Goal: Task Accomplishment & Management: Complete application form

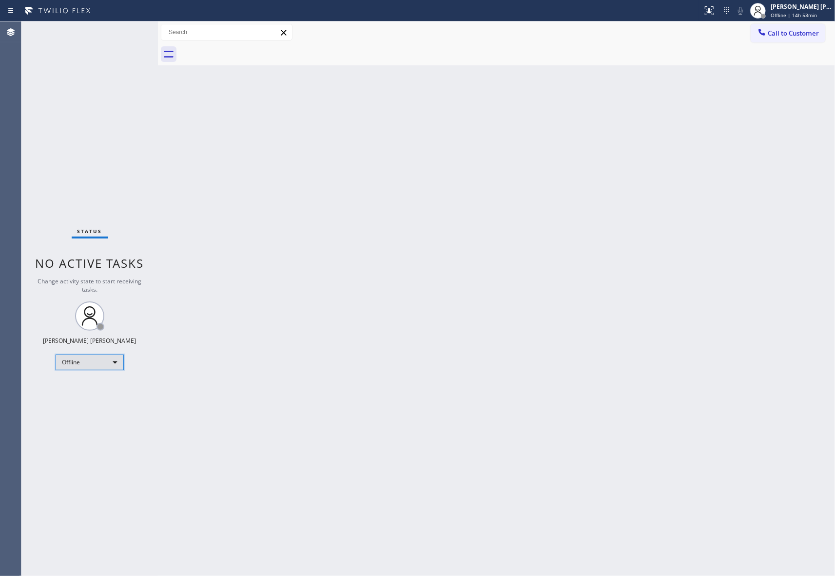
click at [96, 359] on div "Offline" at bounding box center [90, 362] width 68 height 16
click at [107, 398] on li "Unavailable" at bounding box center [89, 400] width 66 height 12
click at [813, 36] on span "Call to Customer" at bounding box center [793, 33] width 51 height 9
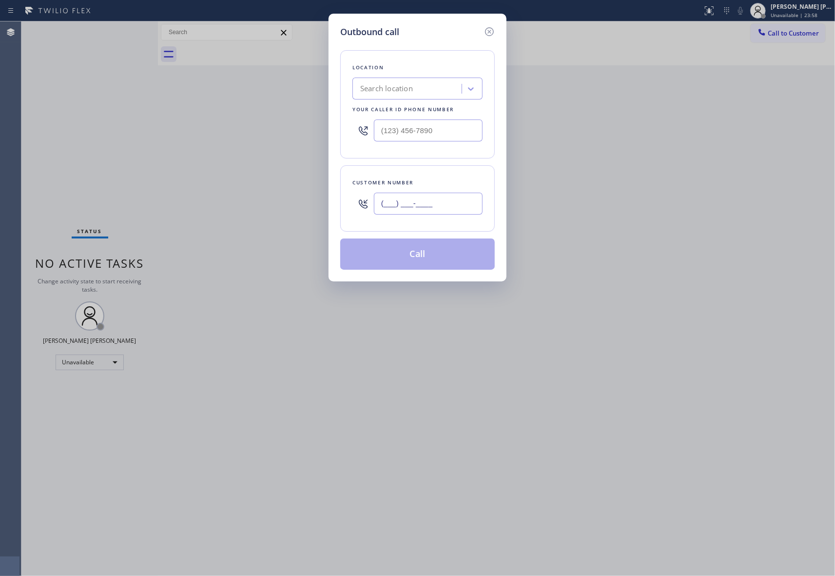
click at [430, 210] on input "(___) ___-____" at bounding box center [428, 203] width 109 height 22
paste input "text"
type input "(___) ___-____"
click at [416, 92] on div "Search location" at bounding box center [408, 88] width 106 height 17
paste input "Metro Heating Repair Burlingame"
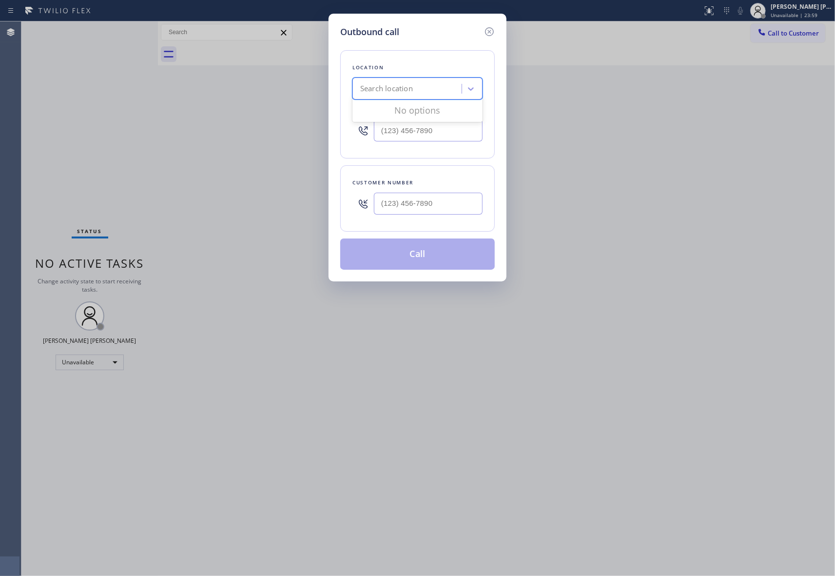
type input "Metro Heating Repair Burlingame"
click at [399, 112] on div "Metro Heating Repair Burlingame" at bounding box center [417, 109] width 130 height 18
type input "[PHONE_NUMBER]"
click at [439, 203] on input "(___) ___-____" at bounding box center [428, 203] width 109 height 22
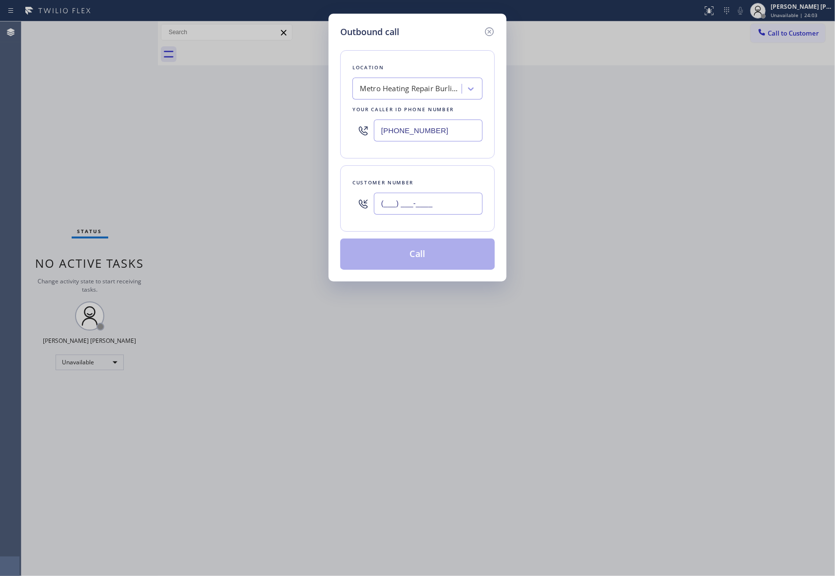
paste input "415) 342-8000"
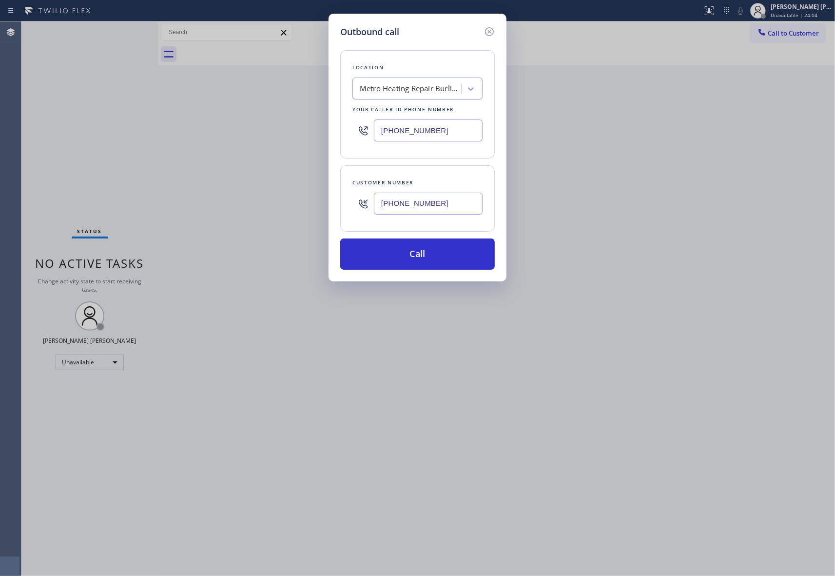
type input "[PHONE_NUMBER]"
click at [433, 252] on button "Call" at bounding box center [417, 253] width 154 height 31
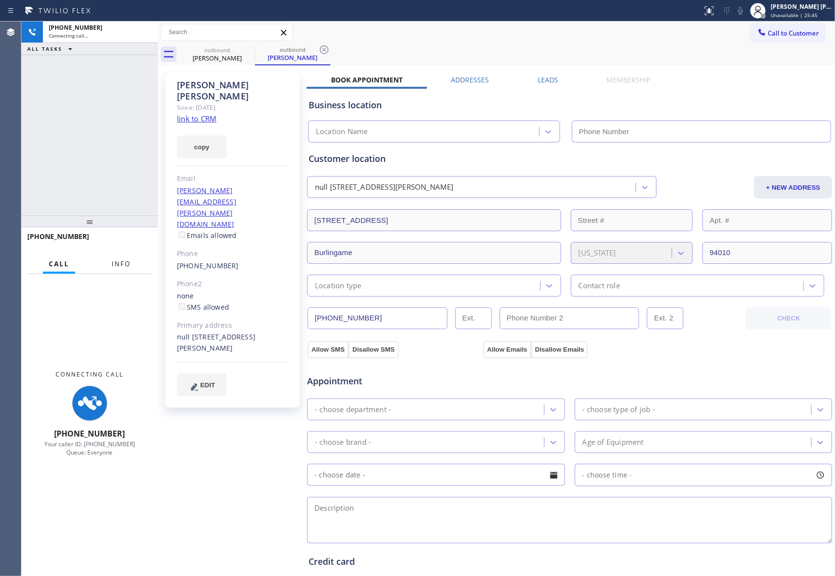
click at [117, 262] on span "Info" at bounding box center [121, 263] width 19 height 9
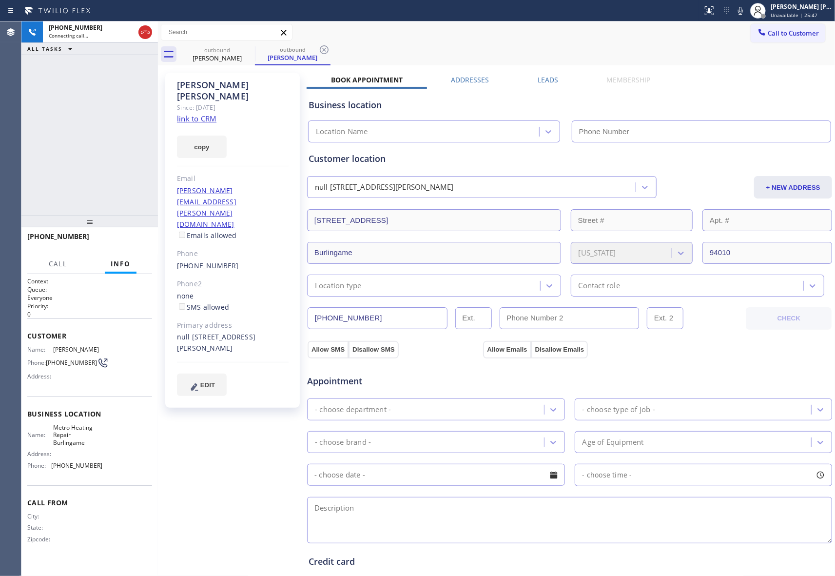
type input "[PHONE_NUMBER]"
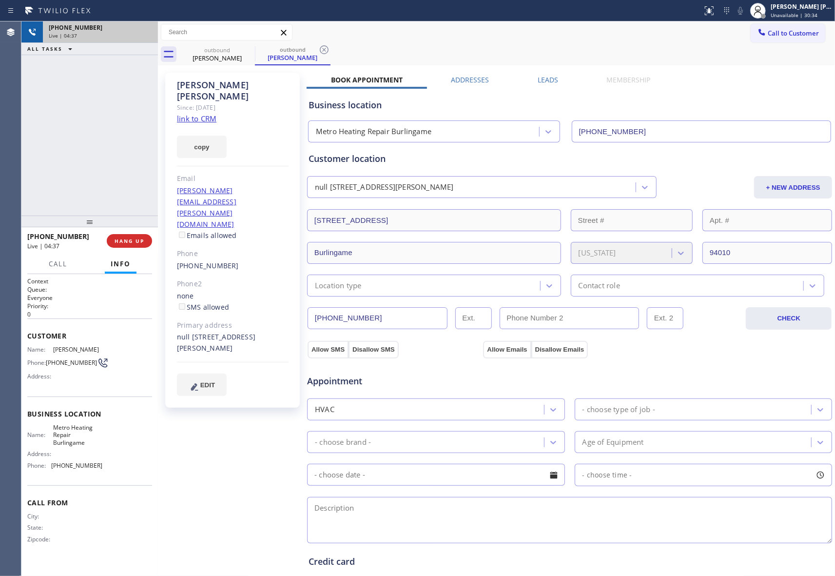
click at [148, 32] on div "Live | 04:37" at bounding box center [100, 35] width 103 height 7
click at [142, 242] on span "COMPLETE" at bounding box center [128, 240] width 34 height 7
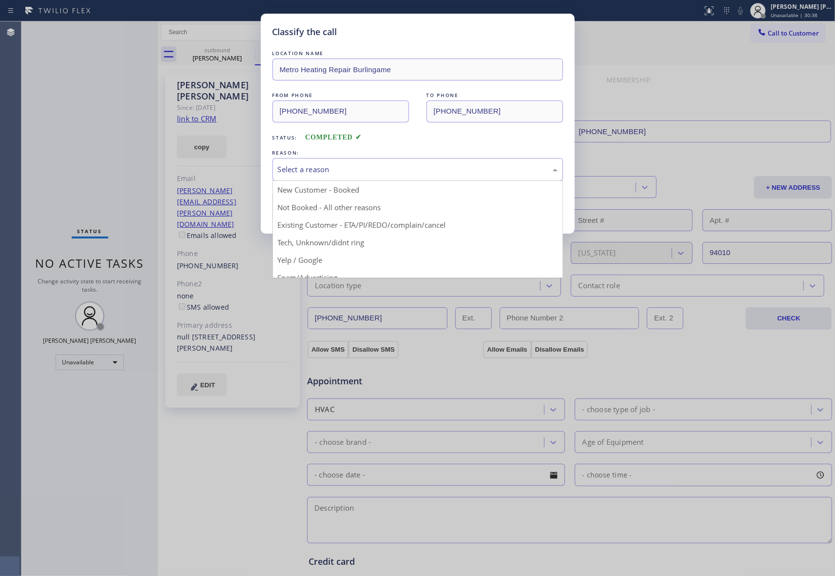
click at [410, 166] on div "Select a reason" at bounding box center [418, 169] width 280 height 11
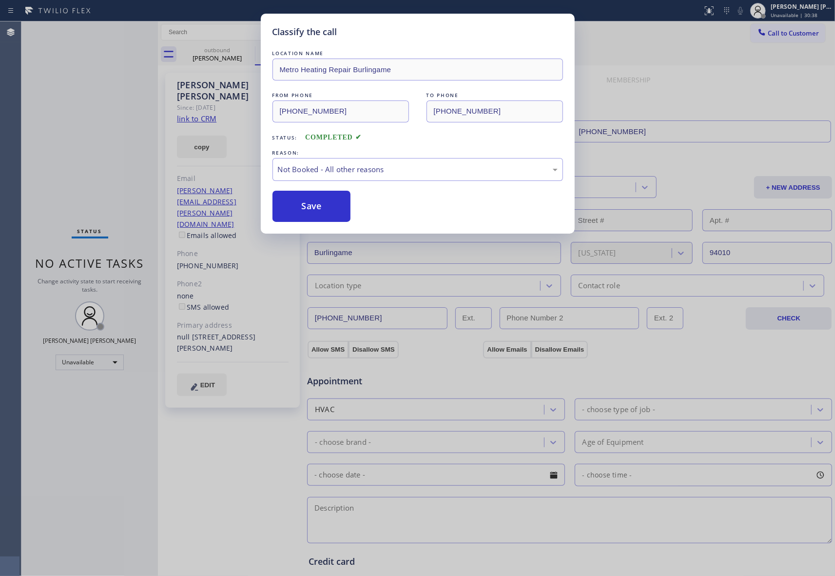
click at [316, 210] on button "Save" at bounding box center [311, 206] width 78 height 31
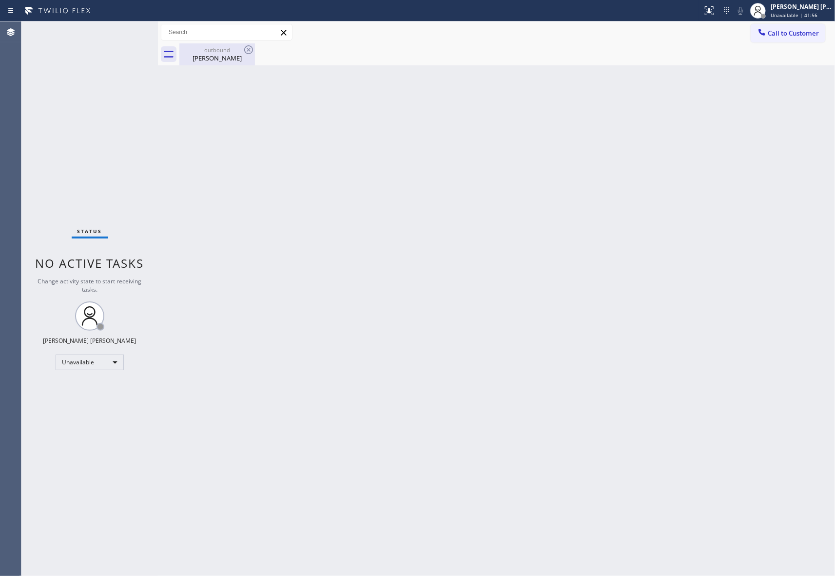
click at [237, 54] on div "[PERSON_NAME]" at bounding box center [217, 58] width 74 height 9
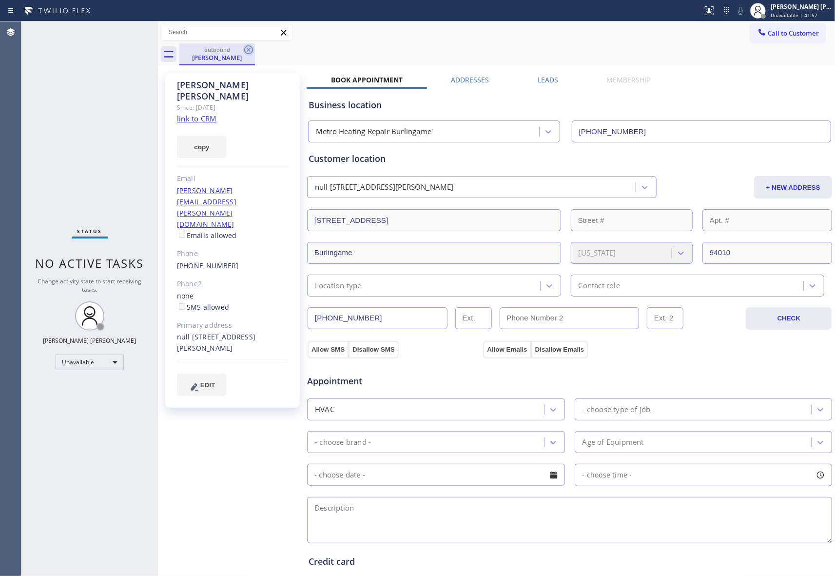
click at [248, 52] on icon at bounding box center [249, 50] width 12 height 12
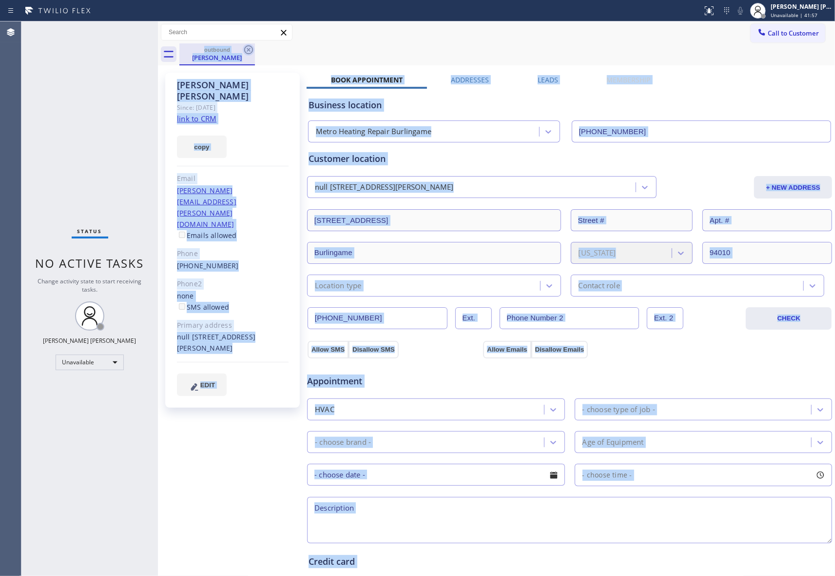
click at [248, 52] on div "outbound [PERSON_NAME]" at bounding box center [506, 54] width 655 height 22
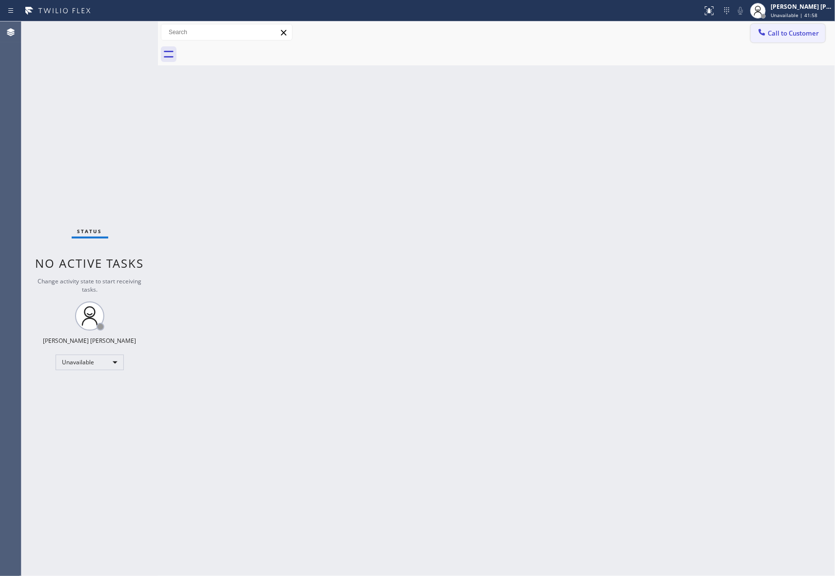
click at [798, 38] on button "Call to Customer" at bounding box center [788, 33] width 75 height 19
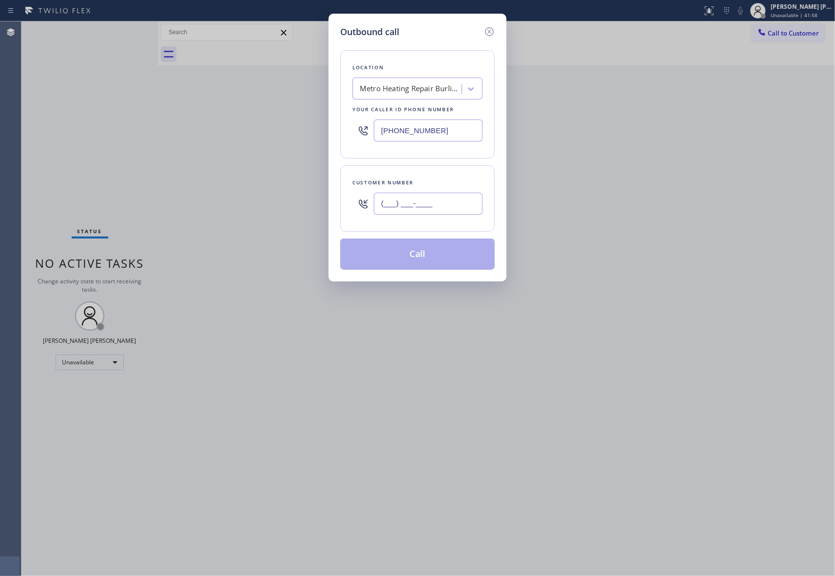
click at [437, 209] on input "(___) ___-____" at bounding box center [428, 203] width 109 height 22
paste input "657) 240-6905"
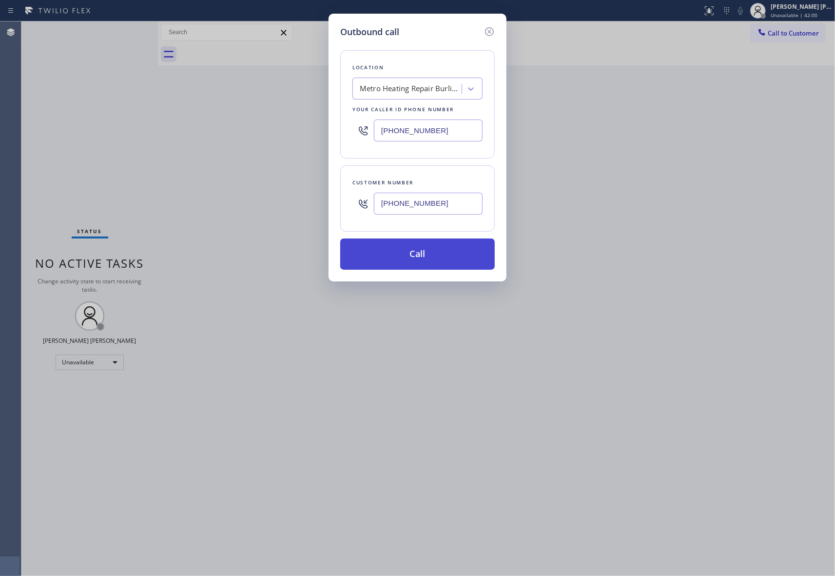
type input "[PHONE_NUMBER]"
click at [439, 257] on button "Call" at bounding box center [417, 253] width 154 height 31
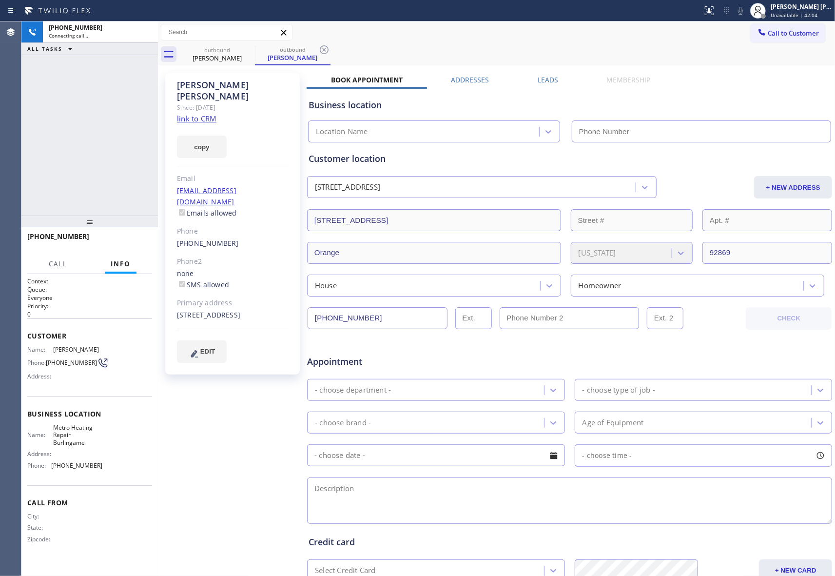
type input "[PHONE_NUMBER]"
click at [539, 77] on label "Leads" at bounding box center [548, 79] width 20 height 9
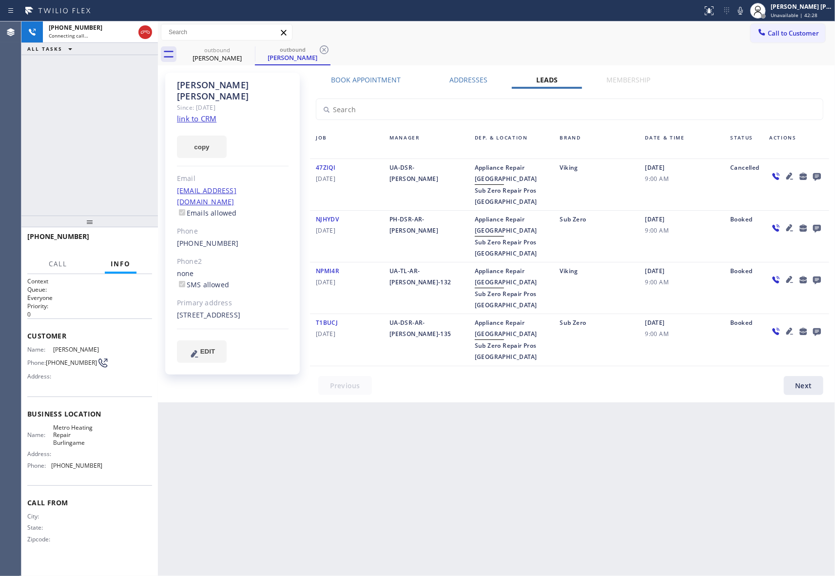
click at [818, 178] on icon at bounding box center [817, 177] width 8 height 8
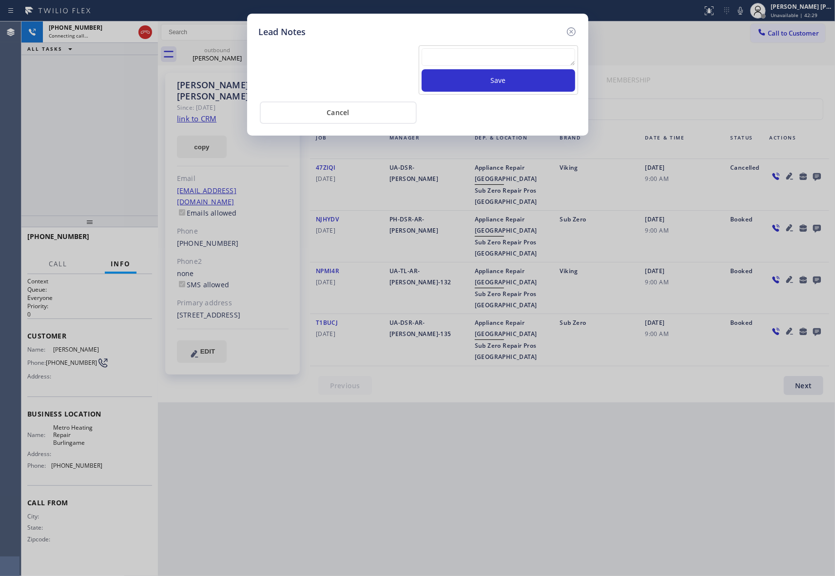
click at [531, 63] on textarea at bounding box center [499, 57] width 154 height 18
paste textarea "VM | please transfer if cx calls back"
type textarea "VM | please transfer if cx calls back"
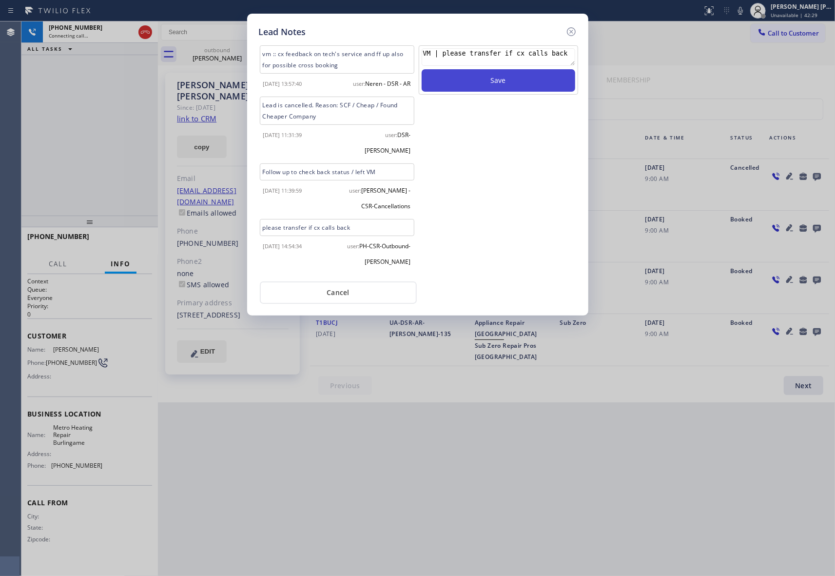
click at [527, 79] on button "Save" at bounding box center [499, 80] width 154 height 22
click at [568, 29] on icon at bounding box center [570, 31] width 9 height 9
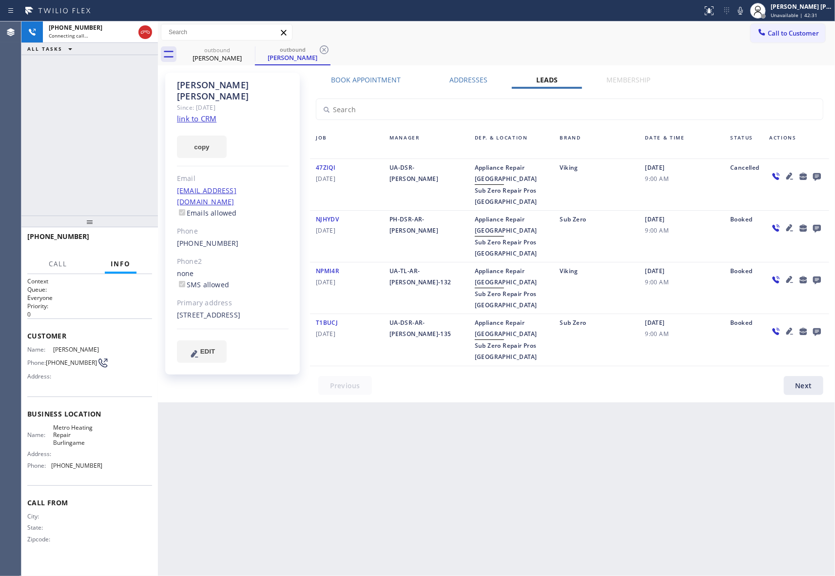
click at [150, 34] on icon at bounding box center [145, 32] width 12 height 12
click at [248, 48] on icon at bounding box center [249, 50] width 12 height 12
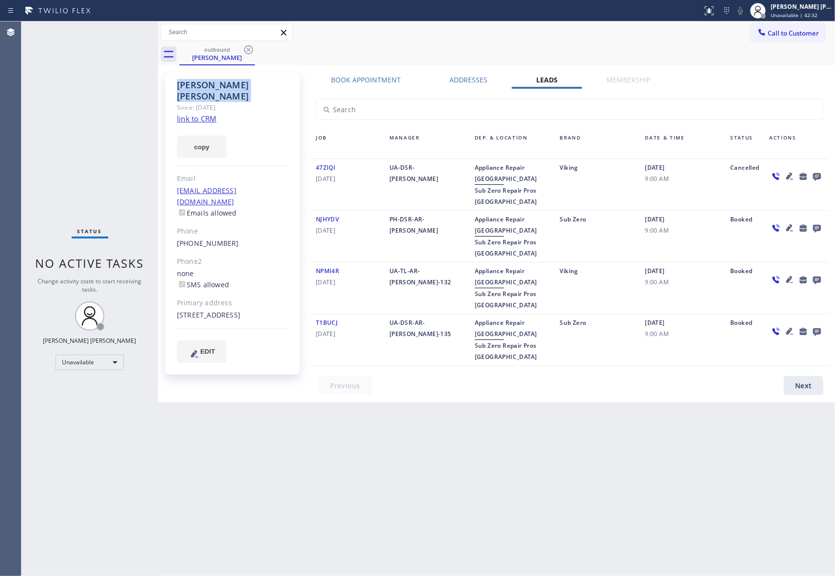
click at [248, 48] on icon at bounding box center [249, 50] width 12 height 12
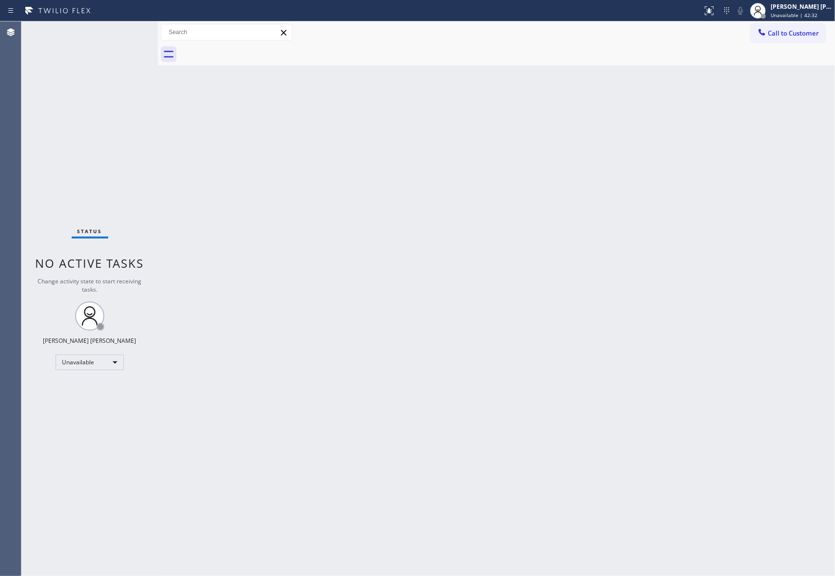
drag, startPoint x: 248, startPoint y: 48, endPoint x: 234, endPoint y: 49, distance: 14.2
click at [248, 48] on div at bounding box center [506, 54] width 655 height 22
click at [784, 32] on span "Call to Customer" at bounding box center [793, 33] width 51 height 9
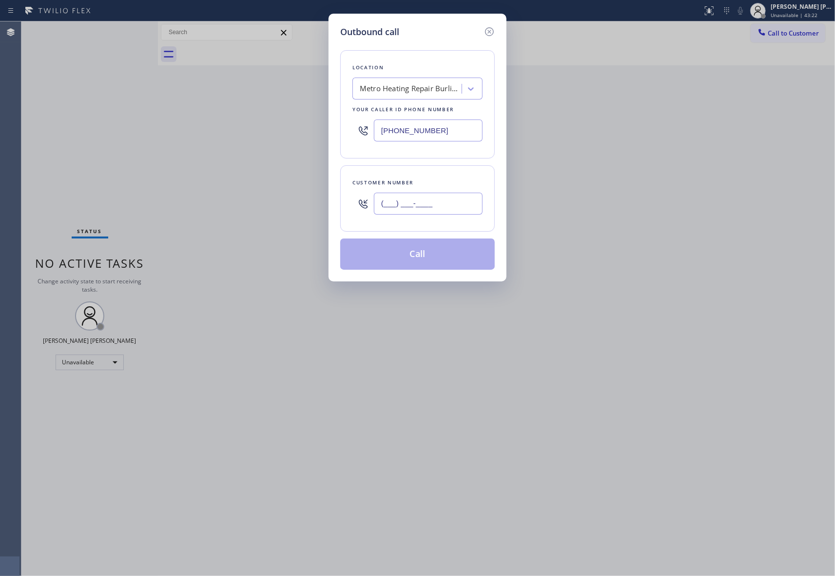
click at [420, 213] on input "(___) ___-____" at bounding box center [428, 203] width 109 height 22
paste input "206) 295-6330"
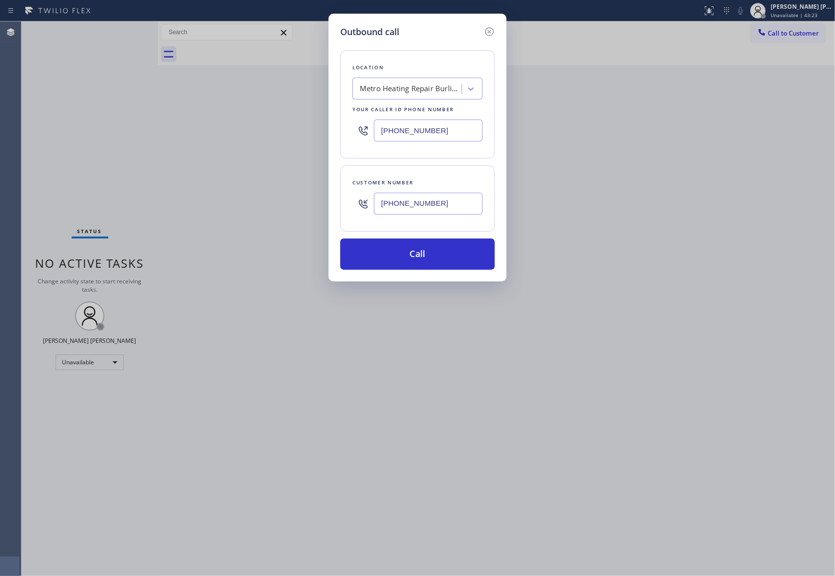
type input "[PHONE_NUMBER]"
click at [431, 95] on div "Metro Heating Repair Burlingame" at bounding box center [408, 88] width 106 height 17
type input "5 star appliance repair"
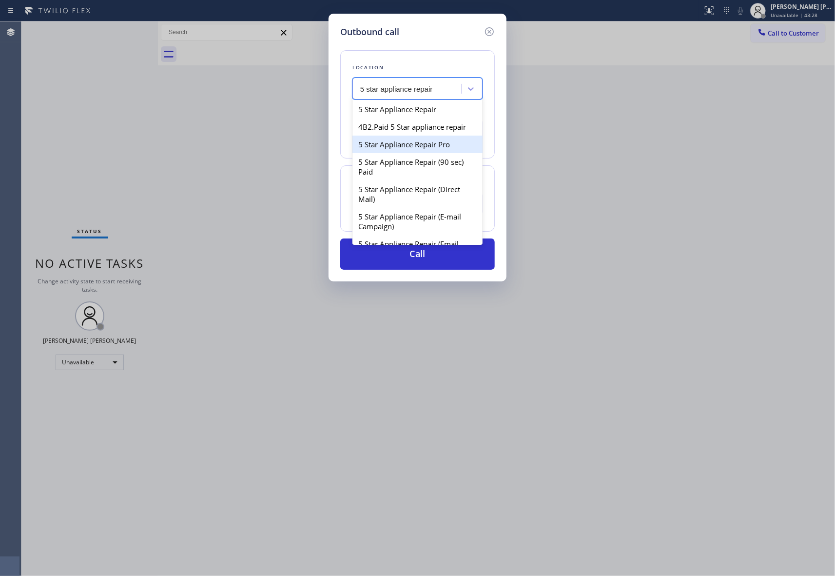
click at [423, 153] on div "5 Star Appliance Repair Pro" at bounding box center [417, 144] width 130 height 18
type input "[PHONE_NUMBER]"
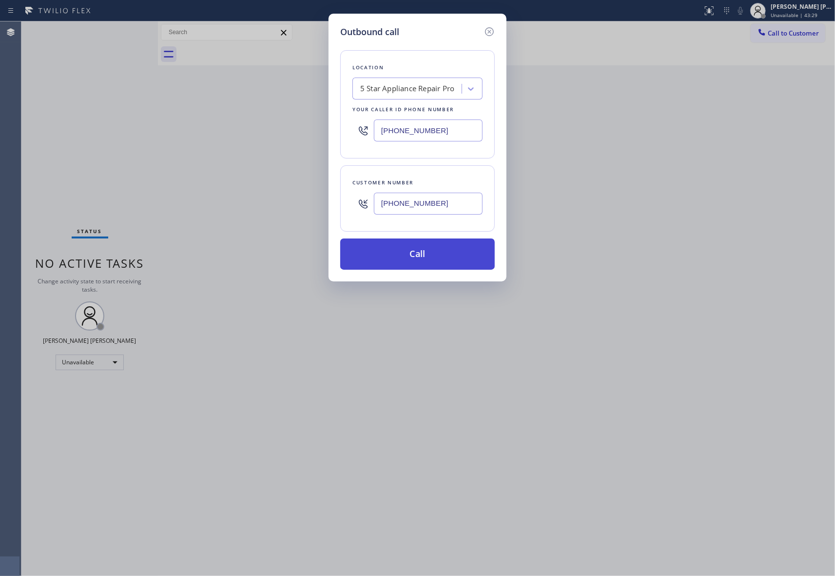
click at [438, 258] on button "Call" at bounding box center [417, 253] width 154 height 31
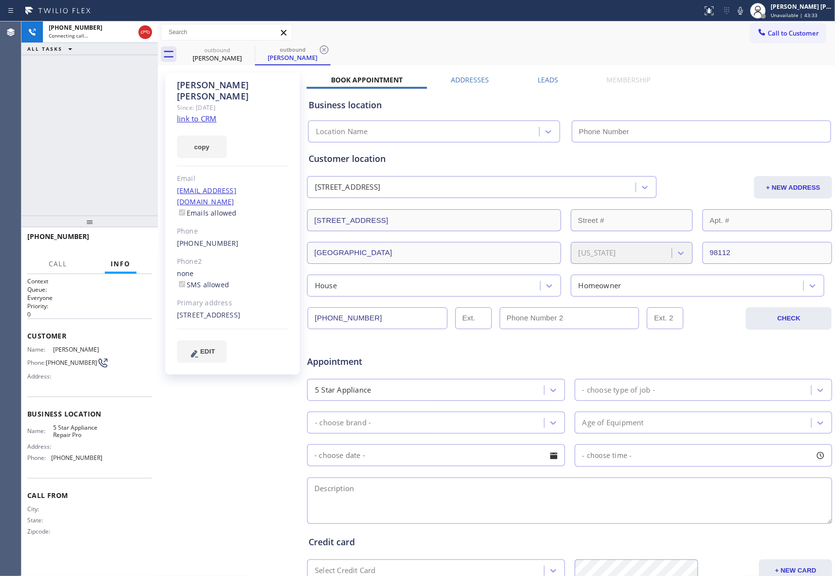
type input "[PHONE_NUMBER]"
click at [143, 247] on button "HANG UP" at bounding box center [129, 241] width 45 height 14
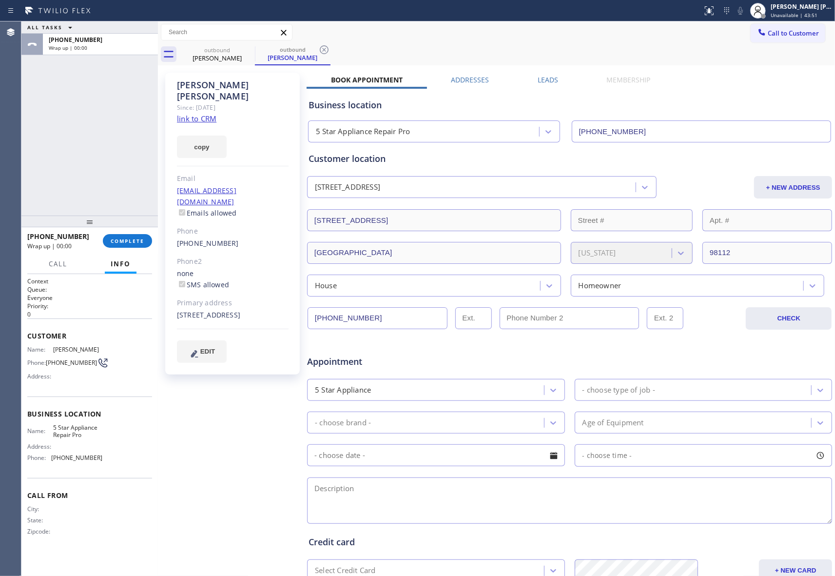
click at [543, 82] on label "Leads" at bounding box center [548, 79] width 20 height 9
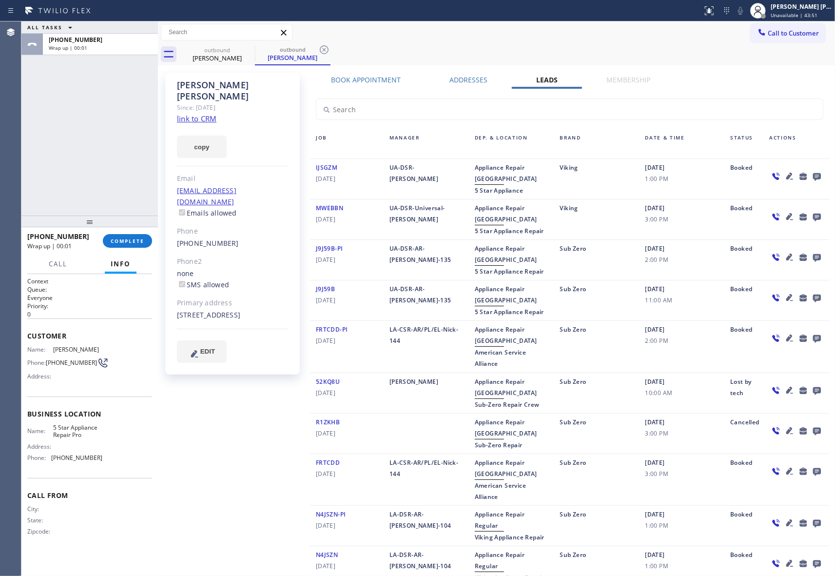
click at [811, 172] on icon at bounding box center [817, 176] width 12 height 12
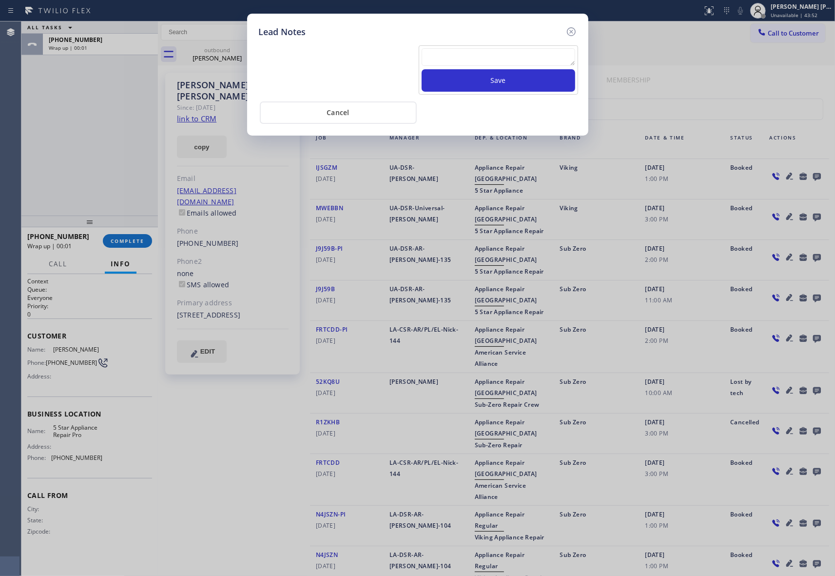
click at [470, 53] on textarea at bounding box center [499, 57] width 154 height 18
paste textarea "VM | please transfer if cx calls back"
type textarea "VM | please transfer if cx calls back"
click at [482, 80] on button "Save" at bounding box center [499, 80] width 154 height 22
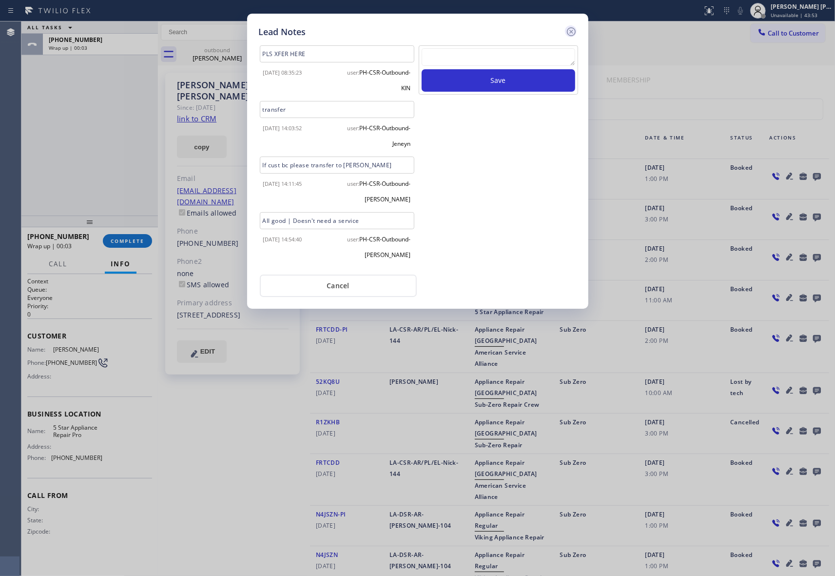
click at [572, 31] on icon at bounding box center [571, 32] width 12 height 12
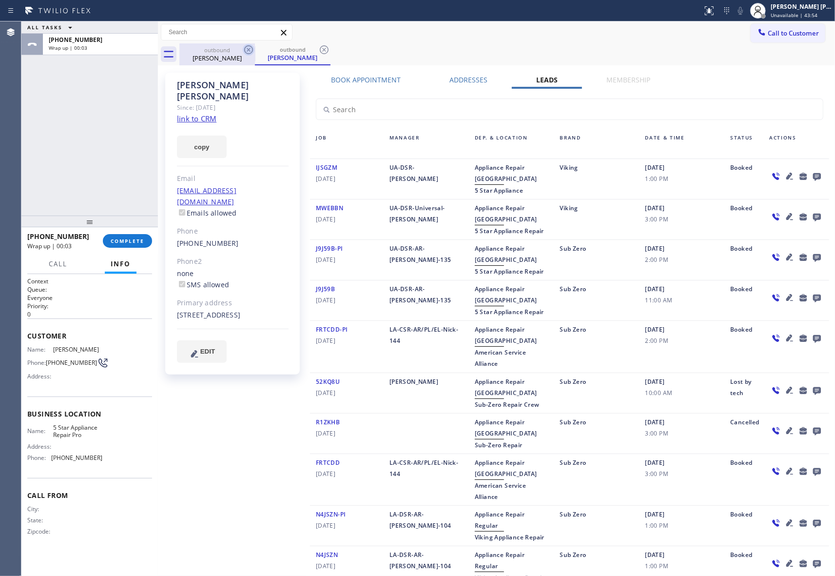
click at [239, 61] on div "[PERSON_NAME]" at bounding box center [217, 58] width 74 height 9
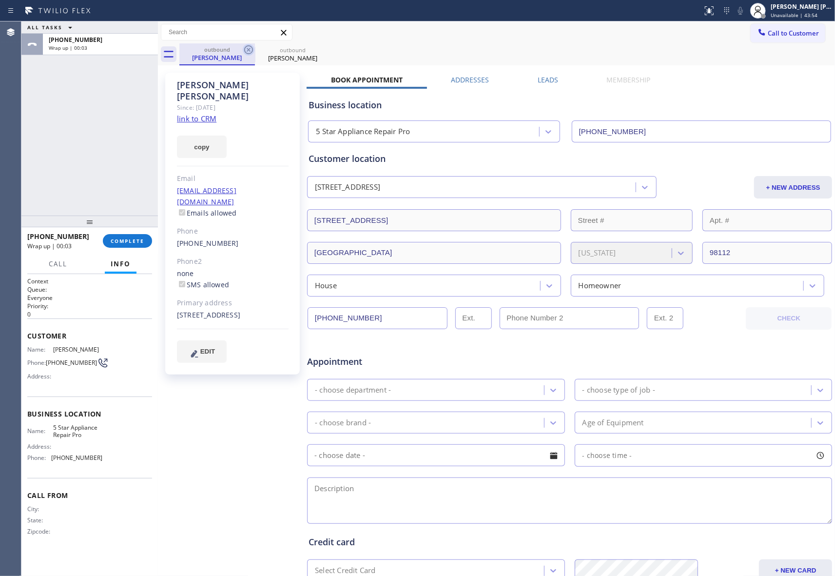
click at [248, 52] on icon at bounding box center [249, 50] width 12 height 12
click at [0, 0] on icon at bounding box center [0, 0] width 0 height 0
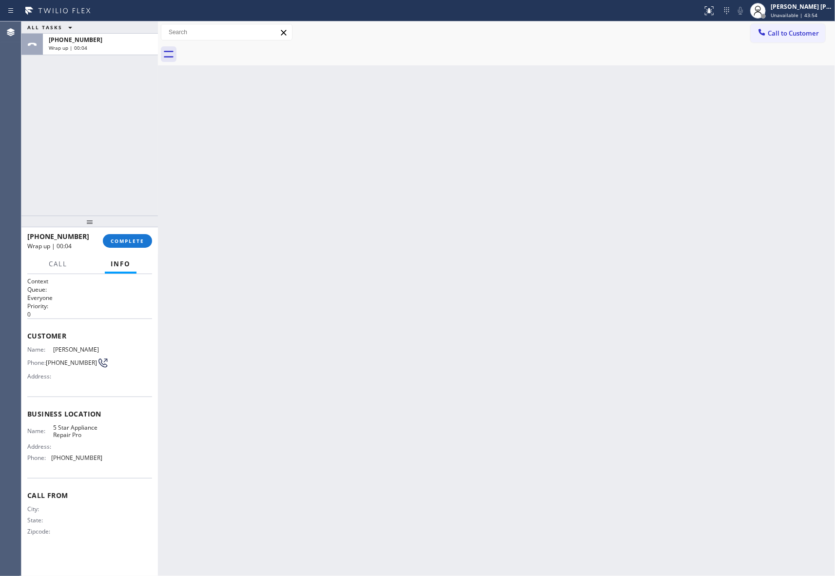
click at [248, 52] on div at bounding box center [506, 54] width 655 height 22
click at [129, 242] on span "COMPLETE" at bounding box center [128, 240] width 34 height 7
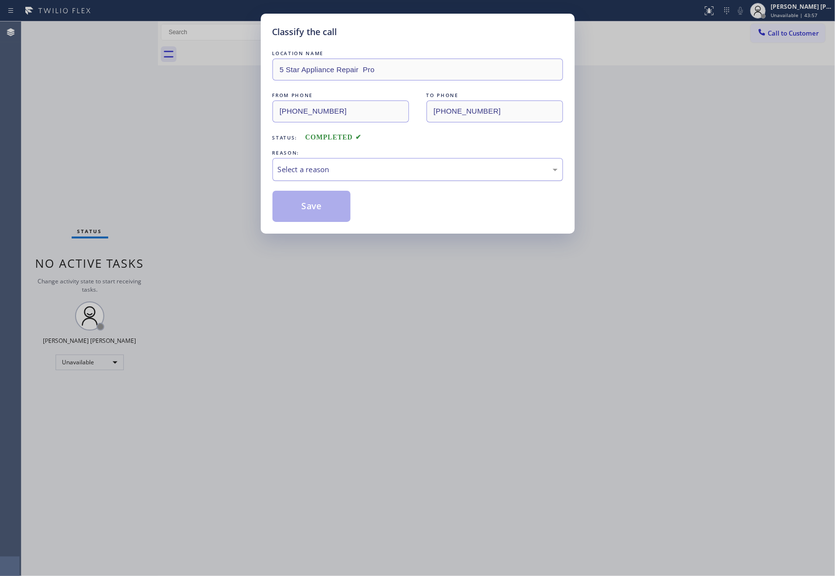
click at [369, 165] on div "Select a reason" at bounding box center [418, 169] width 280 height 11
click at [315, 209] on button "Save" at bounding box center [311, 206] width 78 height 31
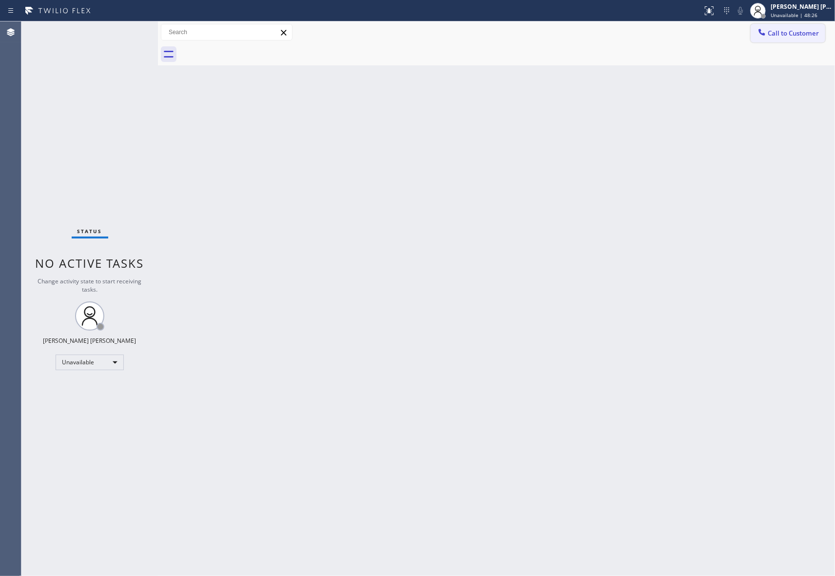
click at [791, 33] on span "Call to Customer" at bounding box center [793, 33] width 51 height 9
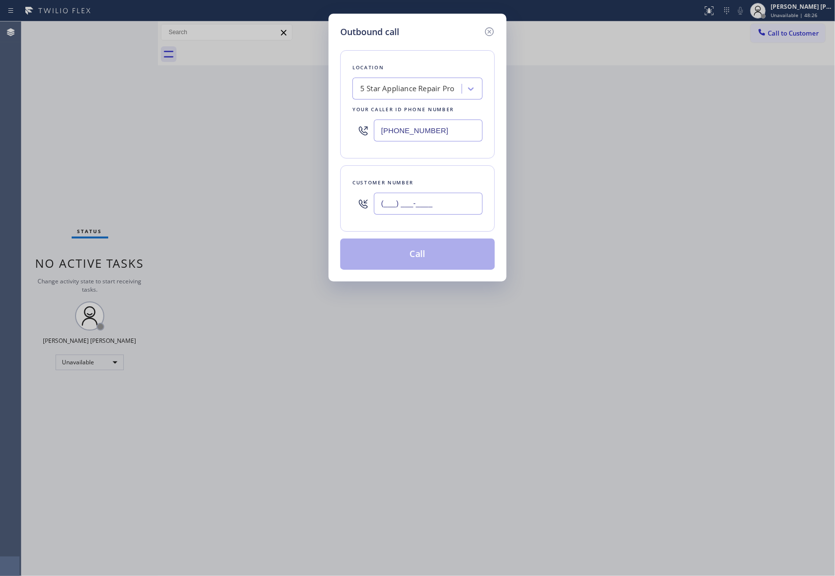
click at [431, 203] on input "(___) ___-____" at bounding box center [428, 203] width 109 height 22
paste input "425) 770-4202"
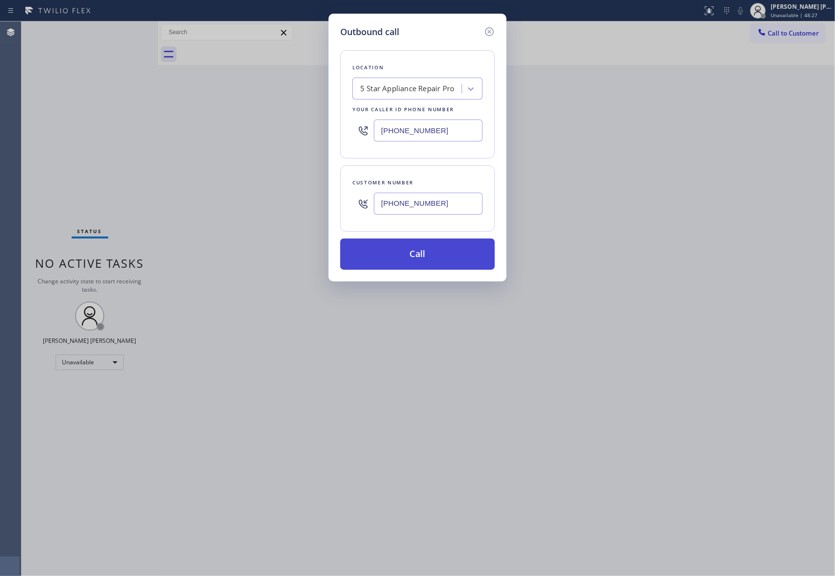
type input "[PHONE_NUMBER]"
click at [428, 254] on button "Call" at bounding box center [417, 253] width 154 height 31
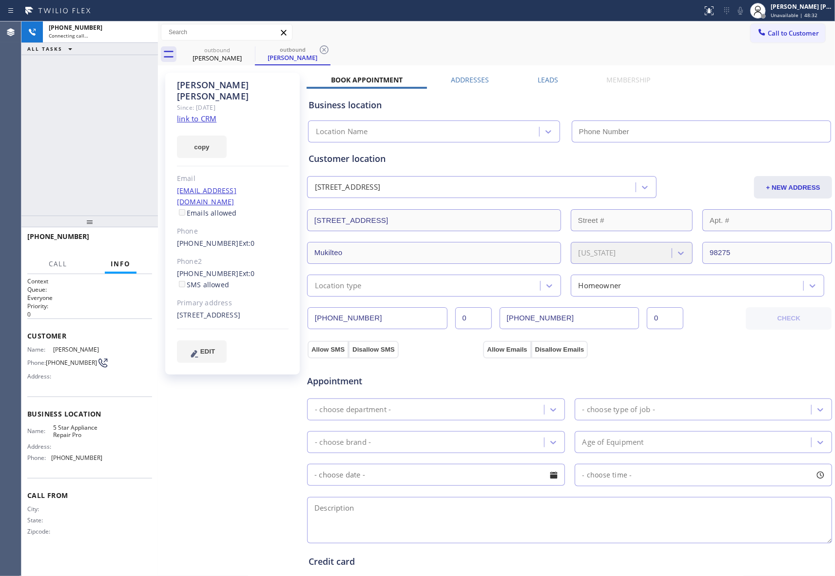
type input "[PHONE_NUMBER]"
drag, startPoint x: 541, startPoint y: 81, endPoint x: 605, endPoint y: 100, distance: 66.8
click at [541, 81] on label "Leads" at bounding box center [548, 79] width 20 height 9
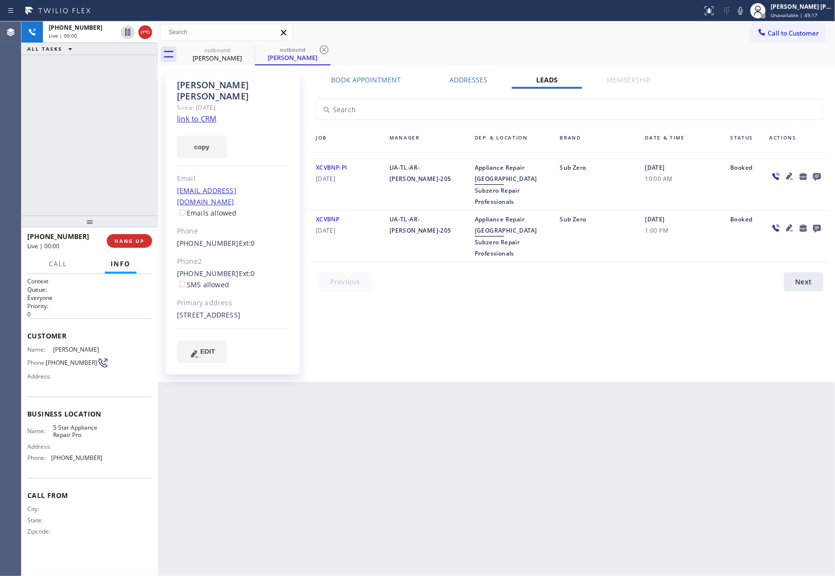
click at [815, 181] on icon at bounding box center [817, 176] width 12 height 12
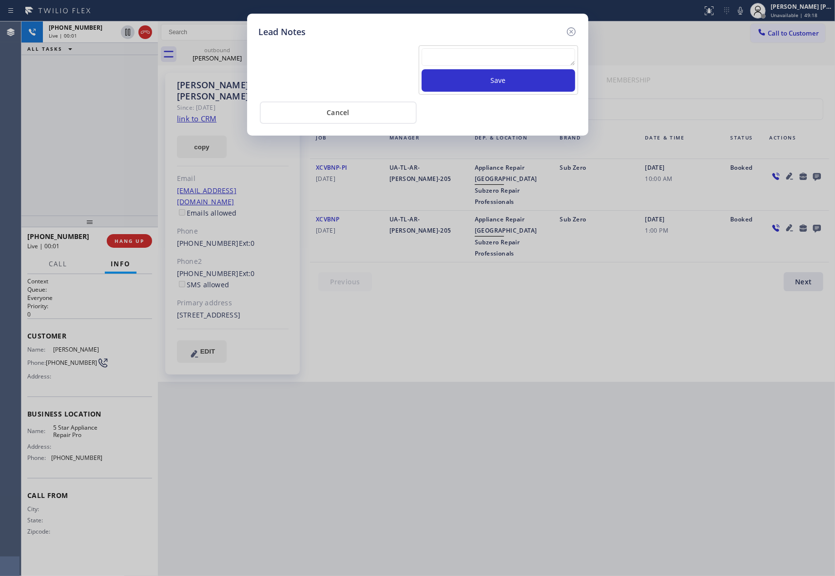
click at [486, 60] on textarea at bounding box center [499, 57] width 154 height 18
paste textarea "VM | please transfer if cx calls back"
type textarea "VM | please transfer if cx calls back"
click at [504, 78] on button "Save" at bounding box center [499, 80] width 154 height 22
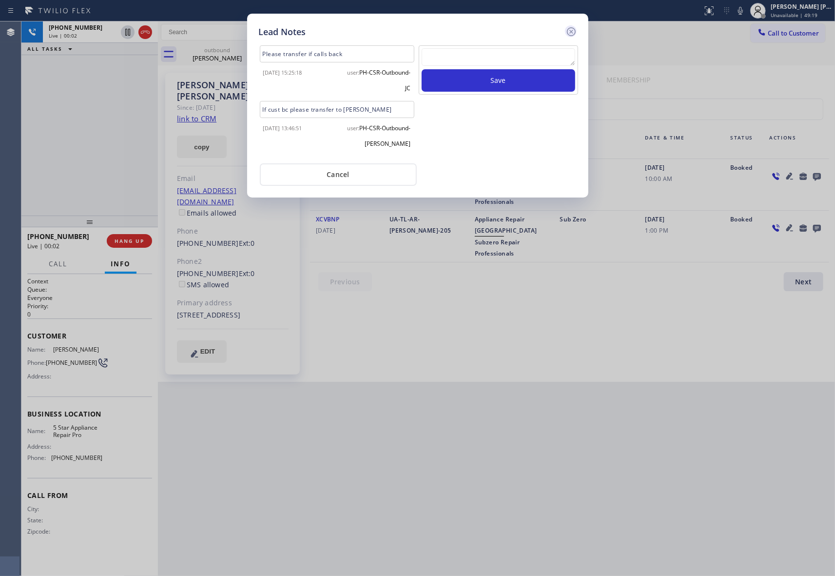
drag, startPoint x: 572, startPoint y: 32, endPoint x: 327, endPoint y: 4, distance: 247.2
click at [572, 32] on icon at bounding box center [571, 32] width 12 height 12
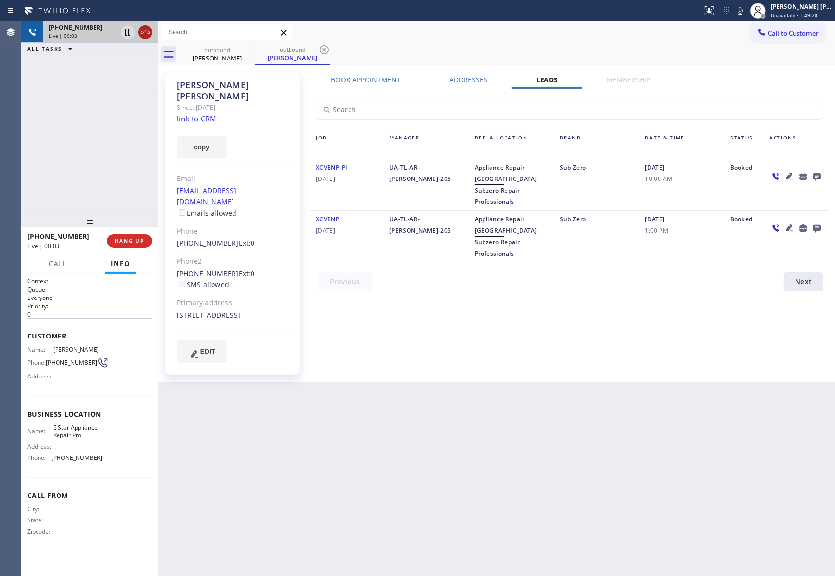
click at [147, 30] on icon at bounding box center [145, 32] width 12 height 12
click at [248, 51] on icon at bounding box center [248, 49] width 9 height 9
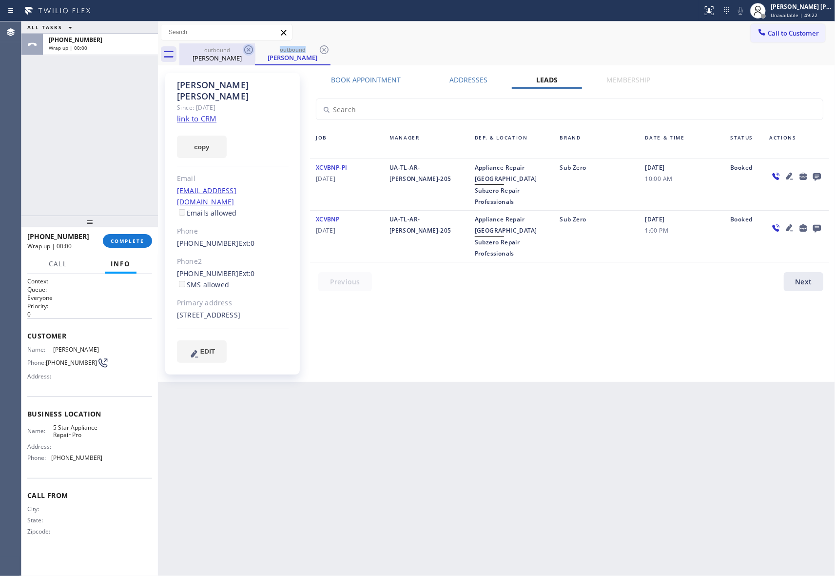
click at [248, 51] on icon at bounding box center [248, 49] width 9 height 9
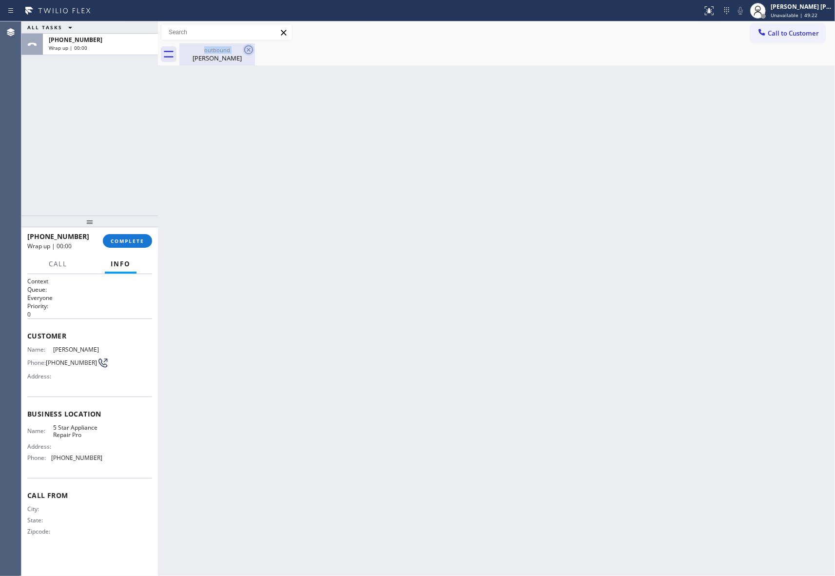
click at [248, 51] on div "outbound [PERSON_NAME]" at bounding box center [217, 54] width 76 height 22
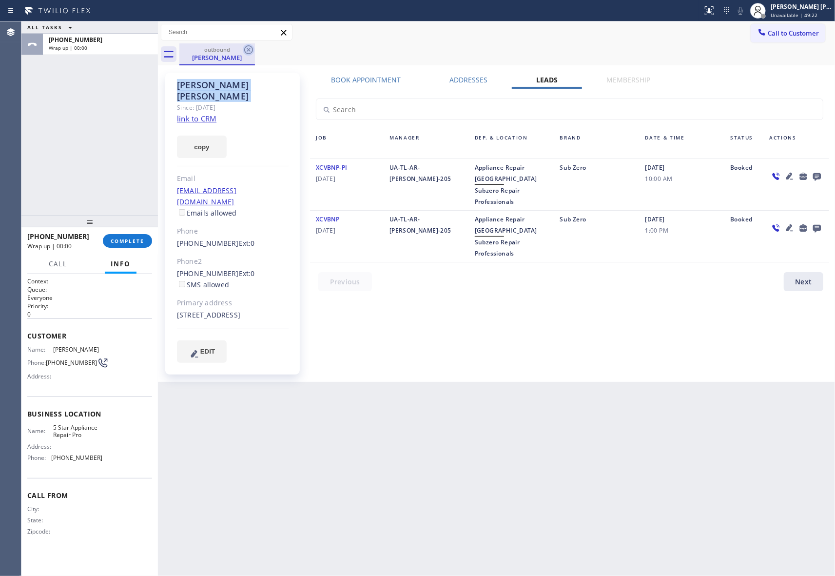
click at [248, 51] on icon at bounding box center [248, 49] width 9 height 9
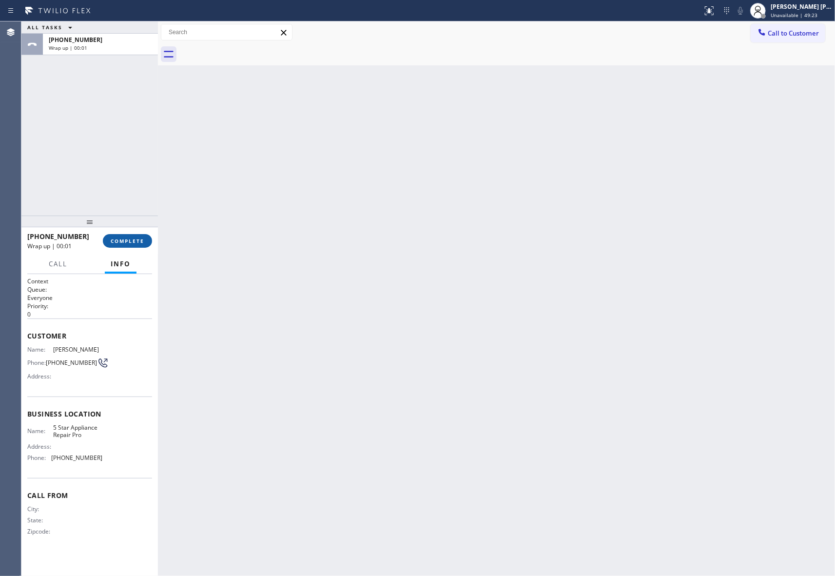
click at [133, 244] on span "COMPLETE" at bounding box center [128, 240] width 34 height 7
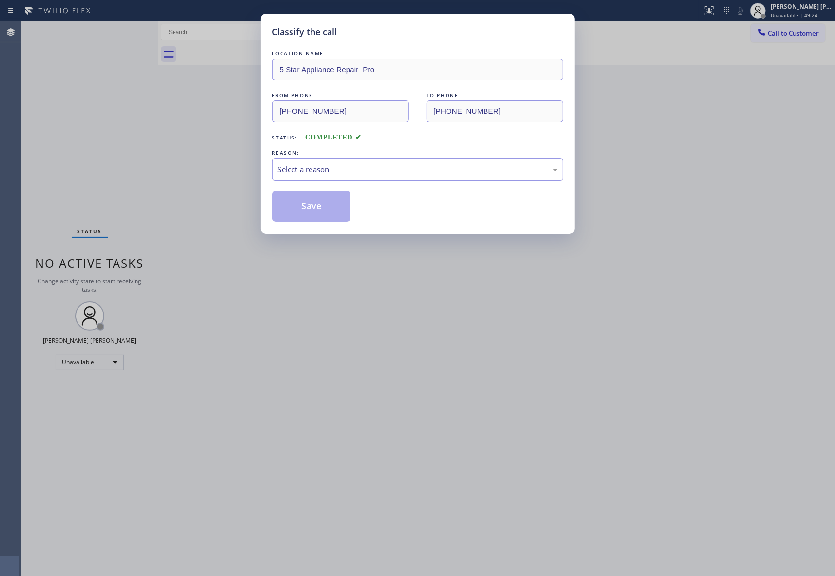
click at [344, 168] on div "Select a reason" at bounding box center [418, 169] width 280 height 11
click at [317, 207] on button "Save" at bounding box center [311, 206] width 78 height 31
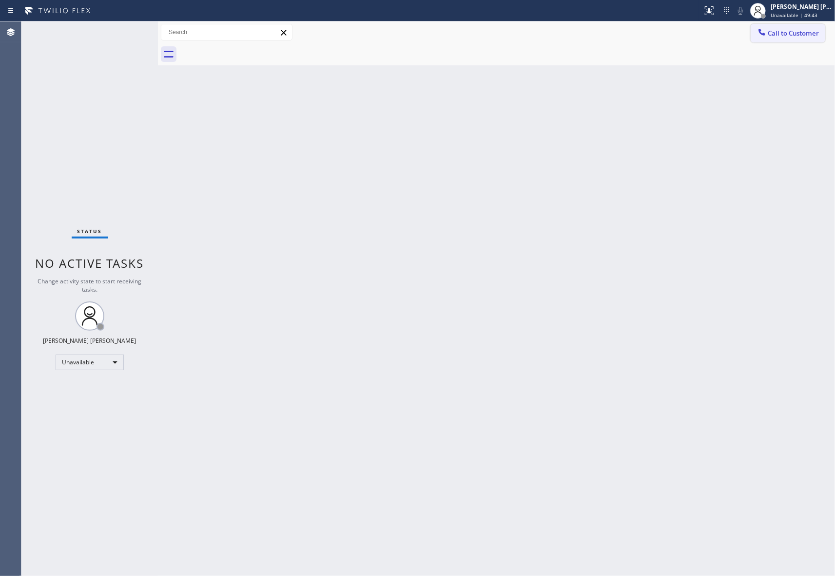
click at [796, 30] on span "Call to Customer" at bounding box center [793, 33] width 51 height 9
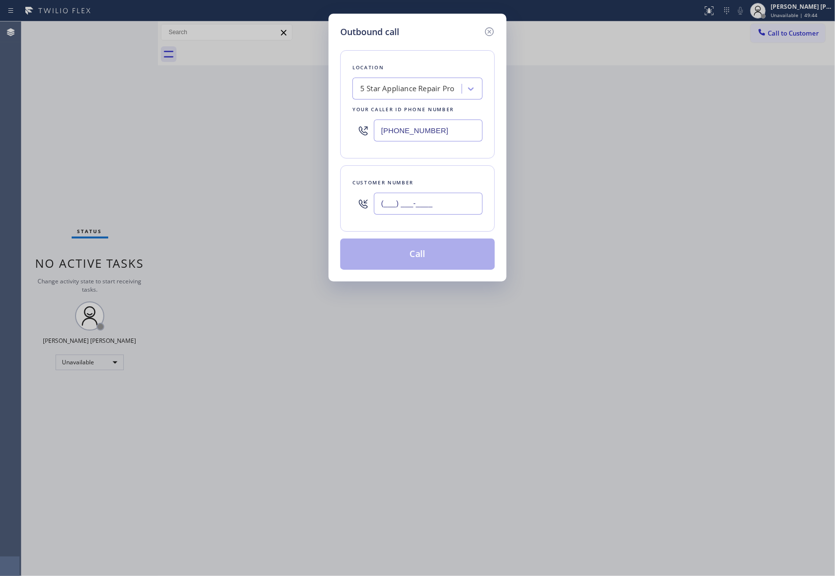
click at [435, 205] on input "(___) ___-____" at bounding box center [428, 203] width 109 height 22
paste input "425) 641-5136"
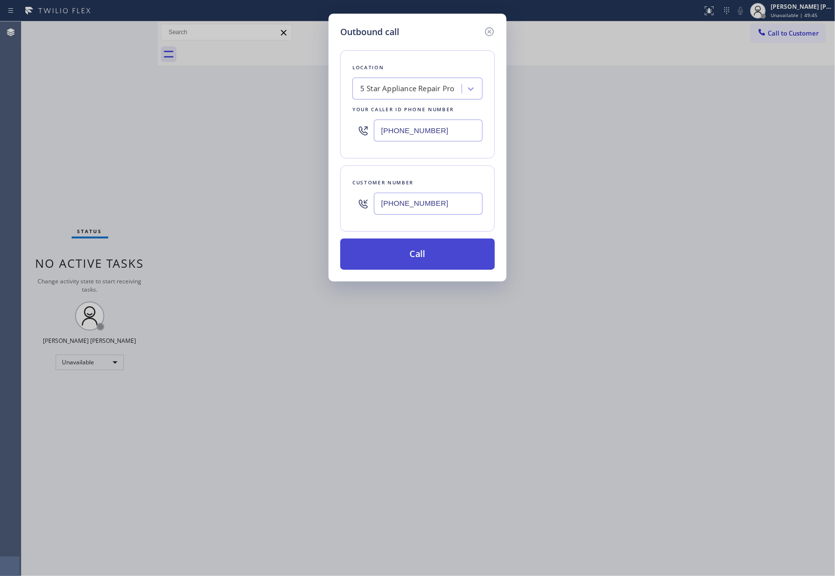
type input "[PHONE_NUMBER]"
click at [432, 252] on button "Call" at bounding box center [417, 253] width 154 height 31
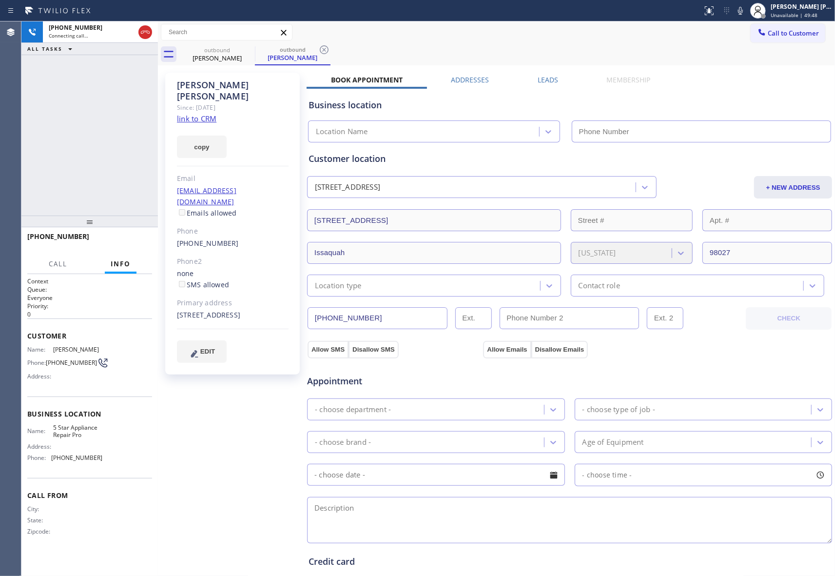
type input "[PHONE_NUMBER]"
click at [543, 81] on label "Leads" at bounding box center [548, 79] width 20 height 9
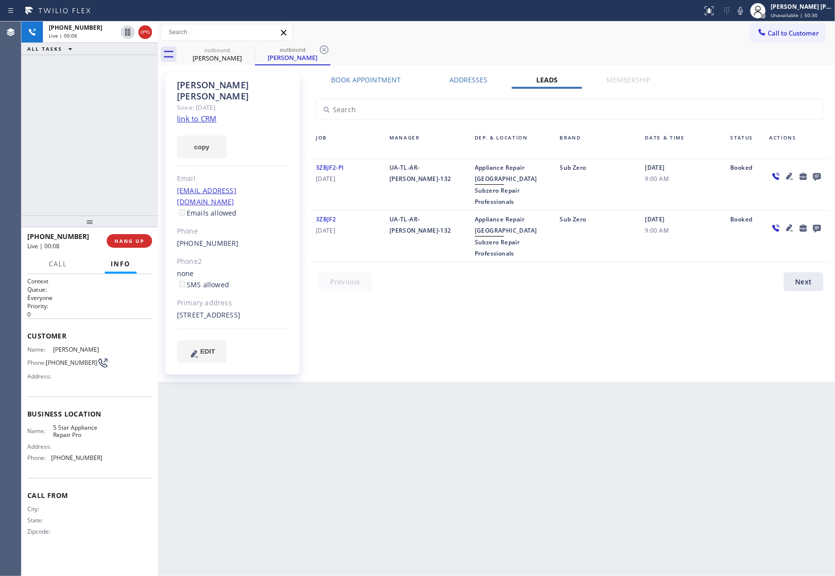
click at [815, 173] on icon at bounding box center [817, 177] width 8 height 8
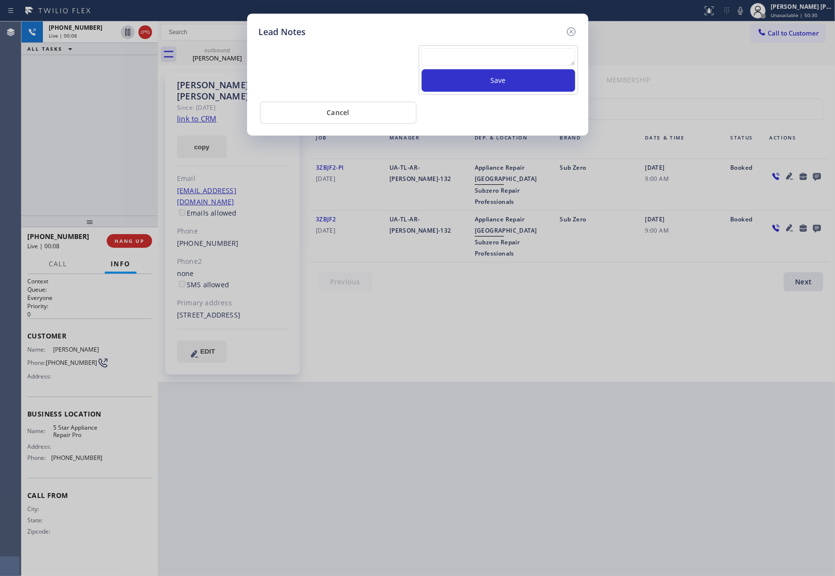
click at [433, 57] on textarea at bounding box center [499, 57] width 154 height 18
paste textarea "VM | please transfer if cx calls back"
type textarea "VM | please transfer if cx calls back"
click at [490, 85] on button "Save" at bounding box center [499, 80] width 154 height 22
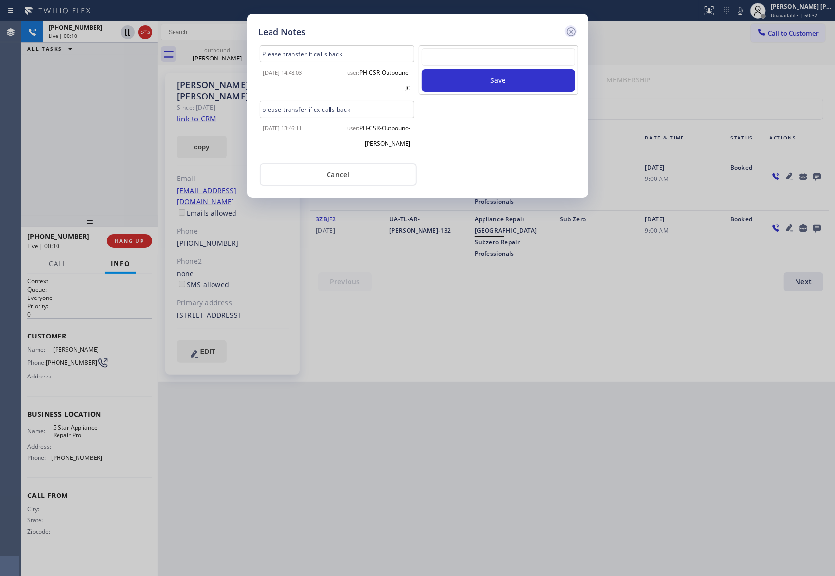
click at [570, 29] on icon at bounding box center [571, 32] width 12 height 12
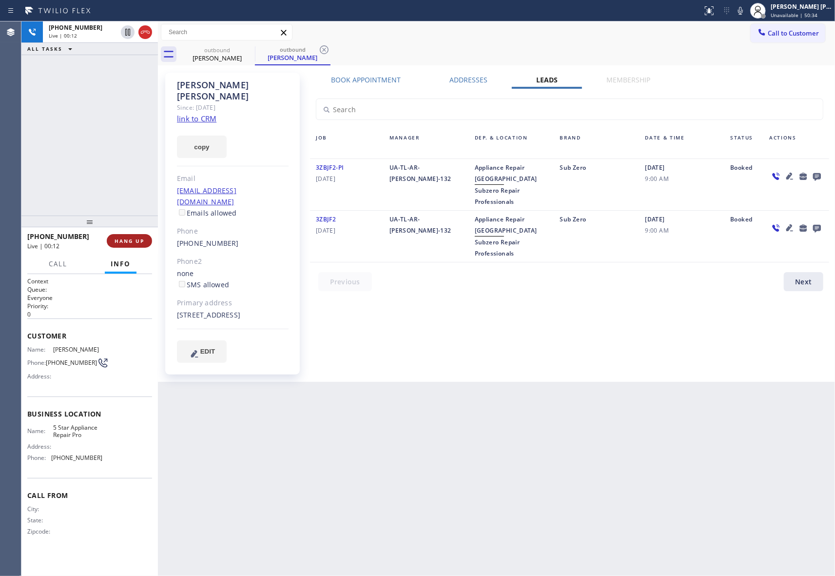
click at [129, 242] on span "HANG UP" at bounding box center [130, 240] width 30 height 7
click at [148, 239] on button "COMPLETE" at bounding box center [127, 241] width 49 height 14
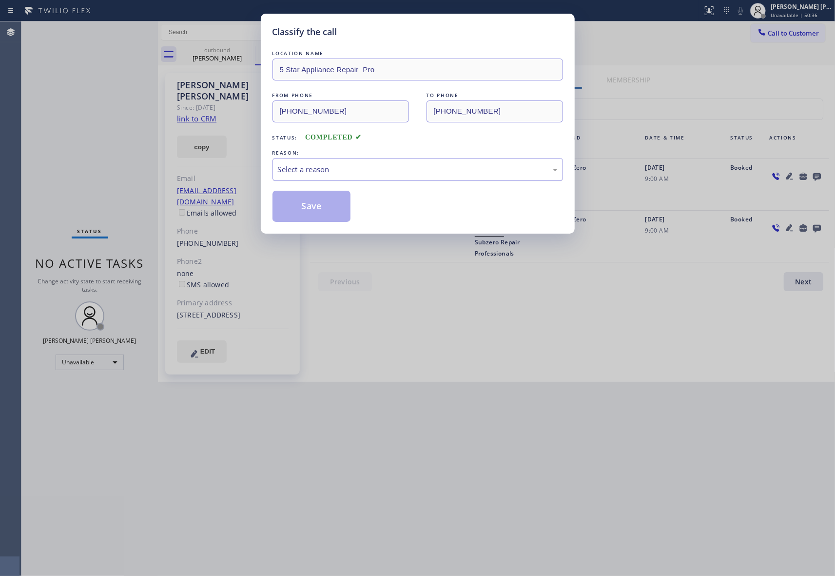
click at [341, 173] on div "Select a reason" at bounding box center [418, 169] width 280 height 11
click at [314, 207] on button "Save" at bounding box center [311, 206] width 78 height 31
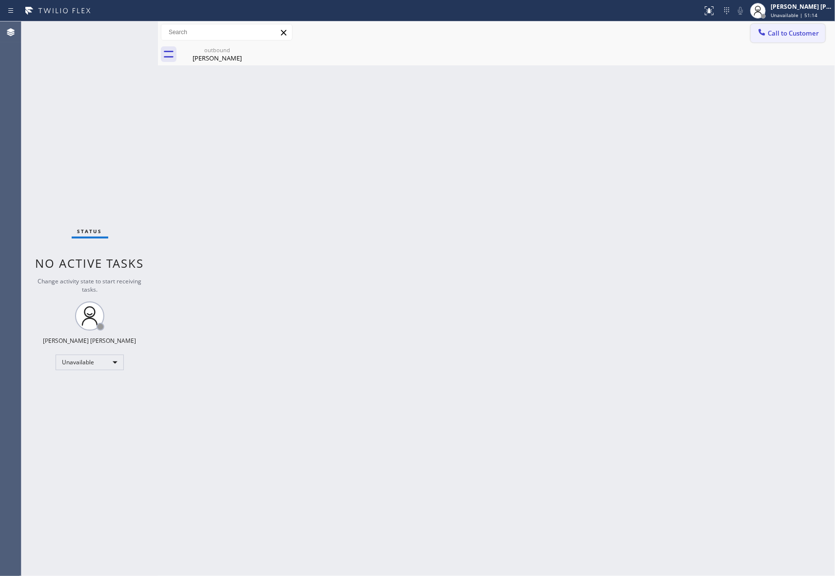
click at [798, 36] on span "Call to Customer" at bounding box center [793, 33] width 51 height 9
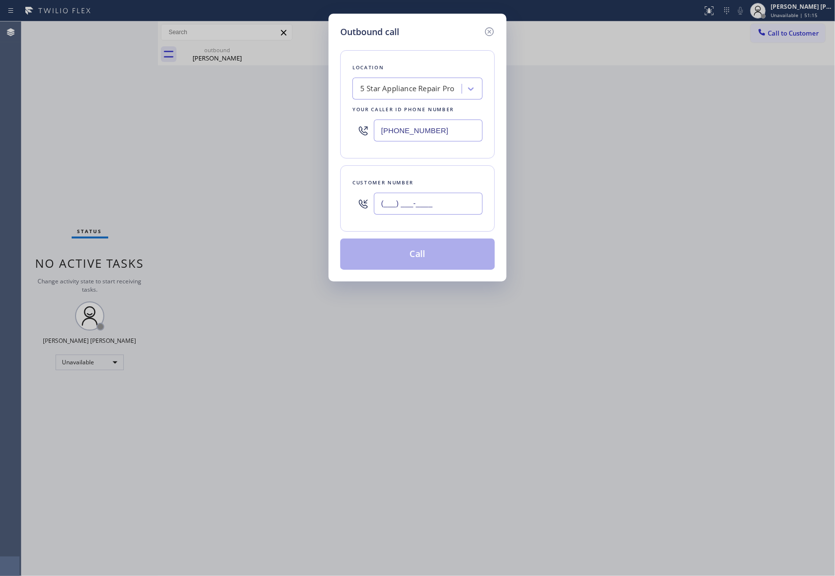
click at [453, 211] on input "(___) ___-____" at bounding box center [428, 203] width 109 height 22
paste input "425) 766-9100"
type input "[PHONE_NUMBER]"
click at [431, 258] on button "Call" at bounding box center [417, 253] width 154 height 31
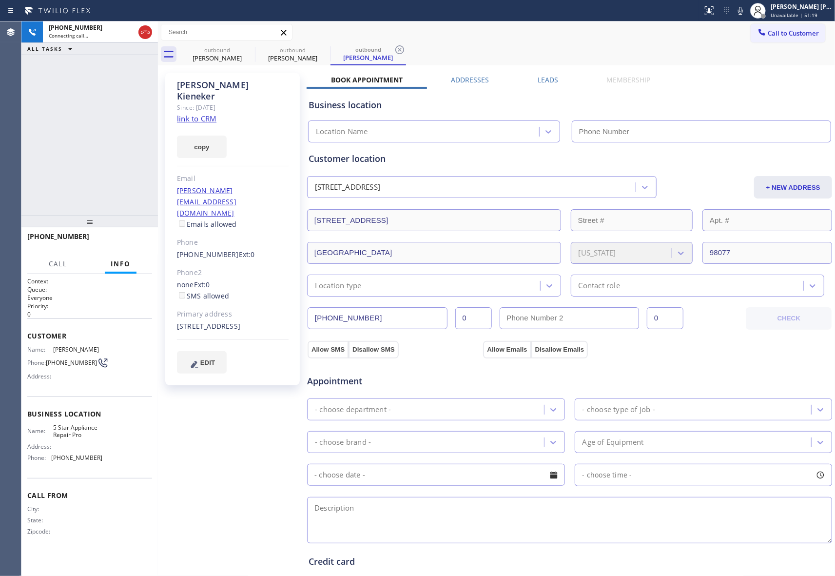
click at [0, 0] on icon at bounding box center [0, 0] width 0 height 0
type input "[PHONE_NUMBER]"
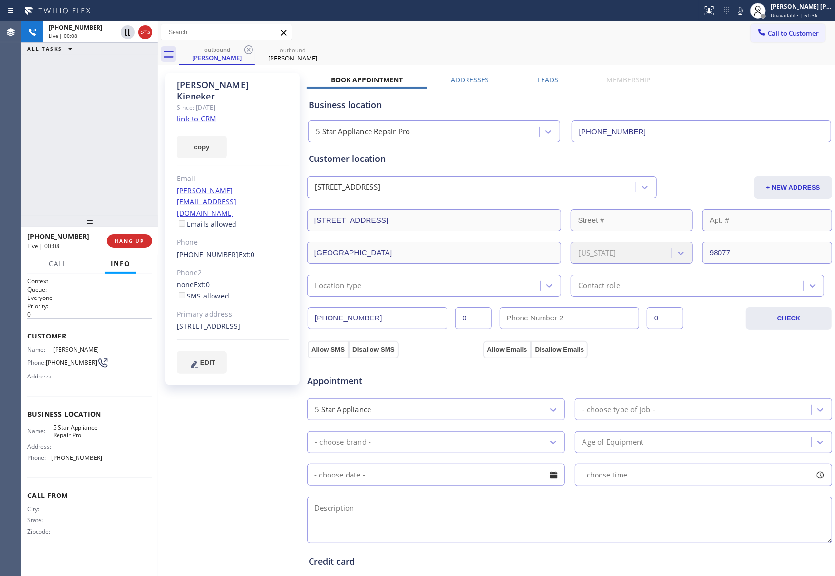
click at [558, 87] on div "Business location 5 Star Appliance Repair Pro [PHONE_NUMBER]" at bounding box center [570, 114] width 526 height 58
click at [554, 87] on div "Business location 5 Star Appliance Repair Pro [PHONE_NUMBER]" at bounding box center [570, 114] width 526 height 58
click at [549, 82] on label "Leads" at bounding box center [548, 79] width 20 height 9
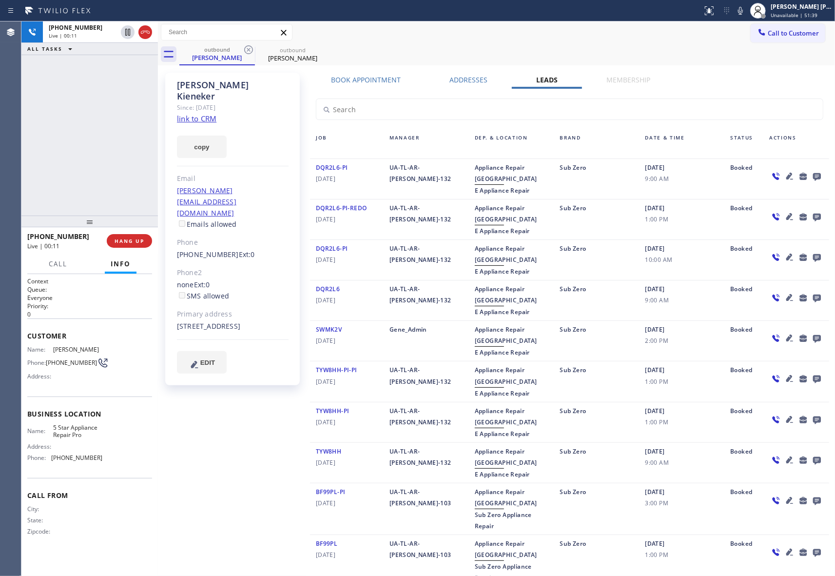
click at [813, 176] on icon at bounding box center [817, 177] width 8 height 8
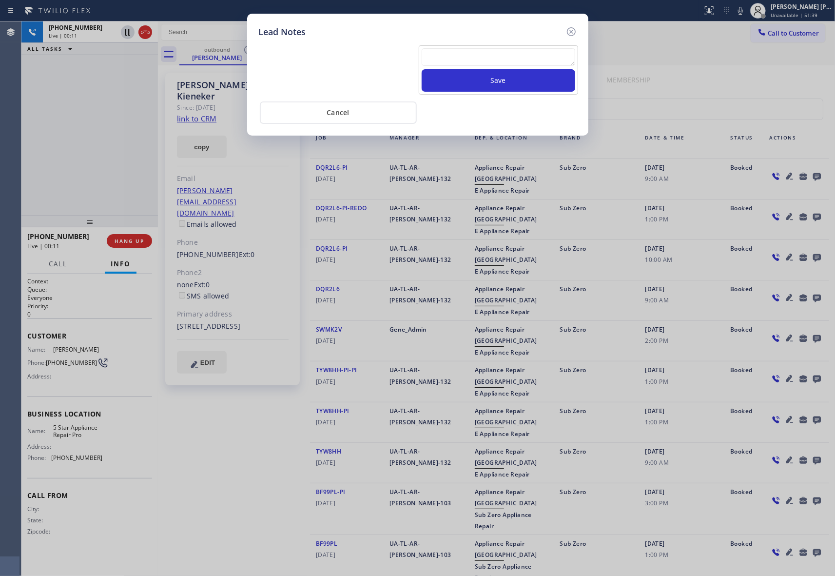
click at [481, 64] on textarea at bounding box center [499, 57] width 154 height 18
paste textarea "VM | please transfer if cx calls back"
type textarea "VM | please transfer if cx calls back"
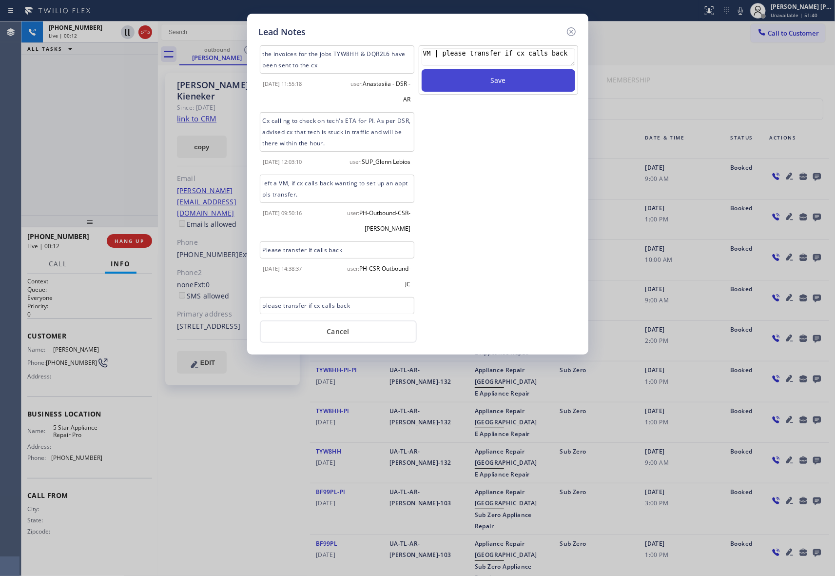
click at [490, 84] on button "Save" at bounding box center [499, 80] width 154 height 22
click at [575, 30] on icon at bounding box center [570, 31] width 9 height 9
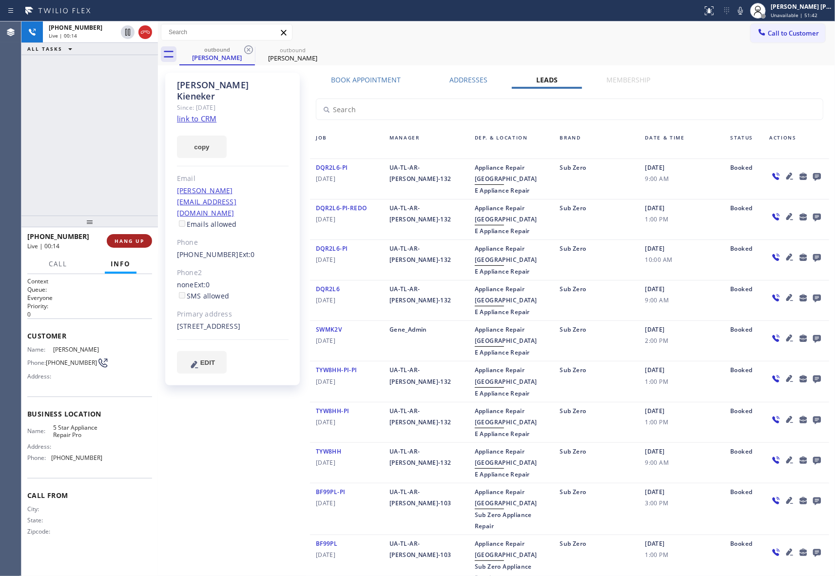
click at [136, 238] on span "HANG UP" at bounding box center [130, 240] width 30 height 7
click at [249, 47] on icon at bounding box center [249, 50] width 12 height 12
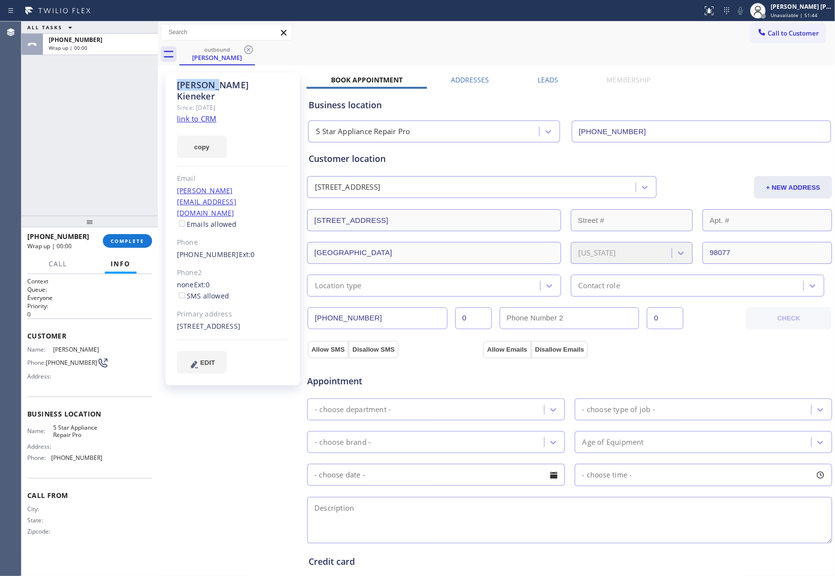
click at [249, 47] on icon at bounding box center [249, 50] width 12 height 12
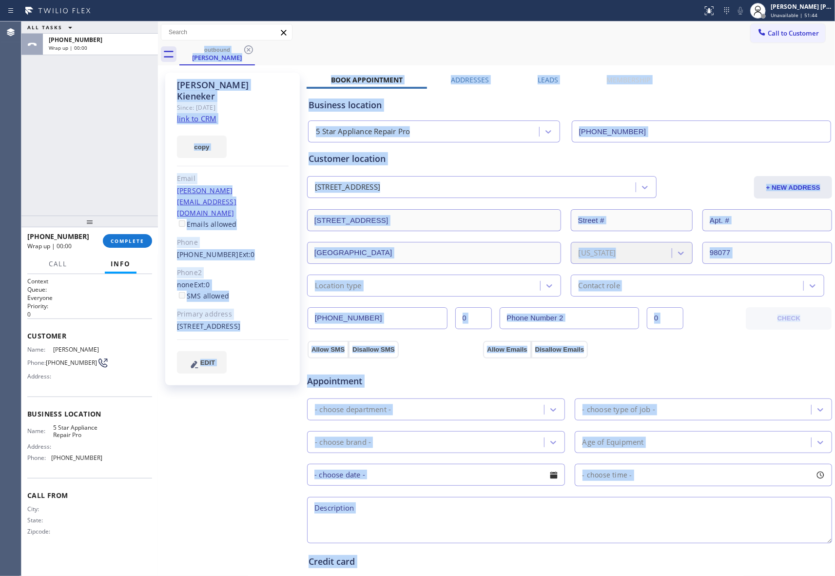
click at [249, 47] on div "outbound [PERSON_NAME]" at bounding box center [506, 54] width 655 height 22
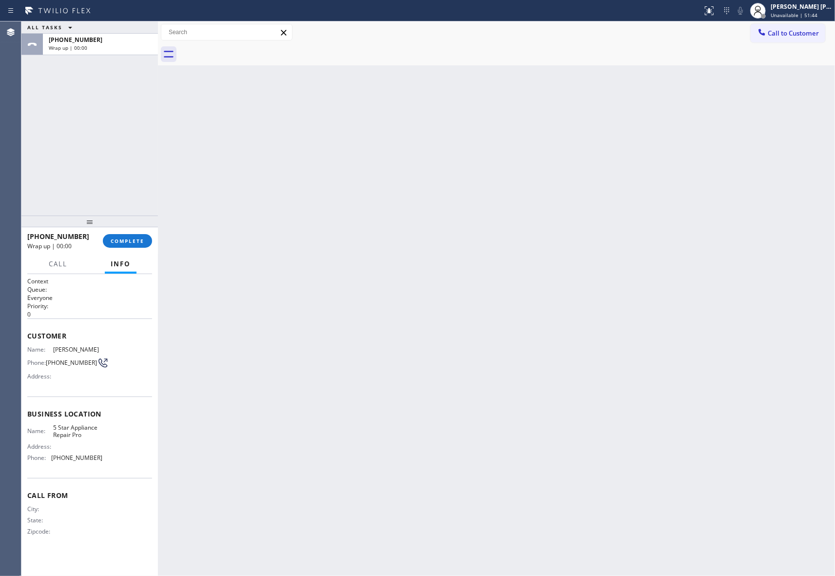
click at [249, 47] on div at bounding box center [506, 54] width 655 height 22
click at [127, 245] on button "COMPLETE" at bounding box center [127, 241] width 49 height 14
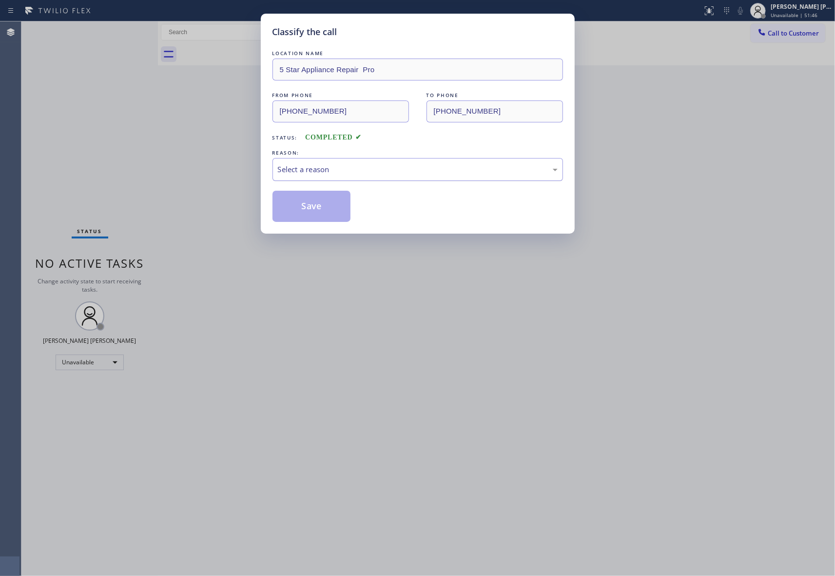
click at [393, 166] on div "Select a reason" at bounding box center [418, 169] width 280 height 11
click at [312, 206] on button "Save" at bounding box center [311, 206] width 78 height 31
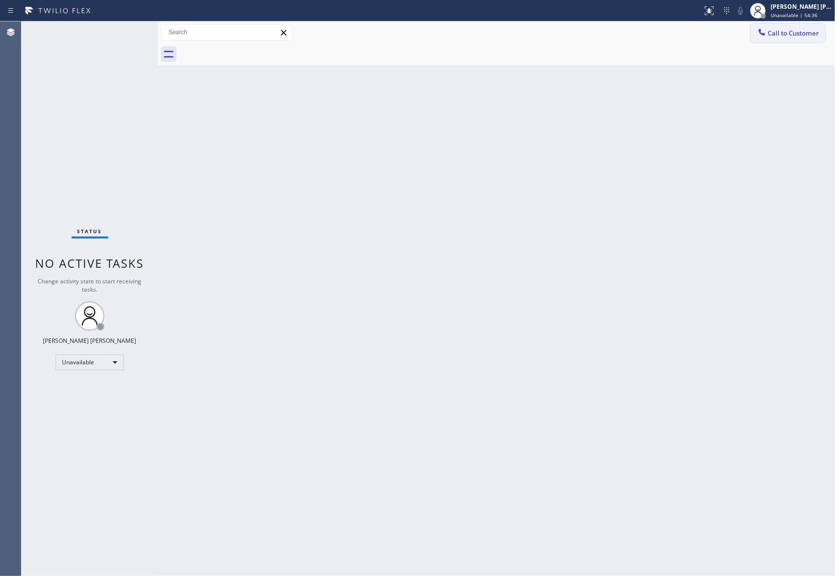
click at [777, 33] on span "Call to Customer" at bounding box center [793, 33] width 51 height 9
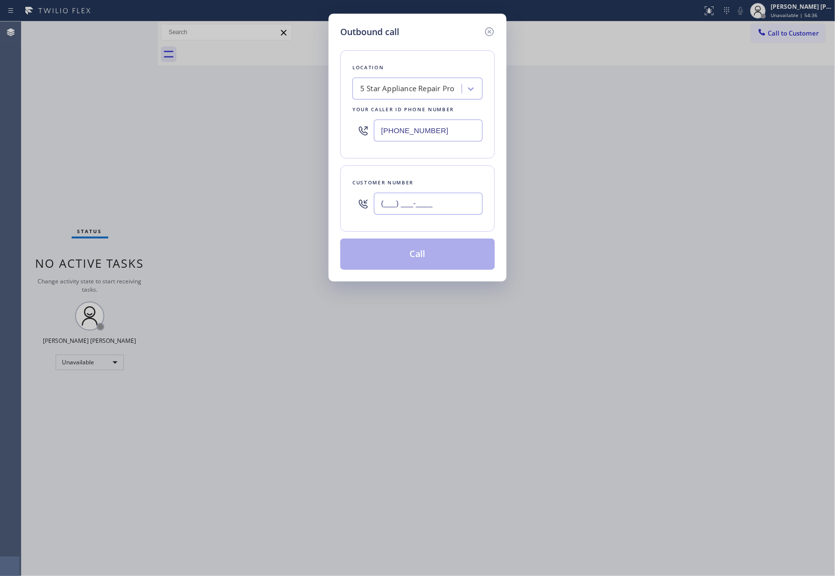
click at [458, 212] on input "(___) ___-____" at bounding box center [428, 203] width 109 height 22
paste input "425) 318-2742"
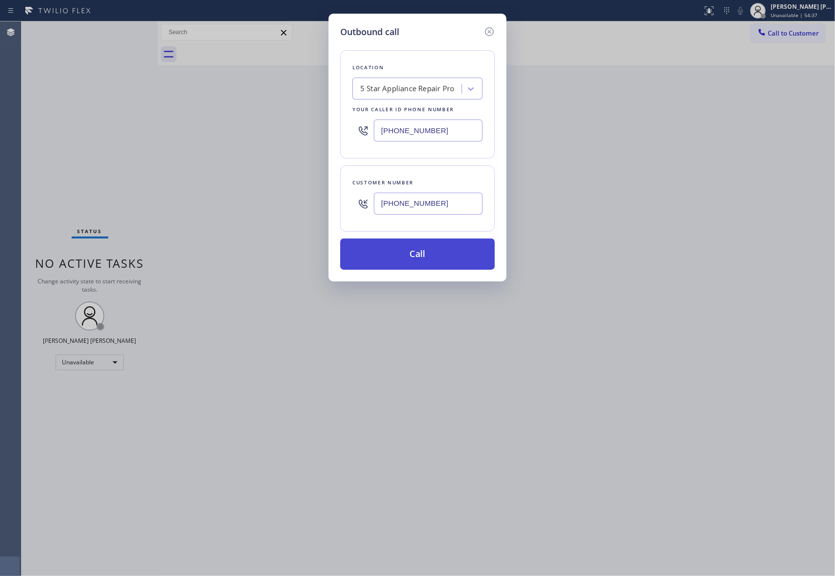
type input "[PHONE_NUMBER]"
click at [430, 257] on button "Call" at bounding box center [417, 253] width 154 height 31
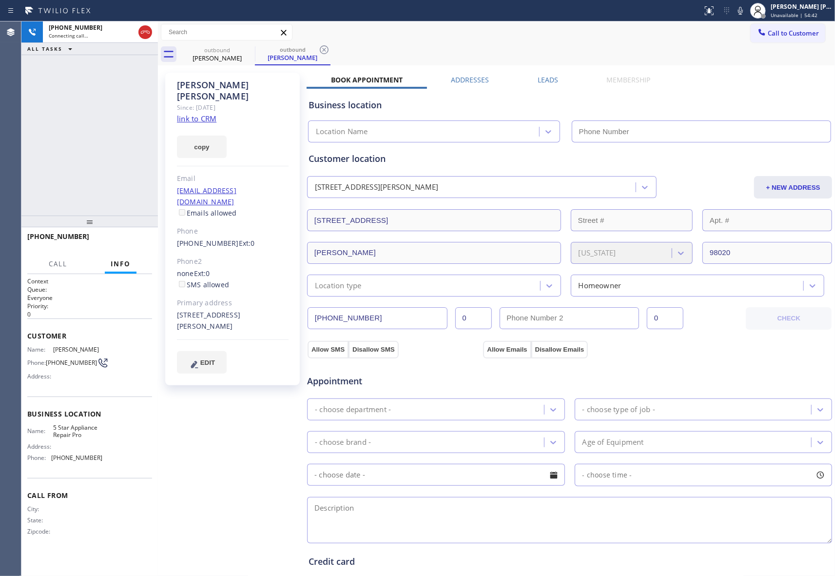
type input "[PHONE_NUMBER]"
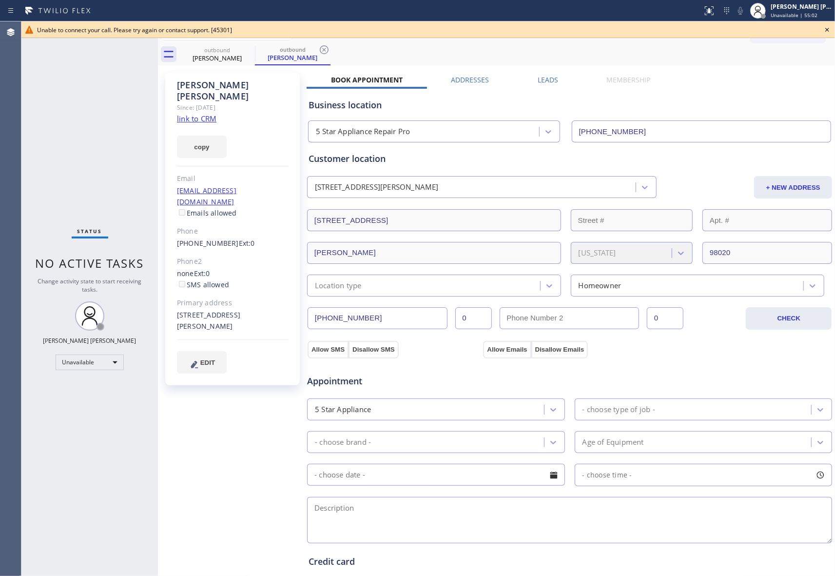
click at [828, 28] on icon at bounding box center [827, 30] width 12 height 12
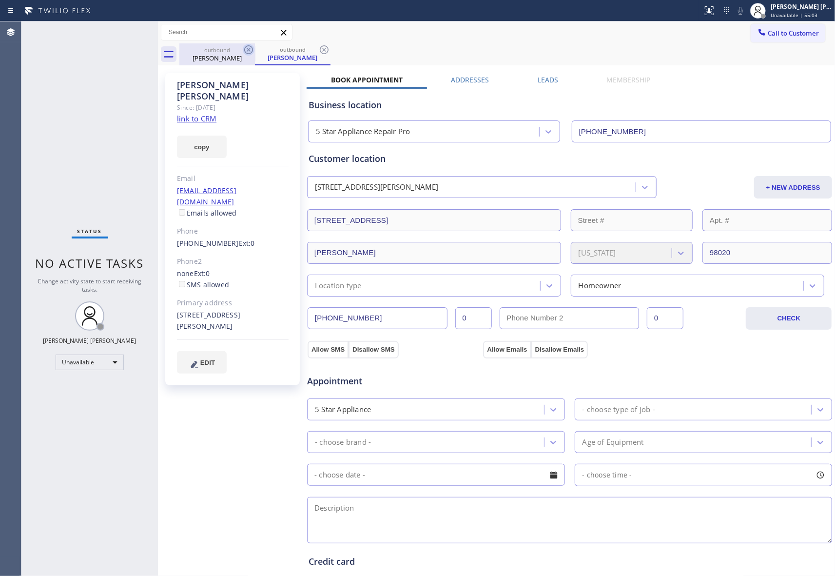
click at [246, 53] on icon at bounding box center [248, 49] width 9 height 9
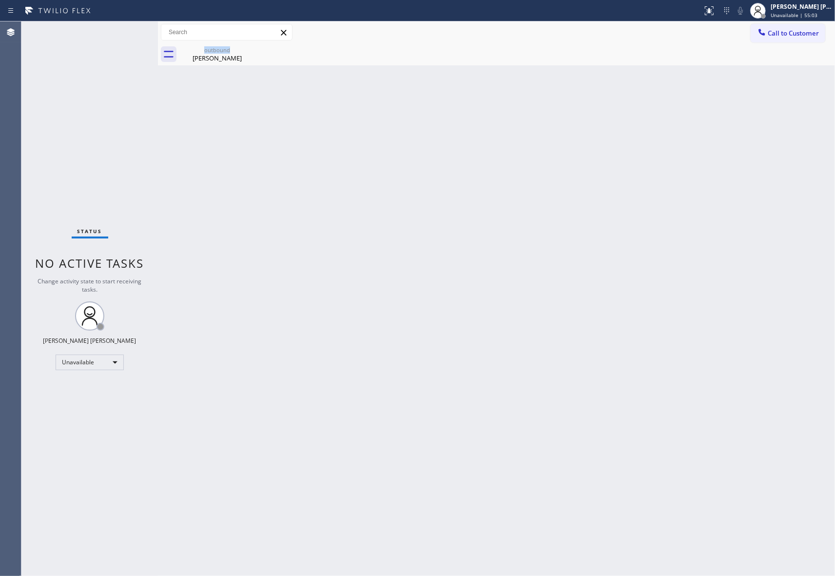
click at [246, 53] on div "outbound [PERSON_NAME]" at bounding box center [217, 54] width 76 height 22
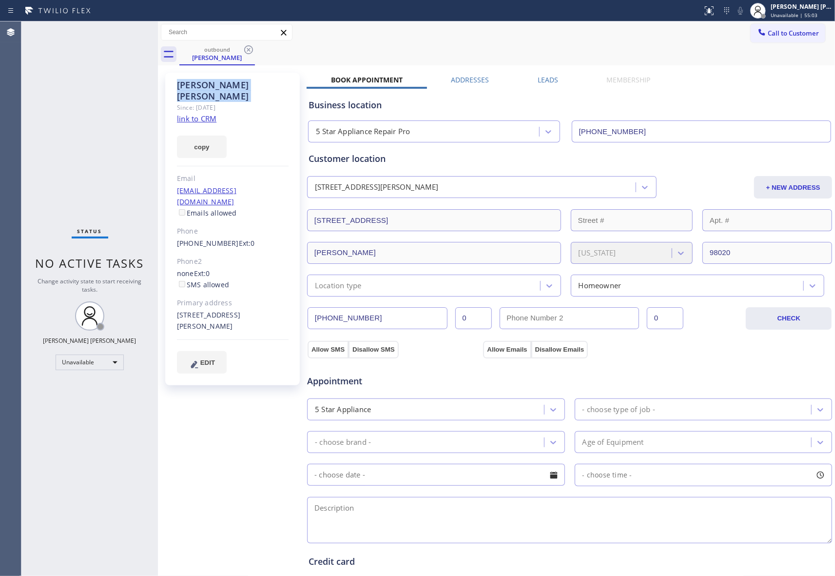
click at [246, 53] on icon at bounding box center [248, 49] width 9 height 9
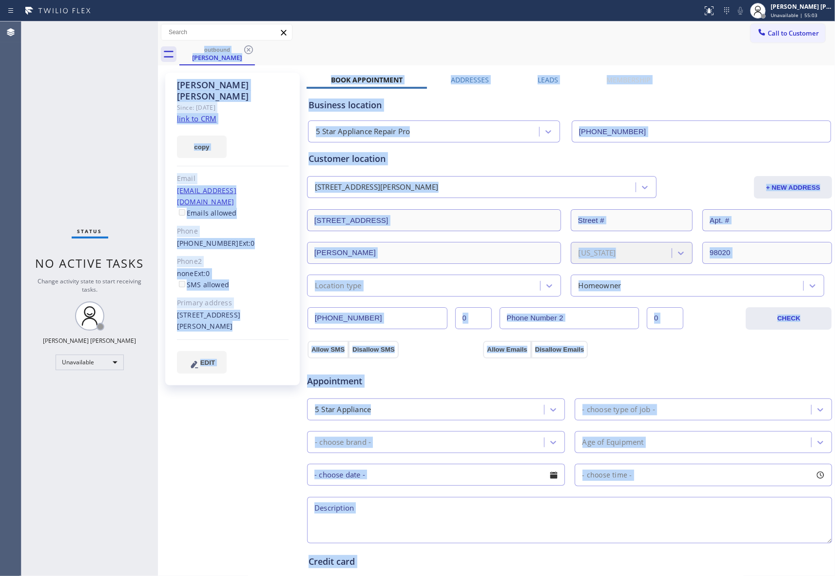
click at [246, 53] on div "outbound [PERSON_NAME]" at bounding box center [506, 54] width 655 height 22
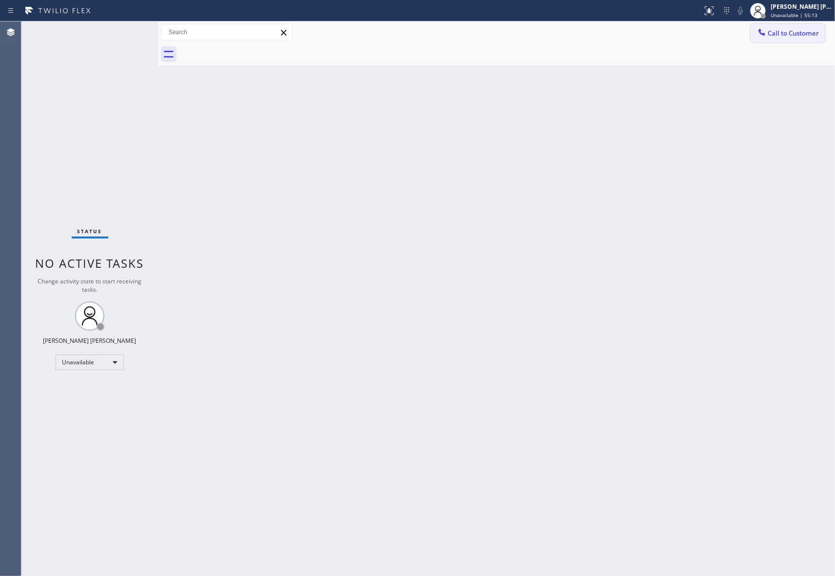
click at [781, 32] on span "Call to Customer" at bounding box center [793, 33] width 51 height 9
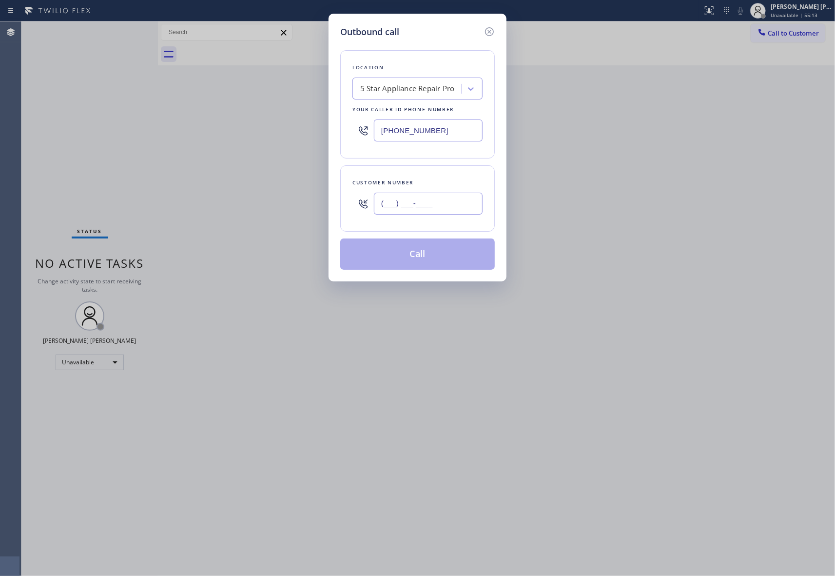
click at [449, 197] on input "(___) ___-____" at bounding box center [428, 203] width 109 height 22
paste input "253) 370-0786"
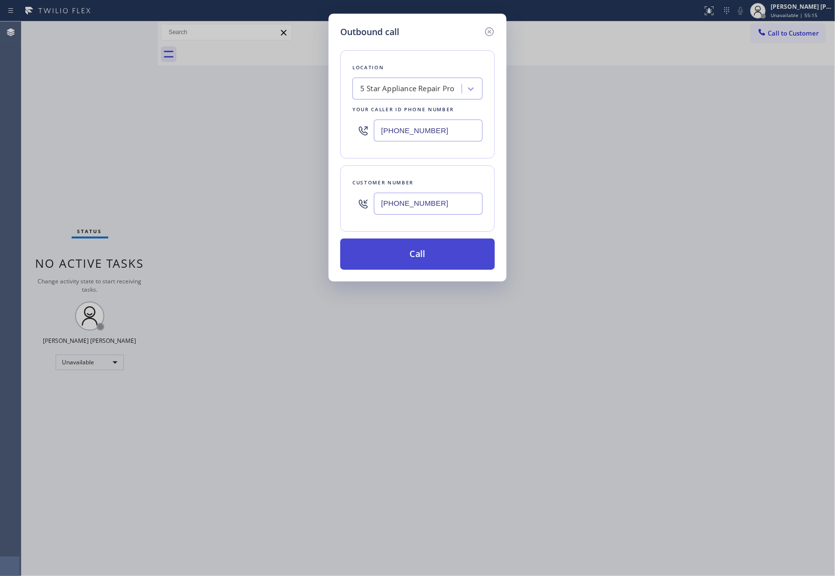
type input "[PHONE_NUMBER]"
click at [431, 258] on button "Call" at bounding box center [417, 253] width 154 height 31
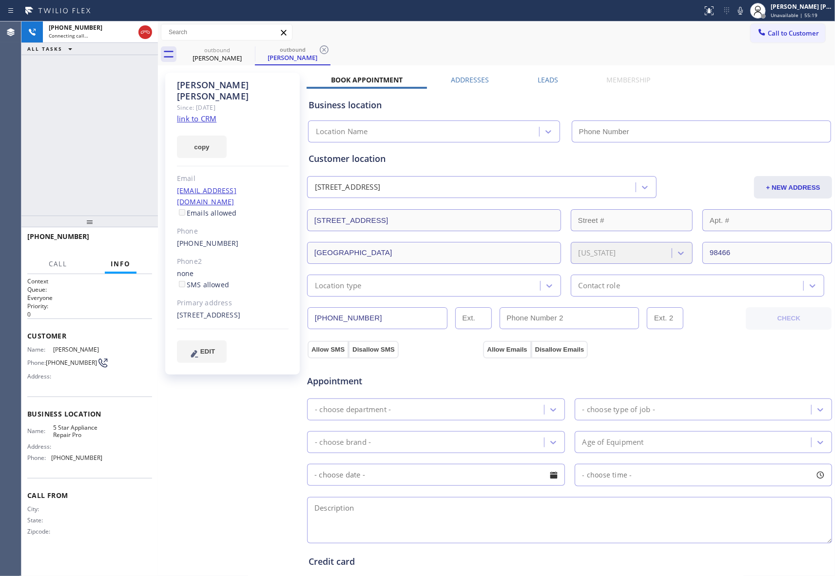
type input "[PHONE_NUMBER]"
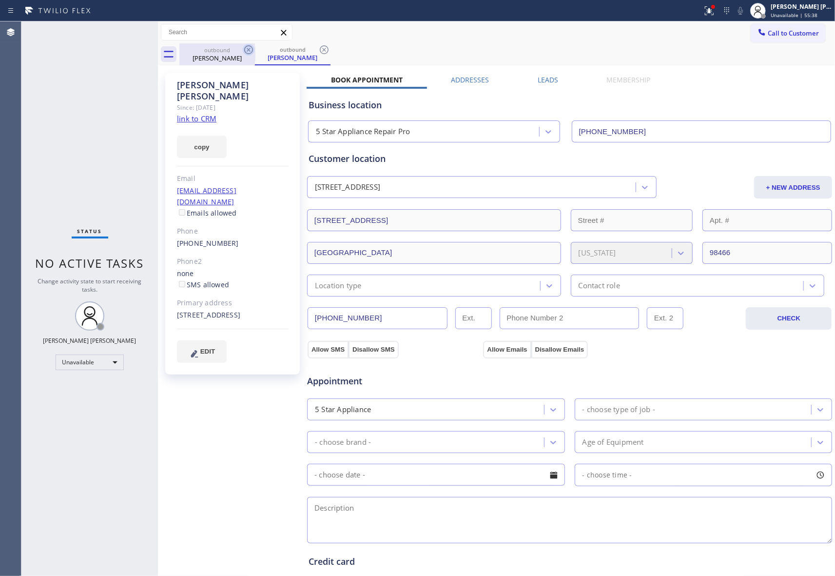
drag, startPoint x: 229, startPoint y: 51, endPoint x: 246, endPoint y: 51, distance: 17.5
click at [231, 51] on div "outbound" at bounding box center [217, 49] width 74 height 7
click at [247, 51] on icon at bounding box center [249, 50] width 12 height 12
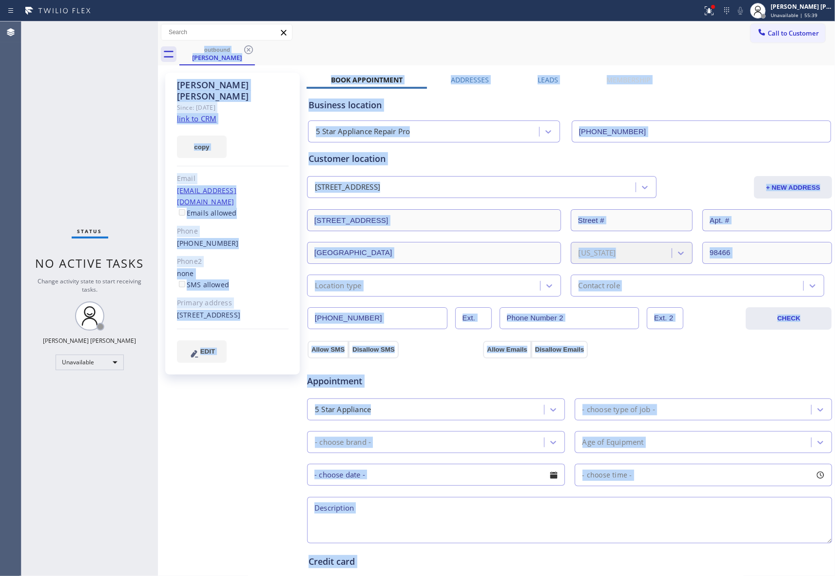
click at [247, 51] on div "outbound [PERSON_NAME]" at bounding box center [506, 54] width 655 height 22
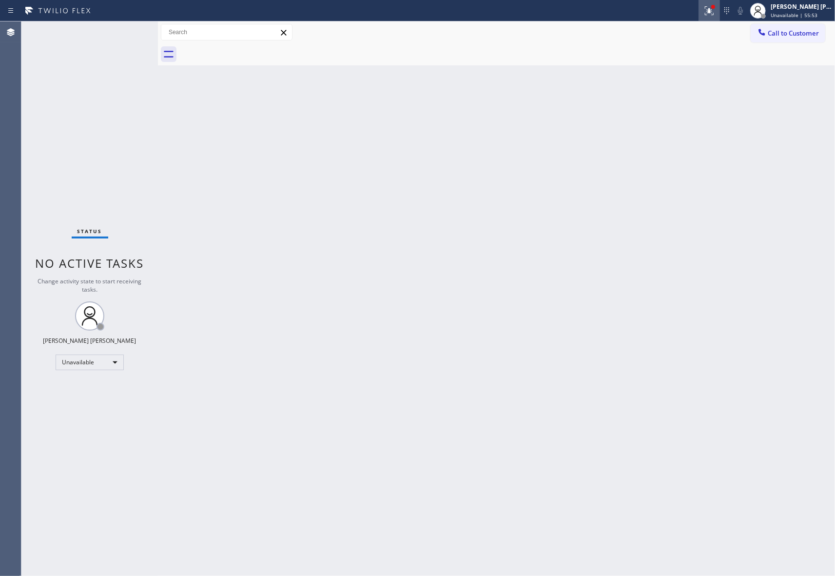
click at [705, 12] on icon at bounding box center [709, 11] width 12 height 12
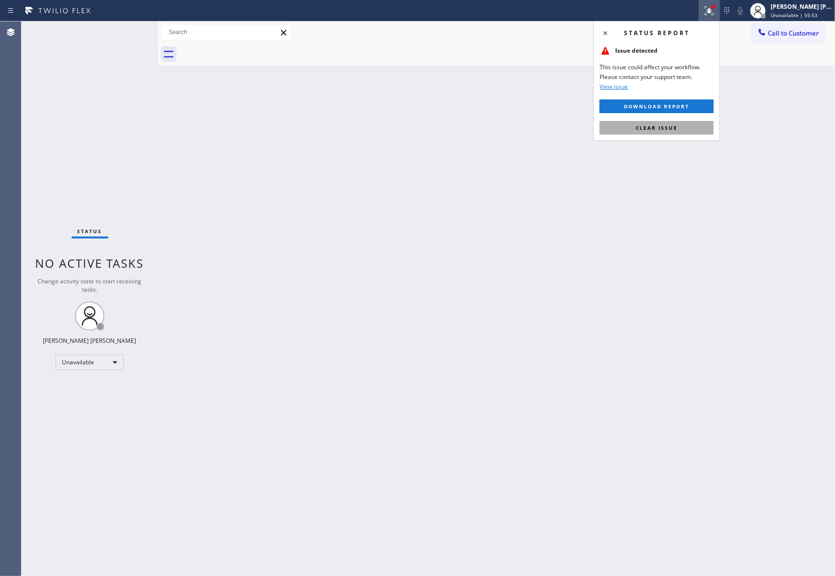
click at [693, 125] on button "Clear issue" at bounding box center [656, 128] width 114 height 14
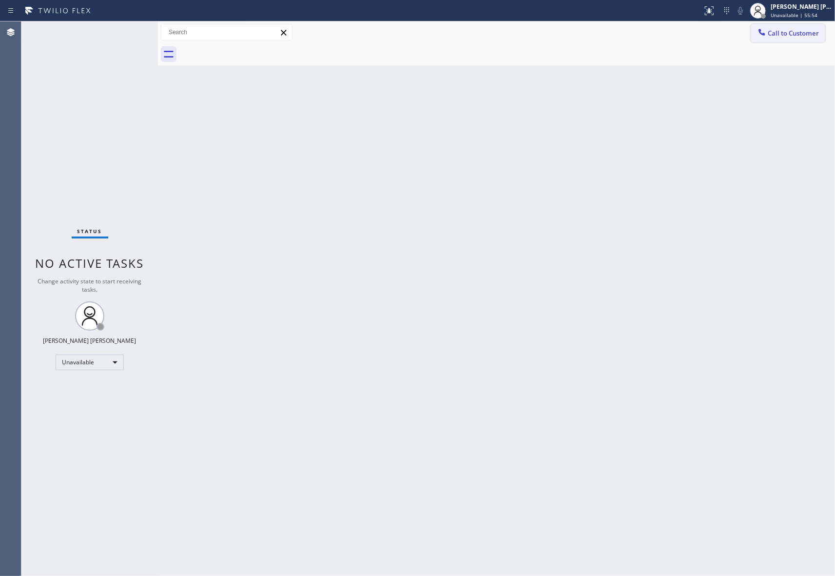
click at [784, 38] on button "Call to Customer" at bounding box center [788, 33] width 75 height 19
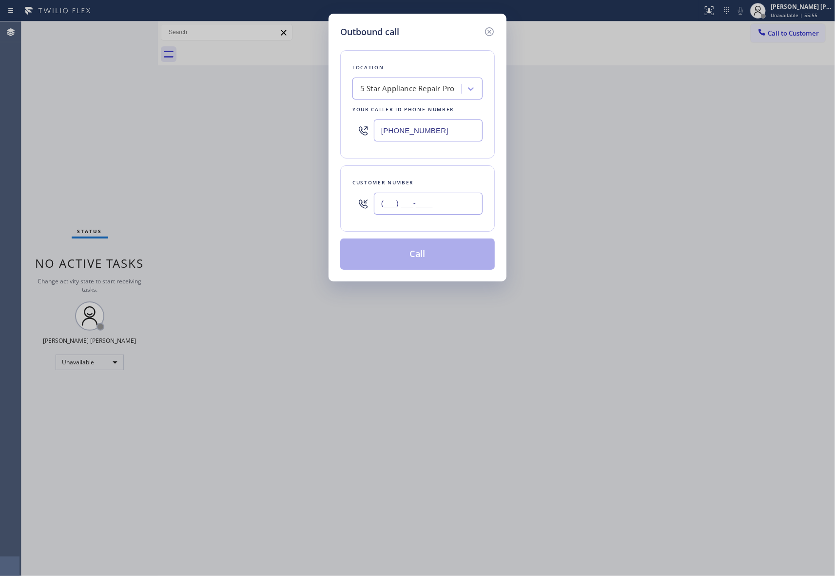
click at [457, 211] on input "(___) ___-____" at bounding box center [428, 203] width 109 height 22
paste input "310) 490-7758"
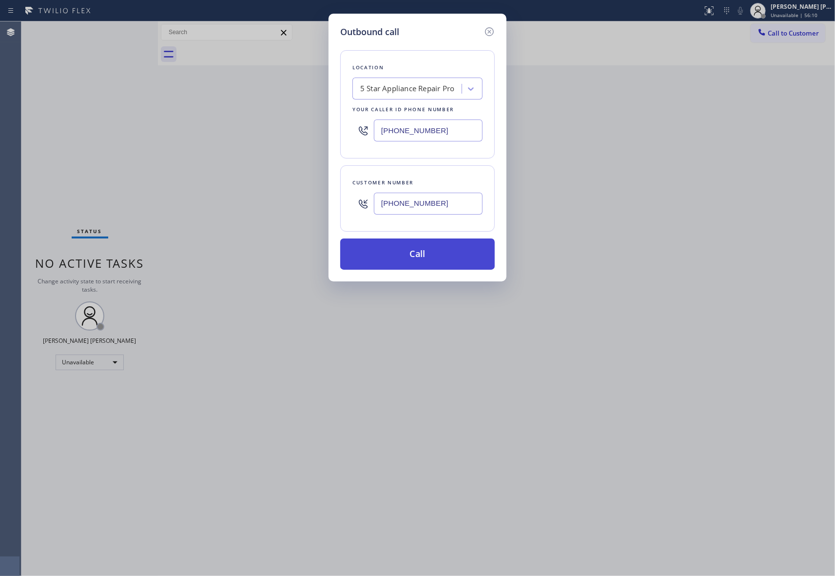
type input "[PHONE_NUMBER]"
click at [440, 250] on button "Call" at bounding box center [417, 253] width 154 height 31
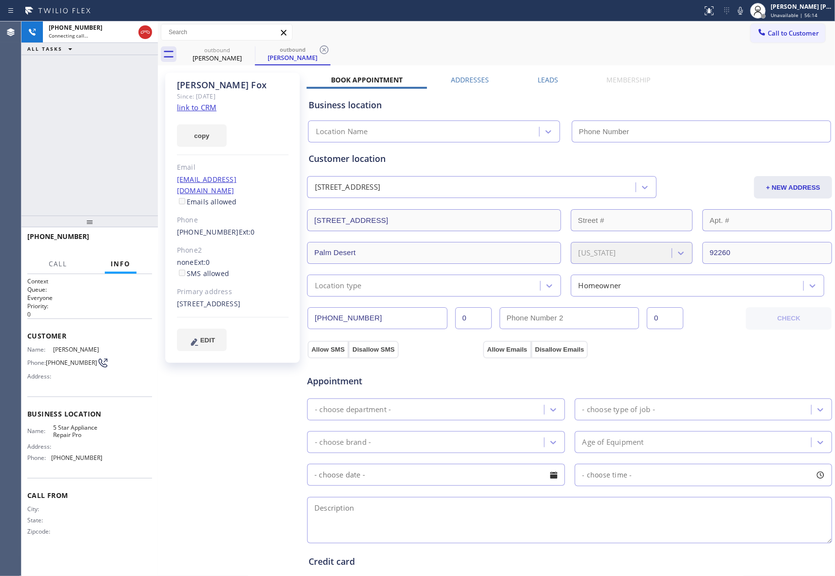
type input "[PHONE_NUMBER]"
click at [135, 237] on span "HANG UP" at bounding box center [130, 240] width 30 height 7
click at [538, 79] on label "Leads" at bounding box center [548, 79] width 20 height 9
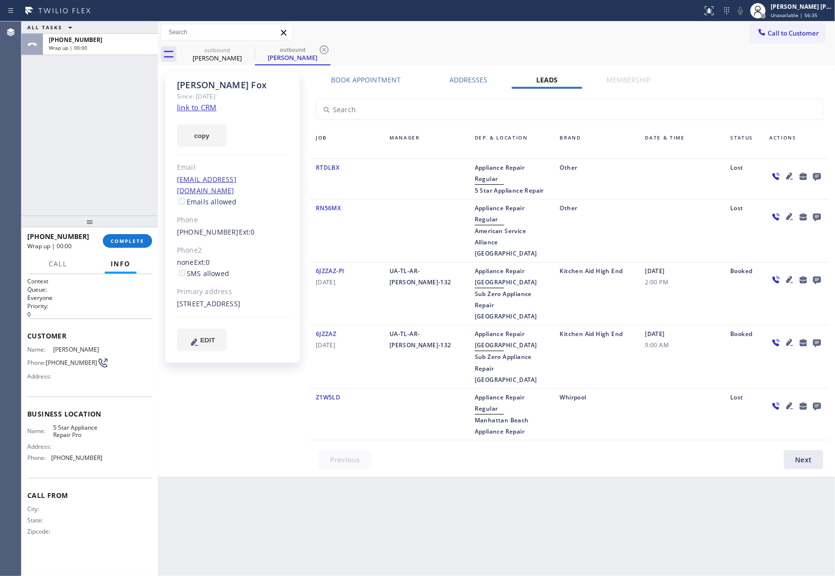
click at [813, 174] on icon at bounding box center [817, 177] width 8 height 8
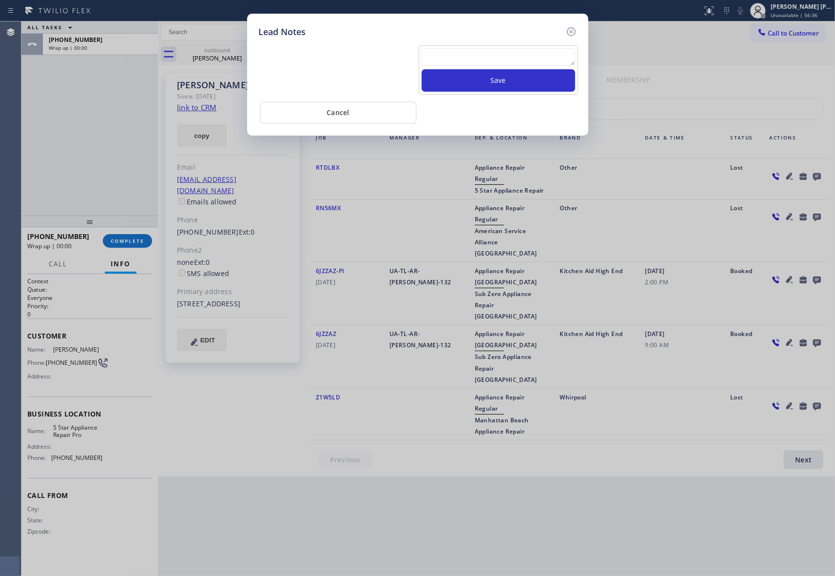
click at [451, 57] on textarea at bounding box center [499, 57] width 154 height 18
paste textarea "VM | please transfer if cx calls back"
type textarea "VM | please transfer if cx calls back"
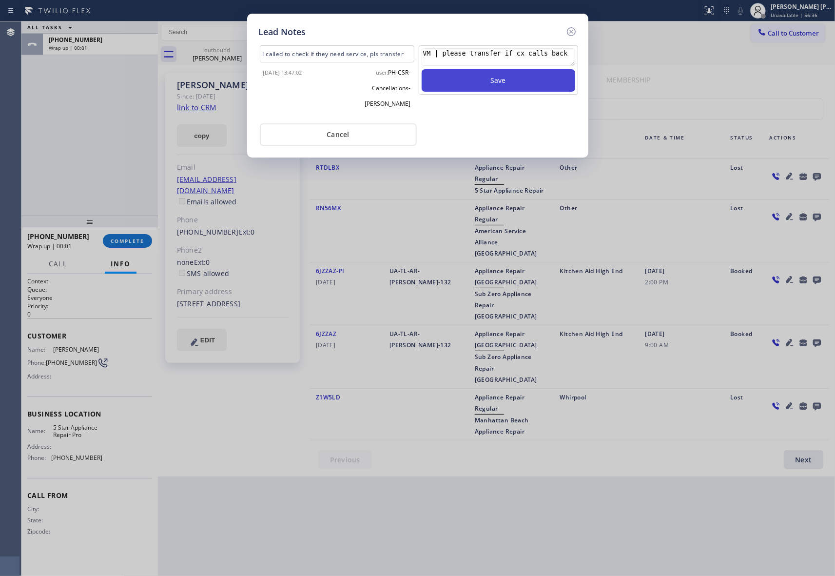
click at [486, 78] on button "Save" at bounding box center [499, 80] width 154 height 22
click at [572, 28] on icon at bounding box center [571, 32] width 12 height 12
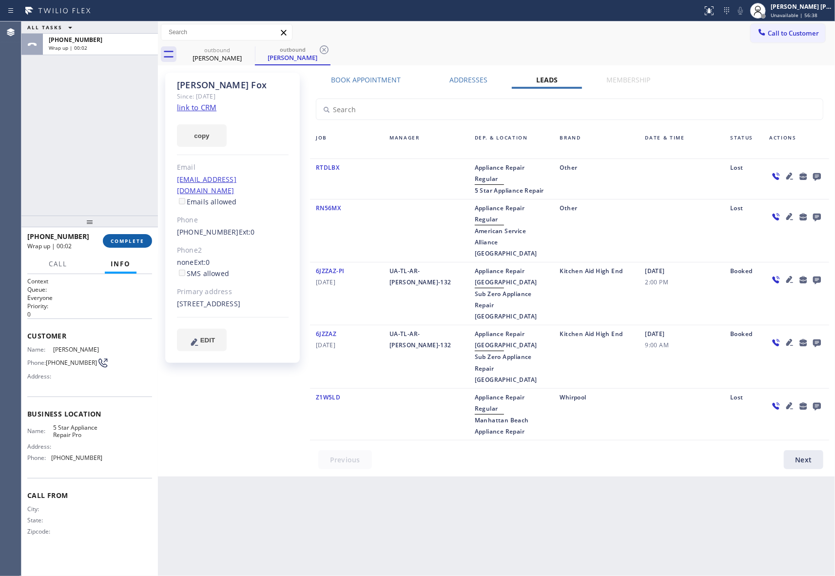
click at [141, 238] on span "COMPLETE" at bounding box center [128, 240] width 34 height 7
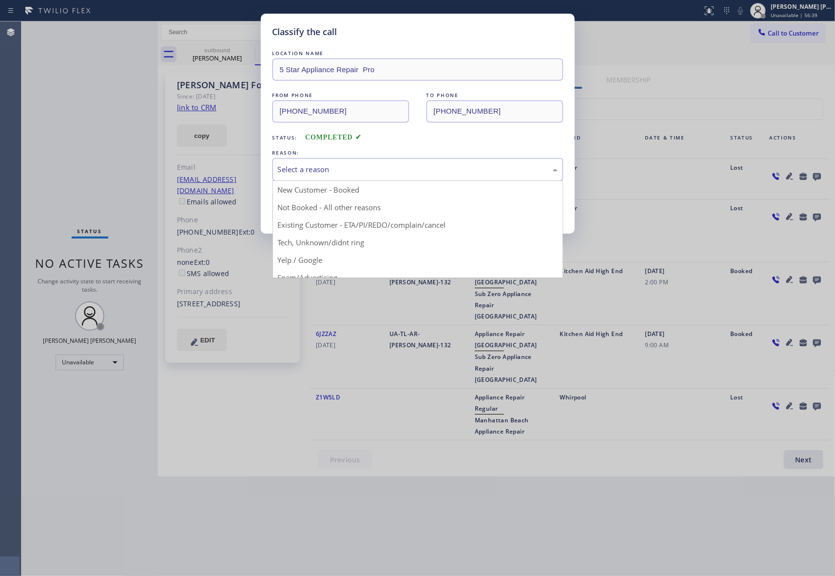
drag, startPoint x: 373, startPoint y: 181, endPoint x: 376, endPoint y: 174, distance: 7.4
click at [373, 179] on div "Select a reason" at bounding box center [417, 169] width 290 height 23
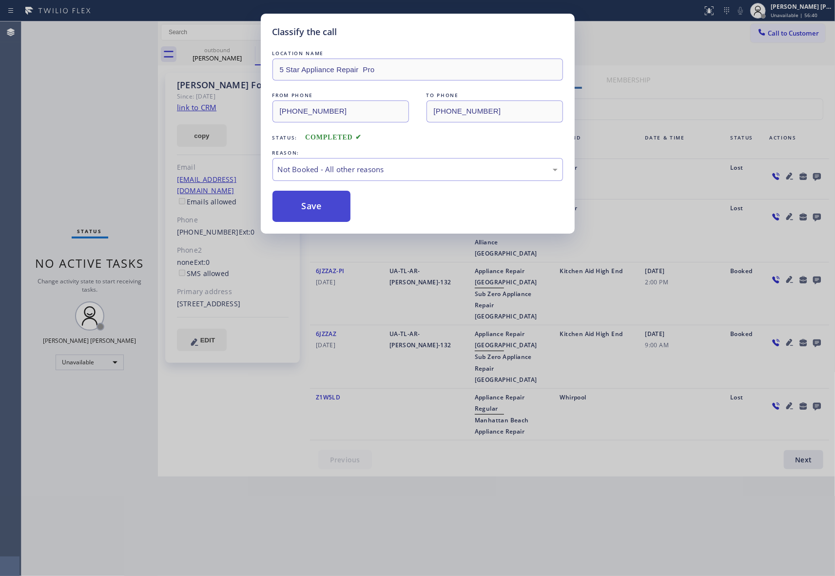
drag, startPoint x: 339, startPoint y: 209, endPoint x: 300, endPoint y: 209, distance: 39.0
click at [300, 209] on button "Save" at bounding box center [311, 206] width 78 height 31
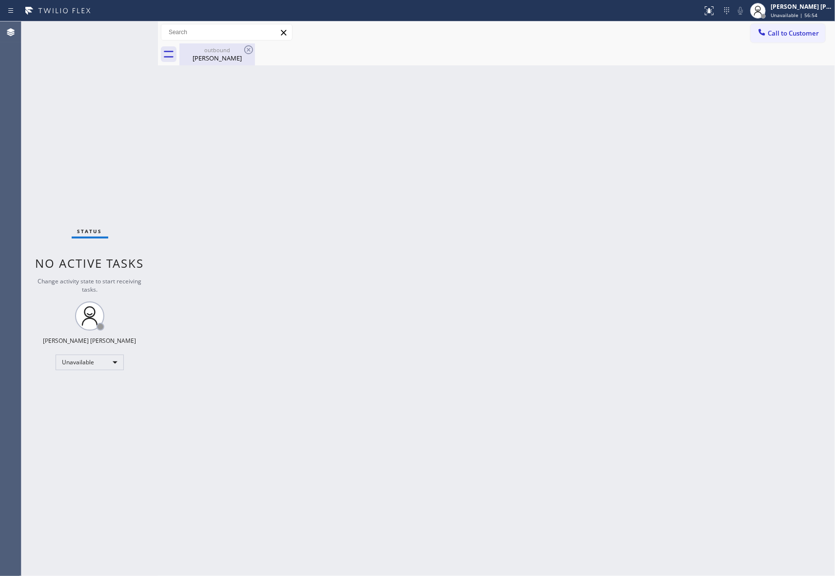
click at [236, 49] on div "outbound" at bounding box center [217, 49] width 74 height 7
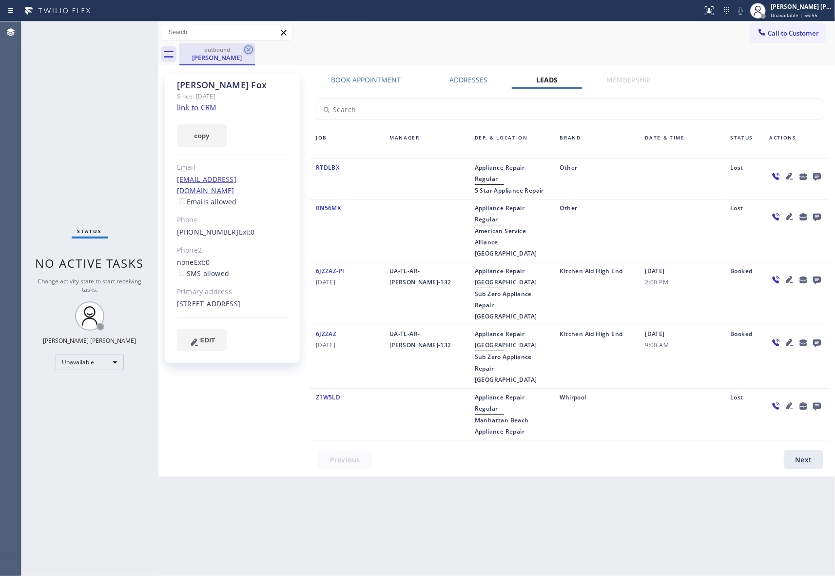
click at [248, 49] on icon at bounding box center [248, 49] width 9 height 9
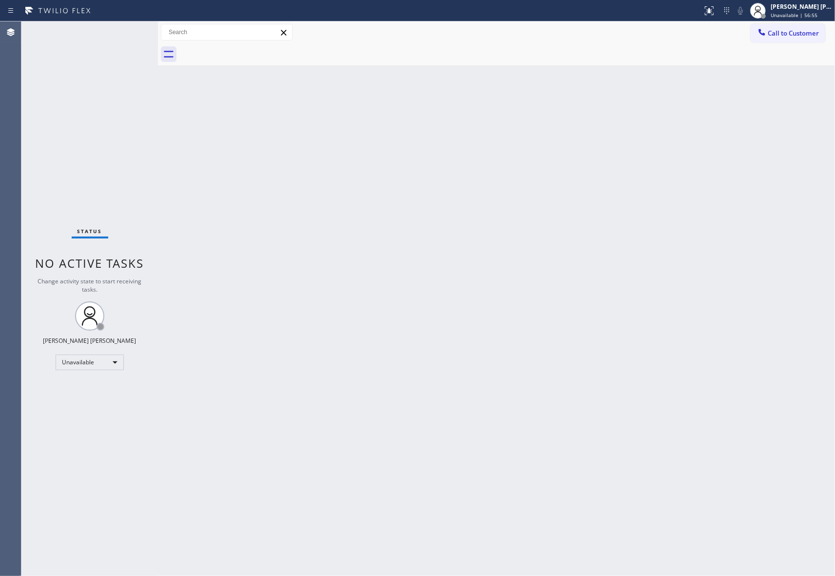
click at [248, 49] on div at bounding box center [506, 54] width 655 height 22
click at [807, 28] on button "Call to Customer" at bounding box center [788, 33] width 75 height 19
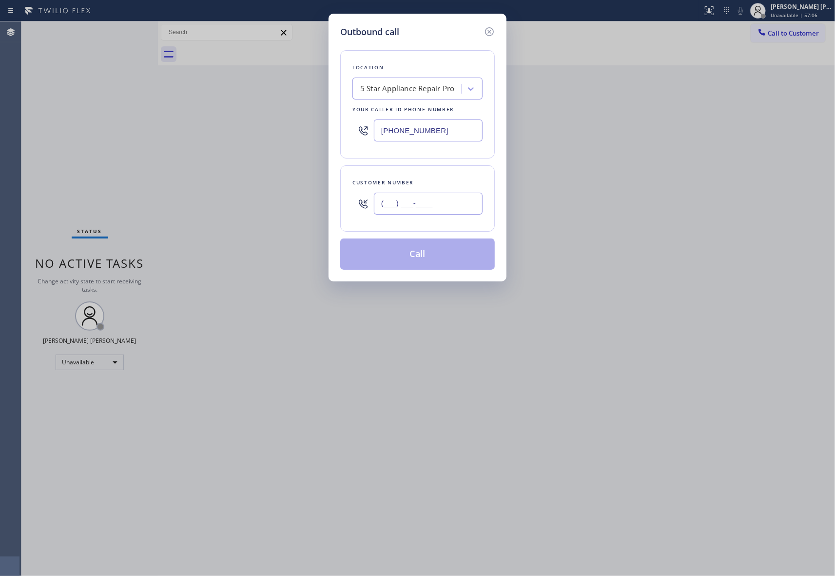
click at [439, 203] on input "(___) ___-____" at bounding box center [428, 203] width 109 height 22
paste input "206) 399-7869"
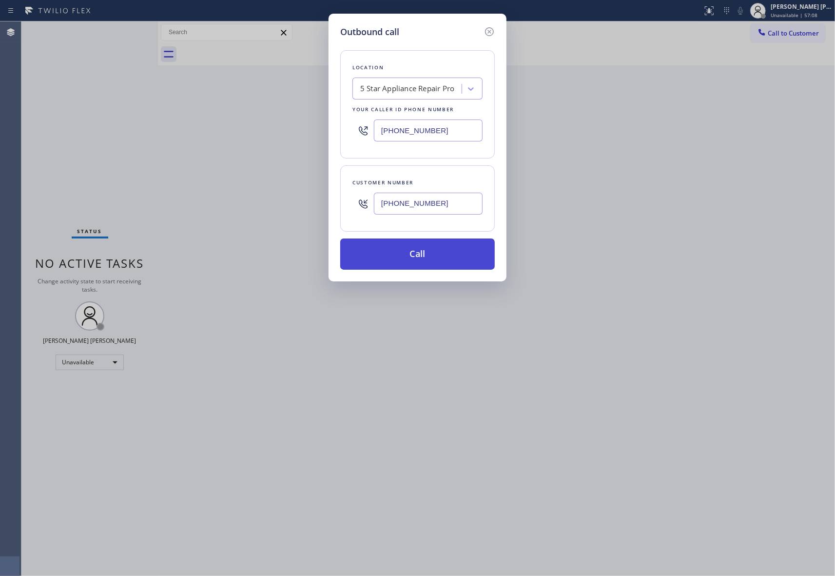
type input "[PHONE_NUMBER]"
click at [438, 256] on button "Call" at bounding box center [417, 253] width 154 height 31
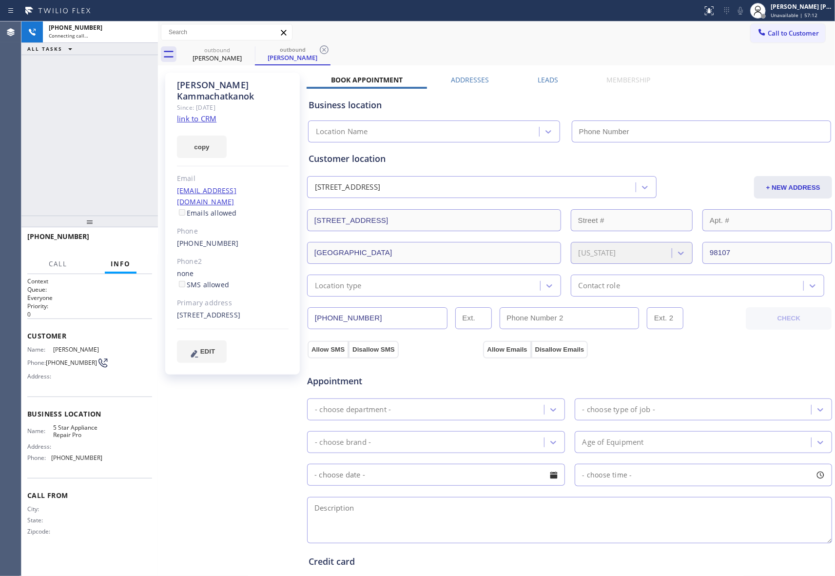
type input "[PHONE_NUMBER]"
click at [556, 76] on div "Leads" at bounding box center [547, 82] width 69 height 14
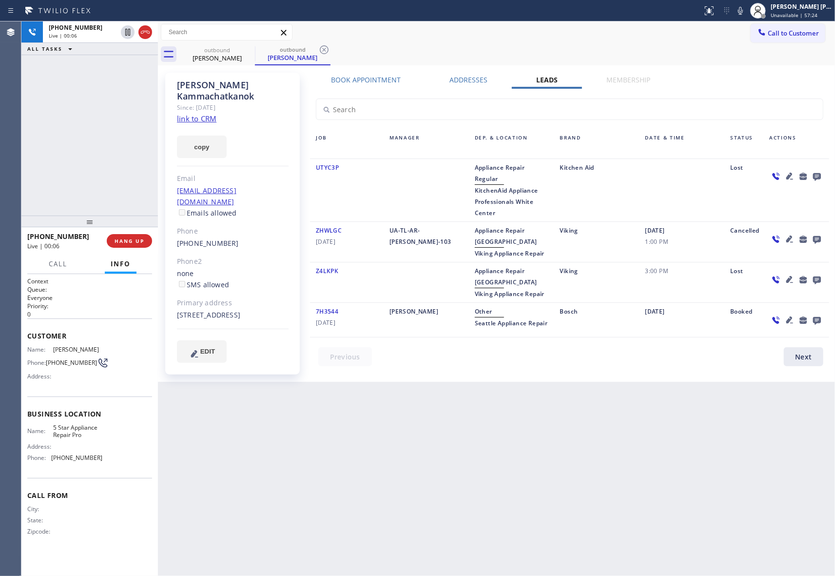
click at [815, 173] on icon at bounding box center [817, 176] width 12 height 12
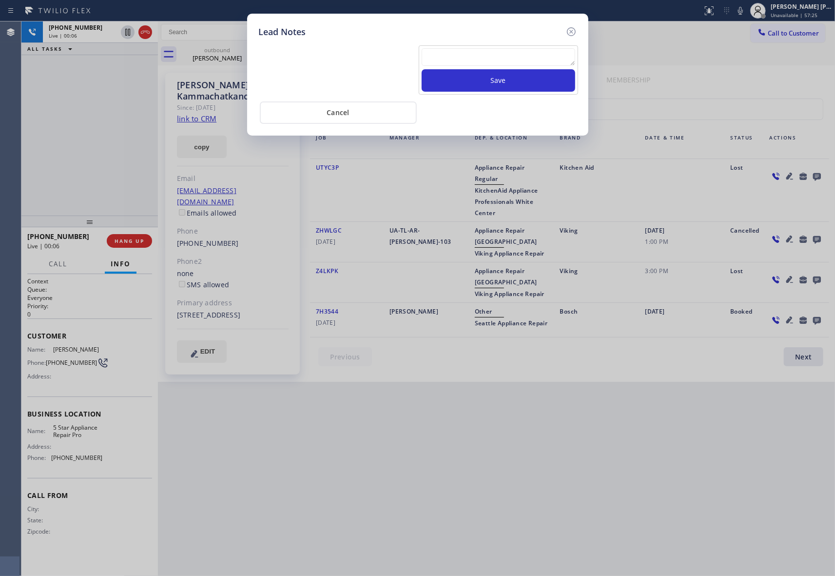
click at [469, 53] on textarea at bounding box center [499, 57] width 154 height 18
paste textarea "VM | please transfer if cx calls back"
type textarea "VM | please transfer if cx calls back"
click at [513, 79] on button "Save" at bounding box center [499, 80] width 154 height 22
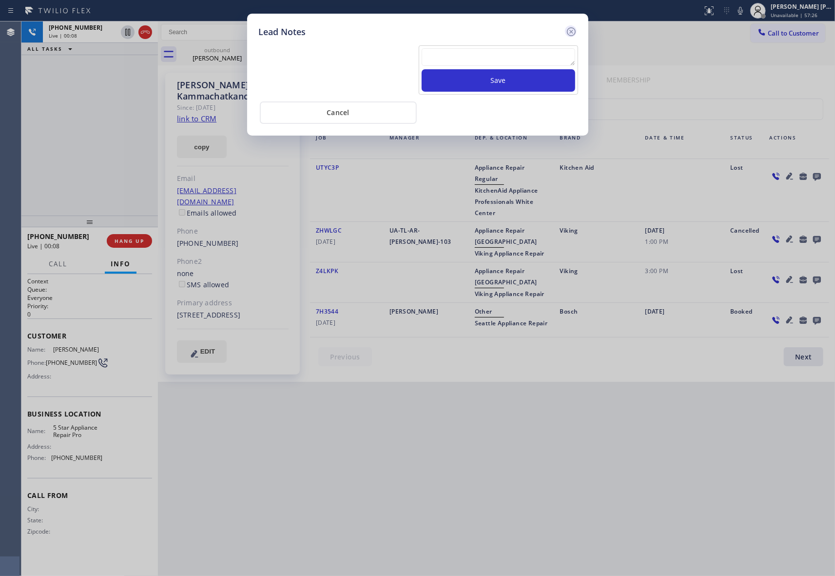
scroll to position [0, 0]
click at [573, 29] on icon at bounding box center [571, 32] width 12 height 12
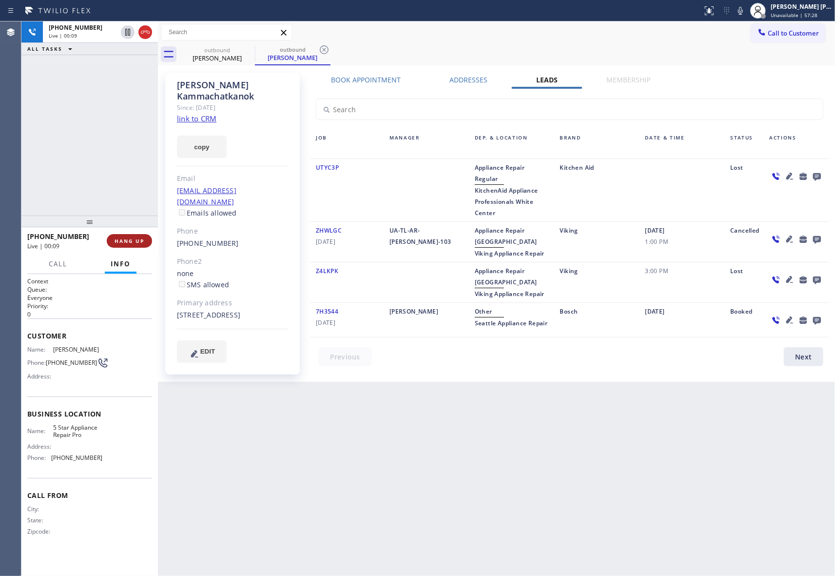
click at [129, 236] on button "HANG UP" at bounding box center [129, 241] width 45 height 14
drag, startPoint x: 236, startPoint y: 58, endPoint x: 262, endPoint y: 49, distance: 27.6
click at [245, 57] on div "[PERSON_NAME]" at bounding box center [217, 58] width 74 height 9
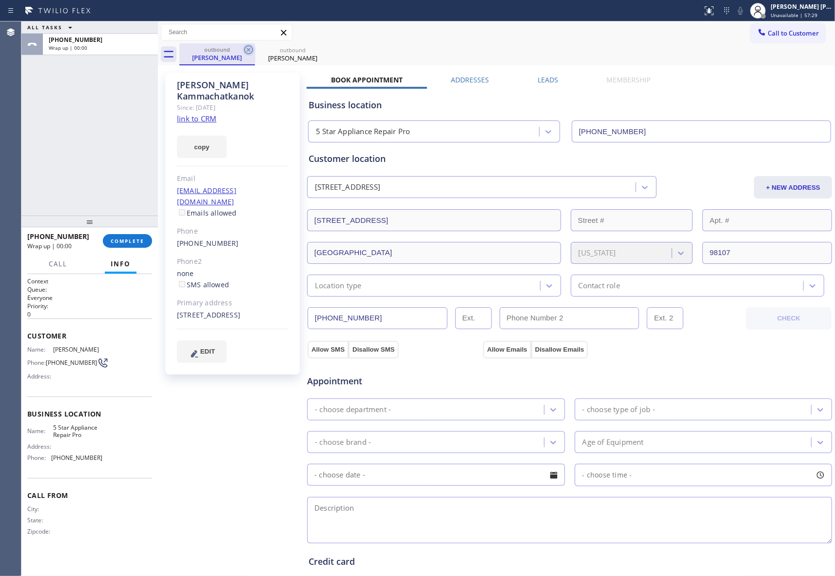
click at [248, 49] on icon at bounding box center [248, 49] width 9 height 9
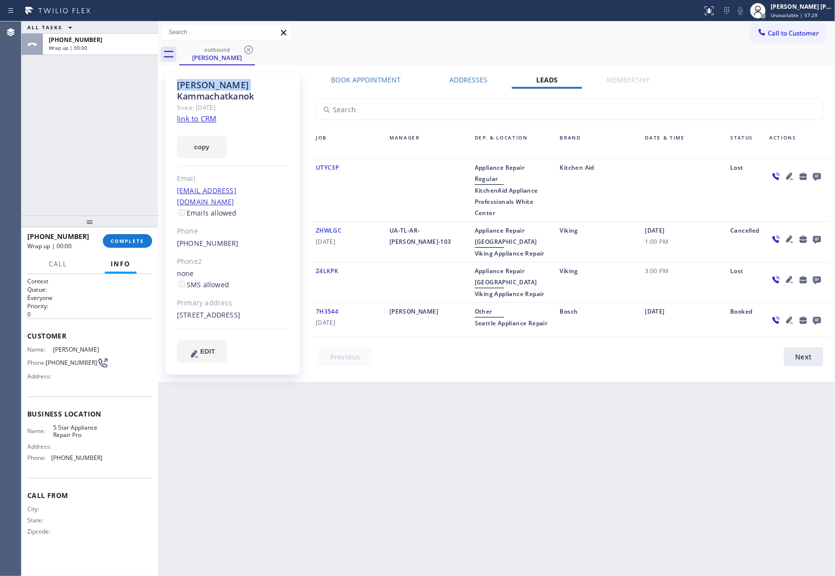
click at [248, 49] on icon at bounding box center [248, 49] width 9 height 9
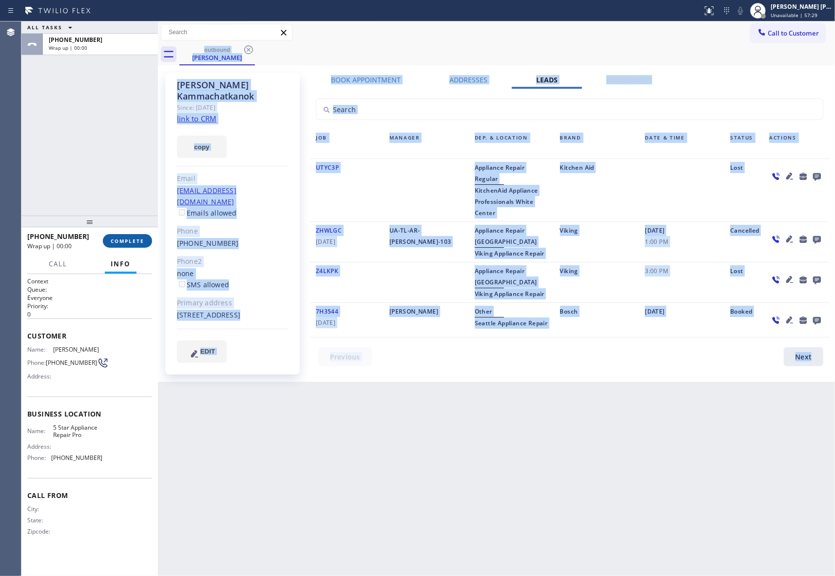
drag, startPoint x: 248, startPoint y: 49, endPoint x: 117, endPoint y: 238, distance: 230.1
click at [248, 49] on div "outbound [PERSON_NAME]" at bounding box center [506, 54] width 655 height 22
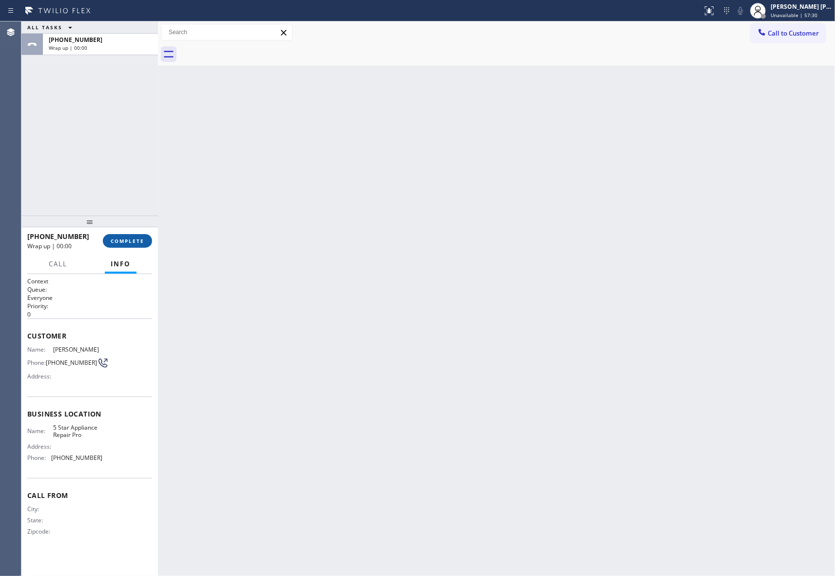
click at [119, 241] on span "COMPLETE" at bounding box center [128, 240] width 34 height 7
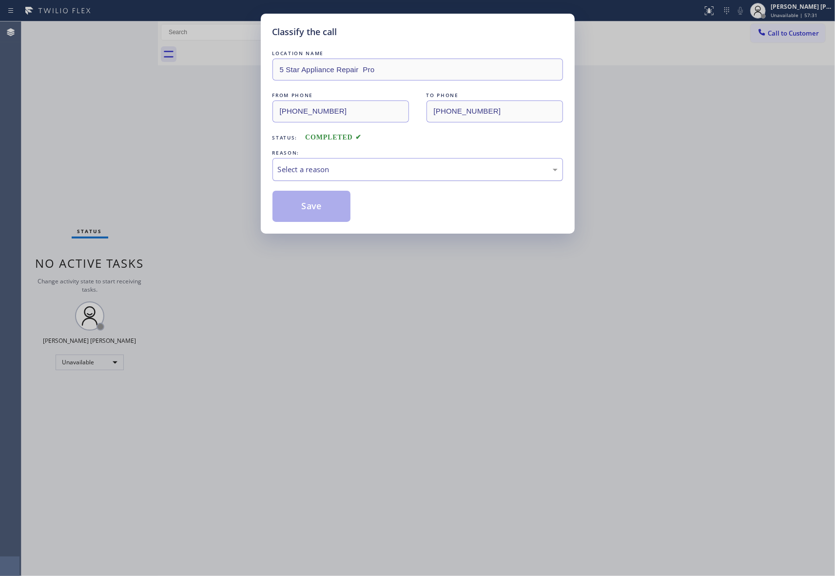
click at [343, 173] on div "Select a reason" at bounding box center [418, 169] width 280 height 11
click at [317, 209] on button "Save" at bounding box center [311, 206] width 78 height 31
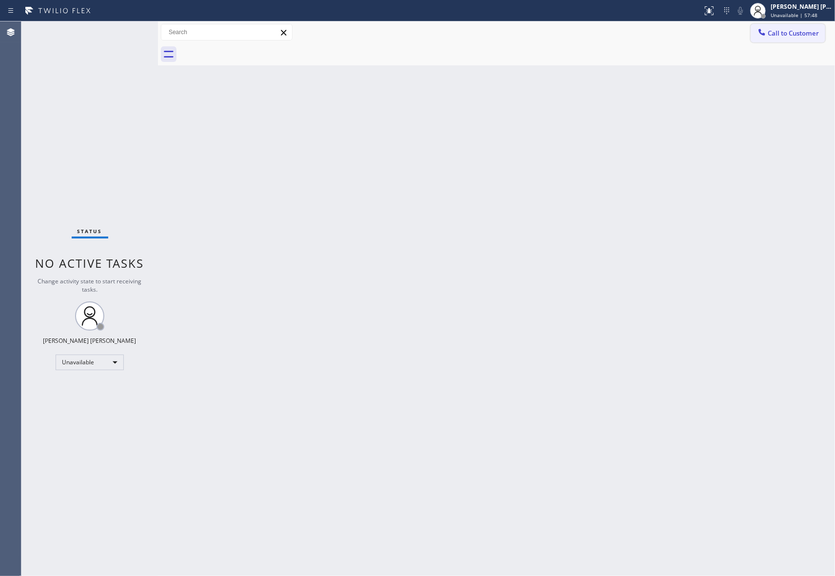
drag, startPoint x: 803, startPoint y: 36, endPoint x: 753, endPoint y: 40, distance: 50.4
click at [803, 35] on span "Call to Customer" at bounding box center [793, 33] width 51 height 9
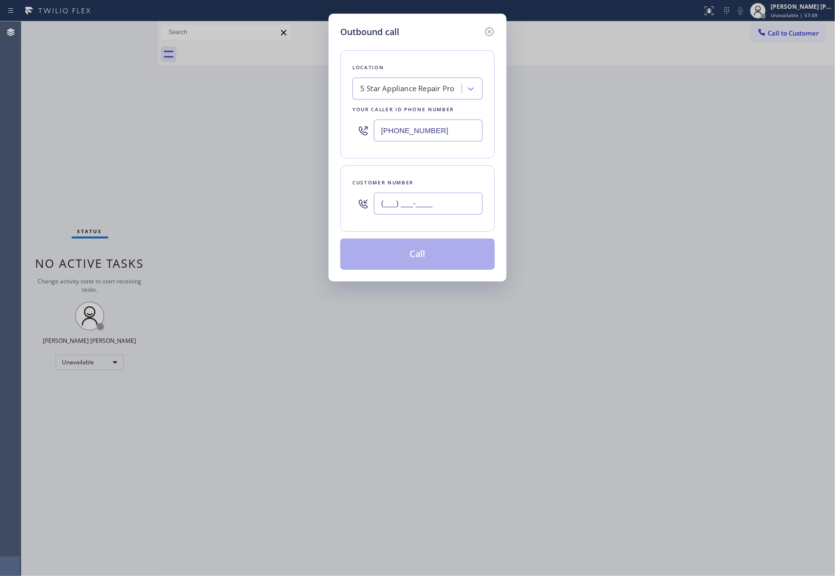
click at [434, 208] on input "(___) ___-____" at bounding box center [428, 203] width 109 height 22
paste input "626) 999-6747"
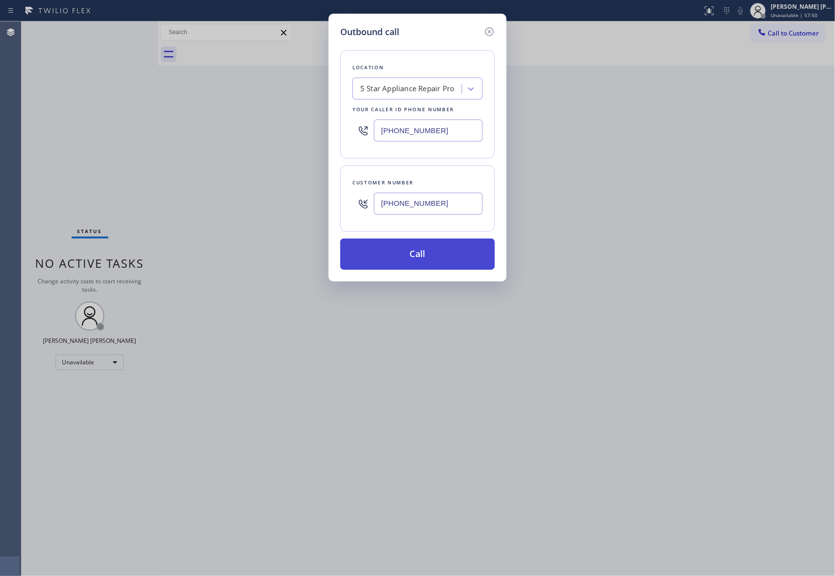
type input "[PHONE_NUMBER]"
click at [438, 254] on button "Call" at bounding box center [417, 253] width 154 height 31
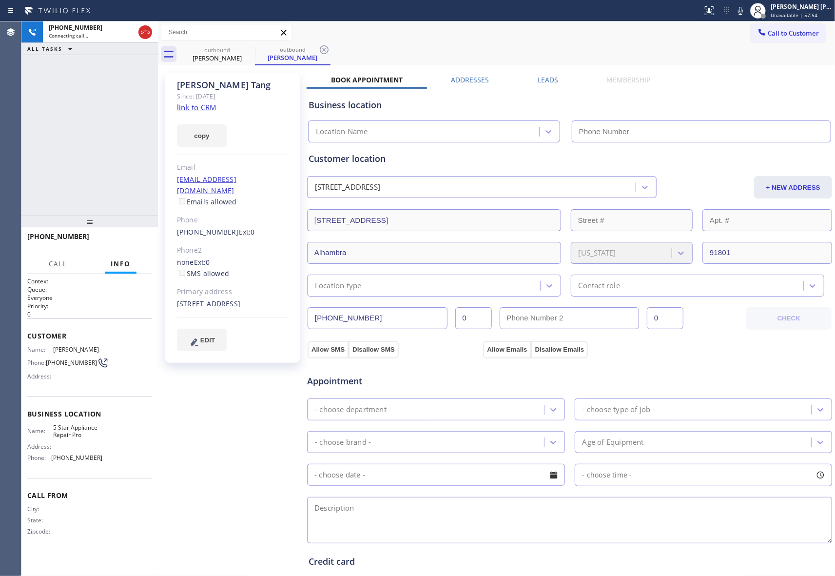
type input "[PHONE_NUMBER]"
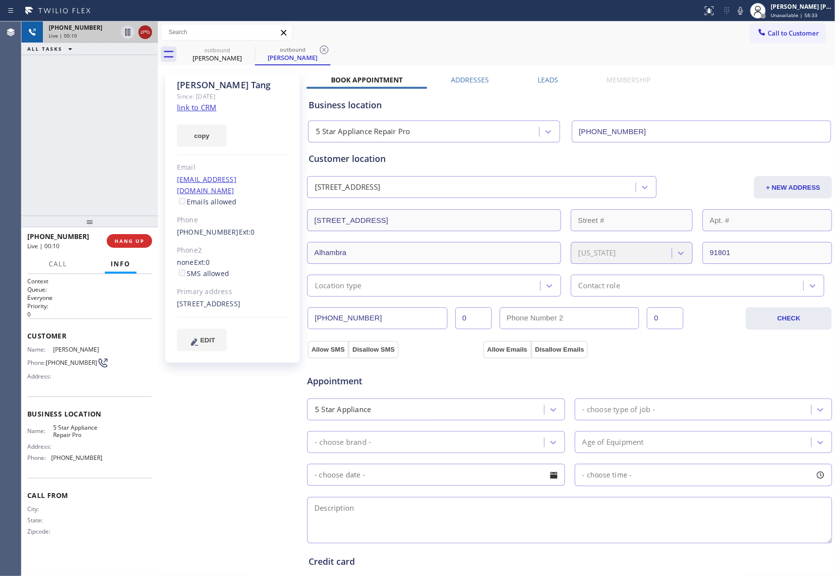
click at [147, 31] on icon at bounding box center [145, 32] width 12 height 12
click at [546, 77] on label "Leads" at bounding box center [548, 79] width 20 height 9
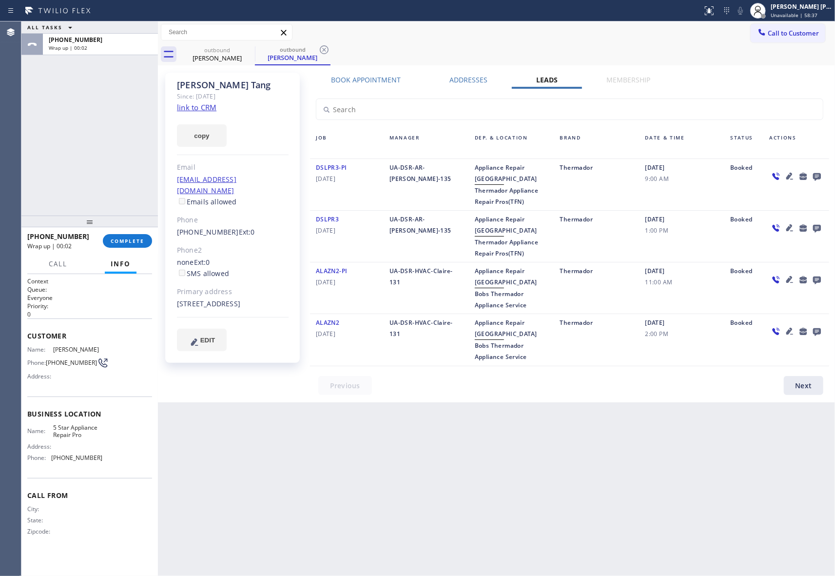
click at [815, 174] on icon at bounding box center [817, 177] width 8 height 8
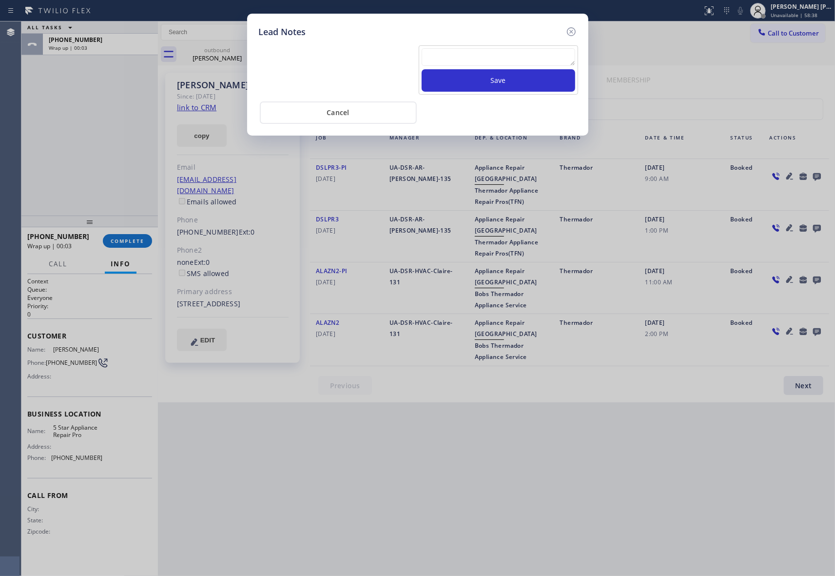
click at [469, 53] on textarea at bounding box center [499, 57] width 154 height 18
paste textarea "VM | please transfer if cx calls back"
type textarea "VM | please transfer if cx calls back"
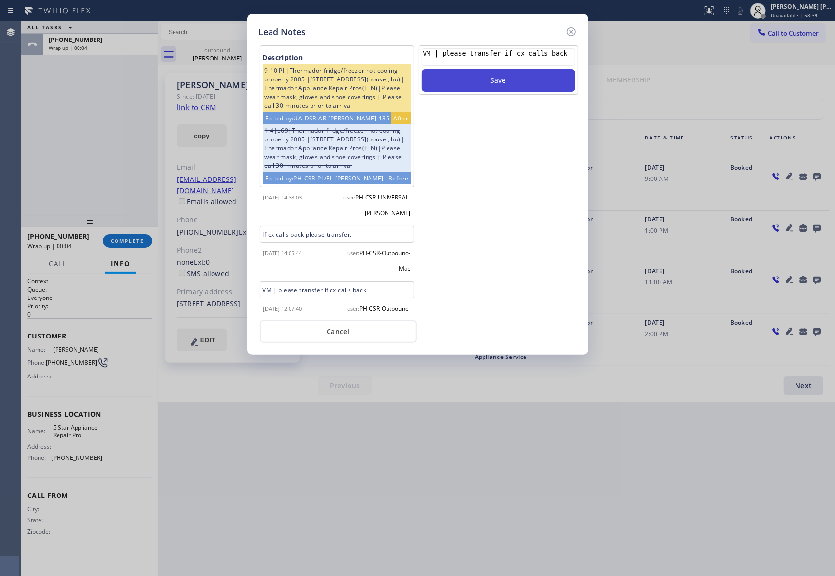
click at [476, 77] on button "Save" at bounding box center [499, 80] width 154 height 22
click at [572, 30] on icon at bounding box center [571, 32] width 12 height 12
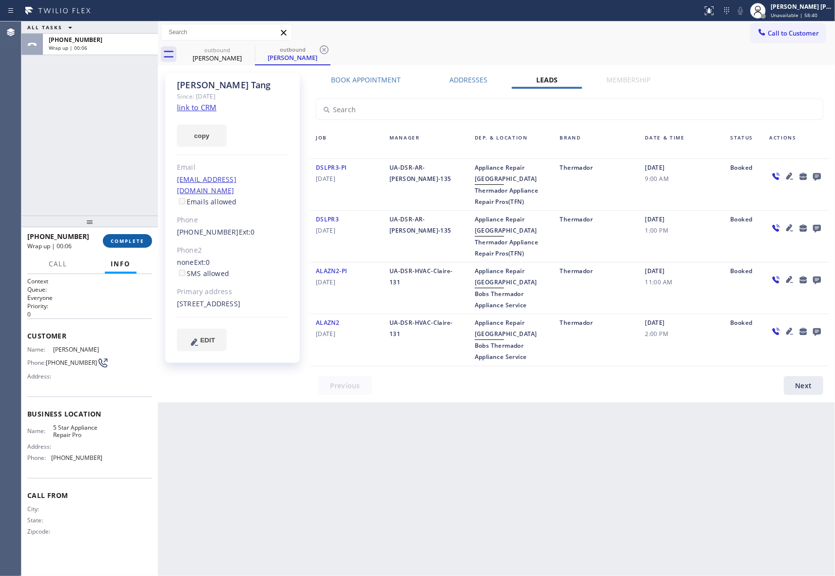
click at [145, 238] on button "COMPLETE" at bounding box center [127, 241] width 49 height 14
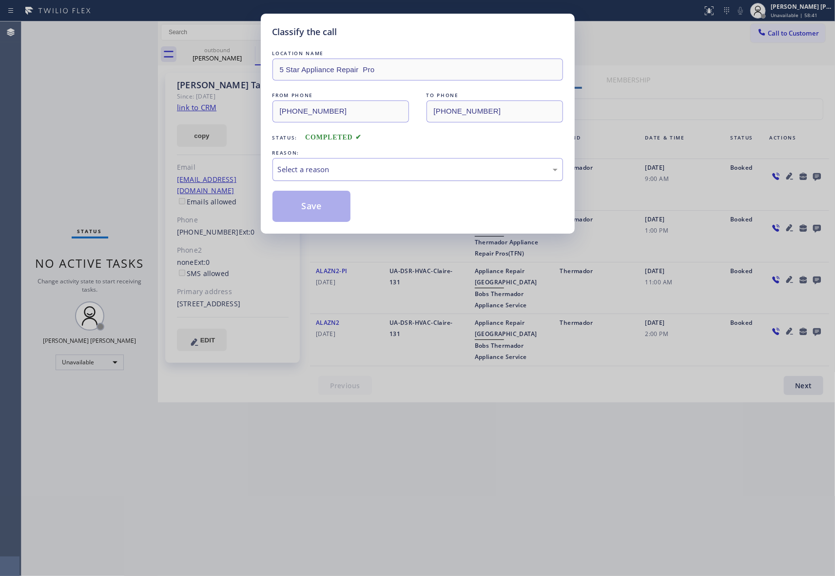
click at [349, 171] on div "Select a reason" at bounding box center [418, 169] width 280 height 11
click at [313, 209] on button "Save" at bounding box center [311, 206] width 78 height 31
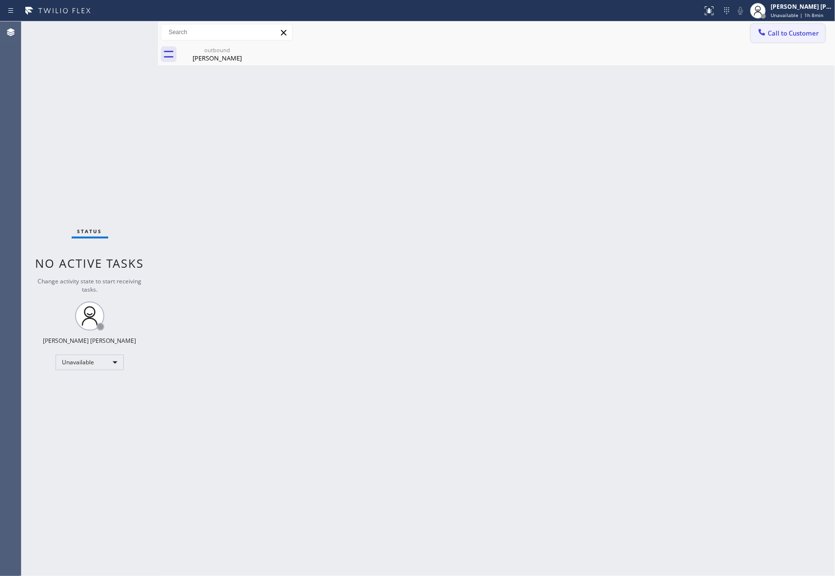
click at [794, 33] on span "Call to Customer" at bounding box center [793, 33] width 51 height 9
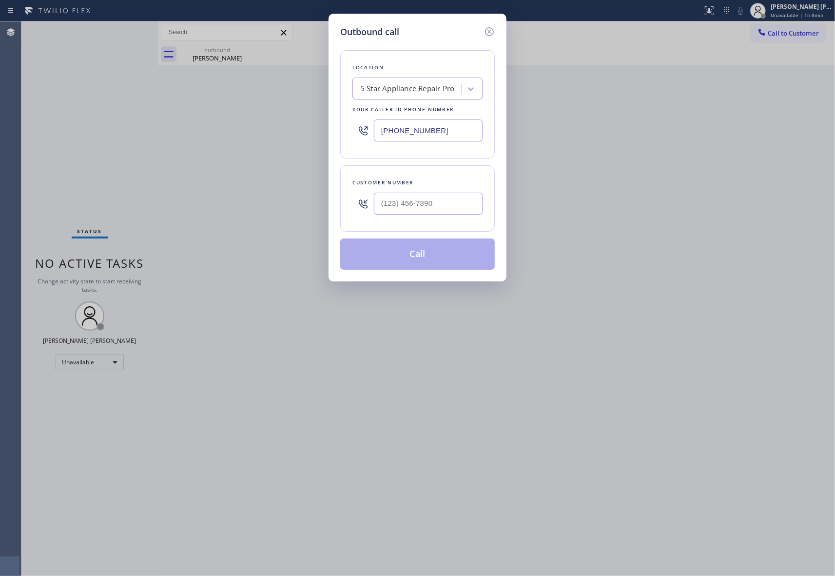
click at [431, 210] on input "text" at bounding box center [428, 203] width 109 height 22
paste input "text"
click at [447, 207] on input "(___) ___-____" at bounding box center [428, 203] width 109 height 22
drag, startPoint x: 449, startPoint y: 207, endPoint x: 240, endPoint y: 196, distance: 209.3
click at [240, 196] on div "Outbound call Location 5 Star Appliance Repair Pro Your caller id phone number …" at bounding box center [417, 288] width 835 height 576
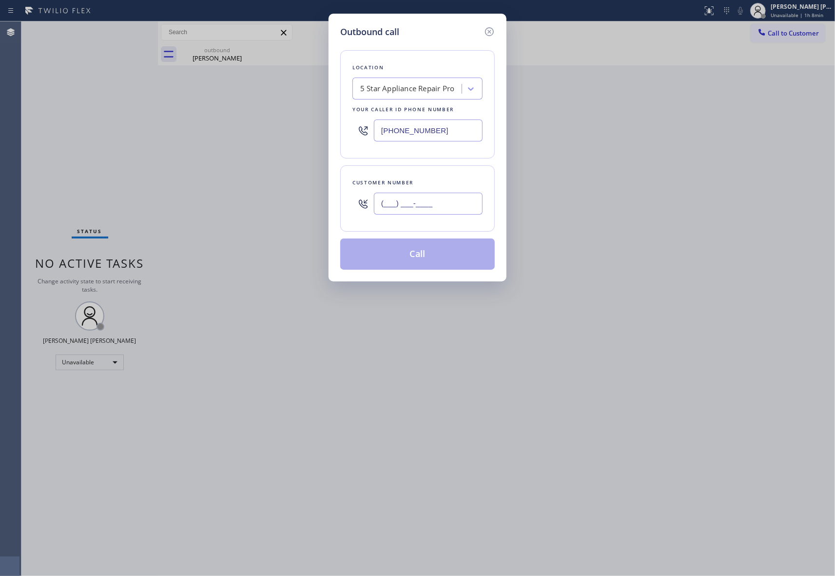
paste input "201) 625-2656"
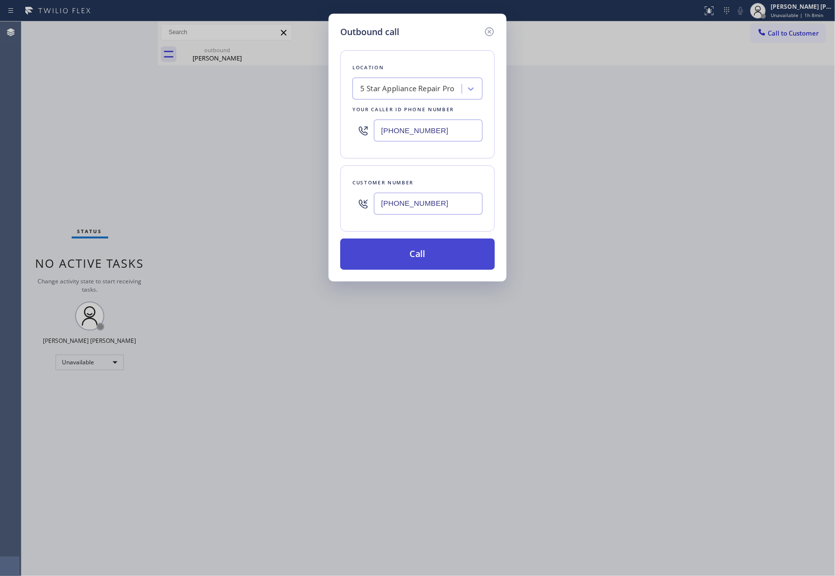
type input "[PHONE_NUMBER]"
click at [443, 259] on button "Call" at bounding box center [417, 253] width 154 height 31
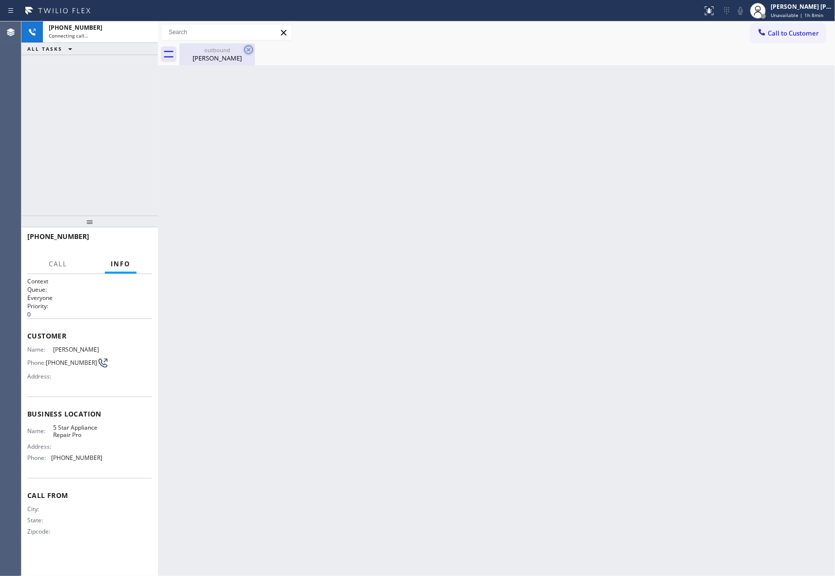
click at [249, 49] on icon at bounding box center [248, 49] width 9 height 9
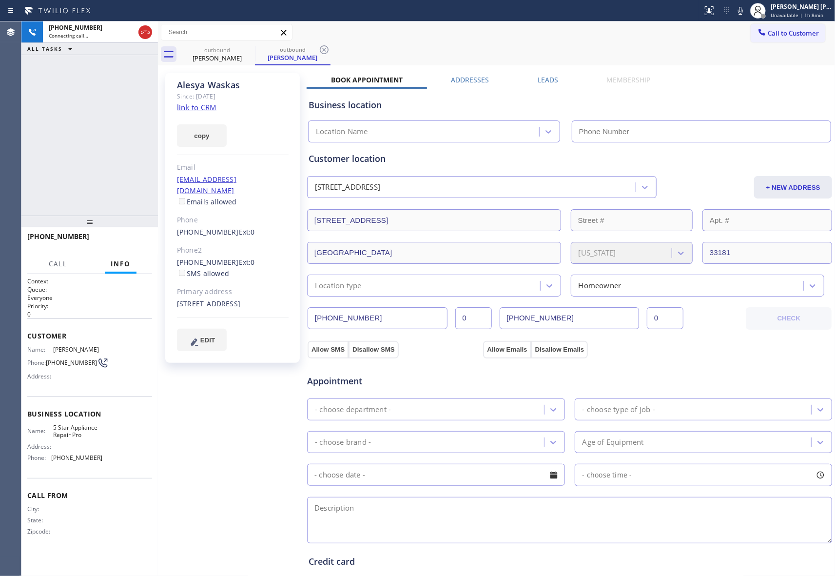
type input "[PHONE_NUMBER]"
click at [137, 239] on span "HANG UP" at bounding box center [130, 240] width 30 height 7
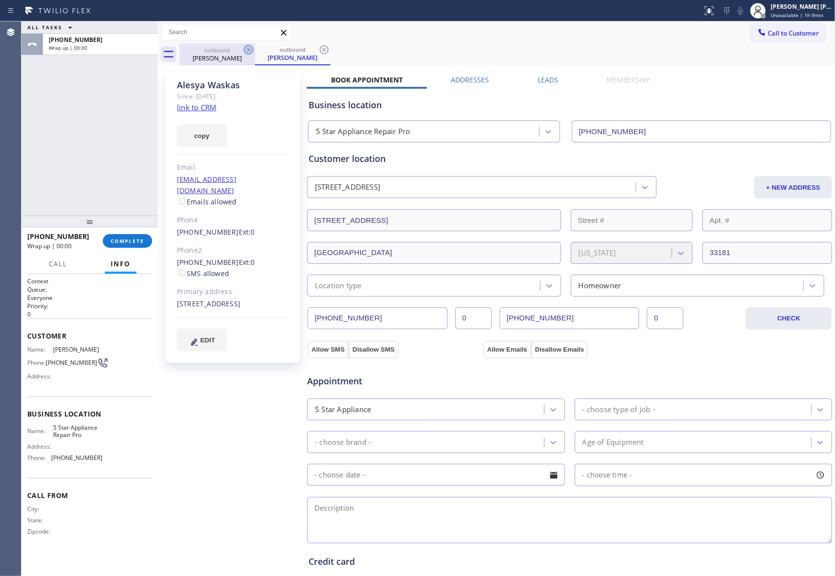
click at [246, 47] on icon at bounding box center [248, 49] width 9 height 9
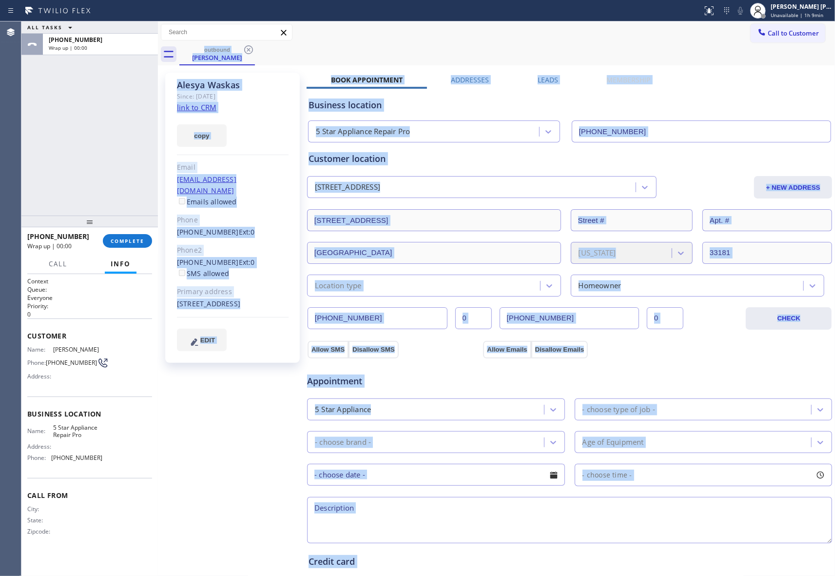
click at [246, 47] on div "outbound [PERSON_NAME]" at bounding box center [506, 54] width 655 height 22
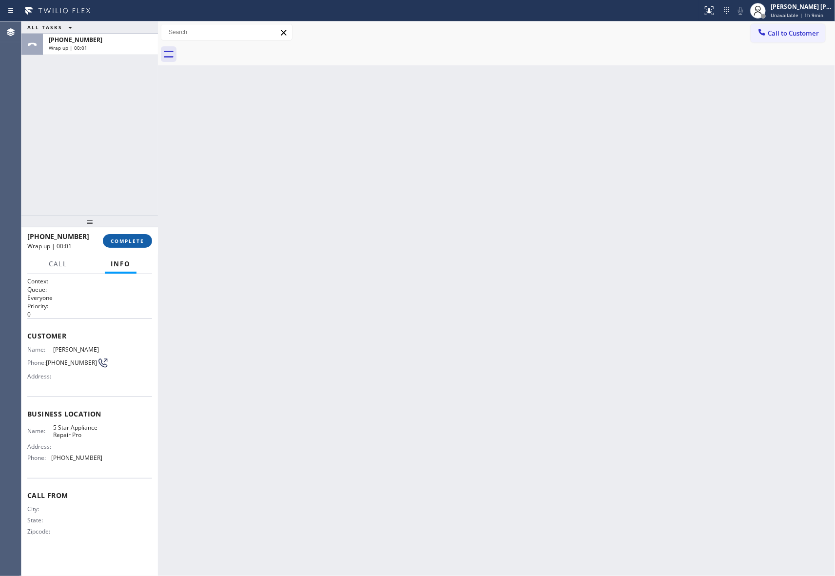
click at [139, 236] on button "COMPLETE" at bounding box center [127, 241] width 49 height 14
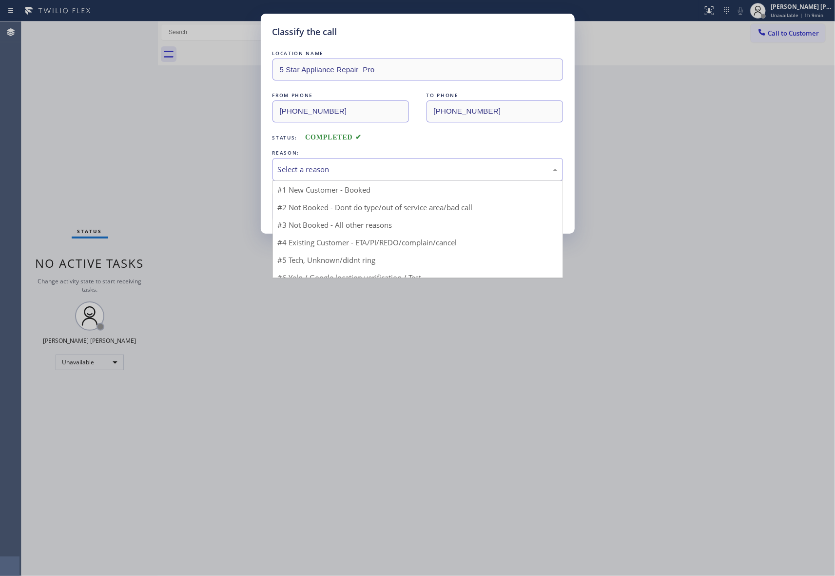
click at [457, 166] on div "Select a reason" at bounding box center [418, 169] width 280 height 11
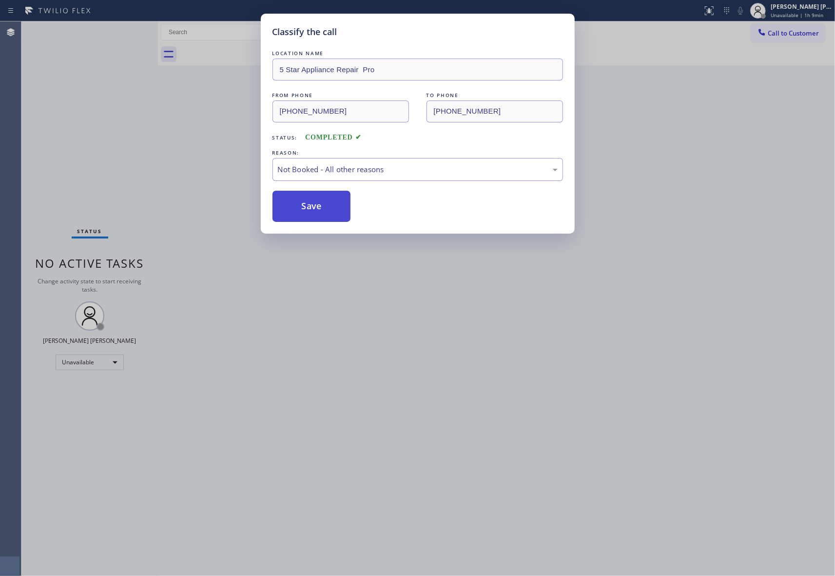
drag, startPoint x: 324, startPoint y: 207, endPoint x: 205, endPoint y: 8, distance: 231.4
click at [323, 207] on button "Save" at bounding box center [311, 206] width 78 height 31
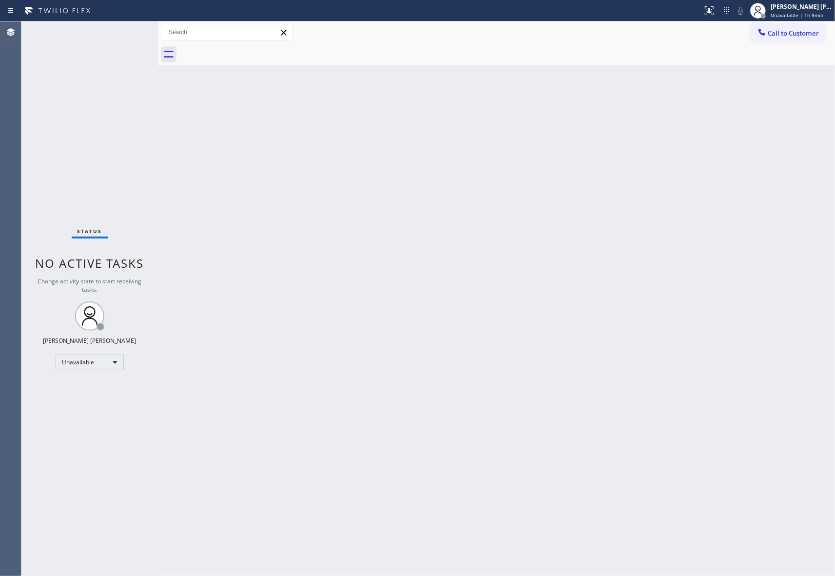
click at [769, 24] on button "Call to Customer" at bounding box center [788, 33] width 75 height 19
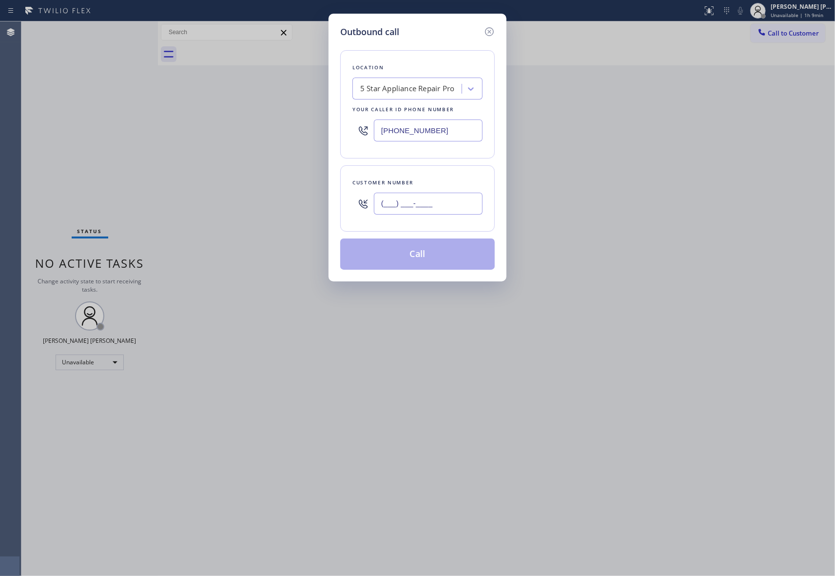
click at [427, 200] on input "(___) ___-____" at bounding box center [428, 203] width 109 height 22
paste input "760) 468-8104"
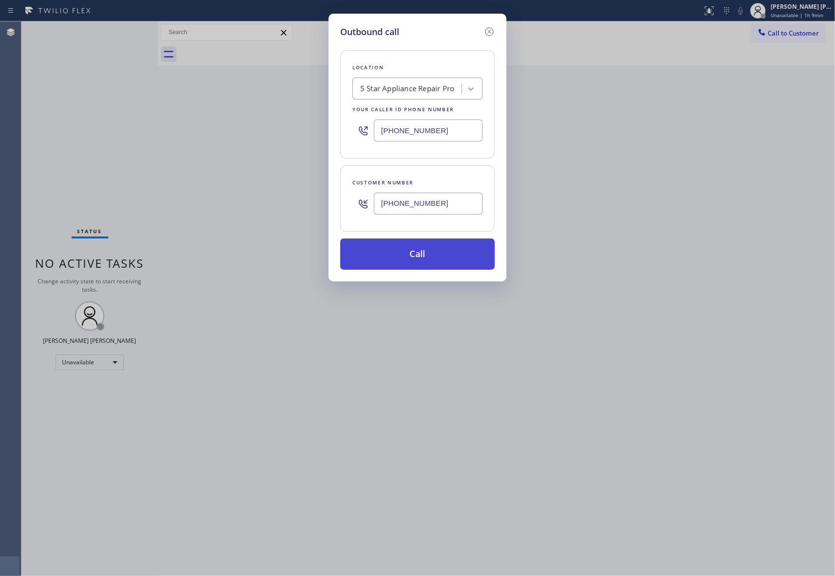
type input "[PHONE_NUMBER]"
click at [434, 260] on button "Call" at bounding box center [417, 253] width 154 height 31
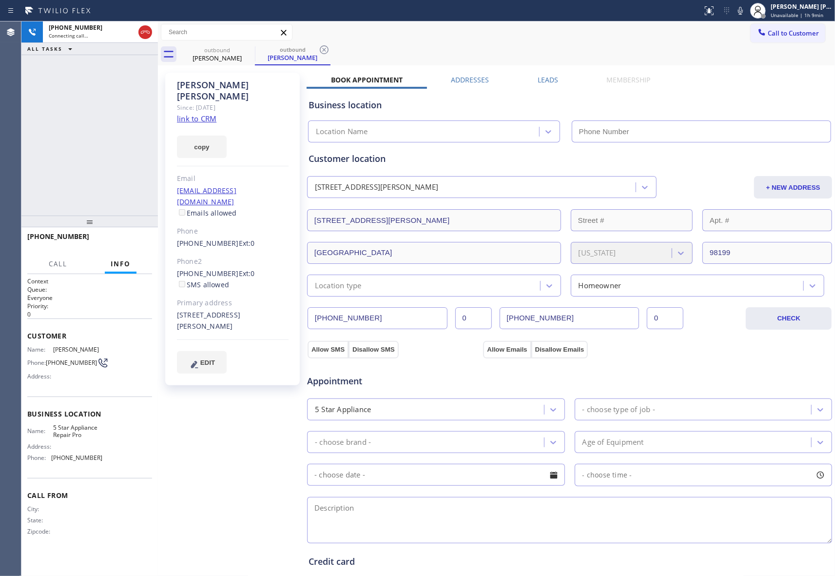
type input "[PHONE_NUMBER]"
click at [146, 38] on icon at bounding box center [145, 32] width 12 height 12
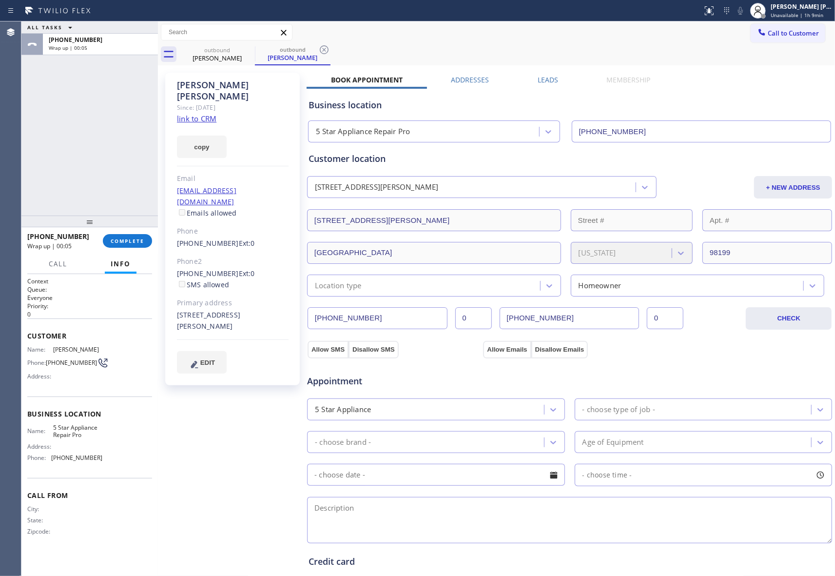
click at [540, 79] on label "Leads" at bounding box center [548, 79] width 20 height 9
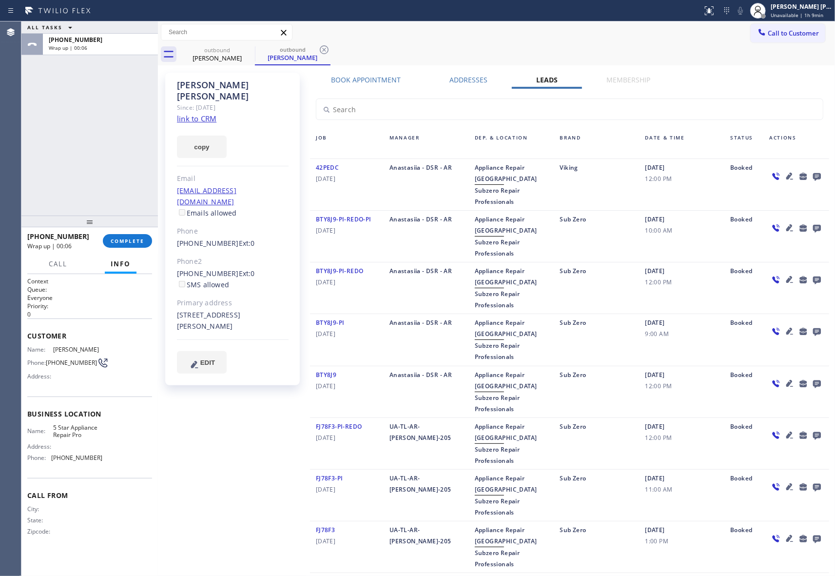
click at [813, 174] on icon at bounding box center [817, 177] width 8 height 8
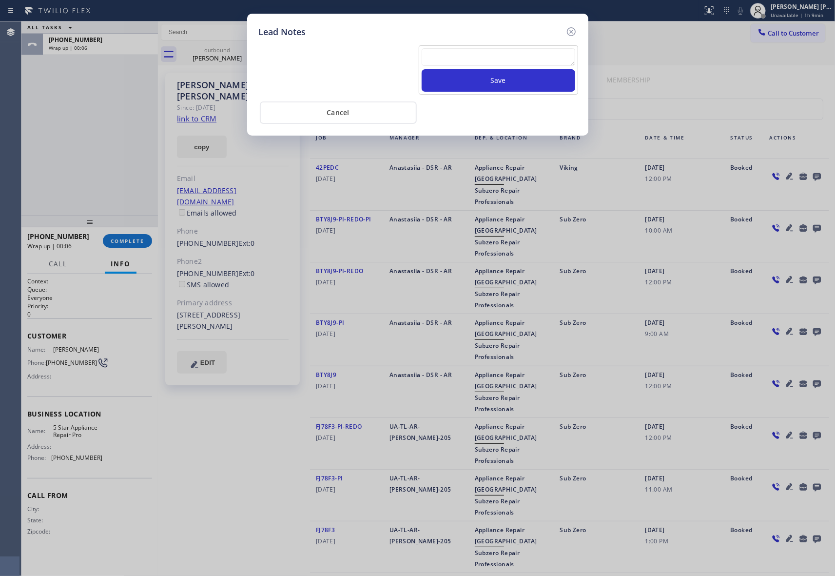
click at [524, 59] on textarea at bounding box center [499, 57] width 154 height 18
paste textarea "VM | please transfer if cx calls back"
type textarea "VM | please transfer if cx calls back"
click at [513, 83] on button "Save" at bounding box center [499, 80] width 154 height 22
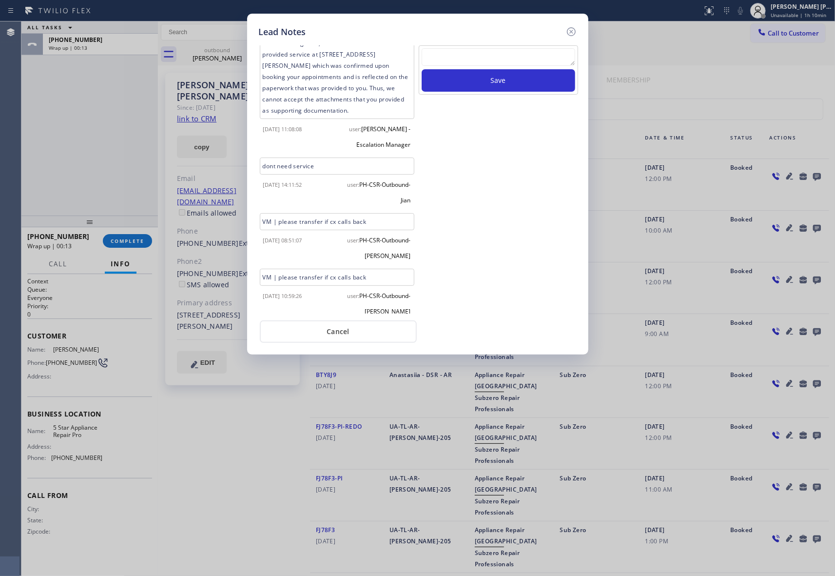
scroll to position [497, 0]
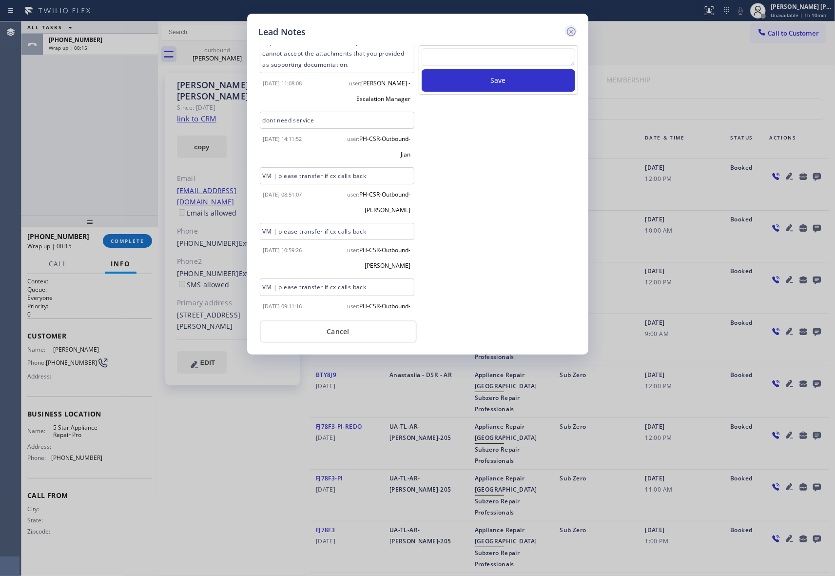
click at [572, 30] on icon at bounding box center [571, 32] width 12 height 12
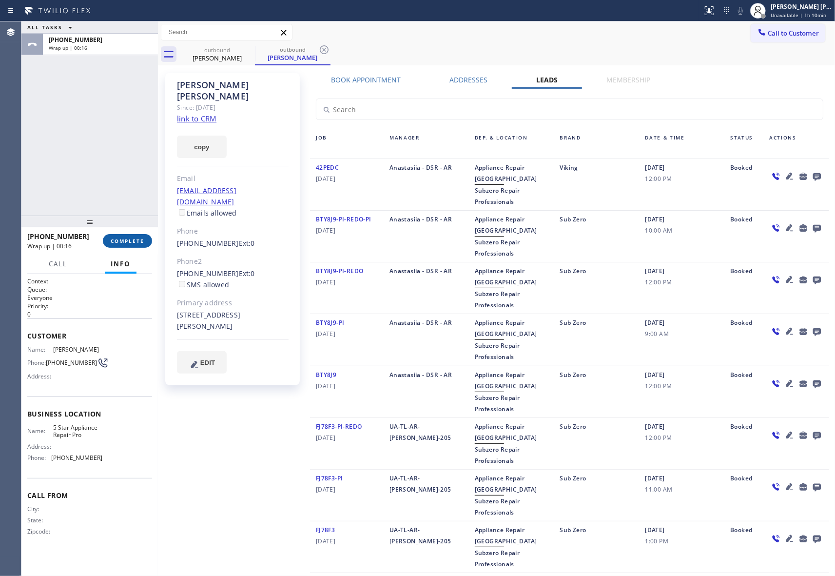
click at [128, 244] on span "COMPLETE" at bounding box center [128, 240] width 34 height 7
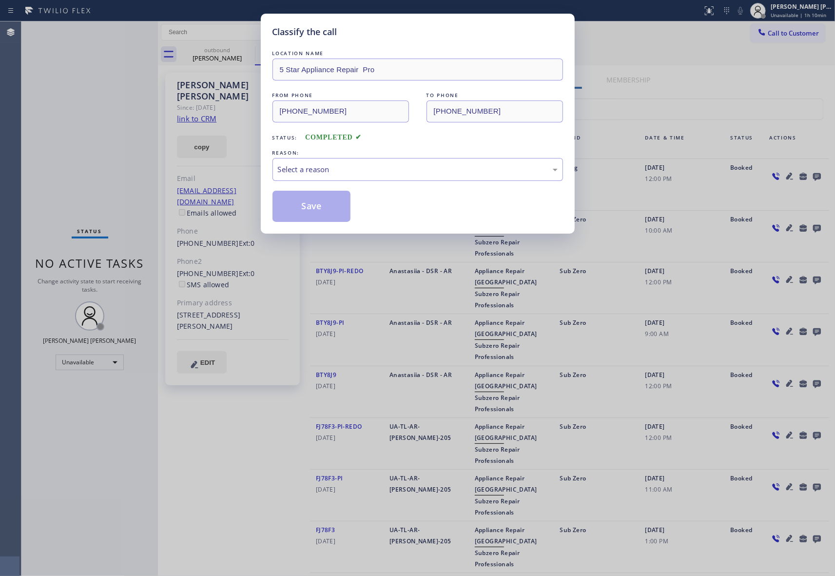
click at [249, 49] on div "Classify the call LOCATION NAME 5 Star Appliance Repair Pro FROM PHONE [PHONE_N…" at bounding box center [417, 288] width 835 height 576
click at [365, 166] on div "Select a reason" at bounding box center [418, 169] width 280 height 11
click at [314, 211] on button "Save" at bounding box center [311, 206] width 78 height 31
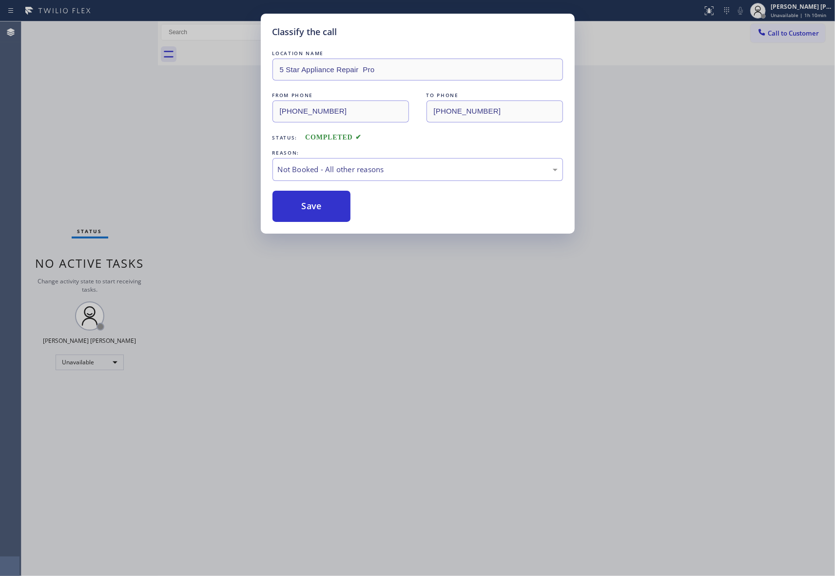
click at [220, 49] on div "Classify the call LOCATION NAME 5 Star Appliance Repair Pro FROM PHONE [PHONE_N…" at bounding box center [417, 288] width 835 height 576
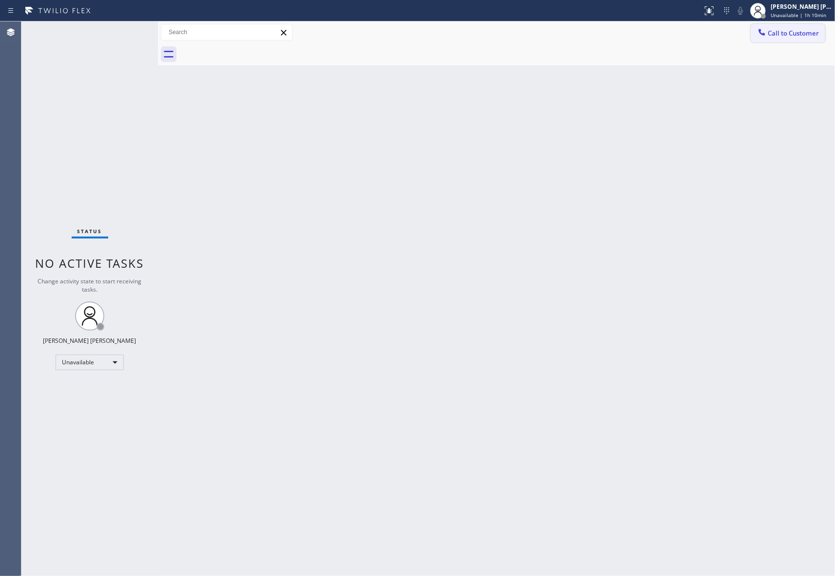
click at [796, 30] on span "Call to Customer" at bounding box center [793, 33] width 51 height 9
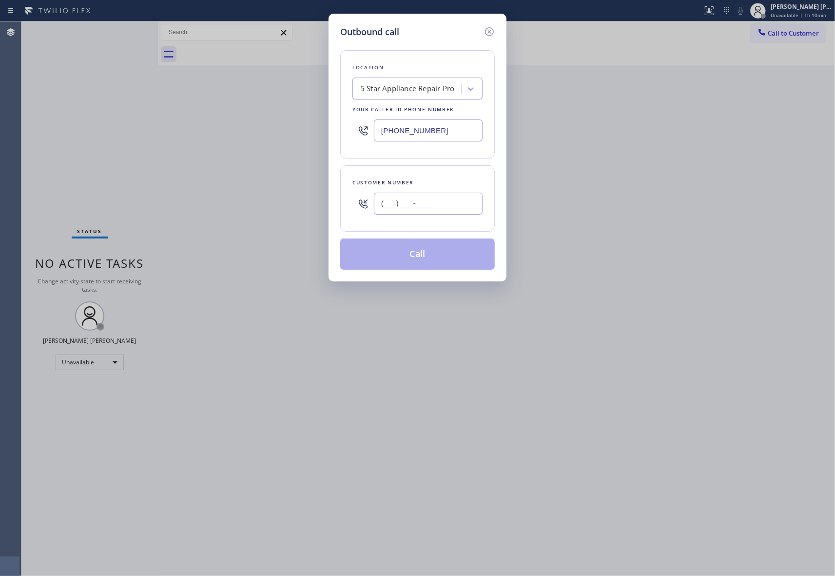
click at [431, 213] on input "(___) ___-____" at bounding box center [428, 203] width 109 height 22
paste input "425) 633-4826"
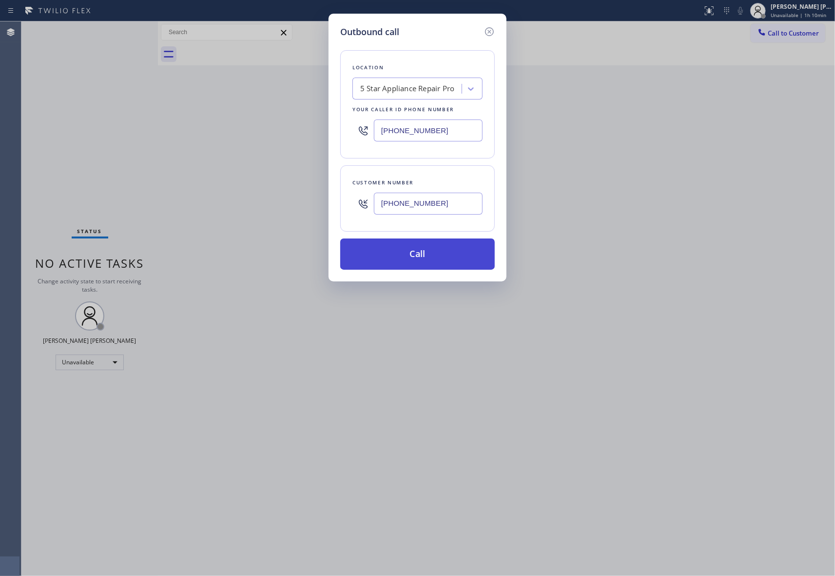
type input "[PHONE_NUMBER]"
click at [431, 254] on button "Call" at bounding box center [417, 253] width 154 height 31
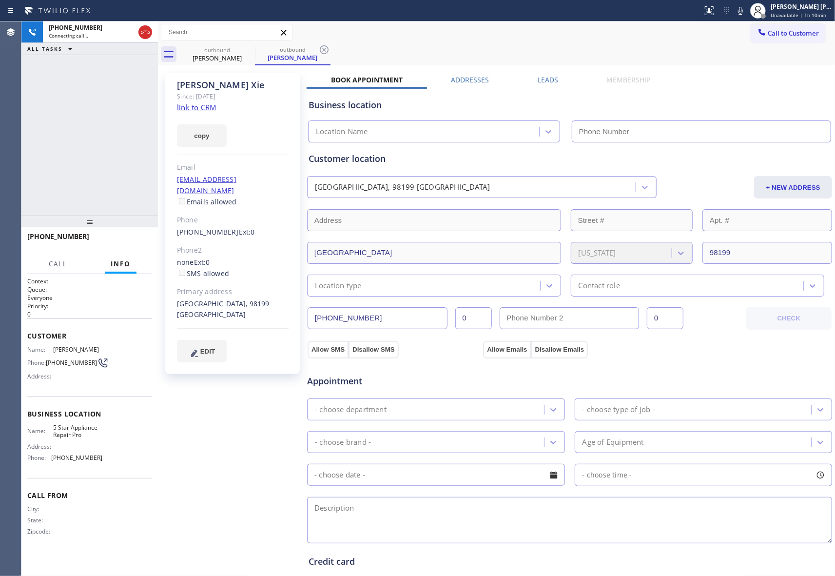
type input "[PHONE_NUMBER]"
drag, startPoint x: 131, startPoint y: 234, endPoint x: 14, endPoint y: 164, distance: 136.0
click at [130, 234] on button "HANG UP" at bounding box center [129, 241] width 45 height 14
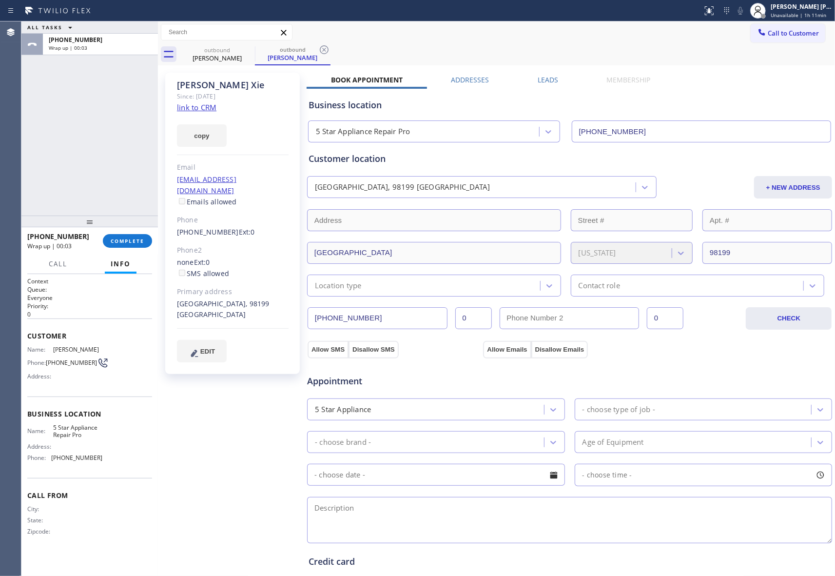
click at [553, 82] on label "Leads" at bounding box center [548, 79] width 20 height 9
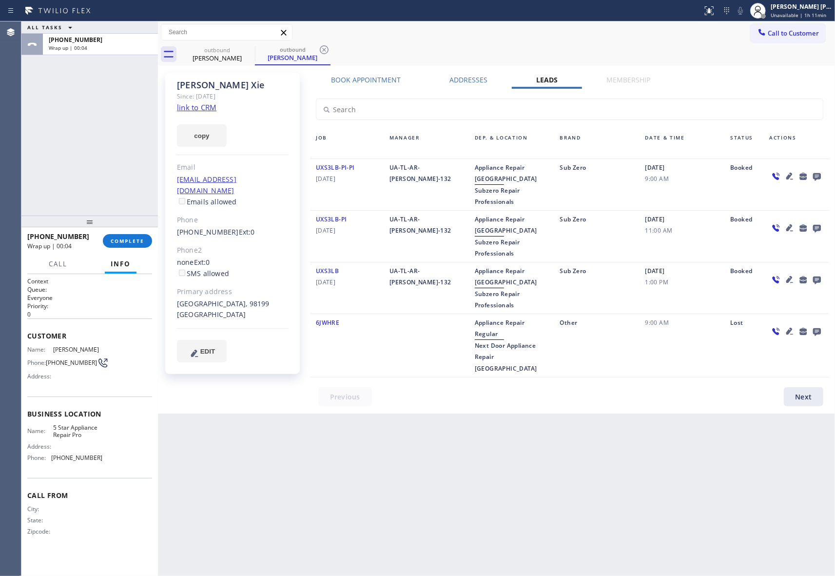
click at [819, 177] on icon at bounding box center [817, 177] width 8 height 8
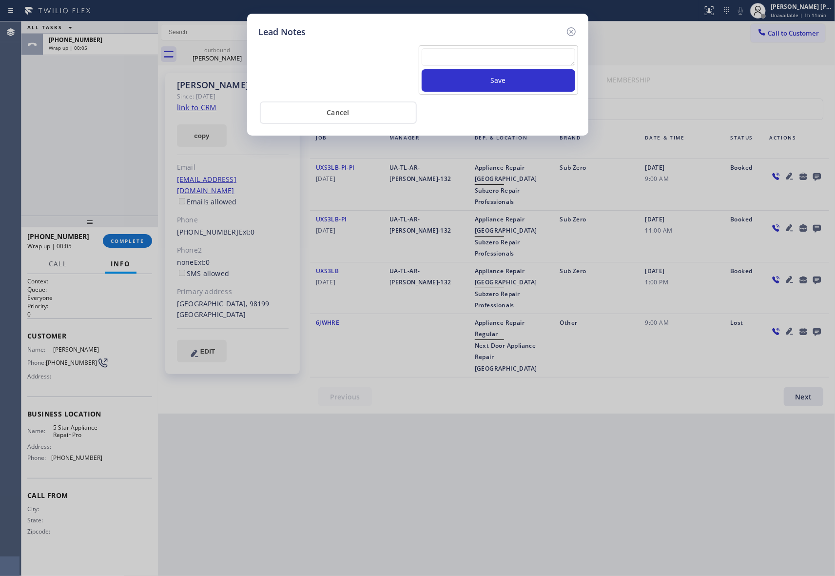
click at [490, 66] on textarea at bounding box center [499, 57] width 154 height 18
paste textarea "VM | please transfer if cx calls back"
type textarea "VM | please transfer if cx calls back"
click at [496, 86] on button "Save" at bounding box center [499, 80] width 154 height 22
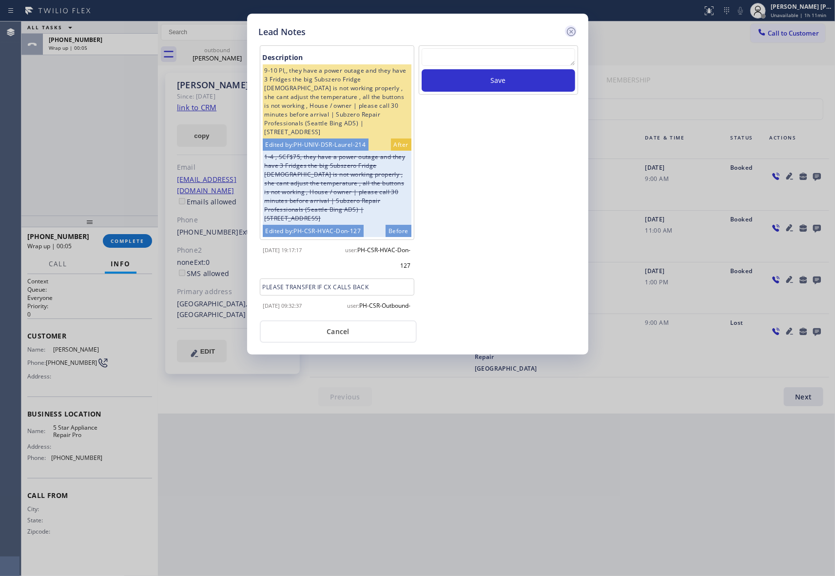
scroll to position [0, 0]
click at [571, 28] on icon at bounding box center [571, 32] width 12 height 12
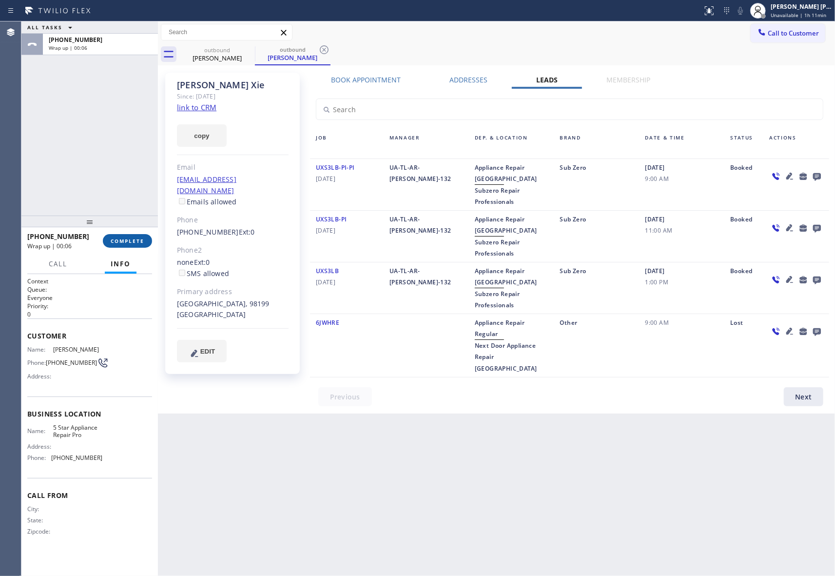
click at [131, 240] on span "COMPLETE" at bounding box center [128, 240] width 34 height 7
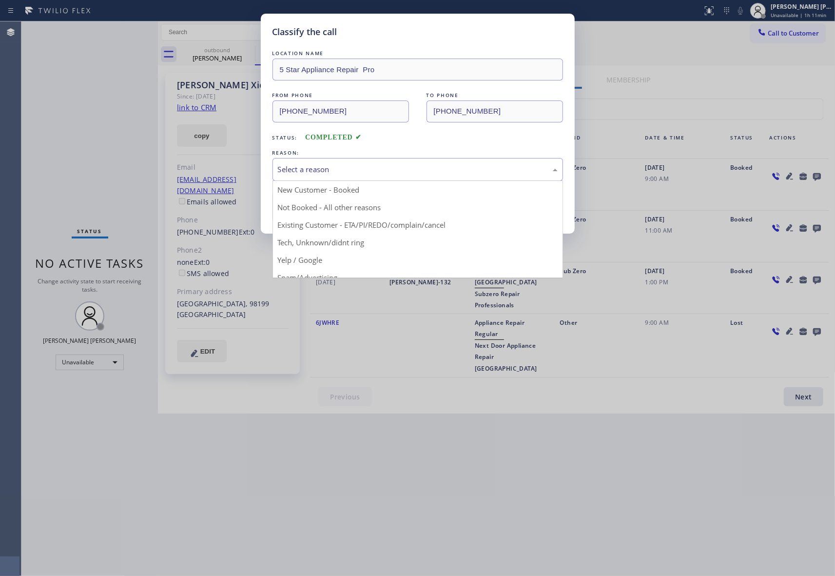
click at [411, 167] on div "Select a reason" at bounding box center [418, 169] width 280 height 11
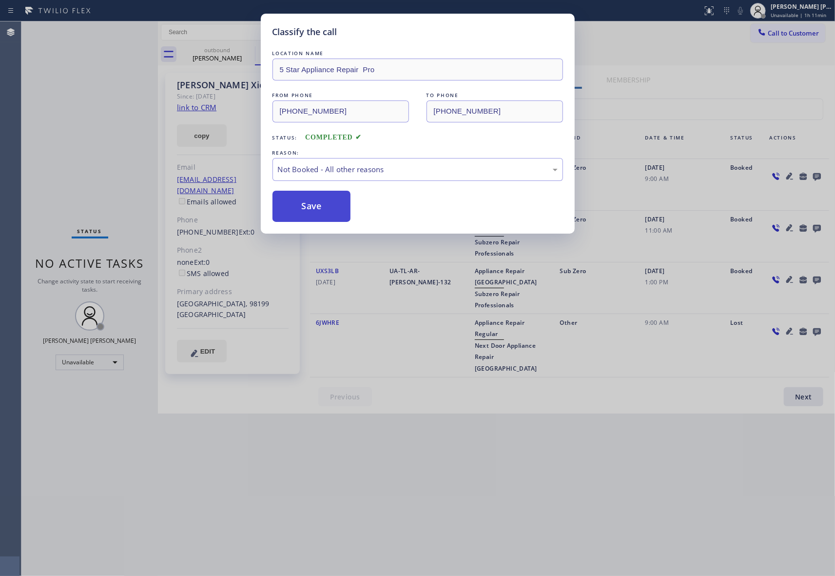
click at [312, 208] on button "Save" at bounding box center [311, 206] width 78 height 31
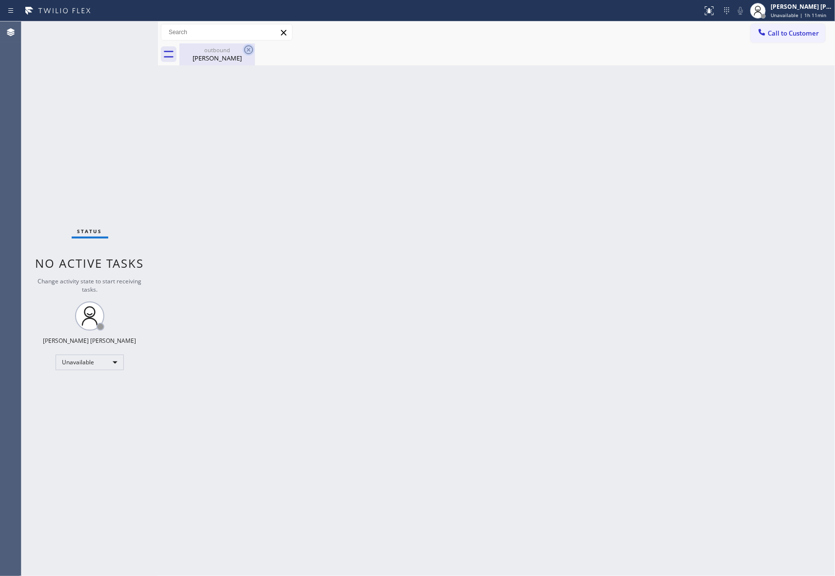
drag, startPoint x: 243, startPoint y: 53, endPoint x: 250, endPoint y: 49, distance: 8.1
click at [243, 52] on icon at bounding box center [249, 50] width 12 height 12
click at [250, 49] on icon at bounding box center [249, 50] width 12 height 12
drag, startPoint x: 250, startPoint y: 49, endPoint x: 221, endPoint y: 4, distance: 53.3
click at [0, 0] on icon at bounding box center [0, 0] width 0 height 0
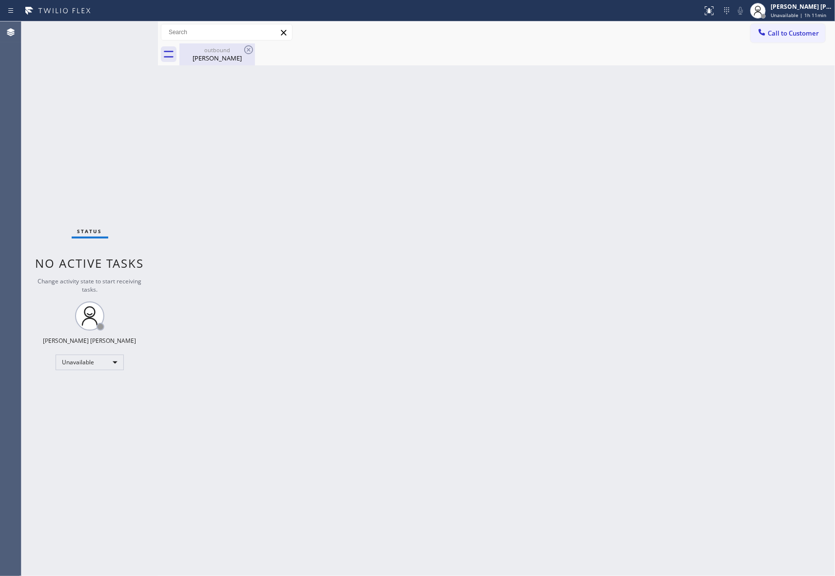
click at [220, 57] on div "[PERSON_NAME]" at bounding box center [217, 58] width 74 height 9
click at [787, 33] on span "Call to Customer" at bounding box center [793, 33] width 51 height 9
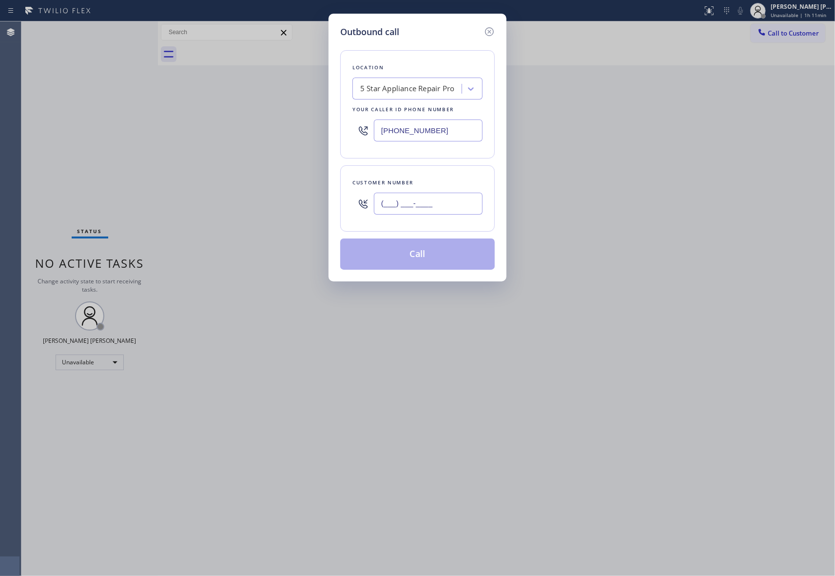
click at [445, 207] on input "(___) ___-____" at bounding box center [428, 203] width 109 height 22
paste input "831) 295-3426"
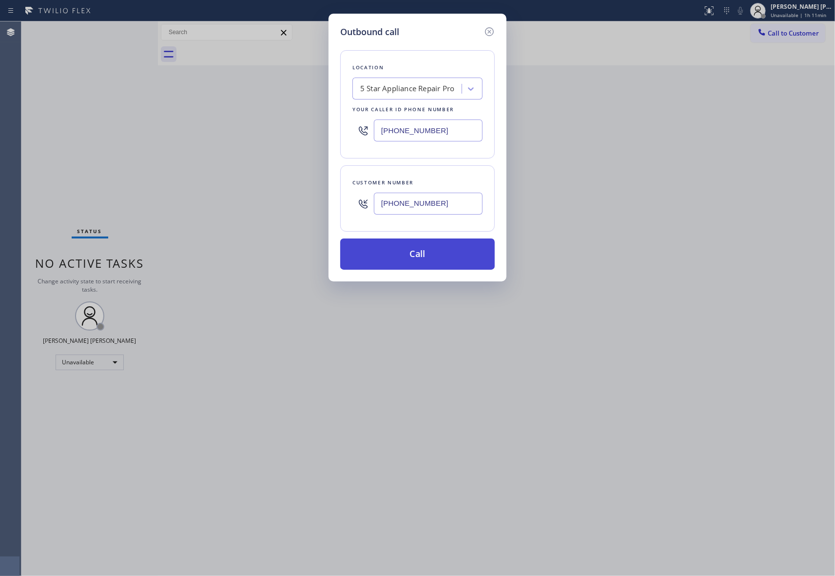
type input "[PHONE_NUMBER]"
click at [429, 257] on button "Call" at bounding box center [417, 253] width 154 height 31
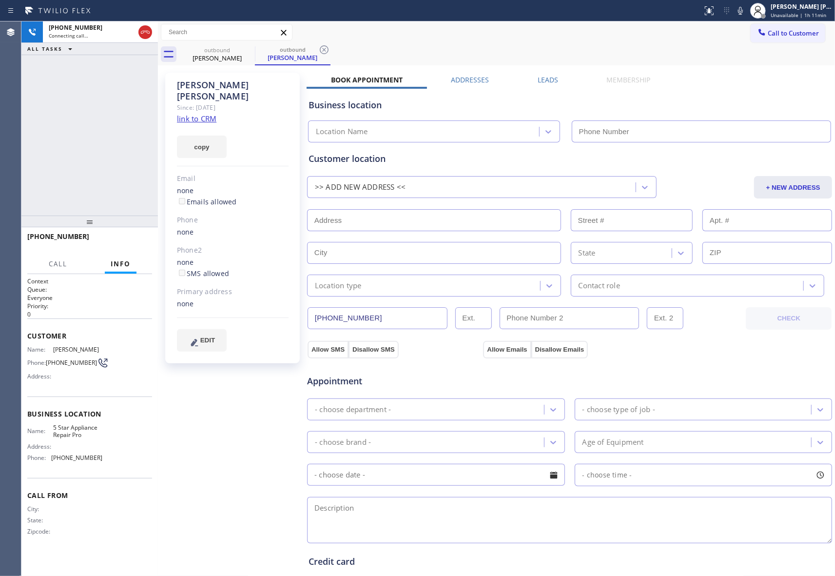
type input "[PHONE_NUMBER]"
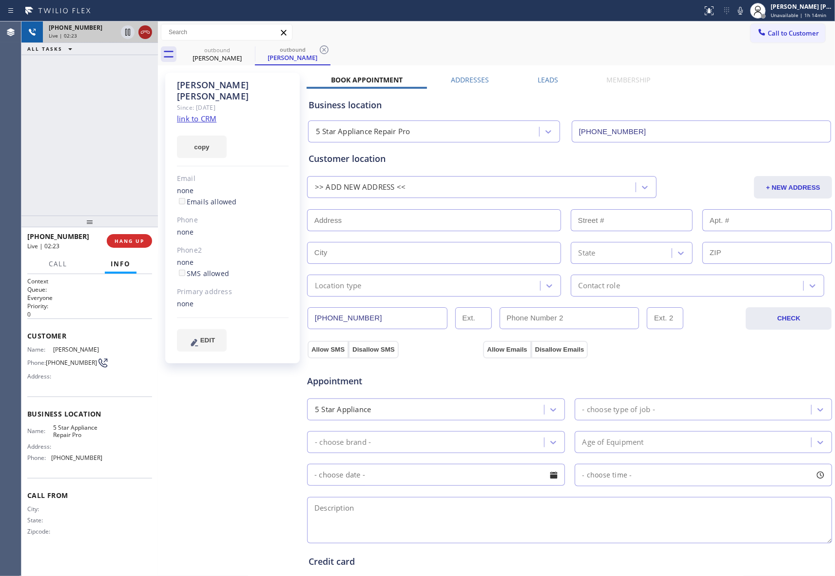
click at [148, 33] on icon at bounding box center [145, 32] width 9 height 3
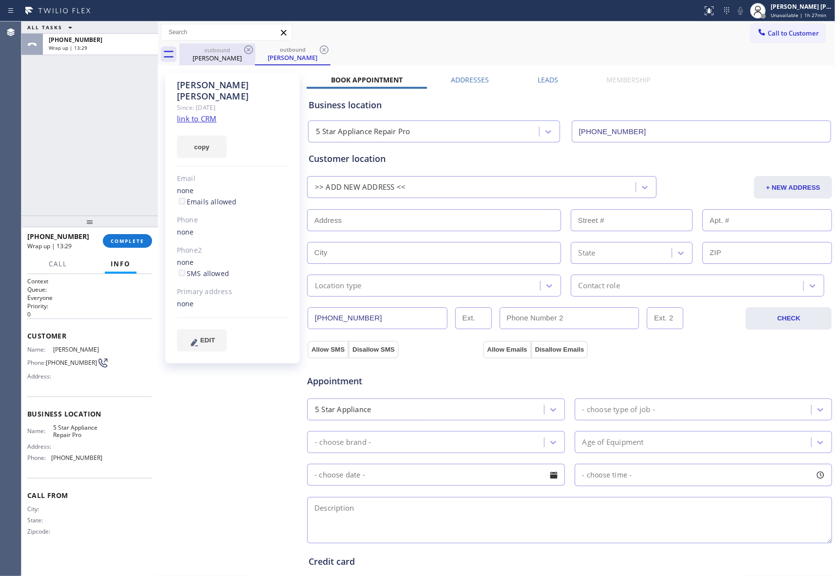
click at [234, 58] on div "[PERSON_NAME]" at bounding box center [217, 58] width 74 height 9
click at [248, 51] on icon at bounding box center [249, 50] width 12 height 12
click at [320, 51] on icon at bounding box center [324, 49] width 9 height 9
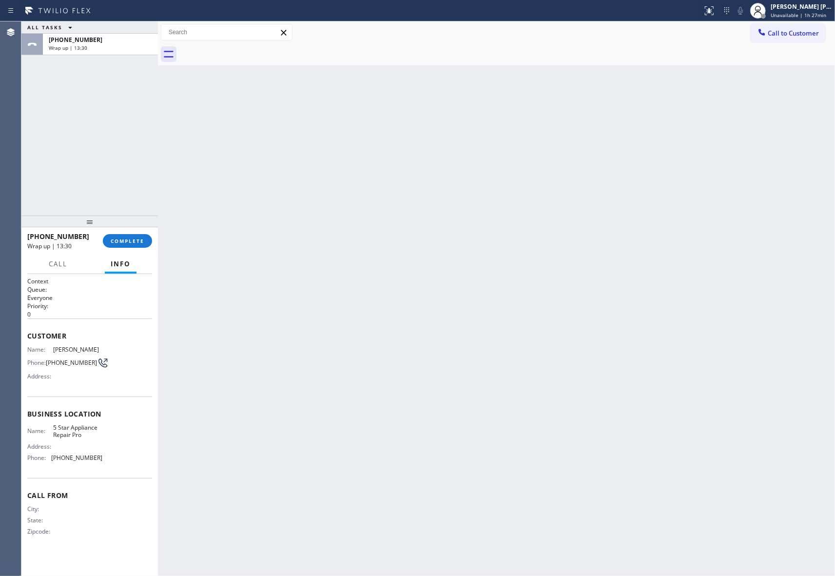
click at [250, 51] on div at bounding box center [506, 54] width 655 height 22
click at [144, 236] on button "COMPLETE" at bounding box center [127, 241] width 49 height 14
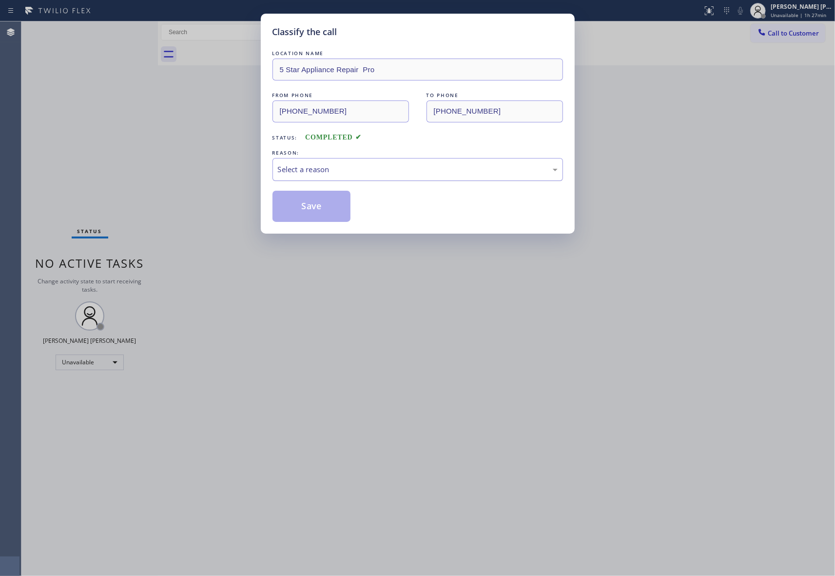
click at [440, 165] on div "Select a reason" at bounding box center [418, 169] width 280 height 11
click at [322, 208] on button "Save" at bounding box center [311, 206] width 78 height 31
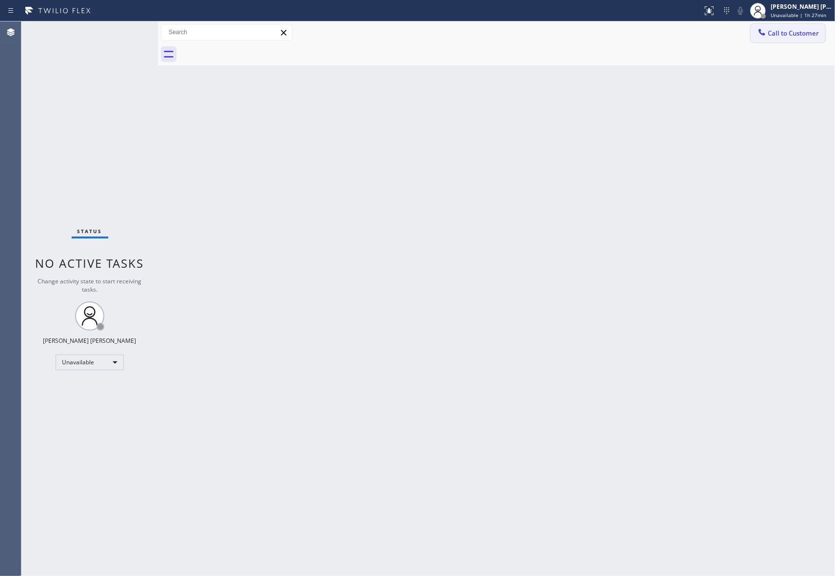
click at [791, 34] on span "Call to Customer" at bounding box center [793, 33] width 51 height 9
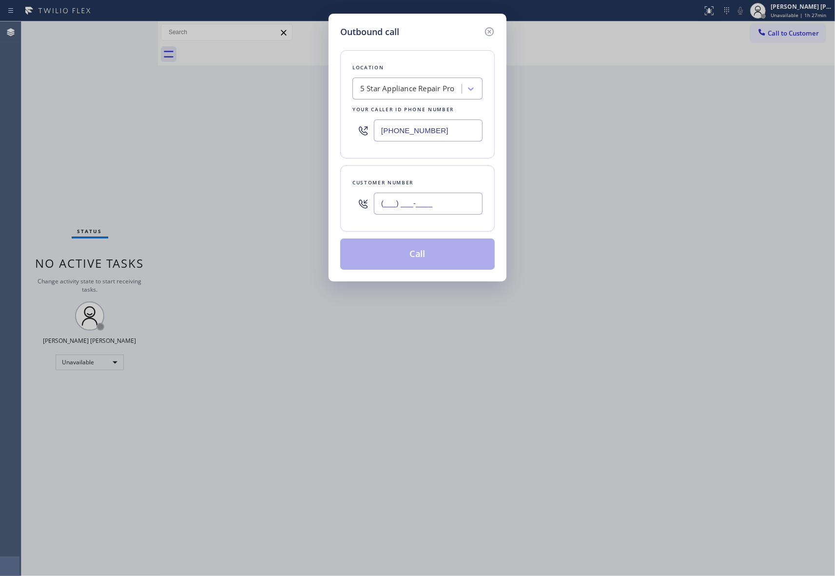
click at [462, 213] on input "(___) ___-____" at bounding box center [428, 203] width 109 height 22
paste input "310) 308-6175"
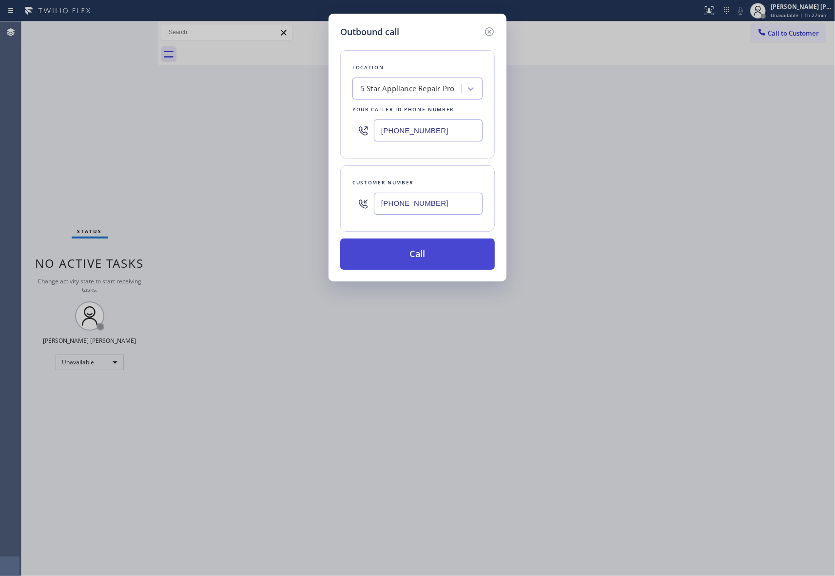
type input "[PHONE_NUMBER]"
click at [442, 252] on button "Call" at bounding box center [417, 253] width 154 height 31
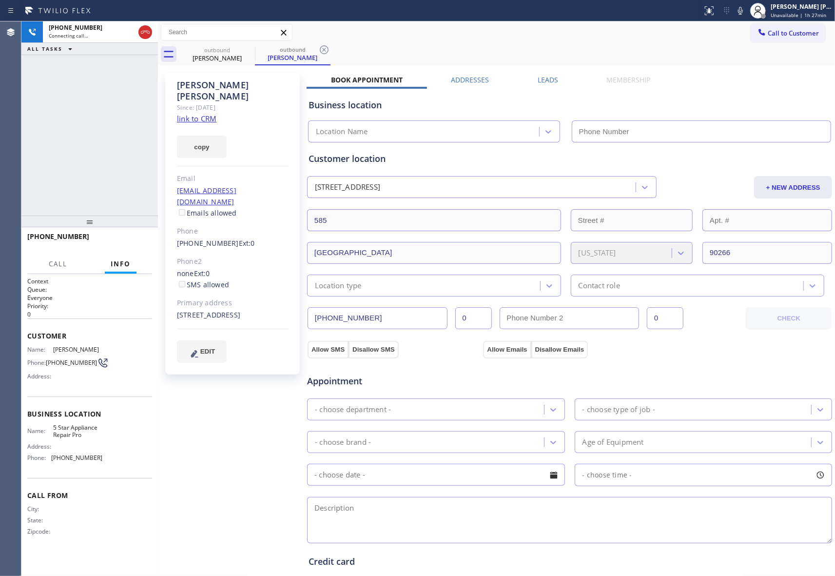
type input "[PHONE_NUMBER]"
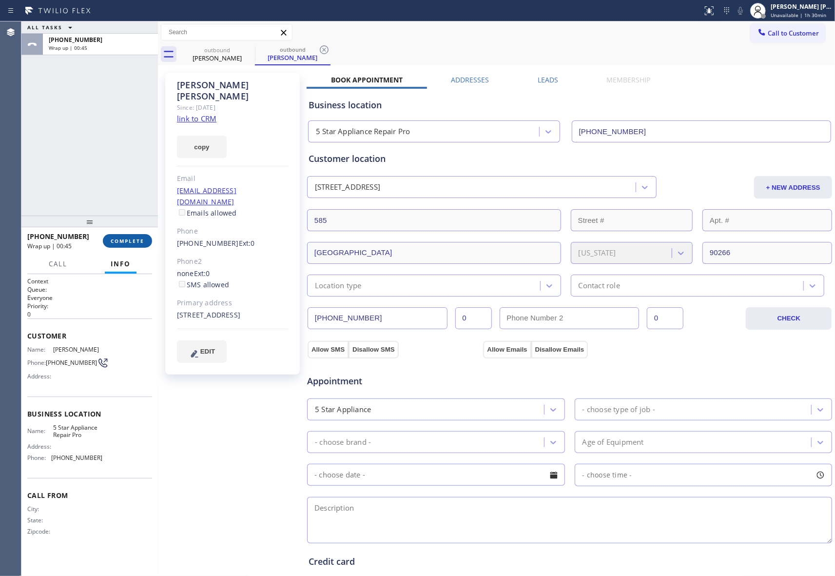
click at [119, 242] on span "COMPLETE" at bounding box center [128, 240] width 34 height 7
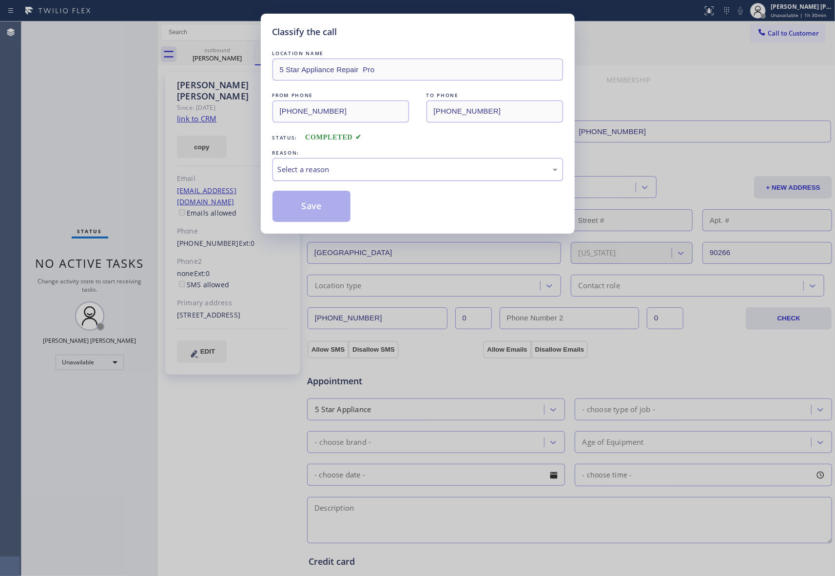
click at [402, 173] on div "Select a reason" at bounding box center [418, 169] width 280 height 11
click at [313, 204] on button "Save" at bounding box center [311, 206] width 78 height 31
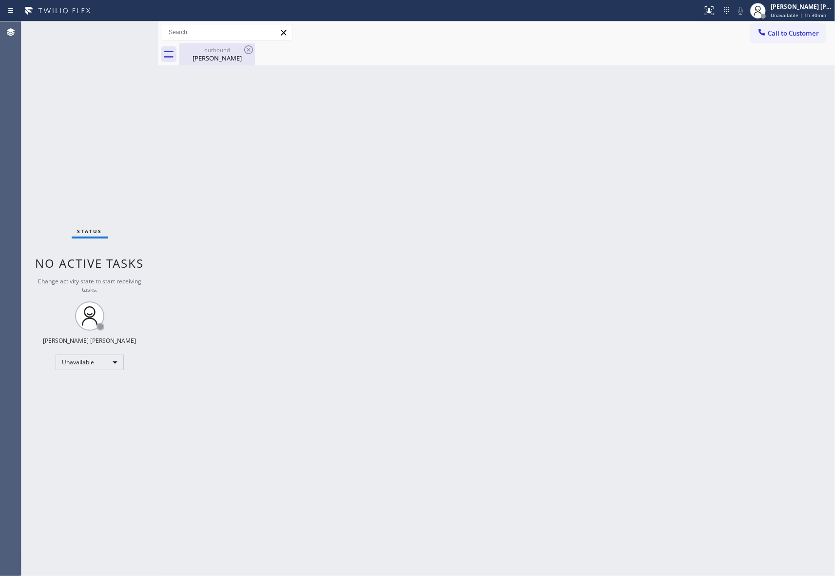
click at [228, 54] on div "[PERSON_NAME]" at bounding box center [217, 58] width 74 height 9
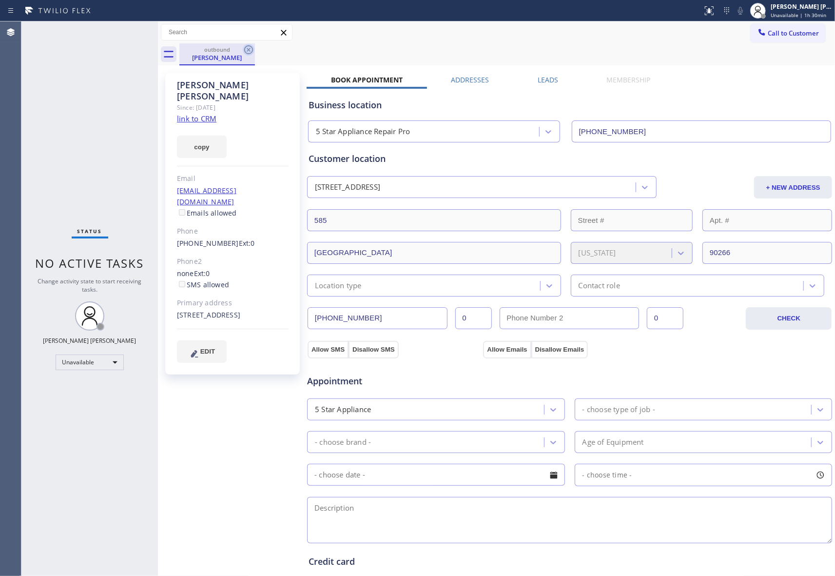
click at [244, 51] on icon at bounding box center [249, 50] width 12 height 12
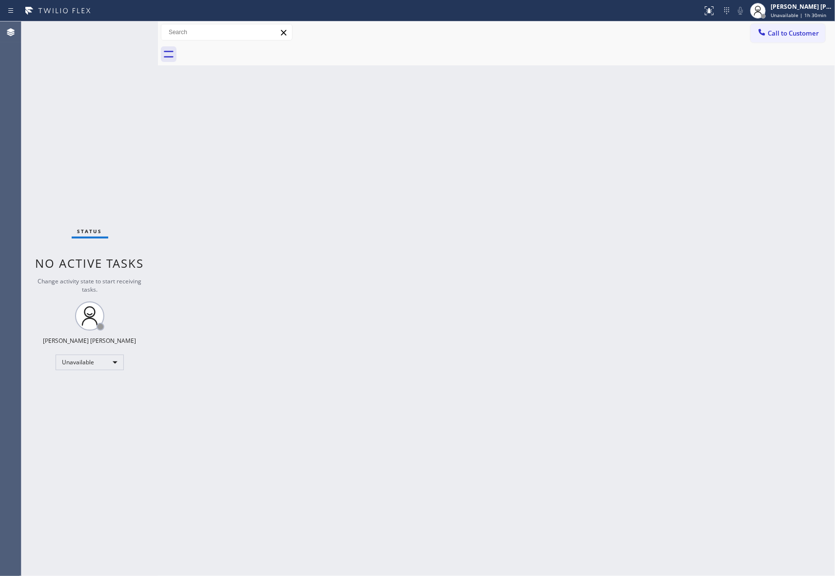
click at [244, 51] on div at bounding box center [506, 54] width 655 height 22
click at [797, 36] on span "Call to Customer" at bounding box center [793, 33] width 51 height 9
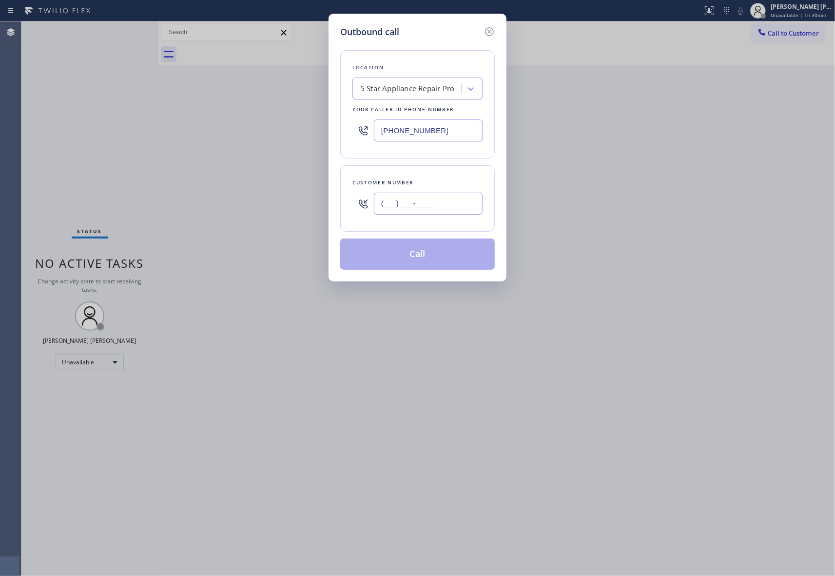
click at [465, 201] on input "(___) ___-____" at bounding box center [428, 203] width 109 height 22
paste input "310) 402-3144"
type input "[PHONE_NUMBER]"
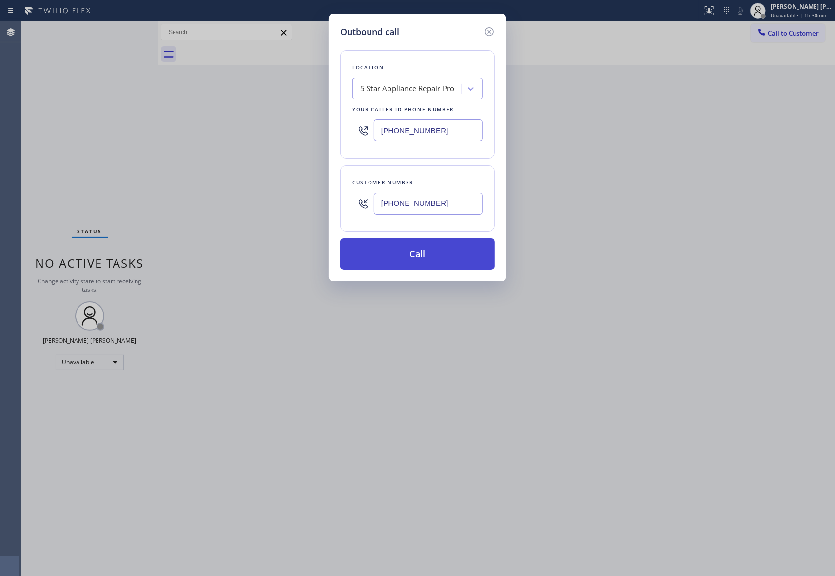
click at [442, 258] on button "Call" at bounding box center [417, 253] width 154 height 31
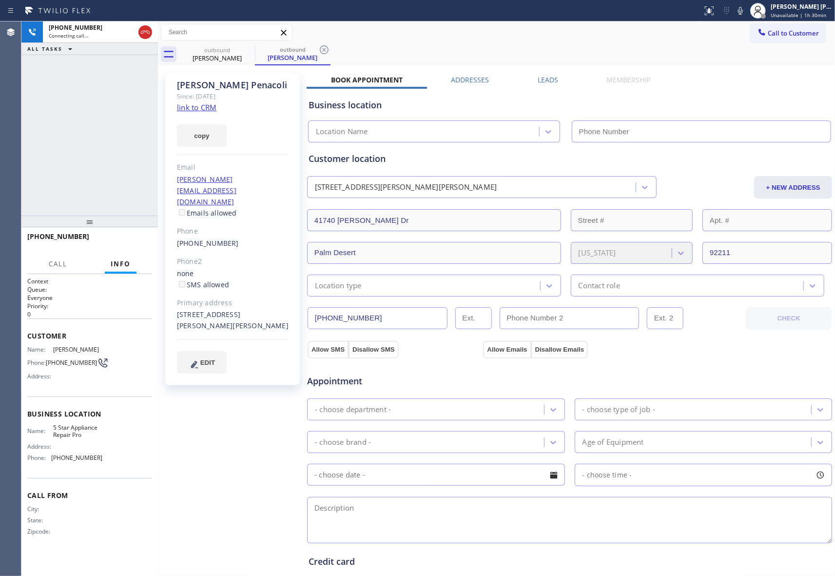
type input "[PHONE_NUMBER]"
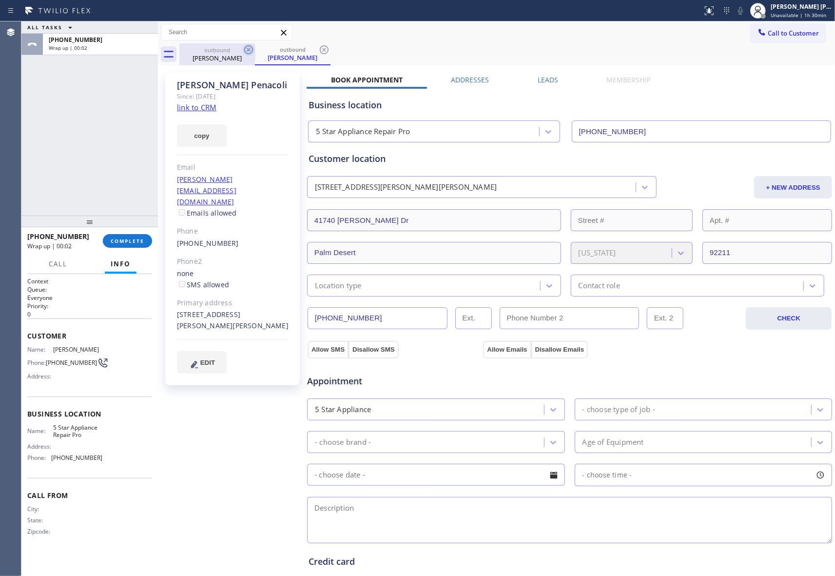
drag, startPoint x: 234, startPoint y: 51, endPoint x: 244, endPoint y: 47, distance: 10.0
click at [236, 51] on div "outbound" at bounding box center [217, 49] width 74 height 7
click at [244, 47] on icon at bounding box center [249, 50] width 12 height 12
click at [320, 47] on icon at bounding box center [324, 49] width 9 height 9
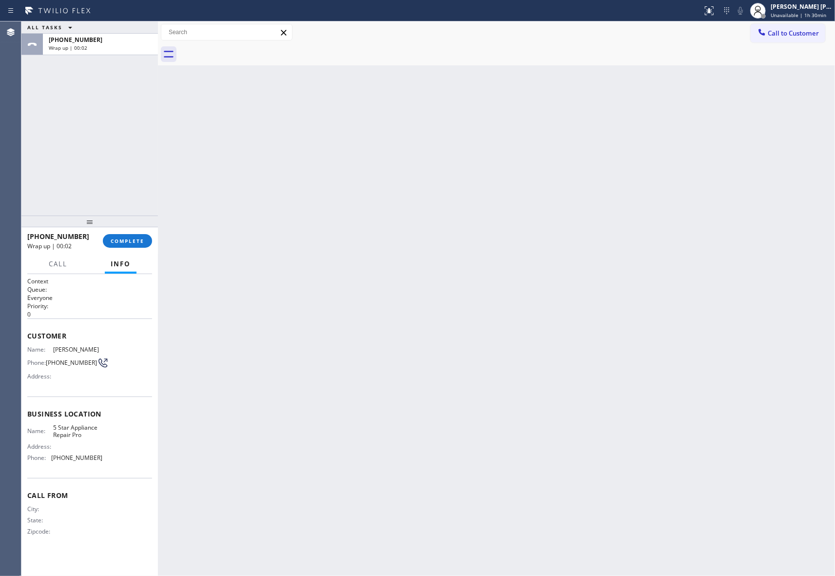
click at [245, 47] on div at bounding box center [506, 54] width 655 height 22
click at [133, 242] on span "COMPLETE" at bounding box center [128, 240] width 34 height 7
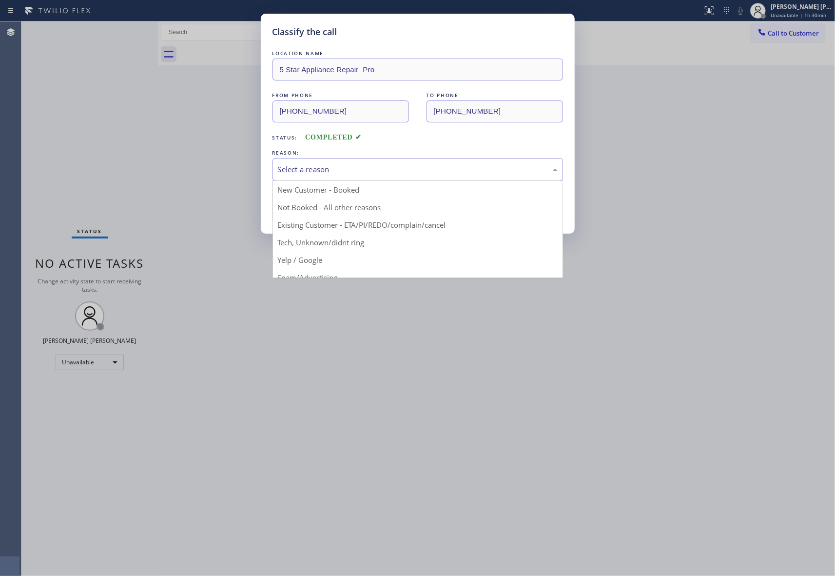
click at [385, 173] on div "Select a reason" at bounding box center [418, 169] width 280 height 11
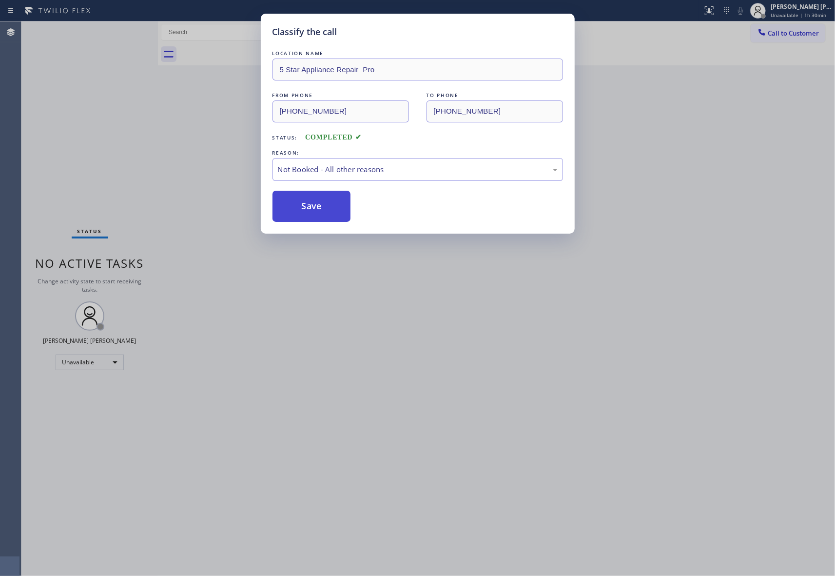
click at [309, 207] on button "Save" at bounding box center [311, 206] width 78 height 31
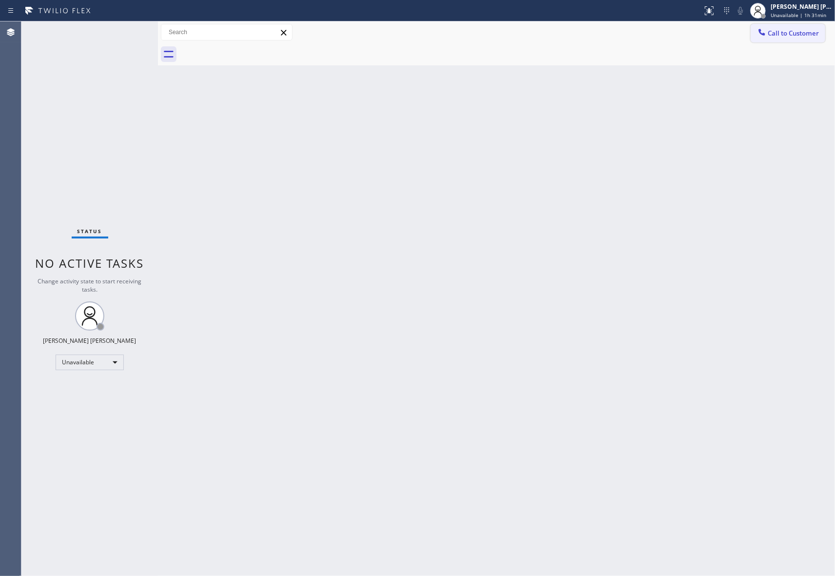
click at [809, 30] on span "Call to Customer" at bounding box center [793, 33] width 51 height 9
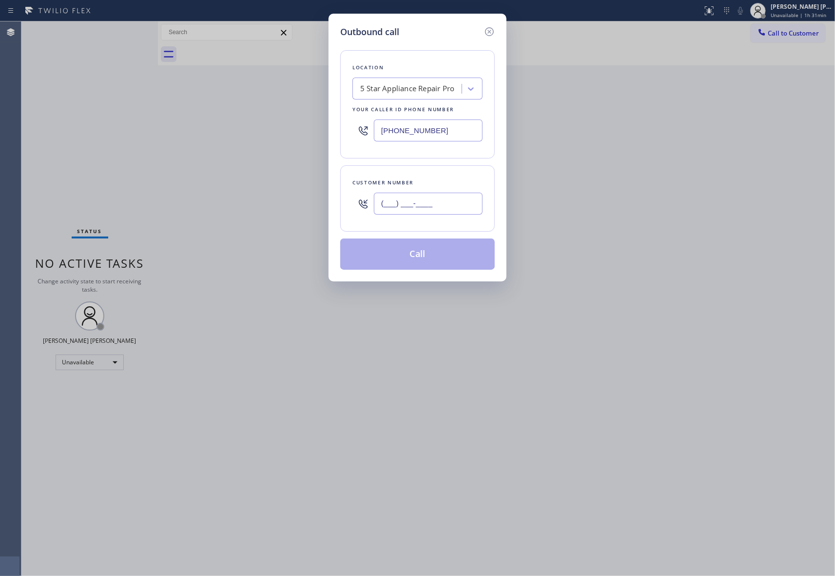
click at [435, 206] on input "(___) ___-____" at bounding box center [428, 203] width 109 height 22
paste input "714) 425-9556"
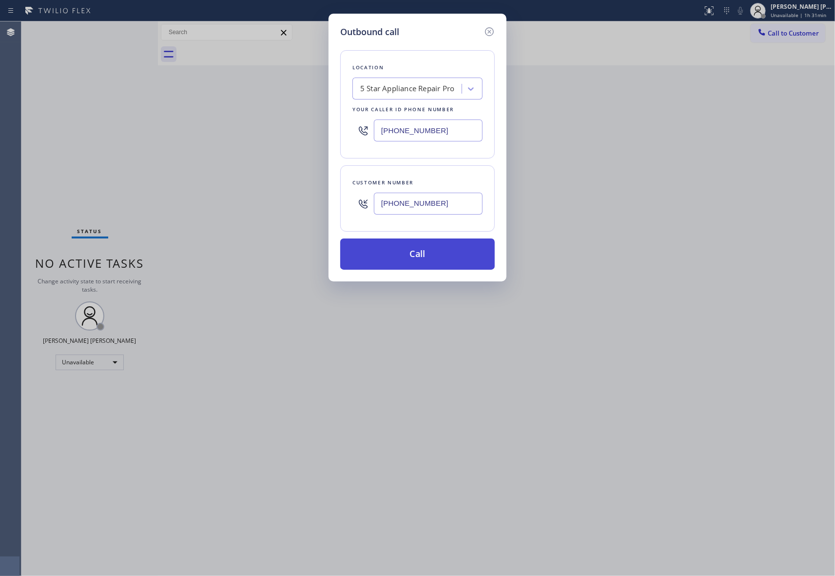
type input "[PHONE_NUMBER]"
drag, startPoint x: 424, startPoint y: 260, endPoint x: 326, endPoint y: 302, distance: 107.2
click at [425, 260] on button "Call" at bounding box center [417, 253] width 154 height 31
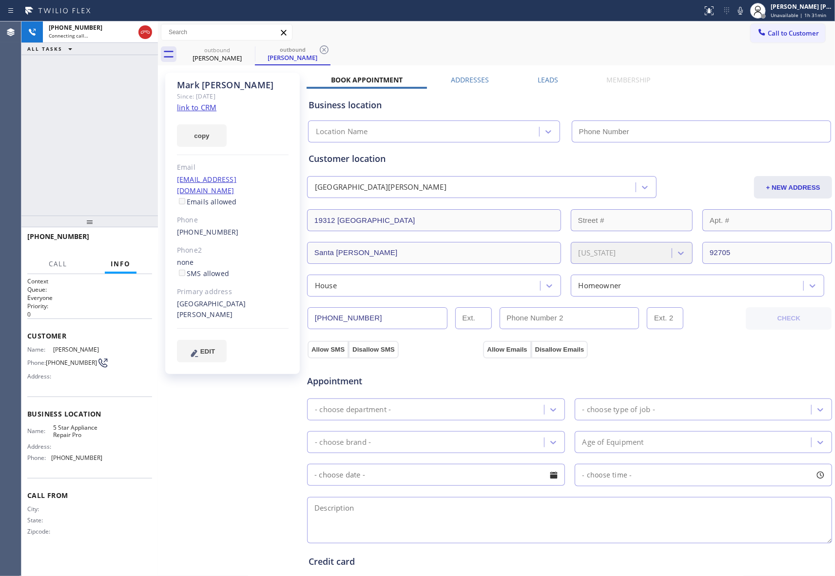
type input "[PHONE_NUMBER]"
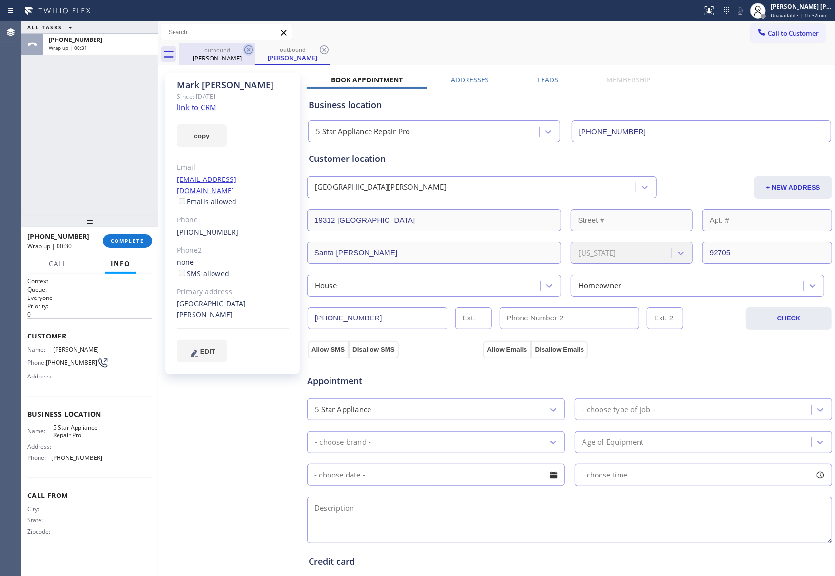
click at [251, 50] on icon at bounding box center [249, 50] width 12 height 12
click at [251, 51] on icon at bounding box center [249, 50] width 12 height 12
click at [255, 51] on div "outbound [PERSON_NAME]" at bounding box center [293, 54] width 76 height 22
click at [251, 51] on icon at bounding box center [249, 50] width 12 height 12
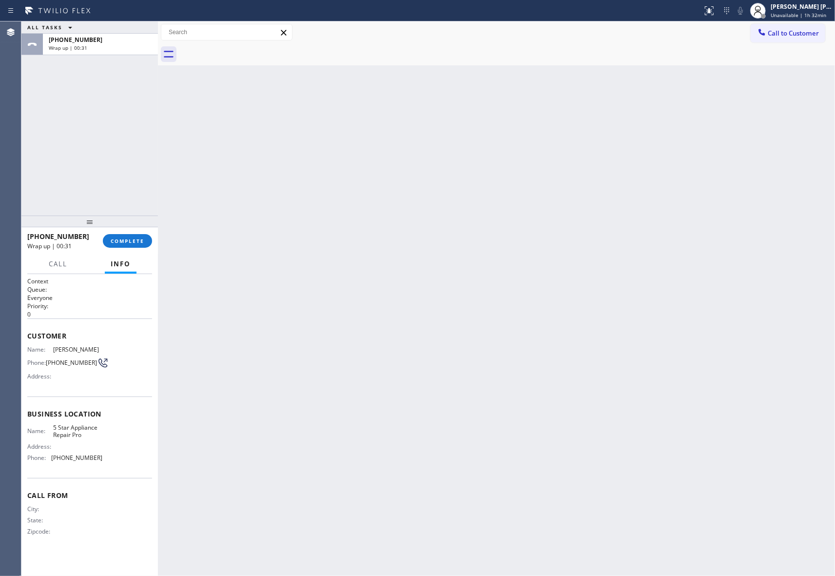
click at [251, 51] on div at bounding box center [506, 54] width 655 height 22
click at [135, 243] on span "COMPLETE" at bounding box center [128, 240] width 34 height 7
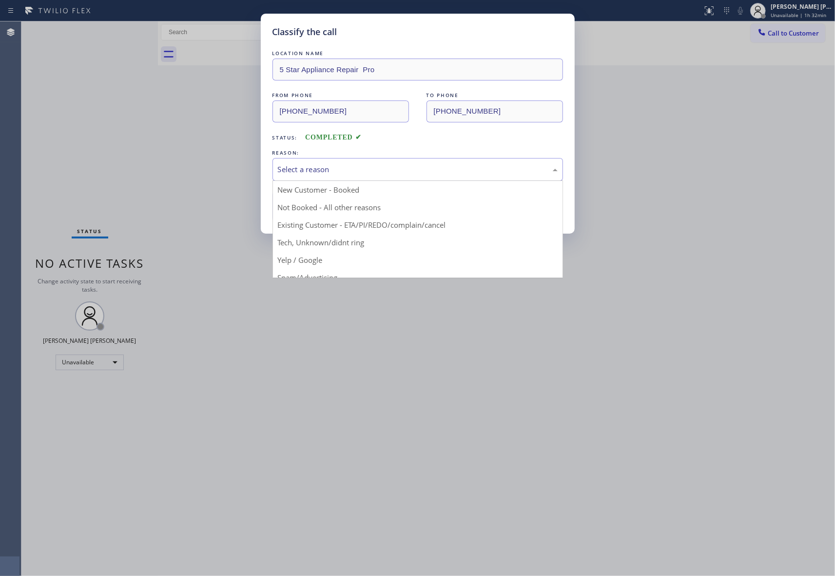
click at [490, 171] on div "Select a reason" at bounding box center [418, 169] width 280 height 11
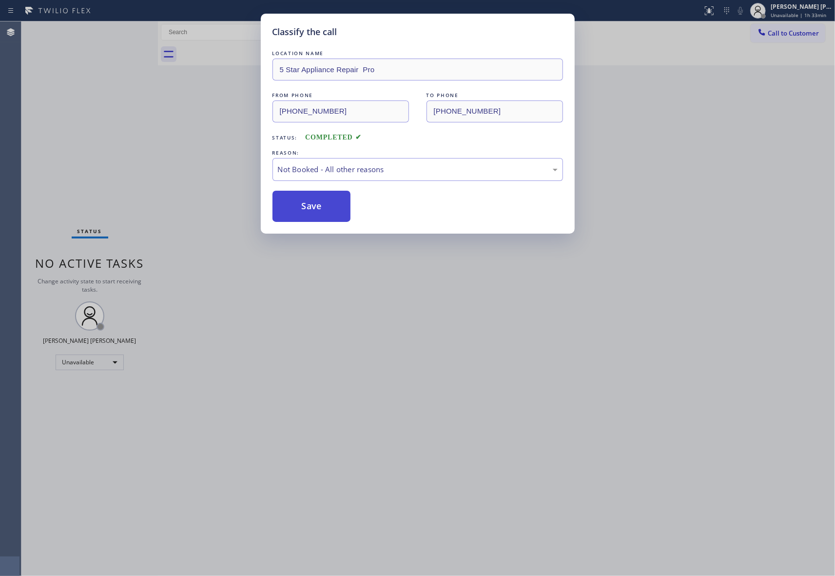
click at [299, 201] on button "Save" at bounding box center [311, 206] width 78 height 31
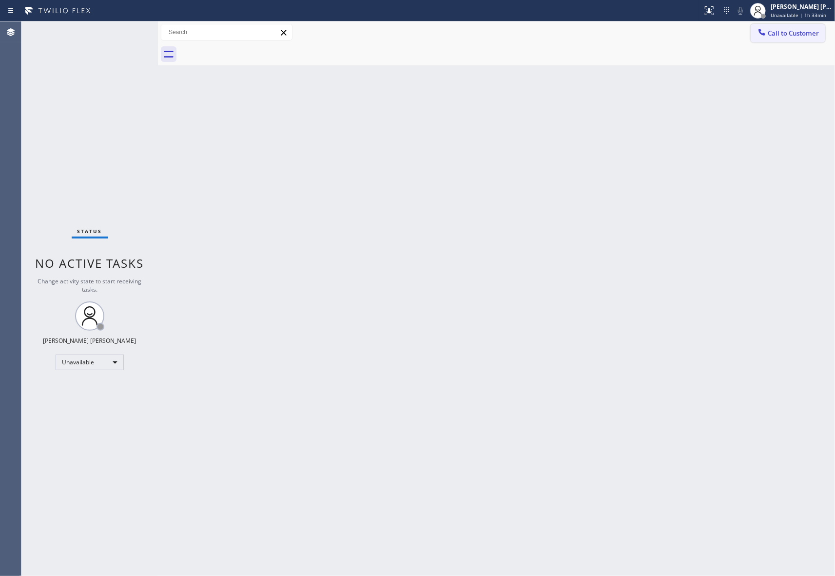
click at [789, 29] on span "Call to Customer" at bounding box center [793, 33] width 51 height 9
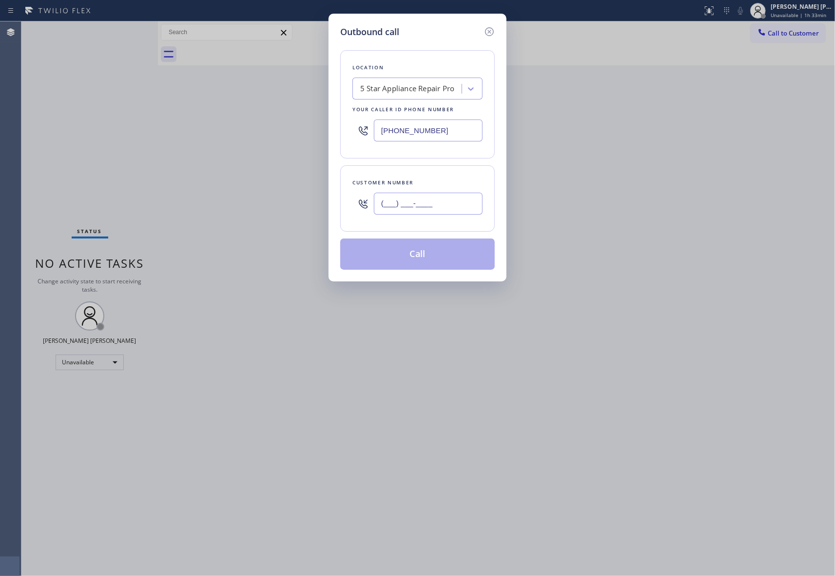
click at [433, 199] on input "(___) ___-____" at bounding box center [428, 203] width 109 height 22
paste input "562) 268-4408"
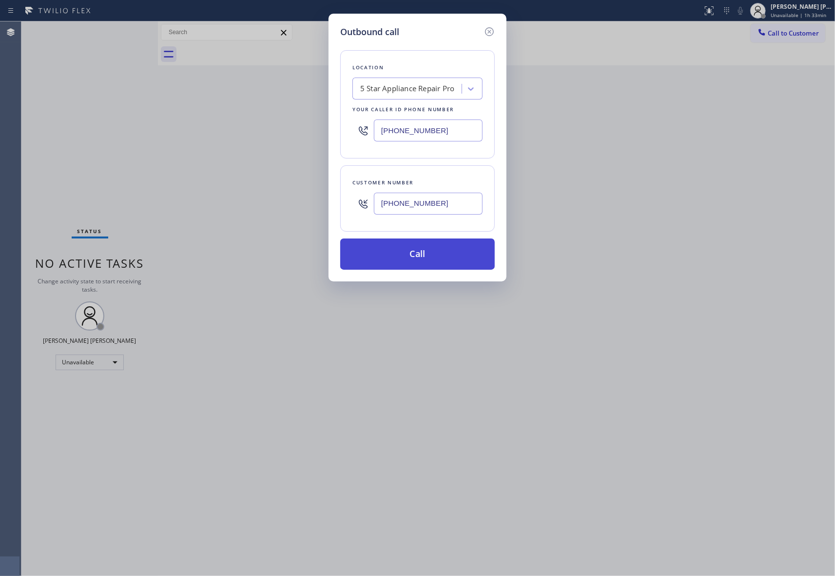
type input "[PHONE_NUMBER]"
click at [436, 257] on button "Call" at bounding box center [417, 253] width 154 height 31
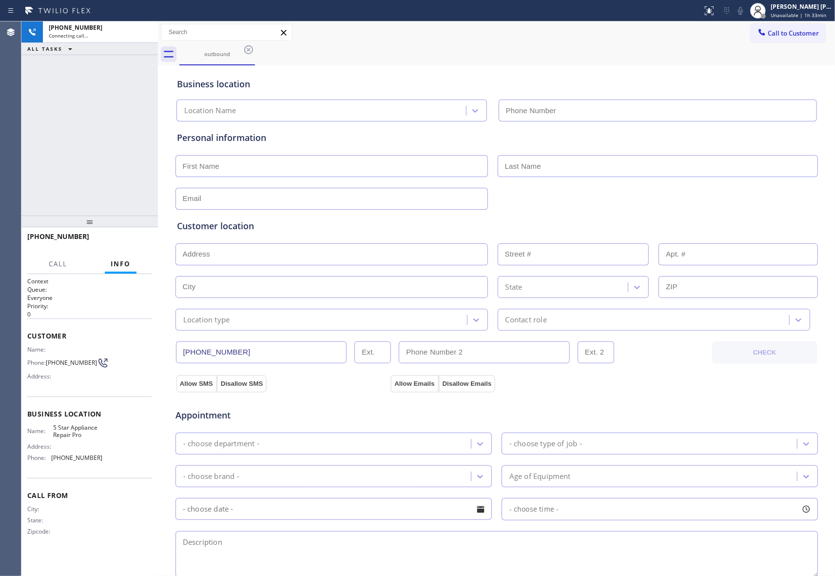
type input "[PHONE_NUMBER]"
click at [141, 240] on span "HANG UP" at bounding box center [130, 240] width 30 height 7
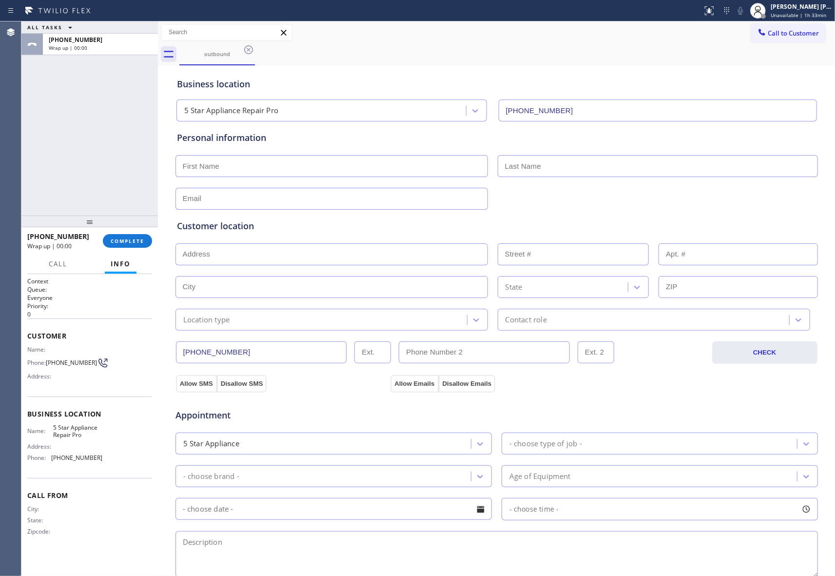
click at [249, 50] on icon at bounding box center [248, 49] width 9 height 9
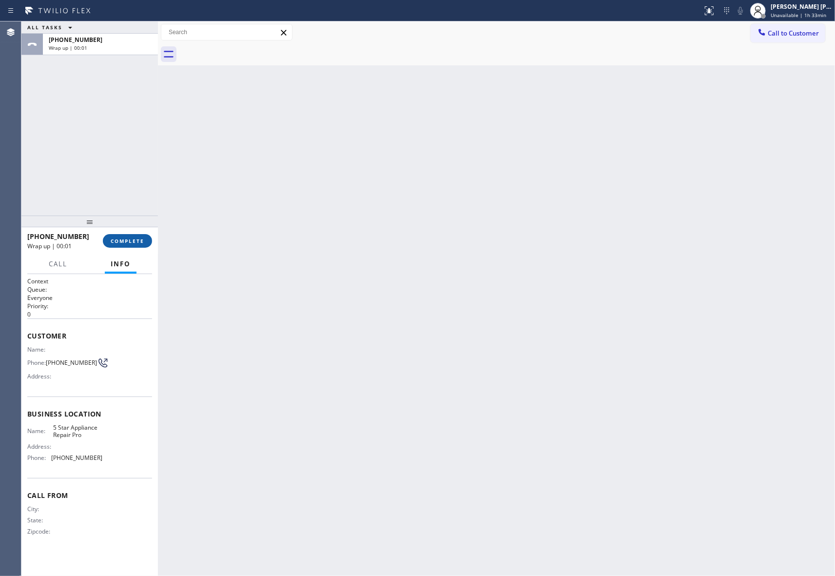
click at [124, 243] on span "COMPLETE" at bounding box center [128, 240] width 34 height 7
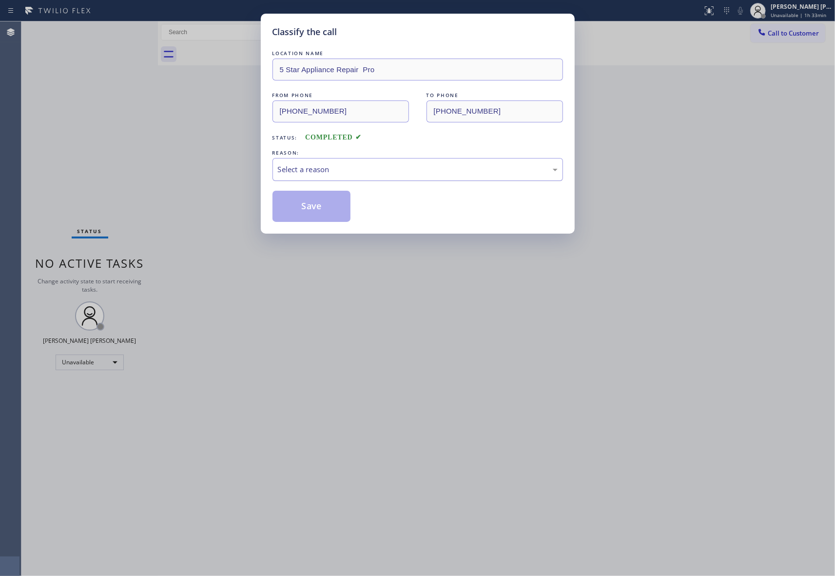
click at [449, 162] on div "Select a reason" at bounding box center [417, 169] width 290 height 23
click at [314, 207] on button "Save" at bounding box center [311, 206] width 78 height 31
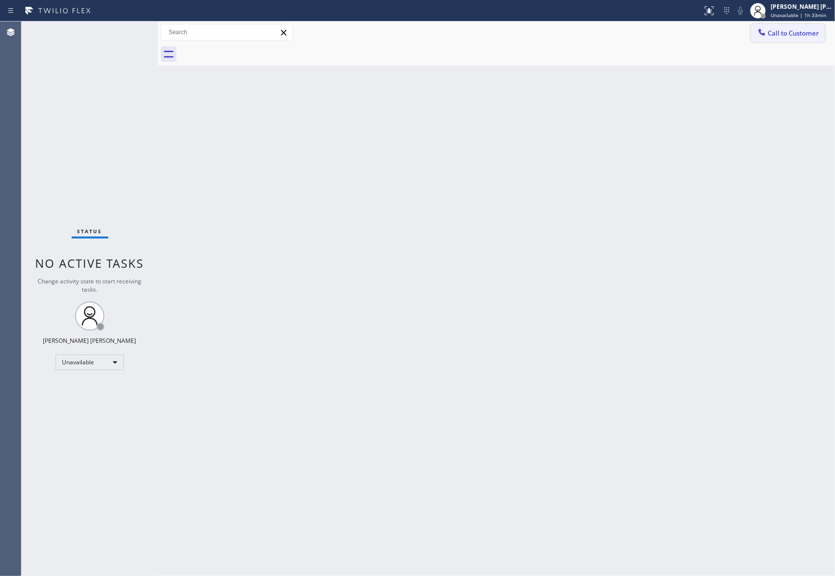
click at [814, 35] on span "Call to Customer" at bounding box center [793, 33] width 51 height 9
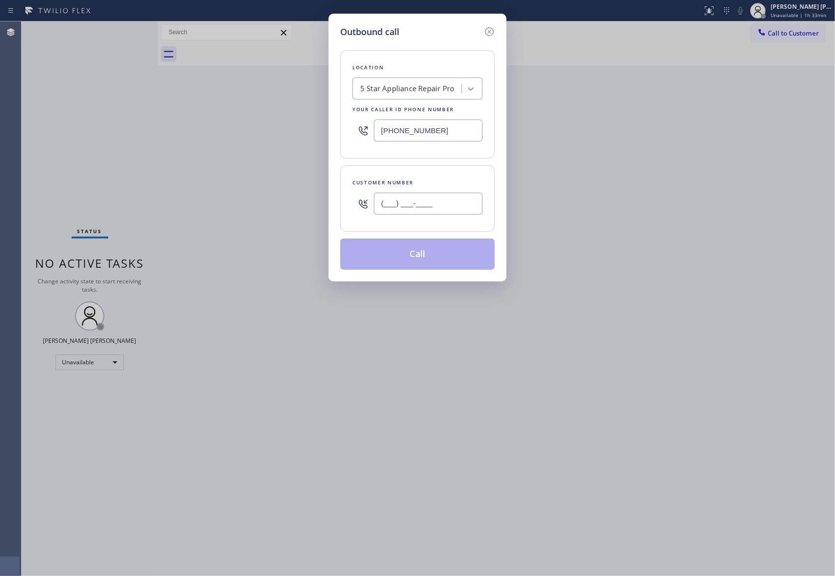
click at [433, 207] on input "(___) ___-____" at bounding box center [428, 203] width 109 height 22
paste input "650) 964-1323"
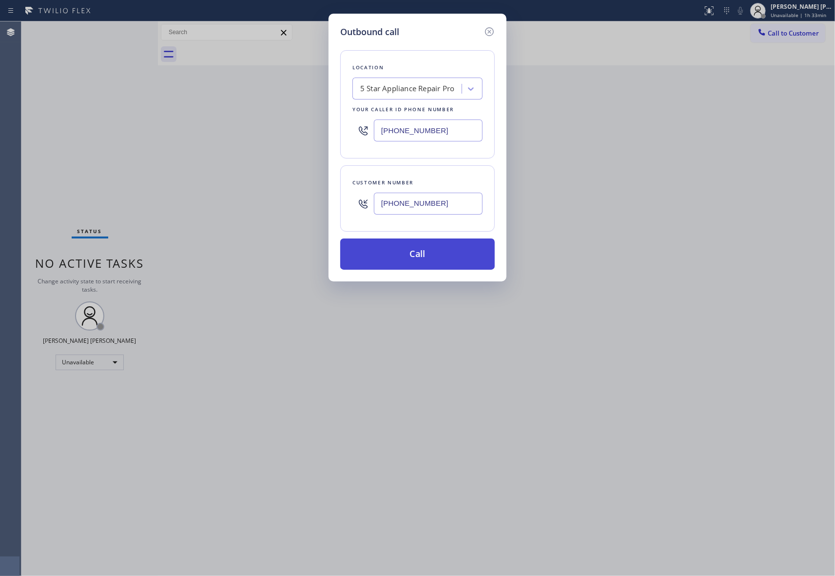
type input "[PHONE_NUMBER]"
click at [436, 254] on button "Call" at bounding box center [417, 253] width 154 height 31
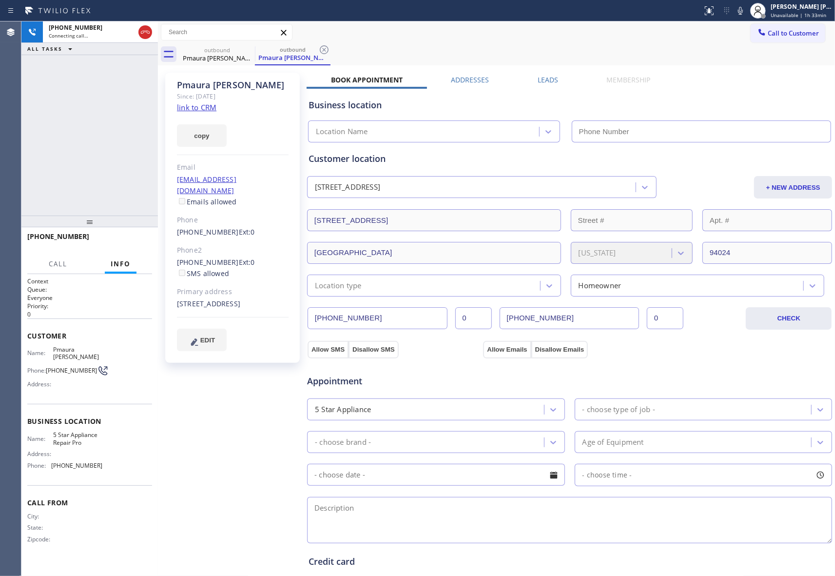
type input "[PHONE_NUMBER]"
click at [149, 32] on icon at bounding box center [145, 32] width 12 height 12
click at [246, 51] on icon at bounding box center [249, 50] width 12 height 12
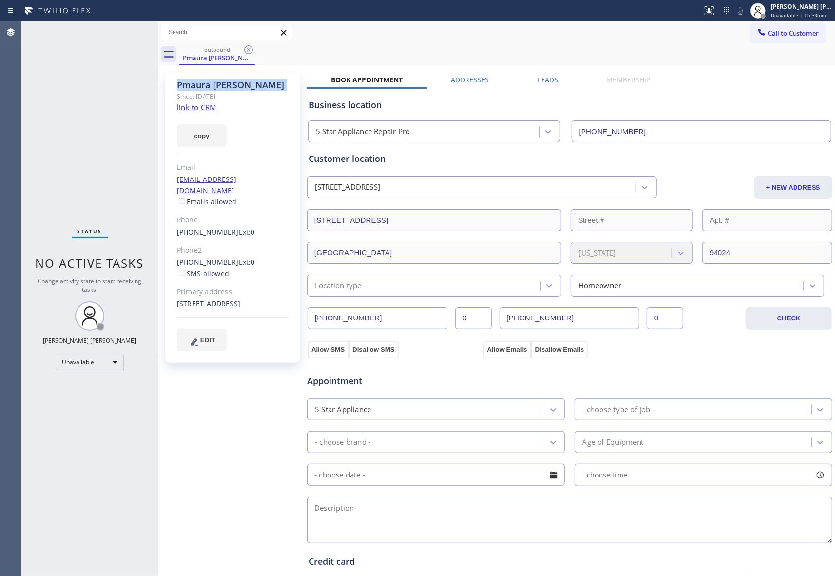
click at [246, 51] on icon at bounding box center [249, 50] width 12 height 12
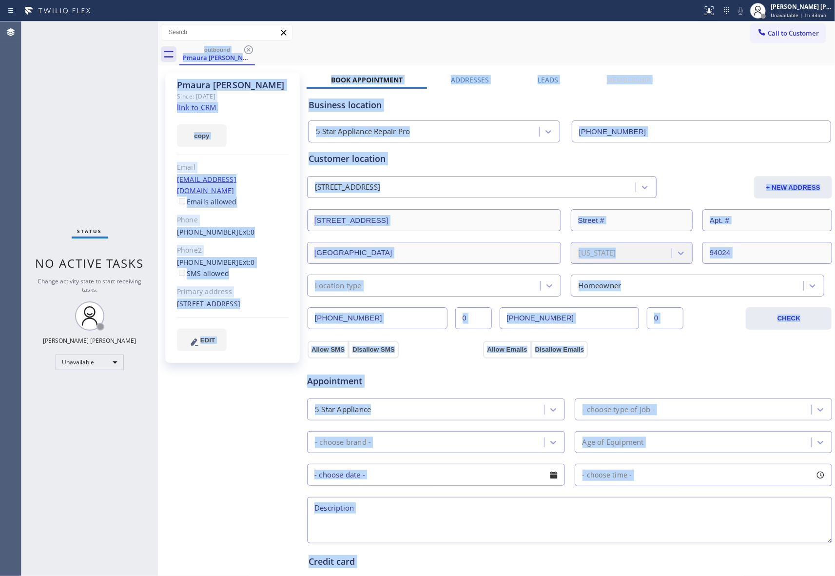
click at [246, 51] on div "outbound Pmaura [PERSON_NAME]" at bounding box center [506, 54] width 655 height 22
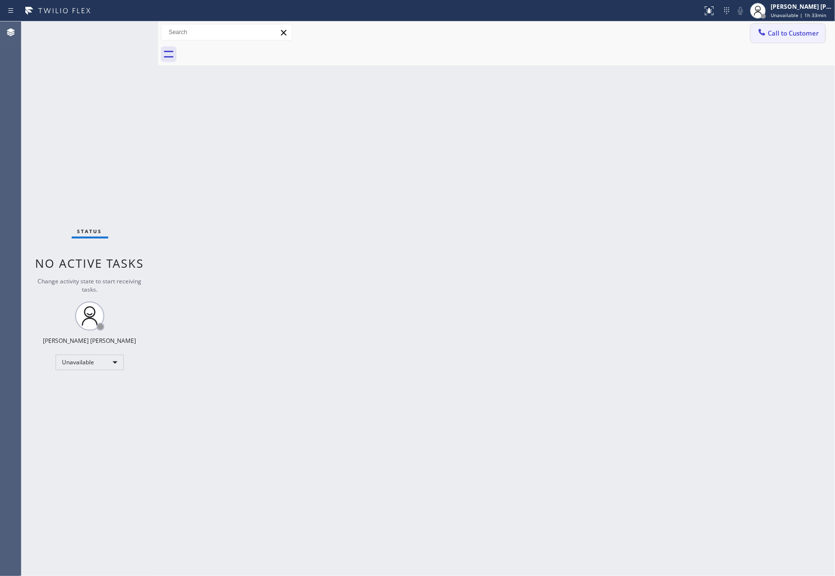
click at [810, 37] on span "Call to Customer" at bounding box center [793, 33] width 51 height 9
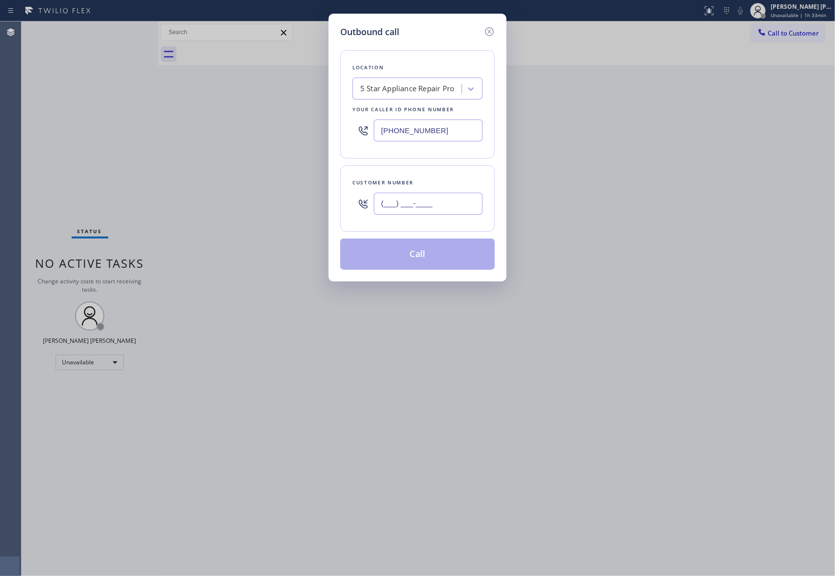
click at [465, 201] on input "(___) ___-____" at bounding box center [428, 203] width 109 height 22
paste input "208) 695-7568"
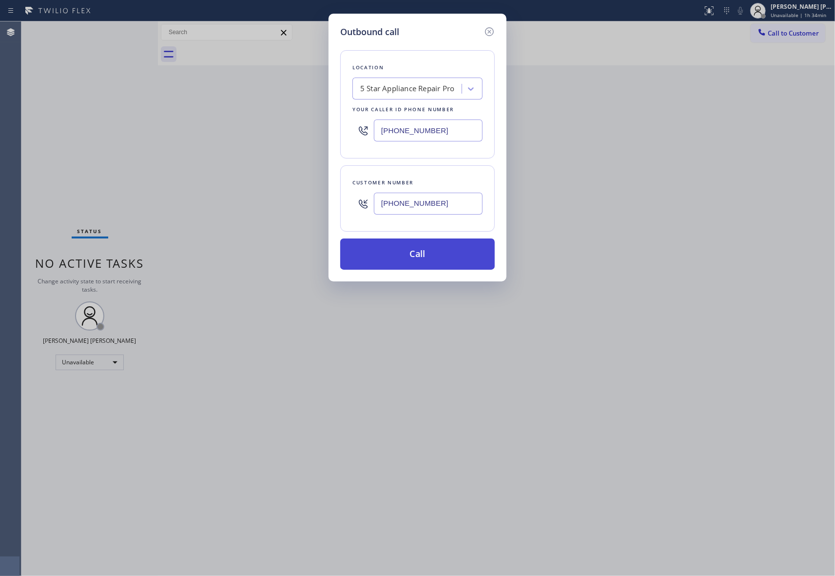
type input "[PHONE_NUMBER]"
click at [433, 254] on button "Call" at bounding box center [417, 253] width 154 height 31
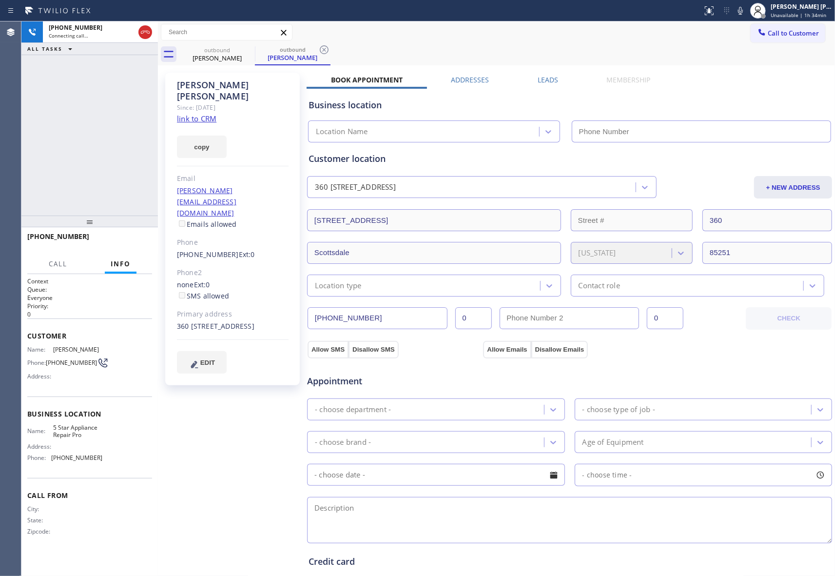
type input "[PHONE_NUMBER]"
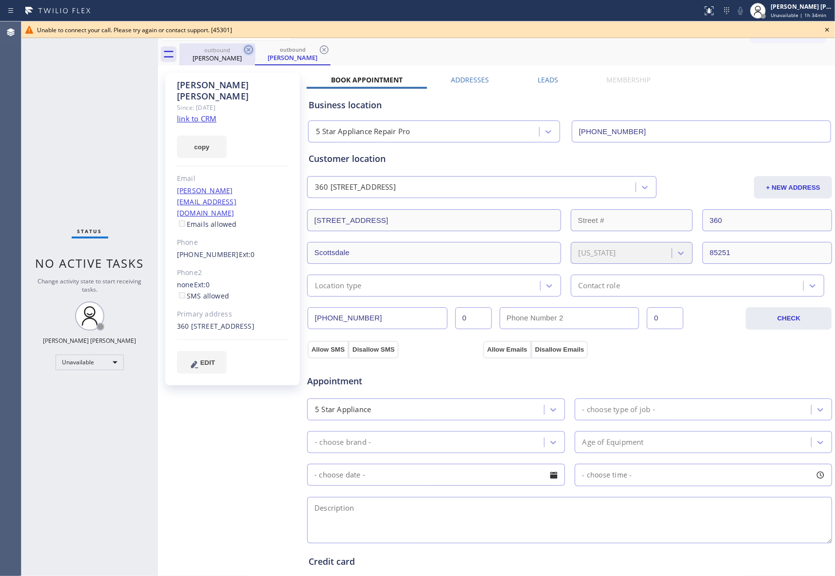
click at [250, 48] on icon at bounding box center [248, 49] width 9 height 9
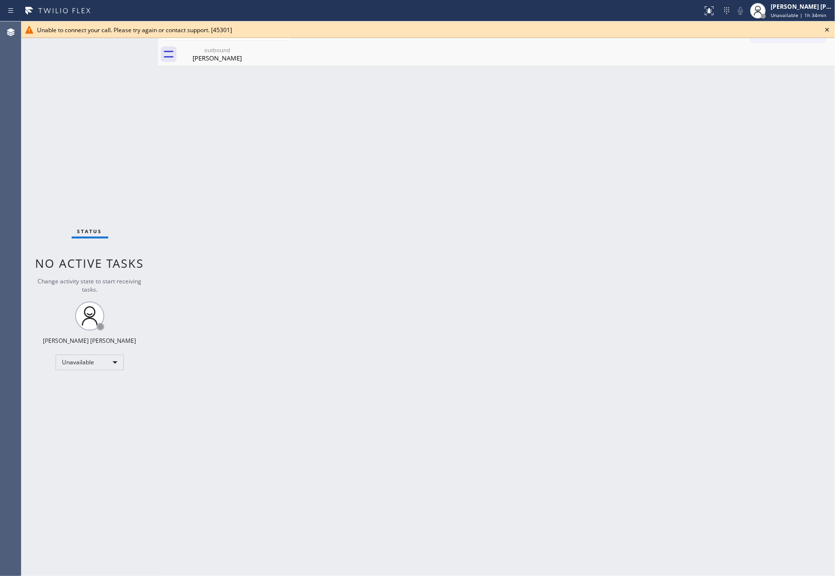
click at [827, 27] on icon at bounding box center [827, 30] width 12 height 12
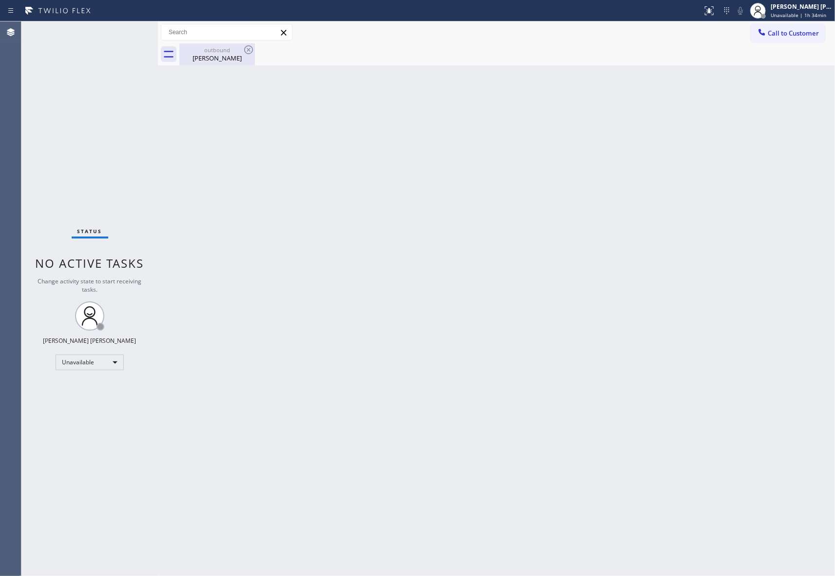
click at [241, 52] on div "outbound" at bounding box center [217, 49] width 74 height 7
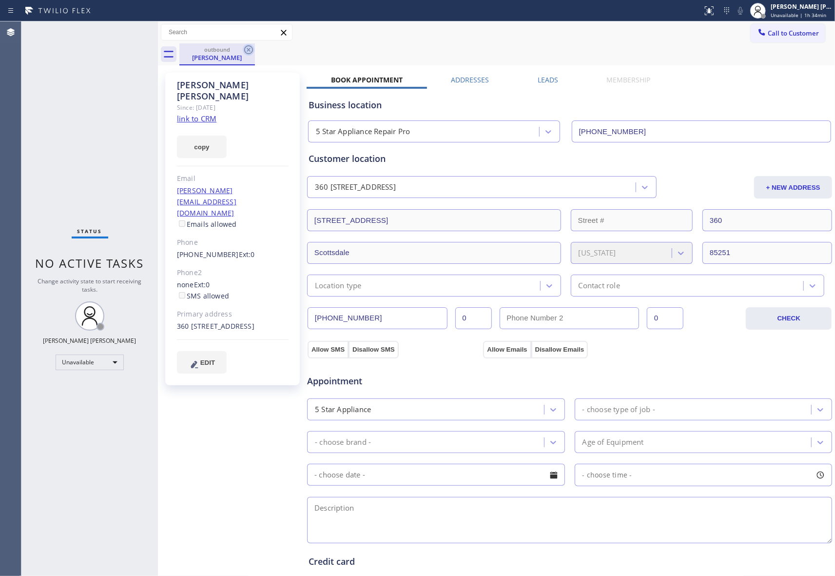
click at [249, 50] on icon at bounding box center [248, 49] width 9 height 9
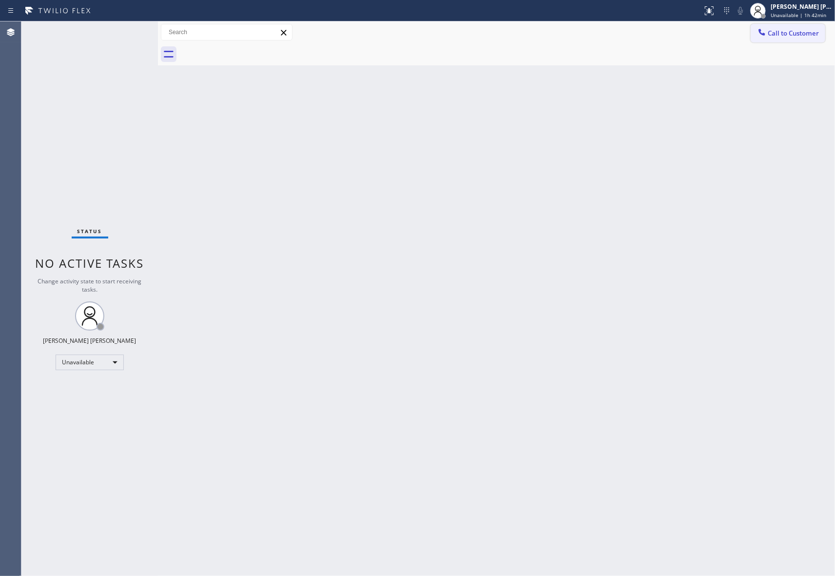
click at [790, 32] on span "Call to Customer" at bounding box center [793, 33] width 51 height 9
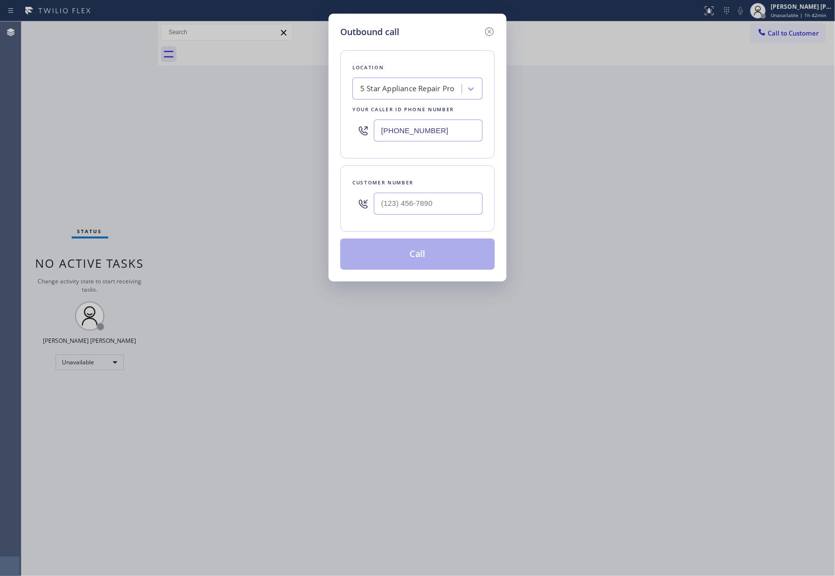
click at [441, 192] on div at bounding box center [428, 204] width 109 height 32
click at [440, 203] on input "(___) ___-____" at bounding box center [428, 203] width 109 height 22
paste input "562) 496-8181"
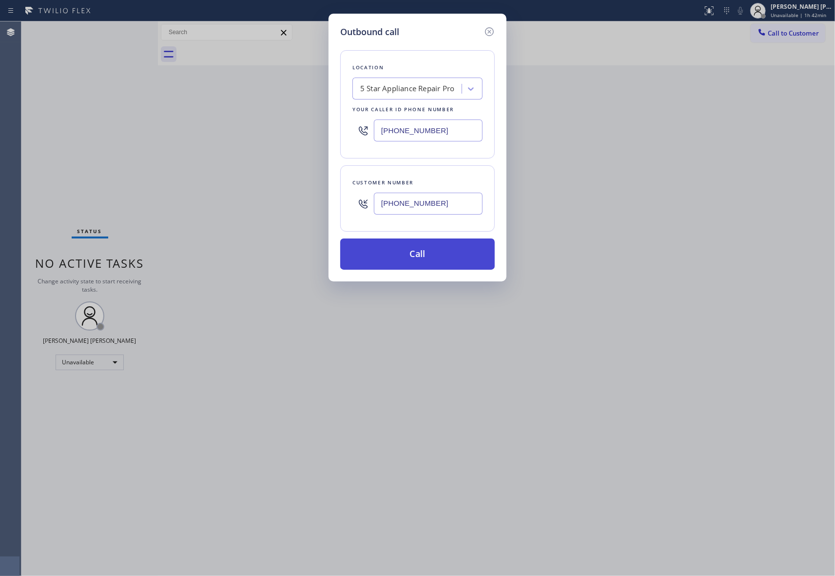
type input "[PHONE_NUMBER]"
click at [433, 252] on button "Call" at bounding box center [417, 253] width 154 height 31
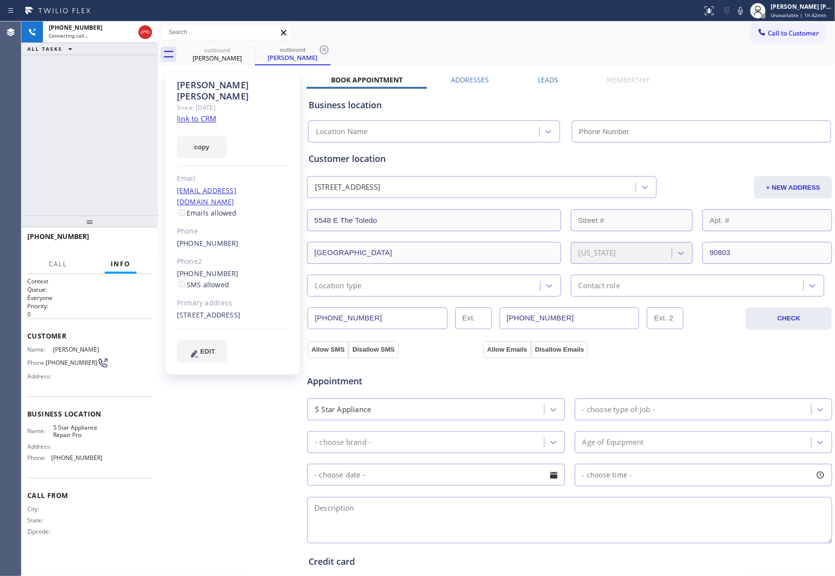
type input "[PHONE_NUMBER]"
drag, startPoint x: 555, startPoint y: 84, endPoint x: 550, endPoint y: 83, distance: 5.0
click at [550, 83] on div "Leads" at bounding box center [547, 82] width 69 height 14
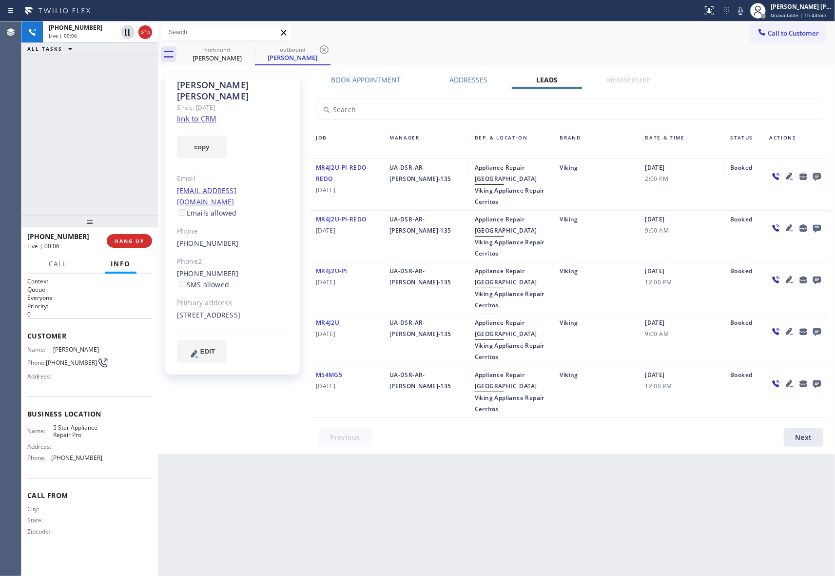
click at [819, 175] on icon at bounding box center [817, 177] width 8 height 8
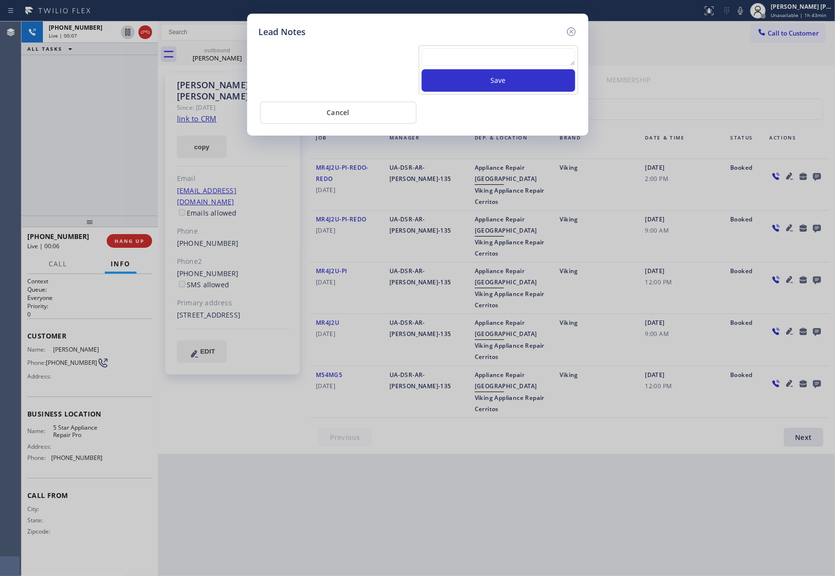
click at [526, 57] on textarea at bounding box center [499, 57] width 154 height 18
paste textarea "VM | please transfer if cx calls back"
type textarea "VM | please transfer if cx calls back"
click at [523, 81] on button "Save" at bounding box center [499, 80] width 154 height 22
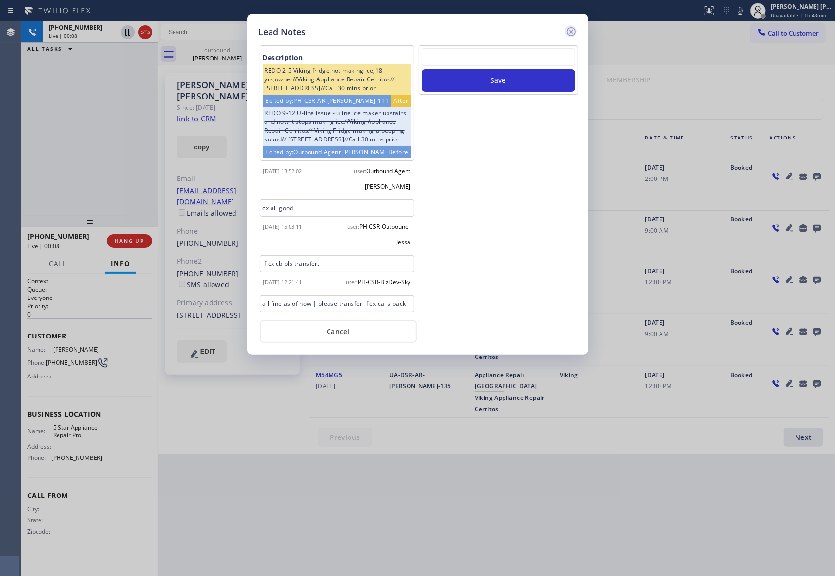
drag, startPoint x: 574, startPoint y: 32, endPoint x: 557, endPoint y: 32, distance: 17.5
click at [574, 32] on icon at bounding box center [571, 32] width 12 height 12
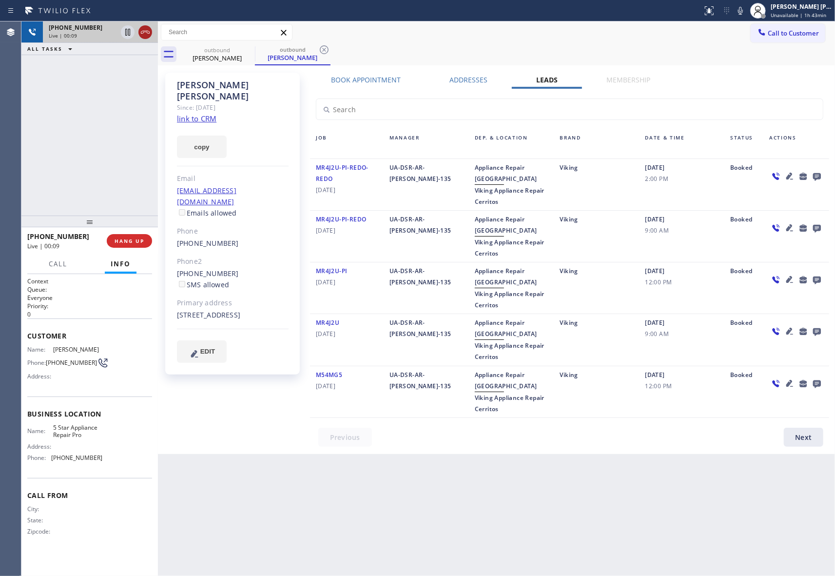
click at [145, 34] on icon at bounding box center [145, 32] width 12 height 12
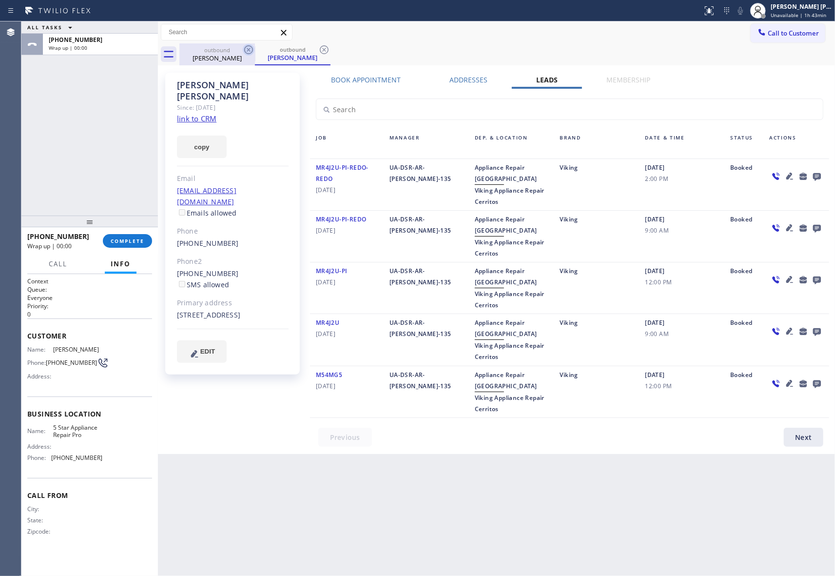
click at [252, 51] on icon at bounding box center [248, 49] width 9 height 9
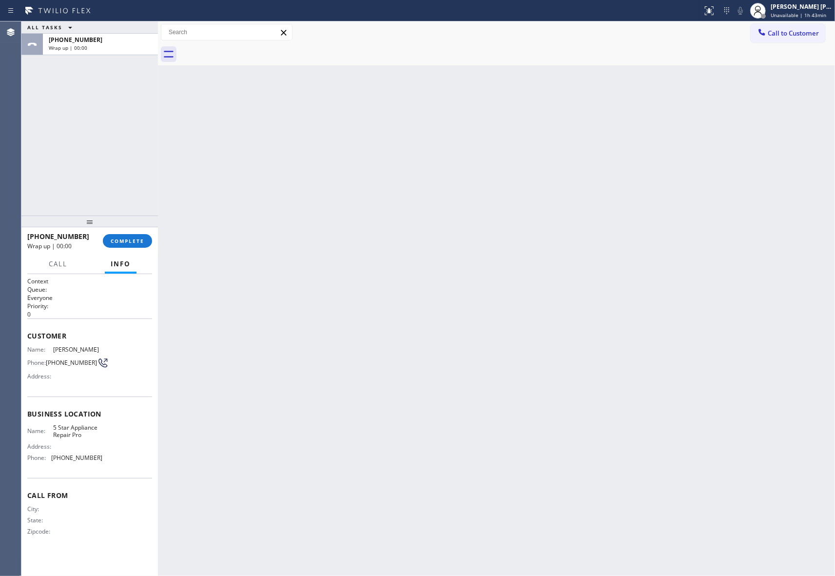
drag, startPoint x: 252, startPoint y: 51, endPoint x: 162, endPoint y: 167, distance: 146.9
click at [250, 52] on div at bounding box center [506, 54] width 655 height 22
click at [131, 243] on span "COMPLETE" at bounding box center [128, 240] width 34 height 7
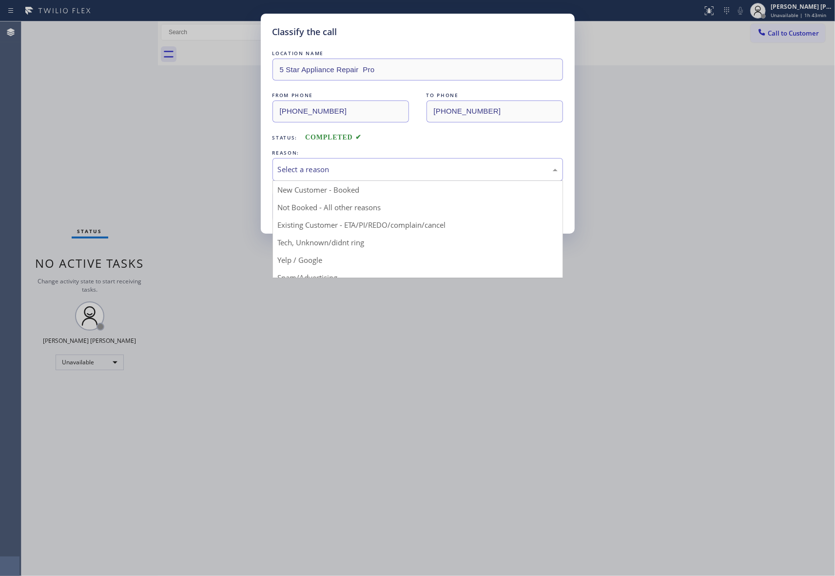
click at [368, 165] on div "Select a reason" at bounding box center [418, 169] width 280 height 11
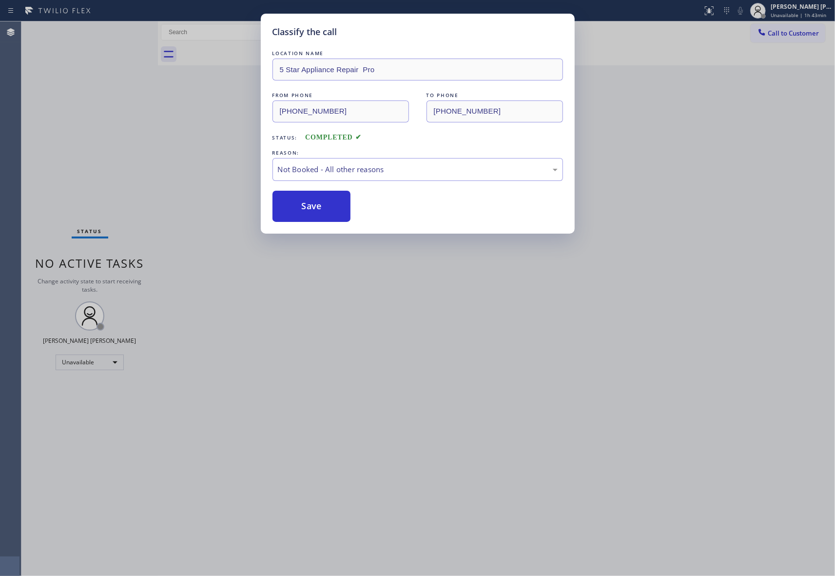
click at [305, 206] on button "Save" at bounding box center [311, 206] width 78 height 31
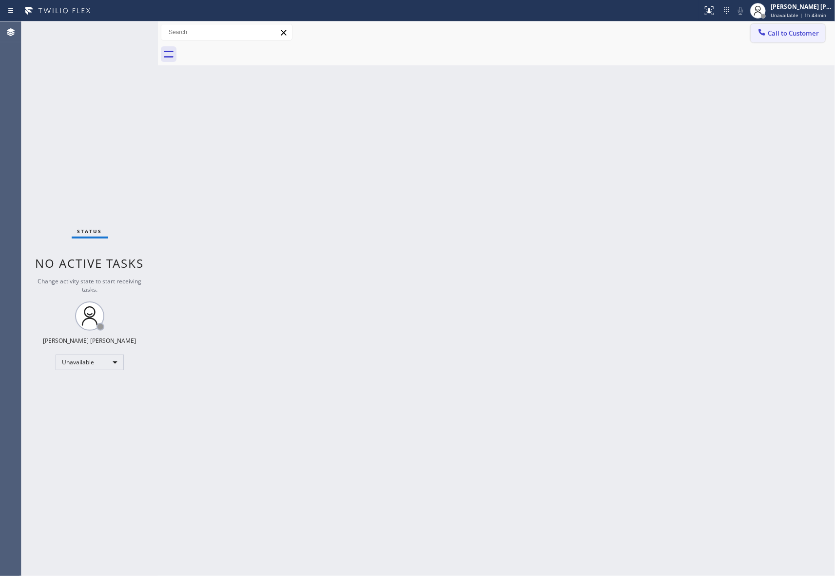
click at [815, 42] on div "Call to Customer Outbound call Location 5 Star Appliance Repair Pro Your caller…" at bounding box center [496, 43] width 677 height 44
click at [809, 37] on span "Call to Customer" at bounding box center [793, 33] width 51 height 9
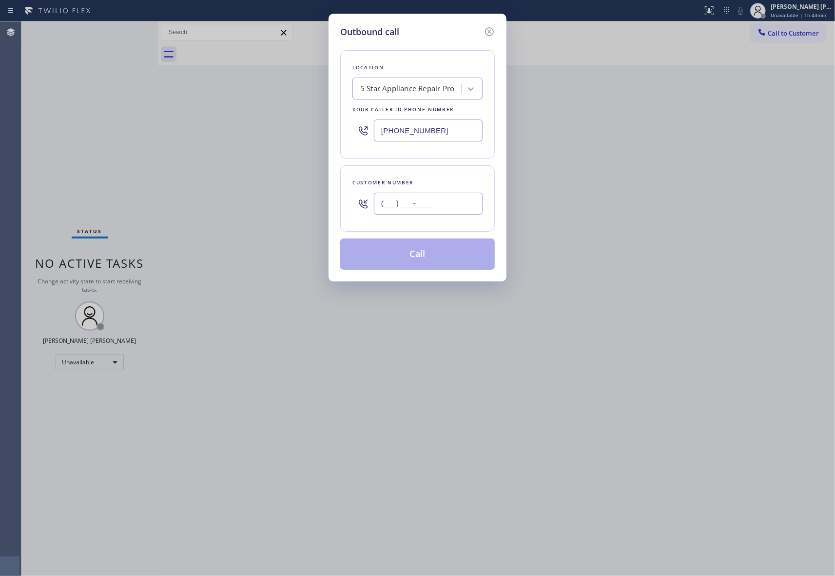
click at [451, 203] on input "(___) ___-____" at bounding box center [428, 203] width 109 height 22
paste input "425) 422-4549"
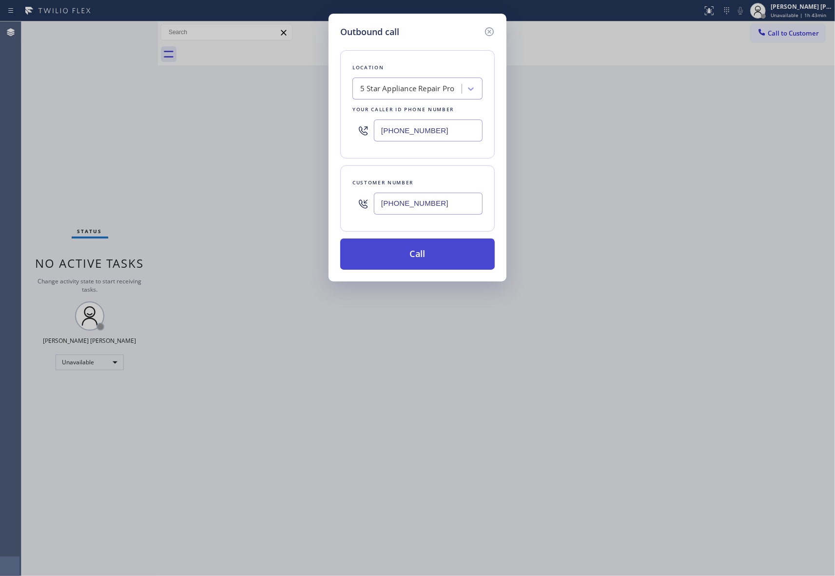
type input "[PHONE_NUMBER]"
click at [434, 257] on button "Call" at bounding box center [417, 253] width 154 height 31
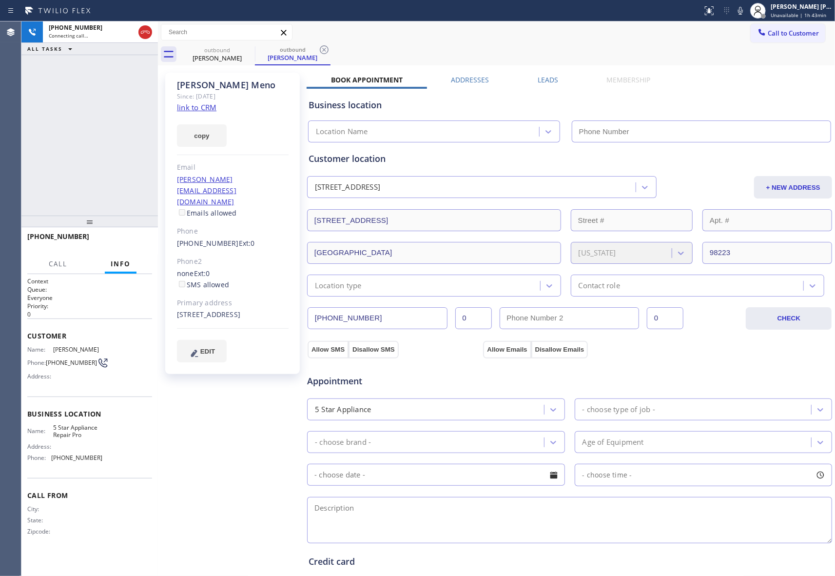
type input "[PHONE_NUMBER]"
click at [145, 34] on icon at bounding box center [145, 32] width 12 height 12
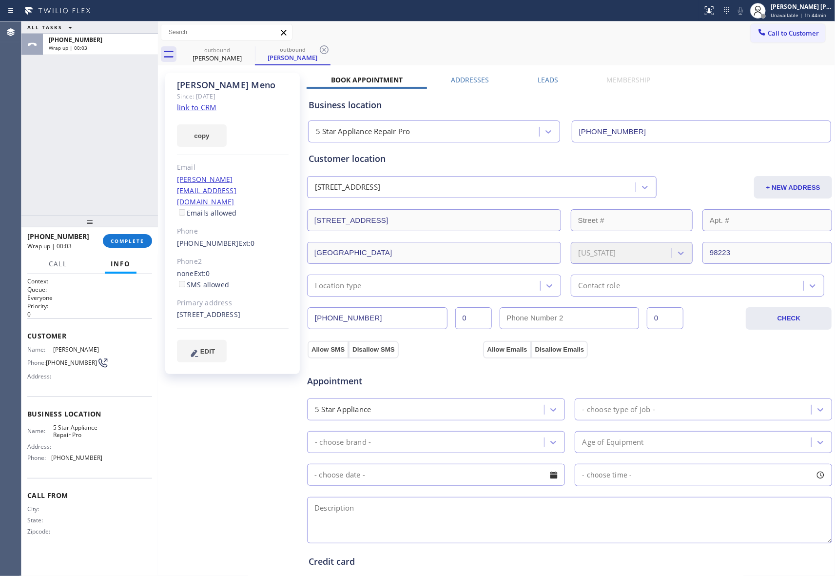
drag, startPoint x: 533, startPoint y: 84, endPoint x: 503, endPoint y: 80, distance: 30.5
click at [533, 85] on div "Business location 5 Star Appliance Repair Pro [PHONE_NUMBER]" at bounding box center [570, 114] width 526 height 58
click at [539, 81] on label "Leads" at bounding box center [548, 79] width 20 height 9
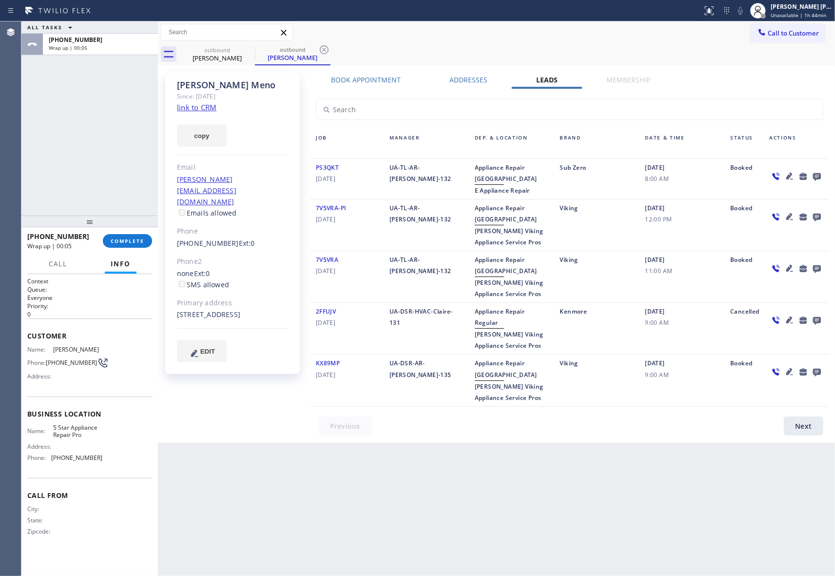
click at [818, 172] on icon at bounding box center [817, 176] width 12 height 12
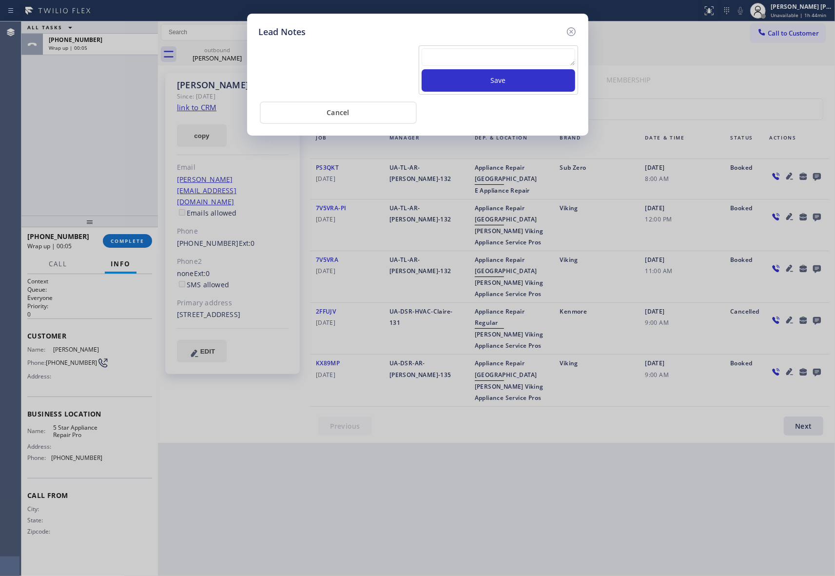
click at [456, 57] on textarea at bounding box center [499, 57] width 154 height 18
paste textarea "VM | please transfer if cx calls back"
type textarea "VM | please transfer if cx calls back"
click at [478, 78] on button "Save" at bounding box center [499, 80] width 154 height 22
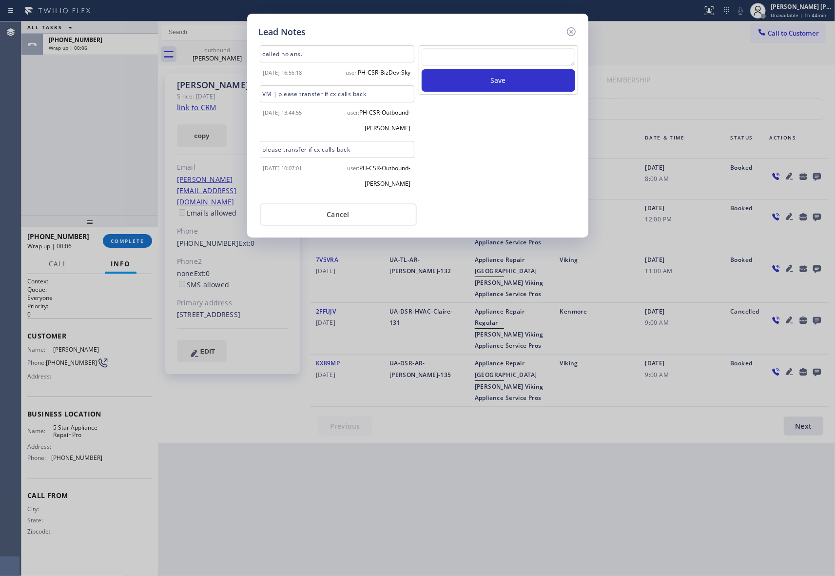
scroll to position [0, 0]
click at [574, 29] on icon at bounding box center [570, 31] width 9 height 9
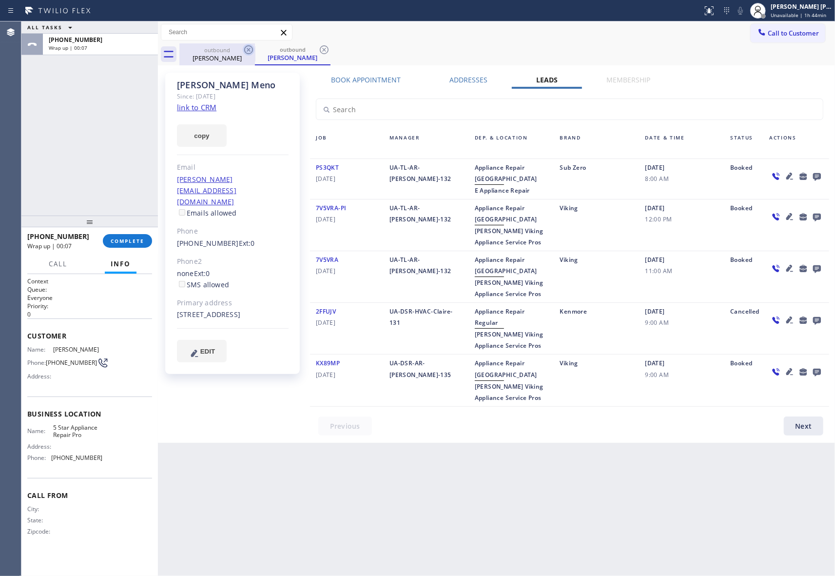
click at [243, 52] on icon at bounding box center [249, 50] width 12 height 12
click at [248, 44] on icon at bounding box center [249, 50] width 12 height 12
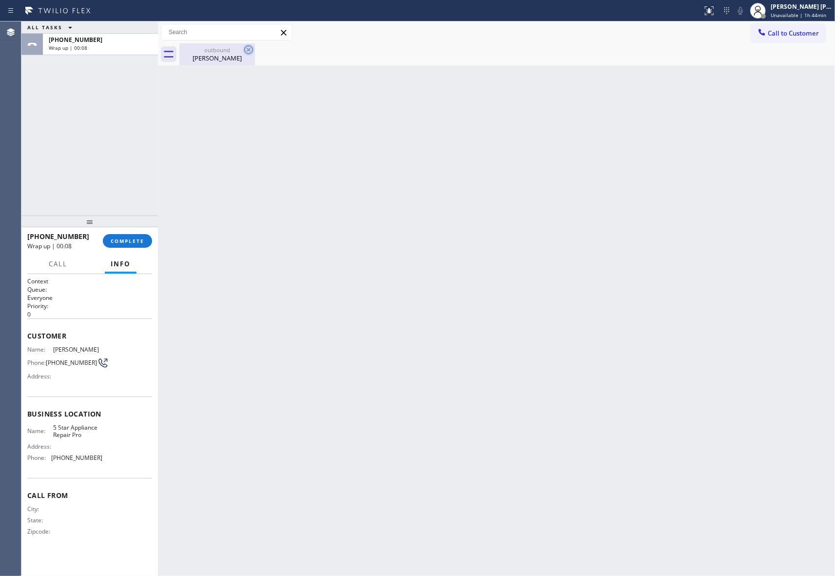
click at [245, 51] on icon at bounding box center [248, 49] width 9 height 9
click at [232, 56] on div "[PERSON_NAME]" at bounding box center [217, 58] width 74 height 9
click at [232, 56] on div at bounding box center [506, 54] width 655 height 22
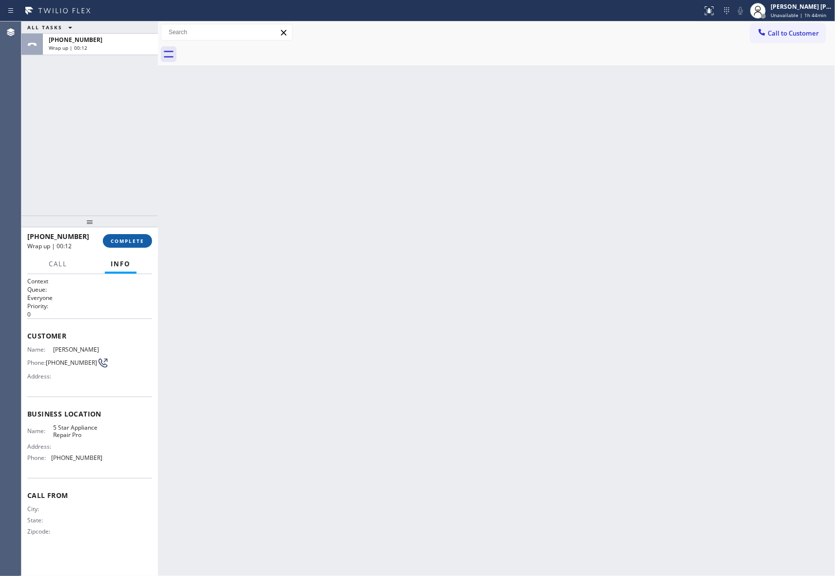
click at [123, 236] on button "COMPLETE" at bounding box center [127, 241] width 49 height 14
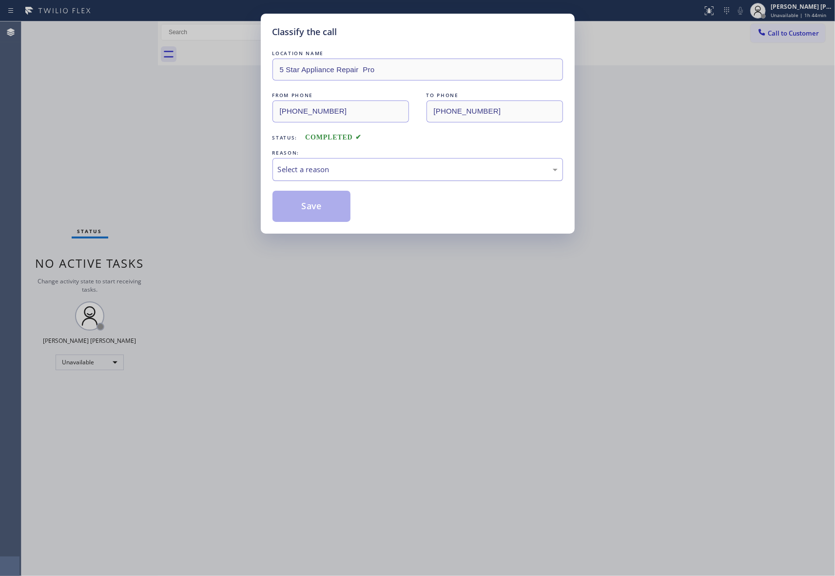
click at [333, 168] on div "Select a reason" at bounding box center [418, 169] width 280 height 11
click at [302, 209] on button "Save" at bounding box center [311, 206] width 78 height 31
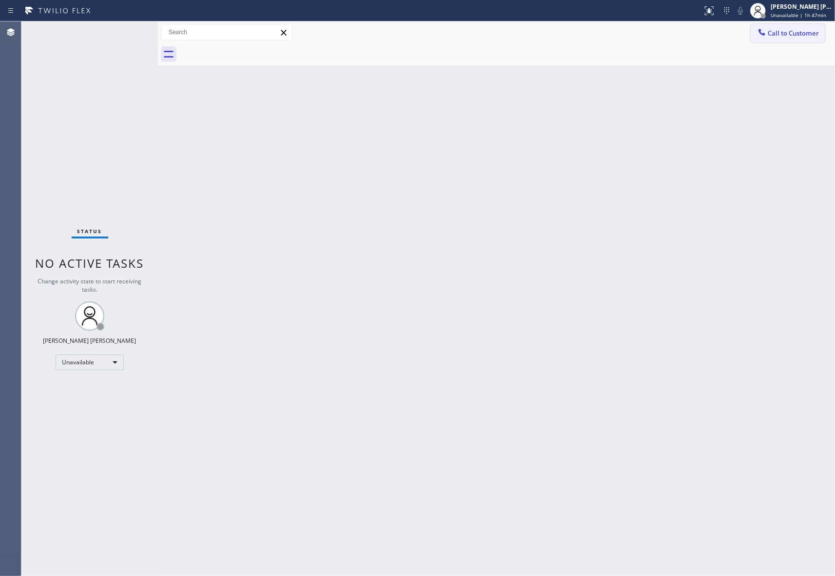
click at [792, 24] on button "Call to Customer" at bounding box center [788, 33] width 75 height 19
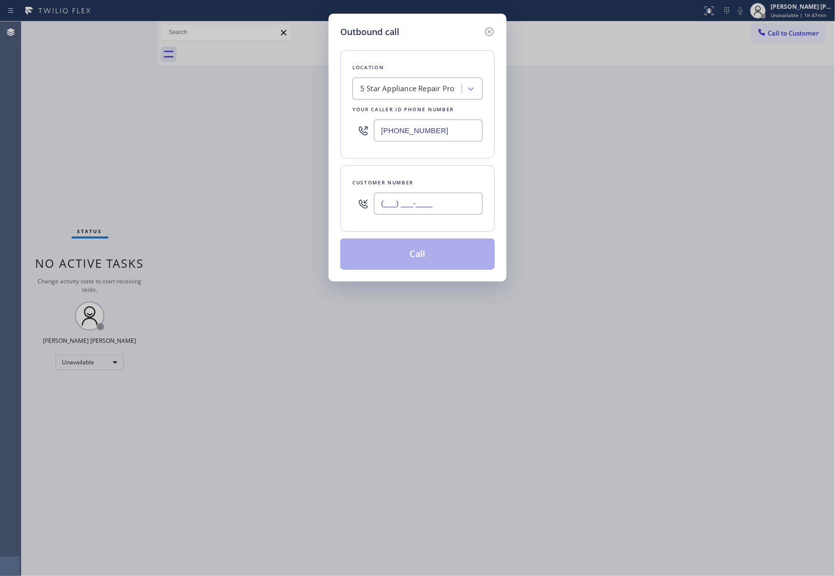
click at [439, 197] on input "(___) ___-____" at bounding box center [428, 203] width 109 height 22
paste input "805) 689-0570"
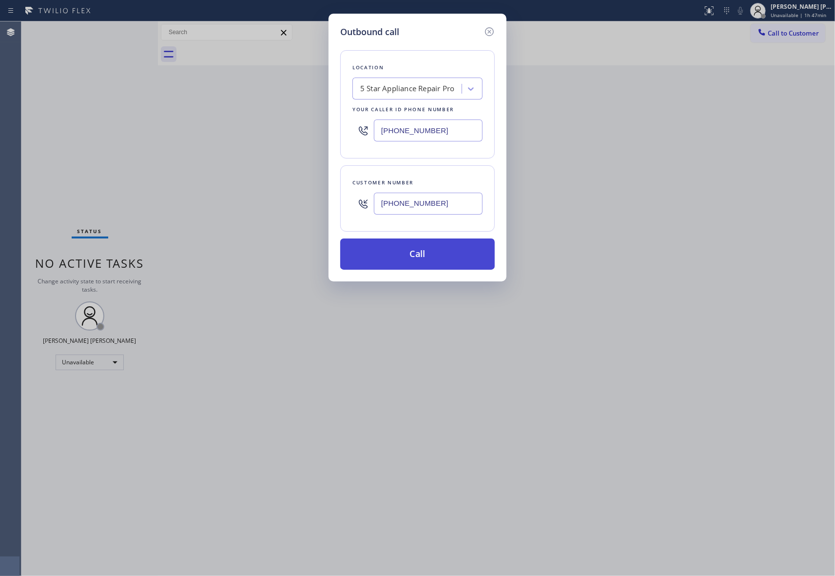
type input "[PHONE_NUMBER]"
click at [435, 257] on button "Call" at bounding box center [417, 253] width 154 height 31
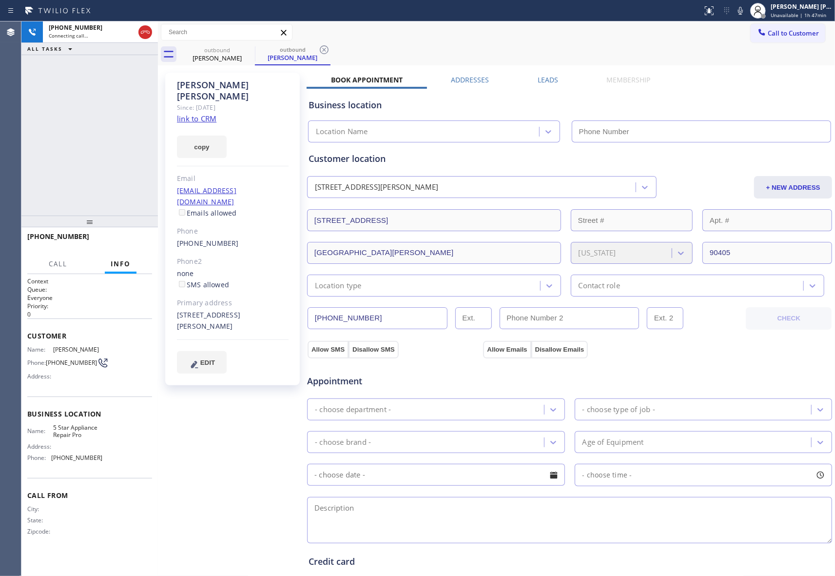
type input "[PHONE_NUMBER]"
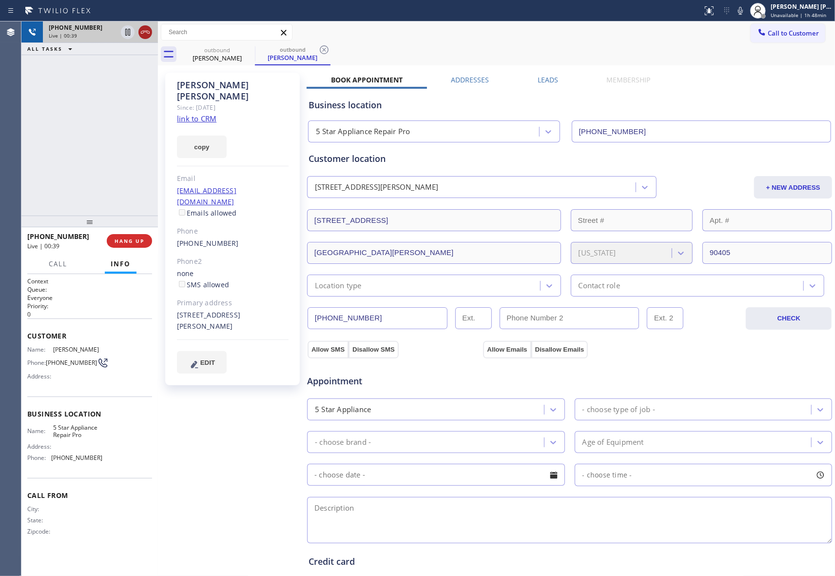
drag, startPoint x: 151, startPoint y: 33, endPoint x: 92, endPoint y: 36, distance: 59.0
click at [151, 32] on icon at bounding box center [145, 32] width 12 height 12
click at [539, 80] on label "Leads" at bounding box center [548, 79] width 20 height 9
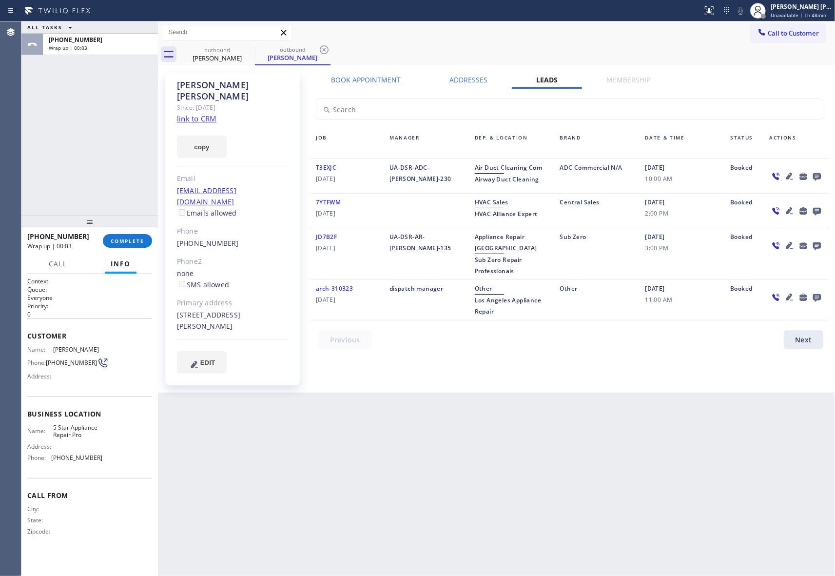
click at [816, 174] on icon at bounding box center [817, 177] width 8 height 8
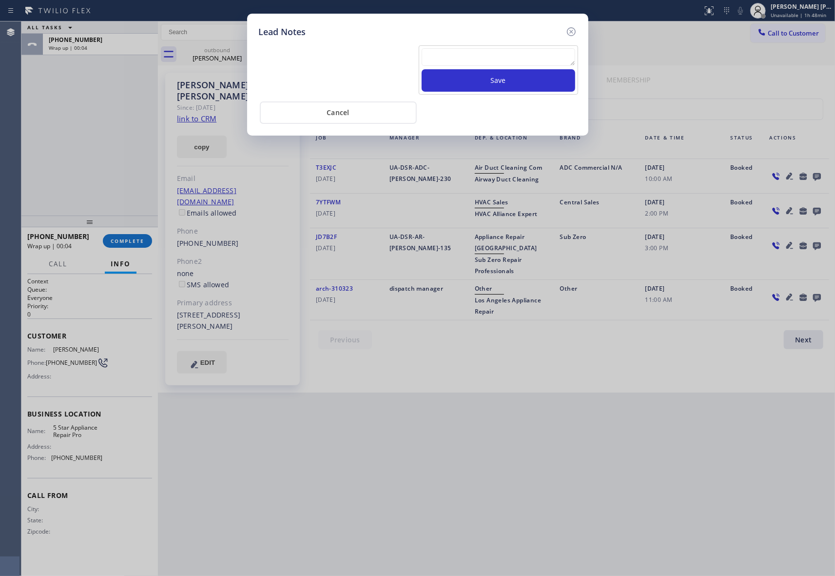
click at [491, 62] on textarea at bounding box center [499, 57] width 154 height 18
paste textarea "VM | please transfer if cx calls back"
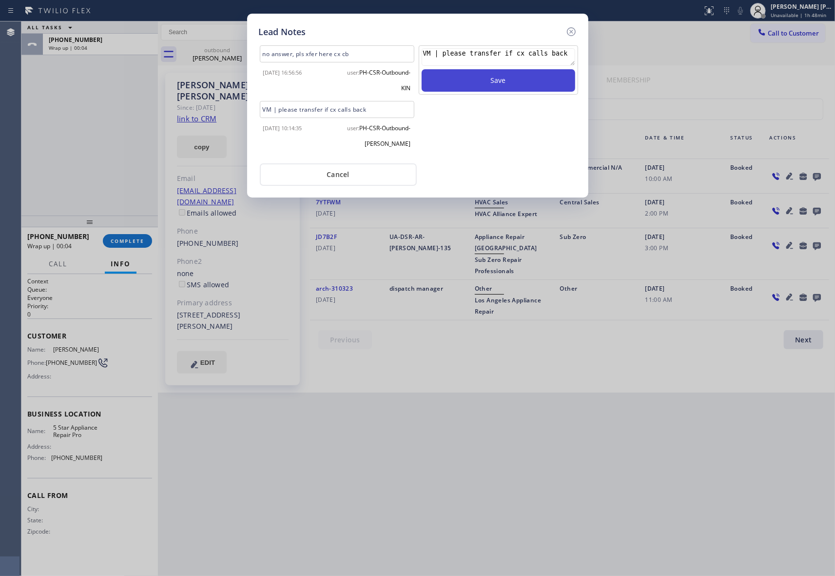
type textarea "VM | please transfer if cx calls back"
click at [497, 80] on button "Save" at bounding box center [499, 80] width 154 height 22
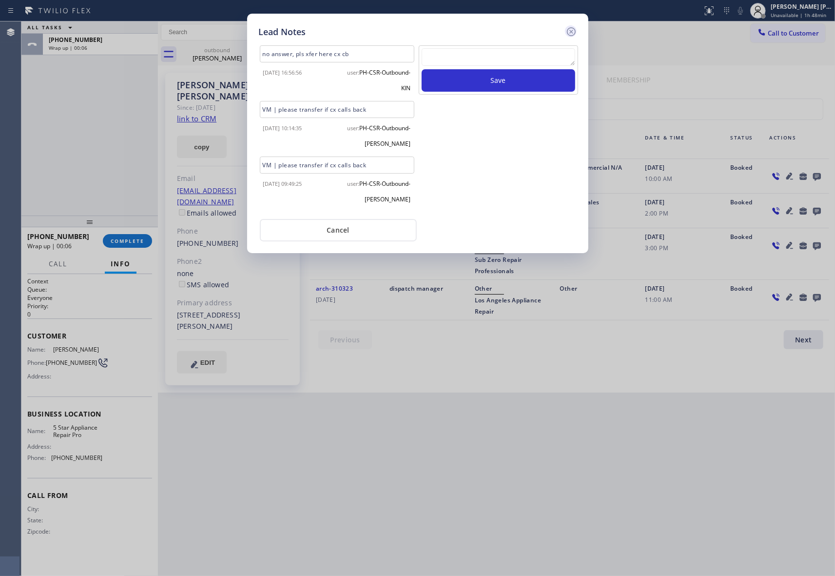
click at [574, 30] on icon at bounding box center [571, 32] width 12 height 12
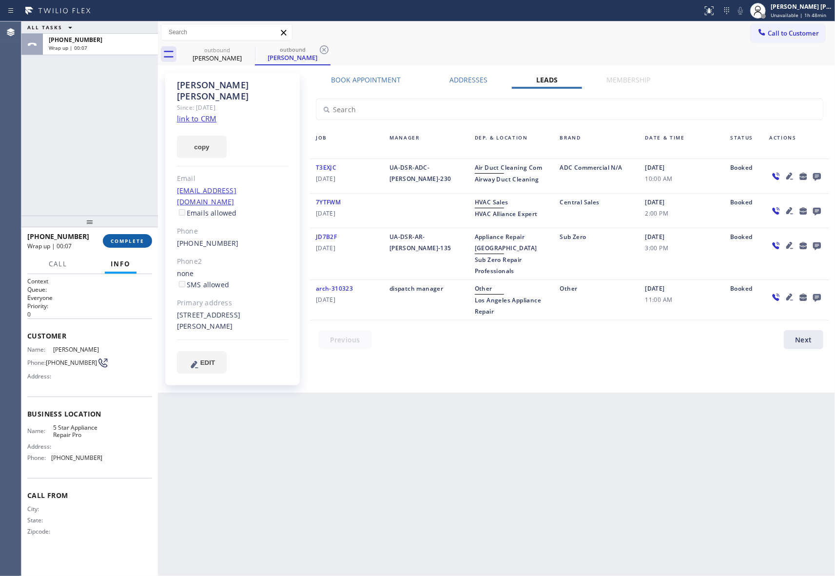
click at [137, 238] on span "COMPLETE" at bounding box center [128, 240] width 34 height 7
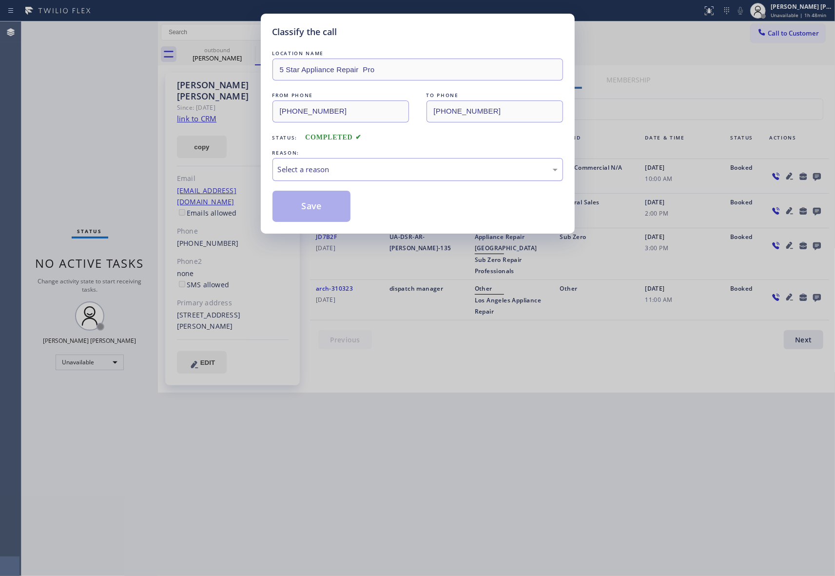
click at [400, 168] on div "Select a reason" at bounding box center [418, 169] width 280 height 11
click at [312, 210] on button "Save" at bounding box center [311, 206] width 78 height 31
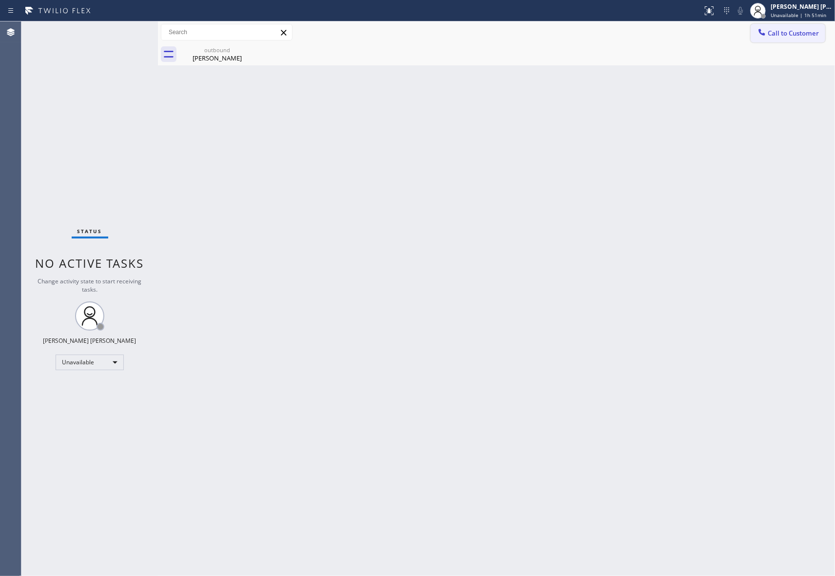
click at [794, 32] on span "Call to Customer" at bounding box center [793, 33] width 51 height 9
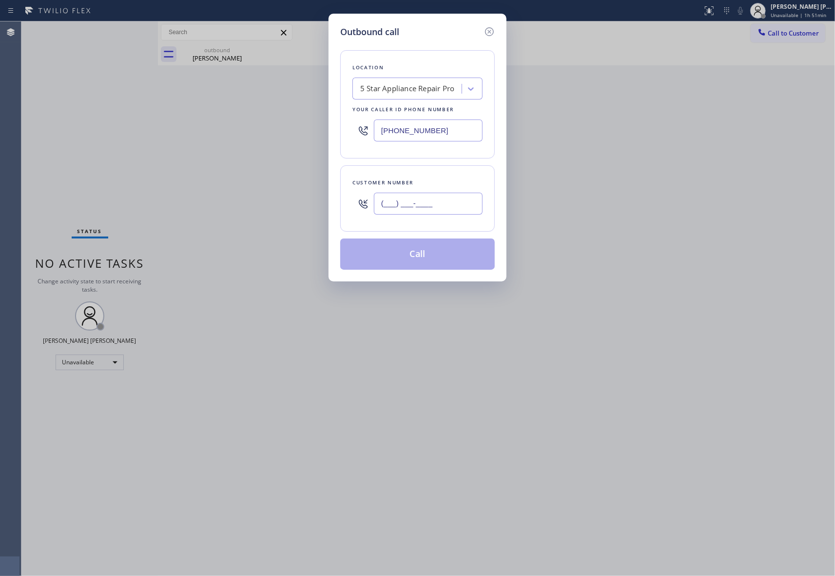
click at [441, 212] on input "(___) ___-____" at bounding box center [428, 203] width 109 height 22
paste input "201) 687-0548"
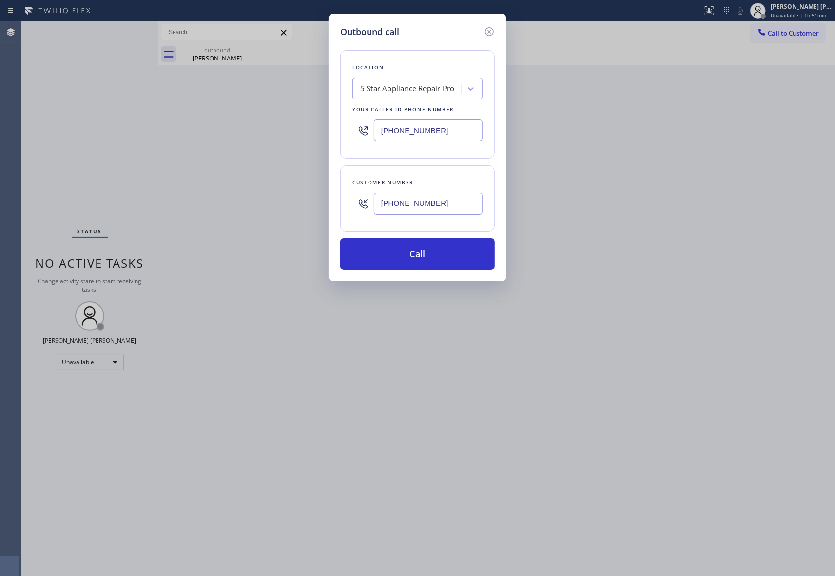
type input "[PHONE_NUMBER]"
drag, startPoint x: 324, startPoint y: 129, endPoint x: 328, endPoint y: 129, distance: 4.9
click at [316, 129] on div "Outbound call Location 5 Star Appliance Repair Pro Your caller id phone number …" at bounding box center [417, 288] width 835 height 576
paste input "640) 223-804"
type input "[PHONE_NUMBER]"
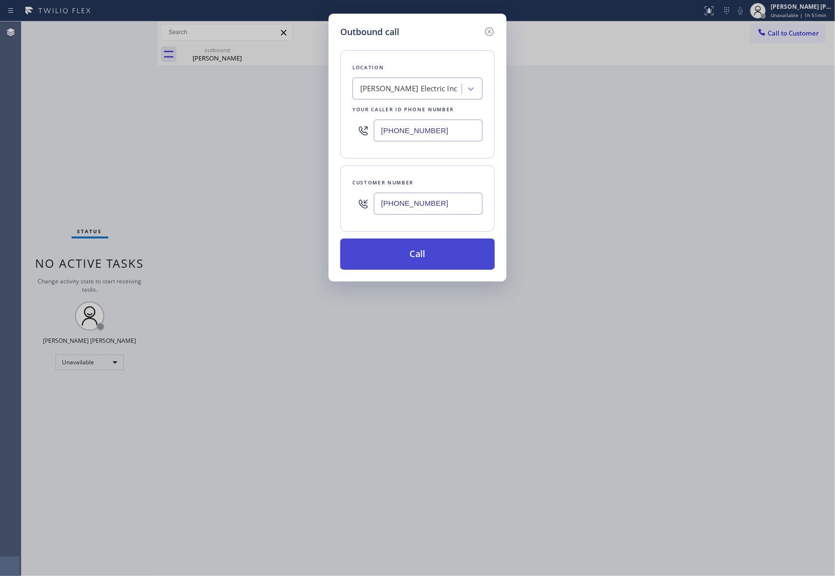
click at [439, 256] on button "Call" at bounding box center [417, 253] width 154 height 31
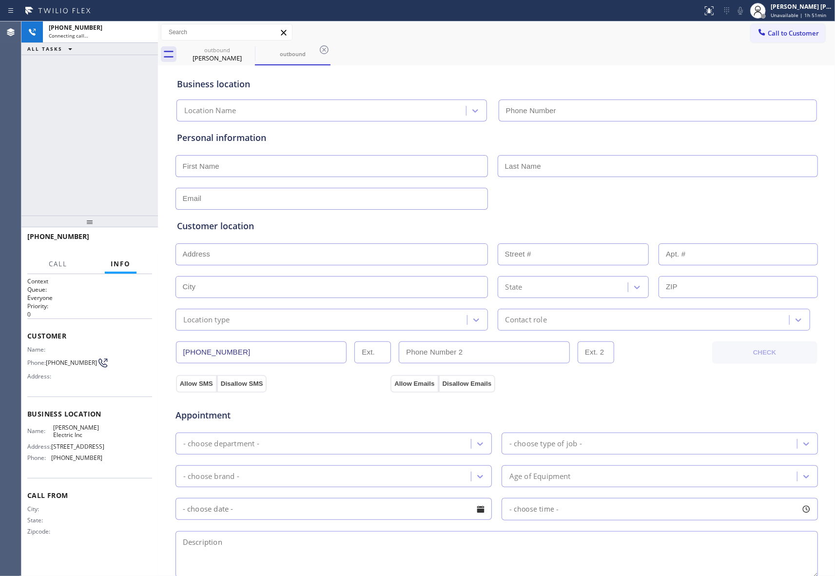
type input "[PHONE_NUMBER]"
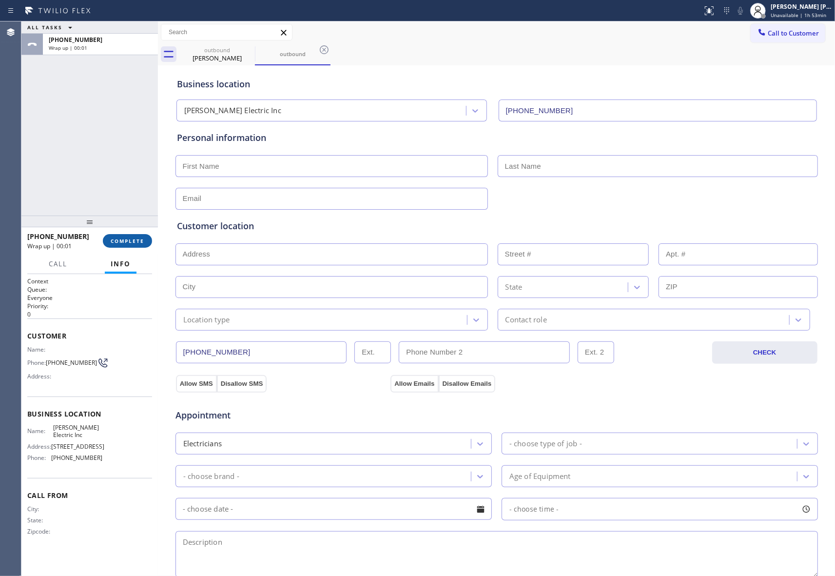
click at [146, 240] on button "COMPLETE" at bounding box center [127, 241] width 49 height 14
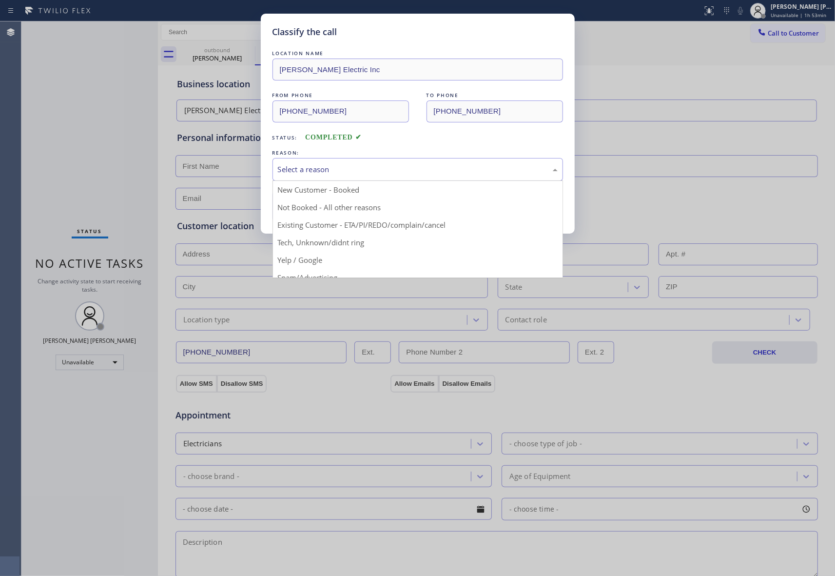
click at [407, 172] on div "Select a reason" at bounding box center [418, 169] width 280 height 11
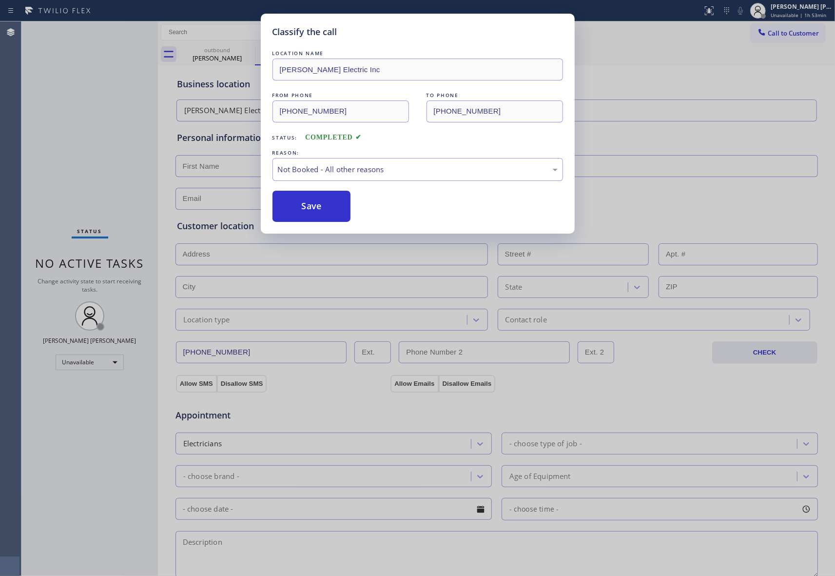
click at [312, 209] on button "Save" at bounding box center [311, 206] width 78 height 31
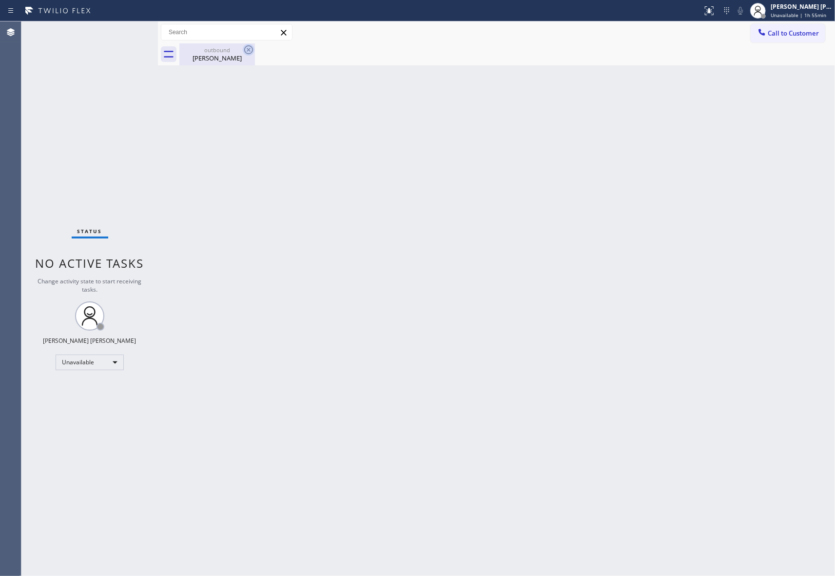
drag, startPoint x: 221, startPoint y: 54, endPoint x: 243, endPoint y: 45, distance: 23.6
click at [220, 54] on div "[PERSON_NAME]" at bounding box center [217, 58] width 74 height 9
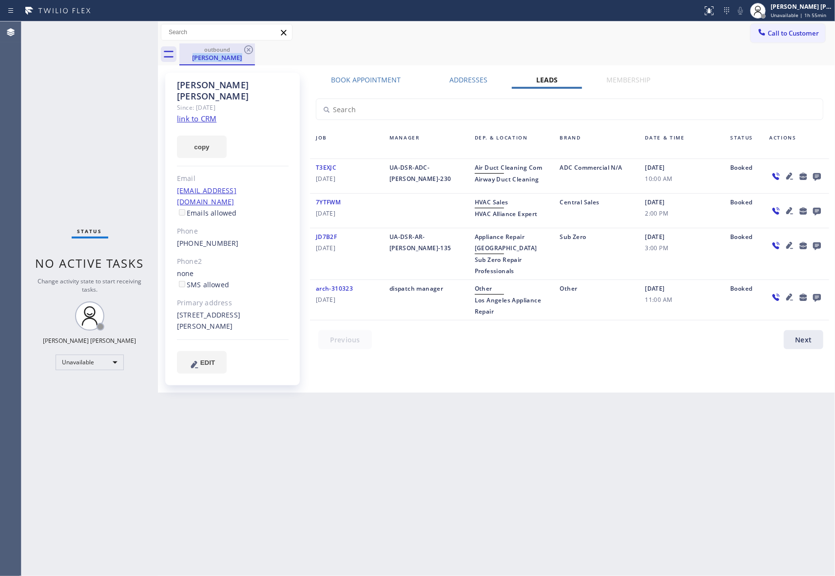
click at [246, 43] on div "outbound [PERSON_NAME]" at bounding box center [217, 54] width 76 height 22
click at [247, 47] on icon at bounding box center [249, 50] width 12 height 12
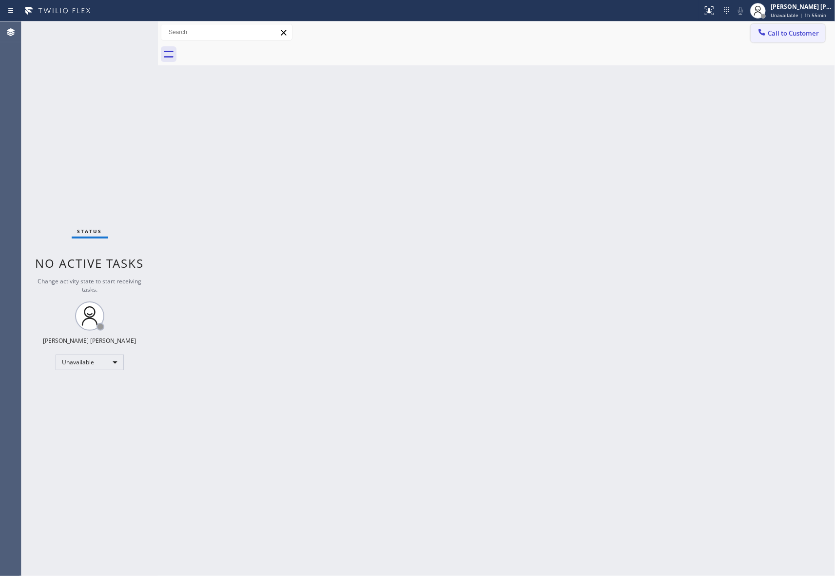
click at [794, 33] on span "Call to Customer" at bounding box center [793, 33] width 51 height 9
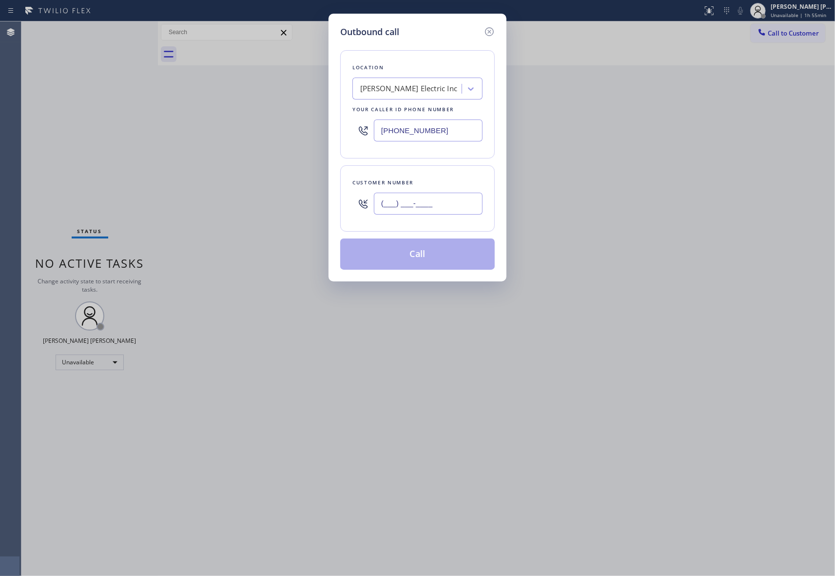
click at [452, 205] on input "(___) ___-____" at bounding box center [428, 203] width 109 height 22
paste input "310) 702-1495"
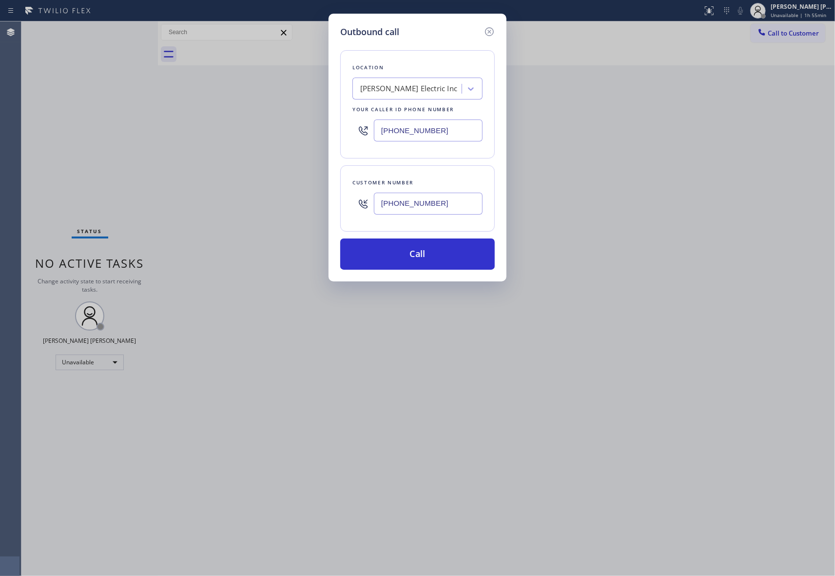
type input "[PHONE_NUMBER]"
click at [435, 90] on div "[PERSON_NAME] Electric Inc" at bounding box center [408, 88] width 97 height 11
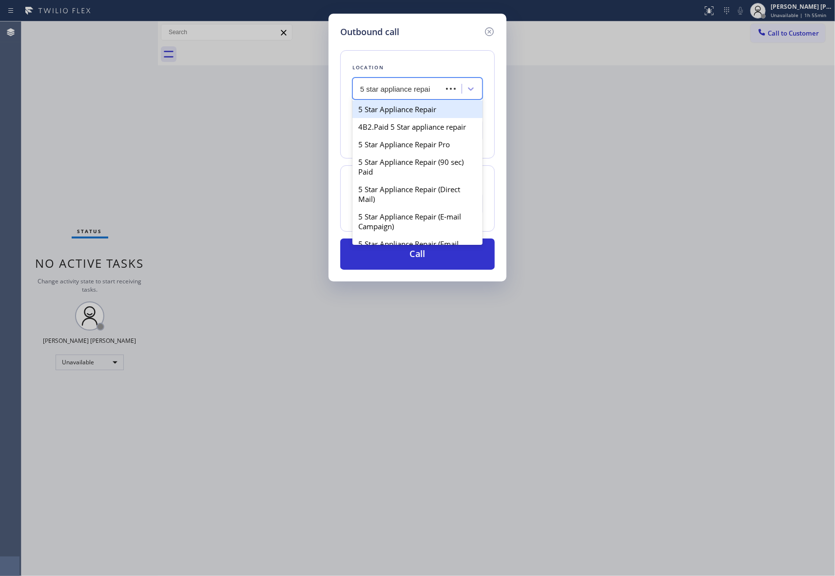
type input "5 star appliance repair"
click at [433, 153] on div "5 Star Appliance Repair Pro" at bounding box center [417, 144] width 130 height 18
type input "[PHONE_NUMBER]"
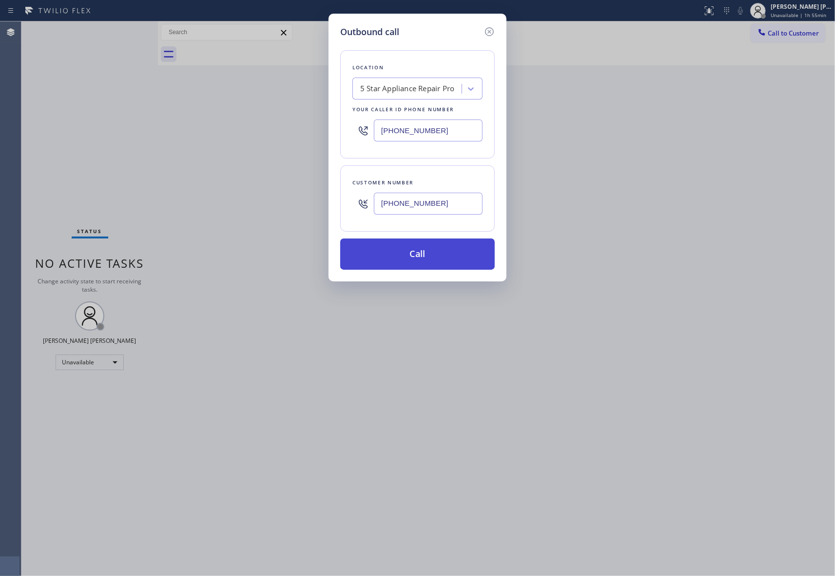
click at [422, 264] on button "Call" at bounding box center [417, 253] width 154 height 31
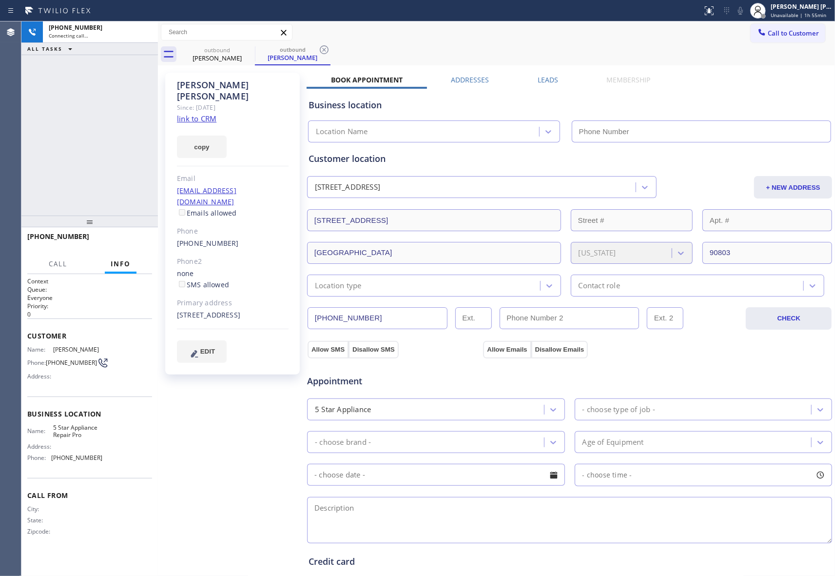
type input "[PHONE_NUMBER]"
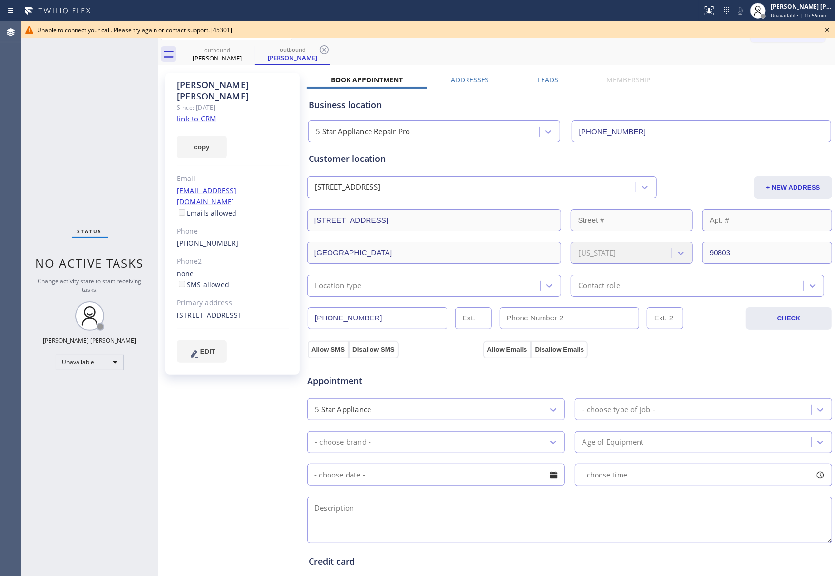
click at [828, 29] on icon at bounding box center [827, 30] width 12 height 12
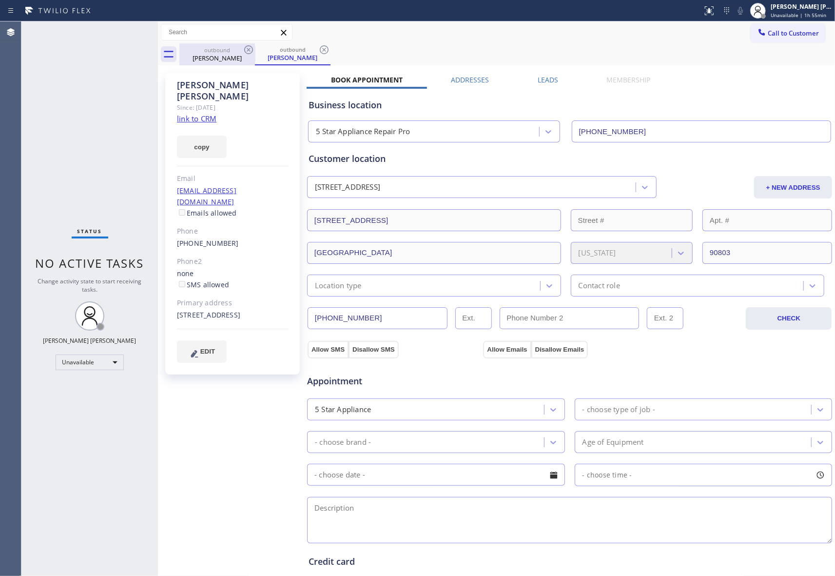
click at [238, 56] on div "[PERSON_NAME]" at bounding box center [217, 58] width 74 height 9
click at [249, 49] on icon at bounding box center [249, 50] width 12 height 12
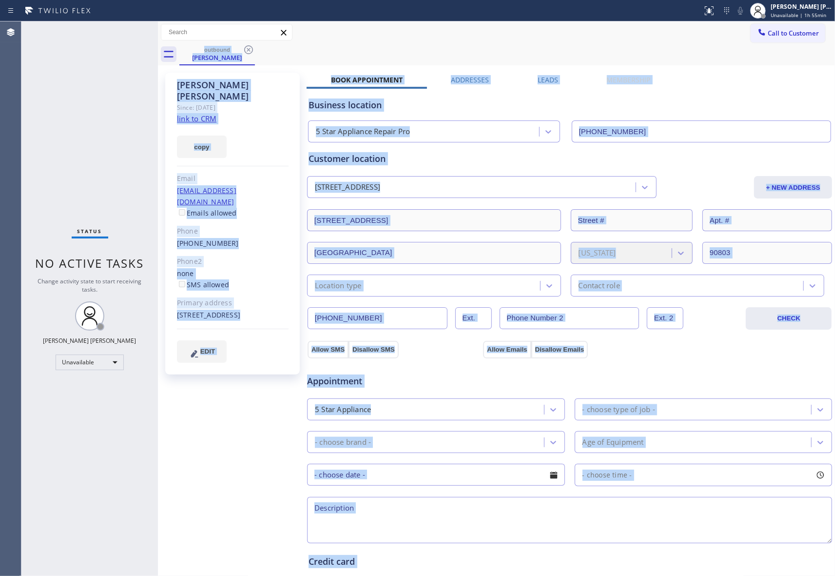
click at [249, 49] on div "outbound [PERSON_NAME]" at bounding box center [506, 54] width 655 height 22
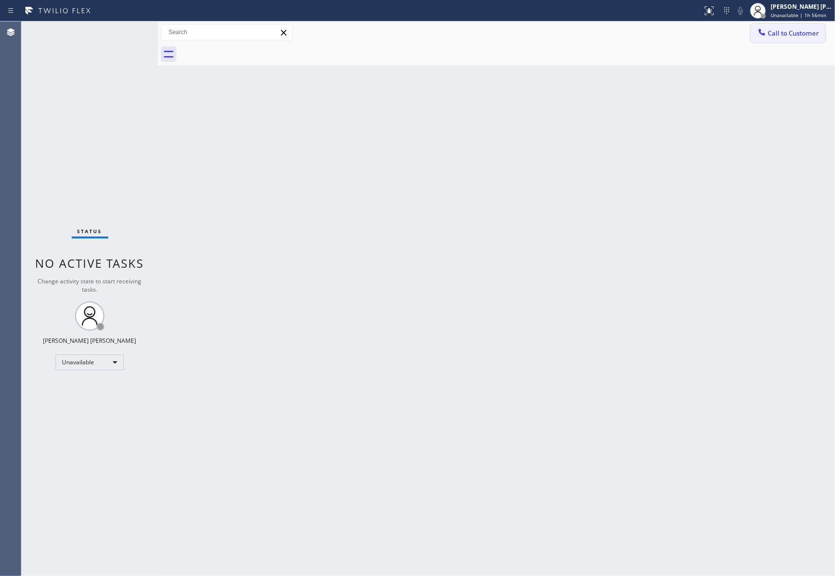
click at [821, 34] on button "Call to Customer" at bounding box center [788, 33] width 75 height 19
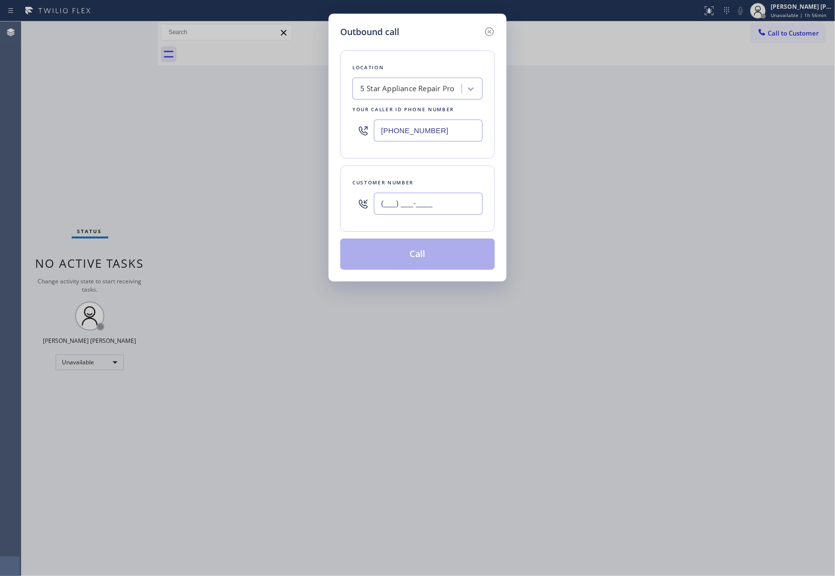
click at [443, 203] on input "(___) ___-____" at bounding box center [428, 203] width 109 height 22
paste input "925) 283-2734"
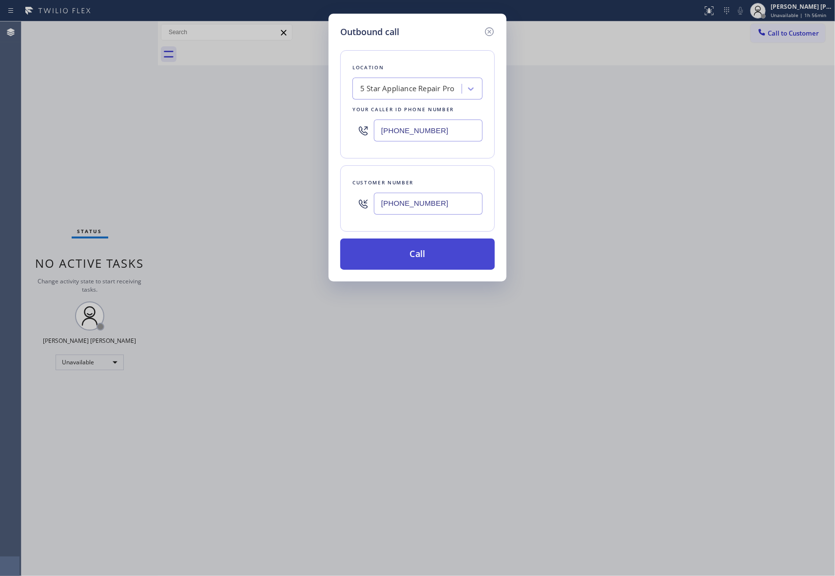
type input "[PHONE_NUMBER]"
click at [452, 257] on button "Call" at bounding box center [417, 253] width 154 height 31
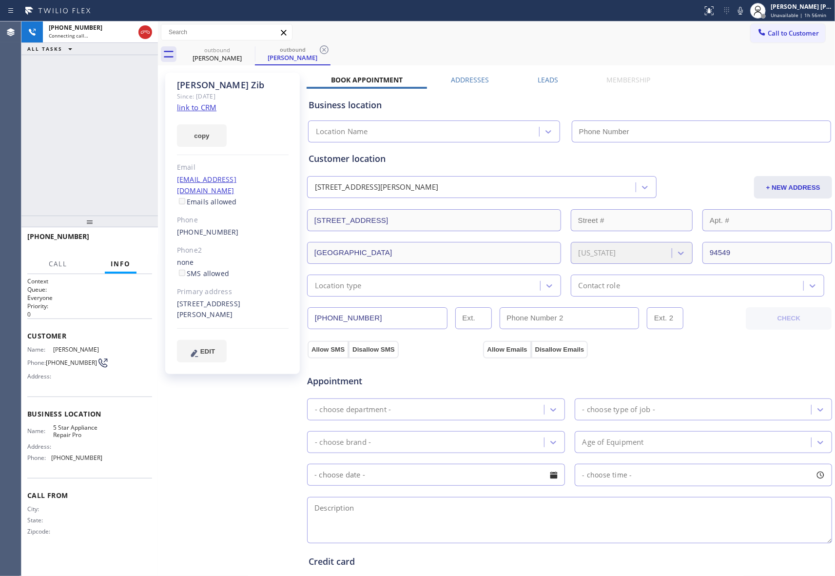
type input "[PHONE_NUMBER]"
drag, startPoint x: 149, startPoint y: 32, endPoint x: 214, endPoint y: 56, distance: 69.4
click at [149, 32] on icon at bounding box center [145, 32] width 9 height 3
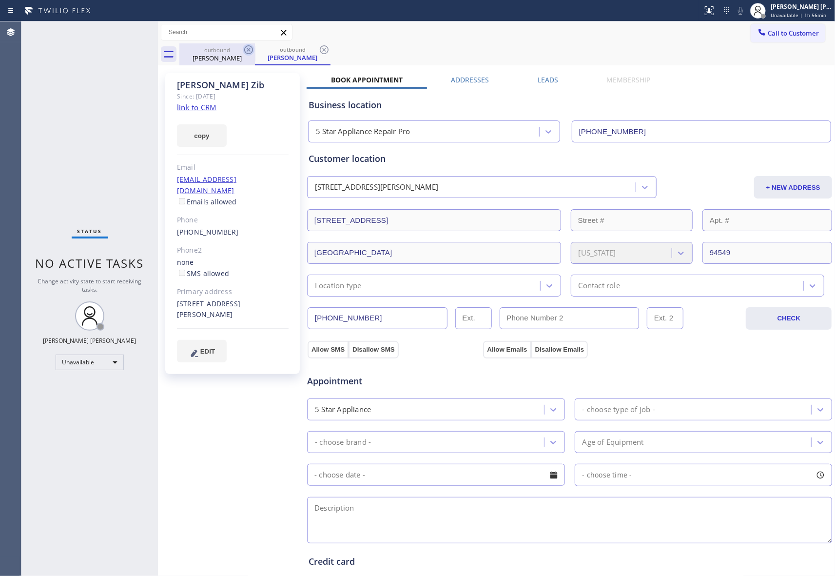
click at [249, 51] on icon at bounding box center [249, 50] width 12 height 12
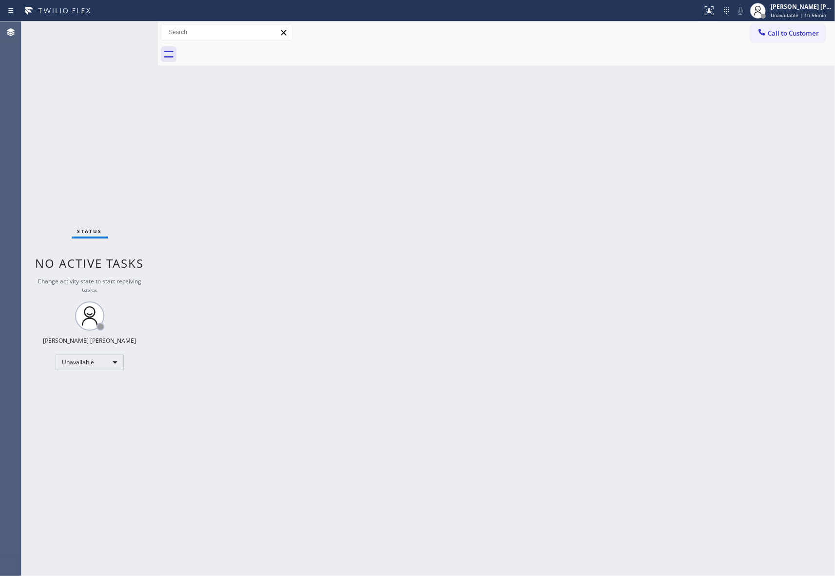
click at [249, 51] on div at bounding box center [506, 54] width 655 height 22
click at [792, 30] on span "Call to Customer" at bounding box center [793, 33] width 51 height 9
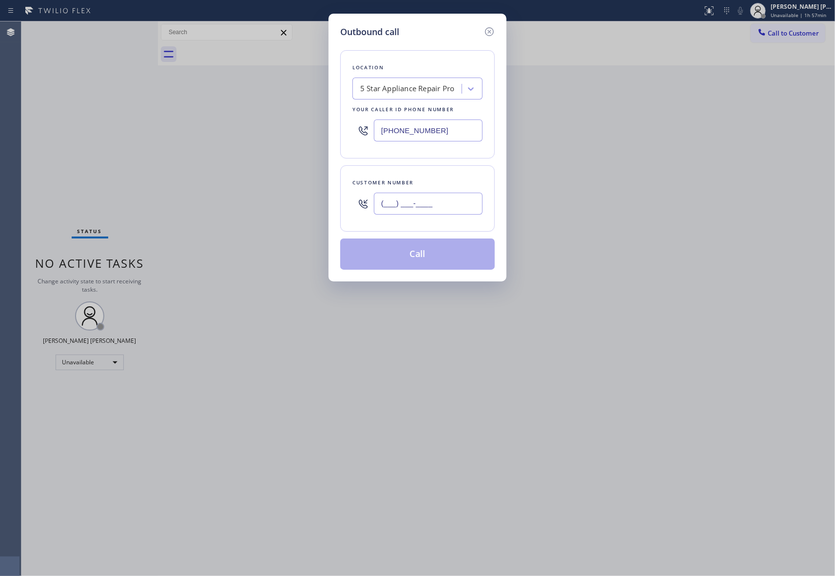
click at [432, 214] on input "(___) ___-____" at bounding box center [428, 203] width 109 height 22
paste input "253) 929-8036"
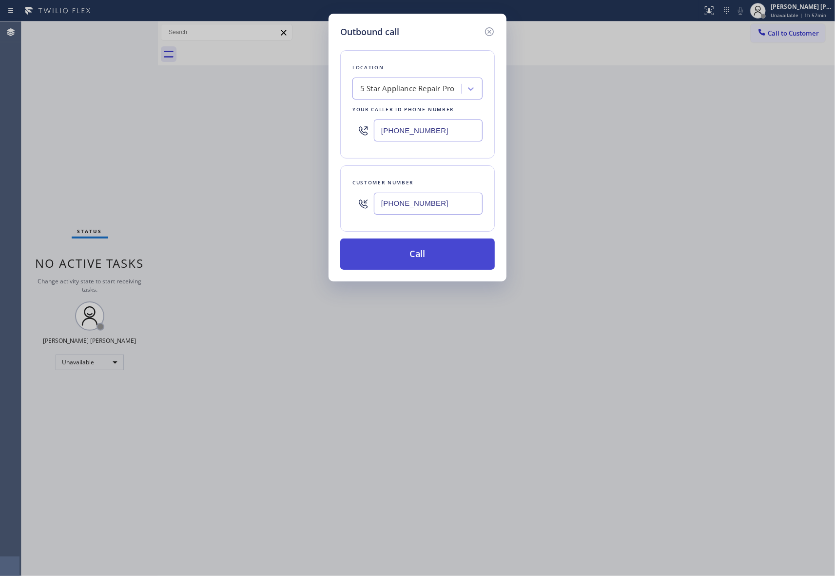
type input "[PHONE_NUMBER]"
click at [423, 252] on button "Call" at bounding box center [417, 253] width 154 height 31
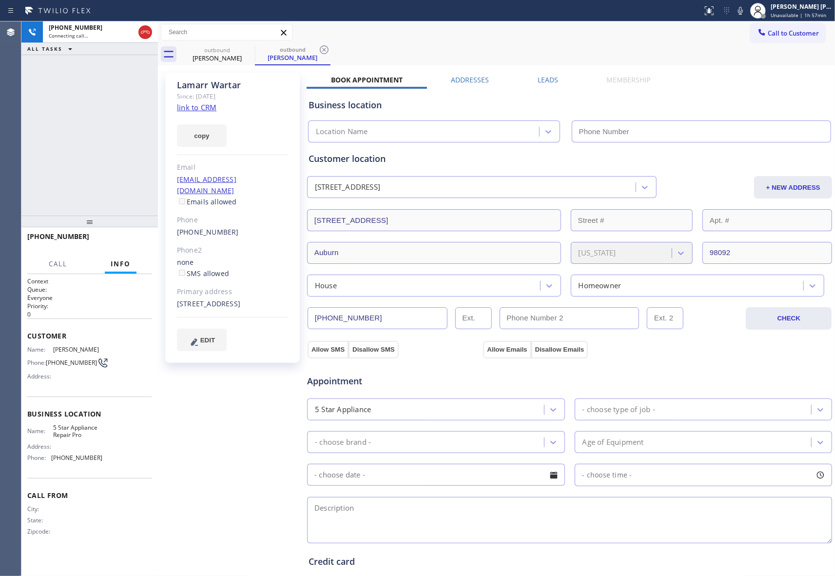
type input "[PHONE_NUMBER]"
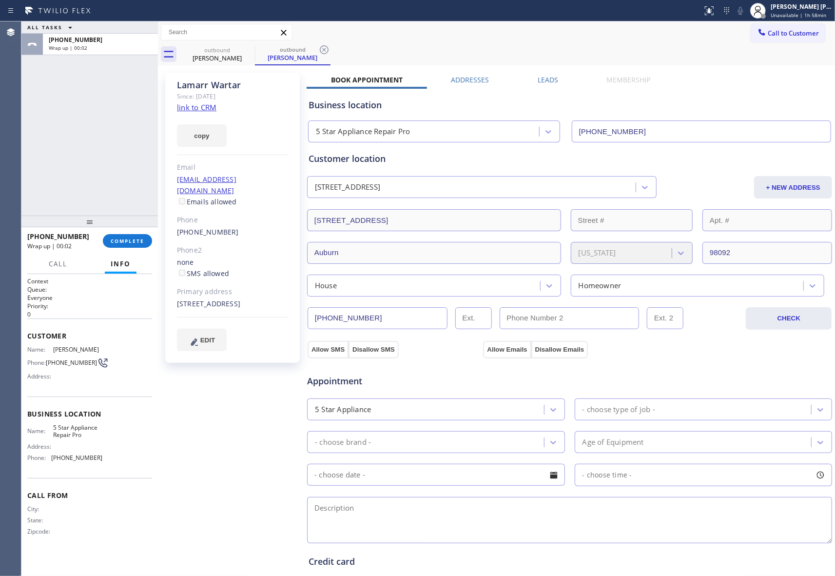
click at [552, 82] on label "Leads" at bounding box center [548, 79] width 20 height 9
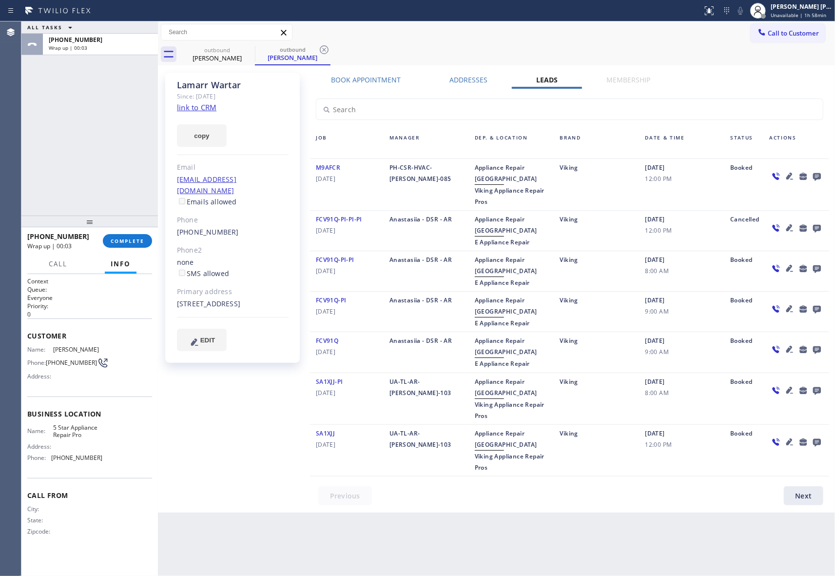
click at [815, 175] on icon at bounding box center [817, 177] width 8 height 8
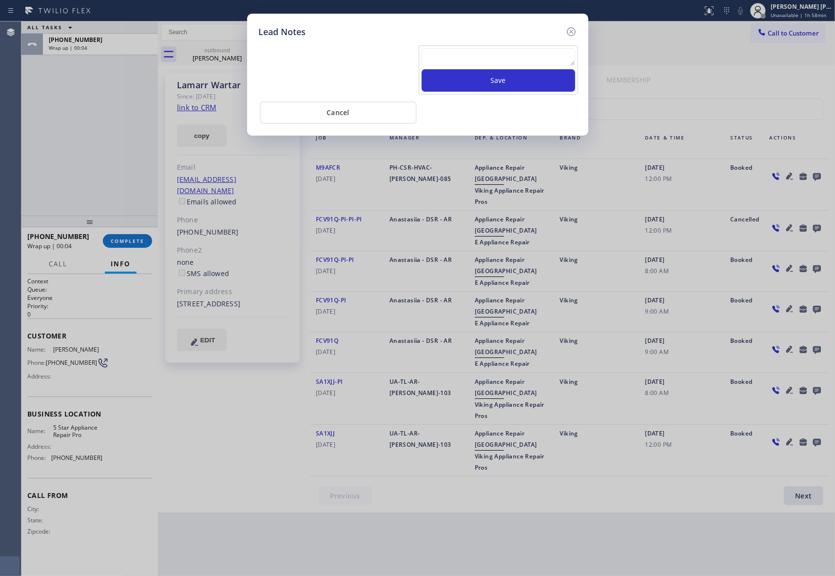
click at [539, 58] on textarea at bounding box center [499, 57] width 154 height 18
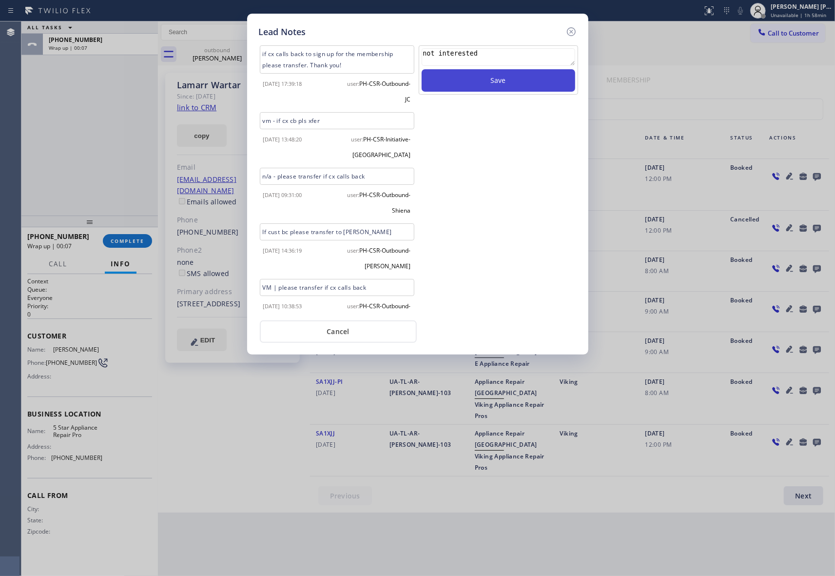
type textarea "not interested"
drag, startPoint x: 517, startPoint y: 82, endPoint x: 523, endPoint y: 84, distance: 7.1
click at [523, 84] on button "Save" at bounding box center [499, 80] width 154 height 22
click at [576, 29] on icon at bounding box center [571, 32] width 12 height 12
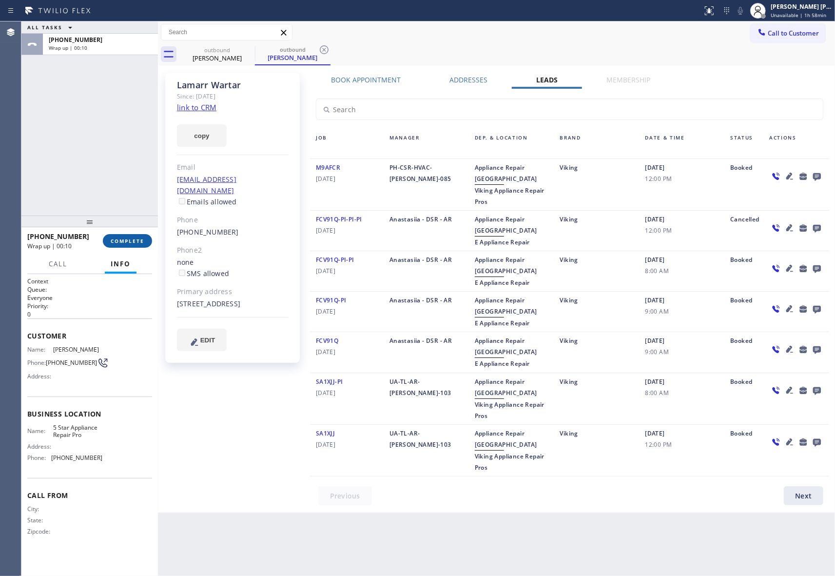
click at [127, 243] on span "COMPLETE" at bounding box center [128, 240] width 34 height 7
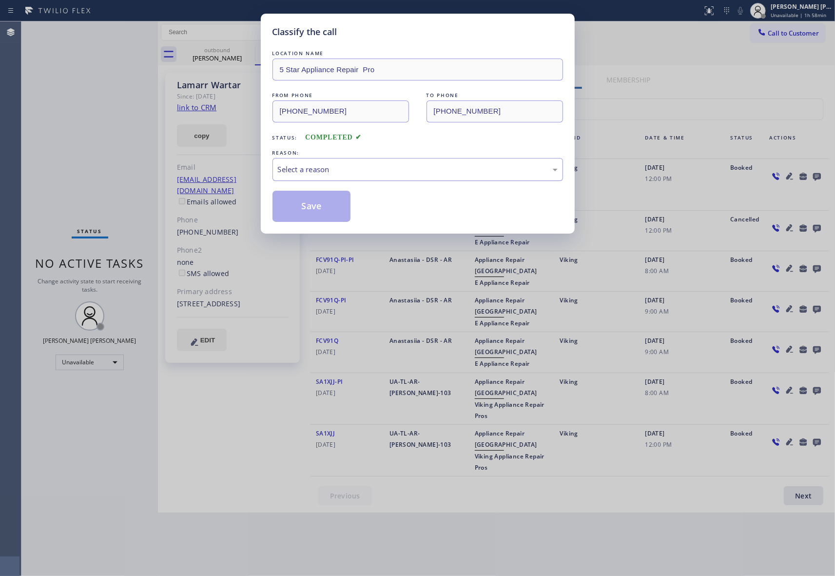
click at [355, 170] on div "Select a reason" at bounding box center [418, 169] width 280 height 11
click at [318, 207] on button "Save" at bounding box center [311, 206] width 78 height 31
click at [229, 51] on div "Classify the call LOCATION NAME 5 Star Appliance Repair Pro FROM PHONE [PHONE_N…" at bounding box center [417, 288] width 835 height 576
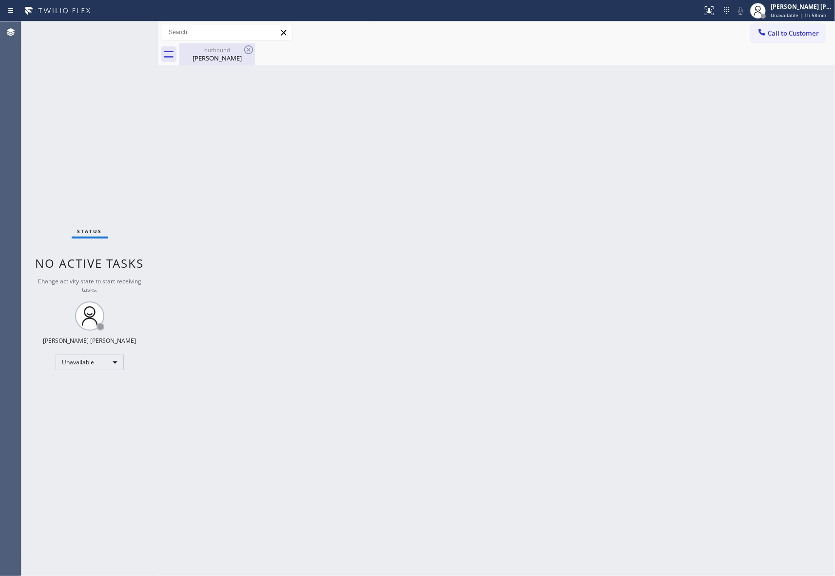
click at [229, 53] on div "outbound" at bounding box center [217, 49] width 74 height 7
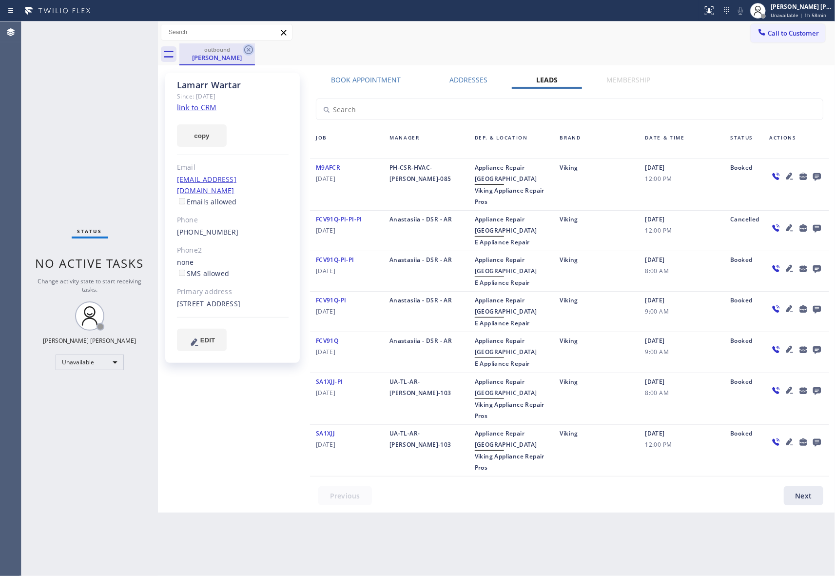
click at [251, 49] on icon at bounding box center [249, 50] width 12 height 12
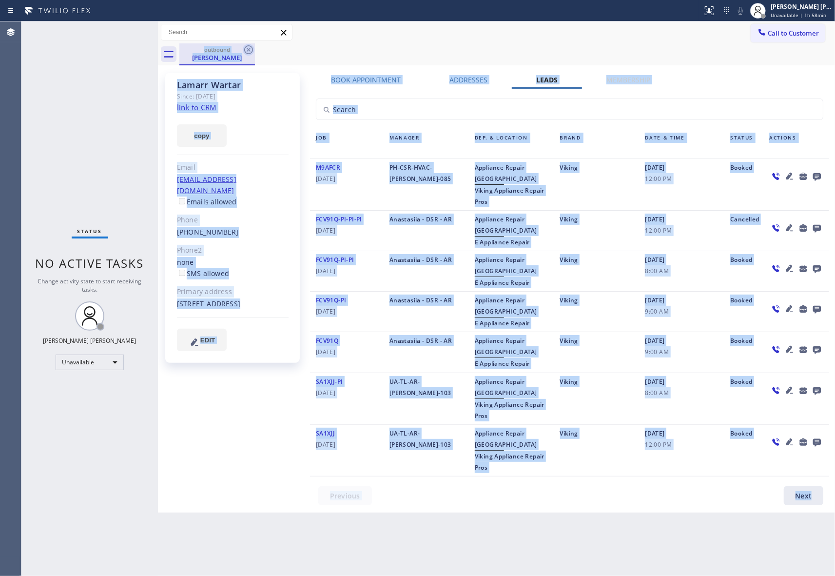
click at [251, 49] on div "outbound [PERSON_NAME]" at bounding box center [506, 54] width 655 height 22
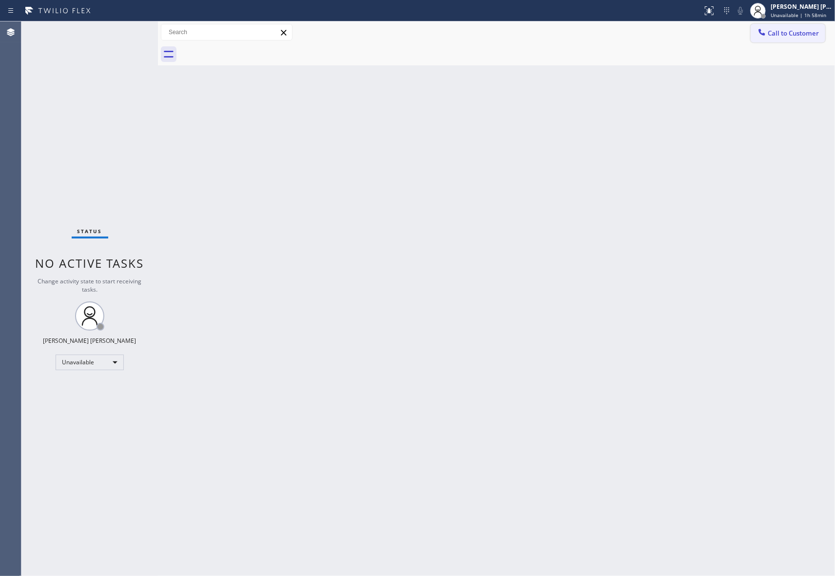
click at [788, 27] on button "Call to Customer" at bounding box center [788, 33] width 75 height 19
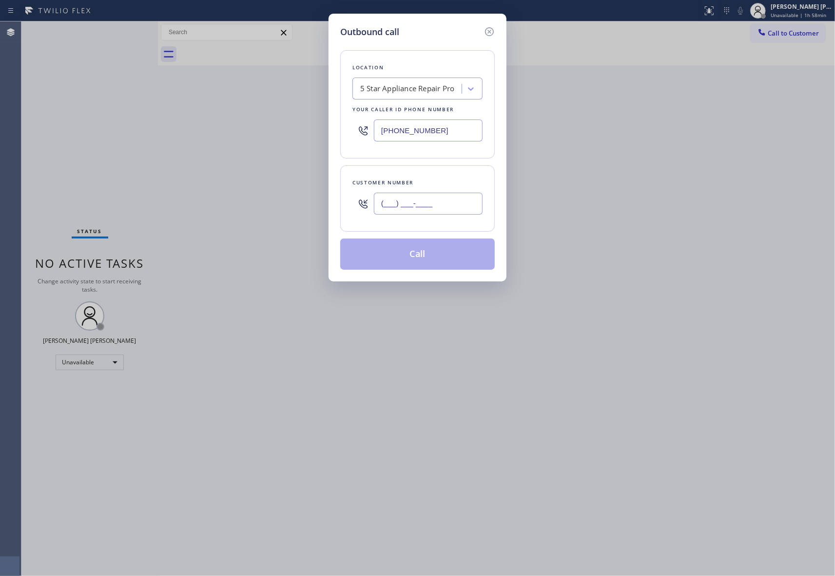
click at [441, 214] on input "(___) ___-____" at bounding box center [428, 203] width 109 height 22
paste input "818) 319-5015"
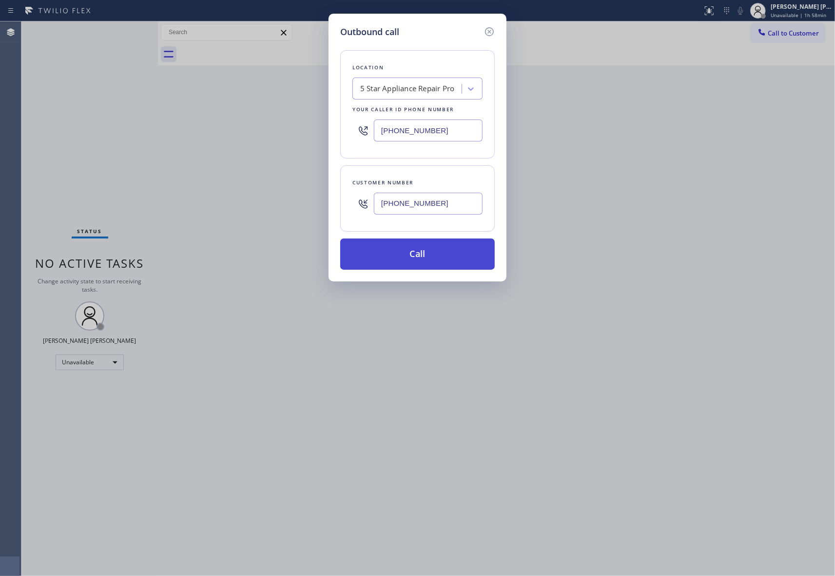
type input "[PHONE_NUMBER]"
click at [432, 261] on button "Call" at bounding box center [417, 253] width 154 height 31
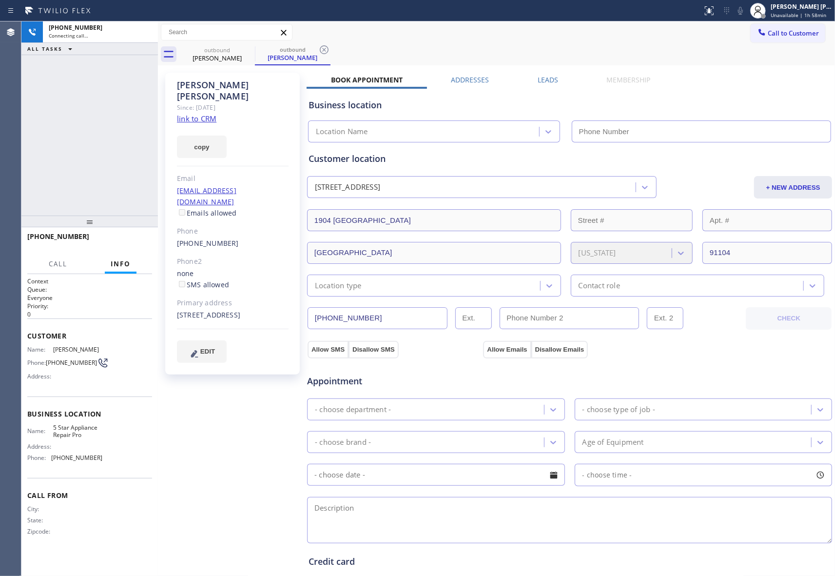
type input "[PHONE_NUMBER]"
click at [135, 239] on span "HANG UP" at bounding box center [130, 240] width 30 height 7
click at [544, 77] on label "Leads" at bounding box center [548, 79] width 20 height 9
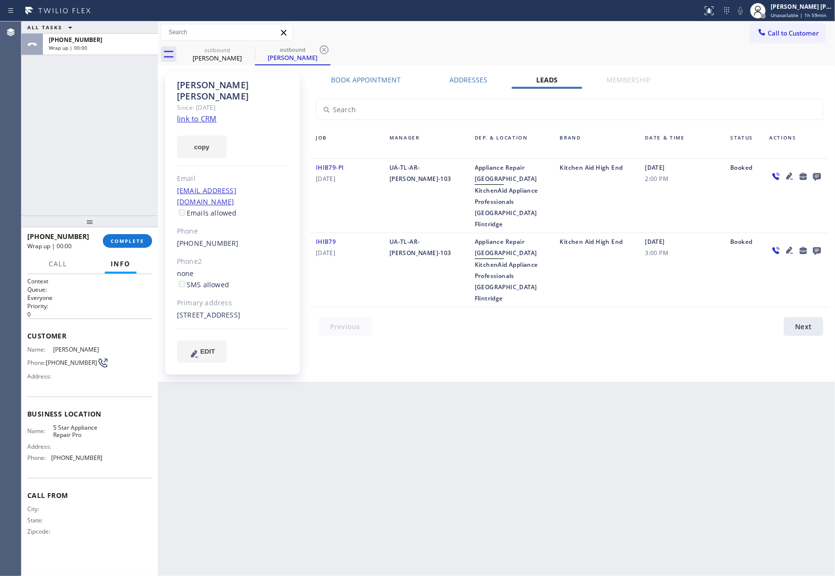
click at [816, 176] on icon at bounding box center [817, 176] width 12 height 12
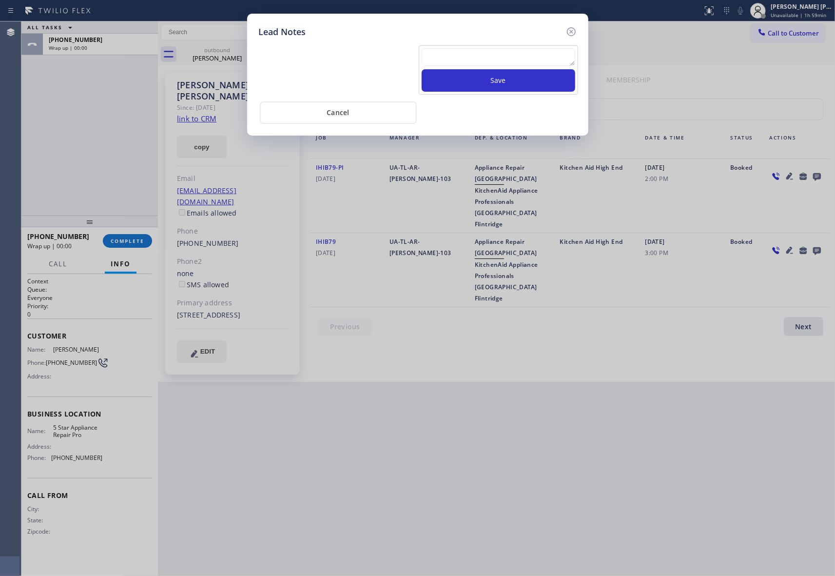
click at [472, 55] on textarea at bounding box center [499, 57] width 154 height 18
paste textarea "VM | please transfer if cx calls back"
type textarea "VM | please transfer if cx calls back"
click at [499, 81] on button "Save" at bounding box center [499, 80] width 154 height 22
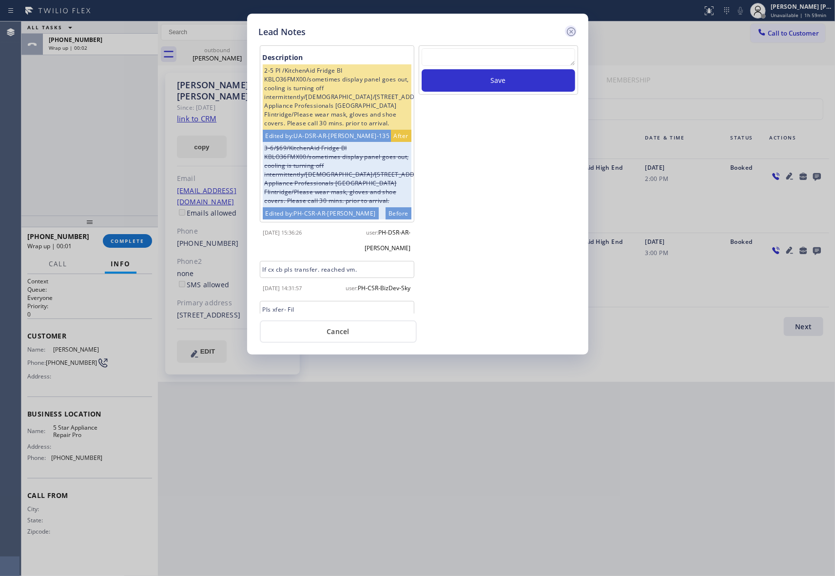
click at [571, 32] on icon at bounding box center [571, 32] width 12 height 12
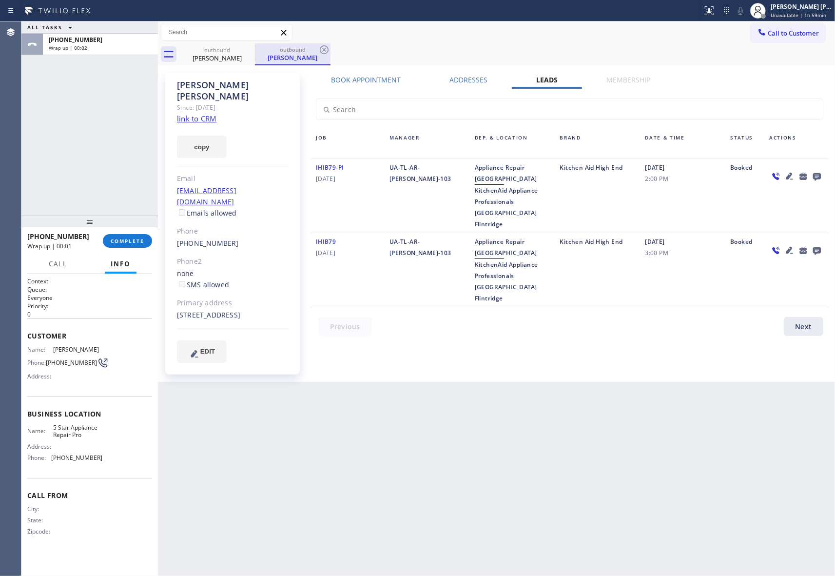
drag, startPoint x: 236, startPoint y: 57, endPoint x: 259, endPoint y: 49, distance: 24.7
click at [238, 56] on div "[PERSON_NAME]" at bounding box center [217, 58] width 74 height 9
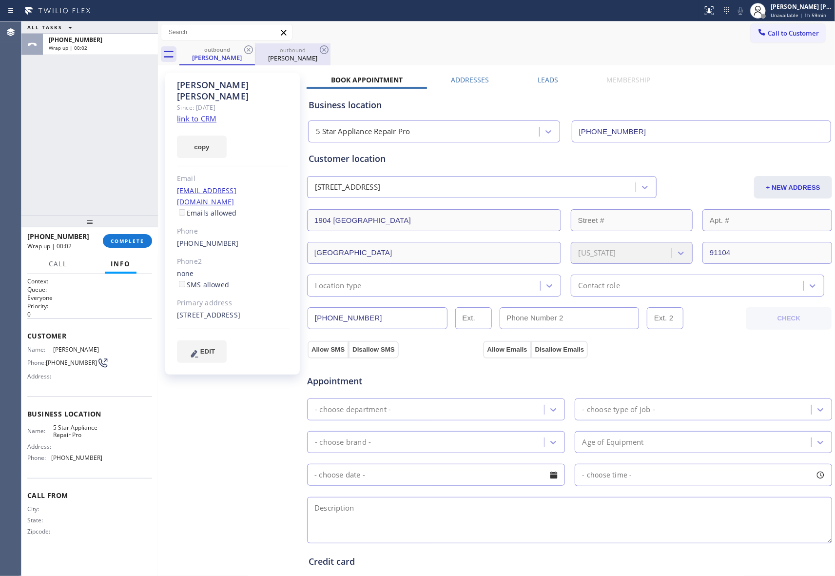
click at [259, 48] on div "outbound" at bounding box center [293, 49] width 74 height 7
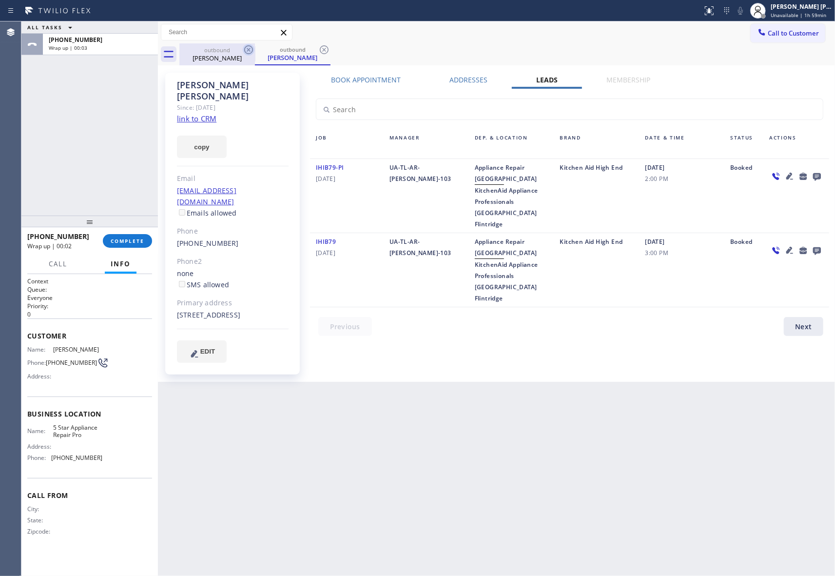
click at [250, 48] on icon at bounding box center [249, 50] width 12 height 12
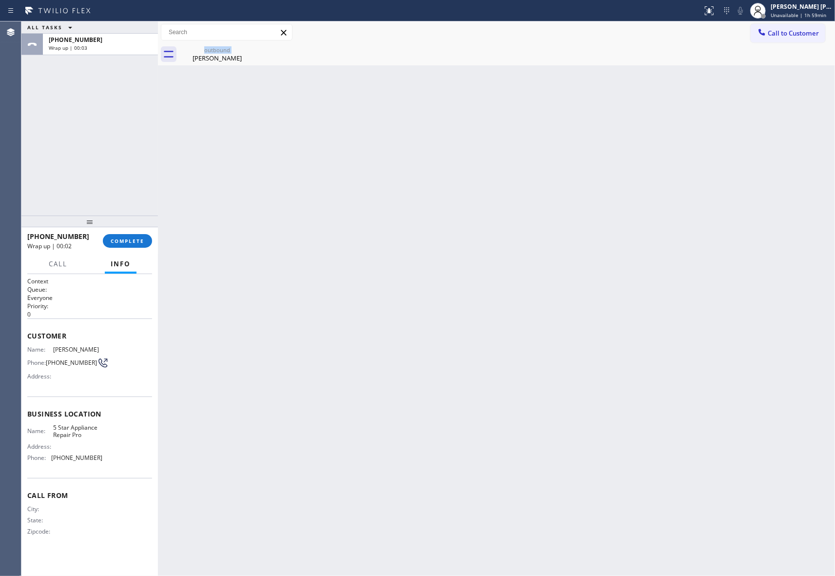
click at [250, 48] on div "outbound [PERSON_NAME]" at bounding box center [217, 54] width 76 height 22
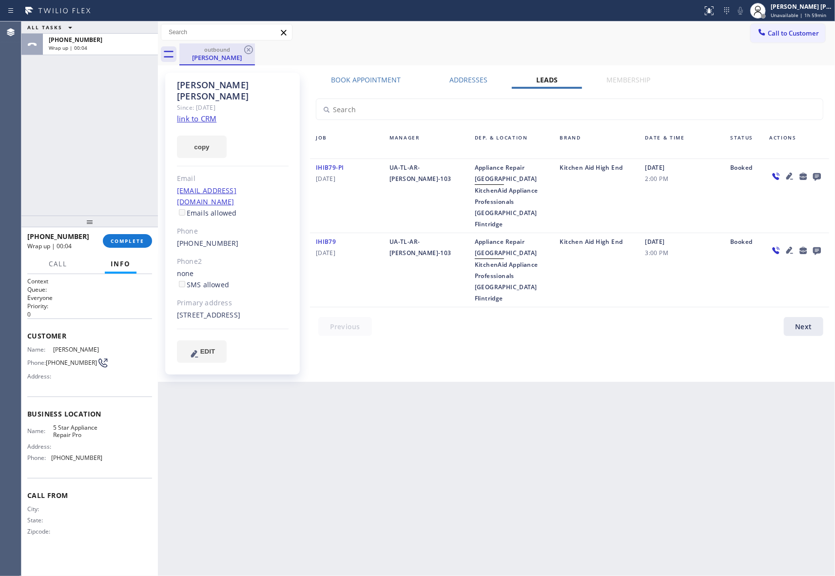
drag, startPoint x: 230, startPoint y: 63, endPoint x: 230, endPoint y: 57, distance: 5.8
click at [230, 58] on div "outbound [PERSON_NAME]" at bounding box center [217, 53] width 74 height 21
drag, startPoint x: 236, startPoint y: 49, endPoint x: 244, endPoint y: 49, distance: 7.8
click at [241, 49] on div "outbound" at bounding box center [217, 49] width 74 height 7
click at [258, 49] on div "outbound [PERSON_NAME]" at bounding box center [506, 54] width 655 height 22
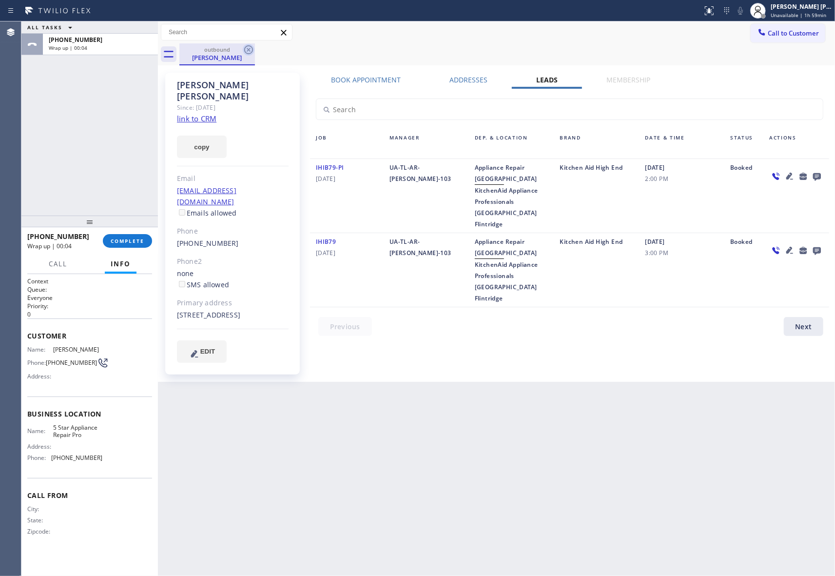
click at [250, 51] on icon at bounding box center [249, 50] width 12 height 12
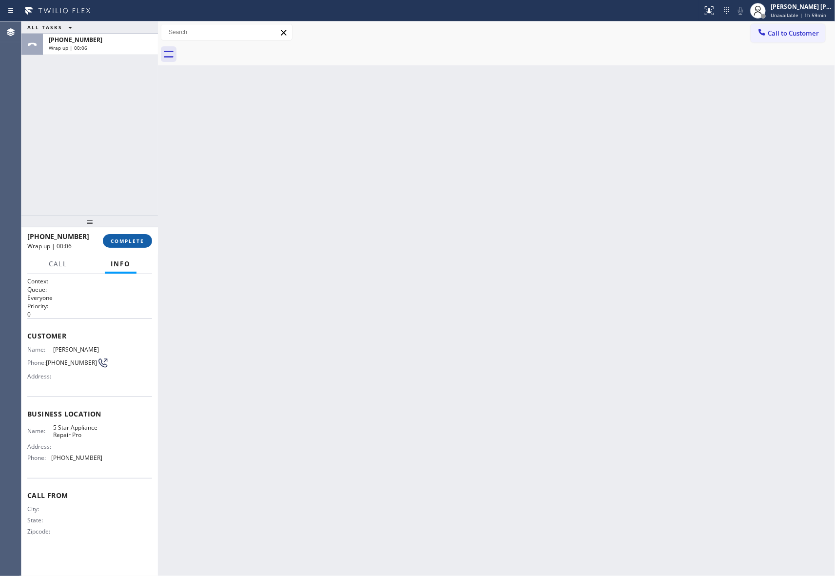
click at [133, 242] on span "COMPLETE" at bounding box center [128, 240] width 34 height 7
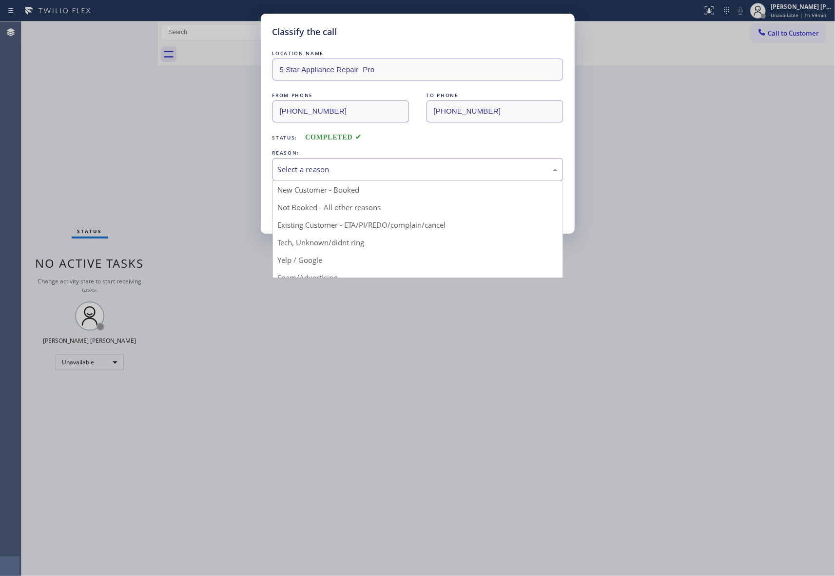
click at [363, 167] on div "Select a reason" at bounding box center [418, 169] width 280 height 11
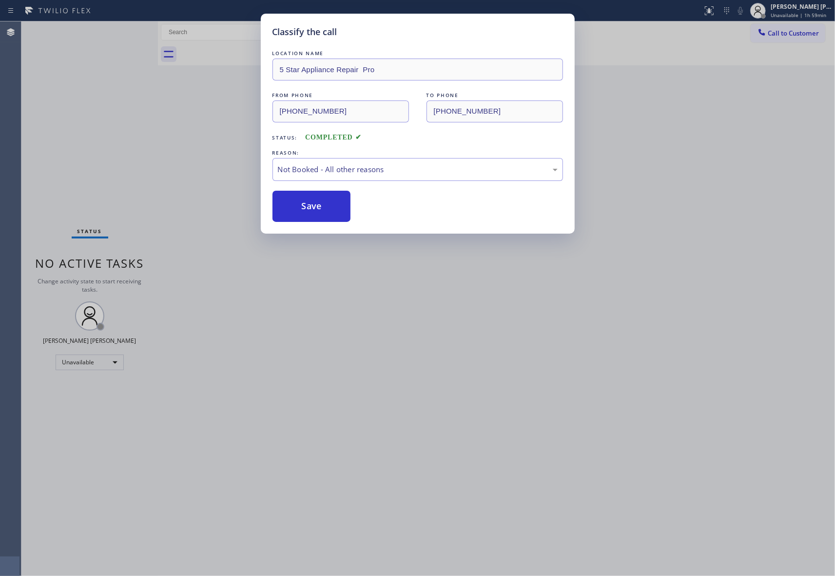
click at [320, 206] on button "Save" at bounding box center [311, 206] width 78 height 31
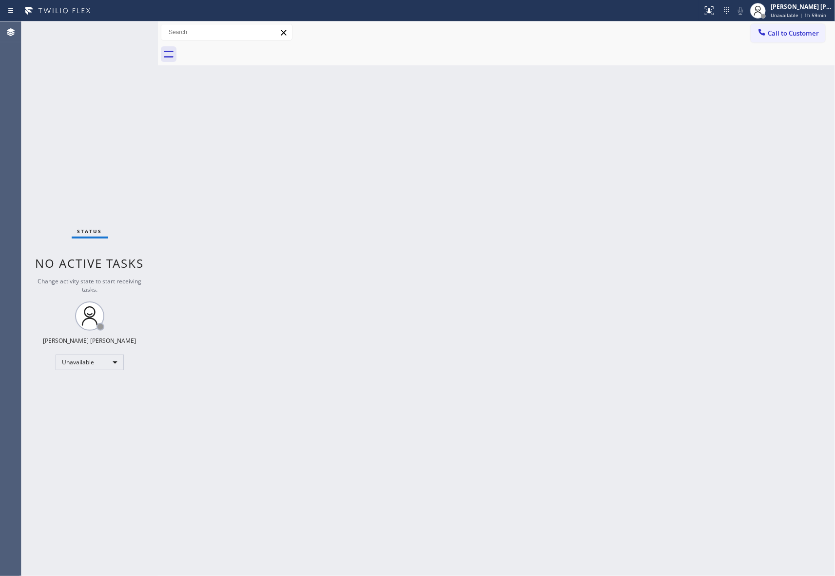
drag, startPoint x: 815, startPoint y: 33, endPoint x: 611, endPoint y: 59, distance: 205.9
click at [813, 33] on span "Call to Customer" at bounding box center [793, 33] width 51 height 9
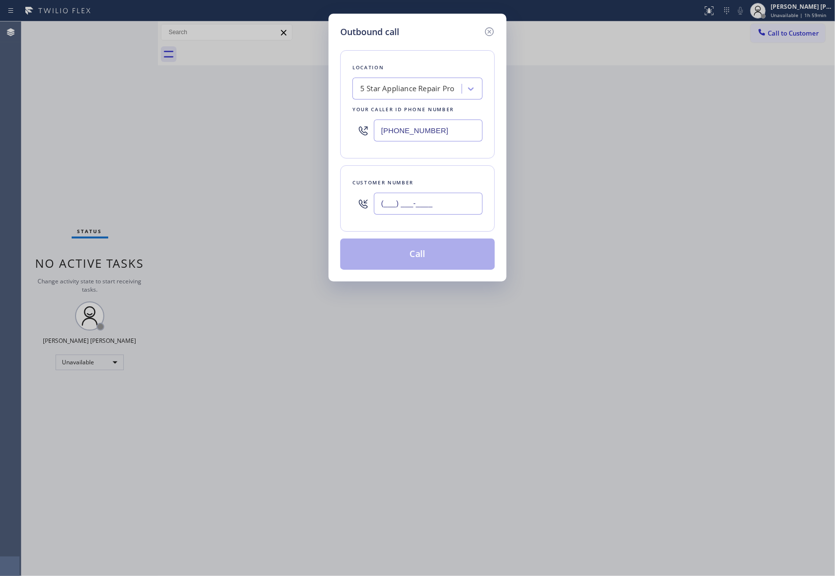
click at [447, 209] on input "(___) ___-____" at bounding box center [428, 203] width 109 height 22
paste input "561) 866-0078"
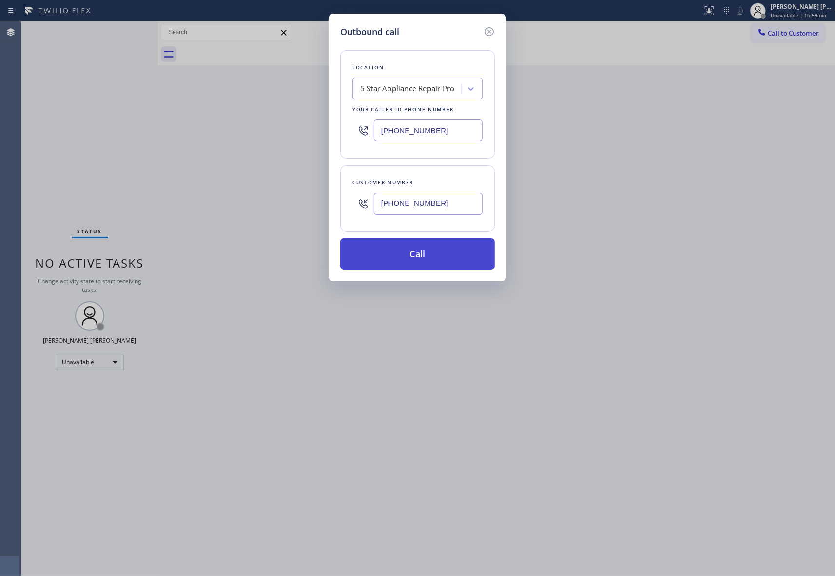
type input "[PHONE_NUMBER]"
click at [427, 252] on button "Call" at bounding box center [417, 253] width 154 height 31
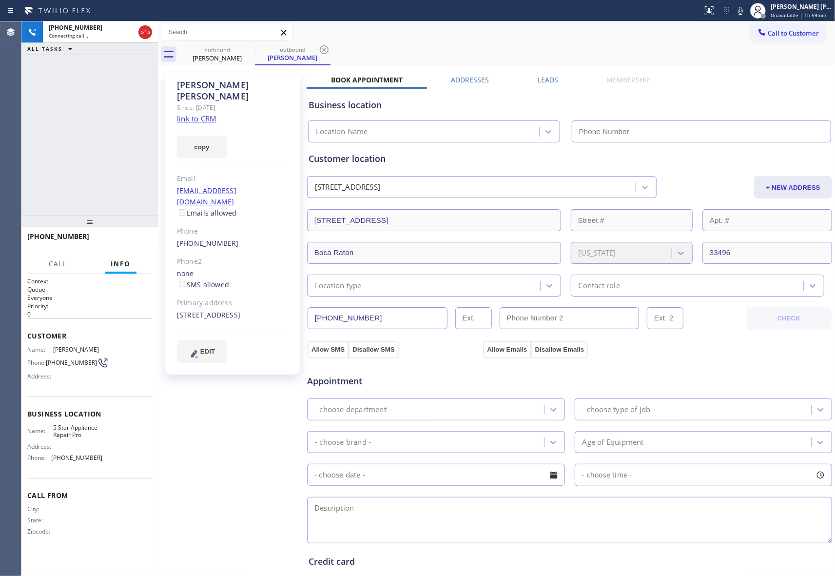
type input "[PHONE_NUMBER]"
click at [540, 75] on label "Leads" at bounding box center [548, 79] width 20 height 9
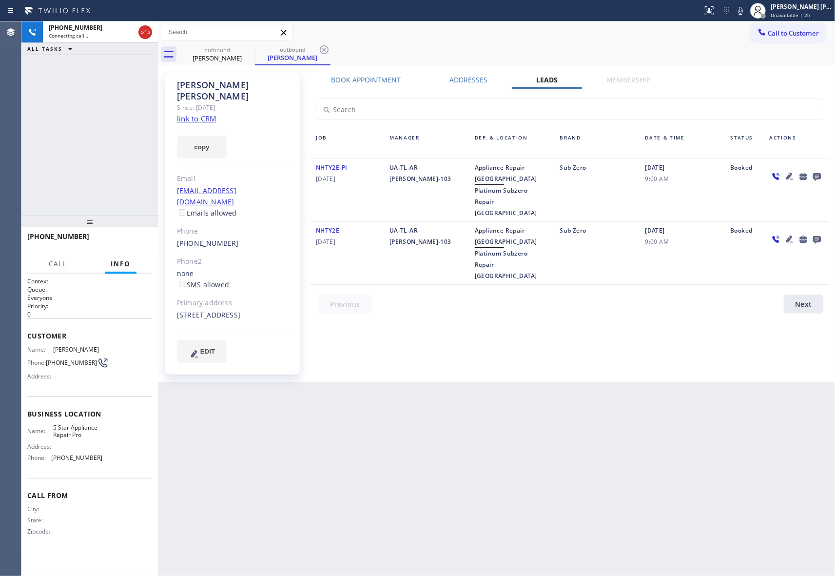
click at [815, 174] on icon at bounding box center [817, 176] width 12 height 12
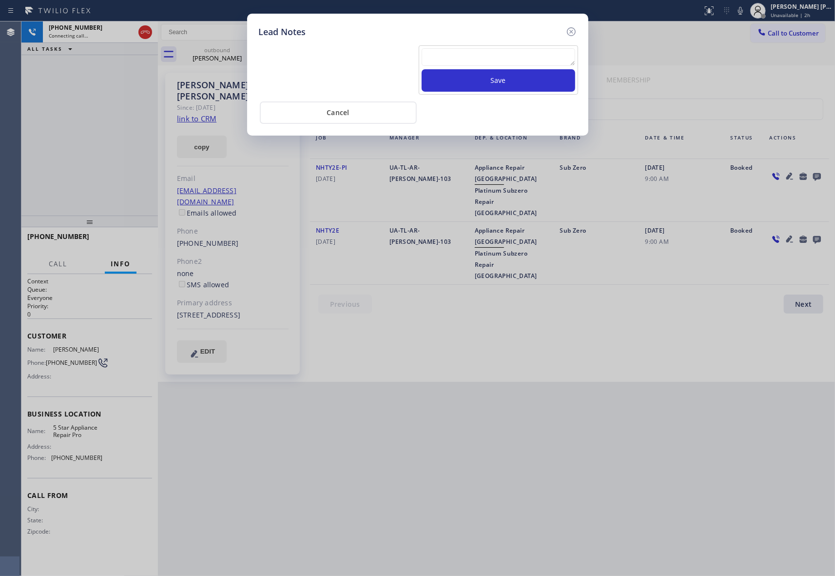
click at [517, 57] on textarea at bounding box center [499, 57] width 154 height 18
paste textarea "VM | please transfer if cx calls back"
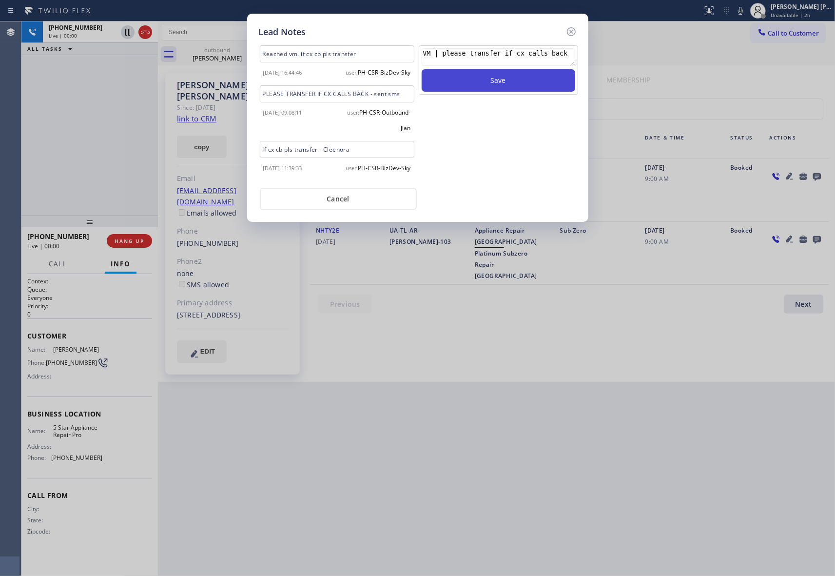
type textarea "VM | please transfer if cx calls back"
click at [519, 84] on button "Save" at bounding box center [499, 80] width 154 height 22
click at [570, 31] on icon at bounding box center [570, 31] width 9 height 9
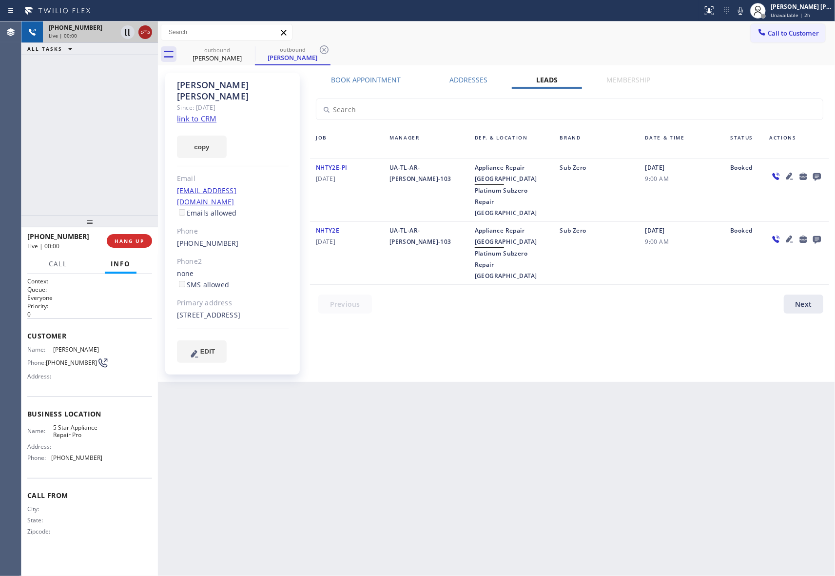
click at [141, 29] on icon at bounding box center [145, 32] width 12 height 12
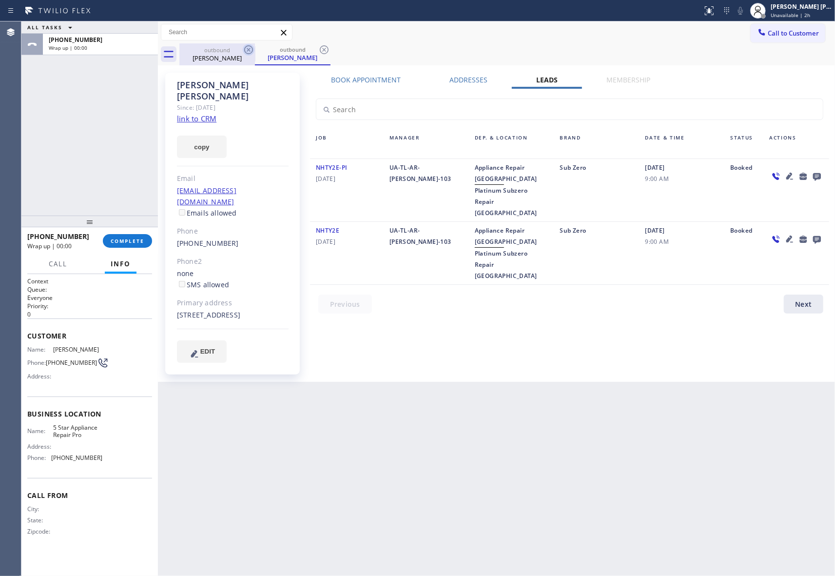
click at [249, 48] on icon at bounding box center [249, 50] width 12 height 12
click at [249, 48] on div "outbound [PERSON_NAME]" at bounding box center [506, 54] width 655 height 22
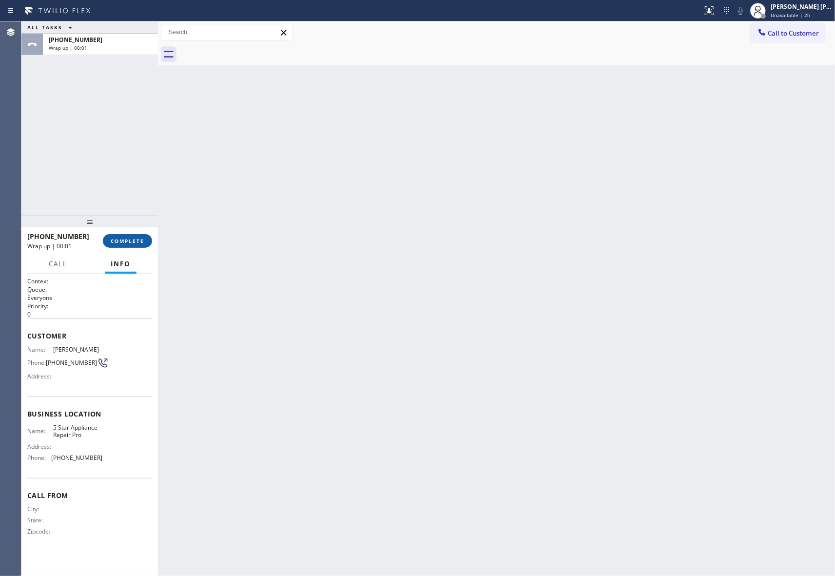
click at [138, 241] on span "COMPLETE" at bounding box center [128, 240] width 34 height 7
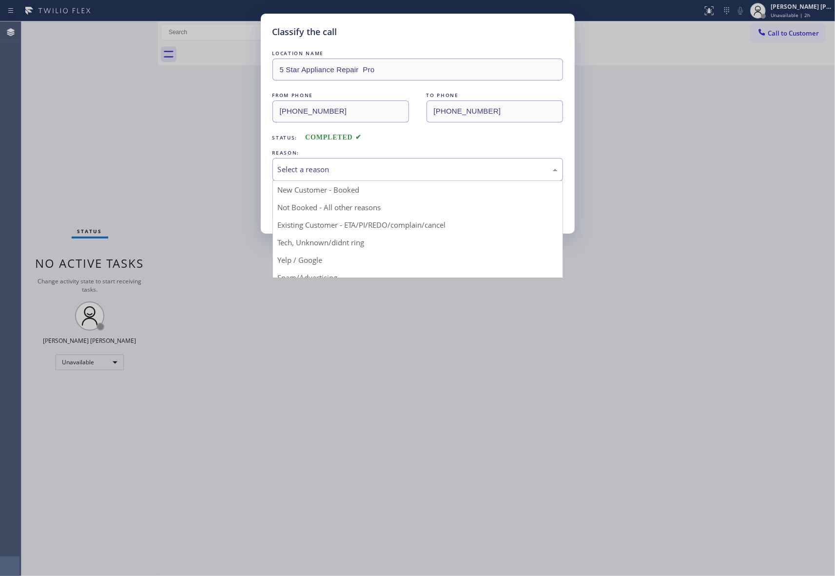
click at [375, 173] on div "Select a reason" at bounding box center [418, 169] width 280 height 11
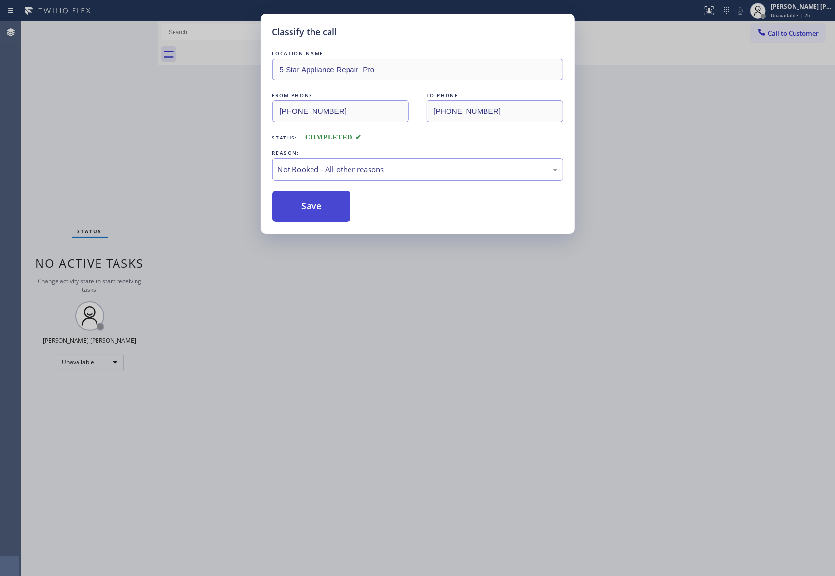
click at [307, 208] on button "Save" at bounding box center [311, 206] width 78 height 31
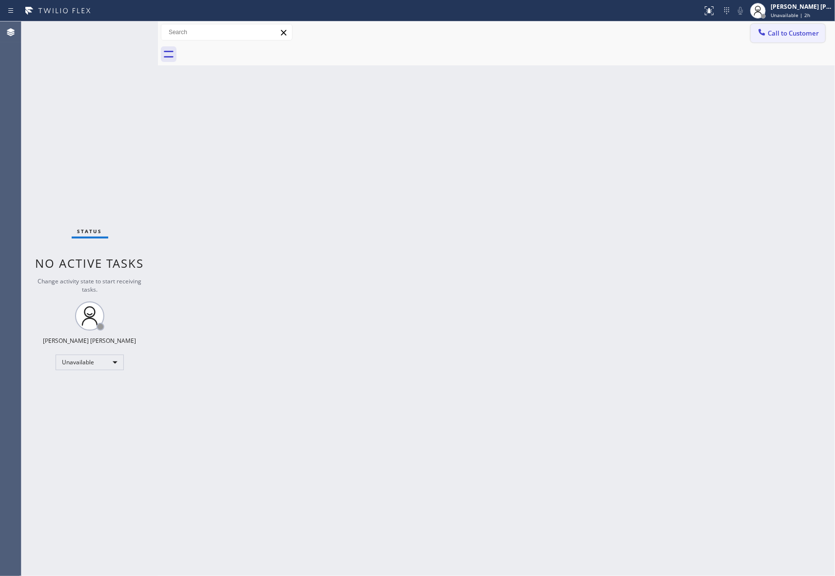
click at [799, 30] on span "Call to Customer" at bounding box center [793, 33] width 51 height 9
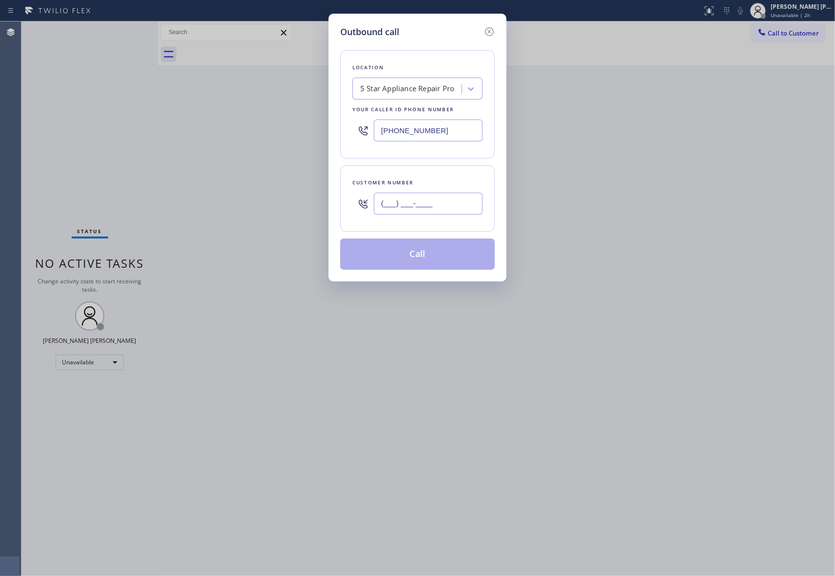
click at [444, 207] on input "(___) ___-____" at bounding box center [428, 203] width 109 height 22
paste input "949) 910-2294"
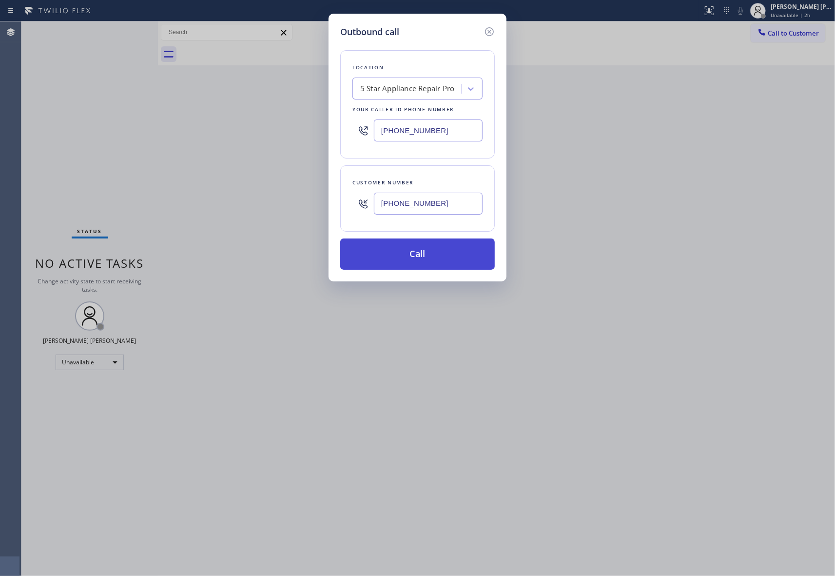
type input "[PHONE_NUMBER]"
click at [418, 250] on button "Call" at bounding box center [417, 253] width 154 height 31
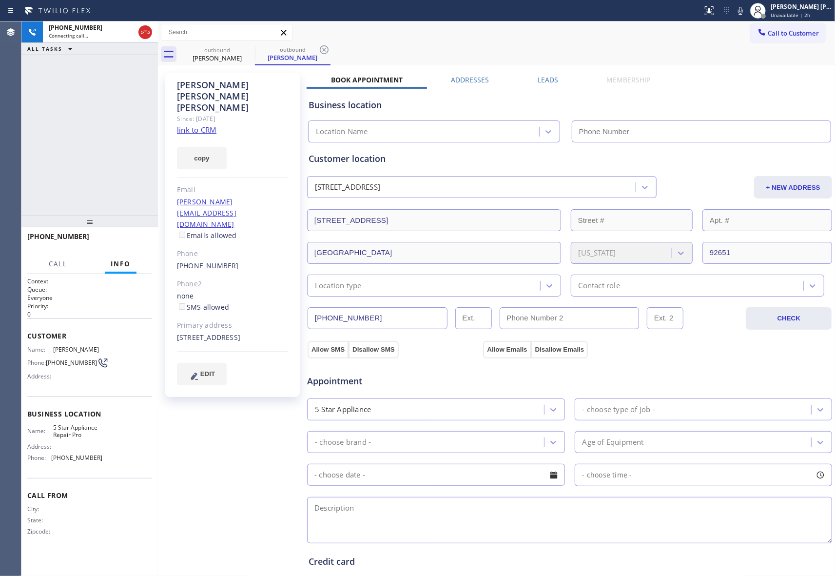
type input "[PHONE_NUMBER]"
click at [546, 81] on label "Leads" at bounding box center [548, 79] width 20 height 9
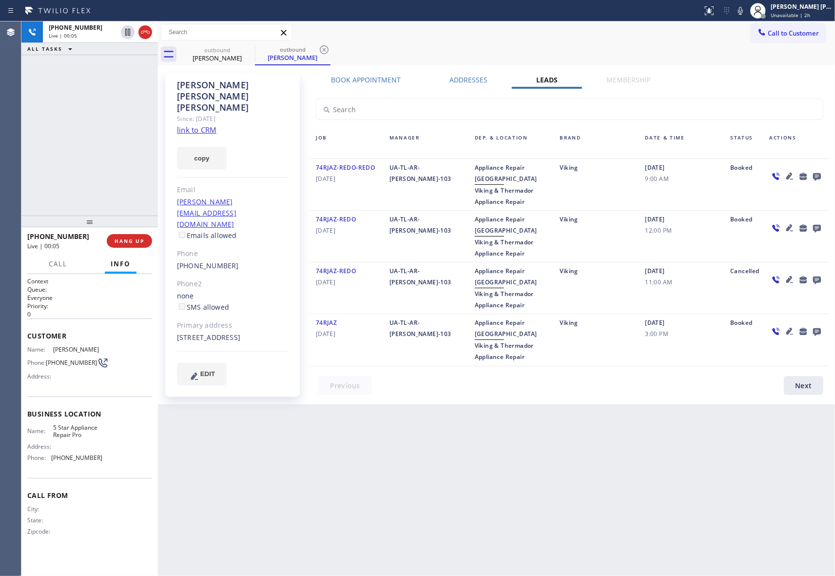
click at [816, 174] on icon at bounding box center [817, 176] width 12 height 12
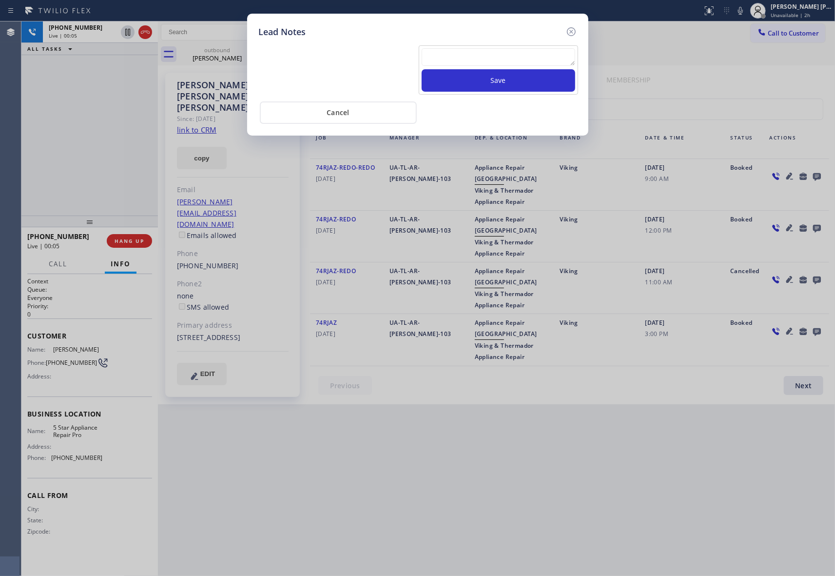
click at [464, 56] on textarea at bounding box center [499, 57] width 154 height 18
paste textarea "VM | please transfer if cx calls back"
type textarea "VM | please transfer if cx calls back"
click at [484, 84] on button "Save" at bounding box center [499, 80] width 154 height 22
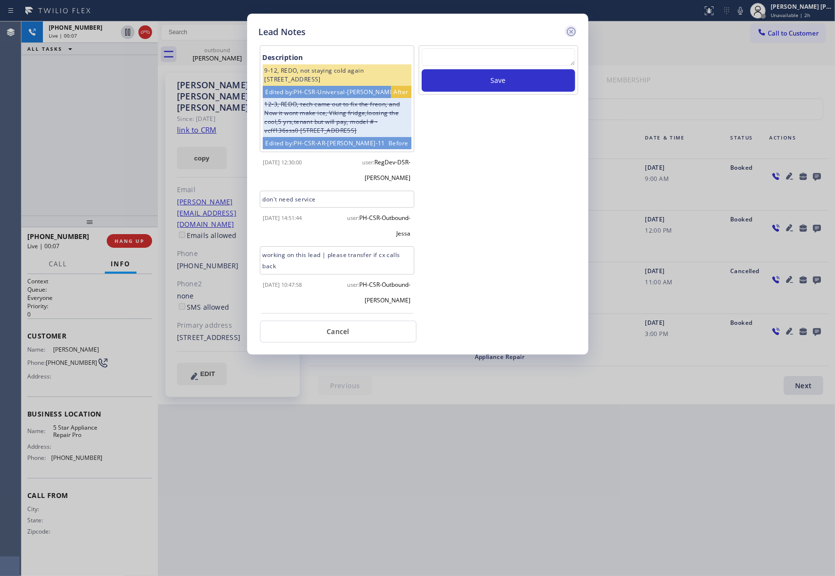
scroll to position [0, 0]
drag, startPoint x: 574, startPoint y: 30, endPoint x: 275, endPoint y: 32, distance: 298.7
click at [570, 30] on icon at bounding box center [571, 32] width 12 height 12
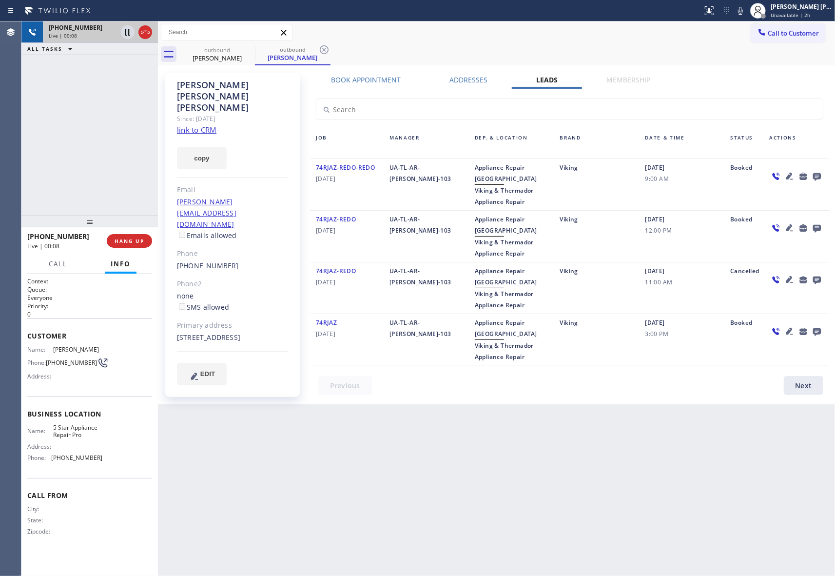
click at [139, 39] on div at bounding box center [136, 31] width 35 height 21
click at [144, 35] on icon at bounding box center [145, 32] width 12 height 12
drag, startPoint x: 256, startPoint y: 52, endPoint x: 251, endPoint y: 53, distance: 5.0
click at [254, 53] on div "outbound [PERSON_NAME] outbound [PERSON_NAME]" at bounding box center [506, 54] width 655 height 22
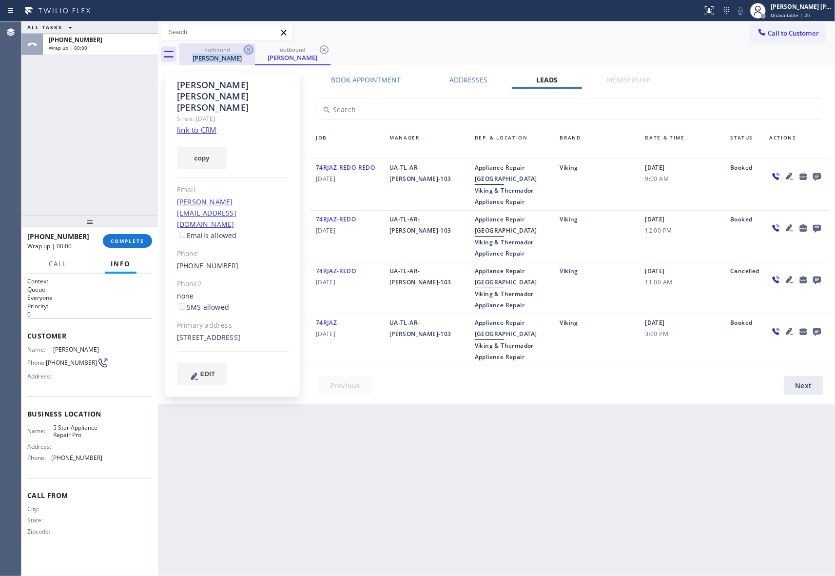
click at [250, 53] on icon at bounding box center [249, 50] width 12 height 12
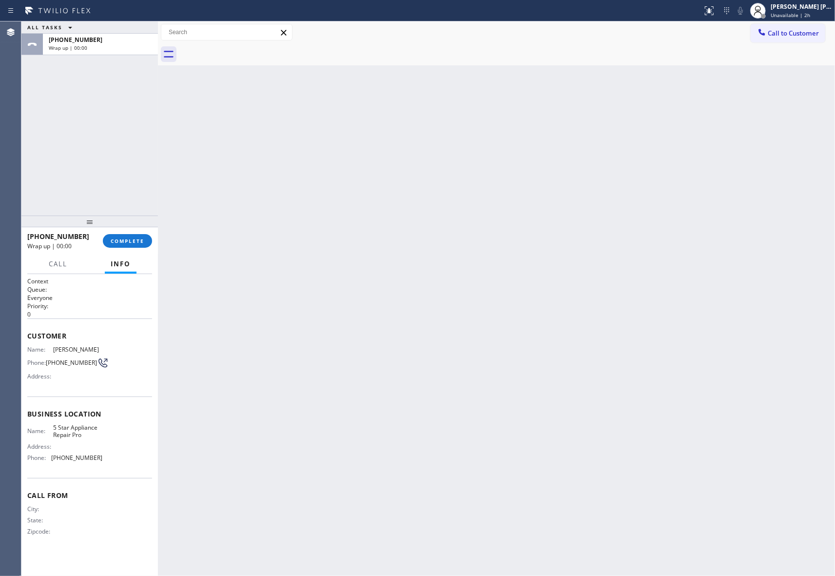
click at [250, 53] on div at bounding box center [506, 54] width 655 height 22
click at [135, 234] on button "COMPLETE" at bounding box center [127, 241] width 49 height 14
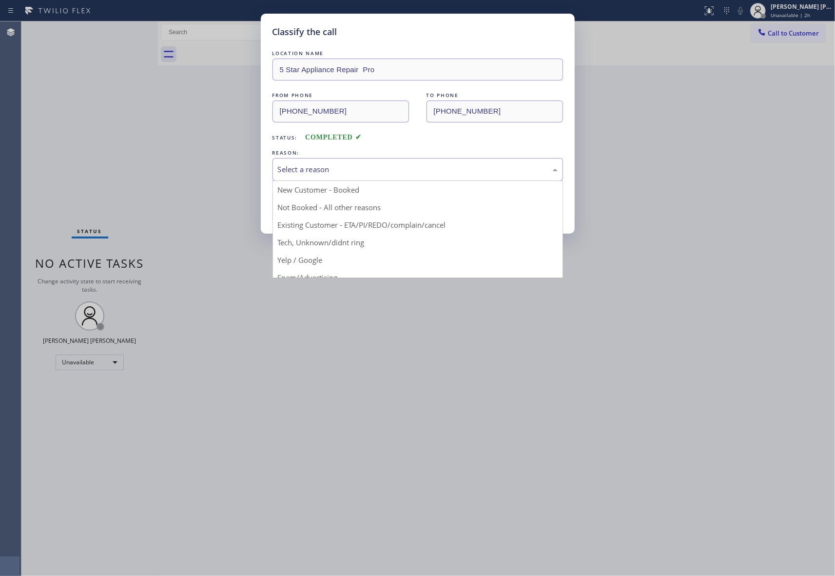
click at [378, 169] on div "Select a reason" at bounding box center [418, 169] width 280 height 11
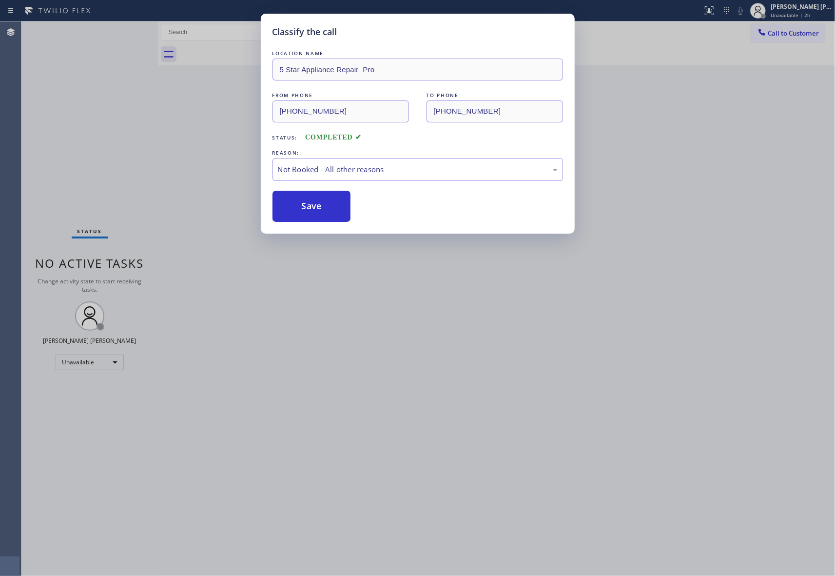
click at [304, 209] on button "Save" at bounding box center [311, 206] width 78 height 31
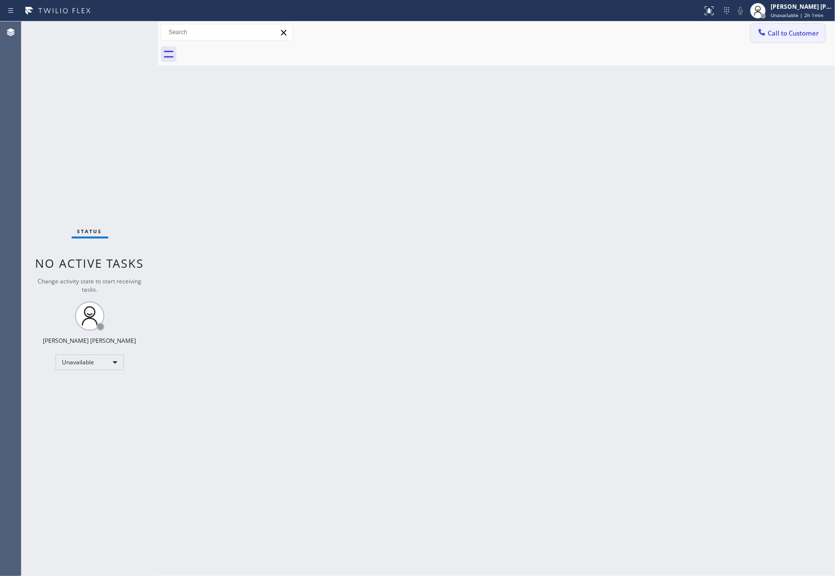
click at [815, 32] on span "Call to Customer" at bounding box center [793, 33] width 51 height 9
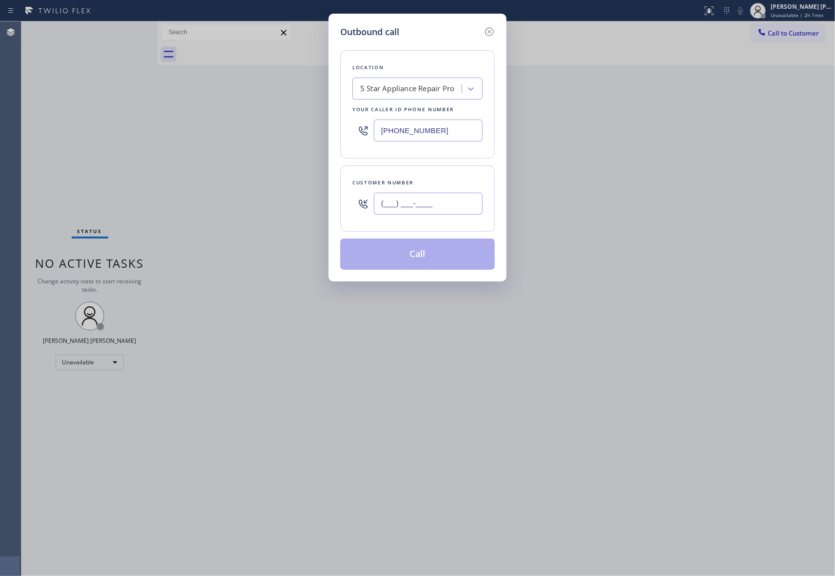
click at [457, 208] on input "(___) ___-____" at bounding box center [428, 203] width 109 height 22
paste input "732) 762-9846"
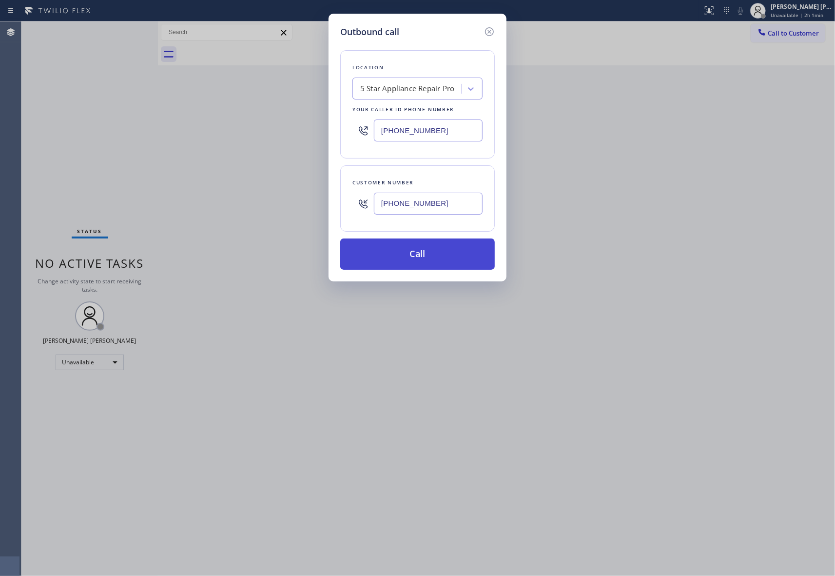
type input "[PHONE_NUMBER]"
click at [441, 257] on button "Call" at bounding box center [417, 253] width 154 height 31
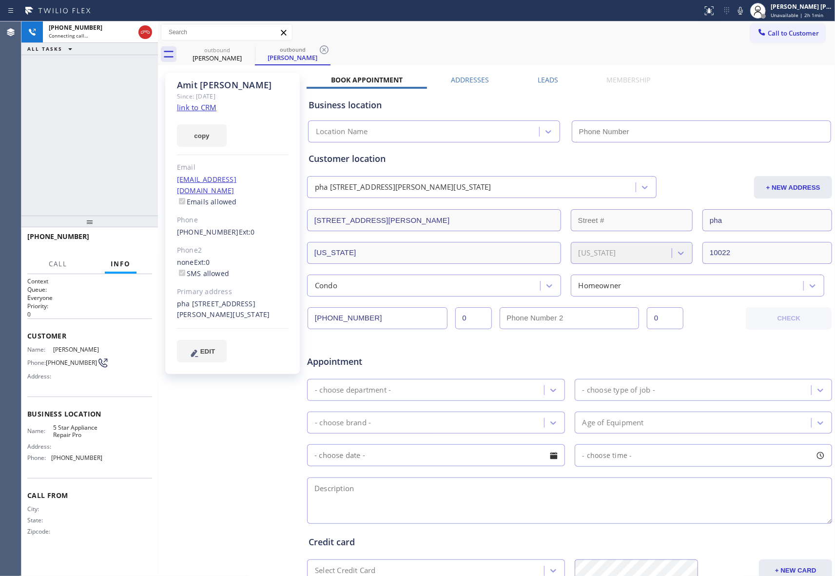
type input "[PHONE_NUMBER]"
click at [552, 78] on label "Leads" at bounding box center [548, 79] width 20 height 9
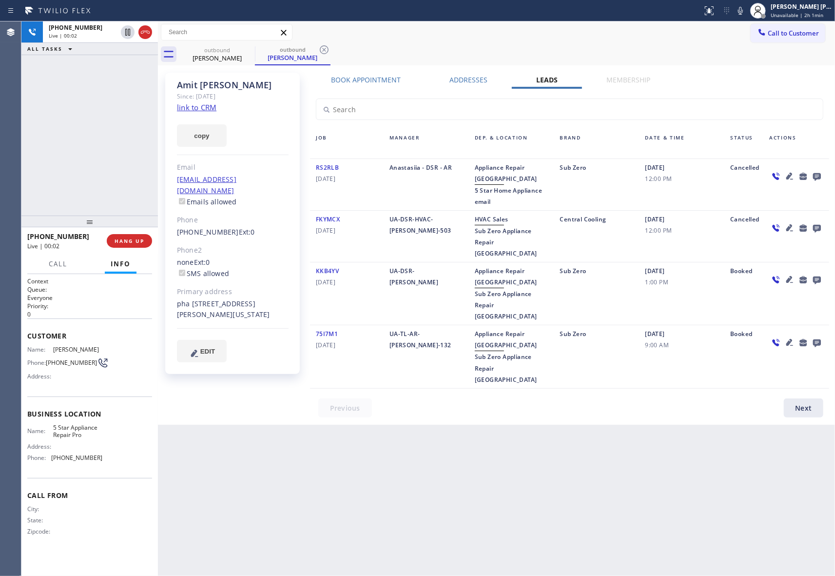
click at [815, 174] on icon at bounding box center [817, 177] width 8 height 8
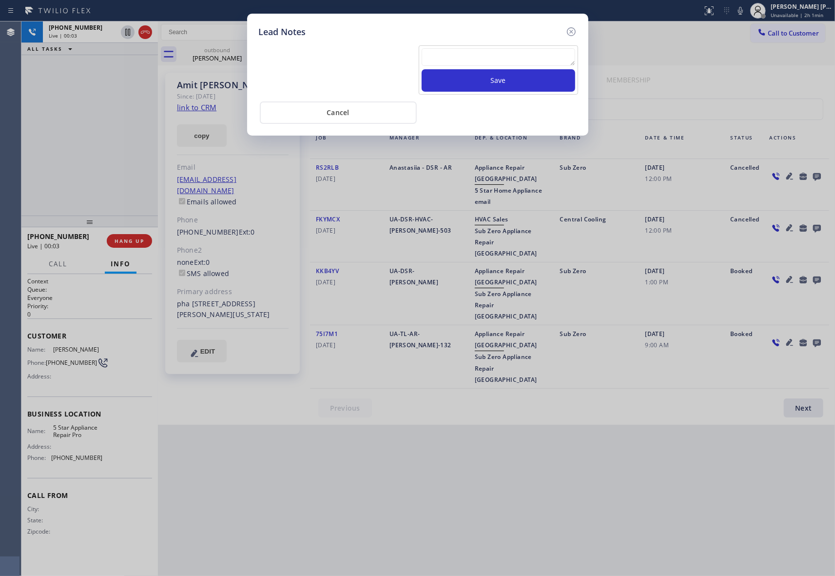
click at [488, 51] on textarea at bounding box center [499, 57] width 154 height 18
paste textarea "VM | please transfer if cx calls back"
type textarea "VM | please transfer if cx calls back"
click at [490, 78] on button "Save" at bounding box center [499, 80] width 154 height 22
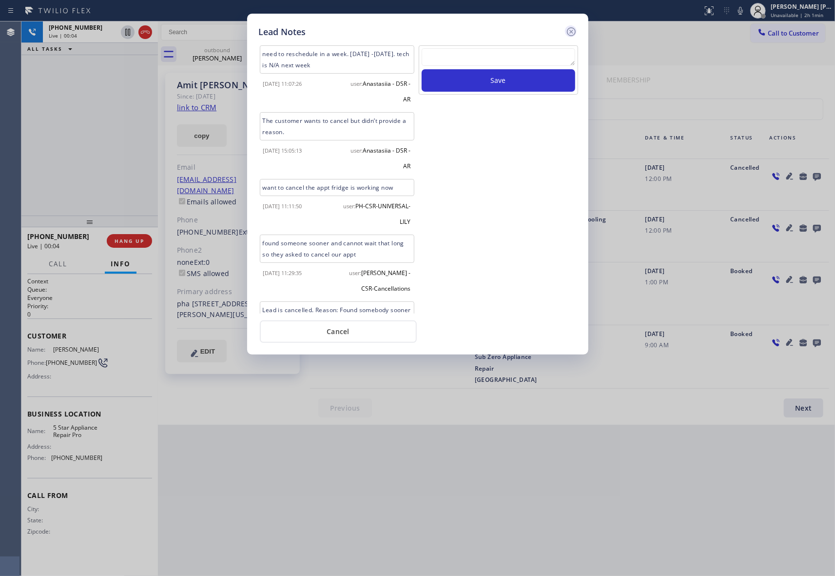
click at [570, 30] on icon at bounding box center [570, 31] width 9 height 9
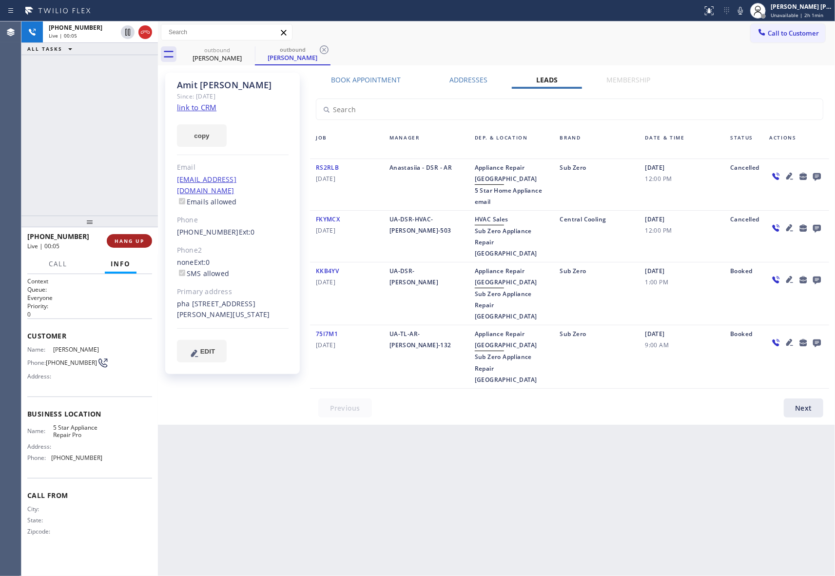
click at [139, 244] on button "HANG UP" at bounding box center [129, 241] width 45 height 14
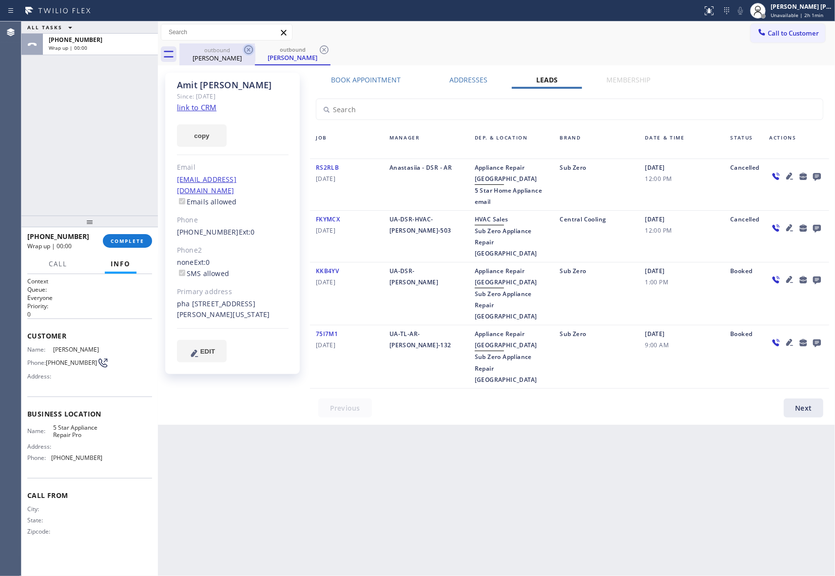
drag, startPoint x: 240, startPoint y: 55, endPoint x: 250, endPoint y: 46, distance: 13.1
click at [241, 52] on div "outbound [PERSON_NAME]" at bounding box center [217, 54] width 74 height 22
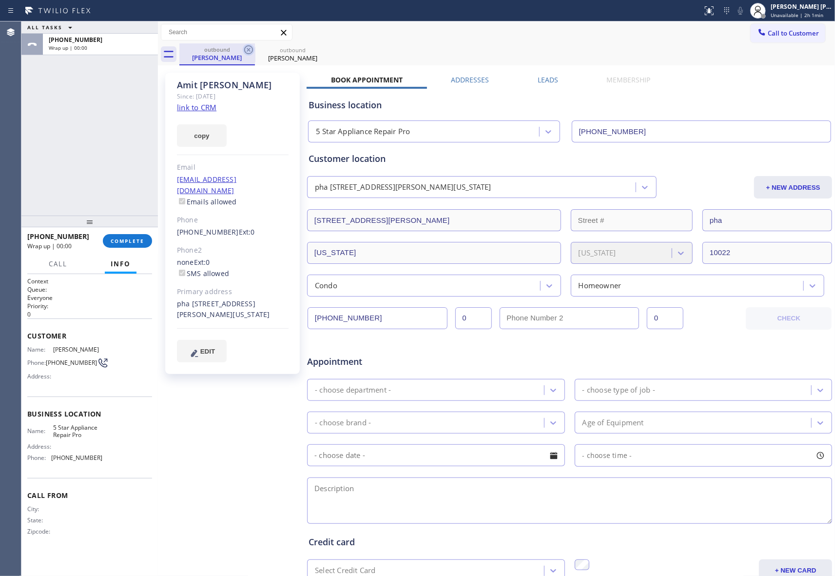
click at [250, 46] on icon at bounding box center [248, 49] width 9 height 9
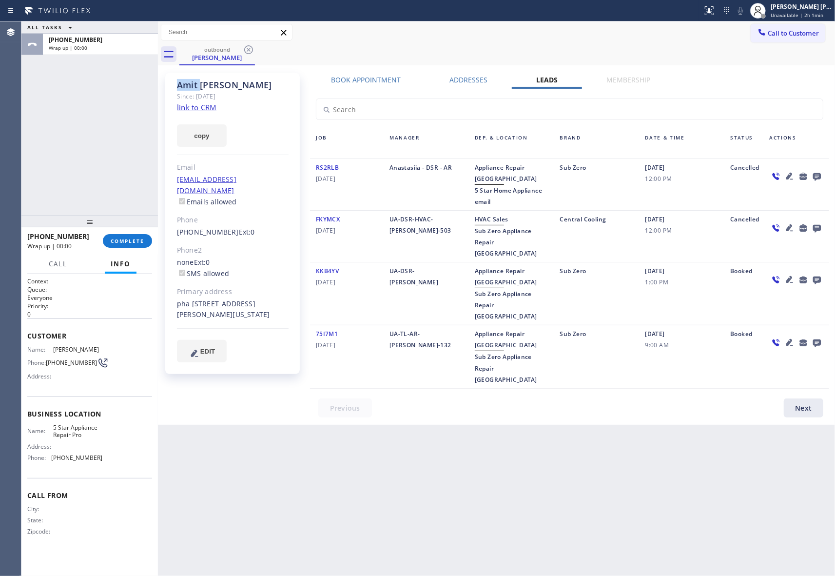
click at [250, 46] on icon at bounding box center [248, 49] width 9 height 9
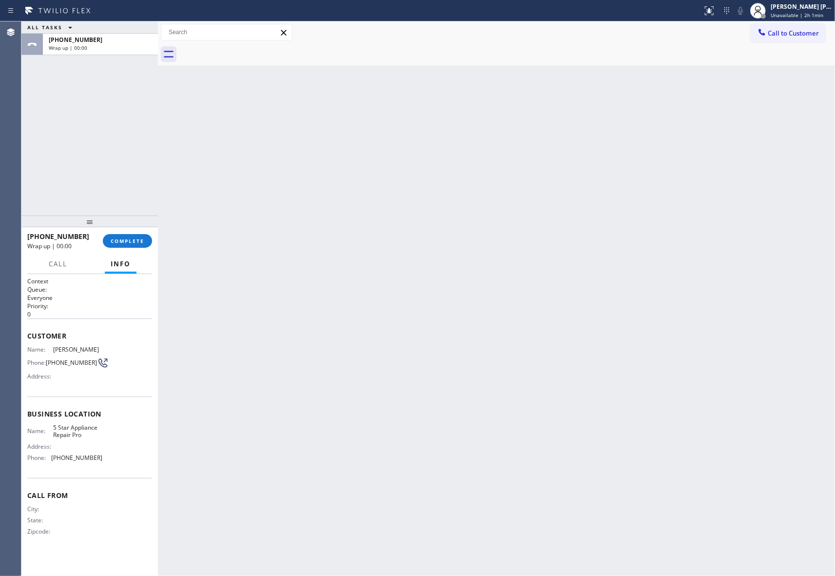
click at [250, 46] on div at bounding box center [506, 54] width 655 height 22
click at [128, 239] on span "COMPLETE" at bounding box center [128, 240] width 34 height 7
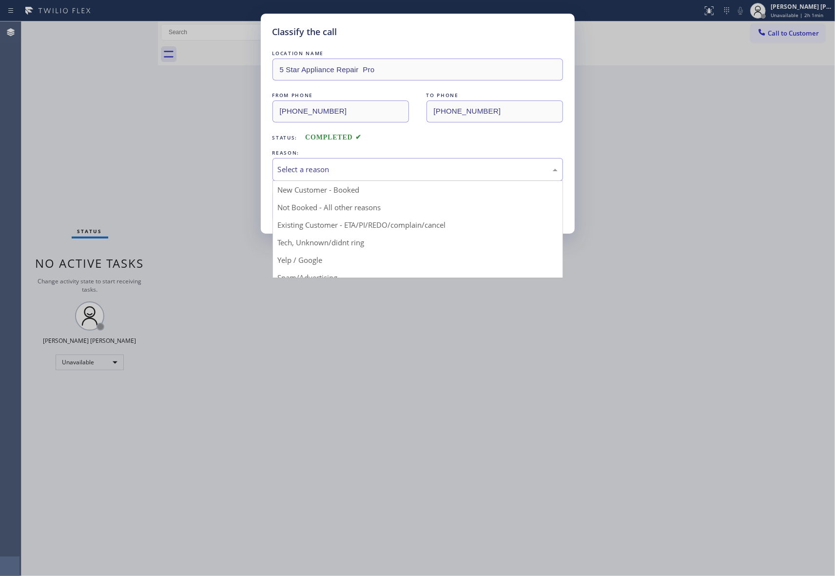
click at [336, 168] on div "Select a reason" at bounding box center [418, 169] width 280 height 11
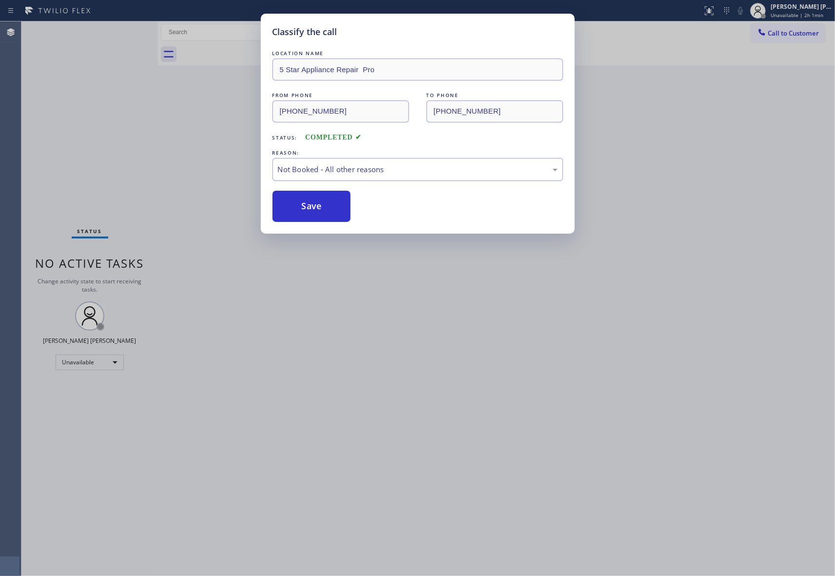
click at [310, 206] on button "Save" at bounding box center [311, 206] width 78 height 31
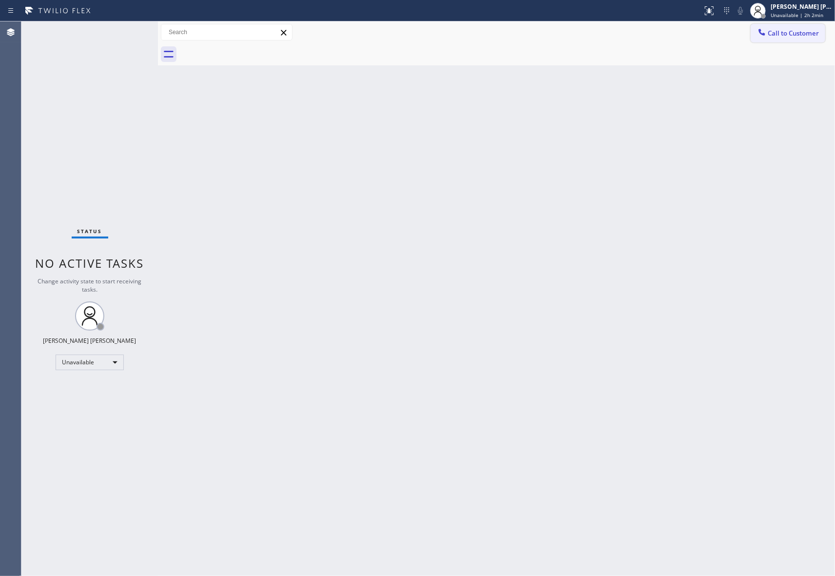
click at [808, 25] on button "Call to Customer" at bounding box center [788, 33] width 75 height 19
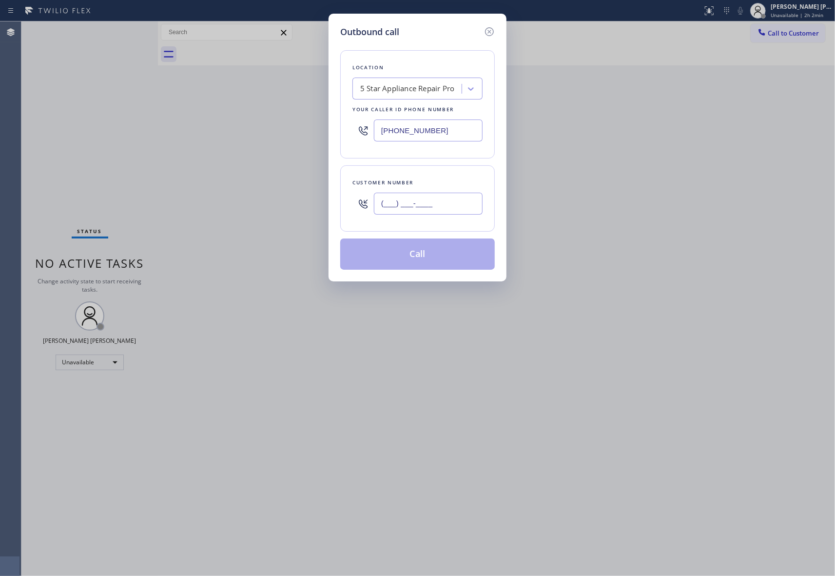
click at [455, 214] on input "(___) ___-____" at bounding box center [428, 203] width 109 height 22
paste input "503) 784-6117"
type input "[PHONE_NUMBER]"
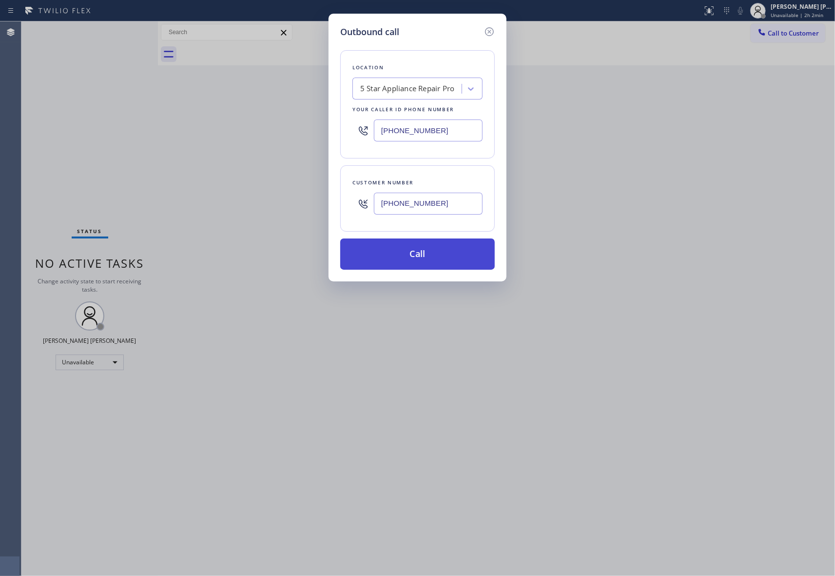
click at [440, 256] on button "Call" at bounding box center [417, 253] width 154 height 31
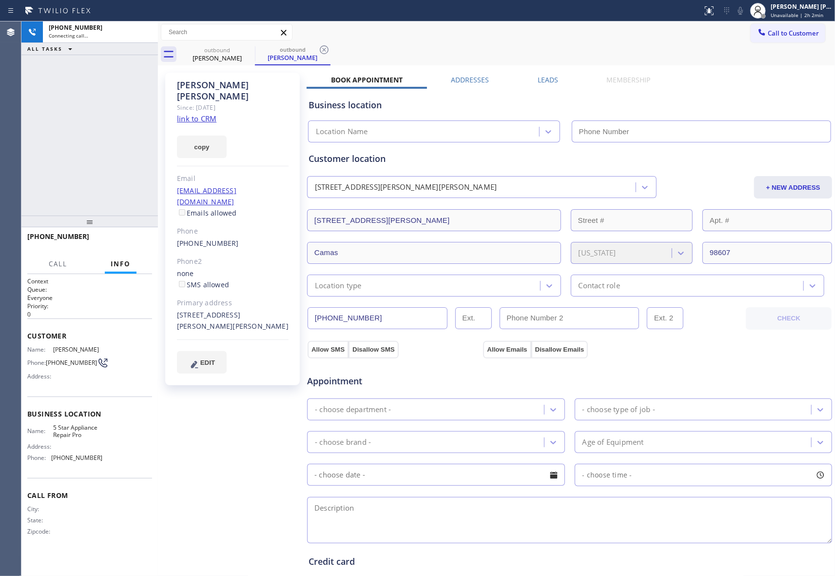
type input "[PHONE_NUMBER]"
click at [140, 239] on span "HANG UP" at bounding box center [130, 240] width 30 height 7
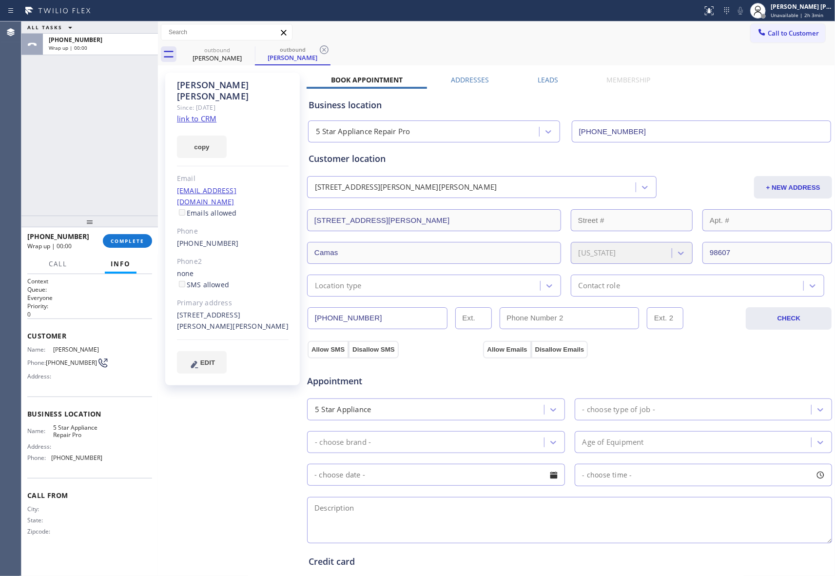
click at [548, 82] on label "Leads" at bounding box center [548, 79] width 20 height 9
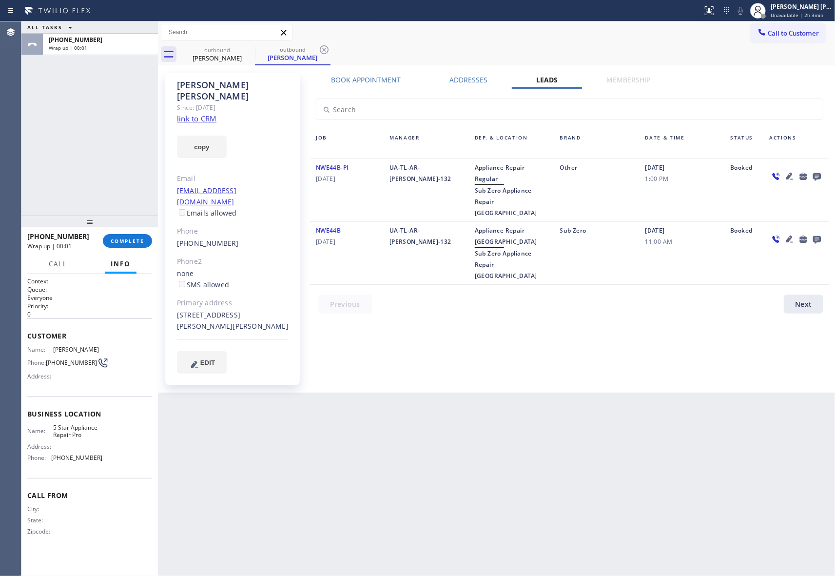
click at [817, 177] on icon at bounding box center [817, 177] width 8 height 8
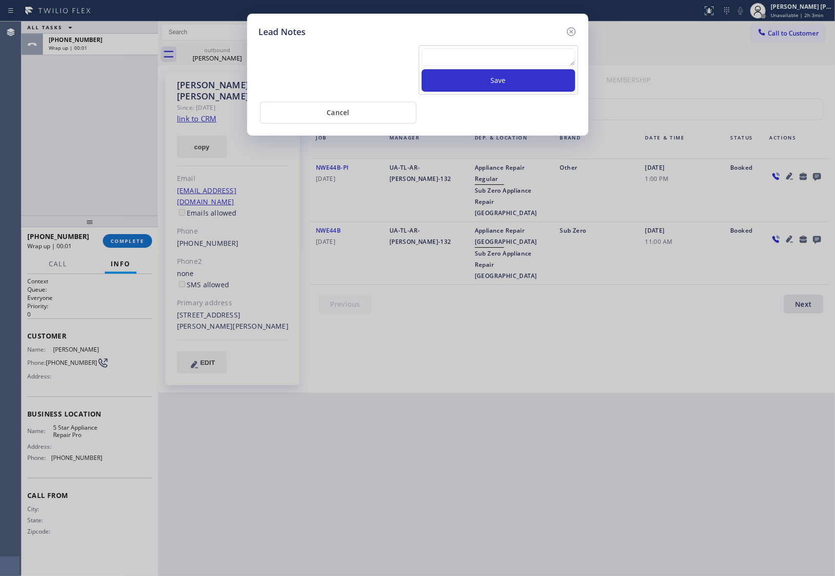
click at [535, 59] on textarea at bounding box center [499, 57] width 154 height 18
paste textarea "VM | please transfer if cx calls back"
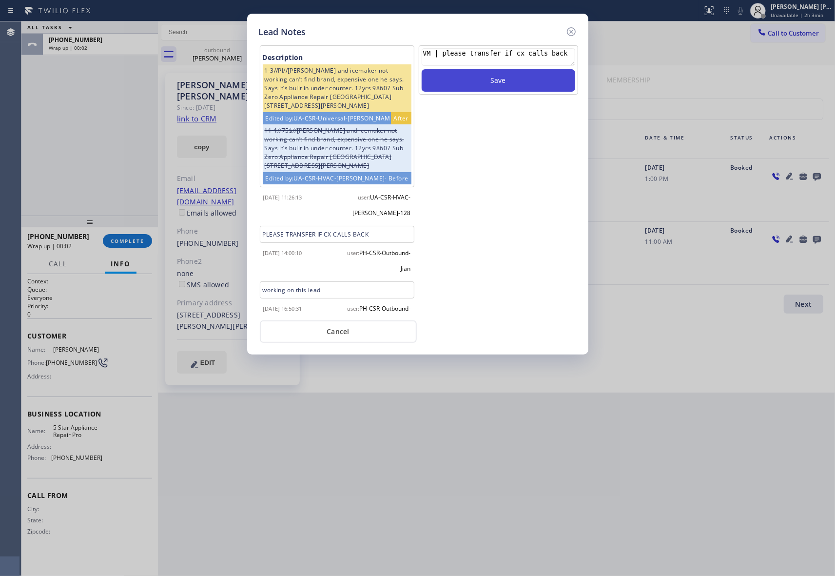
type textarea "VM | please transfer if cx calls back"
click at [537, 84] on button "Save" at bounding box center [499, 80] width 154 height 22
click at [568, 33] on icon at bounding box center [571, 32] width 12 height 12
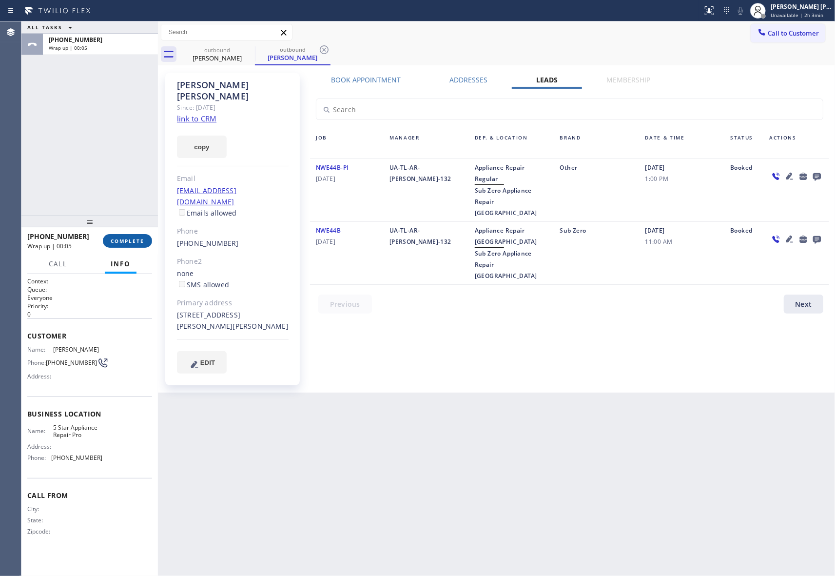
click at [139, 234] on button "COMPLETE" at bounding box center [127, 241] width 49 height 14
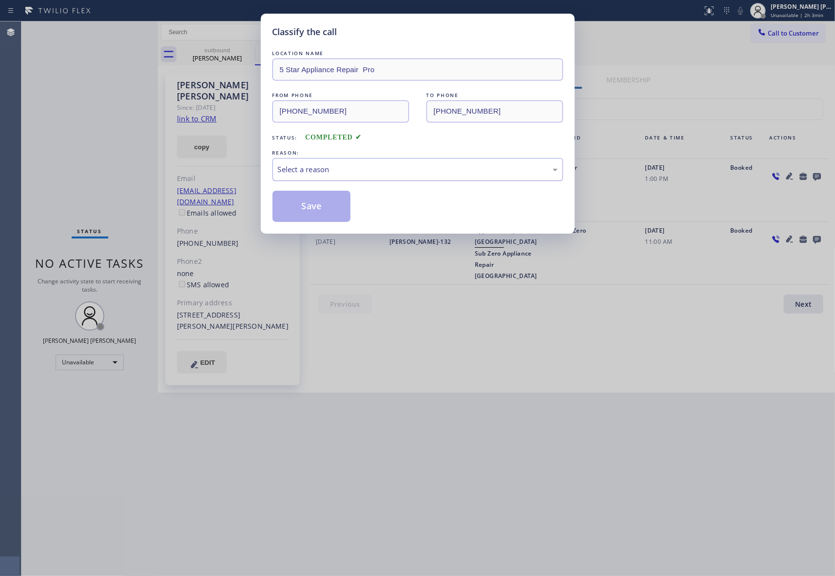
click at [367, 168] on div "Select a reason" at bounding box center [418, 169] width 280 height 11
click at [318, 209] on button "Save" at bounding box center [311, 206] width 78 height 31
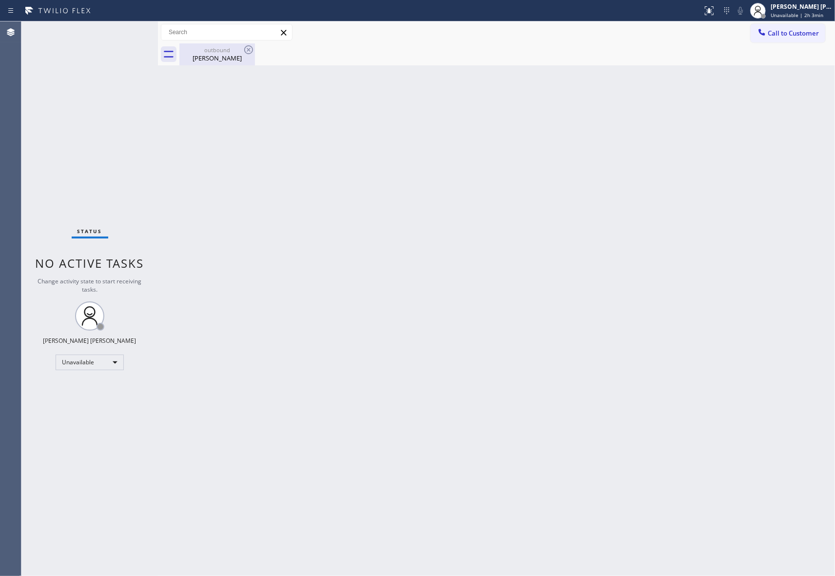
click at [234, 59] on div "[PERSON_NAME]" at bounding box center [217, 58] width 74 height 9
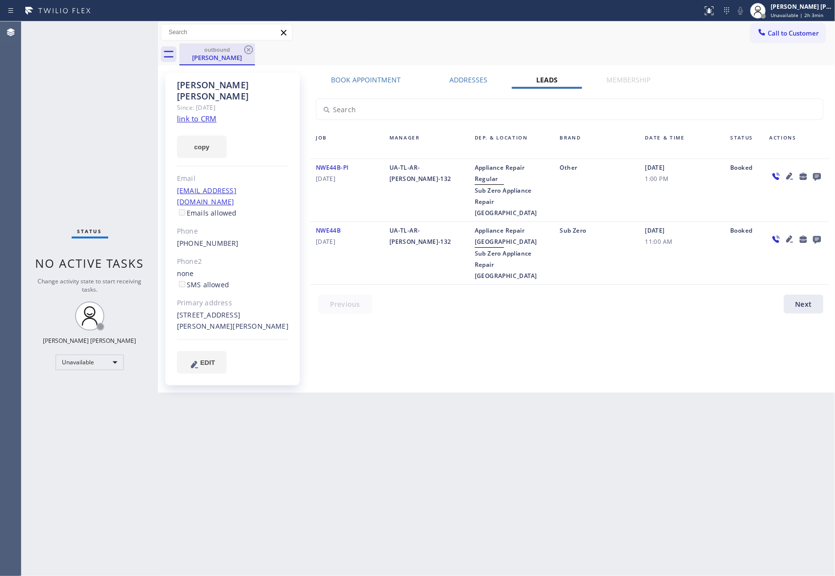
click at [254, 49] on div "outbound [PERSON_NAME]" at bounding box center [217, 54] width 76 height 22
click at [222, 62] on div "outbound [PERSON_NAME]" at bounding box center [217, 53] width 74 height 21
click at [233, 58] on div "[PERSON_NAME]" at bounding box center [217, 57] width 74 height 9
click at [250, 54] on icon at bounding box center [248, 49] width 9 height 9
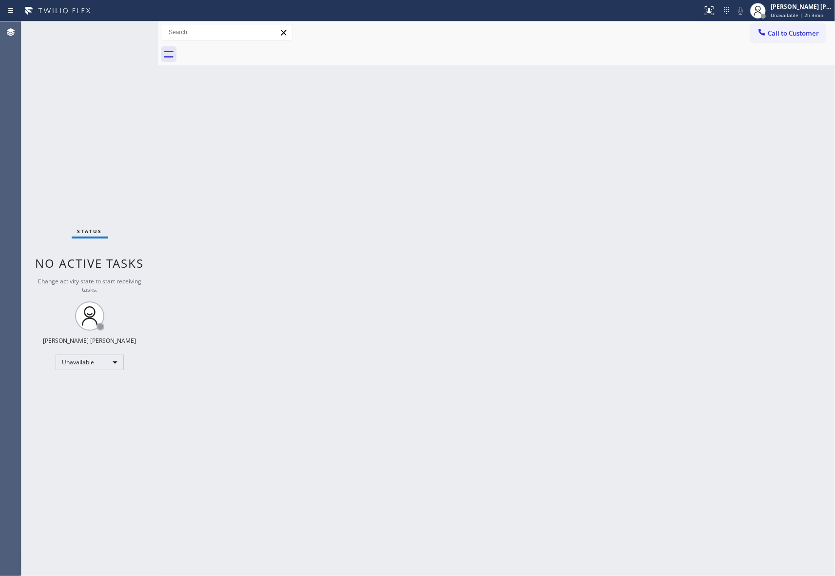
click at [250, 53] on div at bounding box center [506, 54] width 655 height 22
click at [792, 31] on span "Call to Customer" at bounding box center [793, 33] width 51 height 9
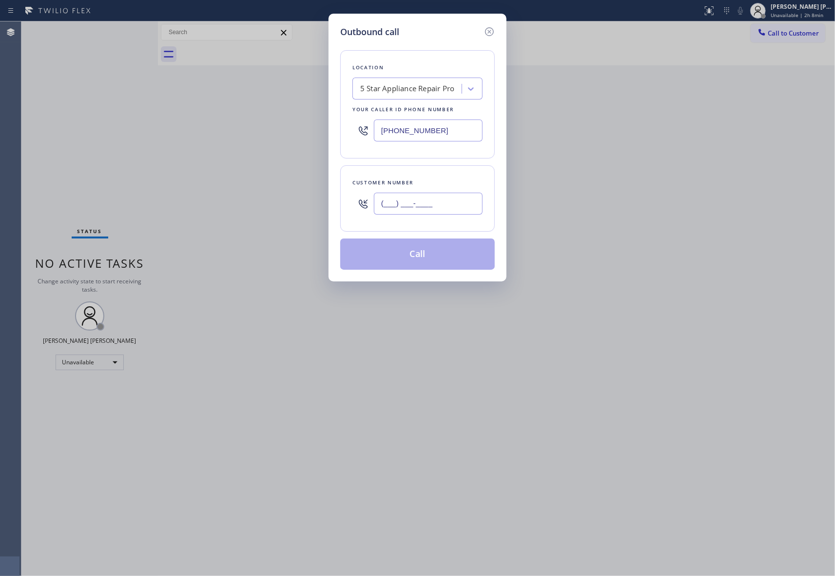
click at [442, 205] on input "(___) ___-____" at bounding box center [428, 203] width 109 height 22
paste input "818) 405-3180"
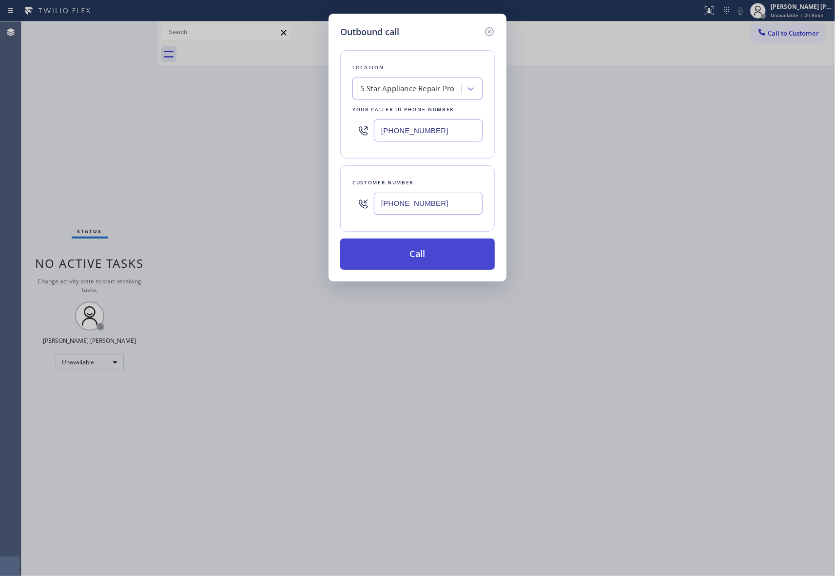
type input "[PHONE_NUMBER]"
click at [438, 257] on button "Call" at bounding box center [417, 253] width 154 height 31
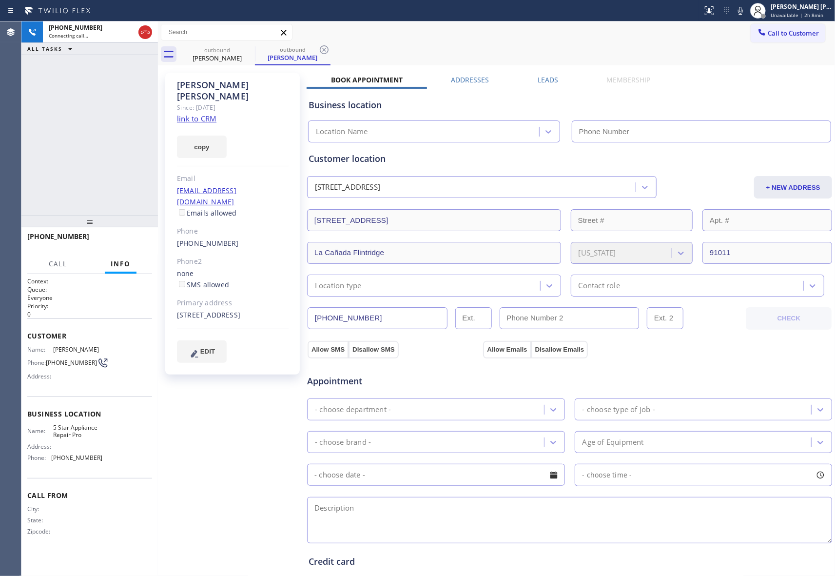
type input "[PHONE_NUMBER]"
click at [544, 75] on label "Leads" at bounding box center [548, 79] width 20 height 9
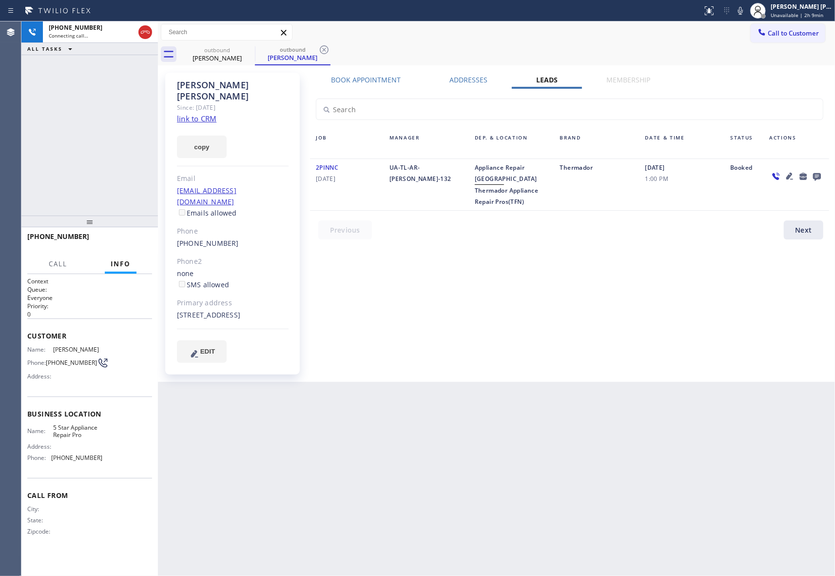
click at [819, 176] on icon at bounding box center [817, 176] width 12 height 12
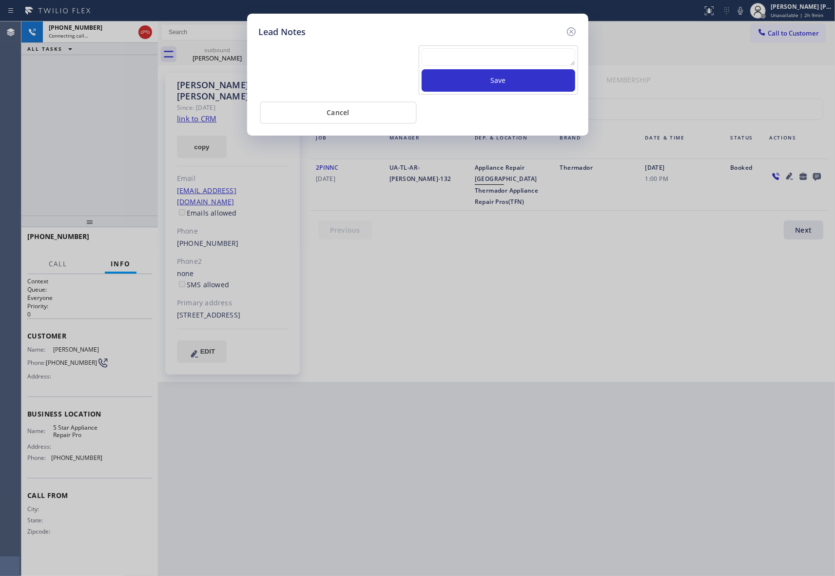
click at [492, 56] on textarea at bounding box center [499, 57] width 154 height 18
paste textarea "VM | please transfer if cx calls back"
type textarea "VM | please transfer if cx calls back"
click at [500, 82] on button "Save" at bounding box center [499, 80] width 154 height 22
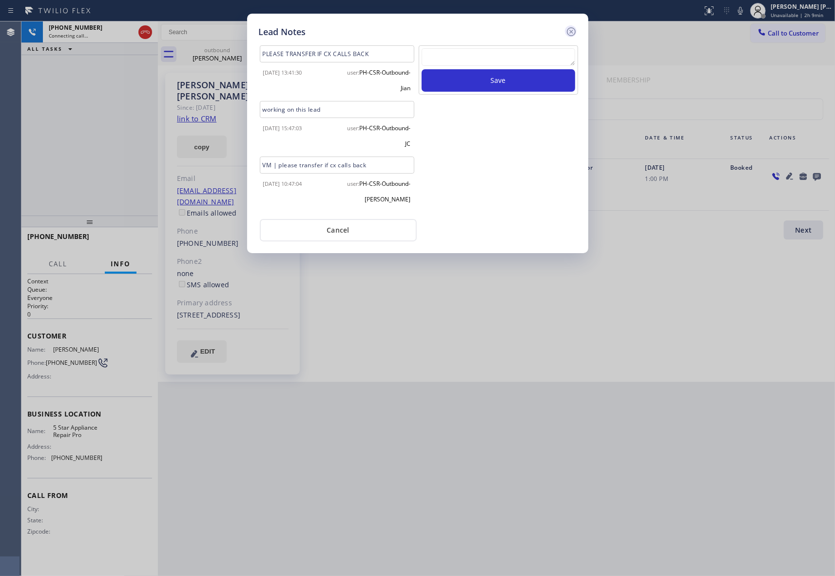
click at [571, 36] on icon at bounding box center [571, 32] width 12 height 12
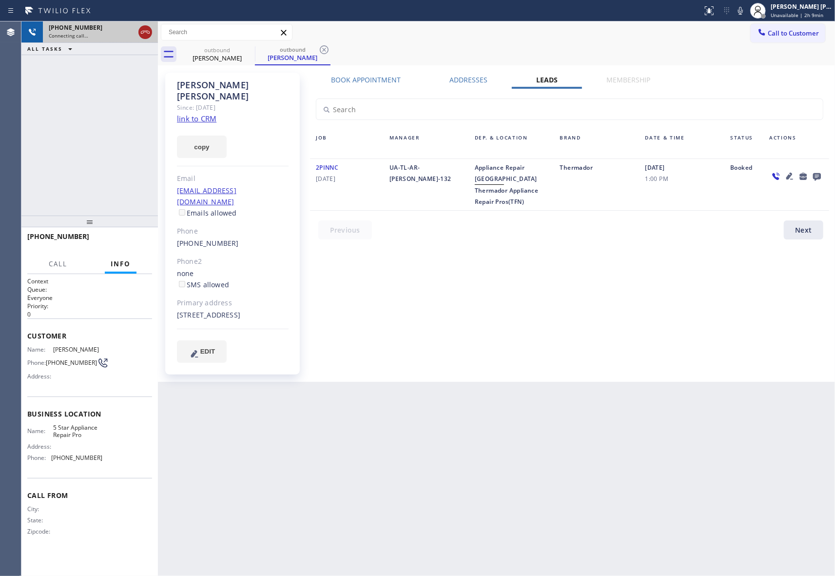
click at [150, 30] on icon at bounding box center [145, 32] width 12 height 12
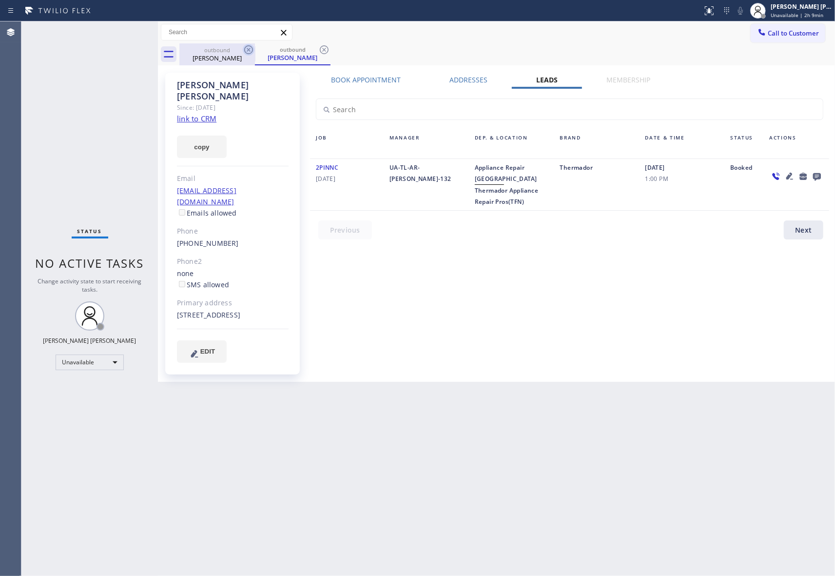
drag, startPoint x: 240, startPoint y: 49, endPoint x: 250, endPoint y: 45, distance: 11.0
click at [245, 46] on div "outbound [PERSON_NAME]" at bounding box center [217, 54] width 76 height 22
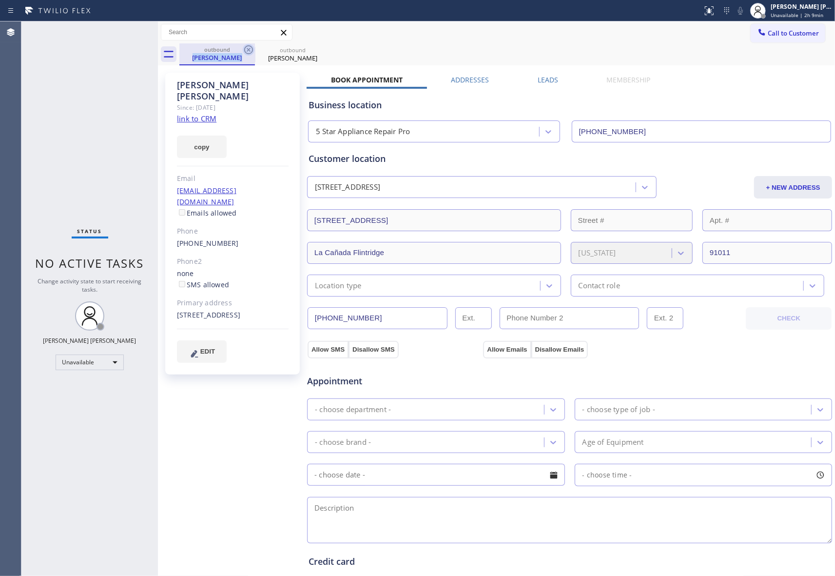
click at [250, 45] on icon at bounding box center [249, 50] width 12 height 12
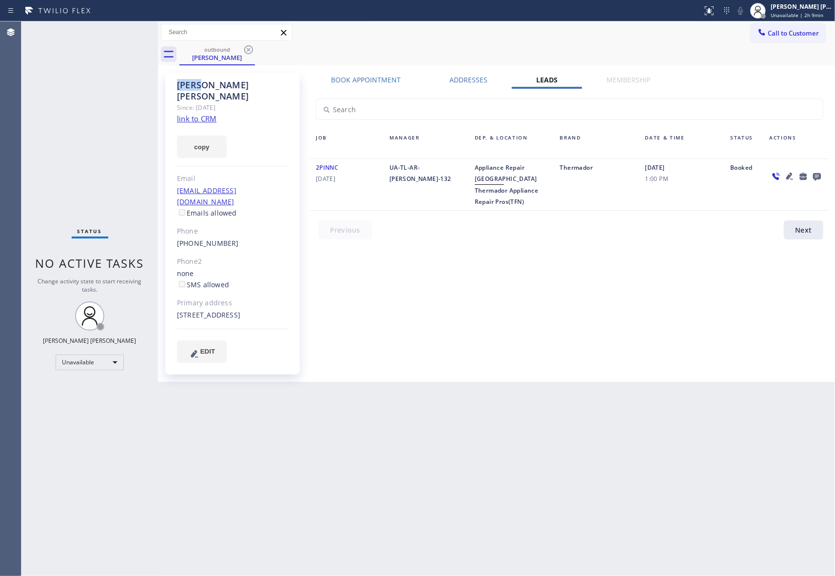
click at [250, 45] on icon at bounding box center [249, 50] width 12 height 12
click at [250, 45] on div "outbound [PERSON_NAME]" at bounding box center [506, 54] width 655 height 22
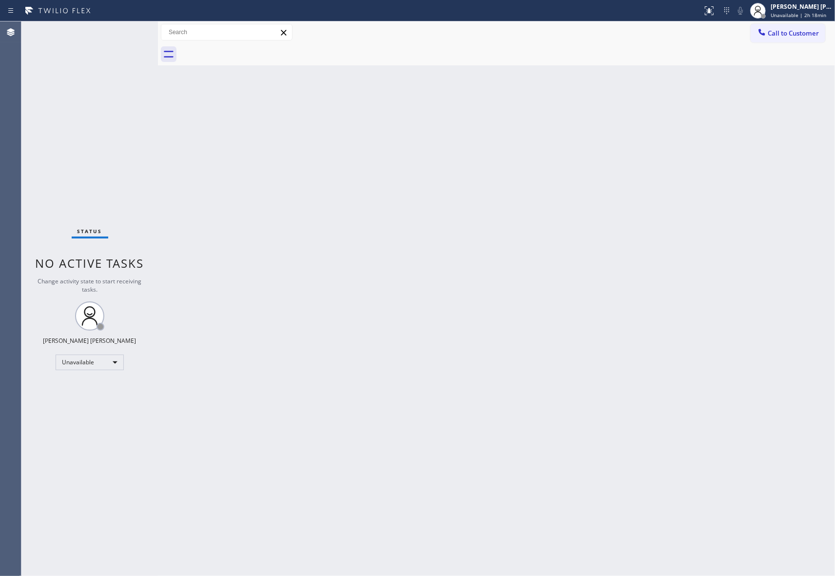
click at [806, 32] on span "Call to Customer" at bounding box center [793, 33] width 51 height 9
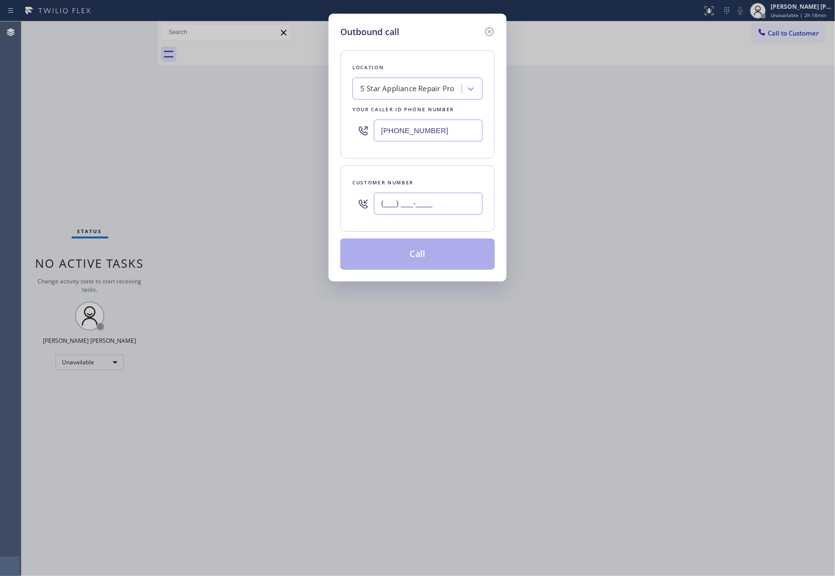
click at [422, 211] on input "(___) ___-____" at bounding box center [428, 203] width 109 height 22
paste input "408) 221-2131"
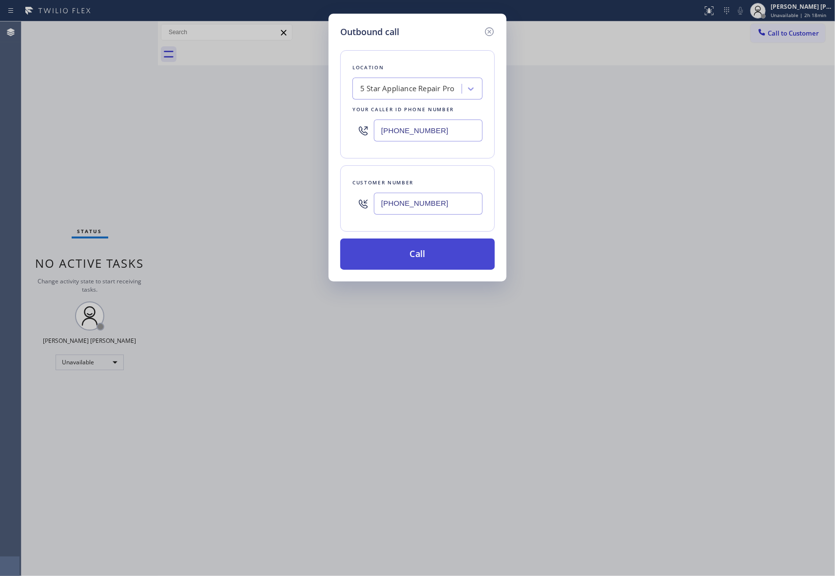
type input "[PHONE_NUMBER]"
click at [438, 259] on button "Call" at bounding box center [417, 253] width 154 height 31
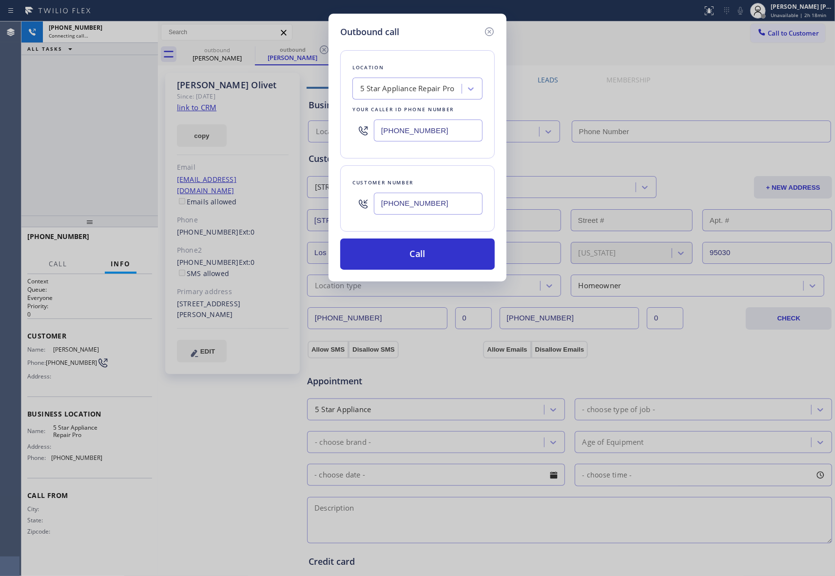
type input "[PHONE_NUMBER]"
click at [487, 34] on icon at bounding box center [489, 32] width 12 height 12
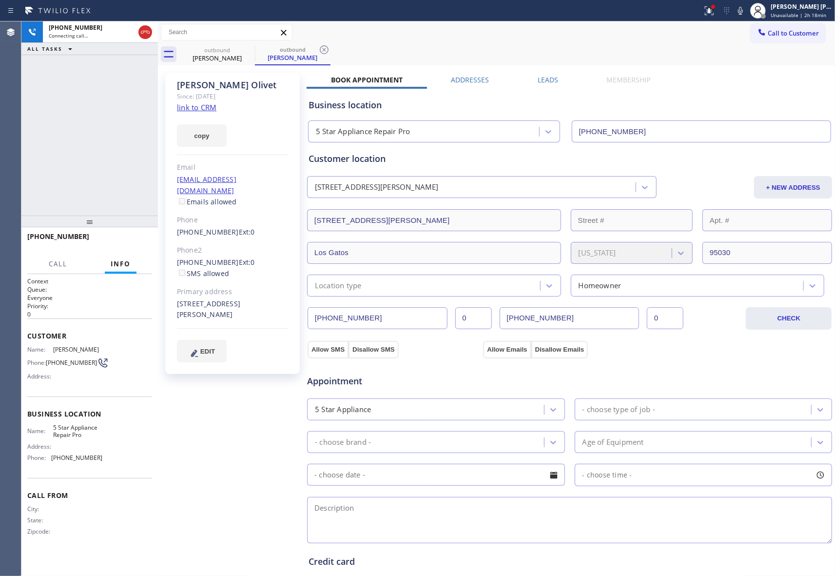
click at [552, 73] on div "[PERSON_NAME] Since: [DATE] link to CRM copy Email [EMAIL_ADDRESS][DOMAIN_NAME]…" at bounding box center [496, 393] width 672 height 651
click at [543, 78] on label "Leads" at bounding box center [548, 79] width 20 height 9
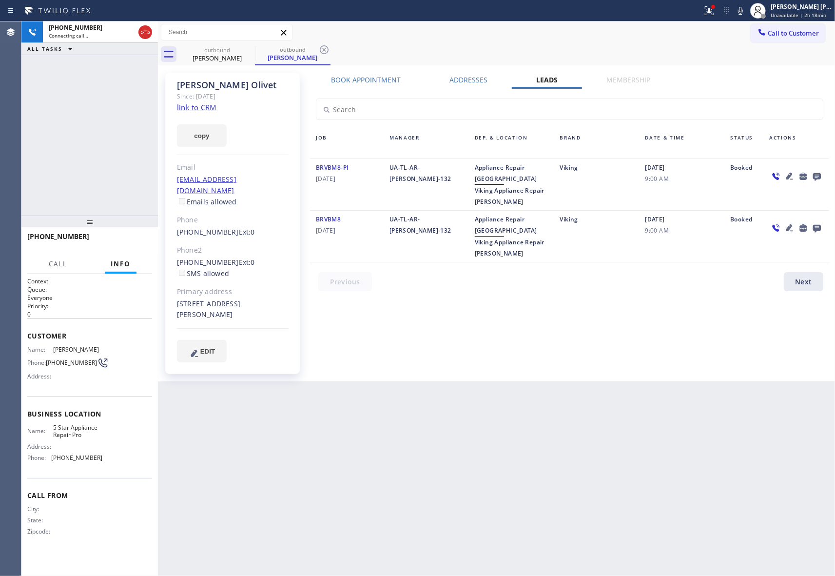
click at [815, 175] on icon at bounding box center [817, 177] width 8 height 8
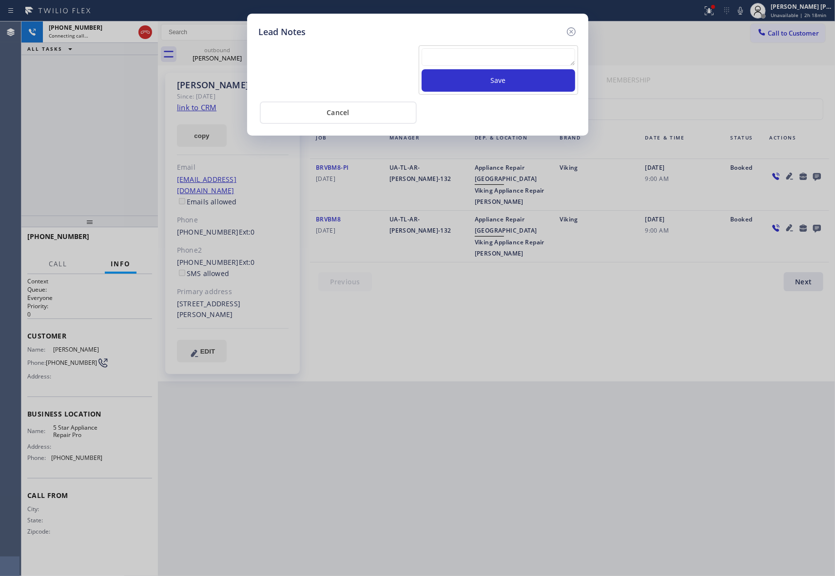
click at [494, 65] on textarea at bounding box center [499, 57] width 154 height 18
paste textarea "VM | please transfer if cx calls back"
type textarea "VM | please transfer if cx calls back"
click at [504, 84] on button "Save" at bounding box center [499, 80] width 154 height 22
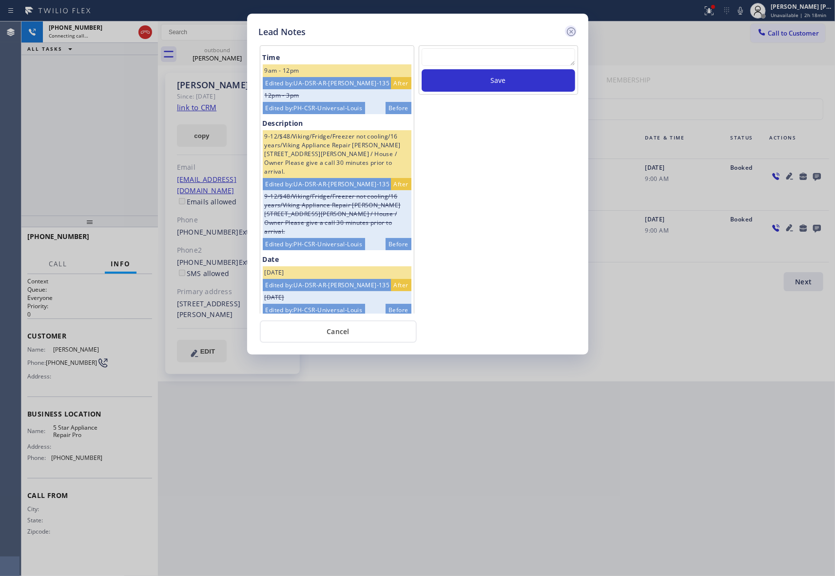
click at [568, 30] on icon at bounding box center [571, 32] width 12 height 12
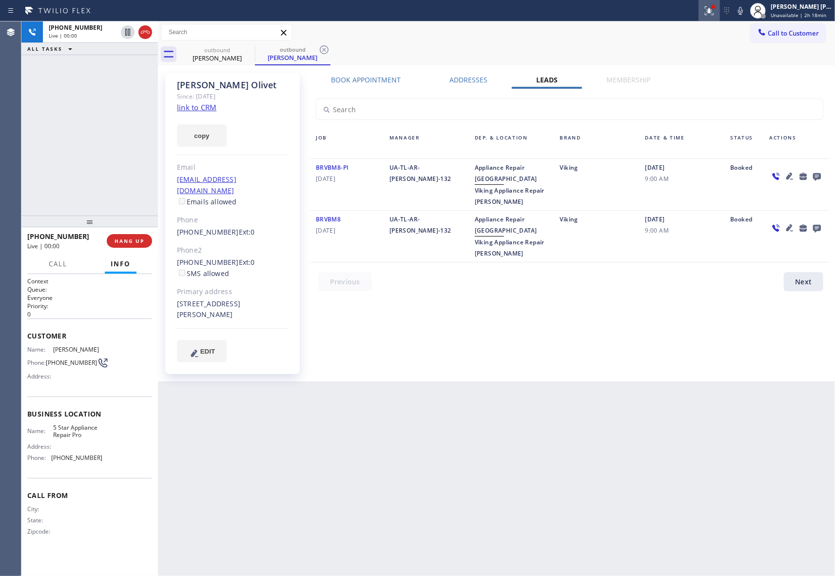
click at [710, 10] on icon at bounding box center [709, 10] width 9 height 9
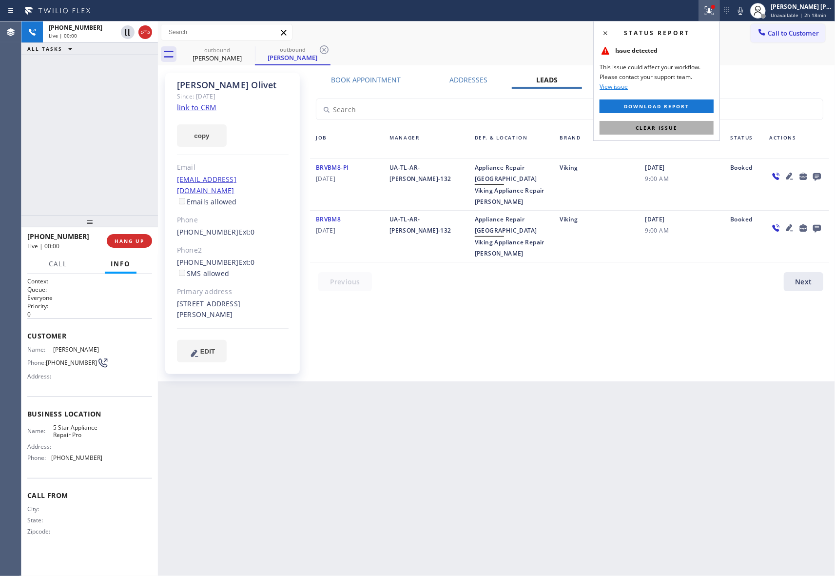
click at [655, 127] on span "Clear issue" at bounding box center [656, 127] width 42 height 7
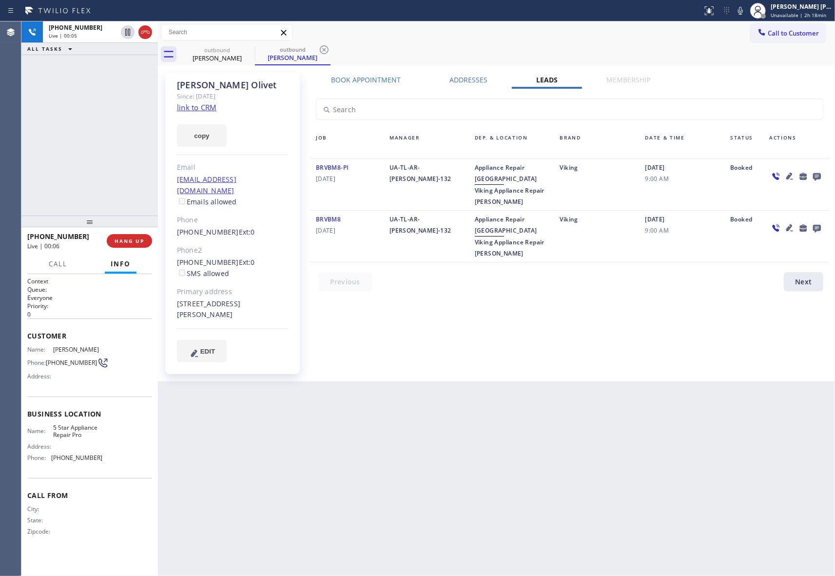
drag, startPoint x: 142, startPoint y: 32, endPoint x: 166, endPoint y: 32, distance: 23.4
click at [142, 32] on icon at bounding box center [145, 32] width 12 height 12
click at [249, 52] on icon at bounding box center [249, 50] width 12 height 12
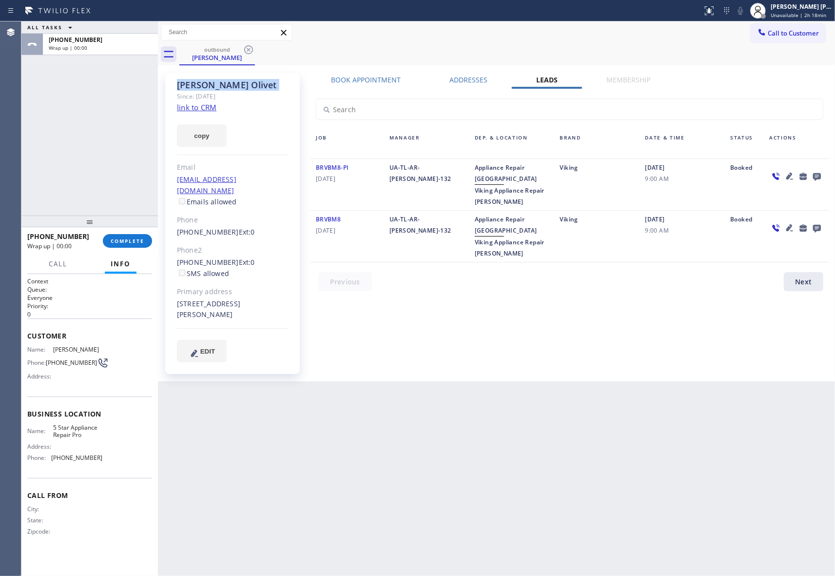
click at [249, 51] on icon at bounding box center [249, 50] width 12 height 12
click at [249, 51] on div "outbound [PERSON_NAME]" at bounding box center [506, 54] width 655 height 22
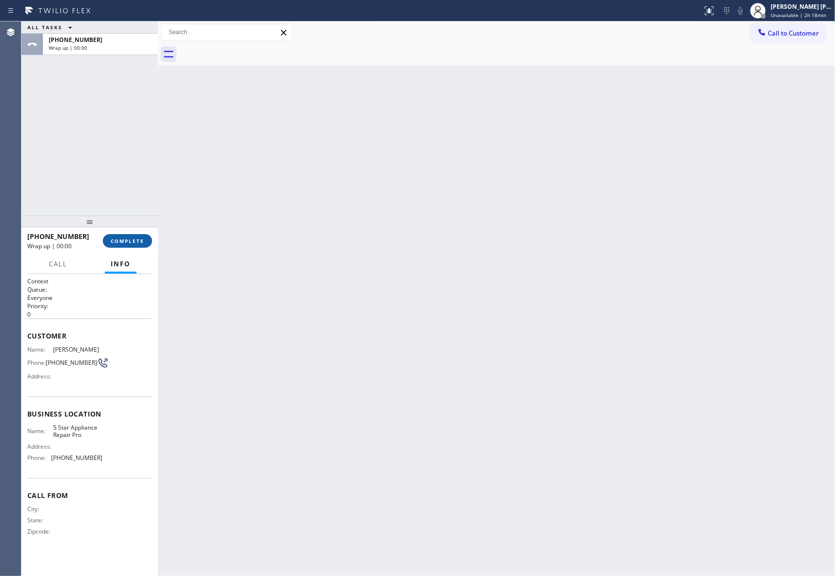
click at [135, 239] on span "COMPLETE" at bounding box center [128, 240] width 34 height 7
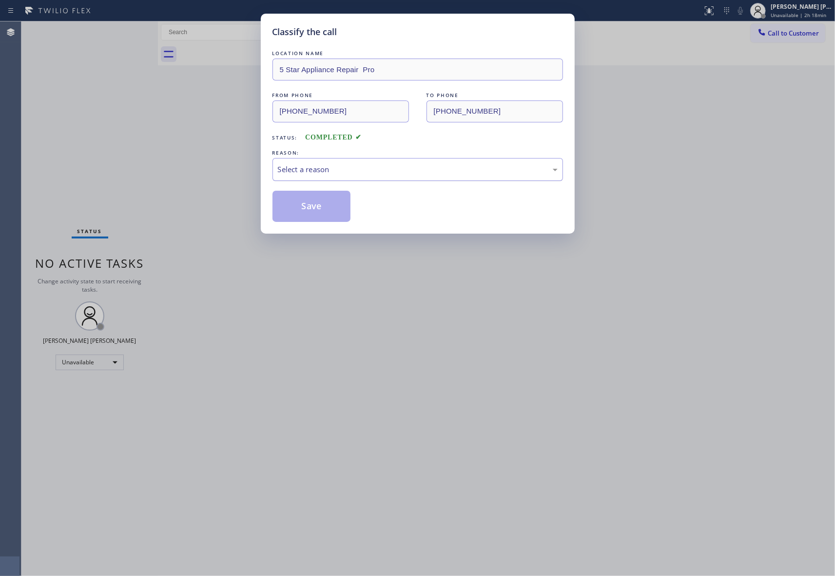
click at [387, 173] on div "Select a reason" at bounding box center [418, 169] width 280 height 11
click at [297, 209] on button "Save" at bounding box center [311, 206] width 78 height 31
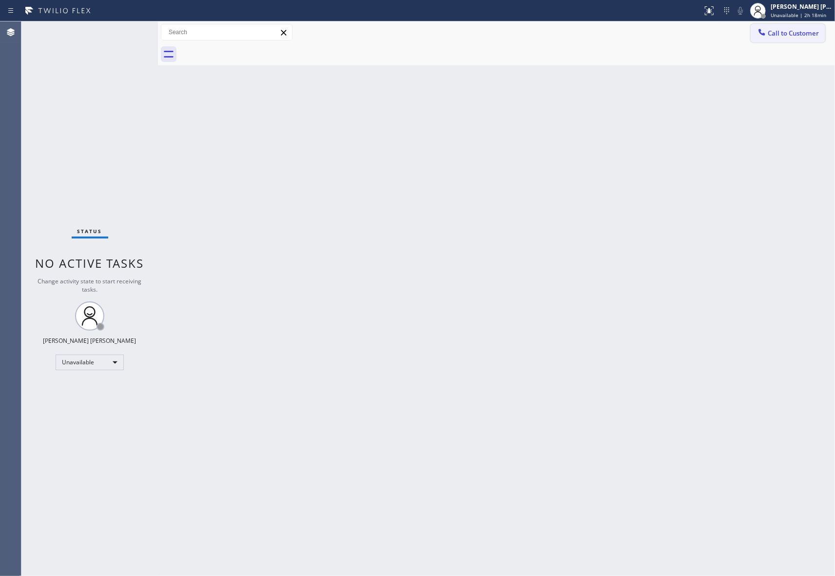
click at [790, 26] on button "Call to Customer" at bounding box center [788, 33] width 75 height 19
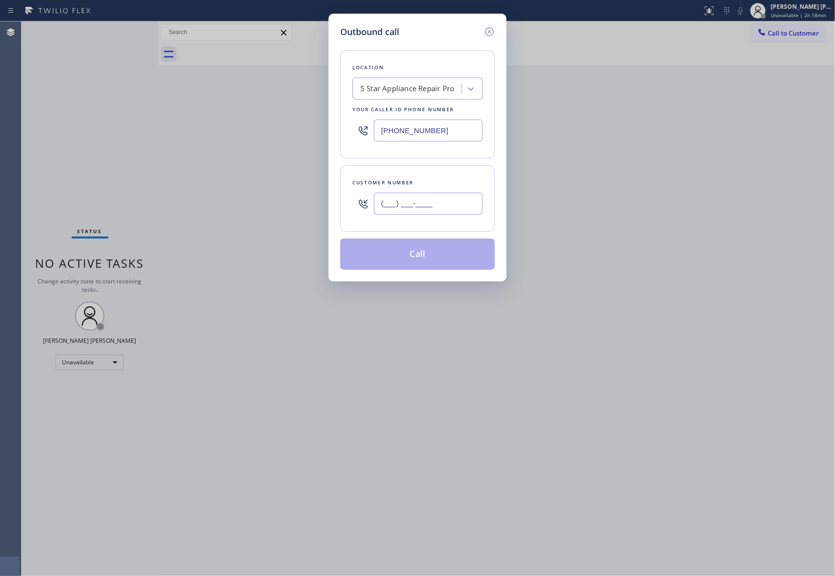
click at [427, 211] on input "(___) ___-____" at bounding box center [428, 203] width 109 height 22
paste input "310) 748-7644"
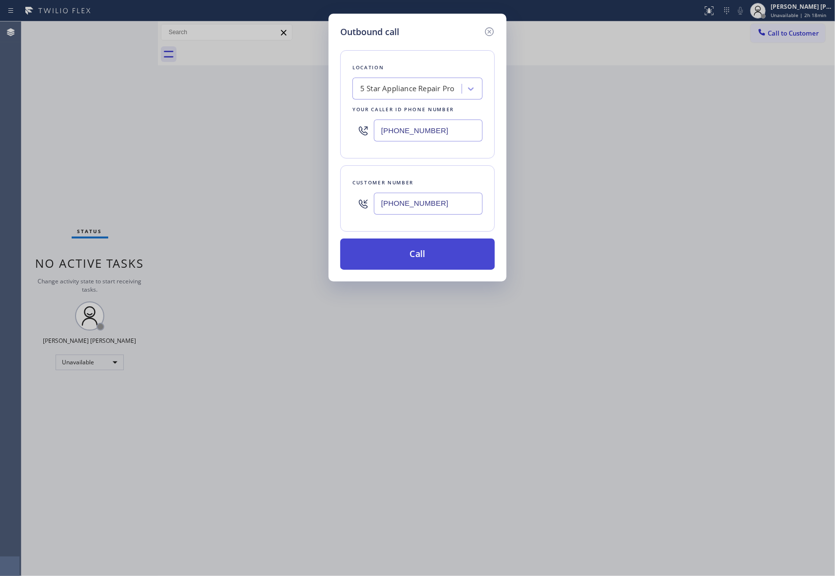
type input "[PHONE_NUMBER]"
drag, startPoint x: 428, startPoint y: 255, endPoint x: 401, endPoint y: 268, distance: 30.1
click at [428, 256] on button "Call" at bounding box center [417, 253] width 154 height 31
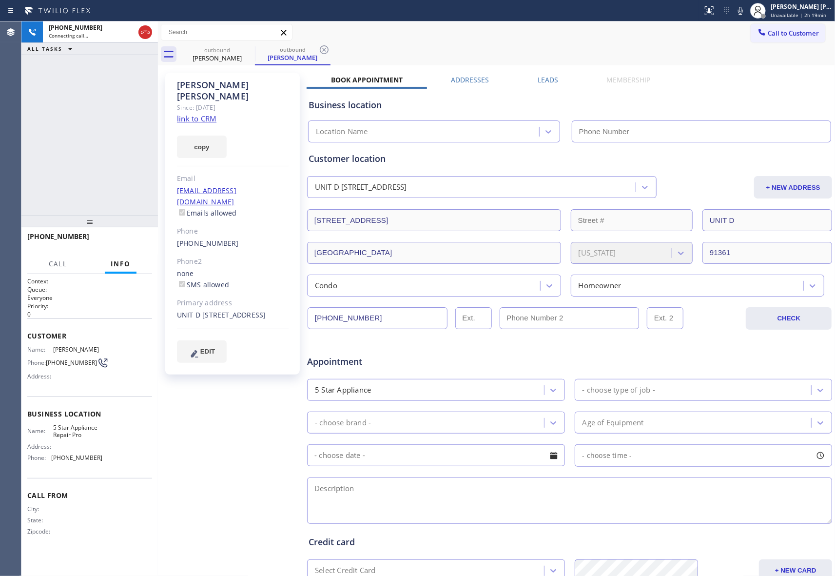
type input "[PHONE_NUMBER]"
click at [554, 80] on label "Leads" at bounding box center [548, 79] width 20 height 9
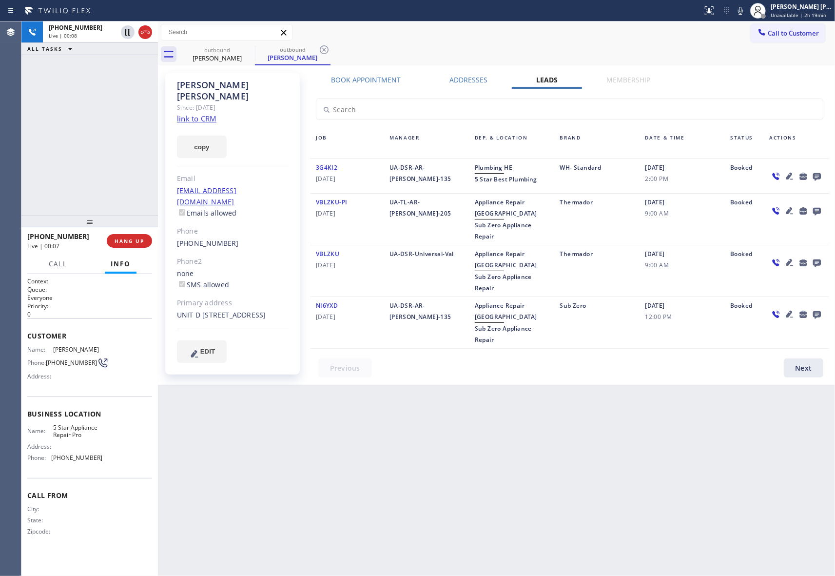
click at [820, 176] on icon at bounding box center [817, 177] width 8 height 8
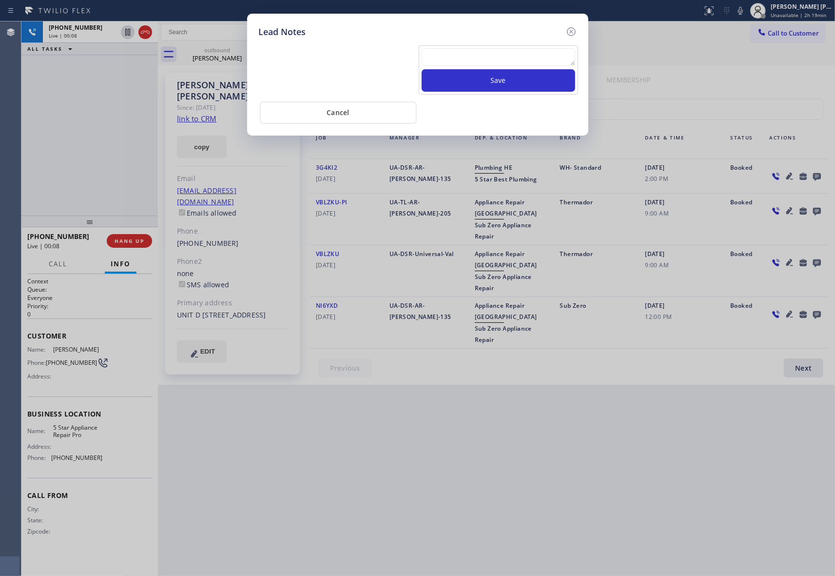
click at [500, 60] on textarea at bounding box center [499, 57] width 154 height 18
paste textarea "VM | please transfer if cx calls back"
type textarea "VM | please transfer if cx calls back"
click at [499, 84] on button "Save" at bounding box center [499, 80] width 154 height 22
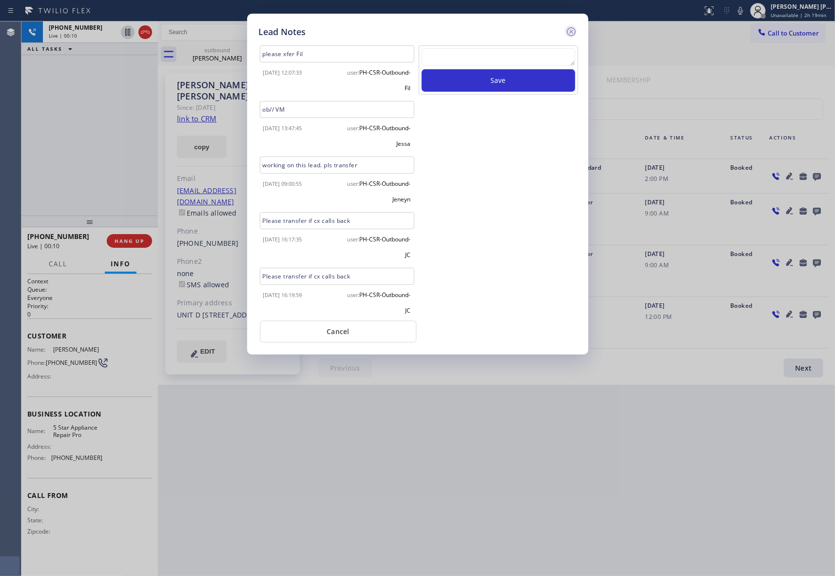
click at [573, 30] on icon at bounding box center [571, 32] width 12 height 12
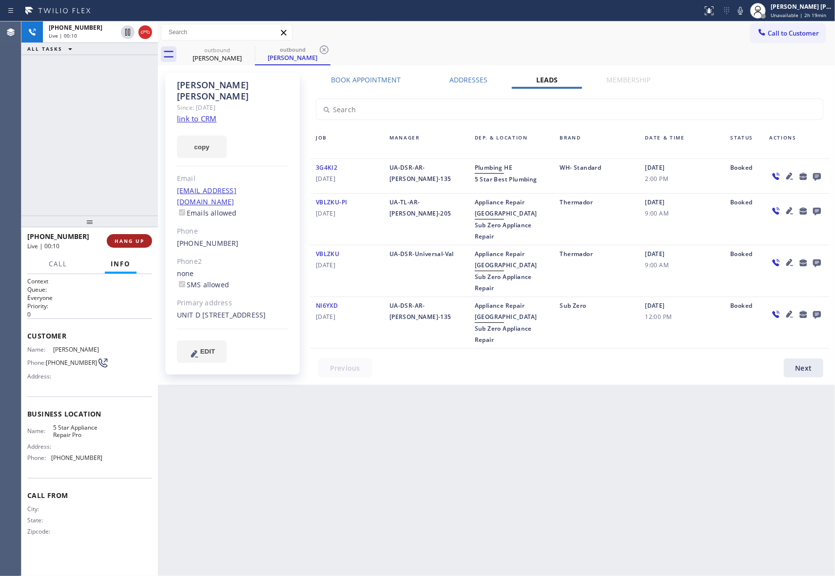
click at [125, 242] on span "HANG UP" at bounding box center [130, 240] width 30 height 7
click at [117, 246] on button "COMPLETE" at bounding box center [127, 241] width 49 height 14
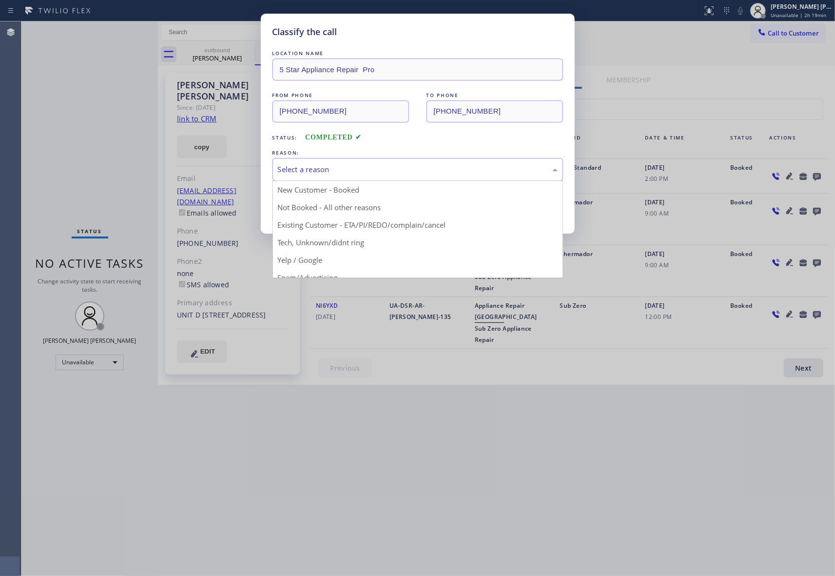
click at [378, 168] on div "Select a reason" at bounding box center [418, 169] width 280 height 11
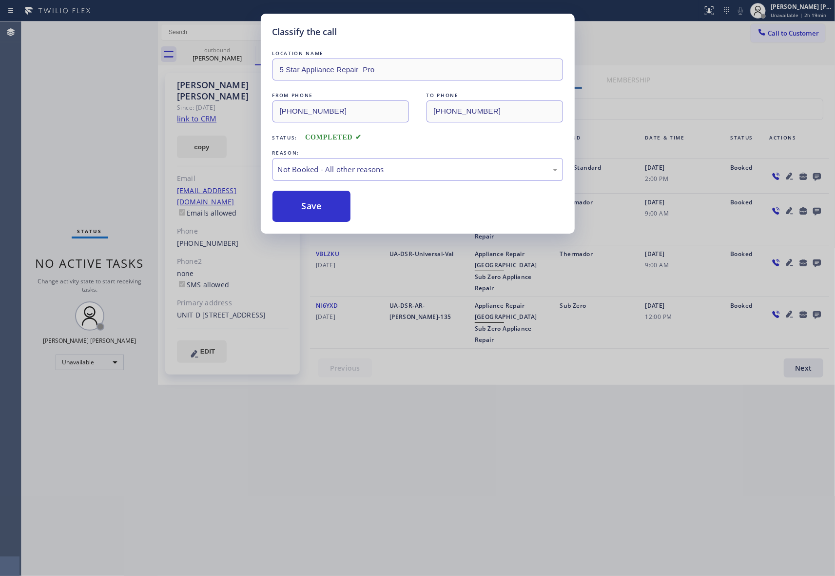
click at [311, 201] on button "Save" at bounding box center [311, 206] width 78 height 31
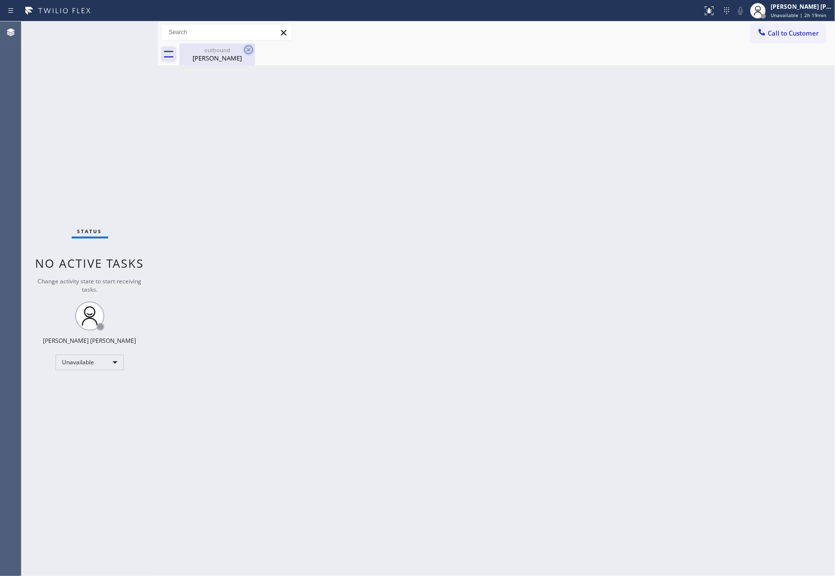
drag, startPoint x: 227, startPoint y: 49, endPoint x: 250, endPoint y: 52, distance: 23.5
click at [227, 51] on div "outbound" at bounding box center [217, 49] width 74 height 7
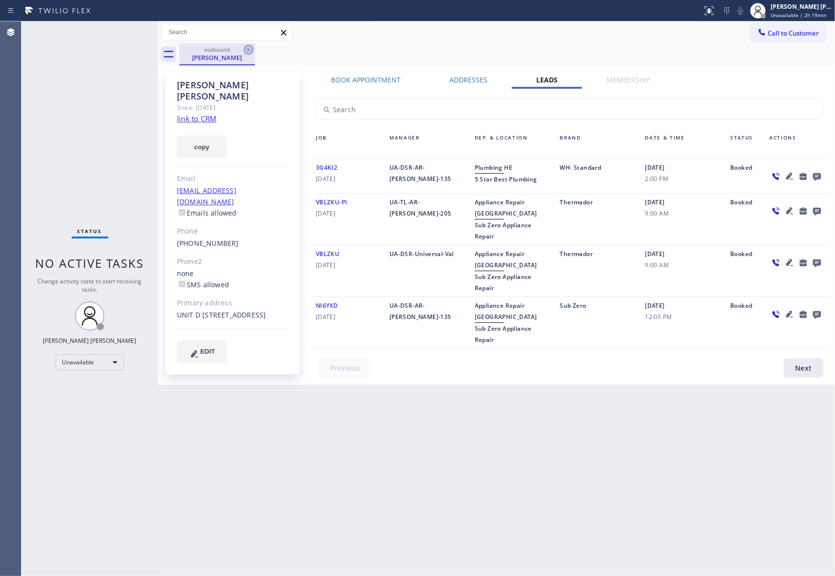
click at [250, 52] on icon at bounding box center [249, 50] width 12 height 12
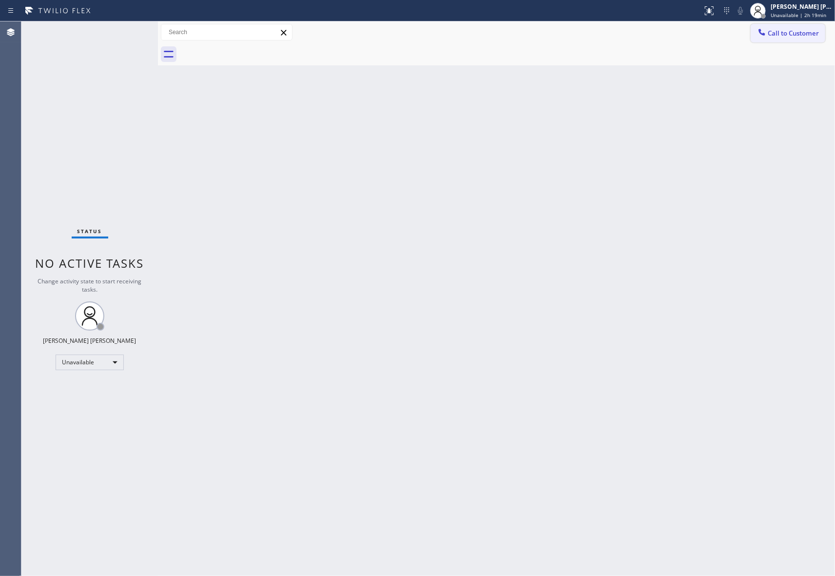
click at [803, 36] on span "Call to Customer" at bounding box center [793, 33] width 51 height 9
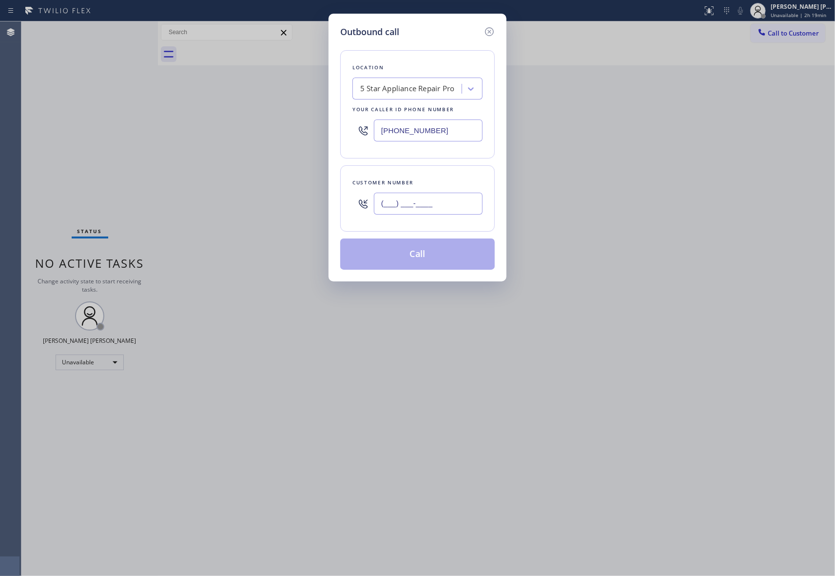
click at [431, 198] on input "(___) ___-____" at bounding box center [428, 203] width 109 height 22
paste input "562) 290-3155"
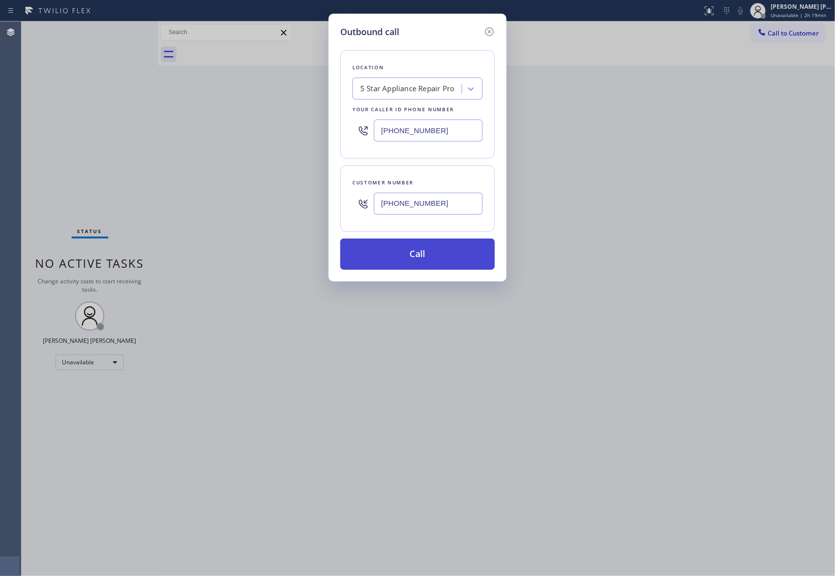
type input "[PHONE_NUMBER]"
drag, startPoint x: 431, startPoint y: 258, endPoint x: 361, endPoint y: 158, distance: 122.2
click at [429, 259] on button "Call" at bounding box center [417, 253] width 154 height 31
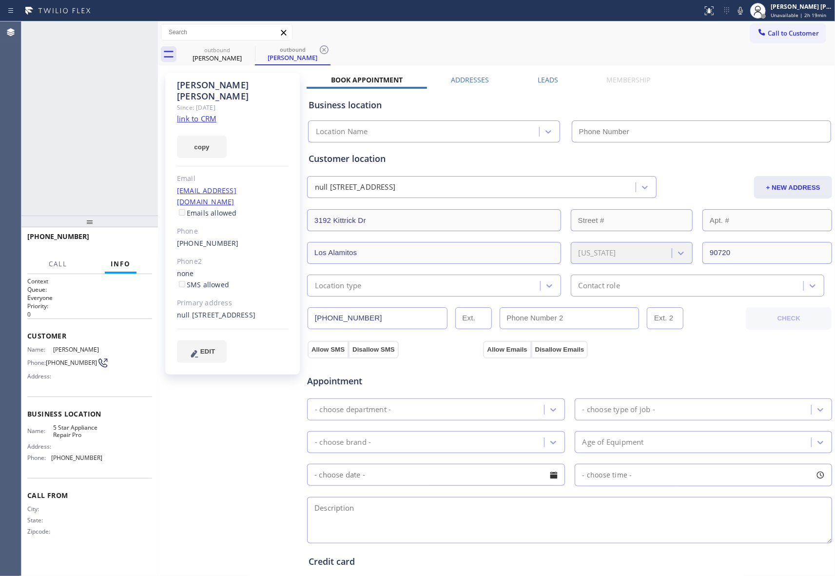
type input "[PHONE_NUMBER]"
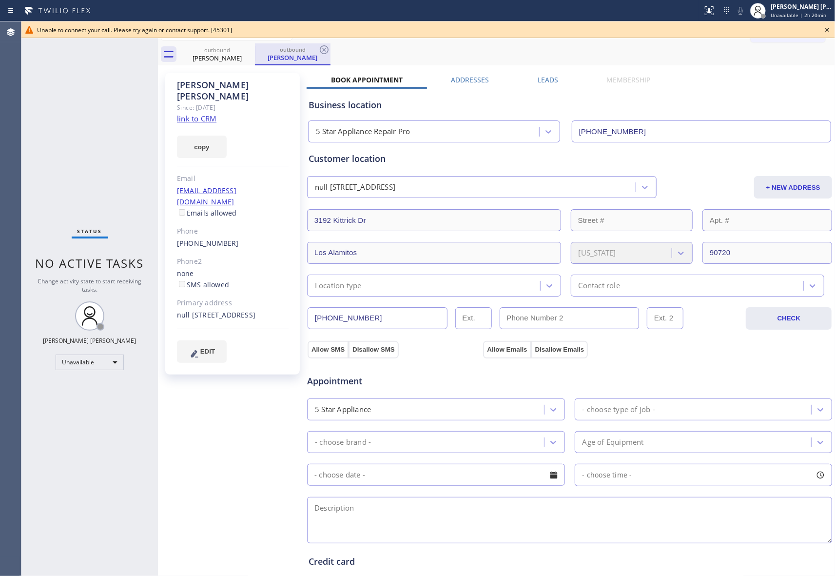
click at [302, 52] on div "outbound" at bounding box center [293, 49] width 74 height 7
click at [246, 52] on icon at bounding box center [249, 50] width 12 height 12
click at [255, 52] on div "outbound [PERSON_NAME]" at bounding box center [293, 54] width 76 height 22
click at [246, 52] on icon at bounding box center [249, 50] width 12 height 12
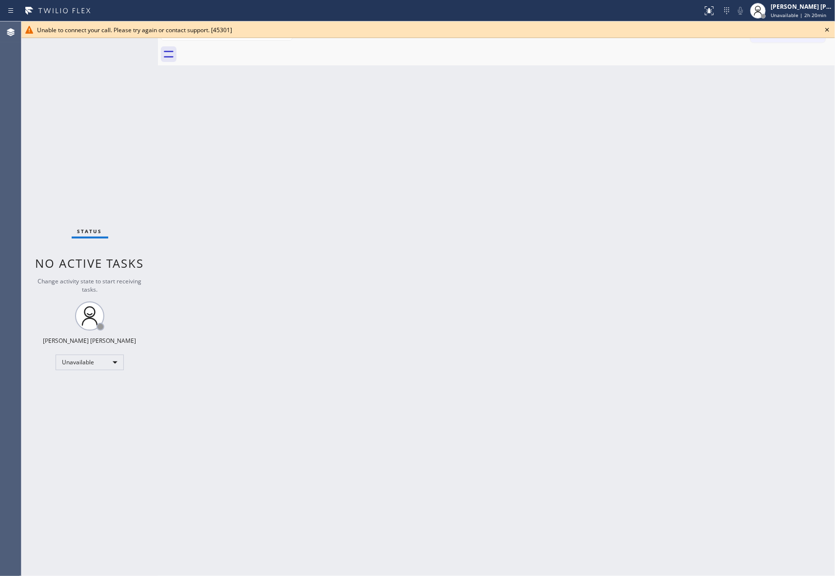
click at [246, 52] on div at bounding box center [506, 54] width 655 height 22
click at [831, 34] on icon at bounding box center [827, 30] width 12 height 12
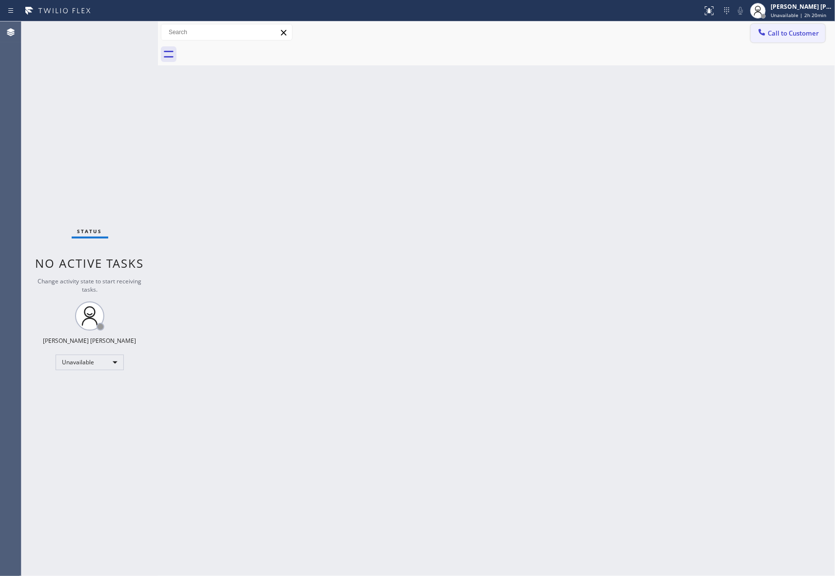
click at [803, 35] on span "Call to Customer" at bounding box center [793, 33] width 51 height 9
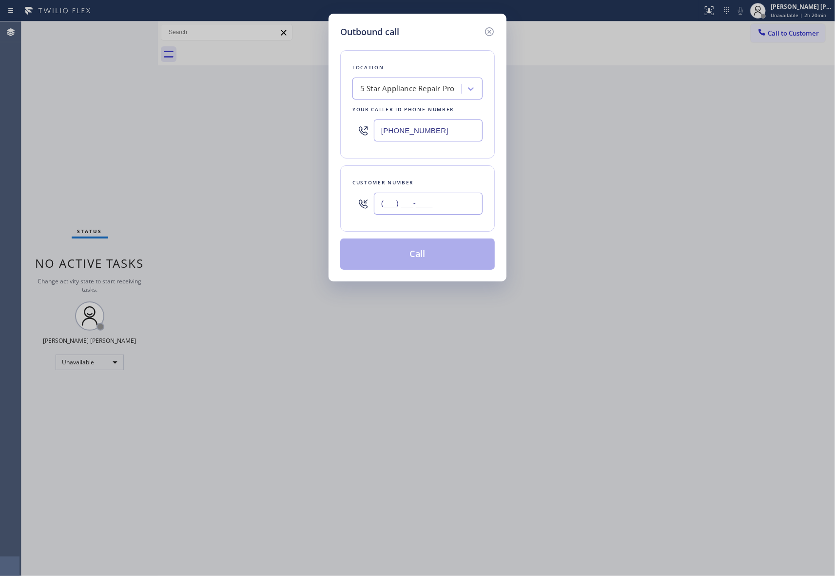
click at [444, 196] on input "(___) ___-____" at bounding box center [428, 203] width 109 height 22
paste input "805) 451-9881"
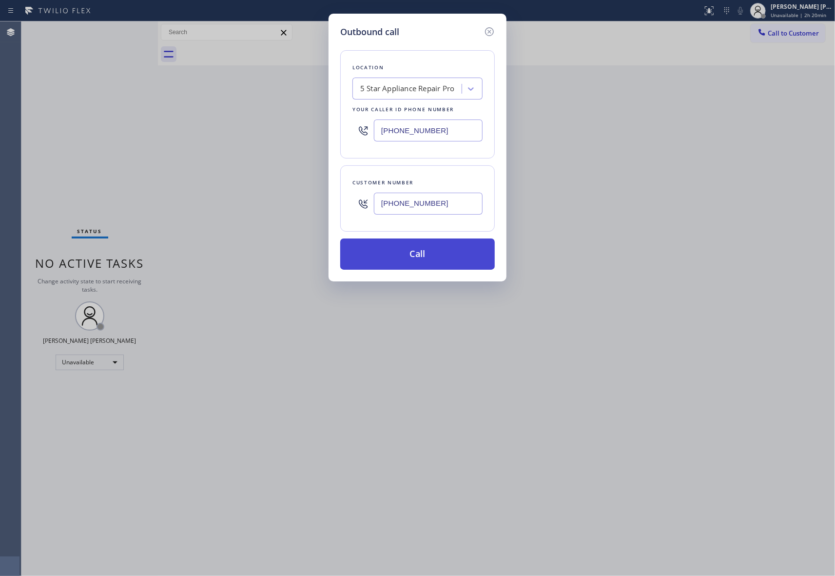
type input "[PHONE_NUMBER]"
click at [430, 254] on button "Call" at bounding box center [417, 253] width 154 height 31
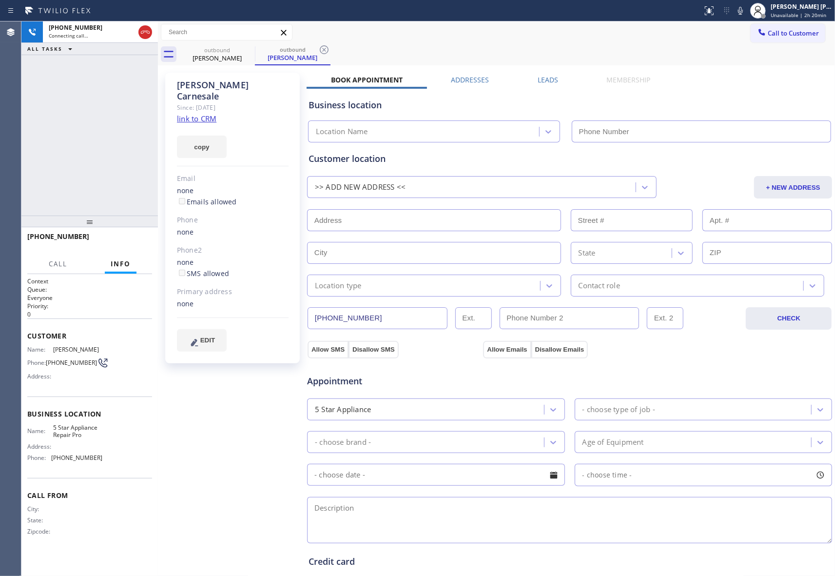
type input "[PHONE_NUMBER]"
click at [118, 240] on span "HANG UP" at bounding box center [130, 240] width 30 height 7
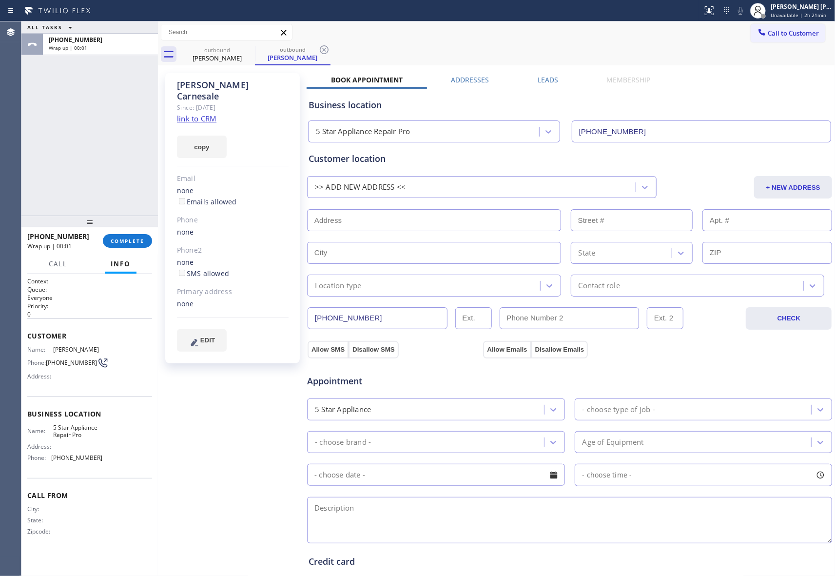
drag, startPoint x: 542, startPoint y: 70, endPoint x: 544, endPoint y: 78, distance: 7.9
click at [542, 70] on div "[PERSON_NAME] Since: [DATE] link to CRM copy Email none Emails allowed Phone no…" at bounding box center [496, 393] width 672 height 651
click at [544, 78] on label "Leads" at bounding box center [548, 79] width 20 height 9
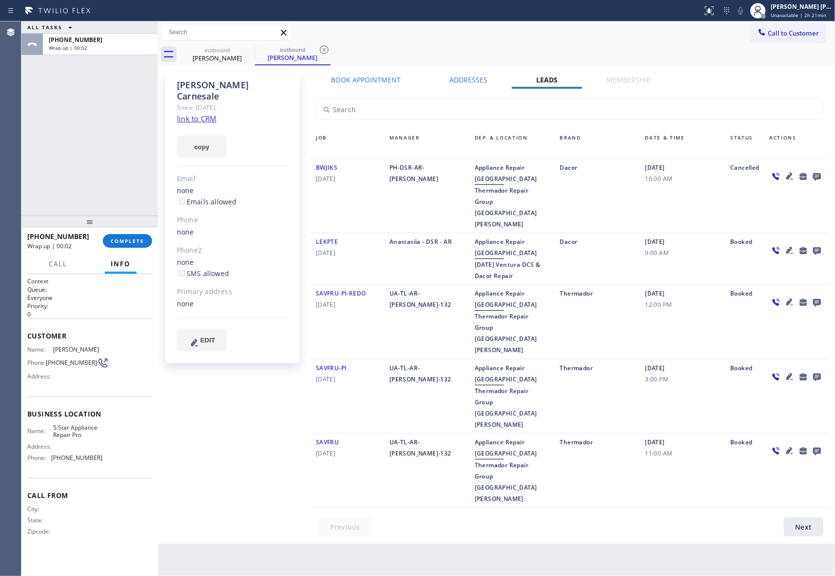
click at [815, 176] on icon at bounding box center [817, 177] width 8 height 8
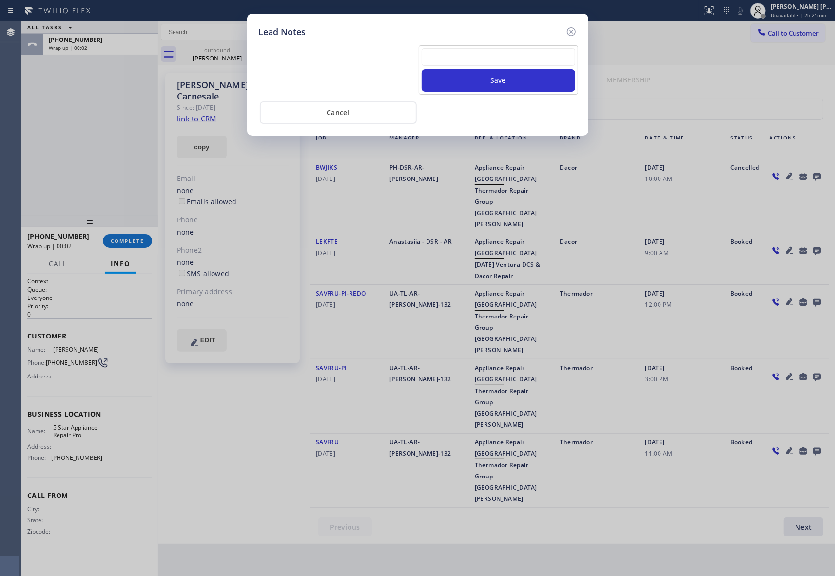
click at [496, 59] on textarea at bounding box center [499, 57] width 154 height 18
paste textarea "VM | please transfer if cx calls back"
type textarea "VM | please transfer if cx calls back"
click at [504, 85] on button "Save" at bounding box center [499, 80] width 154 height 22
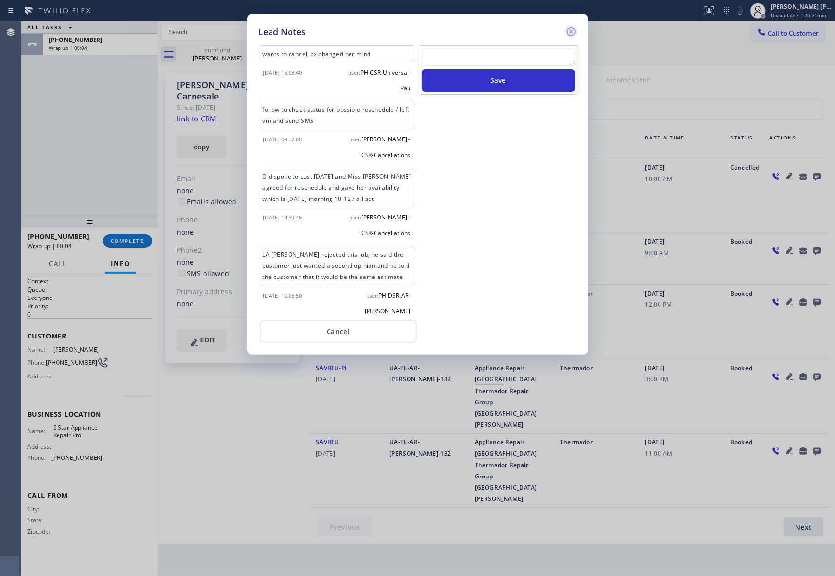
click at [571, 31] on icon at bounding box center [570, 31] width 9 height 9
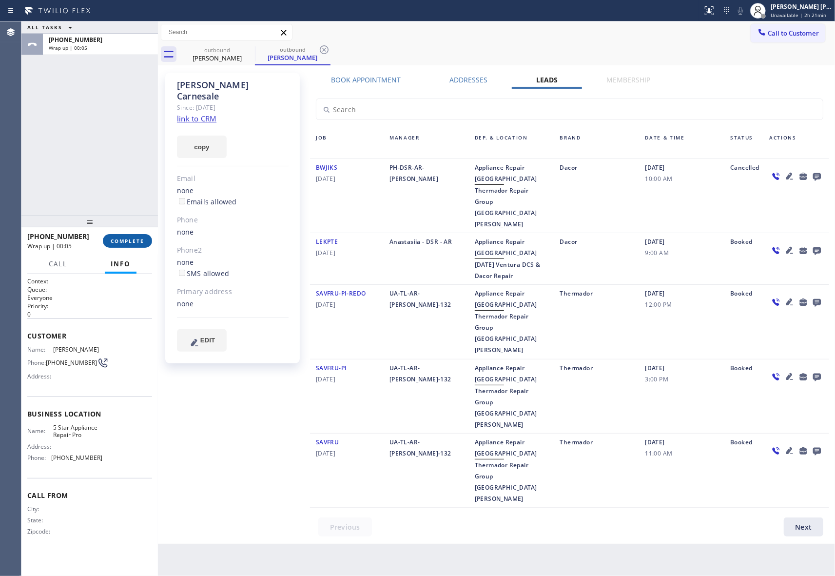
click at [129, 239] on span "COMPLETE" at bounding box center [128, 240] width 34 height 7
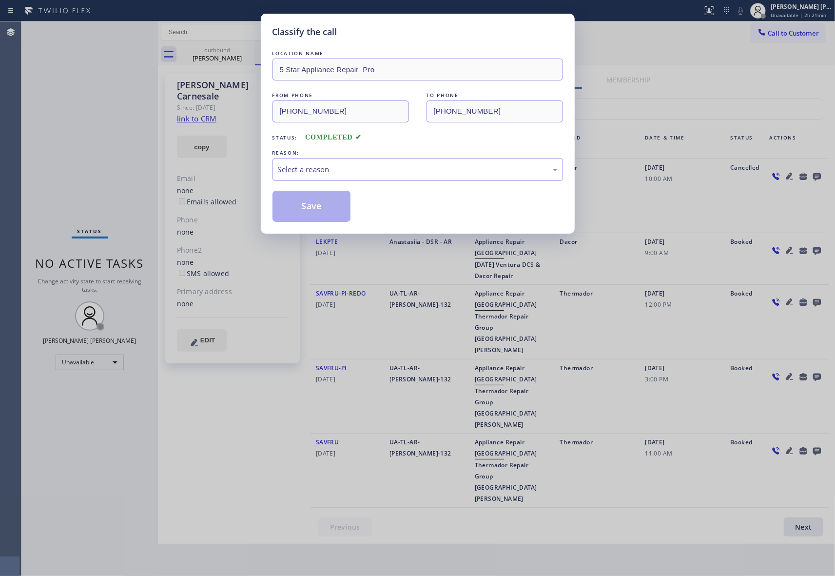
click at [226, 59] on div "Classify the call LOCATION NAME 5 Star Appliance Repair Pro FROM PHONE [PHONE_N…" at bounding box center [417, 288] width 835 height 576
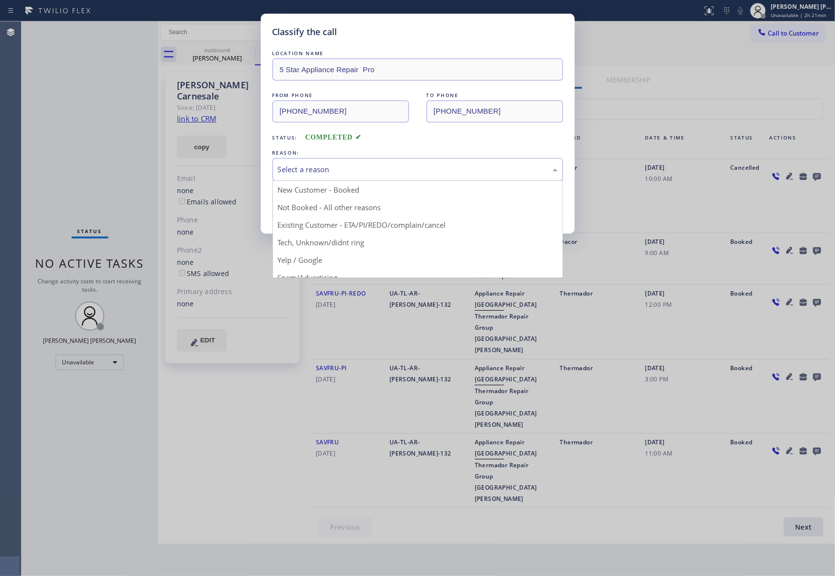
click at [330, 163] on div "Select a reason" at bounding box center [417, 169] width 290 height 23
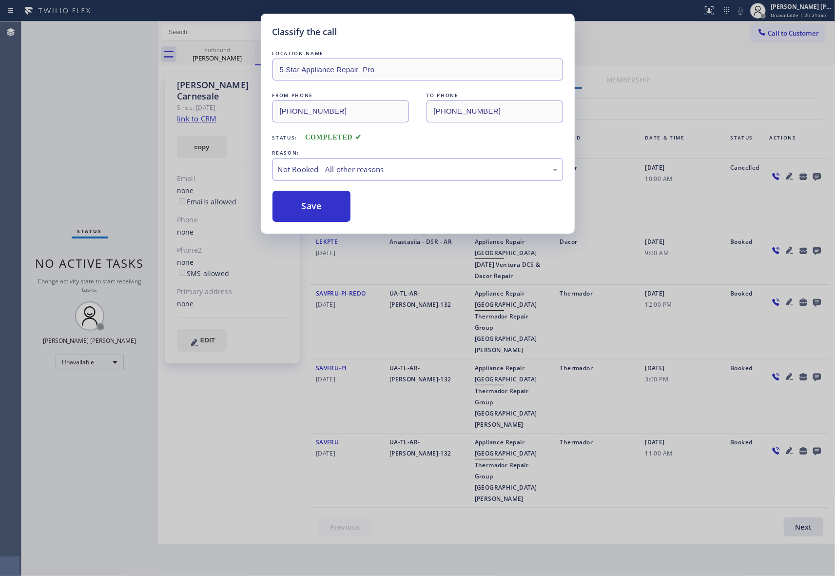
click at [310, 207] on button "Save" at bounding box center [311, 206] width 78 height 31
click at [234, 60] on div "Classify the call LOCATION NAME Metro Heating Repair Burlingame FROM PHONE [PHO…" at bounding box center [427, 298] width 813 height 554
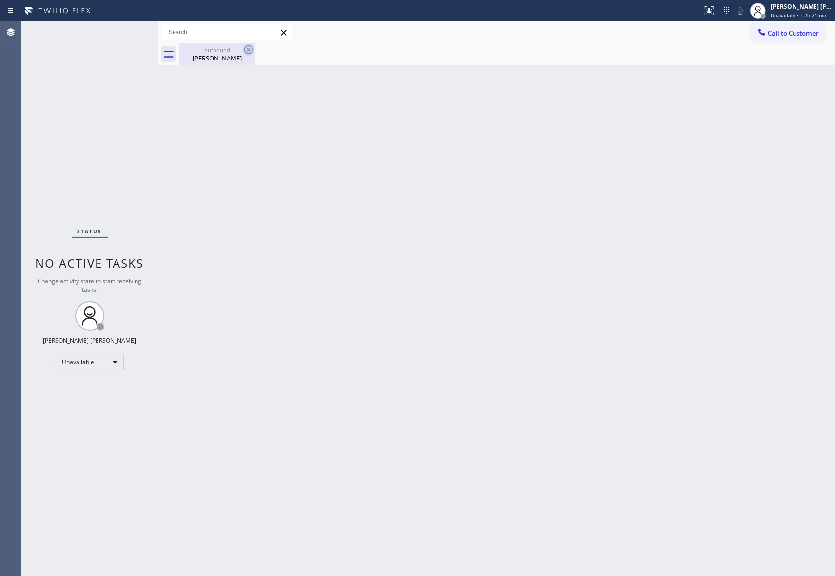
click at [245, 55] on icon at bounding box center [249, 50] width 12 height 12
click at [248, 51] on icon at bounding box center [249, 50] width 12 height 12
click at [237, 73] on div "Back to Dashboard Change Sender ID Customers Technicians Select a contact Outbo…" at bounding box center [496, 298] width 677 height 554
click at [236, 53] on div "outbound" at bounding box center [217, 49] width 74 height 7
click at [782, 31] on span "Call to Customer" at bounding box center [793, 33] width 51 height 9
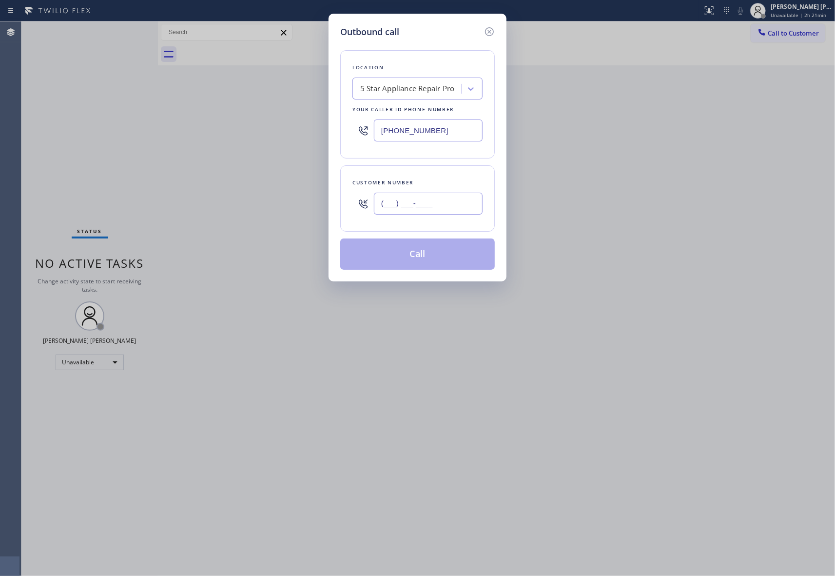
click at [461, 199] on input "(___) ___-____" at bounding box center [428, 203] width 109 height 22
paste input "951) 737-7047"
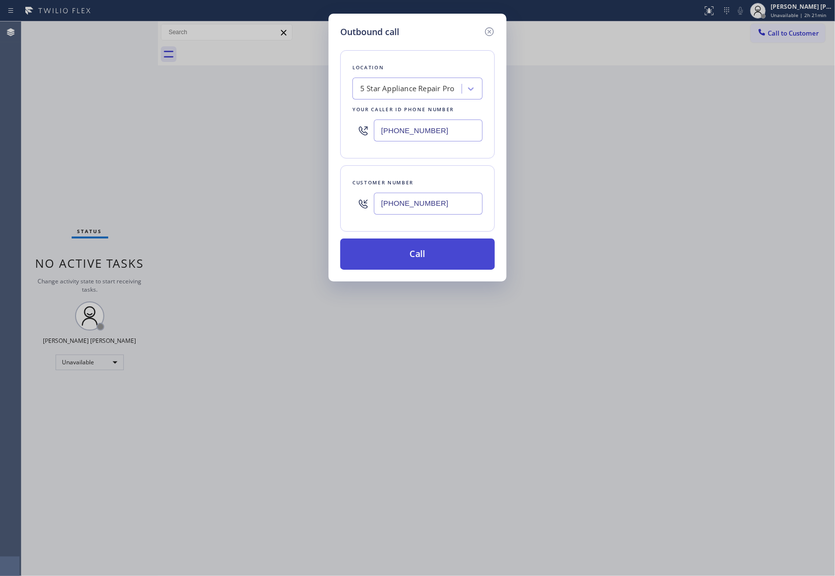
type input "[PHONE_NUMBER]"
click at [432, 254] on button "Call" at bounding box center [417, 253] width 154 height 31
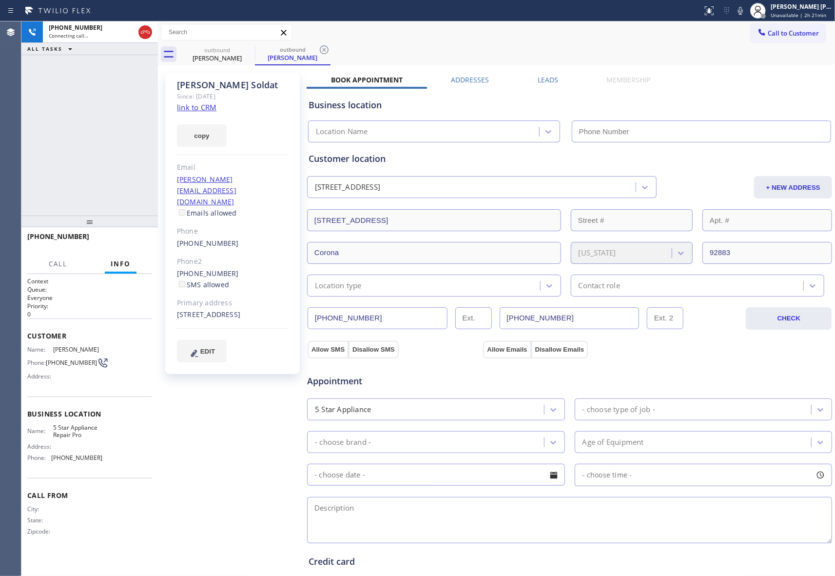
type input "[PHONE_NUMBER]"
click at [546, 86] on div "Business location 5 Star Appliance Repair Pro [PHONE_NUMBER]" at bounding box center [570, 114] width 526 height 58
click at [546, 80] on label "Leads" at bounding box center [548, 79] width 20 height 9
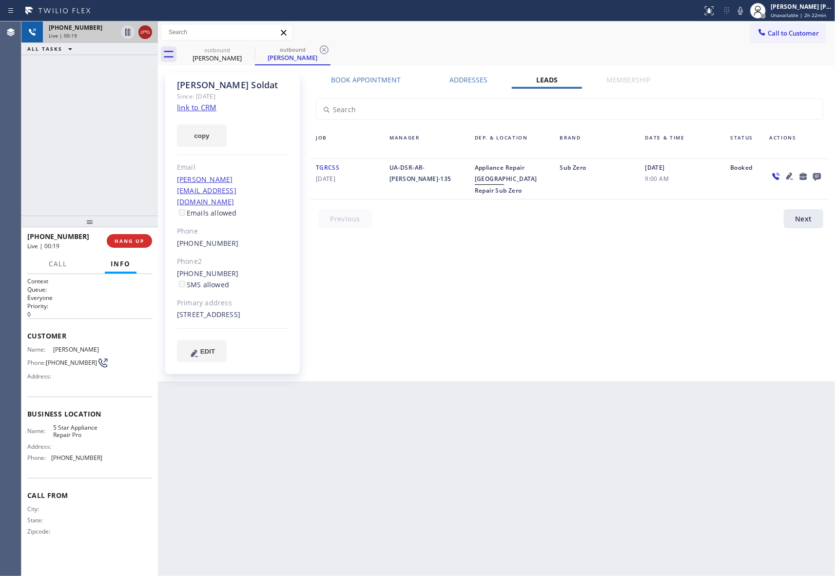
click at [147, 34] on icon at bounding box center [145, 32] width 12 height 12
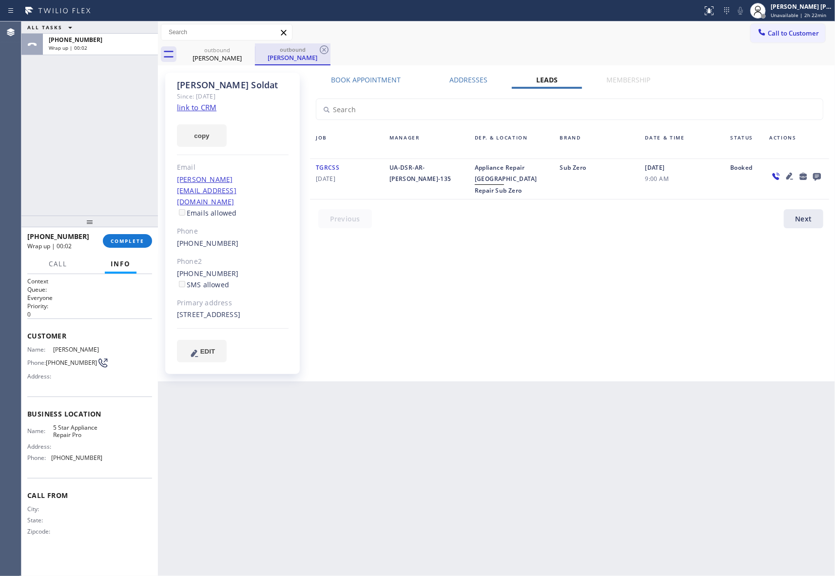
drag, startPoint x: 231, startPoint y: 57, endPoint x: 254, endPoint y: 52, distance: 24.0
click at [236, 55] on div "[PERSON_NAME]" at bounding box center [217, 58] width 74 height 9
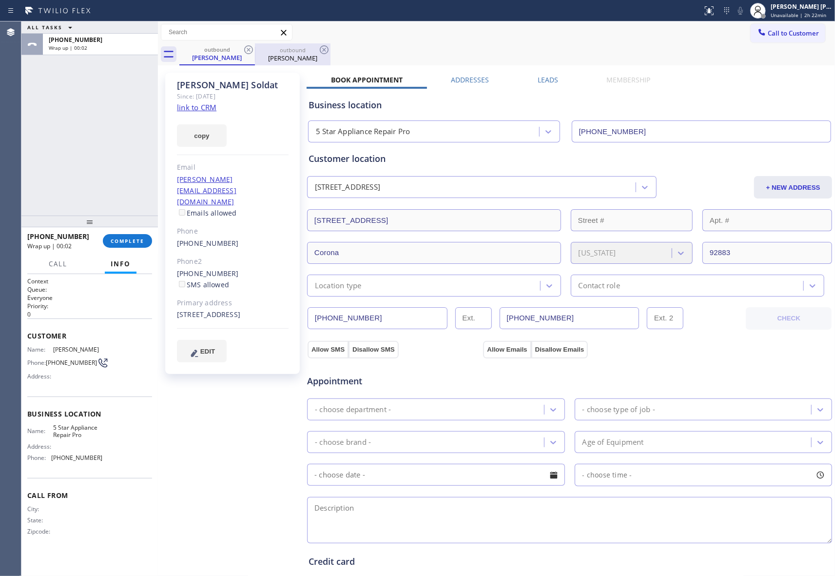
click at [255, 52] on div at bounding box center [255, 55] width 0 height 16
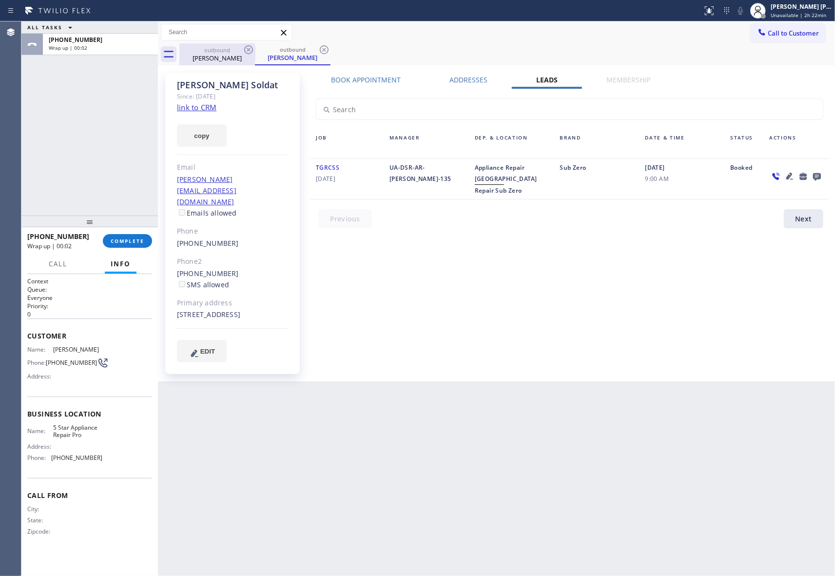
click at [248, 50] on icon at bounding box center [249, 50] width 12 height 12
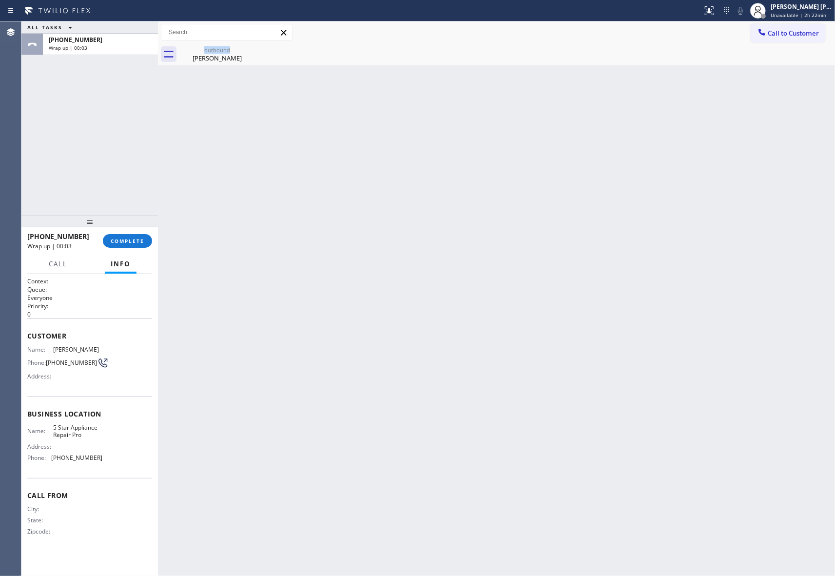
click at [248, 50] on div "outbound [PERSON_NAME]" at bounding box center [217, 54] width 76 height 22
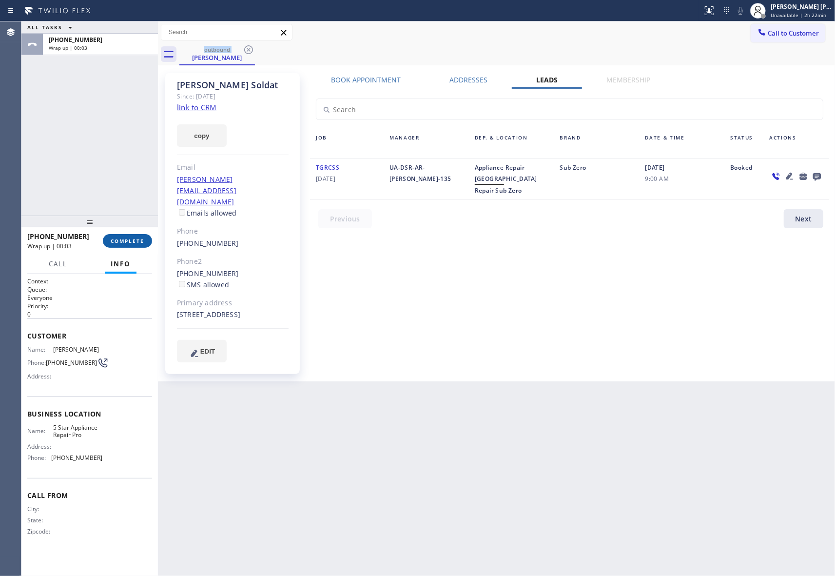
click at [133, 236] on button "COMPLETE" at bounding box center [127, 241] width 49 height 14
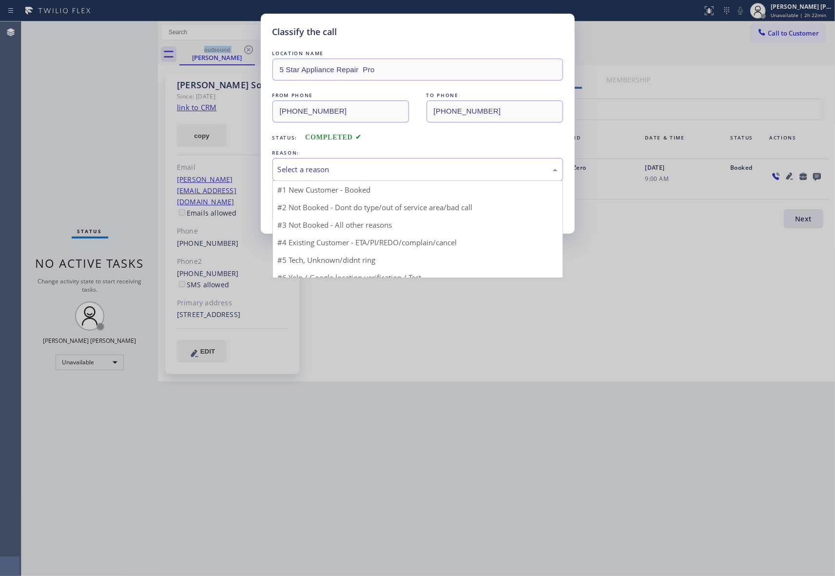
click at [361, 166] on div "Select a reason" at bounding box center [418, 169] width 280 height 11
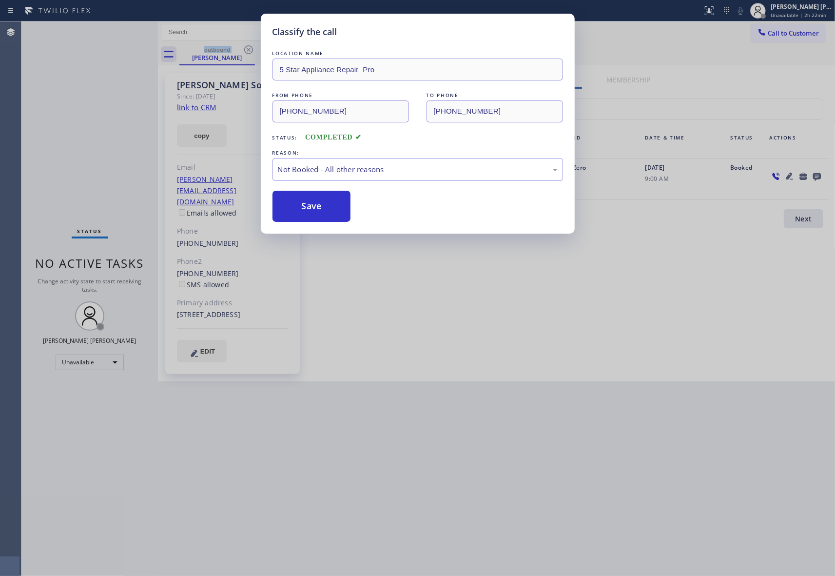
click at [312, 201] on button "Save" at bounding box center [311, 206] width 78 height 31
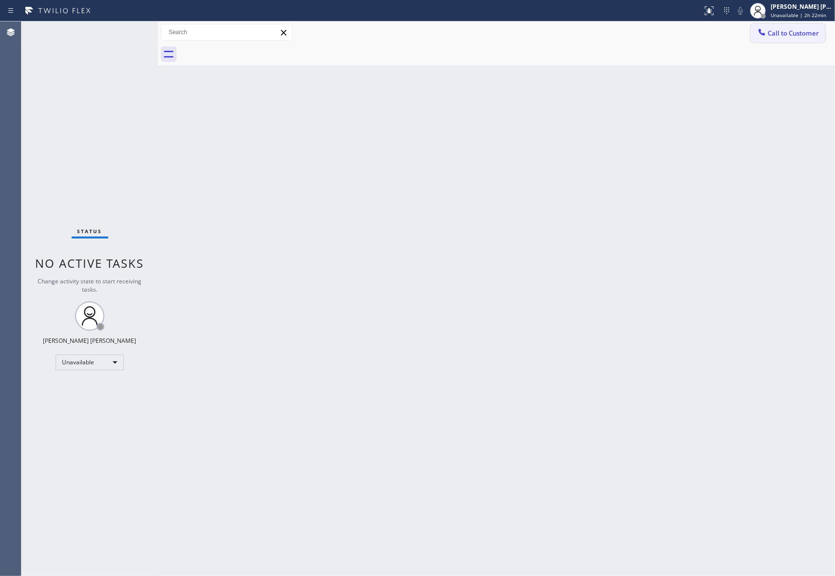
click at [810, 29] on span "Call to Customer" at bounding box center [793, 33] width 51 height 9
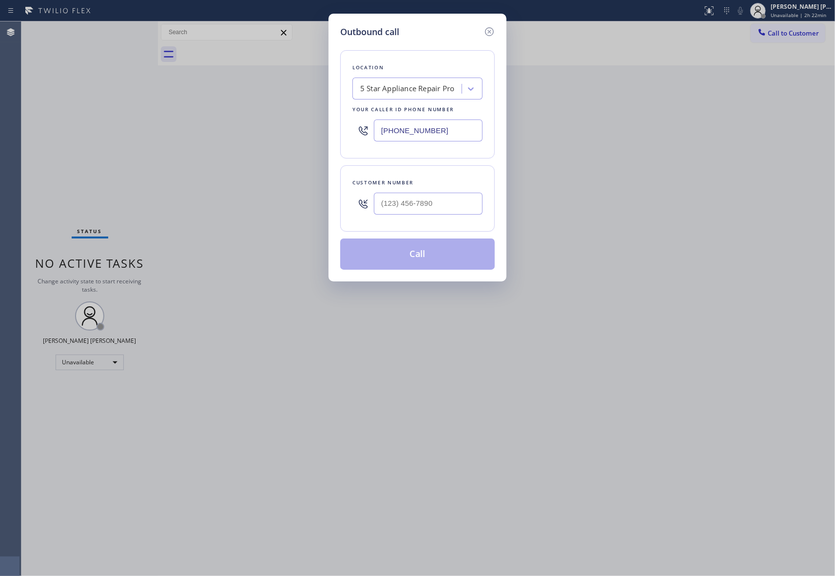
click at [447, 191] on div at bounding box center [428, 204] width 109 height 32
click at [445, 204] on input "(___) ___-____" at bounding box center [428, 203] width 109 height 22
paste input "818) 590-7364"
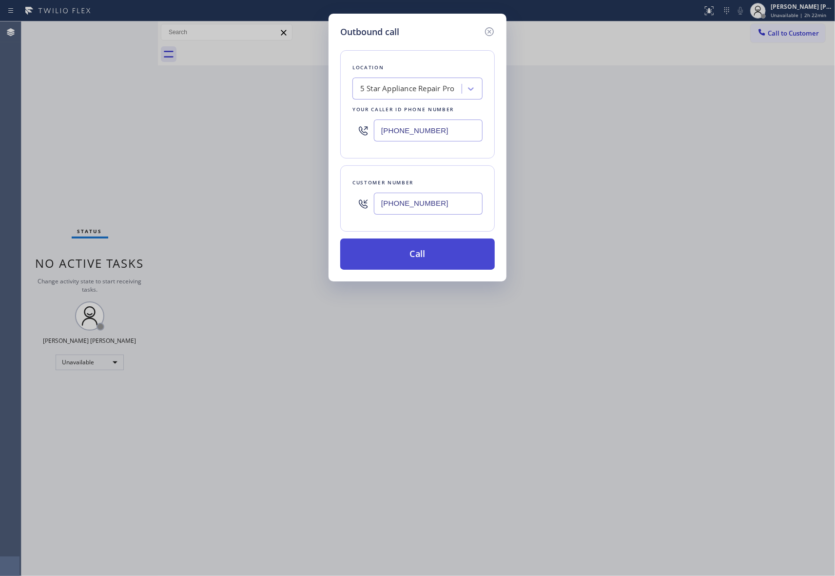
type input "[PHONE_NUMBER]"
click at [427, 260] on button "Call" at bounding box center [417, 253] width 154 height 31
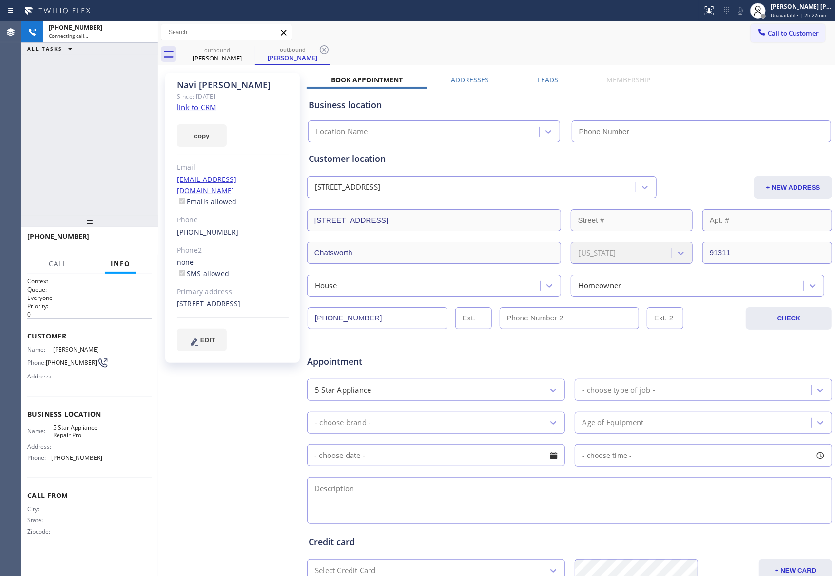
type input "[PHONE_NUMBER]"
click at [144, 30] on icon at bounding box center [145, 32] width 12 height 12
click at [552, 82] on div "Book Appointment Addresses Leads Membership Business location 5 Star Appliance …" at bounding box center [570, 387] width 526 height 624
click at [549, 77] on label "Leads" at bounding box center [548, 79] width 20 height 9
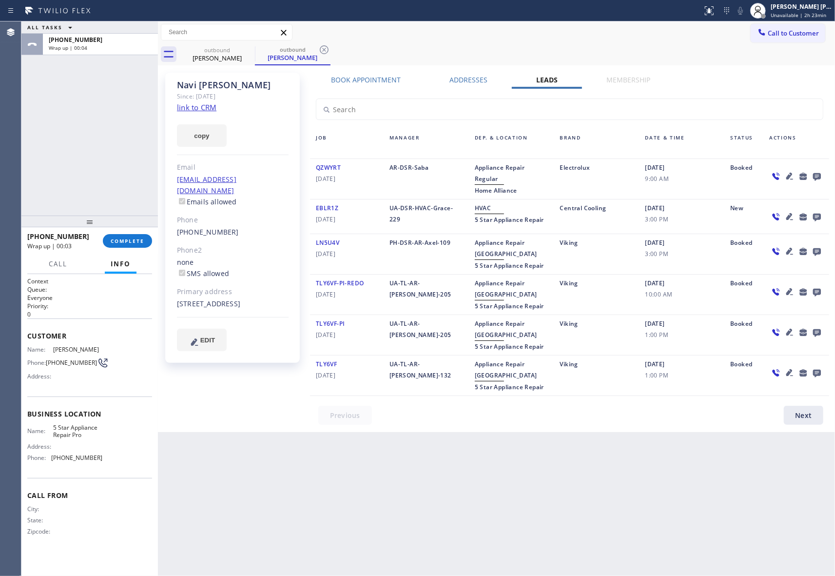
click at [813, 173] on icon at bounding box center [817, 176] width 12 height 12
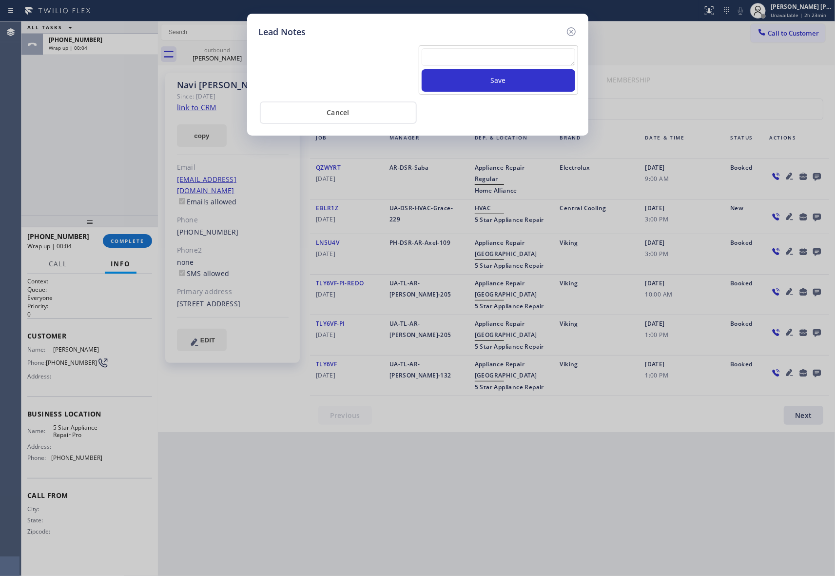
click at [516, 57] on textarea at bounding box center [499, 57] width 154 height 18
paste textarea "VM | please transfer if cx calls back"
type textarea "VM | please transfer if cx calls back"
click at [521, 82] on button "Save" at bounding box center [499, 80] width 154 height 22
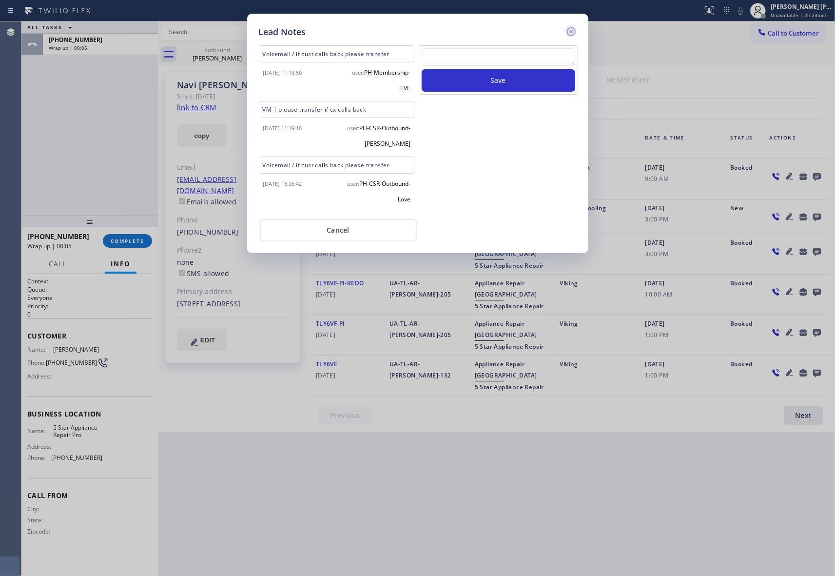
click at [570, 29] on icon at bounding box center [571, 32] width 12 height 12
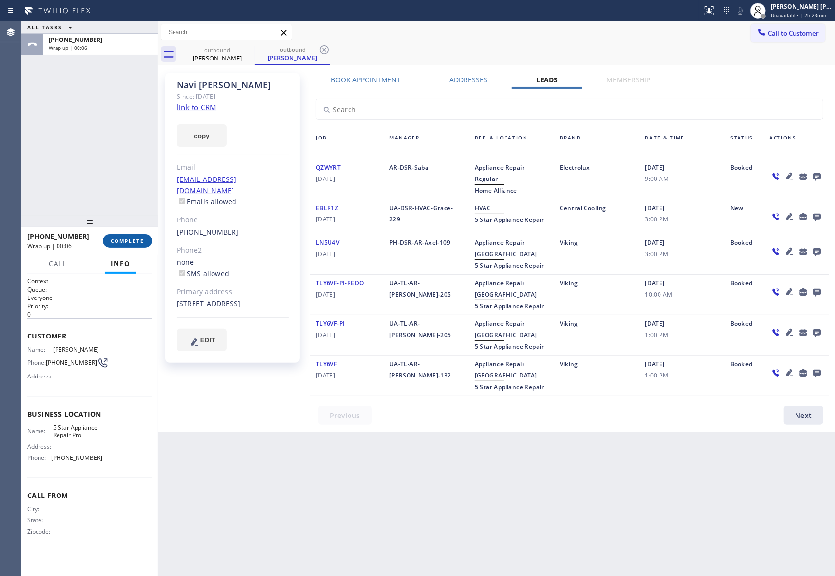
click at [126, 236] on button "COMPLETE" at bounding box center [127, 241] width 49 height 14
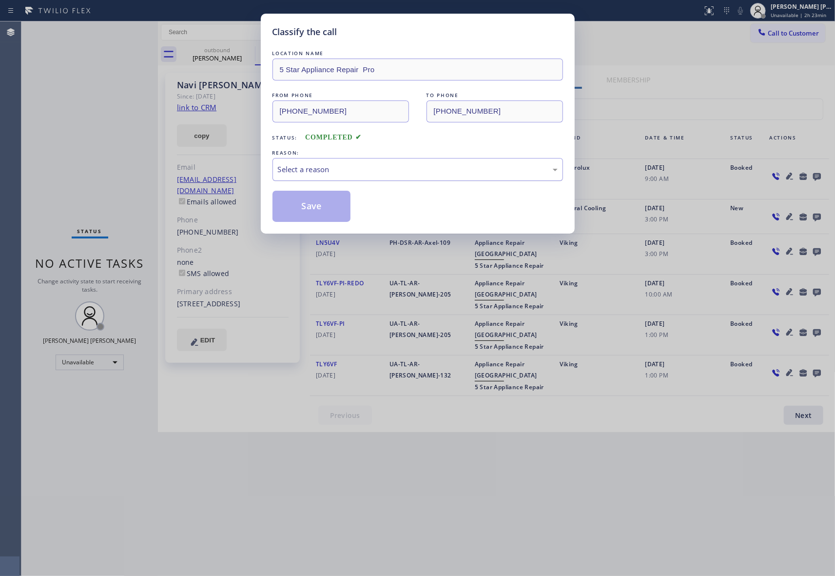
click at [347, 169] on div "Select a reason" at bounding box center [418, 169] width 280 height 11
click at [319, 210] on button "Save" at bounding box center [311, 206] width 78 height 31
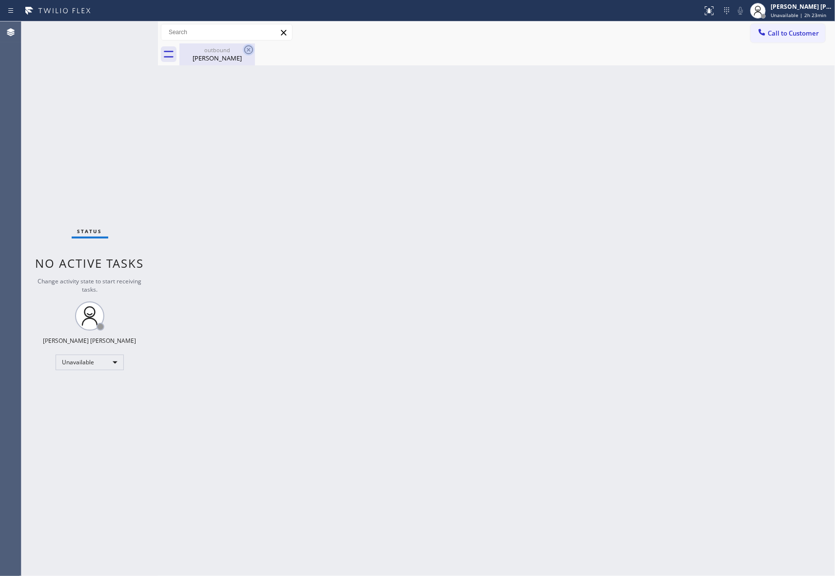
drag, startPoint x: 221, startPoint y: 58, endPoint x: 247, endPoint y: 53, distance: 26.4
click at [230, 57] on div "[PERSON_NAME]" at bounding box center [217, 58] width 74 height 9
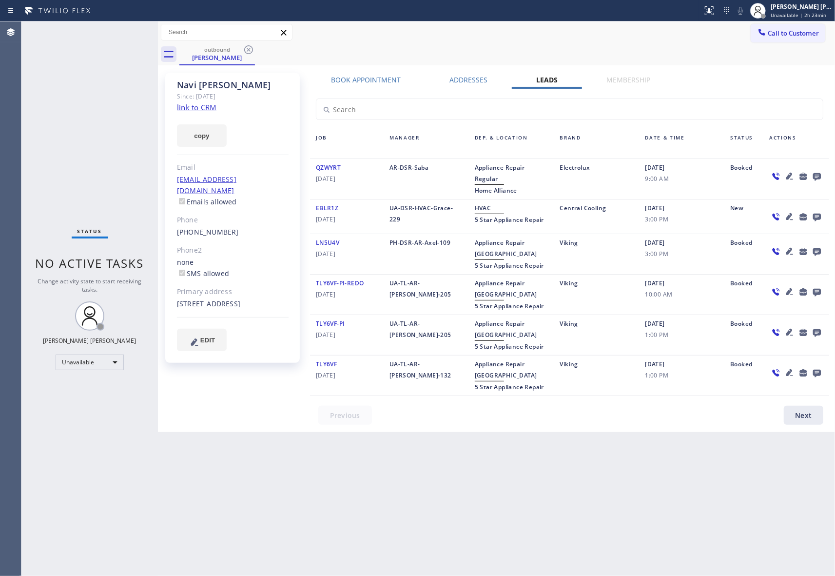
click at [247, 52] on icon at bounding box center [249, 50] width 12 height 12
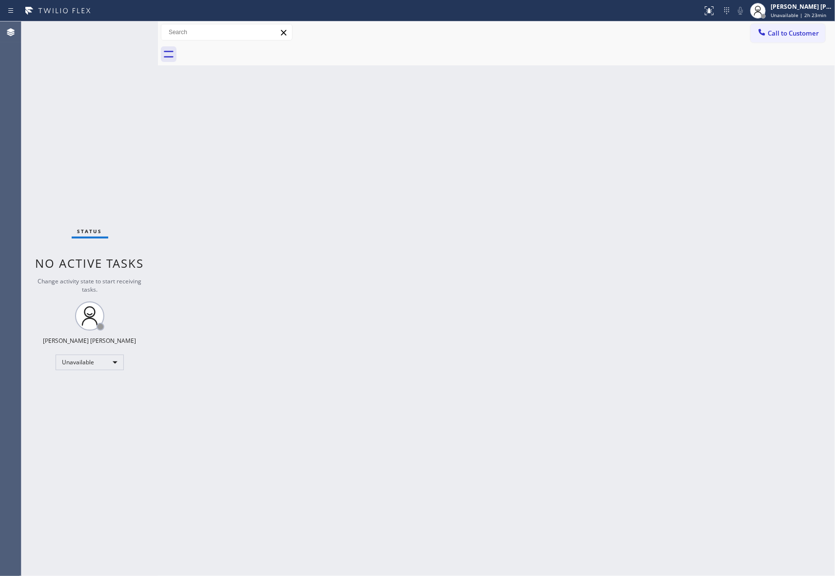
drag, startPoint x: 247, startPoint y: 51, endPoint x: 220, endPoint y: 2, distance: 55.4
click at [247, 47] on div at bounding box center [506, 54] width 655 height 22
click at [798, 35] on span "Call to Customer" at bounding box center [793, 33] width 51 height 9
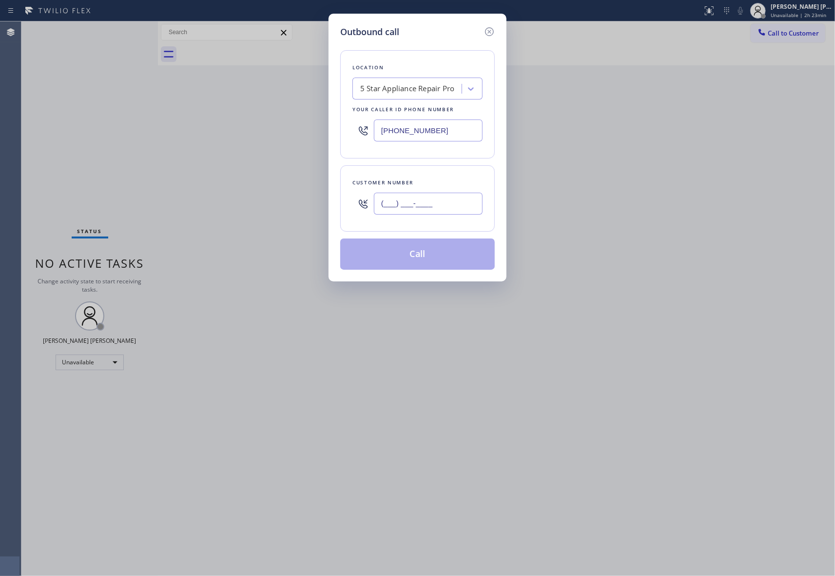
click at [451, 205] on input "(___) ___-____" at bounding box center [428, 203] width 109 height 22
paste input "text"
drag, startPoint x: 462, startPoint y: 213, endPoint x: 324, endPoint y: 207, distance: 138.5
click at [324, 207] on div "Outbound call Location 5 Star Appliance Repair Pro Your caller id phone number …" at bounding box center [417, 288] width 835 height 576
paste input "917) 912-7899"
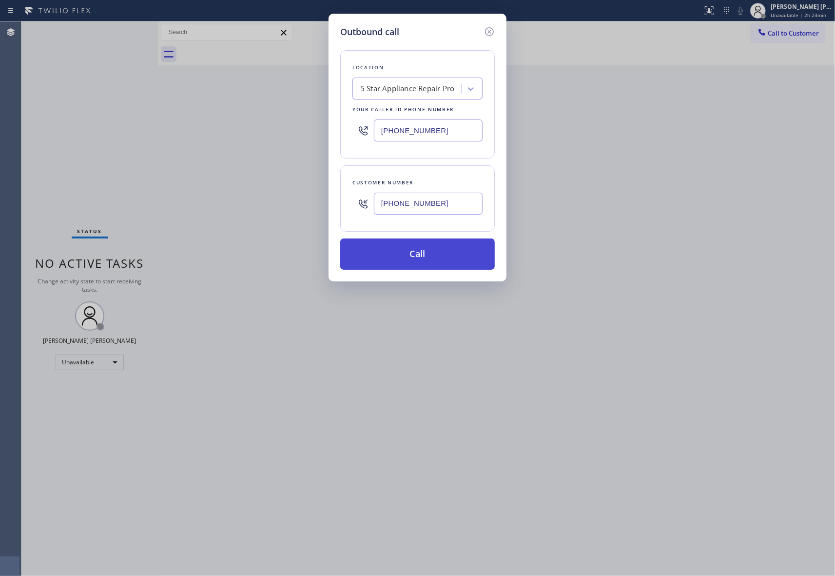
type input "[PHONE_NUMBER]"
click at [416, 258] on button "Call" at bounding box center [417, 253] width 154 height 31
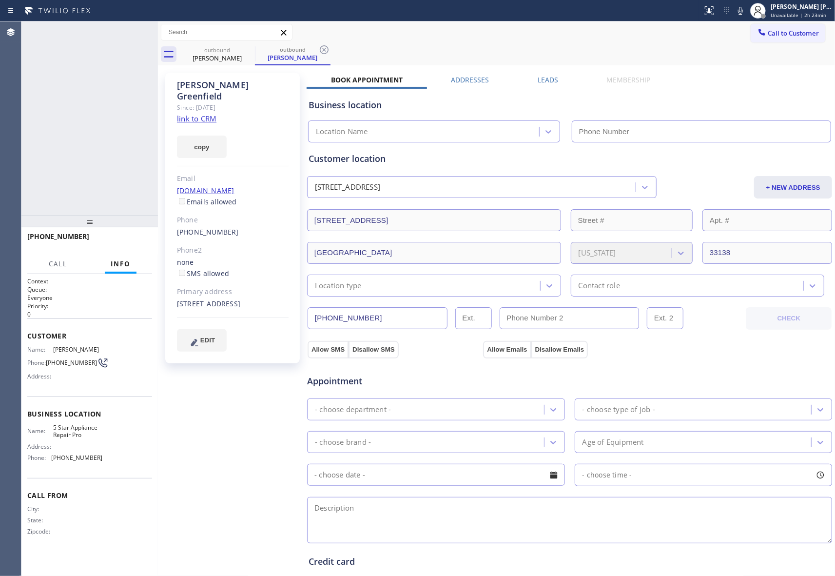
type input "[PHONE_NUMBER]"
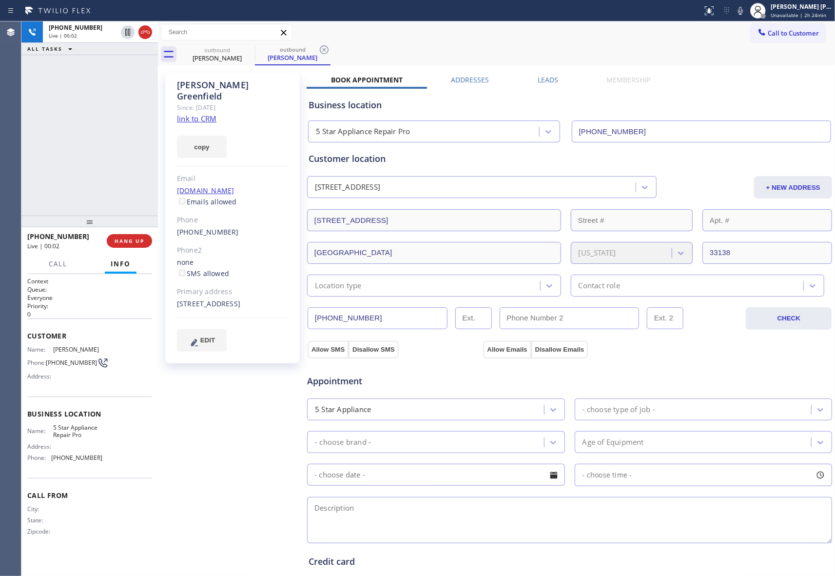
drag, startPoint x: 145, startPoint y: 31, endPoint x: 8, endPoint y: 59, distance: 140.2
click at [143, 31] on icon at bounding box center [145, 32] width 12 height 12
click at [541, 81] on label "Leads" at bounding box center [548, 79] width 20 height 9
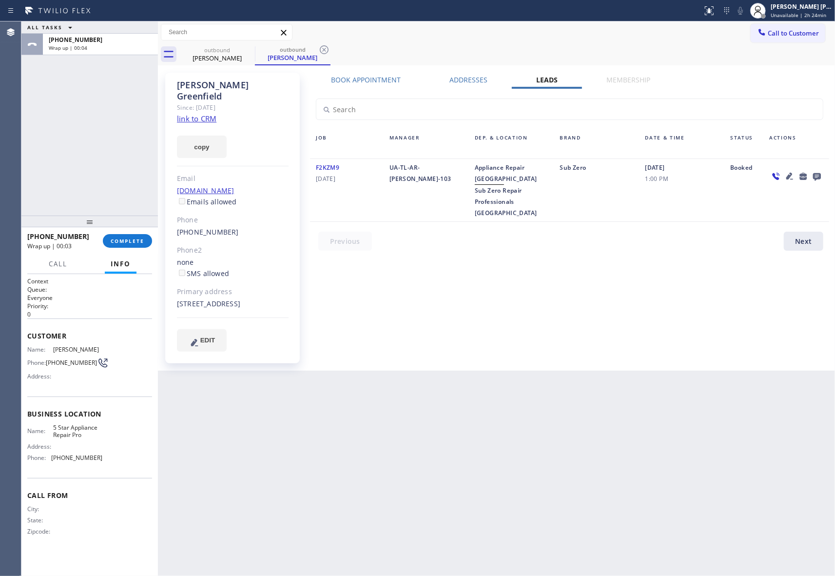
click at [816, 174] on icon at bounding box center [817, 177] width 8 height 8
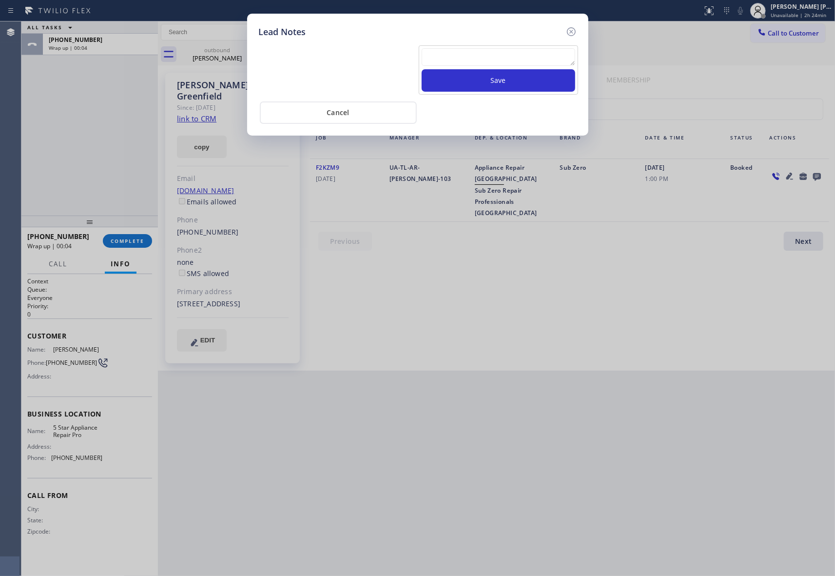
click at [516, 61] on textarea at bounding box center [499, 57] width 154 height 18
paste textarea "VM | please transfer if cx calls back"
type textarea "VM | please transfer if cx calls back"
click at [520, 84] on button "Save" at bounding box center [499, 80] width 154 height 22
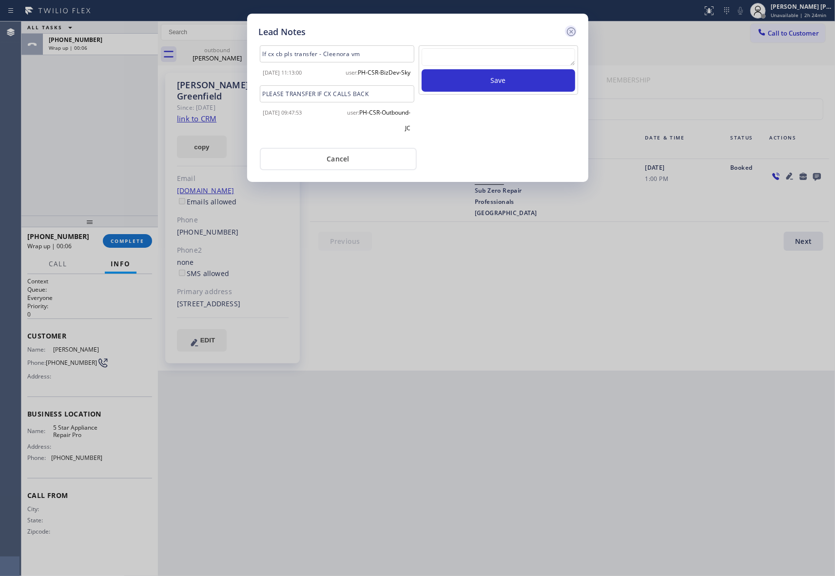
scroll to position [0, 0]
click at [571, 31] on icon at bounding box center [571, 32] width 12 height 12
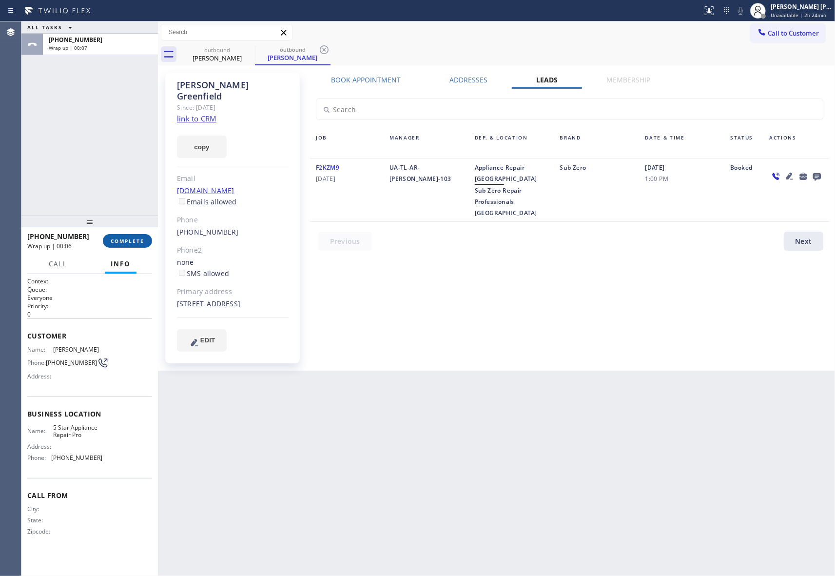
click at [129, 240] on span "COMPLETE" at bounding box center [128, 240] width 34 height 7
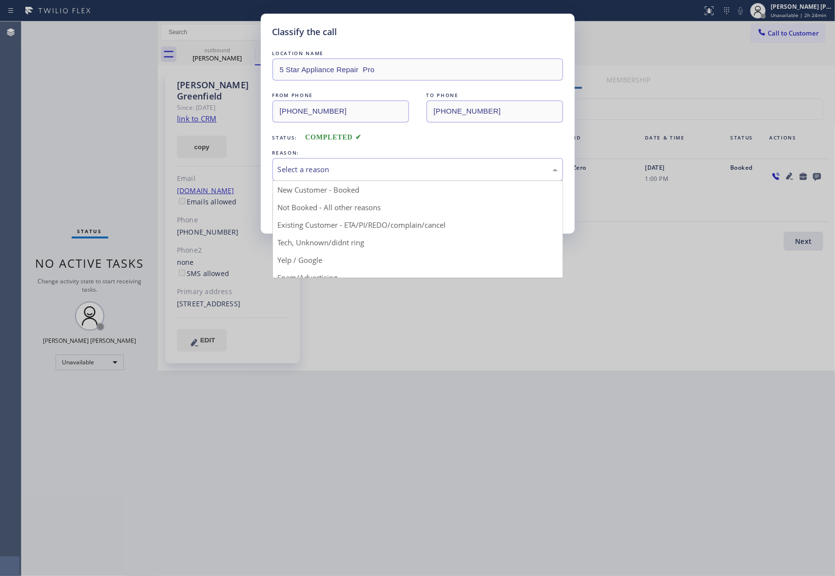
click at [387, 167] on div "Select a reason" at bounding box center [418, 169] width 280 height 11
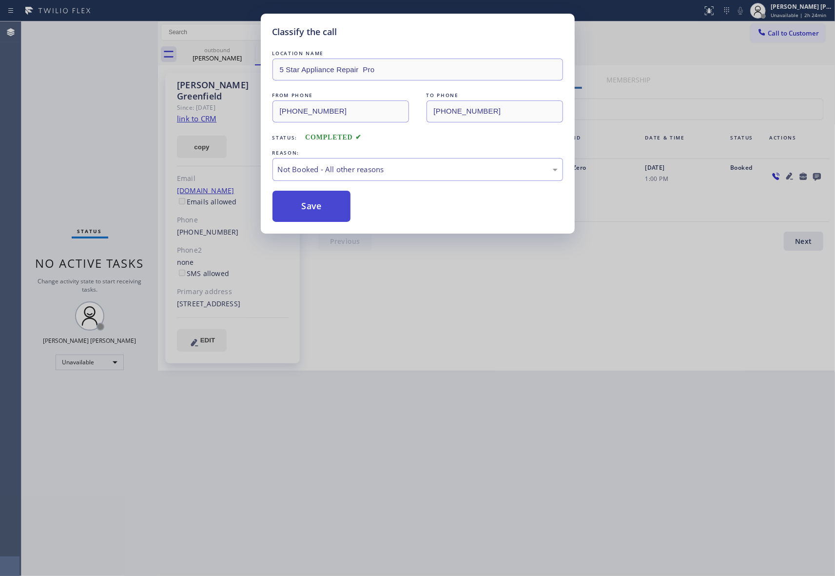
click at [318, 205] on button "Save" at bounding box center [311, 206] width 78 height 31
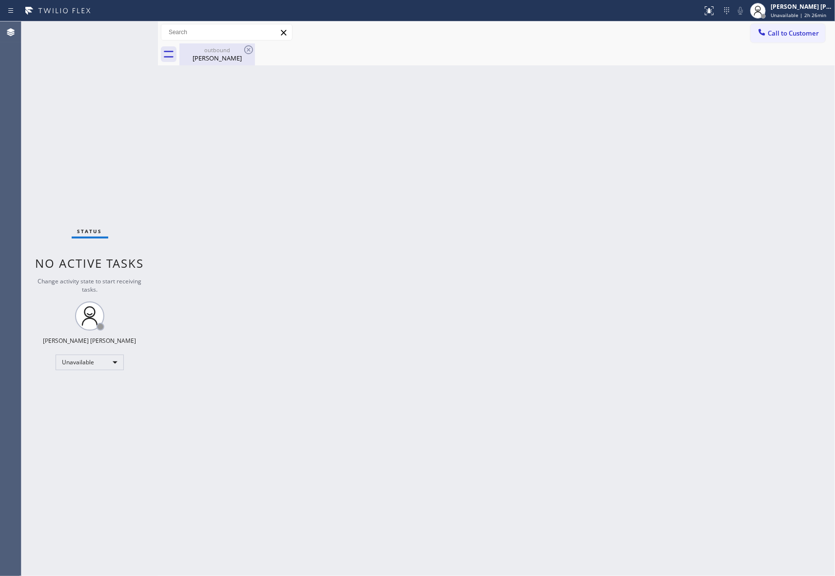
click at [252, 60] on div "[PERSON_NAME]" at bounding box center [217, 58] width 74 height 9
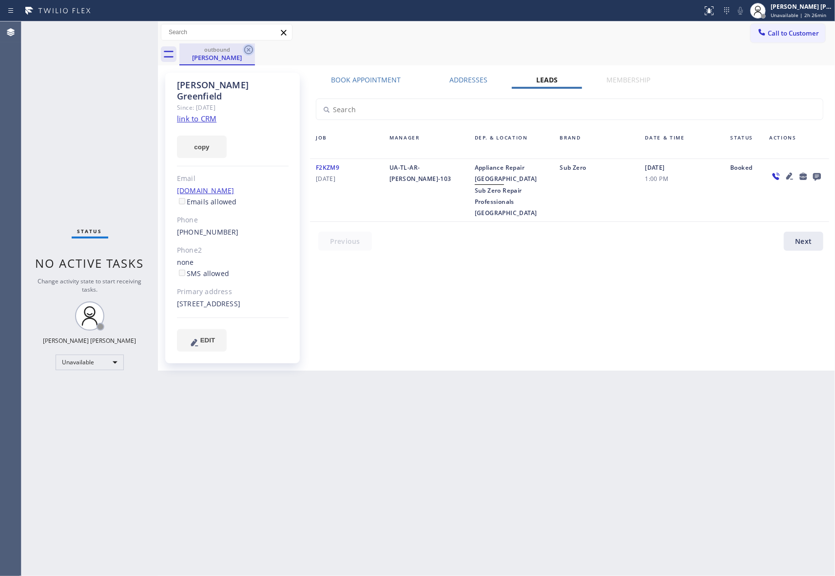
click at [251, 45] on icon at bounding box center [249, 50] width 12 height 12
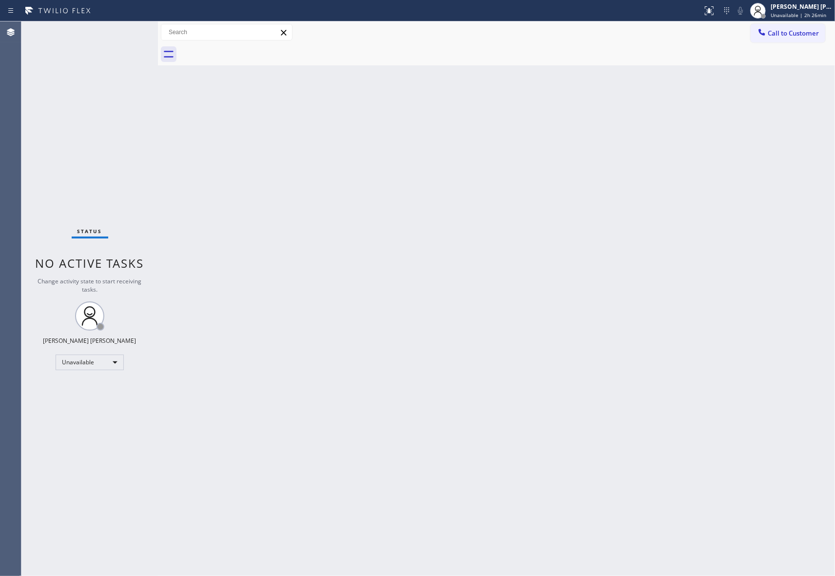
click at [251, 45] on div at bounding box center [506, 54] width 655 height 22
click at [811, 38] on button "Call to Customer" at bounding box center [788, 33] width 75 height 19
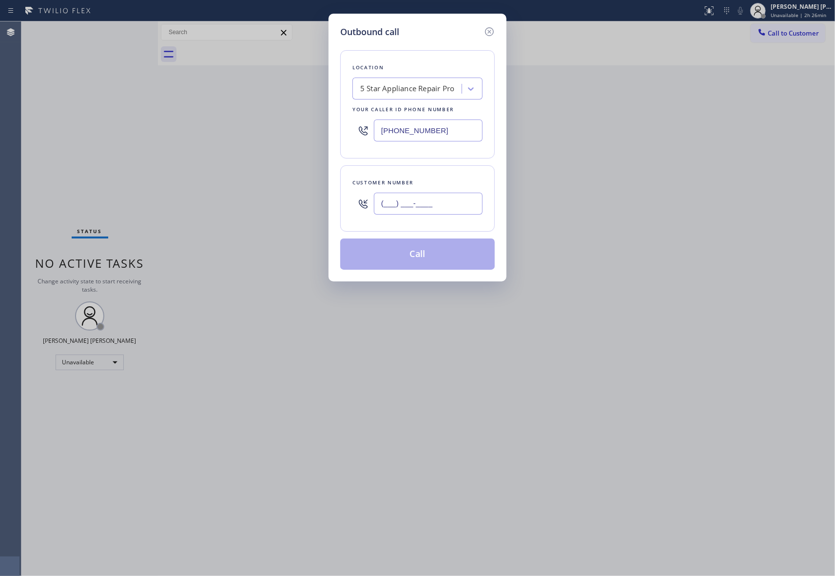
click at [443, 200] on input "(___) ___-____" at bounding box center [428, 203] width 109 height 22
paste input "206) 412-8813"
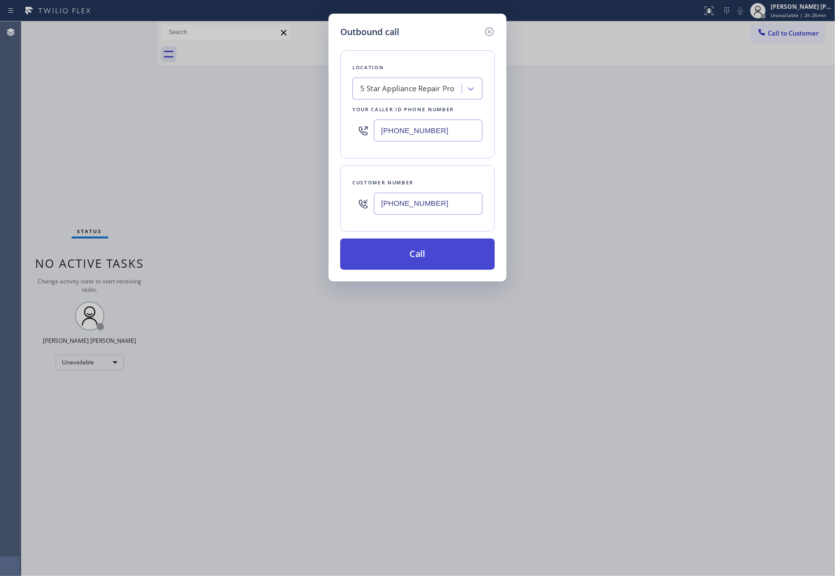
type input "[PHONE_NUMBER]"
click at [431, 258] on button "Call" at bounding box center [417, 253] width 154 height 31
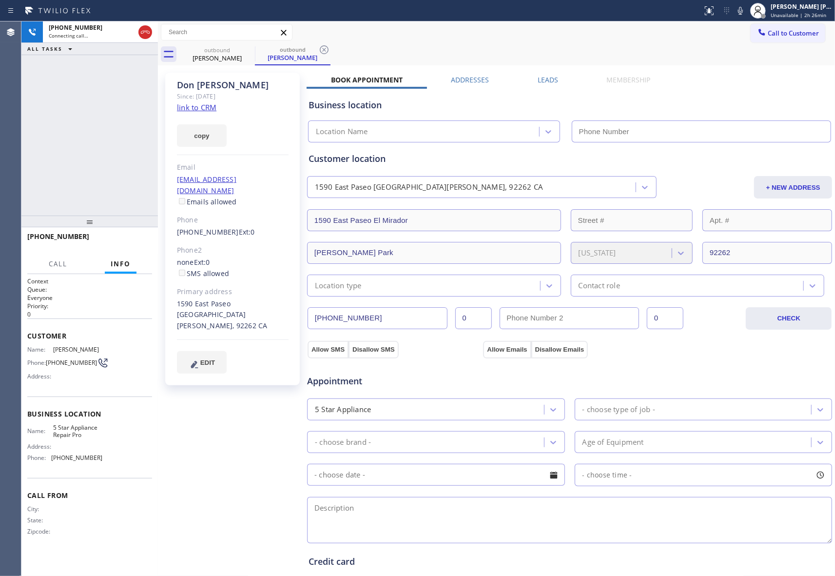
type input "[PHONE_NUMBER]"
click at [544, 85] on div "Business location 5 Star Appliance Repair Pro [PHONE_NUMBER]" at bounding box center [570, 114] width 526 height 58
click at [541, 78] on label "Leads" at bounding box center [548, 79] width 20 height 9
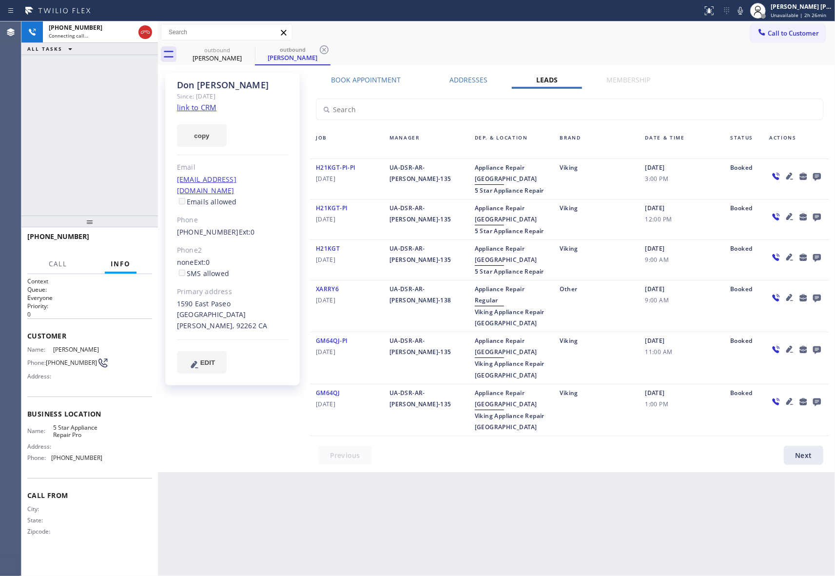
click at [815, 176] on icon at bounding box center [817, 177] width 8 height 8
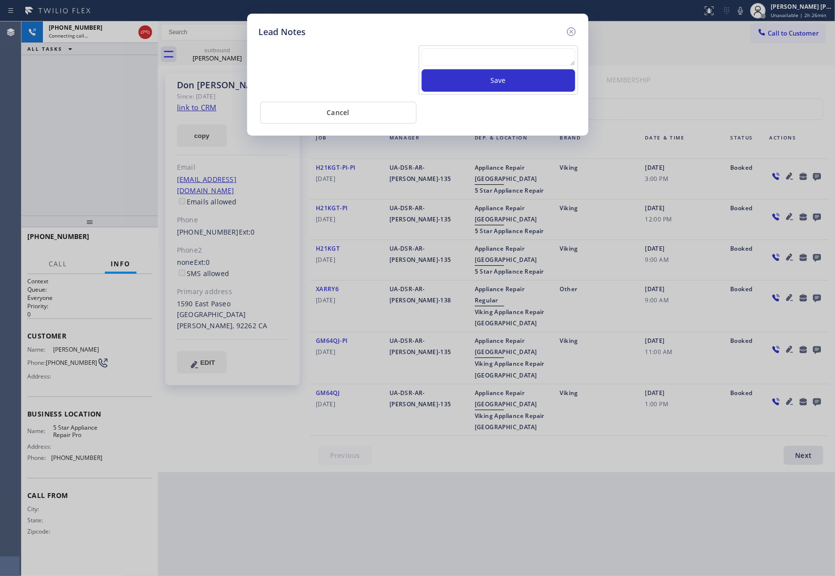
click at [503, 55] on textarea at bounding box center [499, 57] width 154 height 18
paste textarea "VM | please transfer if cx calls back"
type textarea "VM | please transfer if cx calls back"
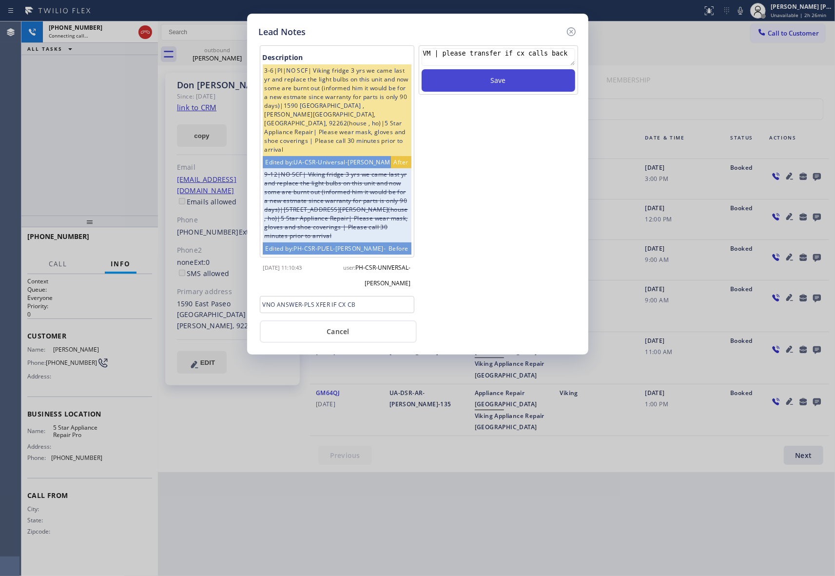
click at [508, 80] on button "Save" at bounding box center [499, 80] width 154 height 22
click at [570, 34] on icon at bounding box center [571, 32] width 12 height 12
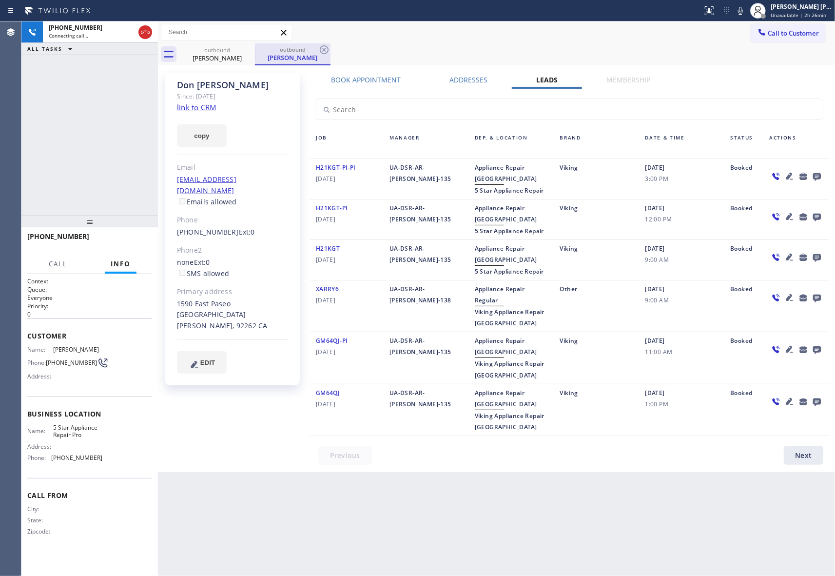
click at [256, 51] on div "outbound" at bounding box center [293, 49] width 74 height 7
click at [249, 51] on icon at bounding box center [249, 50] width 12 height 12
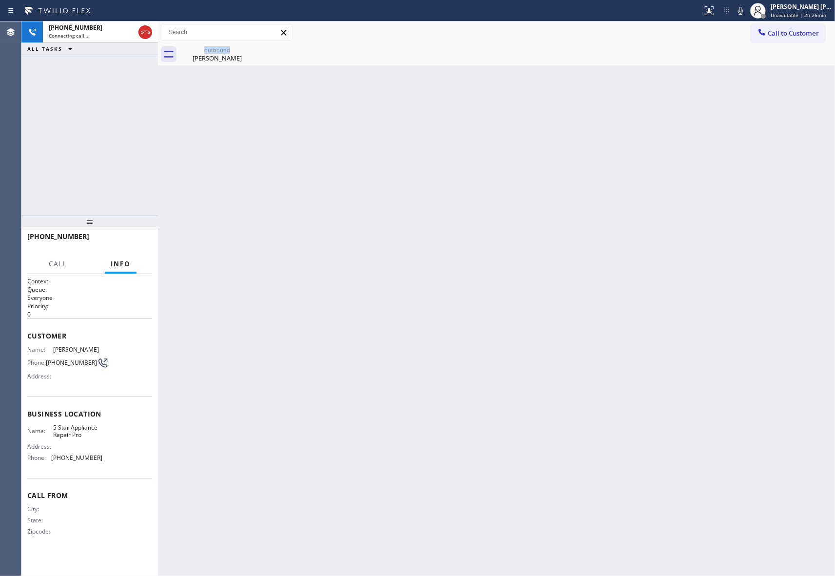
click at [249, 51] on div "outbound [PERSON_NAME]" at bounding box center [217, 54] width 76 height 22
click at [0, 0] on icon at bounding box center [0, 0] width 0 height 0
click at [148, 34] on icon at bounding box center [145, 32] width 12 height 12
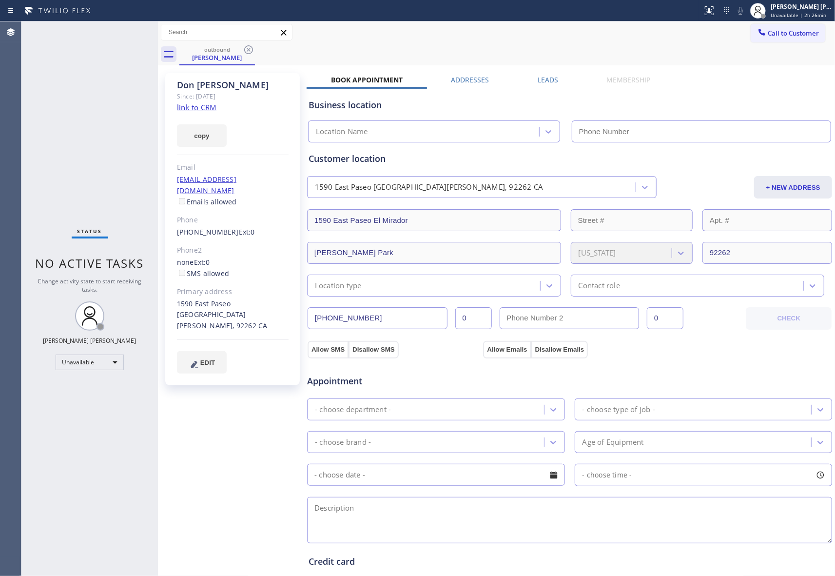
type input "[PHONE_NUMBER]"
click at [250, 53] on icon at bounding box center [249, 50] width 12 height 12
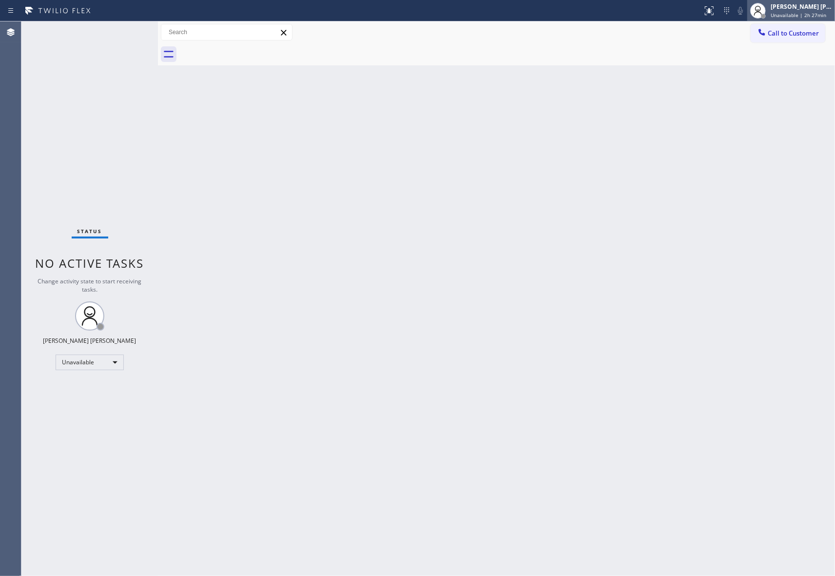
click at [777, 7] on div "[PERSON_NAME] [PERSON_NAME]" at bounding box center [800, 6] width 61 height 8
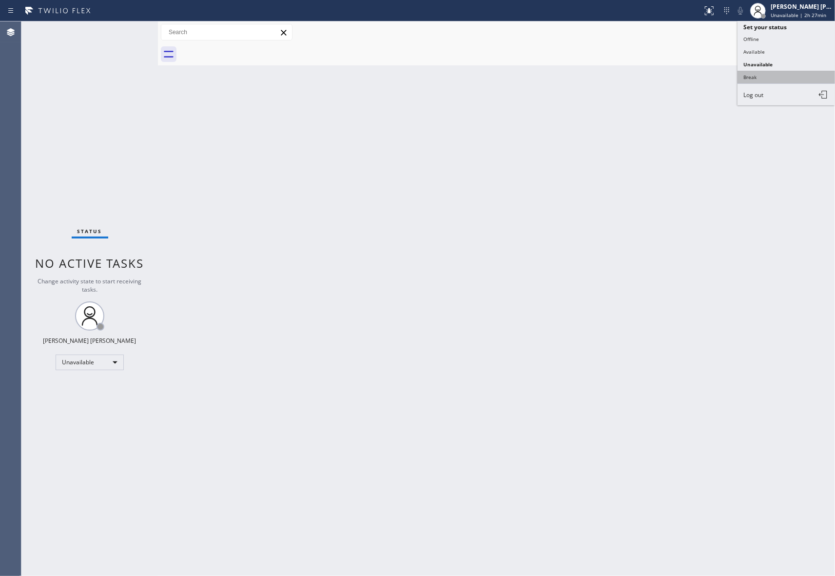
click at [763, 72] on button "Break" at bounding box center [785, 77] width 97 height 13
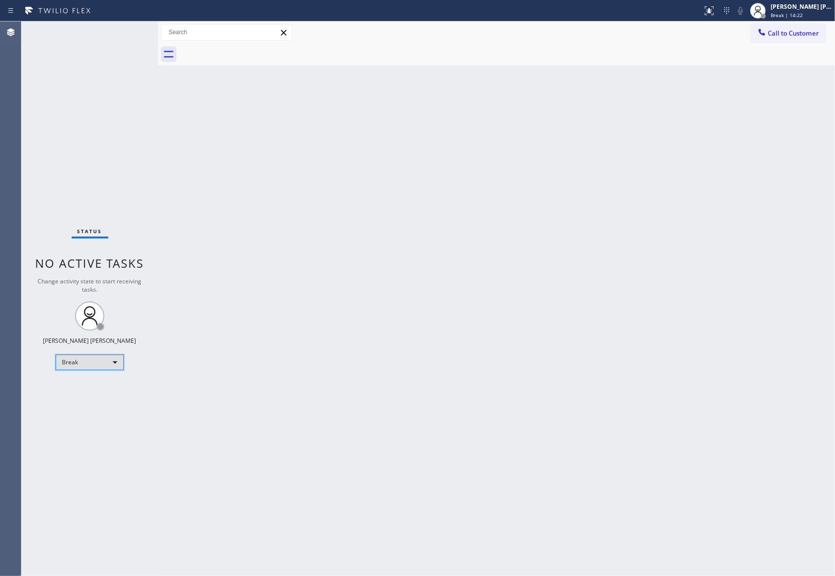
click at [100, 363] on div "Break" at bounding box center [90, 362] width 68 height 16
click at [108, 396] on li "Unavailable" at bounding box center [89, 400] width 66 height 12
click at [810, 34] on span "Call to Customer" at bounding box center [793, 33] width 51 height 9
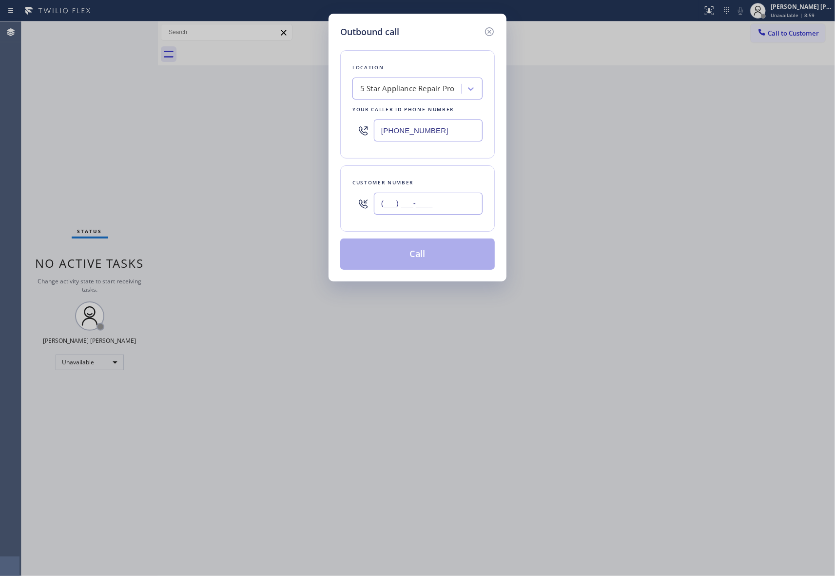
click at [453, 207] on input "(___) ___-____" at bounding box center [428, 203] width 109 height 22
paste input "415) 624-6027"
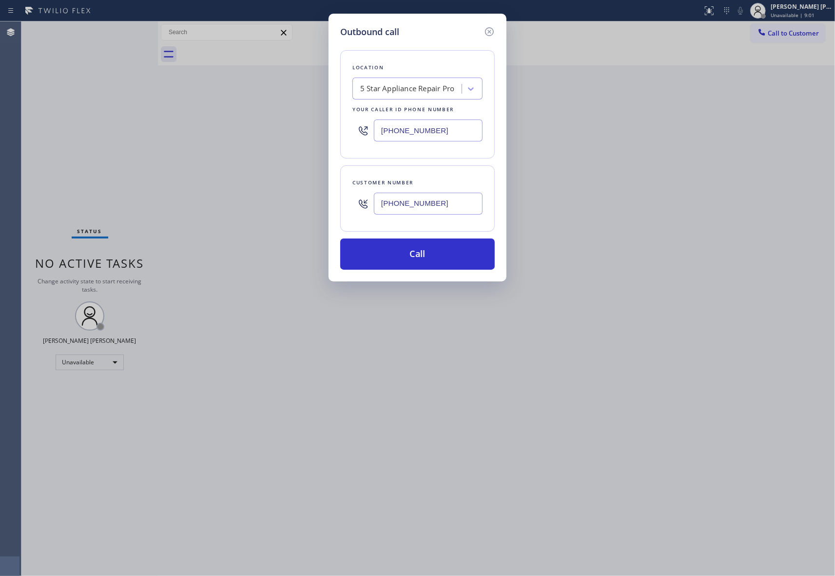
type input "[PHONE_NUMBER]"
click at [396, 73] on div "Location 5 Star Appliance Repair Pro Your caller id phone number [PHONE_NUMBER]" at bounding box center [417, 104] width 154 height 108
paste input "Electrical Land [GEOGRAPHIC_DATA]"
type input "Electrical Land [GEOGRAPHIC_DATA]"
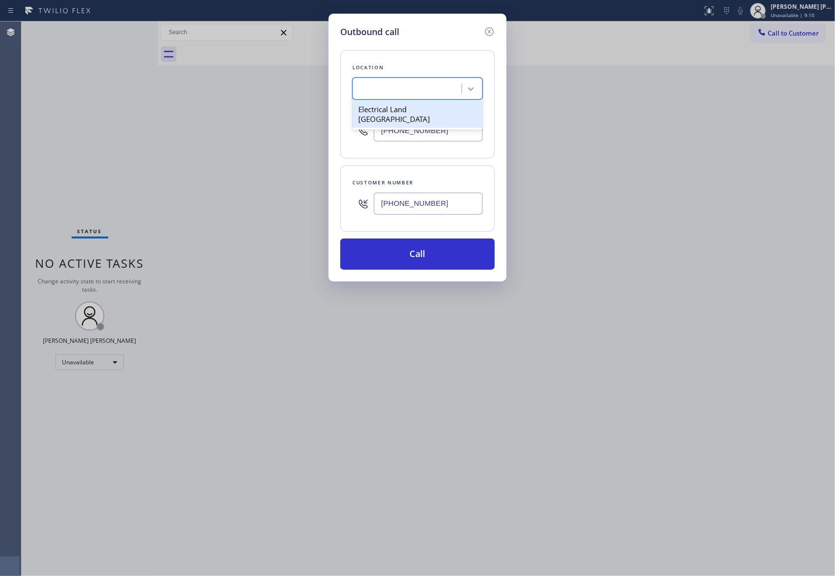
click at [375, 125] on input "[PHONE_NUMBER]" at bounding box center [428, 130] width 109 height 22
click at [406, 92] on div "Search location" at bounding box center [386, 88] width 53 height 11
paste input "Electrical Land [GEOGRAPHIC_DATA]"
type input "Electrical Land [GEOGRAPHIC_DATA]"
click at [406, 110] on div "Electrical Land [GEOGRAPHIC_DATA]" at bounding box center [417, 113] width 130 height 27
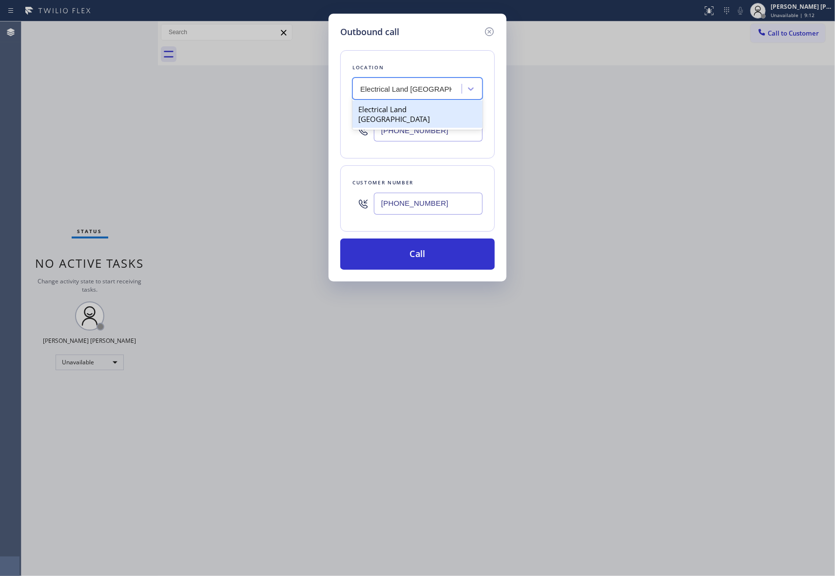
type input "[PHONE_NUMBER]"
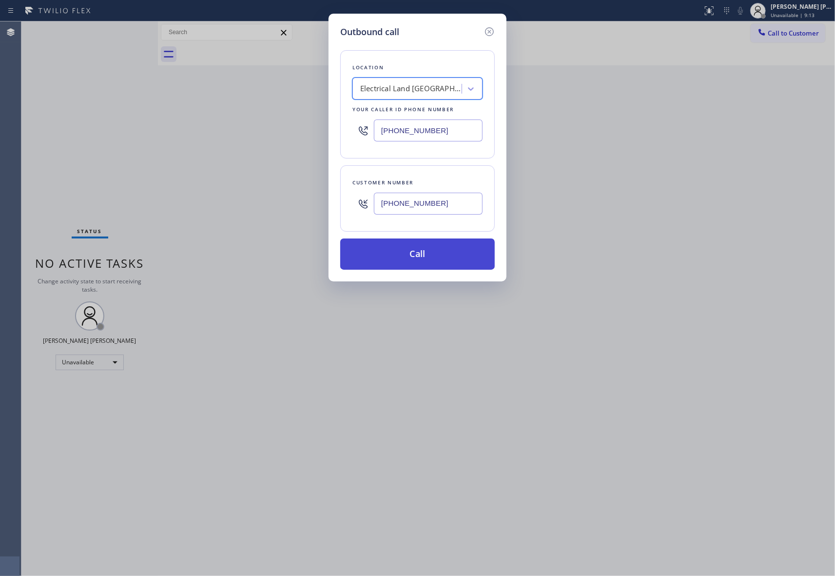
click at [421, 258] on button "Call" at bounding box center [417, 253] width 154 height 31
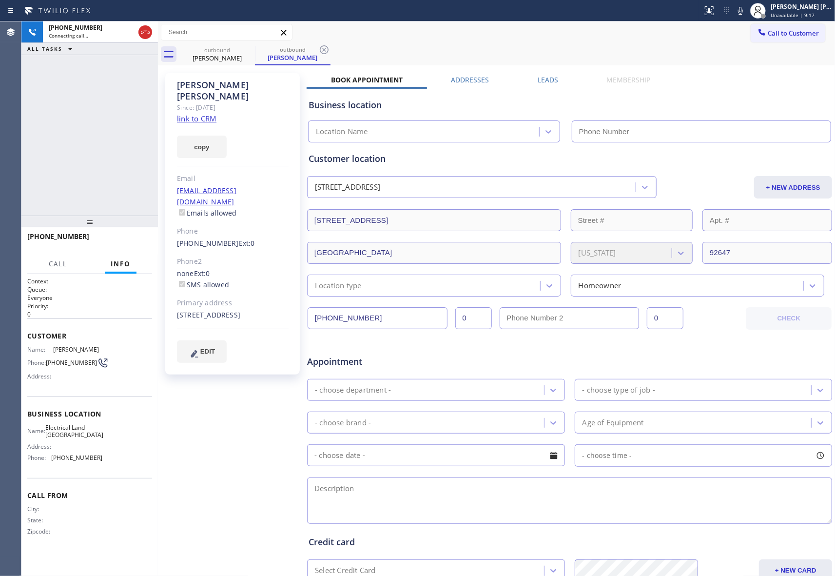
type input "[PHONE_NUMBER]"
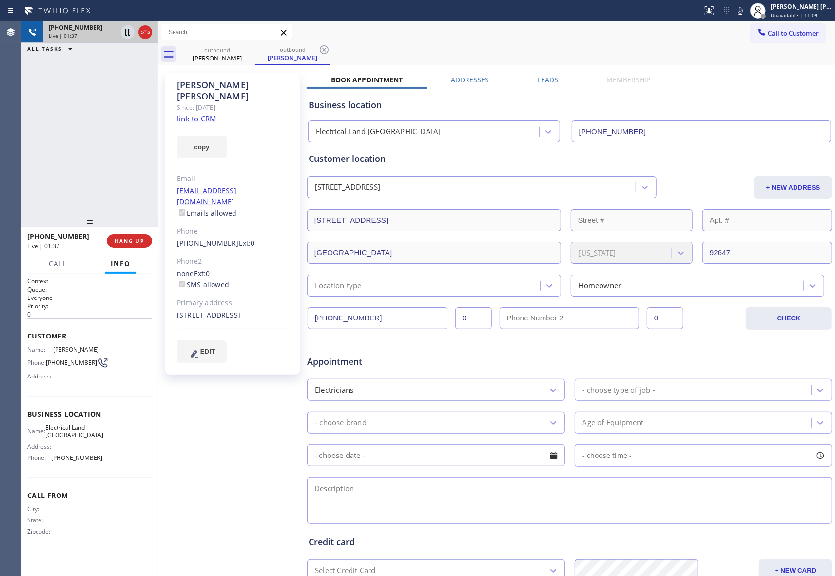
click at [145, 32] on icon at bounding box center [145, 32] width 12 height 12
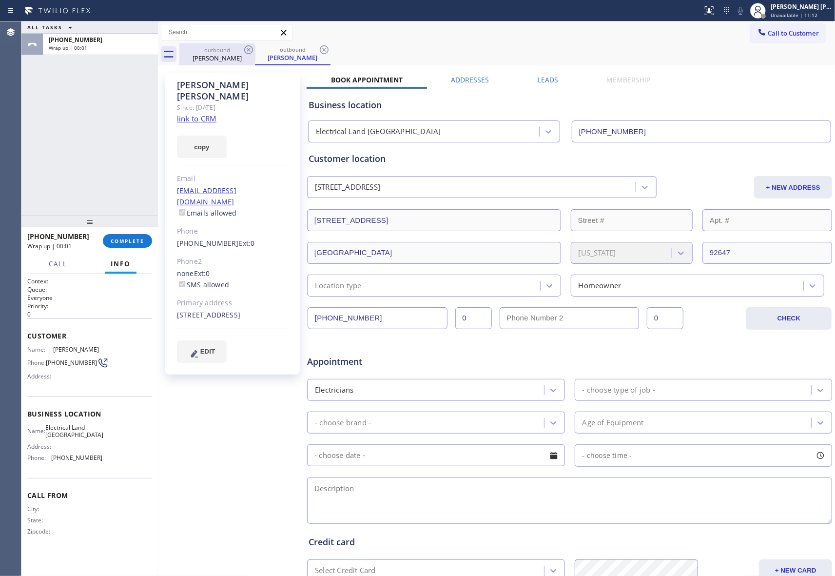
click at [242, 47] on div "outbound [PERSON_NAME]" at bounding box center [217, 54] width 76 height 22
click at [255, 47] on div "outbound [PERSON_NAME]" at bounding box center [293, 54] width 76 height 22
click at [248, 50] on icon at bounding box center [249, 50] width 12 height 12
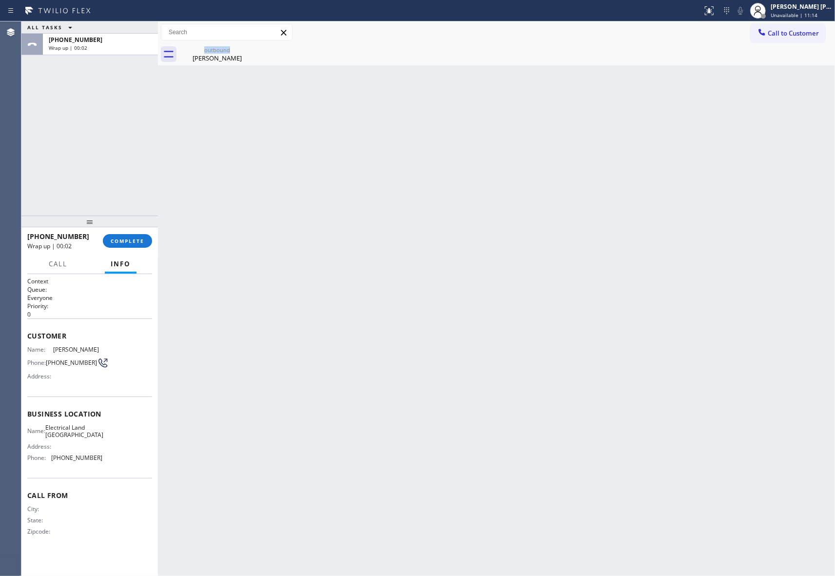
click at [248, 50] on div "outbound [PERSON_NAME]" at bounding box center [217, 54] width 76 height 22
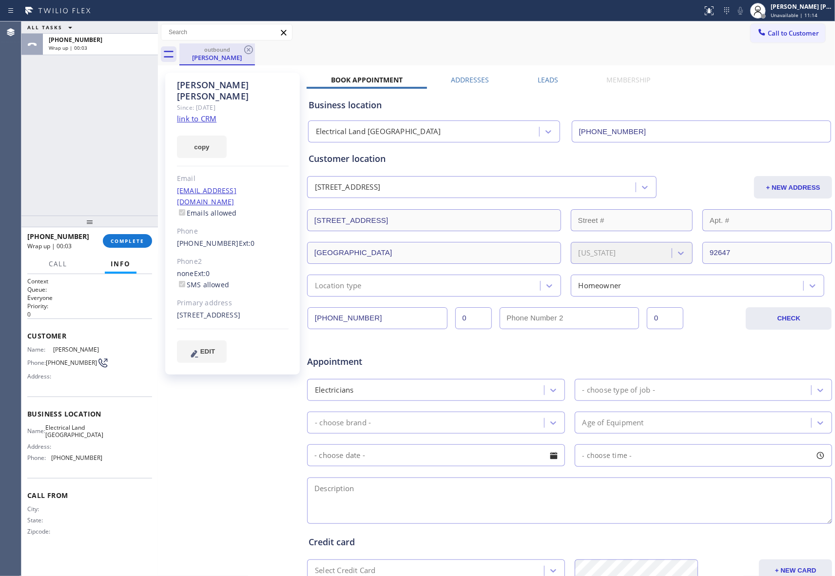
click at [235, 55] on div "[PERSON_NAME]" at bounding box center [217, 57] width 74 height 9
click at [255, 50] on div "outbound [PERSON_NAME]" at bounding box center [506, 54] width 655 height 22
drag, startPoint x: 255, startPoint y: 50, endPoint x: 241, endPoint y: 49, distance: 14.7
click at [254, 49] on div "outbound [PERSON_NAME]" at bounding box center [506, 54] width 655 height 22
click at [241, 49] on div "outbound" at bounding box center [217, 49] width 74 height 7
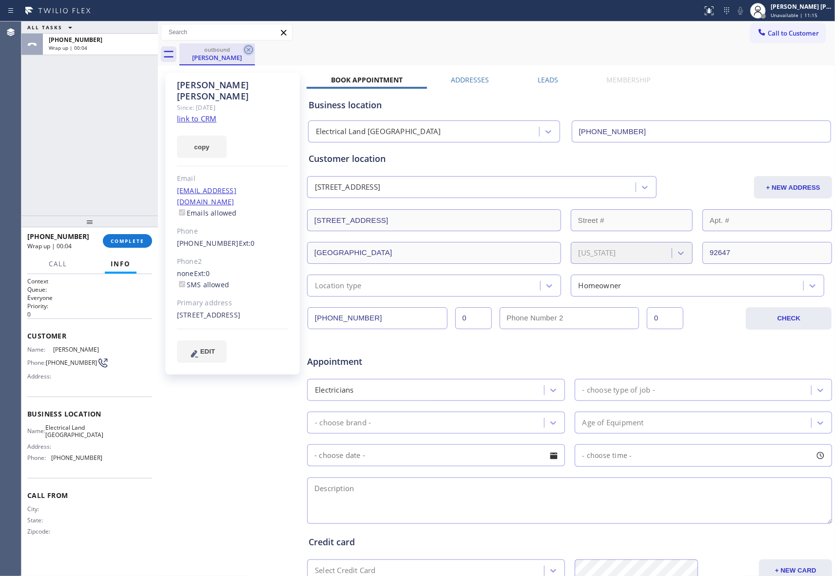
click at [253, 49] on icon at bounding box center [249, 50] width 12 height 12
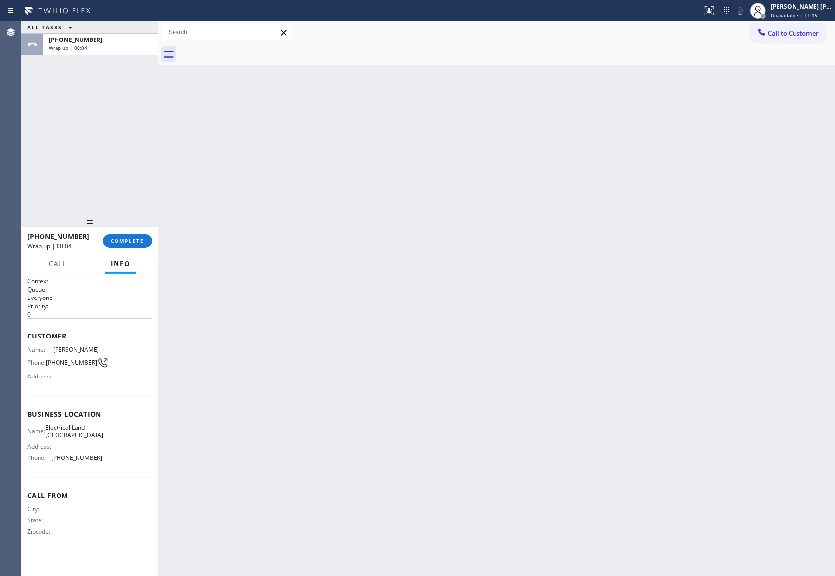
click at [253, 49] on div at bounding box center [506, 54] width 655 height 22
click at [125, 244] on span "COMPLETE" at bounding box center [128, 240] width 34 height 7
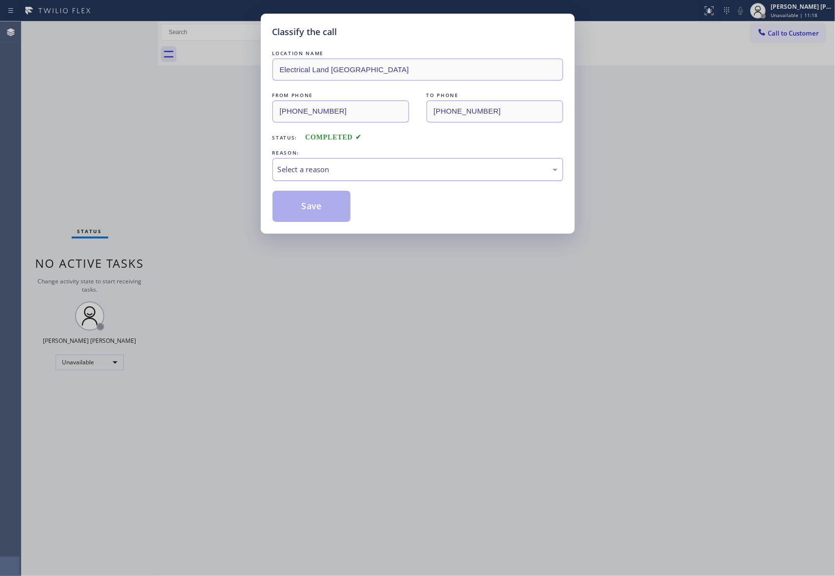
click at [446, 170] on div "Select a reason" at bounding box center [418, 169] width 280 height 11
click at [310, 207] on button "Save" at bounding box center [311, 206] width 78 height 31
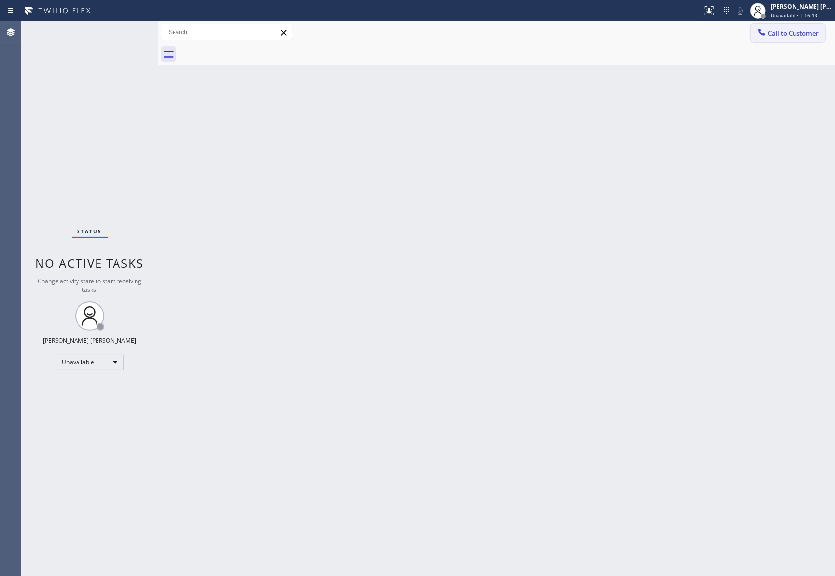
click at [808, 36] on span "Call to Customer" at bounding box center [793, 33] width 51 height 9
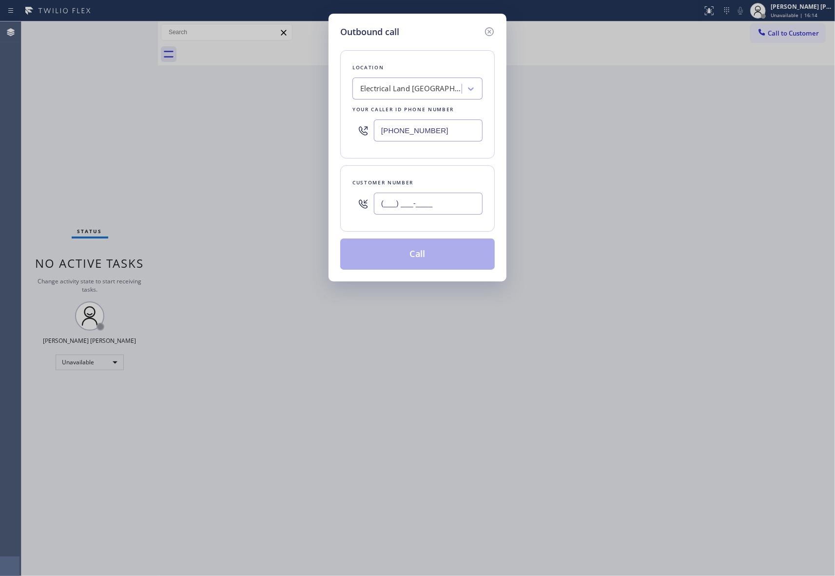
click at [431, 211] on input "(___) ___-____" at bounding box center [428, 203] width 109 height 22
paste input "415) 297-2719"
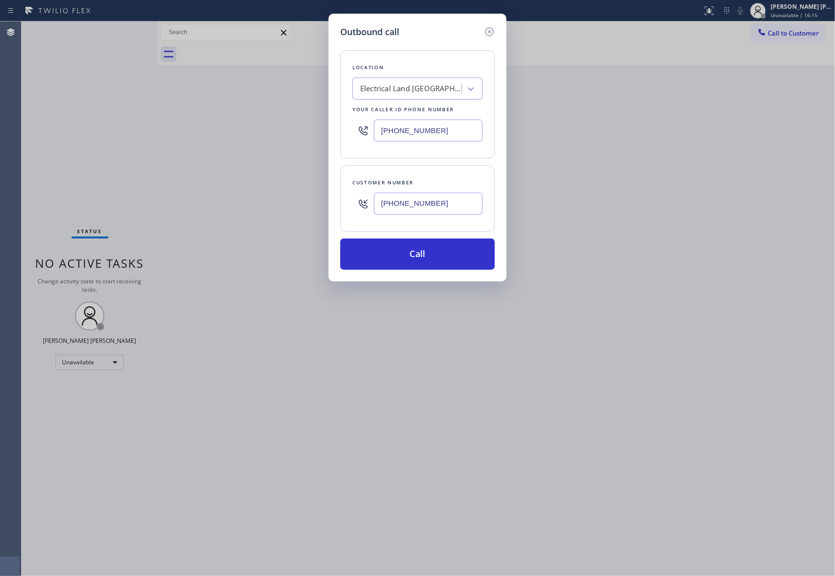
type input "[PHONE_NUMBER]"
click at [423, 96] on div "Electrical Land [GEOGRAPHIC_DATA]" at bounding box center [408, 88] width 106 height 17
type input "5 star appliance repair"
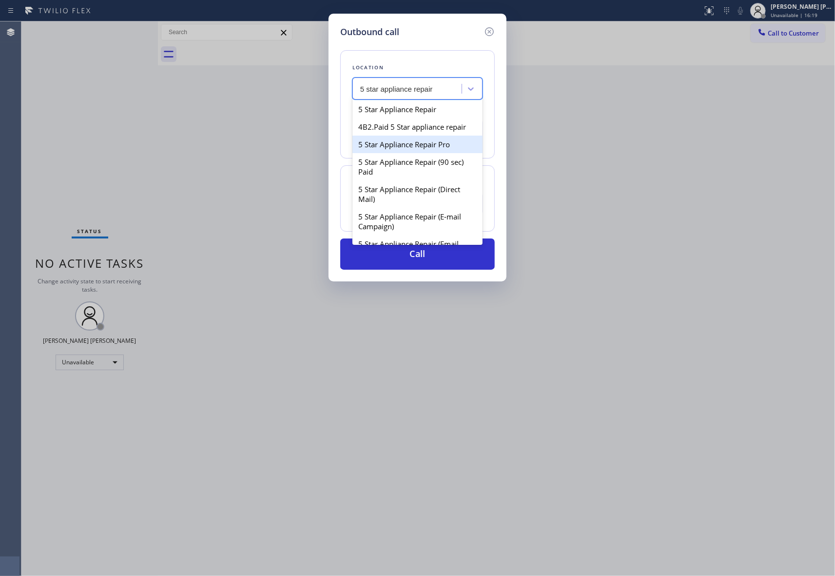
click at [420, 153] on div "5 Star Appliance Repair Pro" at bounding box center [417, 144] width 130 height 18
type input "[PHONE_NUMBER]"
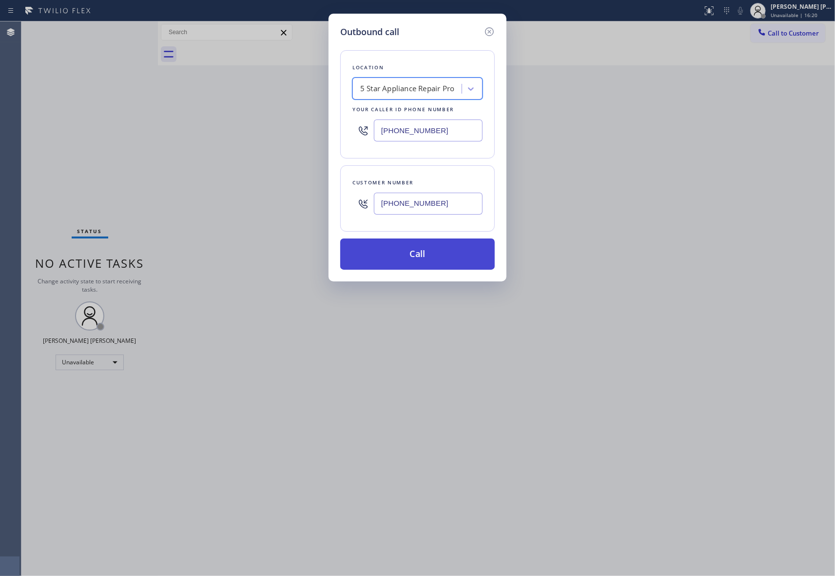
click at [414, 250] on button "Call" at bounding box center [417, 253] width 154 height 31
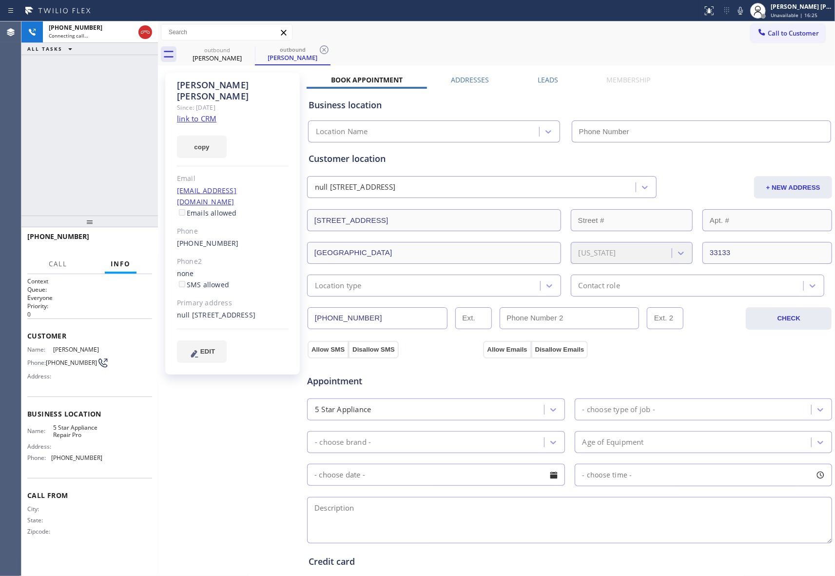
type input "[PHONE_NUMBER]"
click at [121, 244] on span "HANG UP" at bounding box center [130, 240] width 30 height 7
click at [548, 71] on div "[PERSON_NAME] Since: [DATE] link to CRM copy Email [EMAIL_ADDRESS][DOMAIN_NAME]…" at bounding box center [496, 393] width 672 height 651
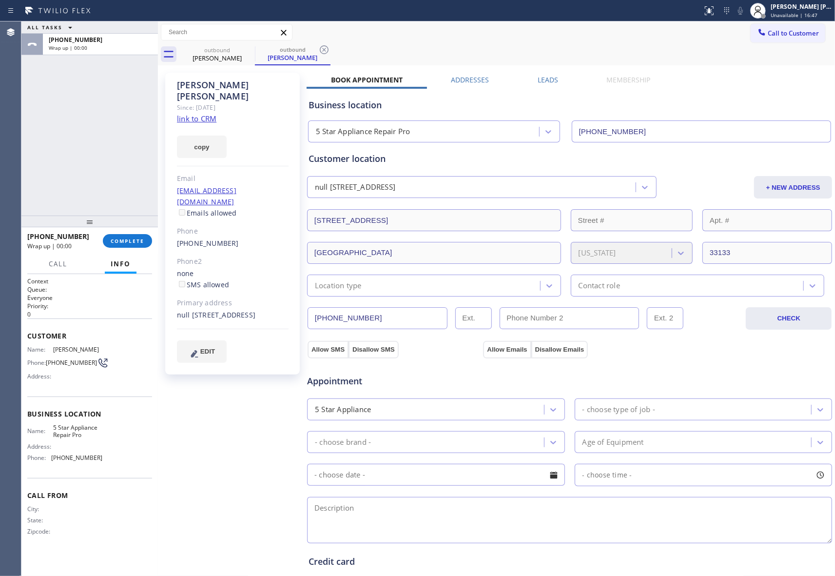
click at [546, 85] on div "Business location 5 Star Appliance Repair Pro [PHONE_NUMBER]" at bounding box center [570, 114] width 526 height 58
click at [542, 78] on label "Leads" at bounding box center [548, 79] width 20 height 9
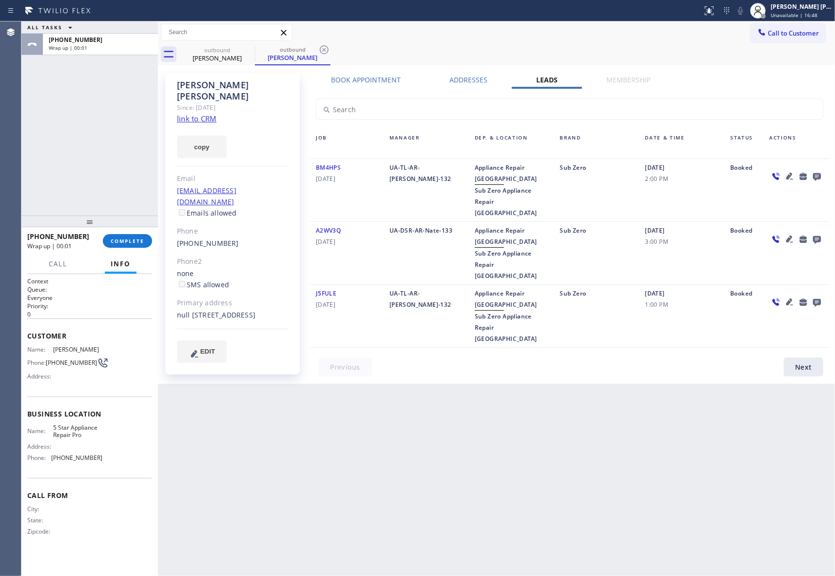
click at [817, 176] on icon at bounding box center [817, 176] width 12 height 12
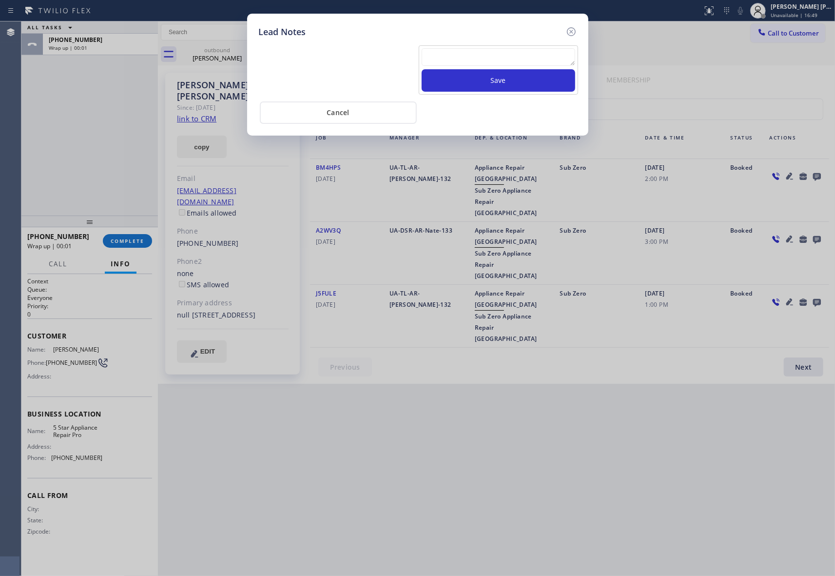
click at [544, 61] on textarea at bounding box center [499, 57] width 154 height 18
paste textarea "VM | please transfer if cx calls back"
type textarea "VM | please transfer if cx calls back"
click at [541, 83] on button "Save" at bounding box center [499, 80] width 154 height 22
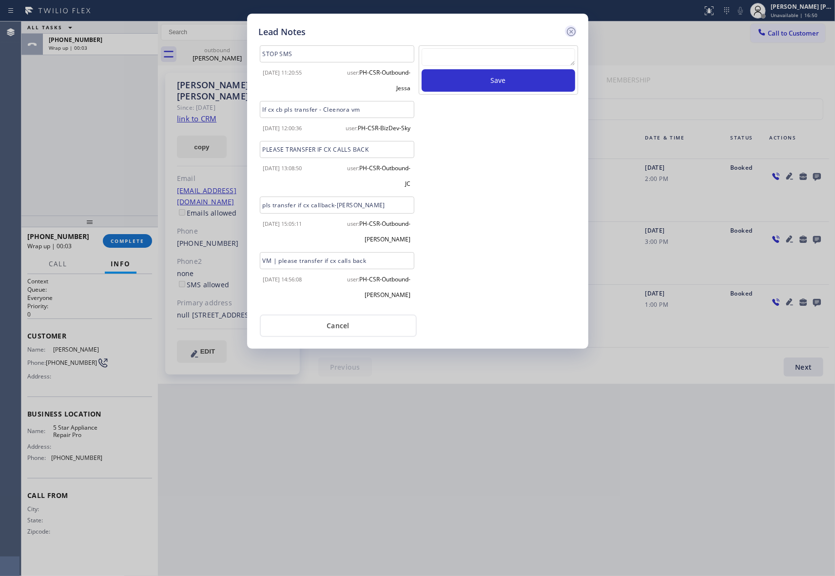
click at [572, 29] on icon at bounding box center [571, 32] width 12 height 12
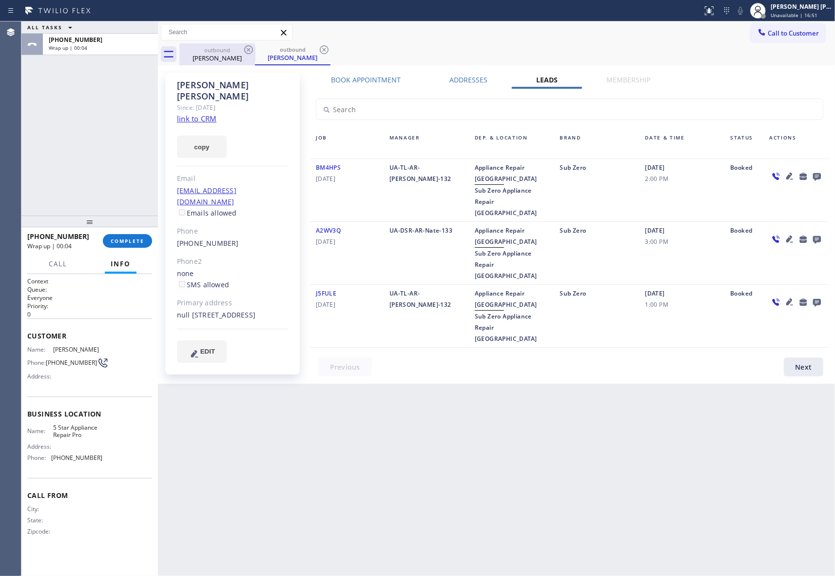
drag, startPoint x: 215, startPoint y: 59, endPoint x: 234, endPoint y: 49, distance: 22.0
click at [217, 58] on div "[PERSON_NAME]" at bounding box center [217, 58] width 74 height 9
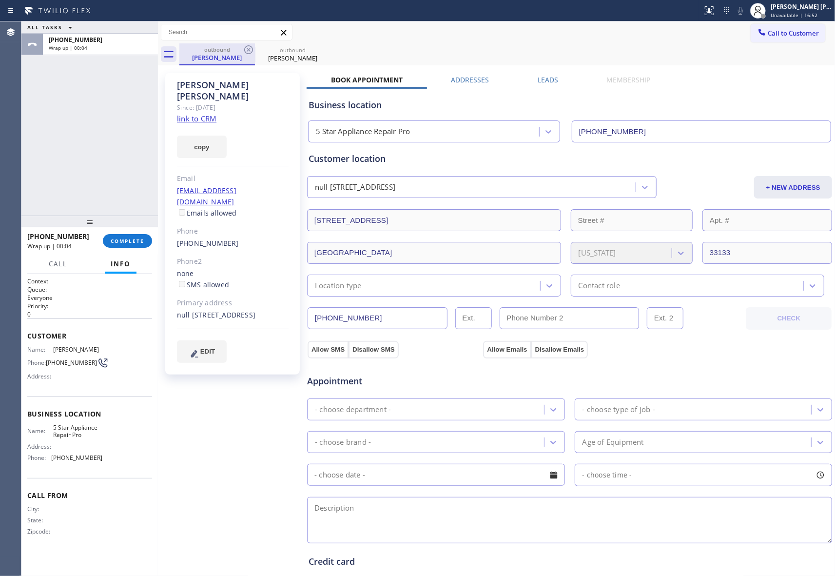
click at [237, 48] on div "outbound" at bounding box center [217, 49] width 74 height 7
click at [244, 47] on icon at bounding box center [249, 50] width 12 height 12
click at [0, 0] on icon at bounding box center [0, 0] width 0 height 0
click at [245, 49] on div "outbound [PERSON_NAME] outbound [PERSON_NAME]" at bounding box center [506, 54] width 655 height 22
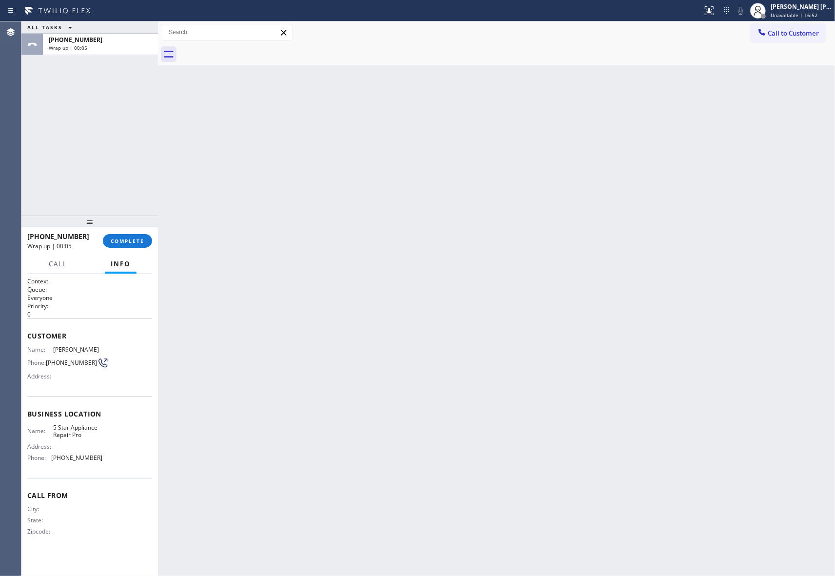
click at [245, 49] on div at bounding box center [506, 54] width 655 height 22
drag, startPoint x: 245, startPoint y: 49, endPoint x: 90, endPoint y: 310, distance: 303.5
click at [244, 52] on div at bounding box center [506, 54] width 655 height 22
click at [121, 244] on span "COMPLETE" at bounding box center [128, 240] width 34 height 7
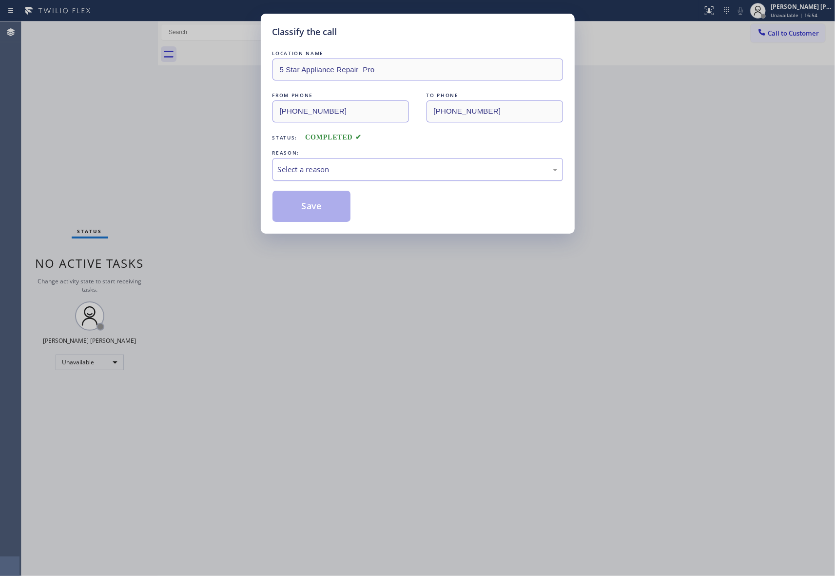
click at [332, 174] on div "Select a reason" at bounding box center [418, 169] width 280 height 11
click at [295, 205] on button "Save" at bounding box center [311, 206] width 78 height 31
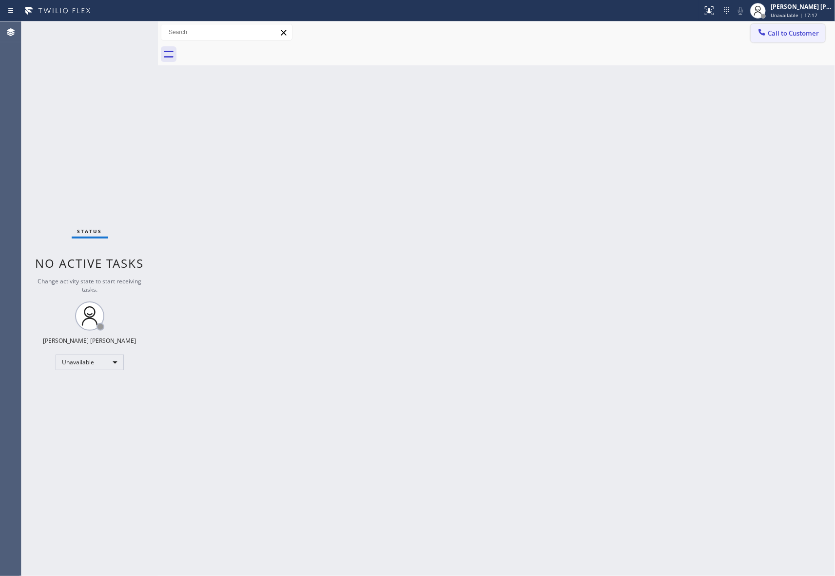
click at [802, 34] on span "Call to Customer" at bounding box center [793, 33] width 51 height 9
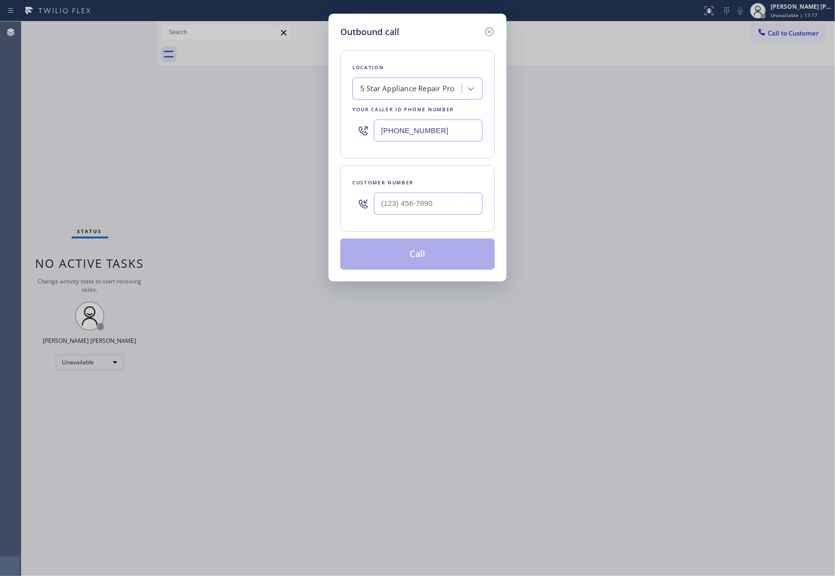
click at [427, 192] on div at bounding box center [428, 204] width 109 height 32
click at [430, 201] on input "(___) ___-____" at bounding box center [428, 203] width 109 height 22
paste input "206) 618-1623"
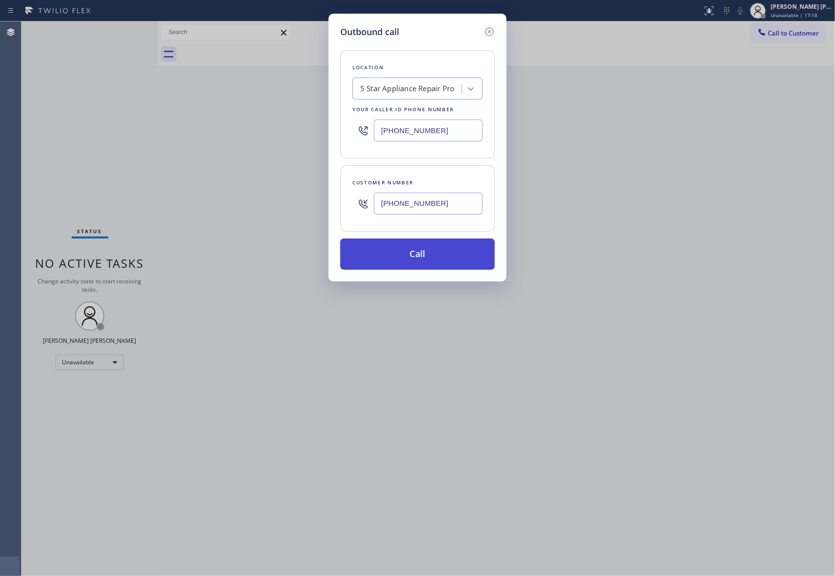
type input "[PHONE_NUMBER]"
click at [436, 250] on button "Call" at bounding box center [417, 253] width 154 height 31
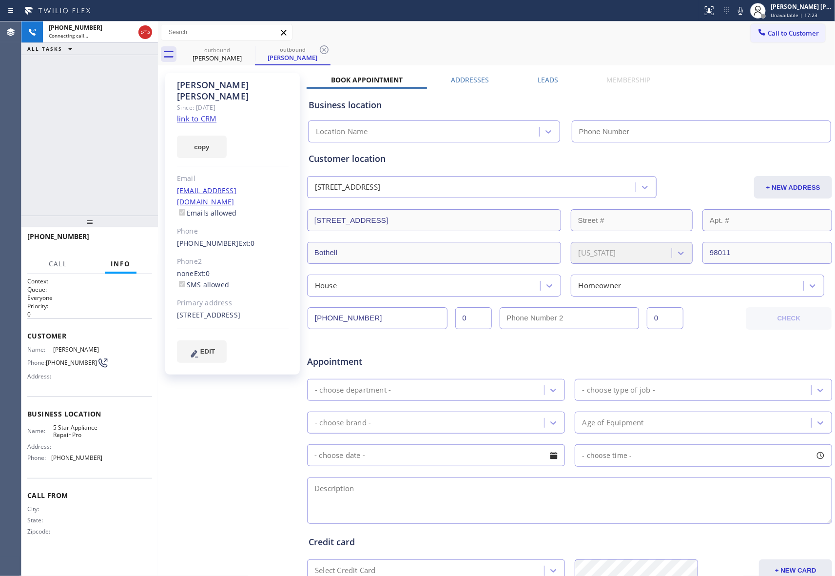
type input "[PHONE_NUMBER]"
click at [133, 242] on div "[PHONE_NUMBER] Live | 00:05 HANG UP" at bounding box center [89, 240] width 125 height 25
click at [127, 236] on button "HANG UP" at bounding box center [129, 241] width 45 height 14
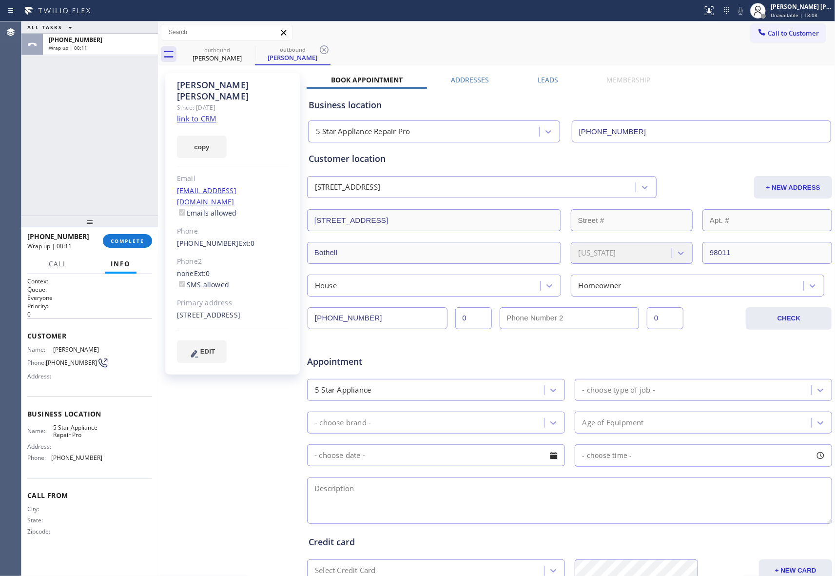
click at [541, 76] on label "Leads" at bounding box center [548, 79] width 20 height 9
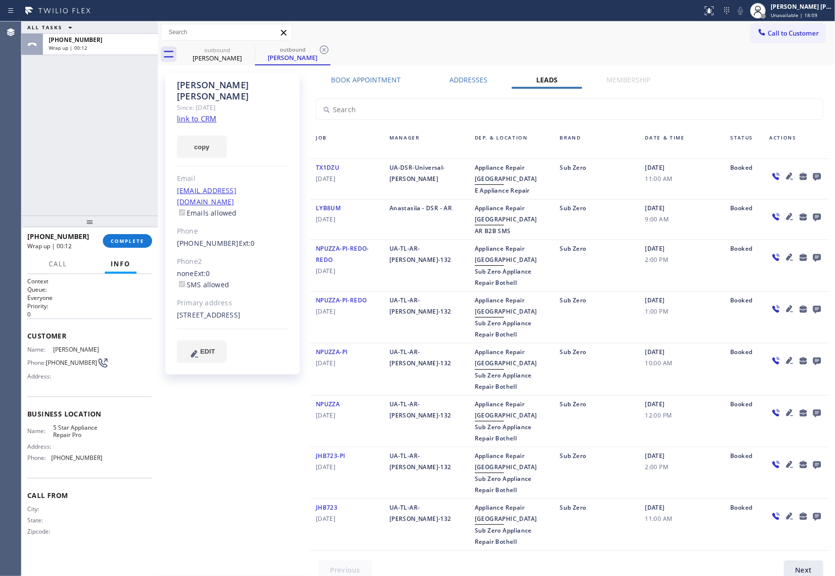
click at [813, 174] on icon at bounding box center [817, 177] width 8 height 8
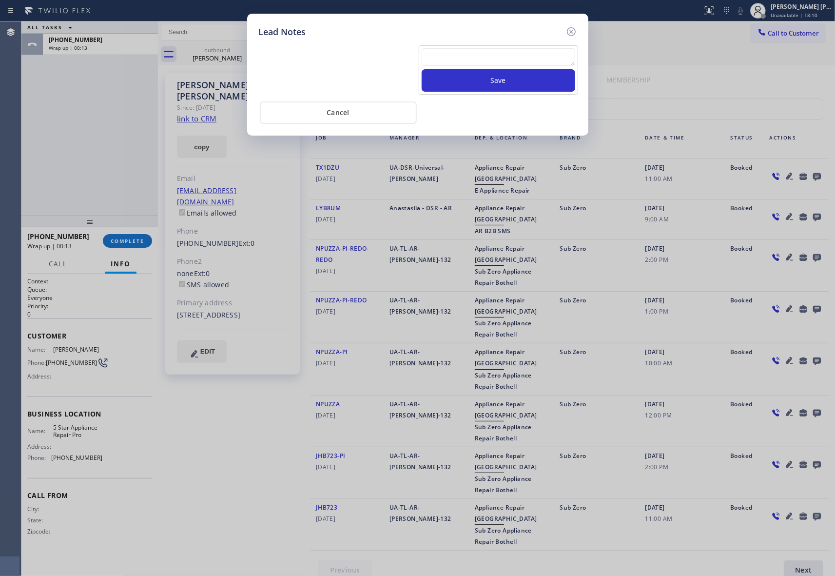
click at [455, 59] on textarea at bounding box center [499, 57] width 154 height 18
paste textarea "VM | please transfer if cx calls back"
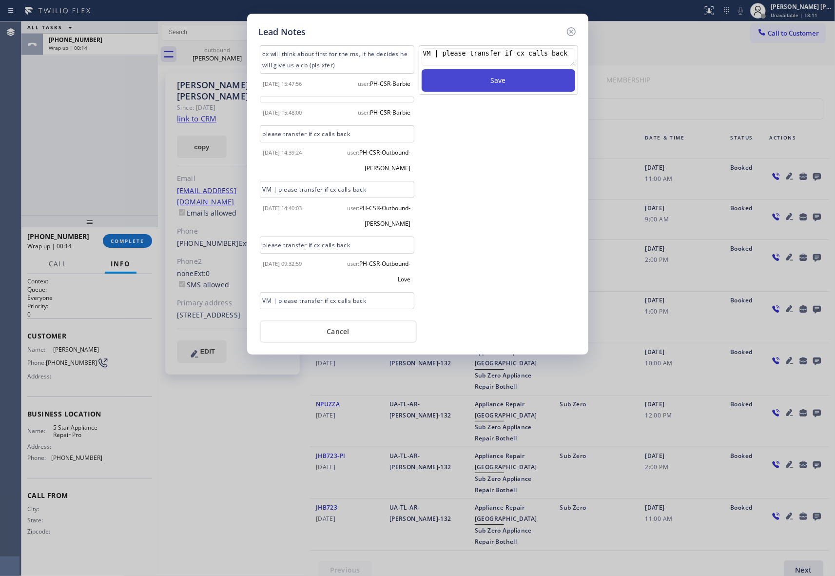
type textarea "VM | please transfer if cx calls back"
click at [464, 81] on button "Save" at bounding box center [499, 80] width 154 height 22
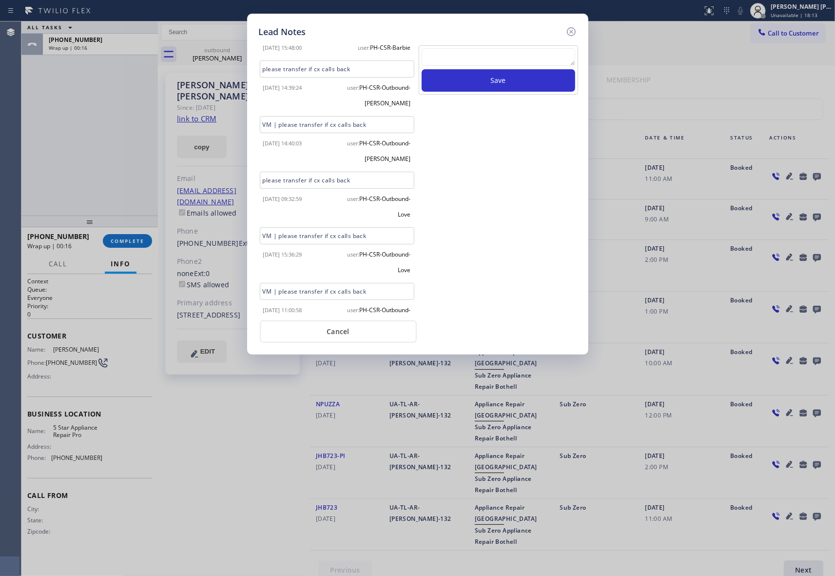
scroll to position [84, 0]
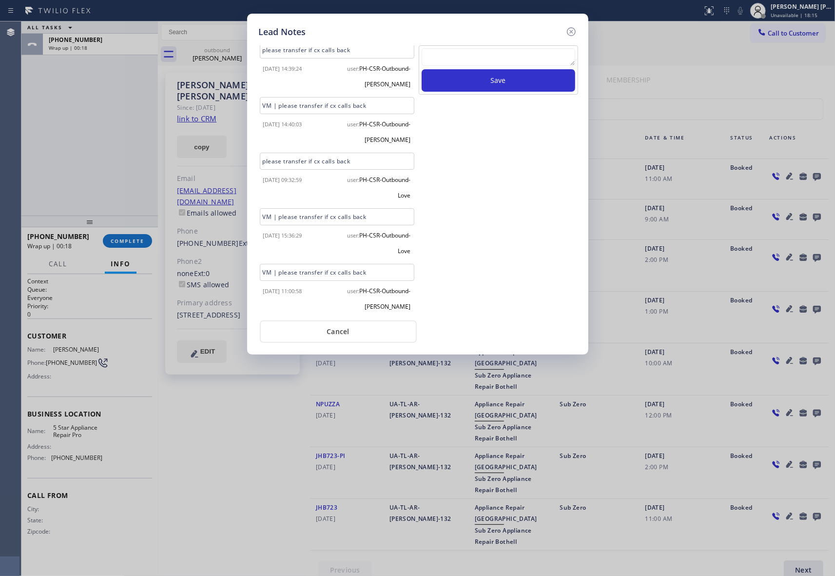
click at [577, 30] on div "Lead Notes cx will think about first for the ms, if he decides he will give us …" at bounding box center [417, 184] width 341 height 341
click at [574, 29] on icon at bounding box center [570, 31] width 9 height 9
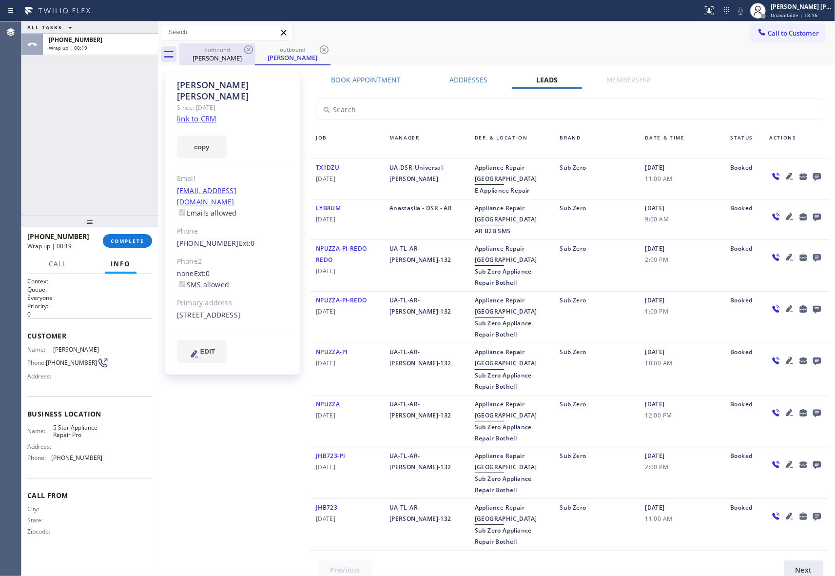
drag, startPoint x: 219, startPoint y: 53, endPoint x: 242, endPoint y: 51, distance: 22.5
click at [220, 53] on div "outbound" at bounding box center [217, 49] width 74 height 7
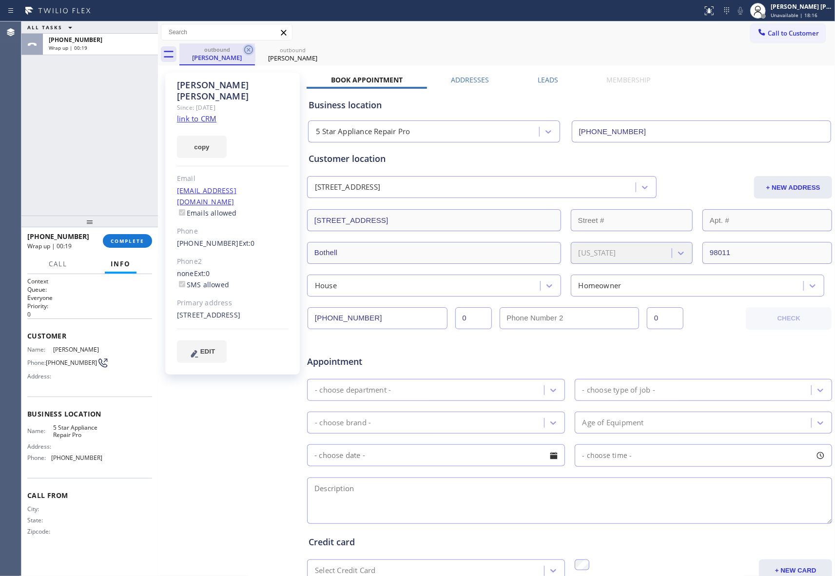
click at [243, 51] on icon at bounding box center [249, 50] width 12 height 12
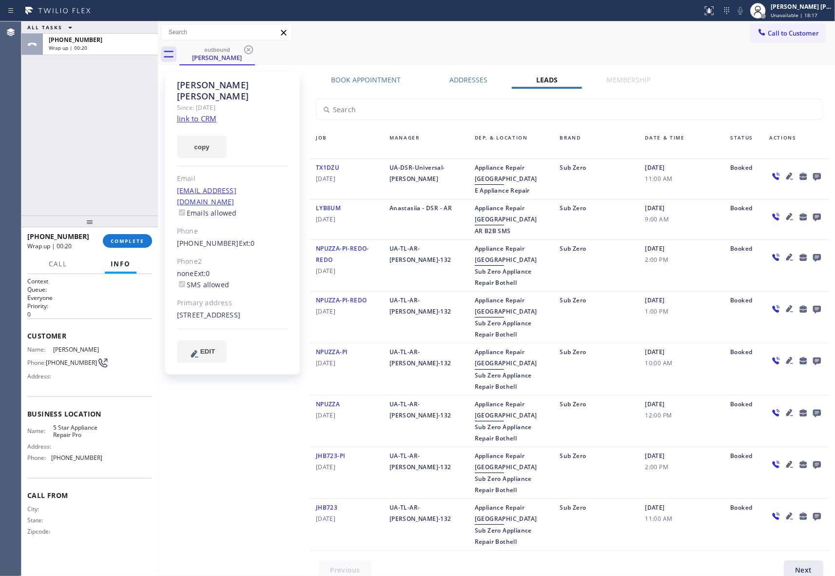
click at [243, 51] on icon at bounding box center [249, 50] width 12 height 12
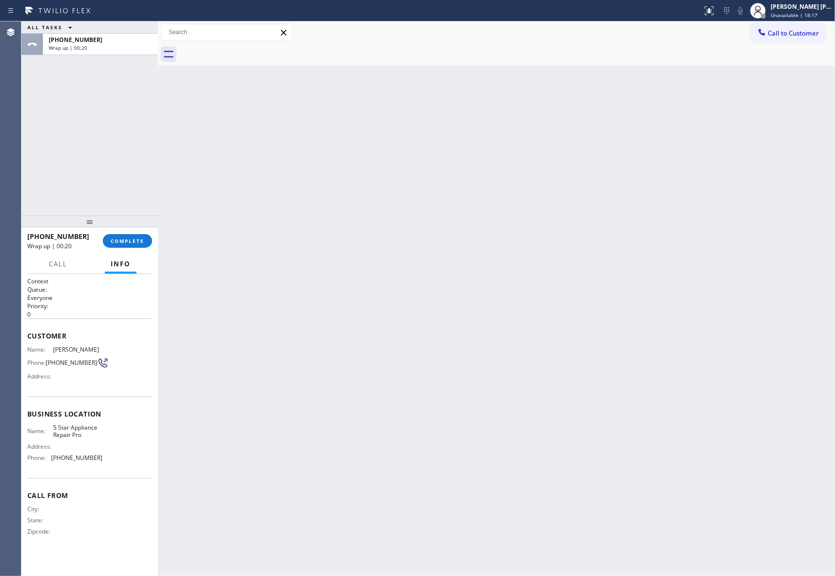
click at [243, 51] on div at bounding box center [506, 54] width 655 height 22
click at [134, 240] on span "COMPLETE" at bounding box center [128, 240] width 34 height 7
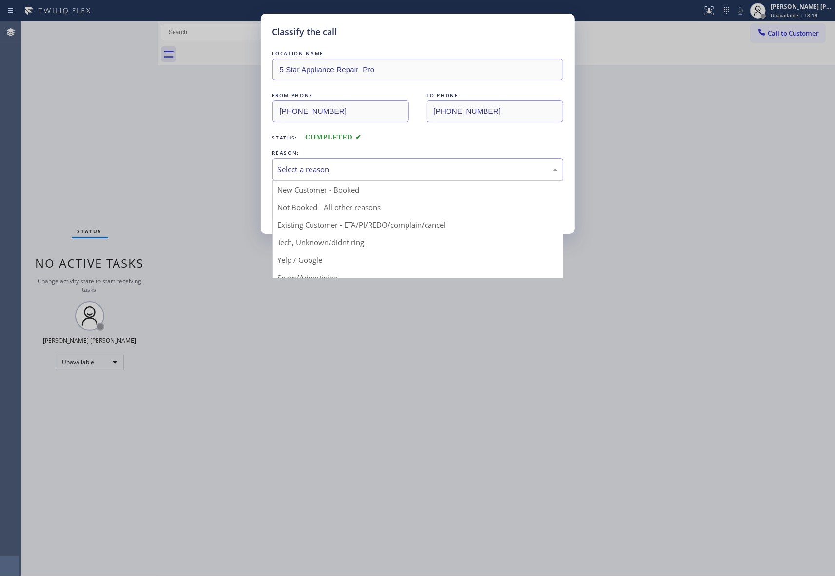
click at [441, 166] on div "Select a reason" at bounding box center [418, 169] width 280 height 11
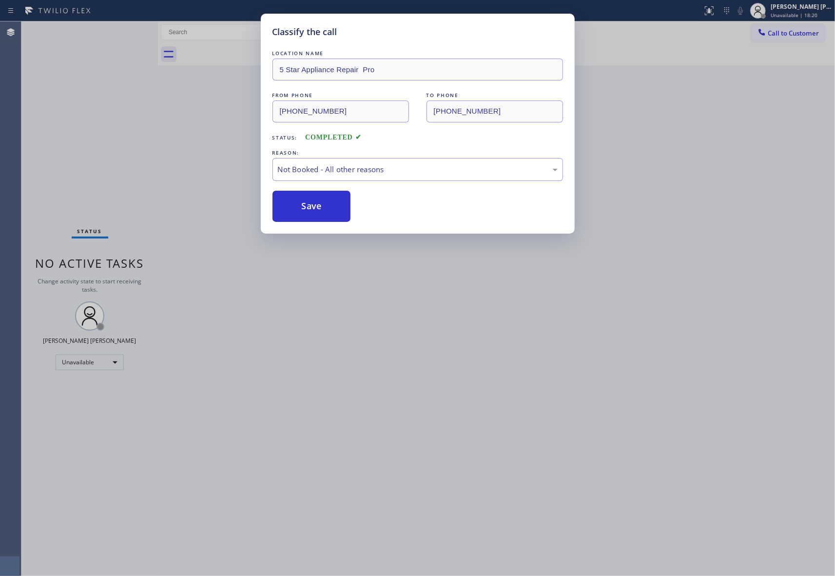
click at [320, 206] on button "Save" at bounding box center [311, 206] width 78 height 31
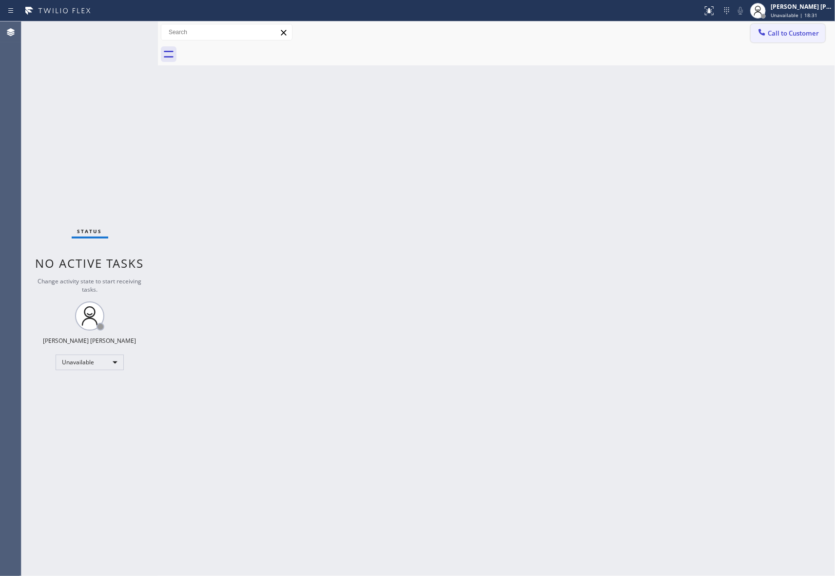
click at [788, 38] on button "Call to Customer" at bounding box center [788, 33] width 75 height 19
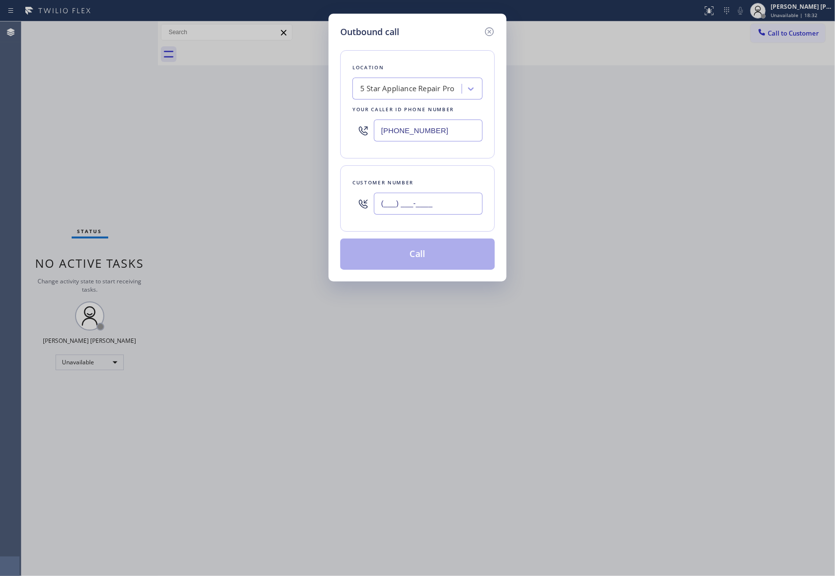
click at [451, 205] on input "(___) ___-____" at bounding box center [428, 203] width 109 height 22
paste input "650) 279-9023"
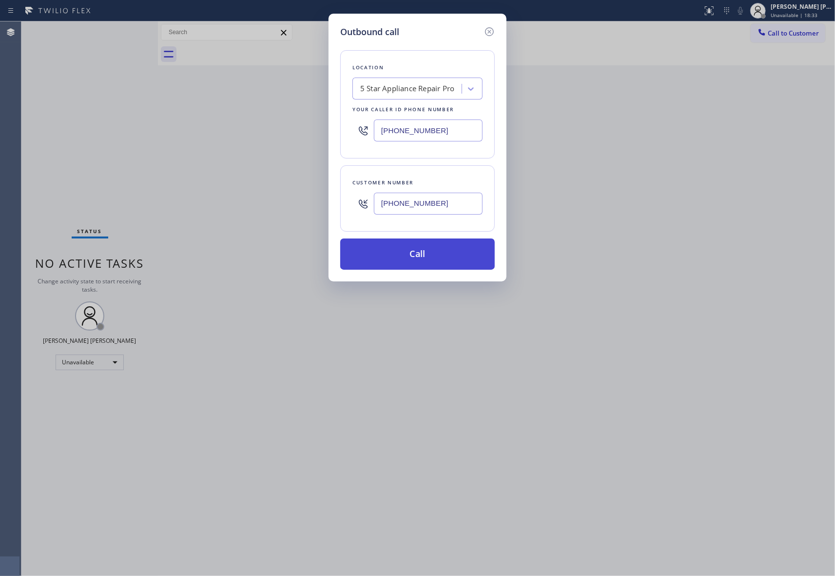
type input "[PHONE_NUMBER]"
click at [434, 250] on button "Call" at bounding box center [417, 253] width 154 height 31
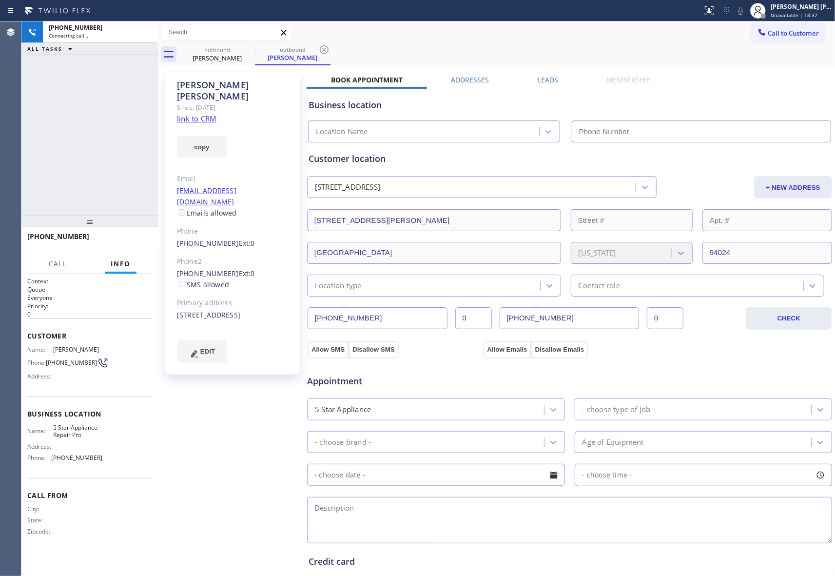
type input "[PHONE_NUMBER]"
drag, startPoint x: 138, startPoint y: 237, endPoint x: 118, endPoint y: 260, distance: 30.7
click at [135, 239] on span "HANG UP" at bounding box center [130, 240] width 30 height 7
click at [538, 82] on label "Leads" at bounding box center [548, 79] width 20 height 9
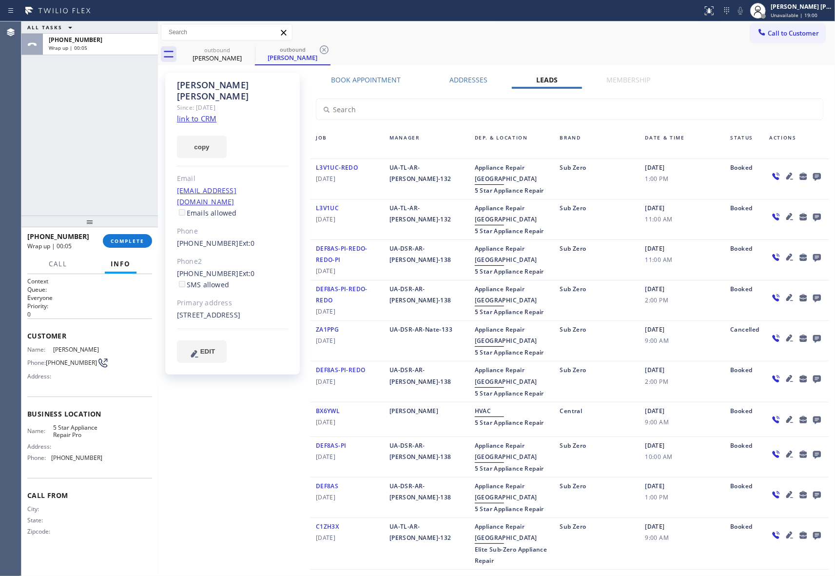
click at [813, 177] on div at bounding box center [817, 176] width 14 height 12
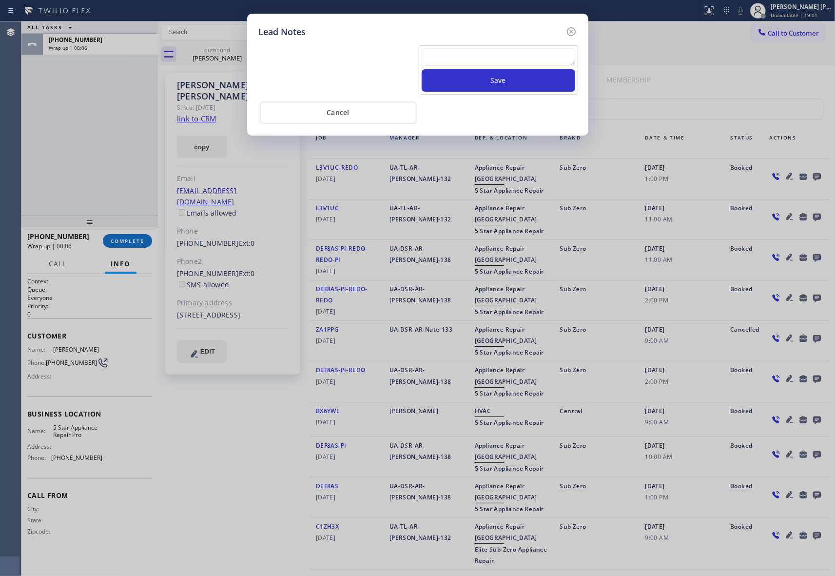
click at [468, 57] on textarea at bounding box center [499, 57] width 154 height 18
paste textarea "VM | please transfer if cx calls back"
type textarea "VM | please transfer if cx calls back"
click at [481, 82] on button "Save" at bounding box center [499, 80] width 154 height 22
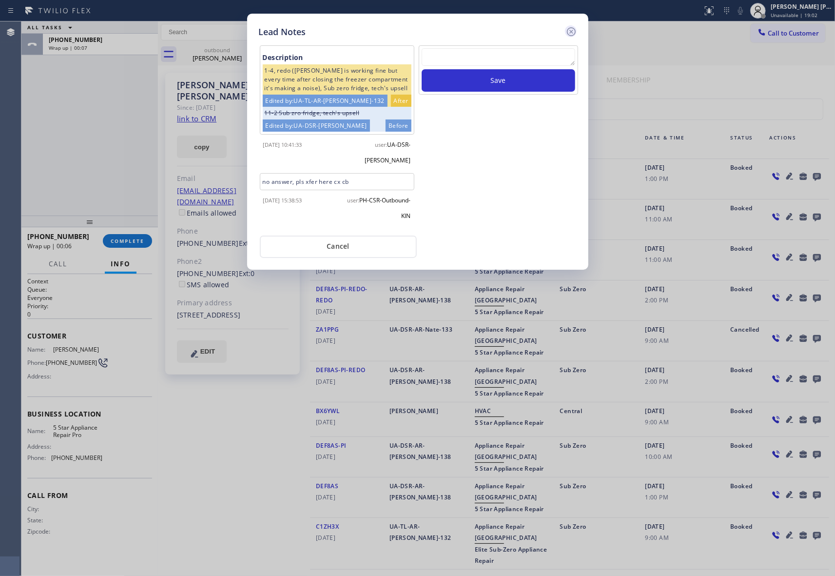
click at [568, 32] on icon at bounding box center [571, 32] width 12 height 12
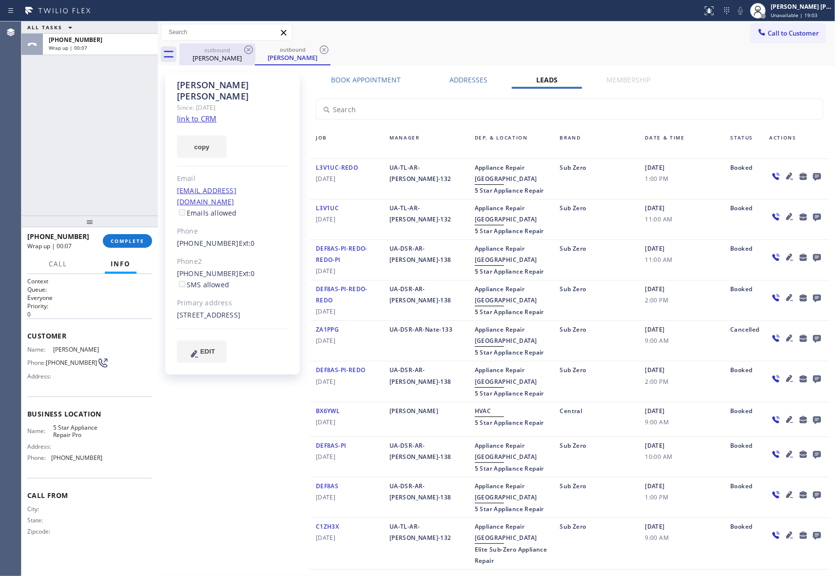
drag, startPoint x: 226, startPoint y: 51, endPoint x: 242, endPoint y: 49, distance: 16.3
click at [227, 51] on div "outbound" at bounding box center [217, 49] width 74 height 7
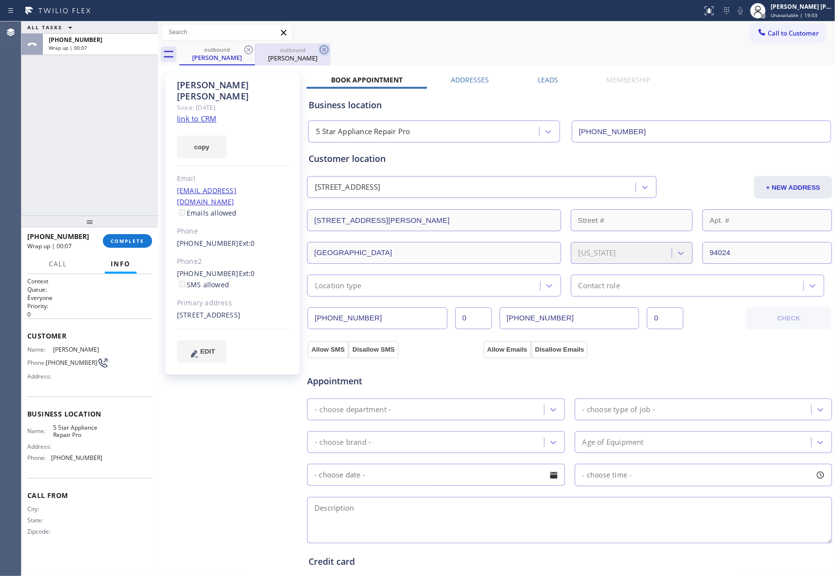
click at [243, 49] on icon at bounding box center [249, 50] width 12 height 12
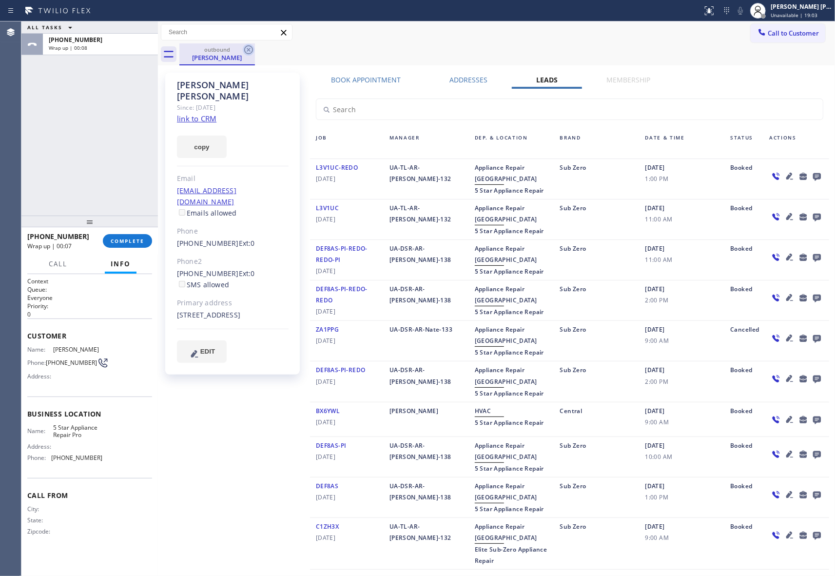
click at [246, 49] on icon at bounding box center [249, 50] width 12 height 12
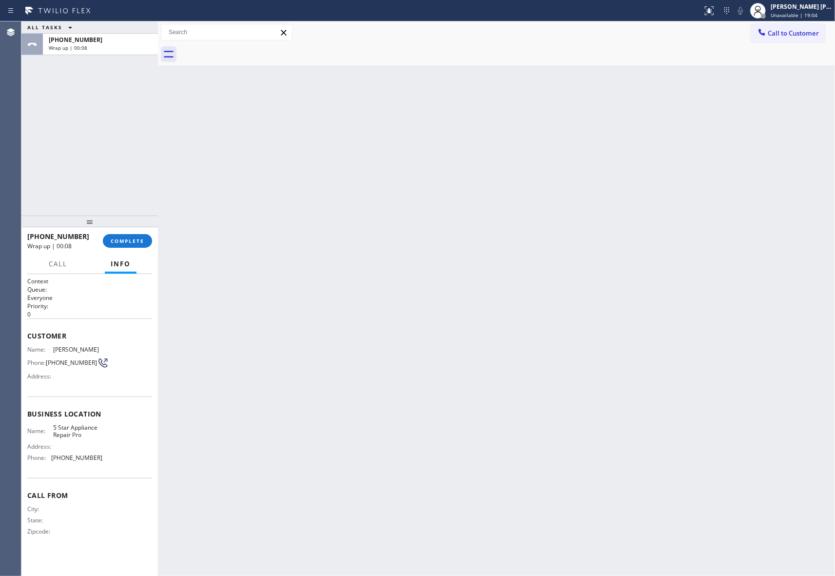
click at [246, 49] on div at bounding box center [506, 54] width 655 height 22
click at [130, 232] on div "[PHONE_NUMBER] Wrap up | 00:08 COMPLETE" at bounding box center [89, 240] width 125 height 25
click at [130, 238] on span "COMPLETE" at bounding box center [128, 240] width 34 height 7
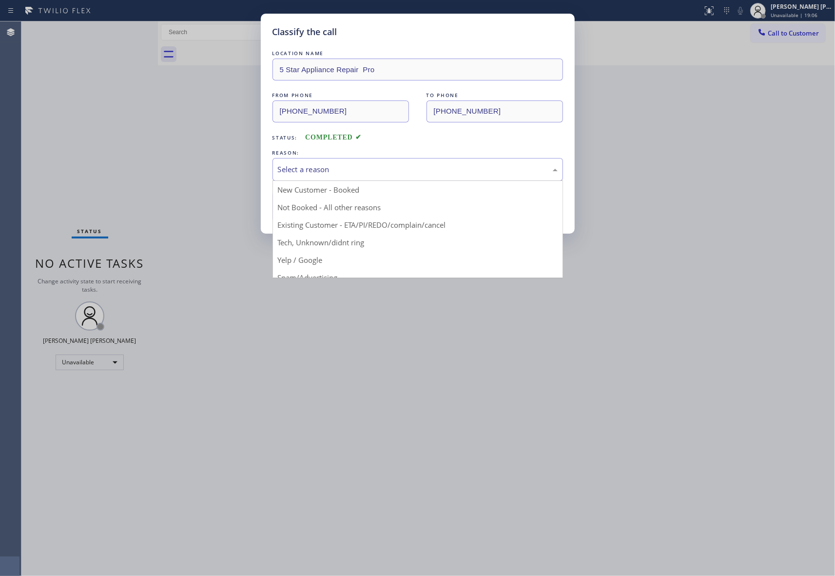
click at [337, 171] on div "Select a reason" at bounding box center [418, 169] width 280 height 11
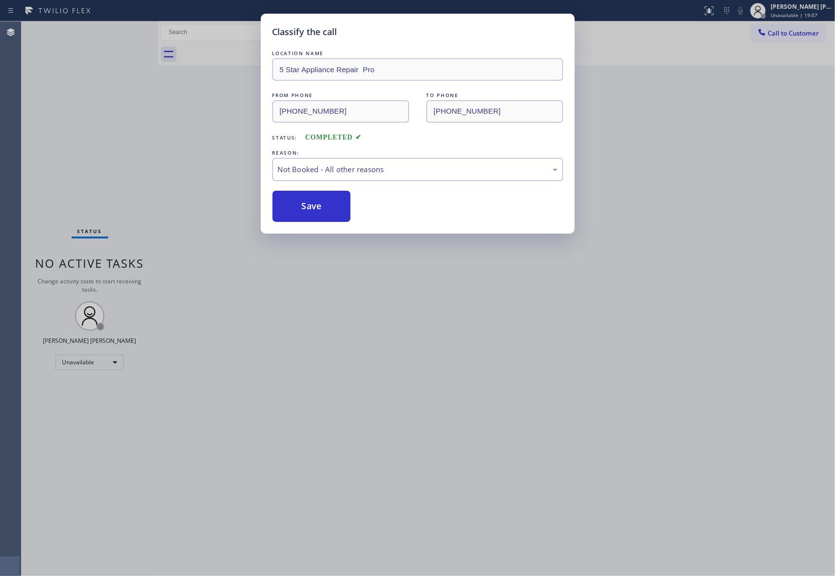
click at [327, 207] on button "Save" at bounding box center [311, 206] width 78 height 31
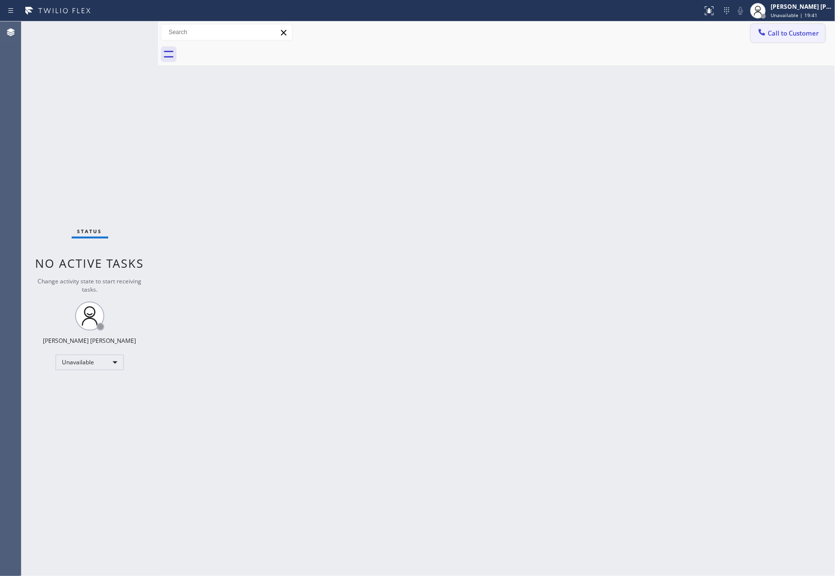
click at [784, 26] on button "Call to Customer" at bounding box center [788, 33] width 75 height 19
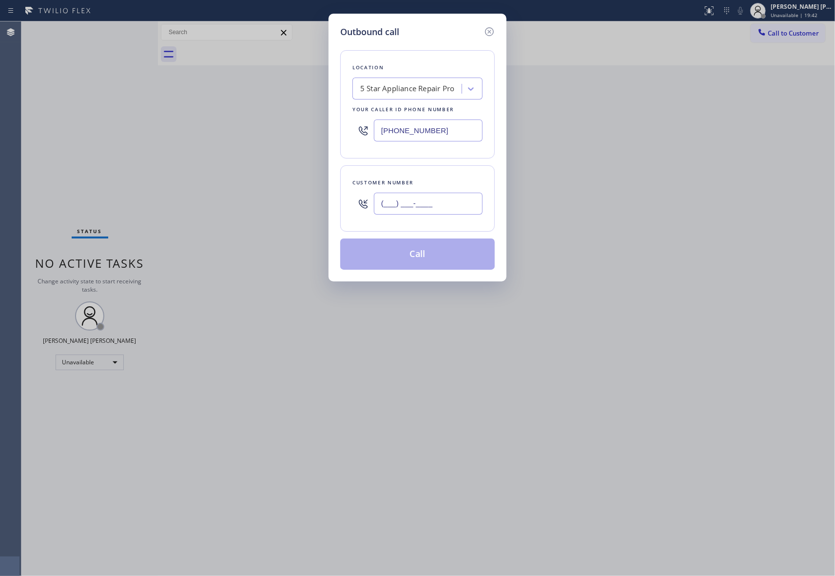
click at [465, 205] on input "(___) ___-____" at bounding box center [428, 203] width 109 height 22
paste input "310) 748-7652"
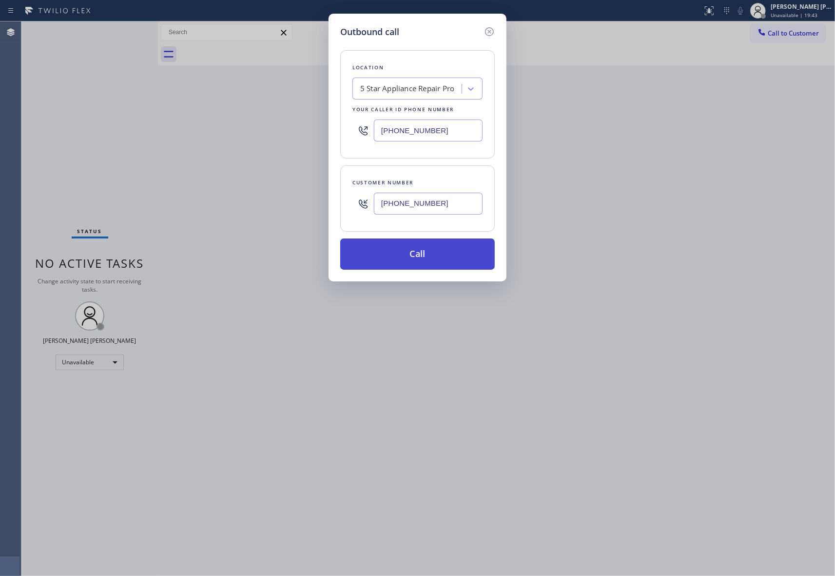
type input "[PHONE_NUMBER]"
click at [438, 257] on button "Call" at bounding box center [417, 253] width 154 height 31
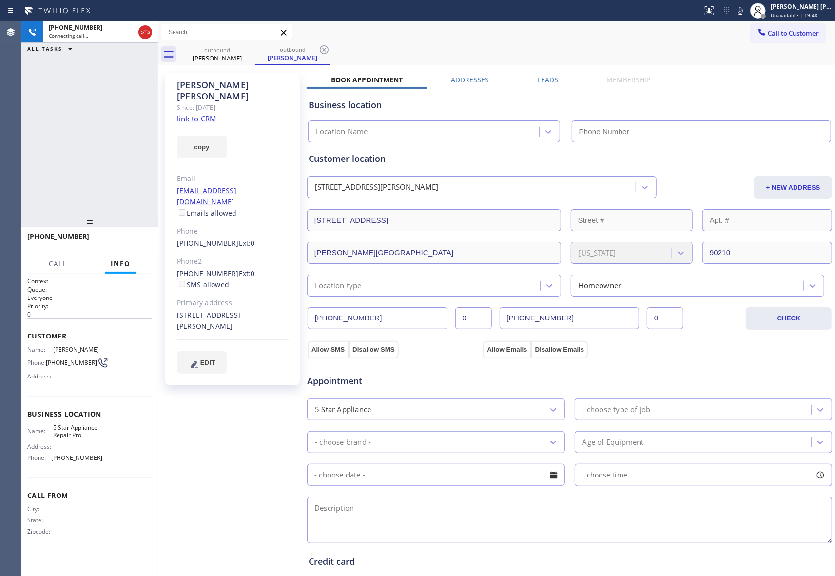
type input "[PHONE_NUMBER]"
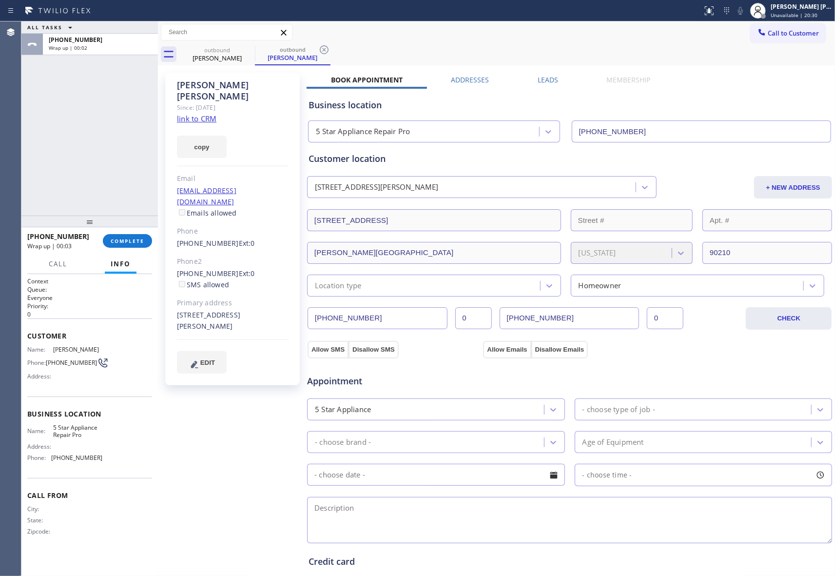
click at [542, 84] on label "Leads" at bounding box center [548, 79] width 20 height 9
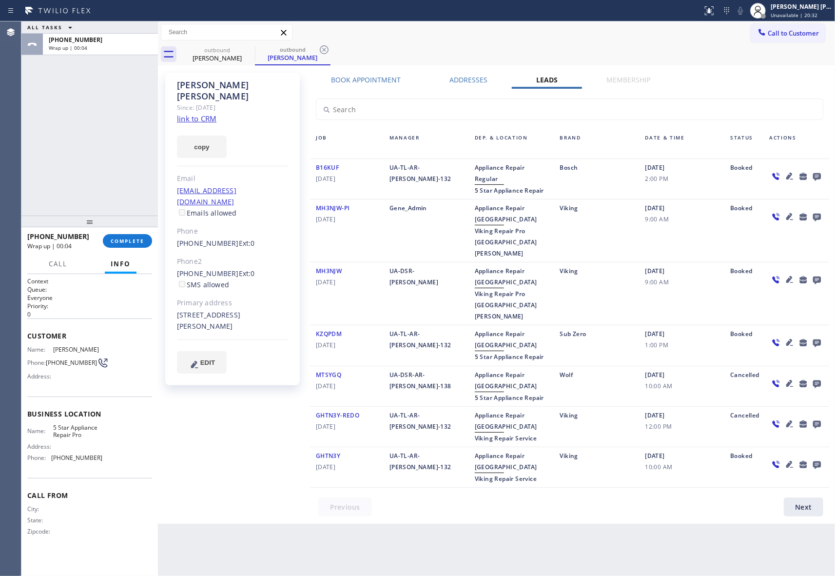
click at [816, 174] on icon at bounding box center [817, 176] width 12 height 12
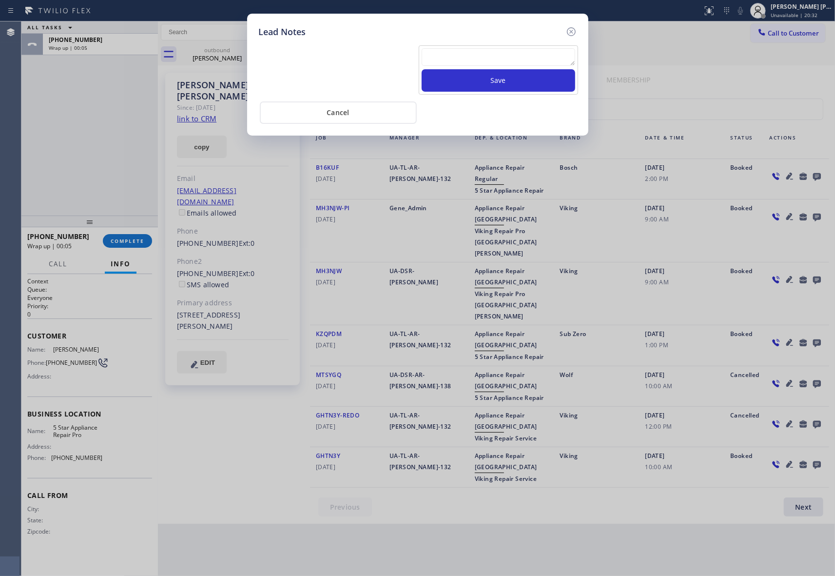
click at [460, 52] on textarea at bounding box center [499, 57] width 154 height 18
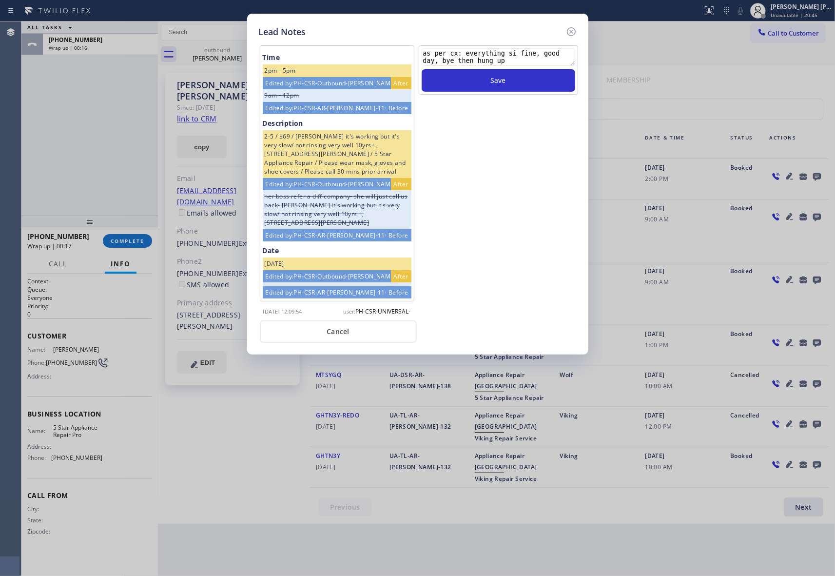
click at [513, 55] on textarea "as per cx: everything si fine, good day, bye then hung up" at bounding box center [499, 57] width 154 height 18
type textarea "as per cx: everything is fine, good day, bye then hung up"
click at [503, 84] on button "Save" at bounding box center [499, 80] width 154 height 22
click at [567, 30] on icon at bounding box center [570, 31] width 9 height 9
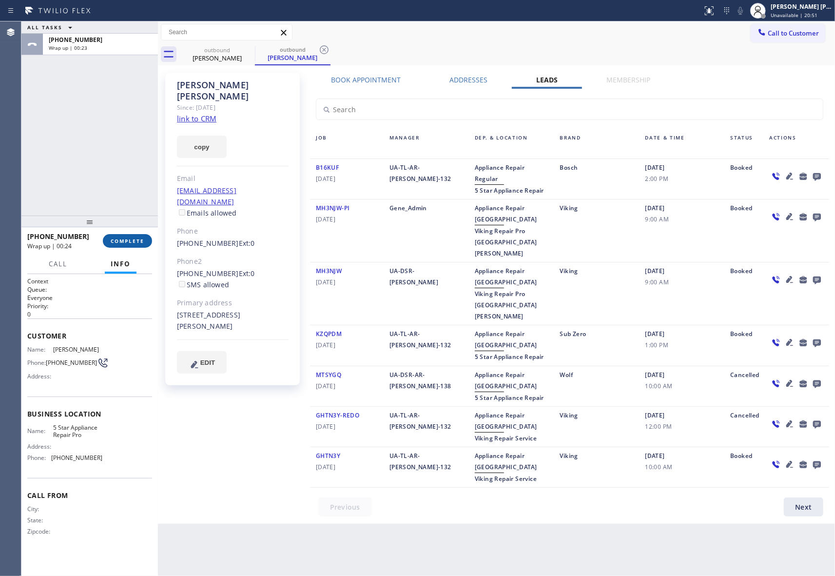
click at [127, 244] on button "COMPLETE" at bounding box center [127, 241] width 49 height 14
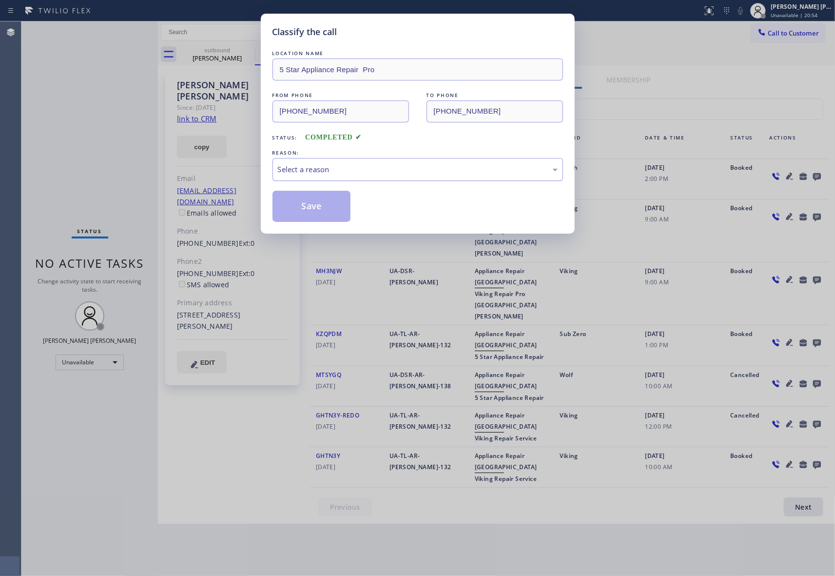
click at [344, 166] on div "Select a reason" at bounding box center [418, 169] width 280 height 11
click at [322, 207] on button "Save" at bounding box center [311, 206] width 78 height 31
click at [242, 55] on div "Classify the call LOCATION NAME 5 Star Appliance Repair Pro FROM PHONE [PHONE_N…" at bounding box center [417, 288] width 835 height 576
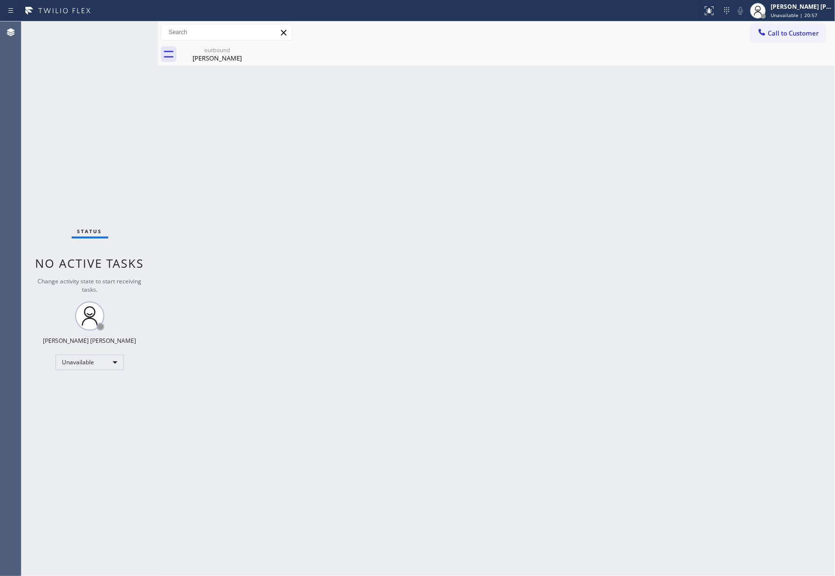
click at [242, 55] on div "outbound [PERSON_NAME]" at bounding box center [217, 54] width 76 height 22
click at [0, 0] on icon at bounding box center [0, 0] width 0 height 0
click at [248, 50] on div at bounding box center [506, 54] width 655 height 22
click at [792, 32] on span "Call to Customer" at bounding box center [793, 33] width 51 height 9
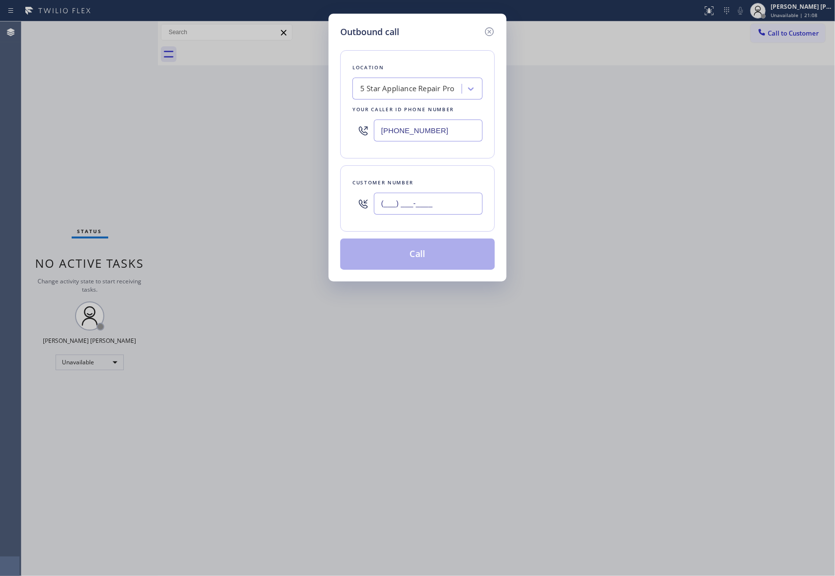
click at [433, 210] on input "(___) ___-____" at bounding box center [428, 203] width 109 height 22
paste input "425) 248-3559"
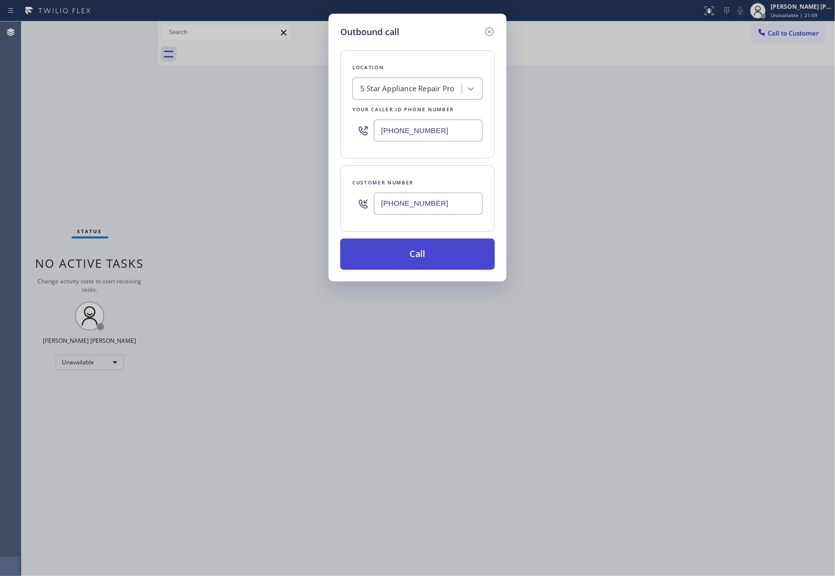
type input "[PHONE_NUMBER]"
click at [431, 254] on button "Call" at bounding box center [417, 253] width 154 height 31
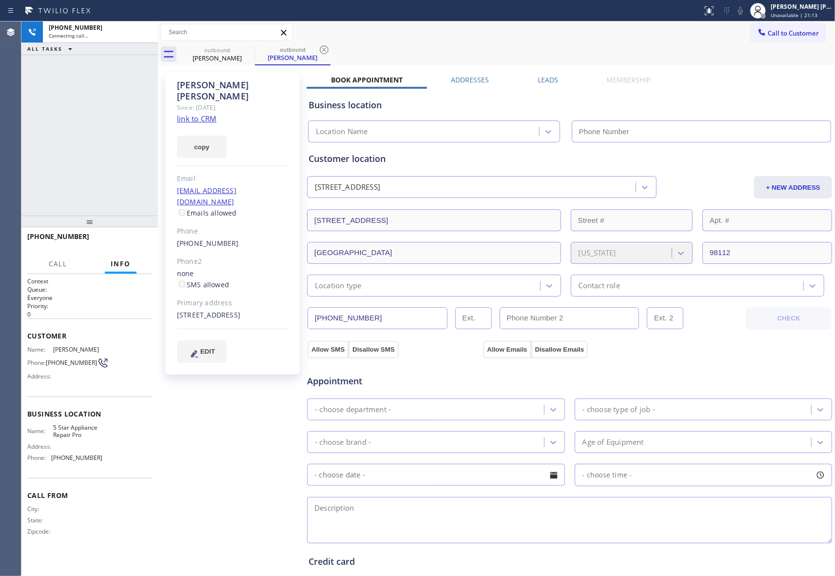
type input "[PHONE_NUMBER]"
click at [123, 246] on button "HANG UP" at bounding box center [129, 241] width 45 height 14
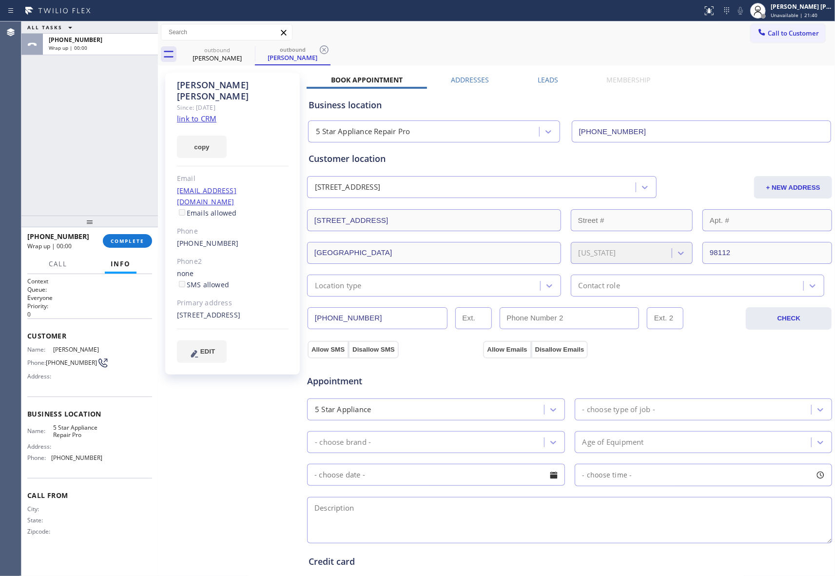
click at [546, 85] on div "Business location 5 Star Appliance Repair Pro [PHONE_NUMBER]" at bounding box center [570, 114] width 526 height 58
click at [553, 83] on label "Leads" at bounding box center [548, 79] width 20 height 9
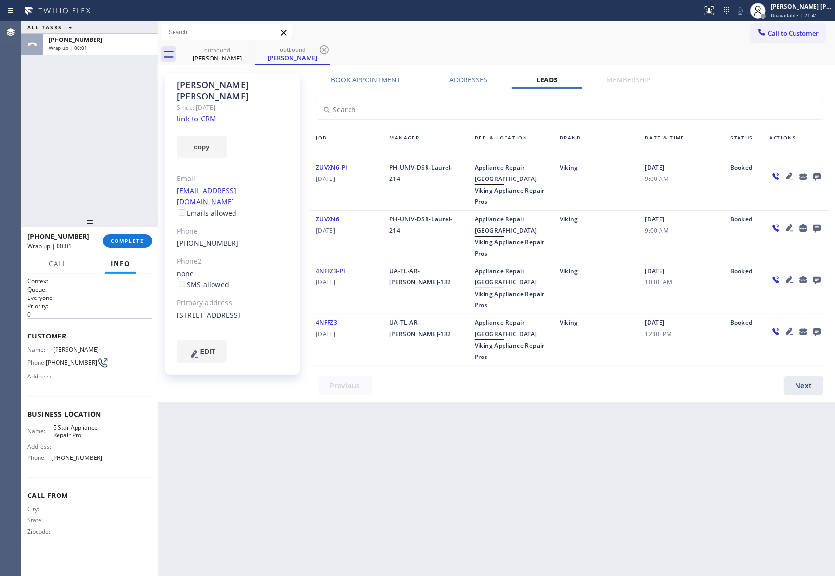
click at [814, 170] on icon at bounding box center [817, 176] width 12 height 12
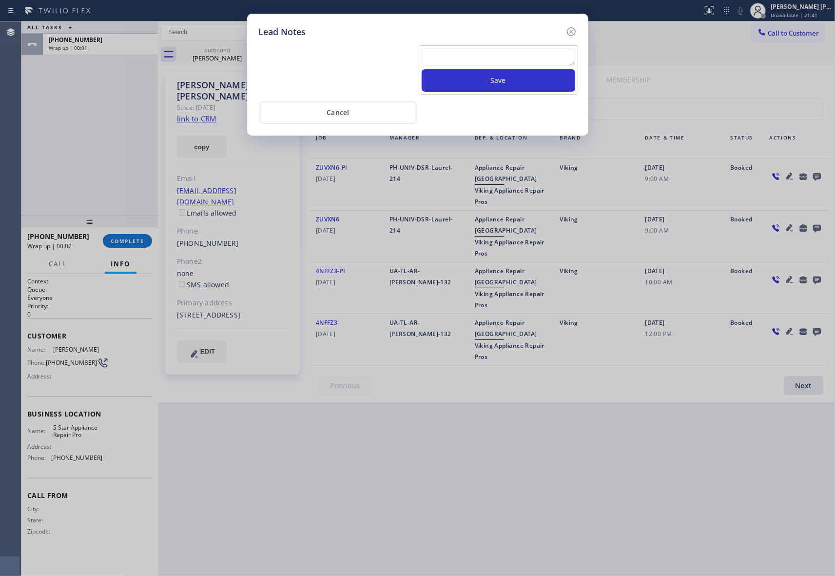
click at [449, 59] on textarea at bounding box center [499, 57] width 154 height 18
paste textarea "VM | please transfer if cx calls back fridge"
type textarea "VM | please transfer if cx calls back fridge"
click at [456, 77] on button "Save" at bounding box center [499, 80] width 154 height 22
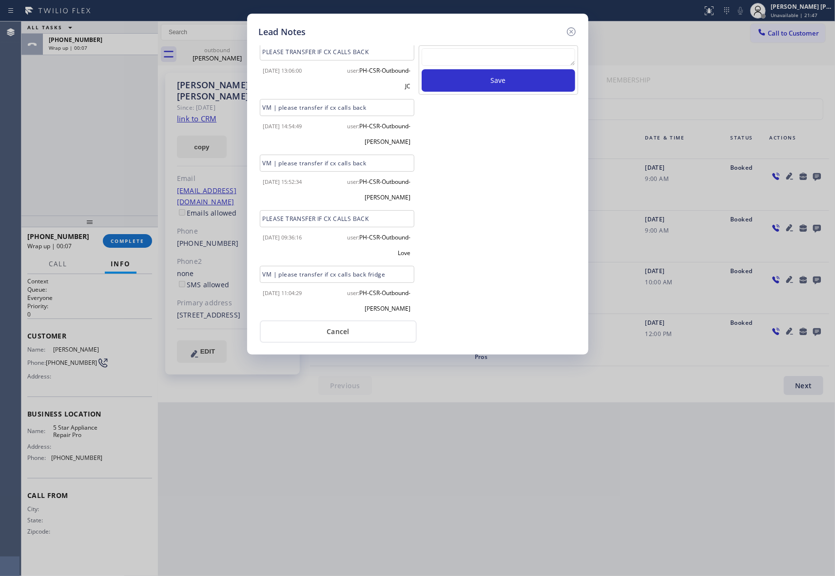
scroll to position [168, 0]
drag, startPoint x: 573, startPoint y: 32, endPoint x: 496, endPoint y: 41, distance: 77.6
click at [572, 32] on icon at bounding box center [571, 32] width 12 height 12
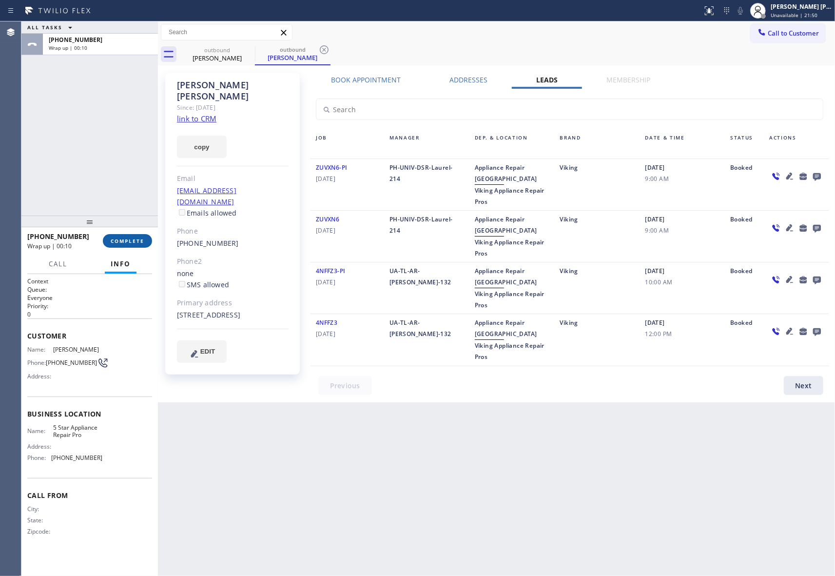
click at [135, 242] on span "COMPLETE" at bounding box center [128, 240] width 34 height 7
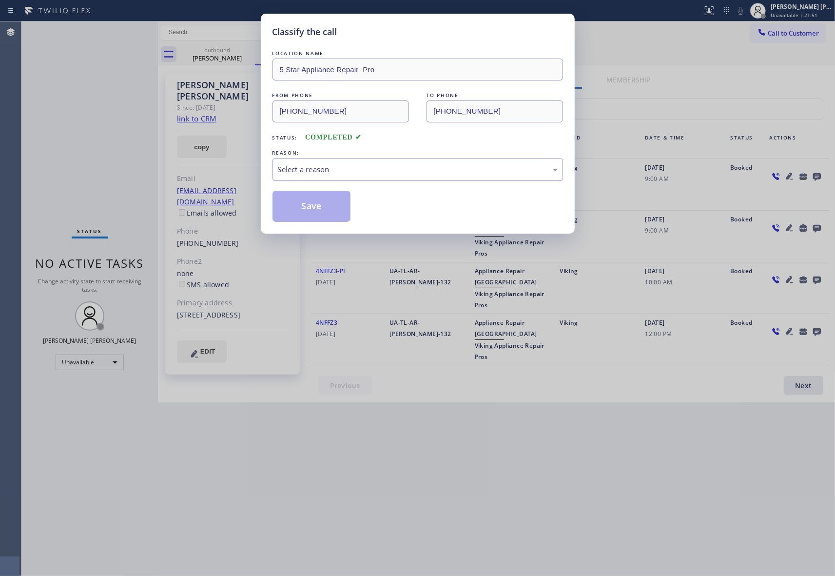
click at [336, 169] on div "Select a reason" at bounding box center [418, 169] width 280 height 11
click at [315, 207] on button "Save" at bounding box center [311, 206] width 78 height 31
click at [234, 55] on div "Classify the call LOCATION NAME 5 Star Appliance Repair Pro FROM PHONE [PHONE_N…" at bounding box center [417, 288] width 835 height 576
click at [256, 53] on div "[PERSON_NAME]" at bounding box center [293, 57] width 74 height 9
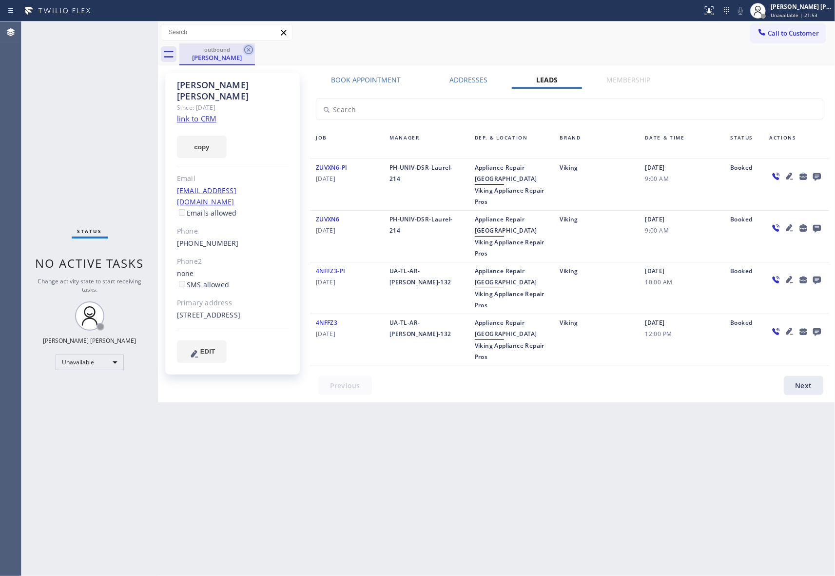
click at [254, 50] on icon at bounding box center [249, 50] width 12 height 12
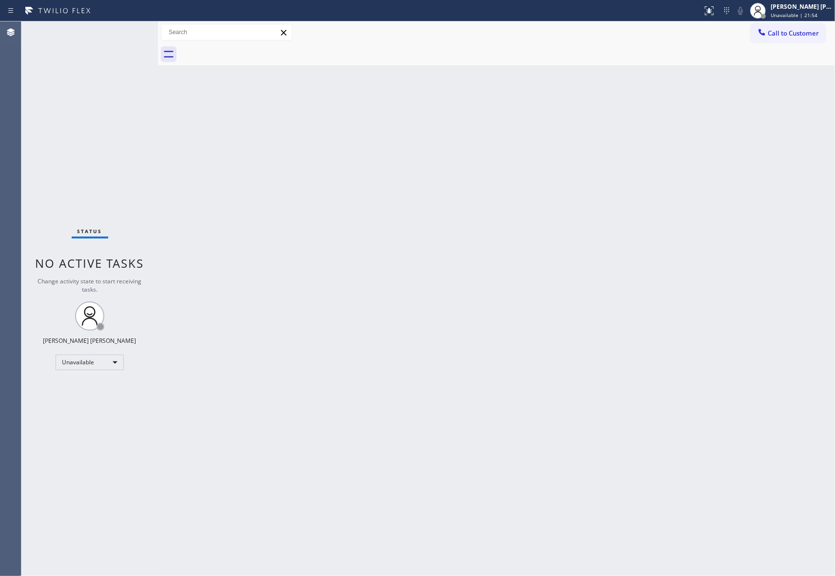
click at [251, 50] on div at bounding box center [506, 54] width 655 height 22
click at [817, 31] on span "Call to Customer" at bounding box center [793, 33] width 51 height 9
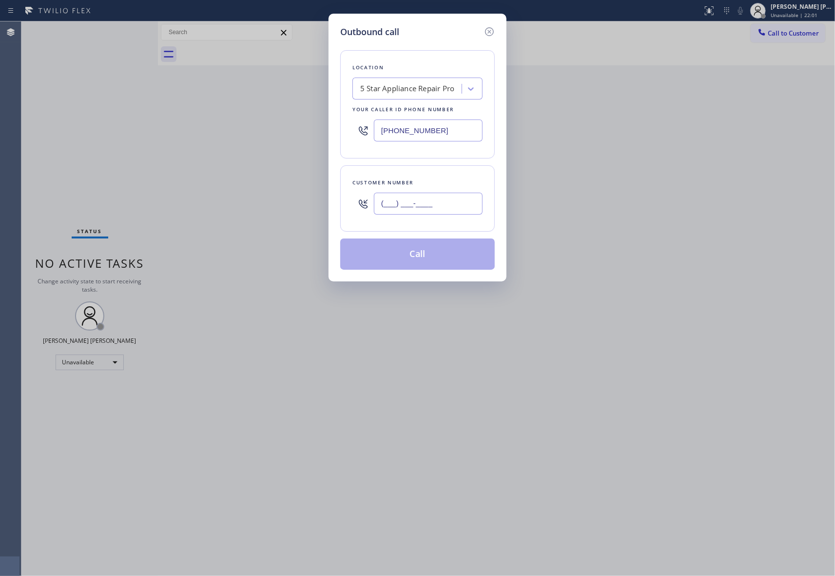
click at [441, 207] on input "(___) ___-____" at bounding box center [428, 203] width 109 height 22
paste input "925) 580-7816"
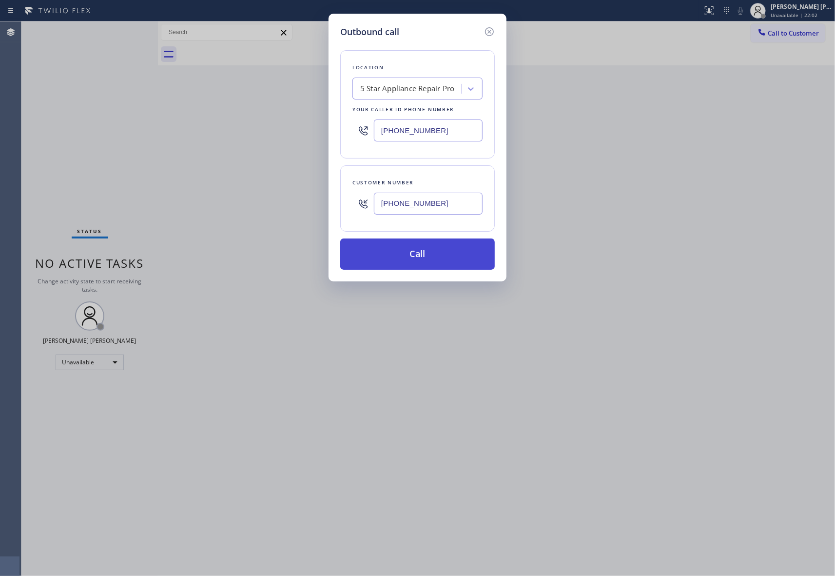
type input "[PHONE_NUMBER]"
click at [435, 258] on button "Call" at bounding box center [417, 253] width 154 height 31
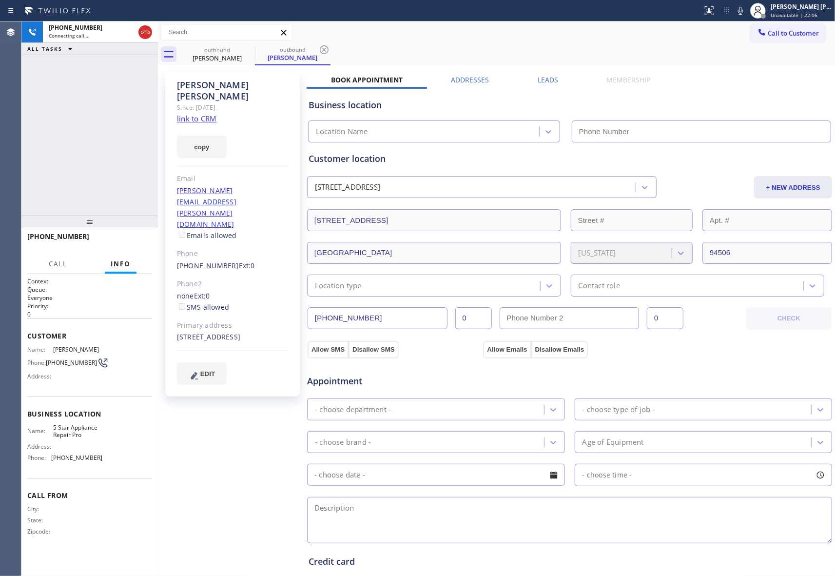
type input "[PHONE_NUMBER]"
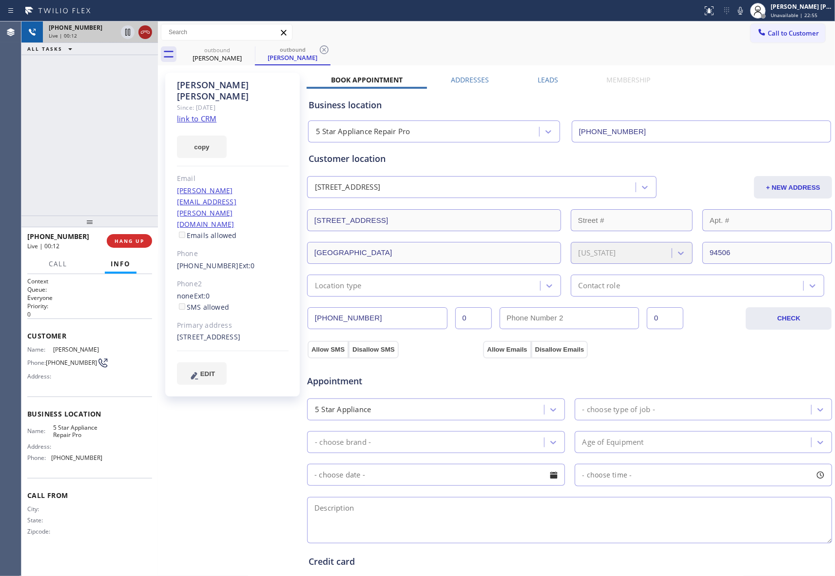
click at [149, 35] on icon at bounding box center [145, 32] width 12 height 12
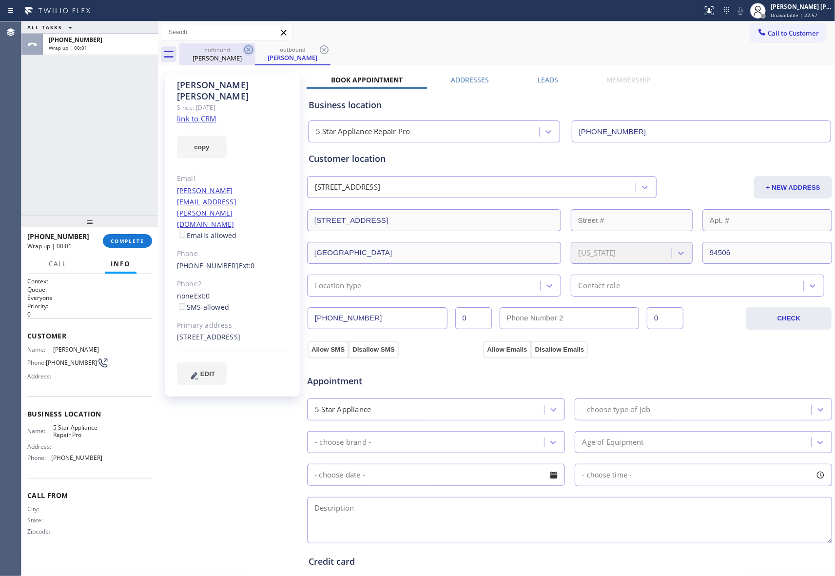
click at [249, 50] on icon at bounding box center [248, 49] width 9 height 9
click at [249, 49] on icon at bounding box center [248, 49] width 9 height 9
click at [255, 49] on div "outbound [PERSON_NAME]" at bounding box center [293, 54] width 76 height 22
click at [320, 49] on icon at bounding box center [324, 49] width 9 height 9
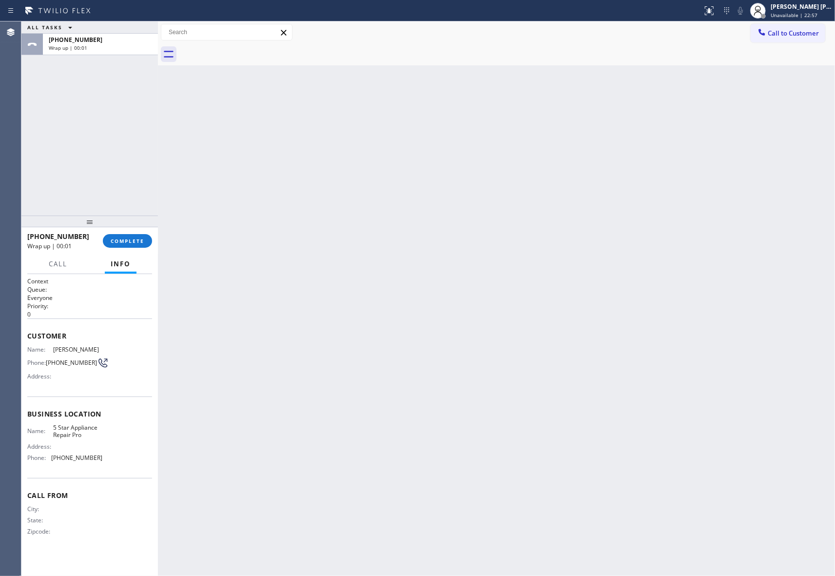
click at [249, 49] on div at bounding box center [506, 54] width 655 height 22
click at [133, 242] on span "COMPLETE" at bounding box center [128, 240] width 34 height 7
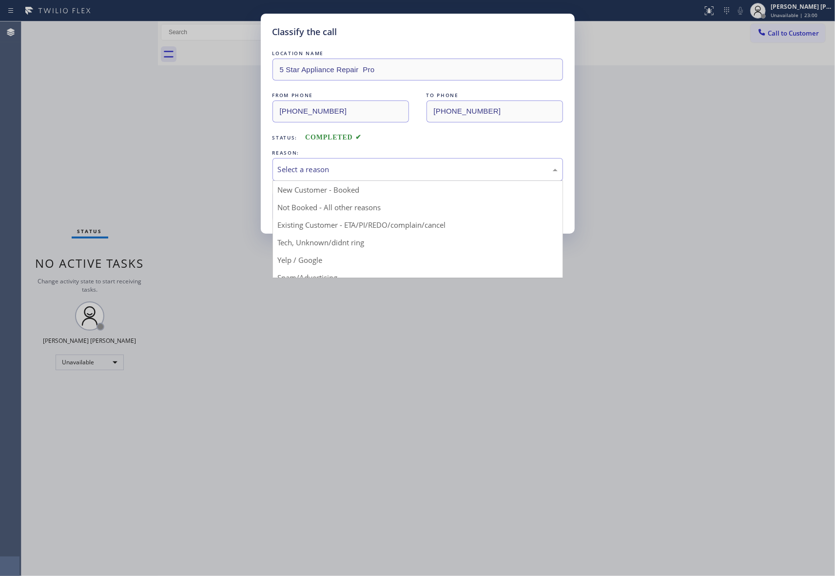
click at [367, 166] on div "Select a reason" at bounding box center [418, 169] width 280 height 11
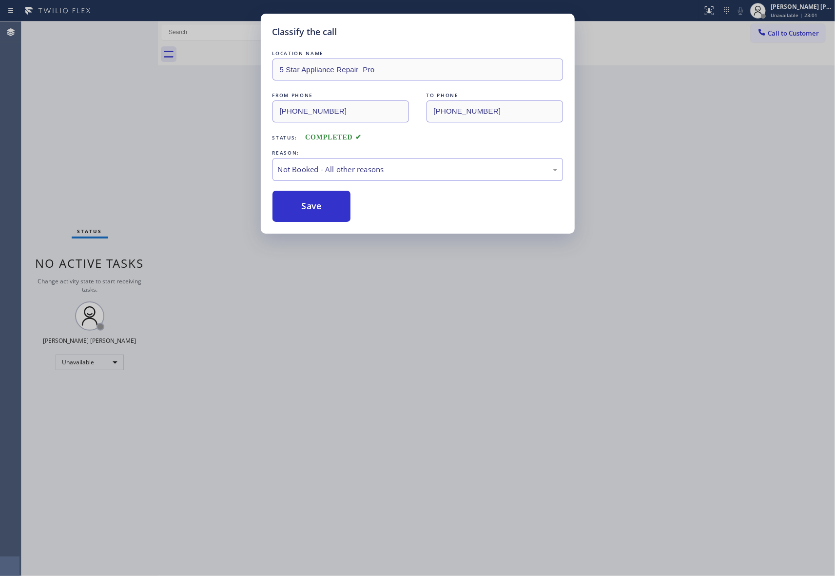
click at [322, 209] on button "Save" at bounding box center [311, 206] width 78 height 31
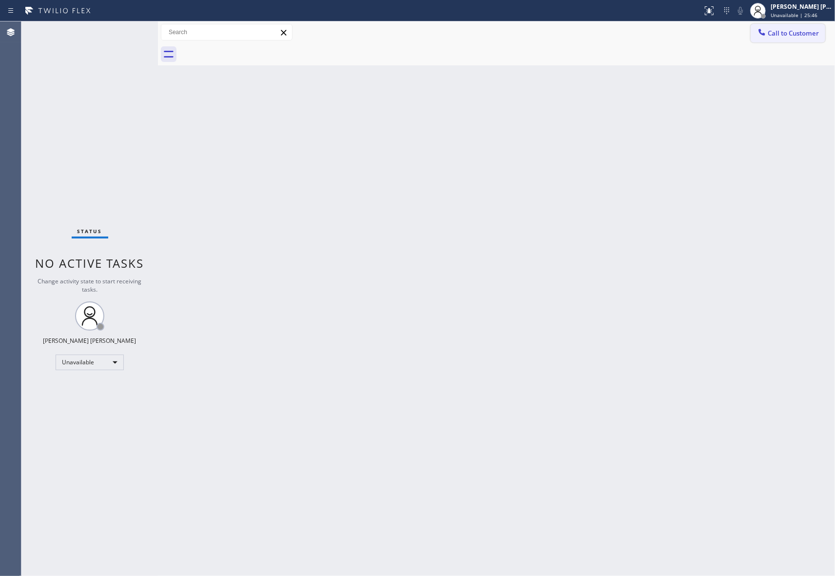
click at [783, 34] on span "Call to Customer" at bounding box center [793, 33] width 51 height 9
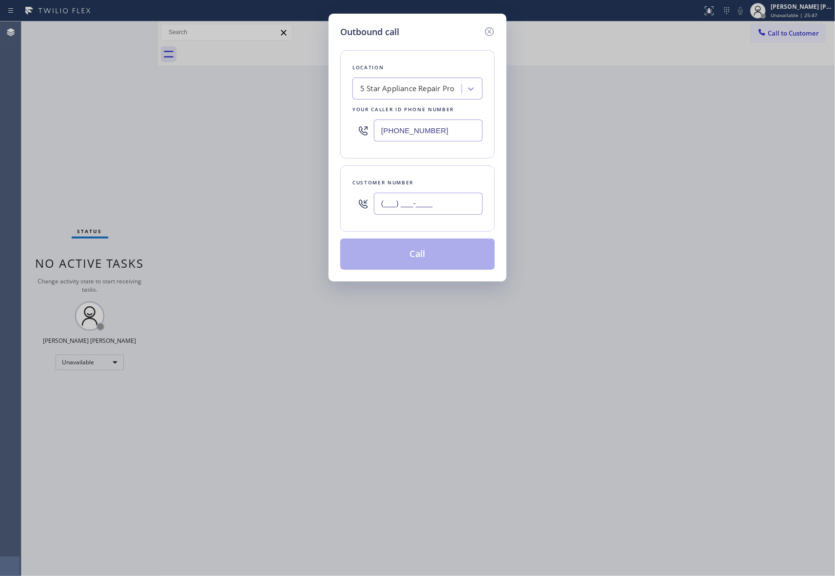
click at [432, 202] on input "(___) ___-____" at bounding box center [428, 203] width 109 height 22
paste input "415) 931-9099"
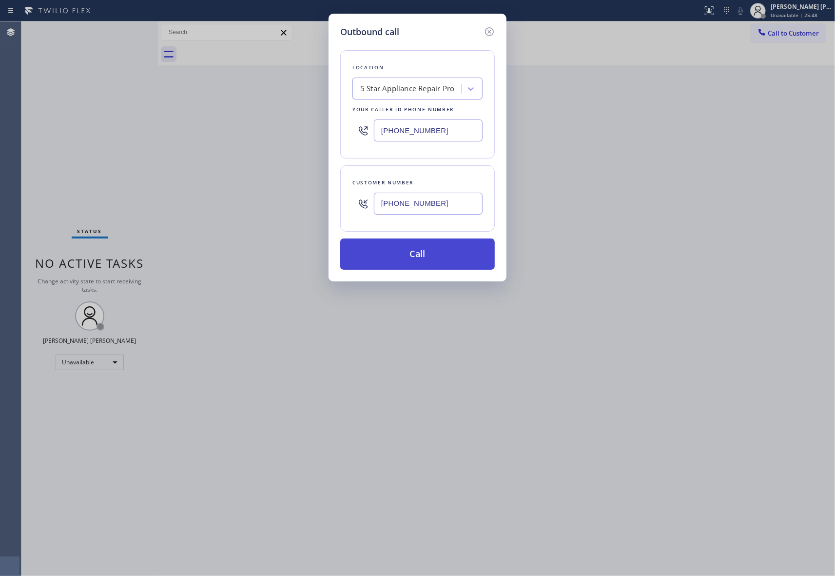
type input "[PHONE_NUMBER]"
drag, startPoint x: 438, startPoint y: 255, endPoint x: 415, endPoint y: 251, distance: 22.8
click at [437, 255] on button "Call" at bounding box center [417, 253] width 154 height 31
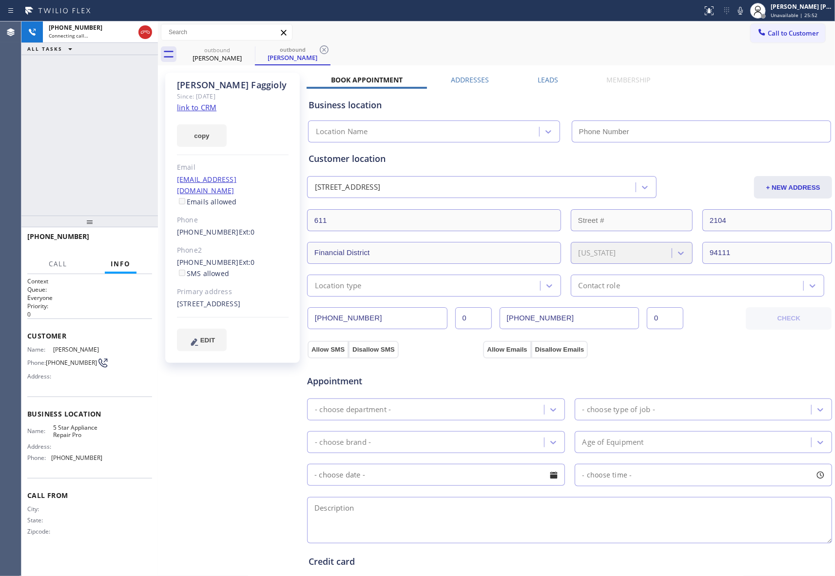
type input "[PHONE_NUMBER]"
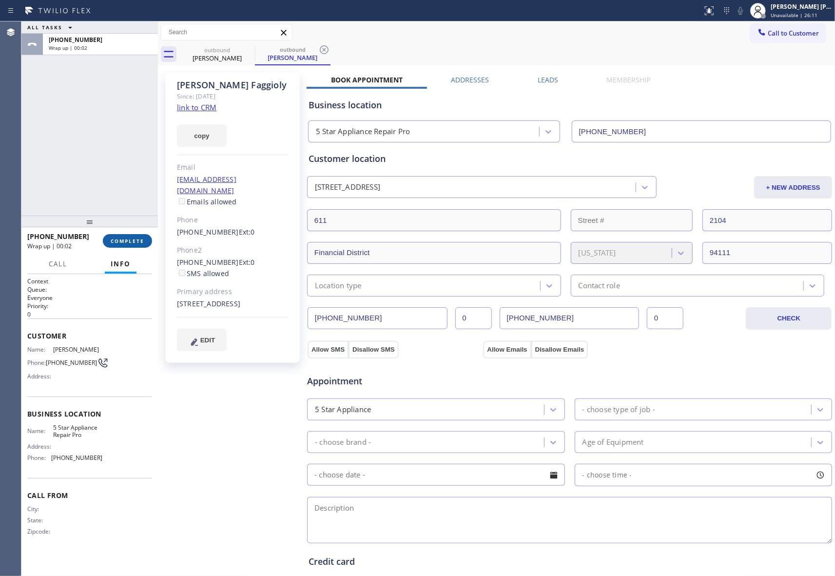
click at [119, 238] on span "COMPLETE" at bounding box center [128, 240] width 34 height 7
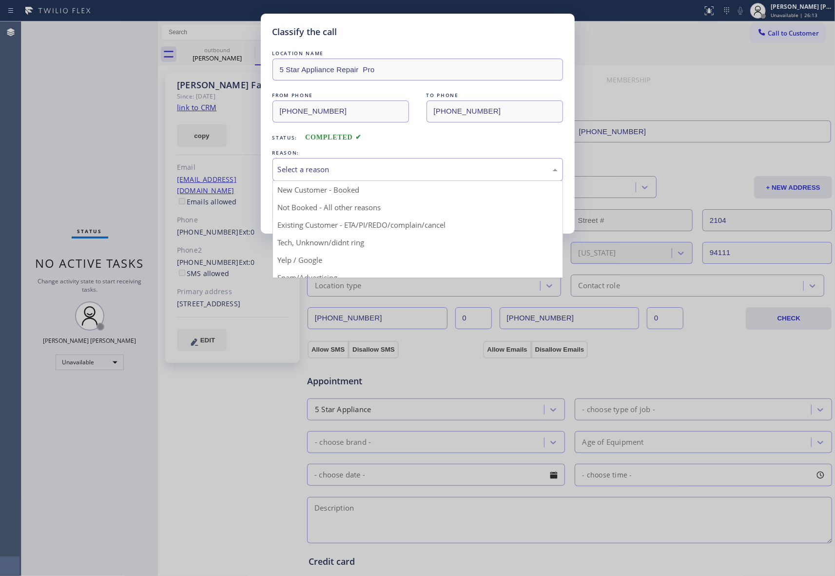
click at [346, 169] on div "Select a reason" at bounding box center [418, 169] width 280 height 11
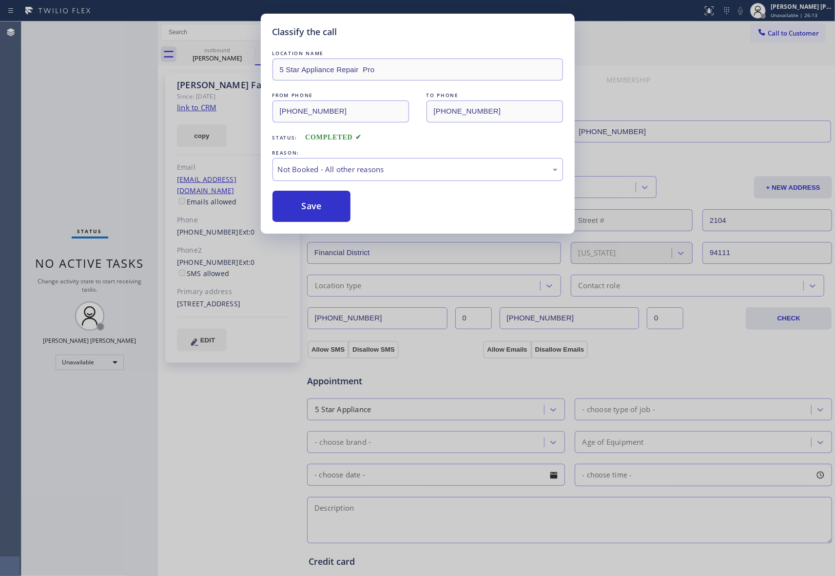
click at [332, 210] on button "Save" at bounding box center [311, 206] width 78 height 31
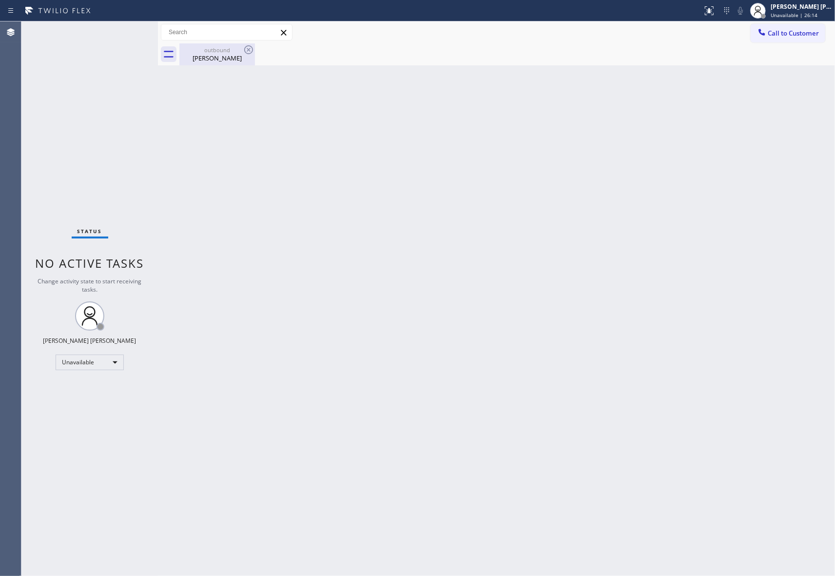
click at [226, 55] on div "[PERSON_NAME]" at bounding box center [217, 58] width 74 height 9
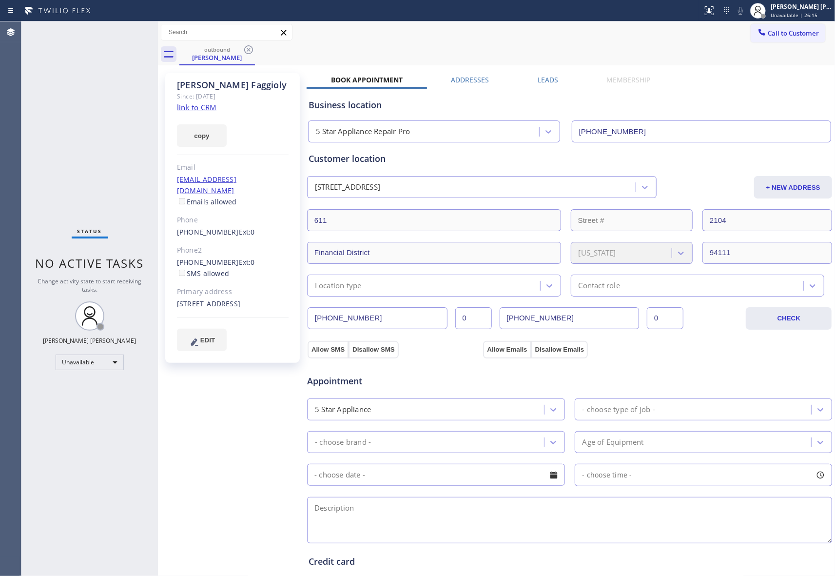
click at [259, 43] on div "outbound [PERSON_NAME]" at bounding box center [506, 54] width 655 height 22
click at [250, 50] on icon at bounding box center [249, 50] width 12 height 12
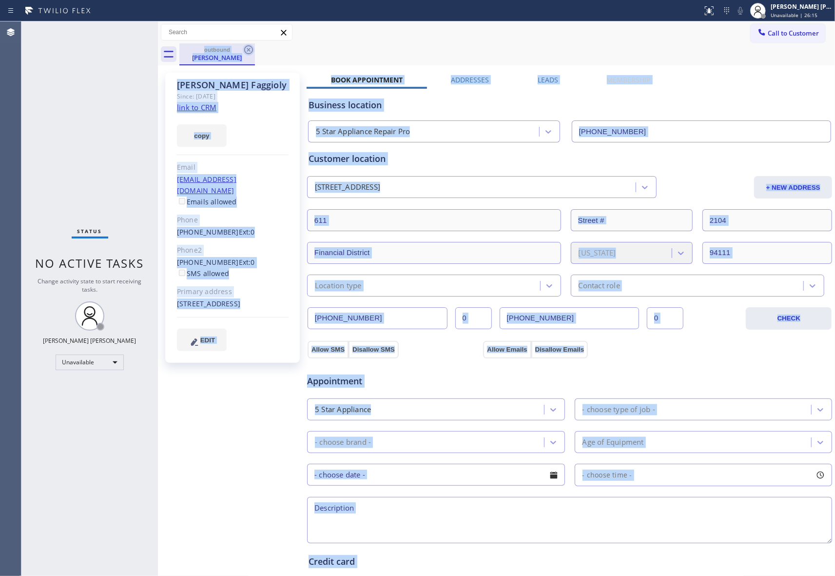
click at [250, 50] on div "outbound [PERSON_NAME]" at bounding box center [506, 54] width 655 height 22
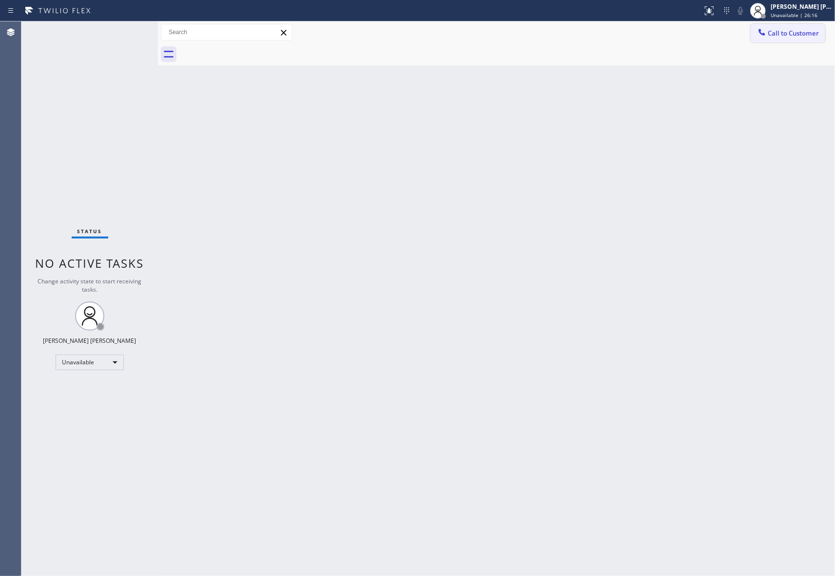
click at [791, 30] on span "Call to Customer" at bounding box center [793, 33] width 51 height 9
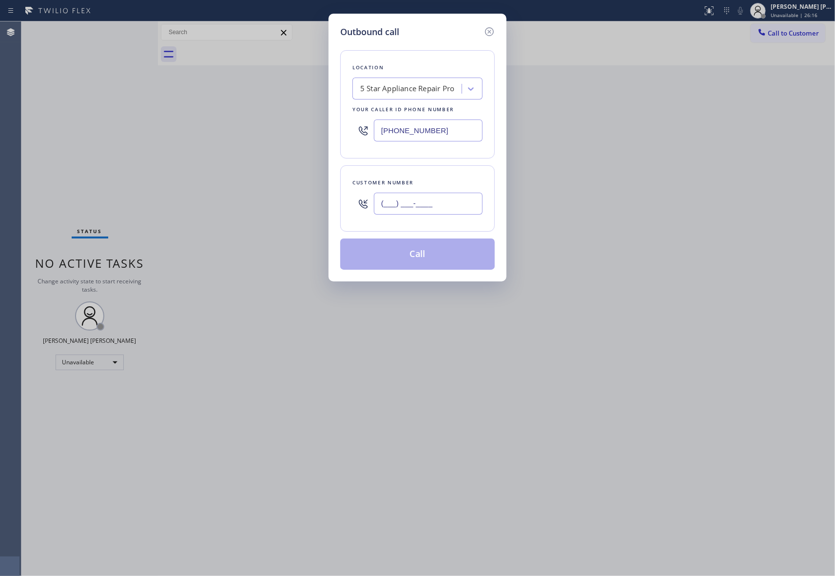
click at [455, 203] on input "(___) ___-____" at bounding box center [428, 203] width 109 height 22
paste input "213) 675-7683"
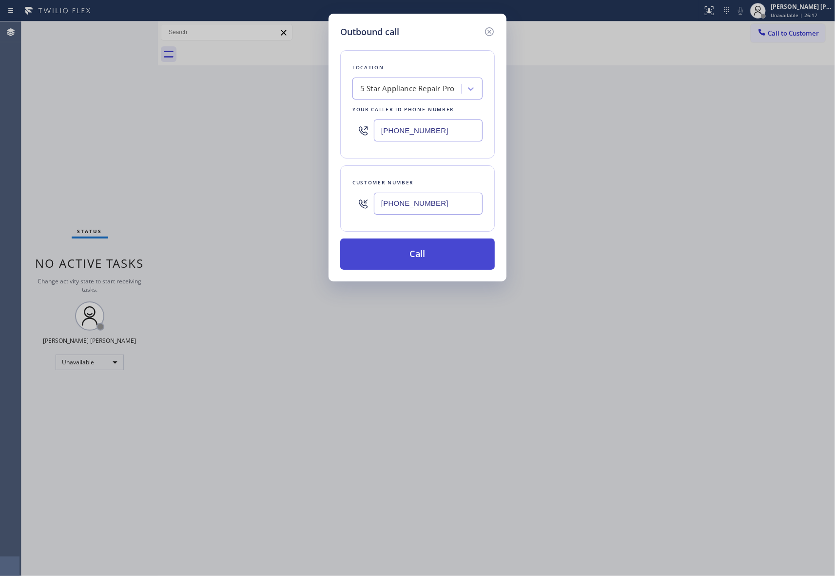
type input "[PHONE_NUMBER]"
click at [424, 255] on button "Call" at bounding box center [417, 253] width 154 height 31
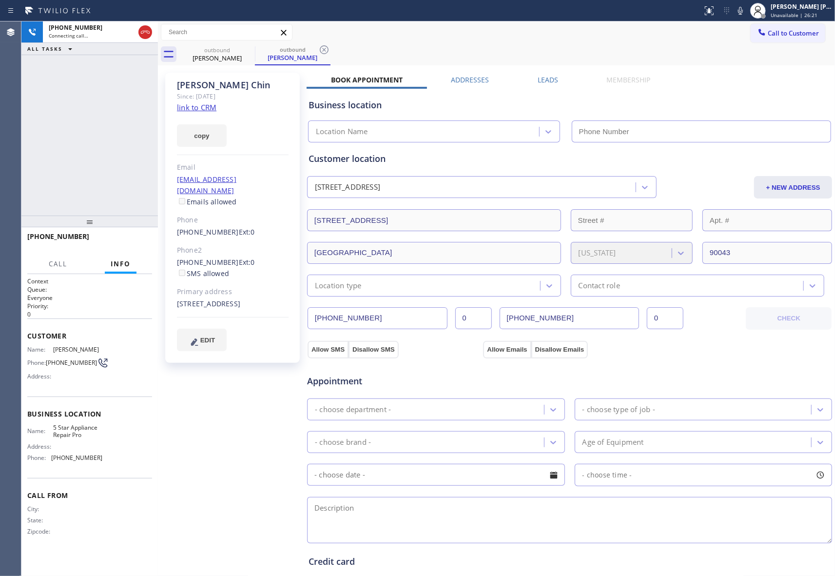
type input "[PHONE_NUMBER]"
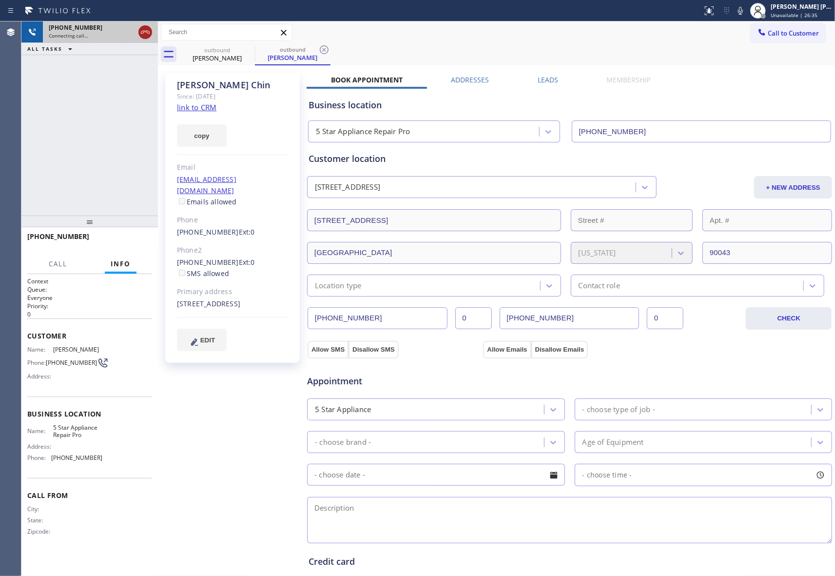
click at [150, 37] on icon at bounding box center [145, 32] width 12 height 12
click at [248, 53] on icon at bounding box center [248, 49] width 9 height 9
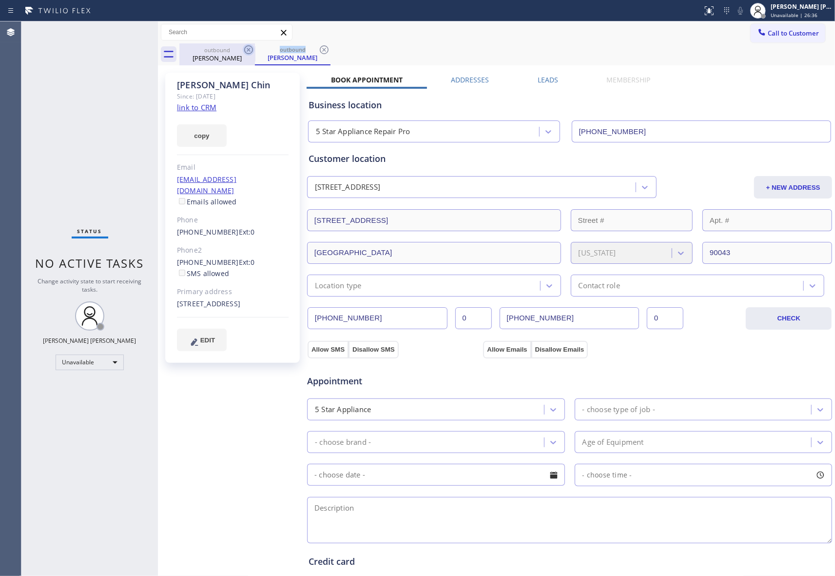
click at [248, 53] on icon at bounding box center [249, 50] width 12 height 12
click at [255, 53] on div "outbound [PERSON_NAME]" at bounding box center [293, 54] width 76 height 22
click at [248, 53] on icon at bounding box center [249, 50] width 12 height 12
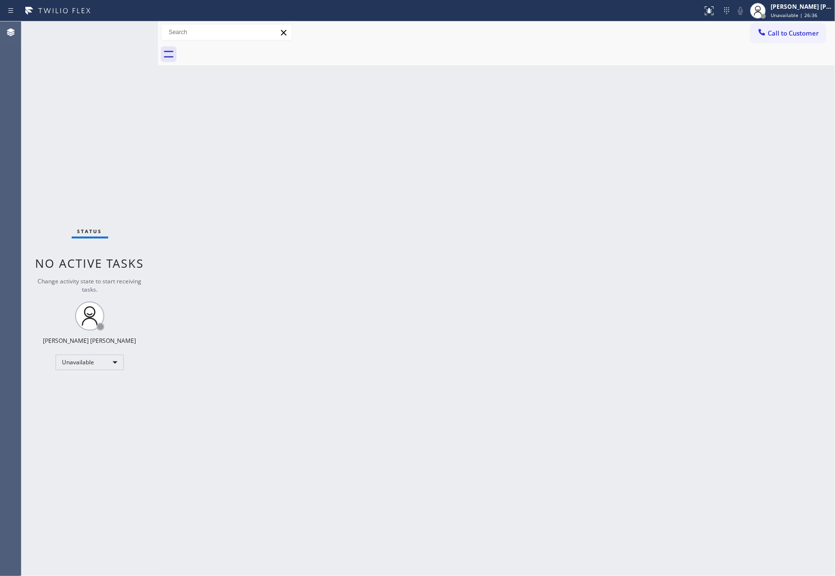
click at [248, 53] on div at bounding box center [506, 54] width 655 height 22
click at [790, 31] on span "Call to Customer" at bounding box center [793, 33] width 51 height 9
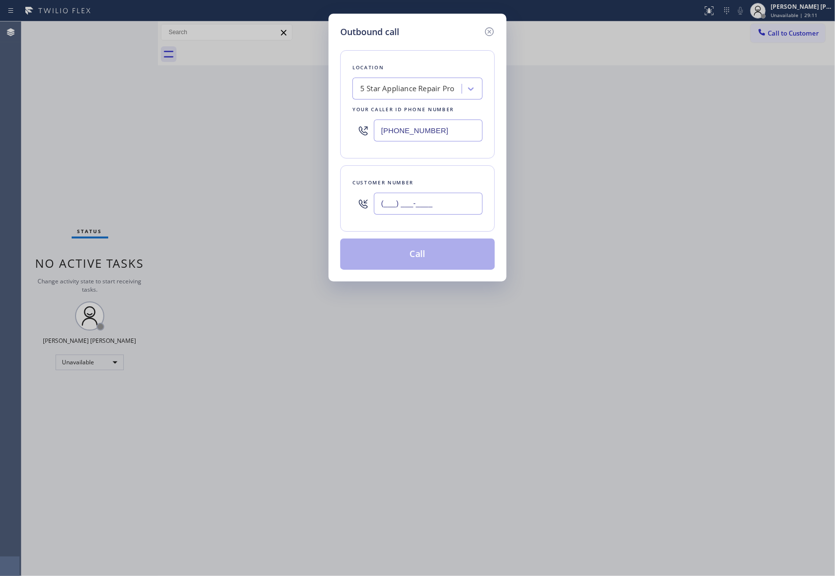
click at [442, 197] on input "(___) ___-____" at bounding box center [428, 203] width 109 height 22
paste input "201) 687-0548"
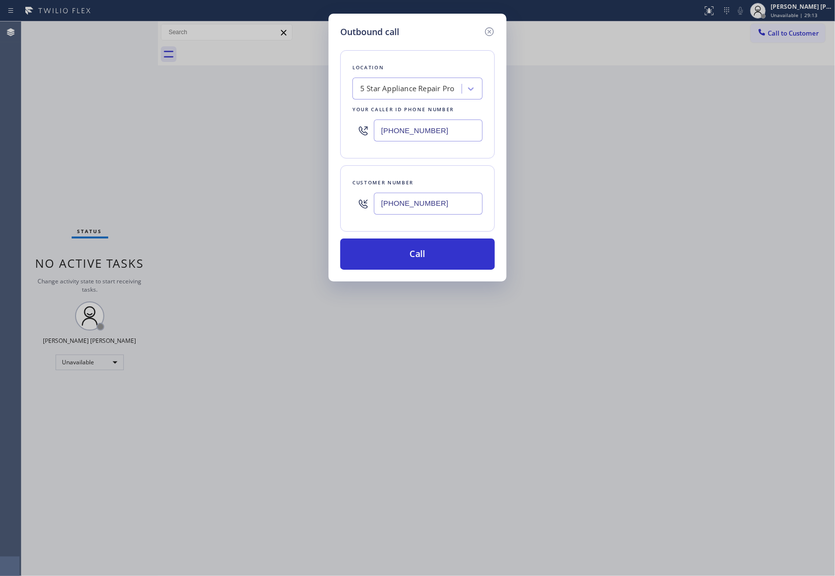
type input "[PHONE_NUMBER]"
drag, startPoint x: 457, startPoint y: 138, endPoint x: 240, endPoint y: 121, distance: 217.6
click at [240, 121] on div "Outbound call Location 5 Star Appliance Repair Pro Your caller id phone number …" at bounding box center [417, 288] width 835 height 576
paste input "640) 223-804"
type input "[PHONE_NUMBER]"
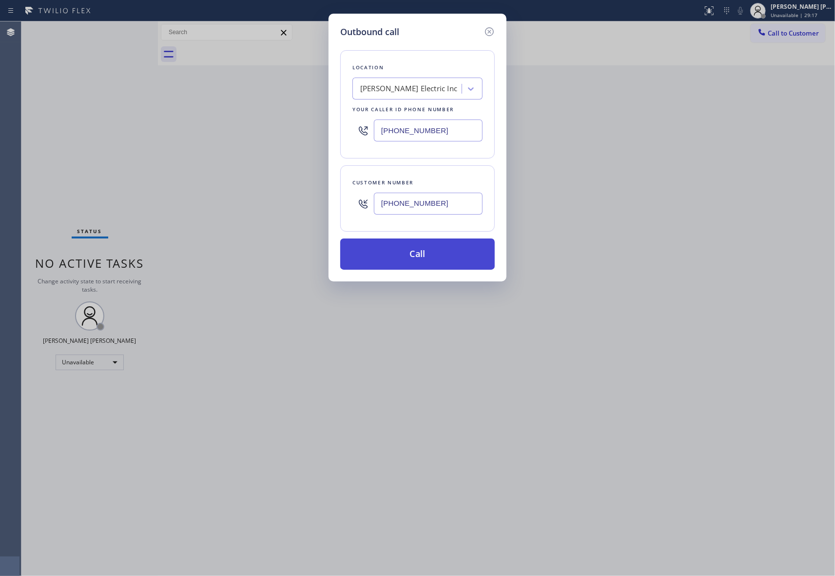
click at [412, 255] on button "Call" at bounding box center [417, 253] width 154 height 31
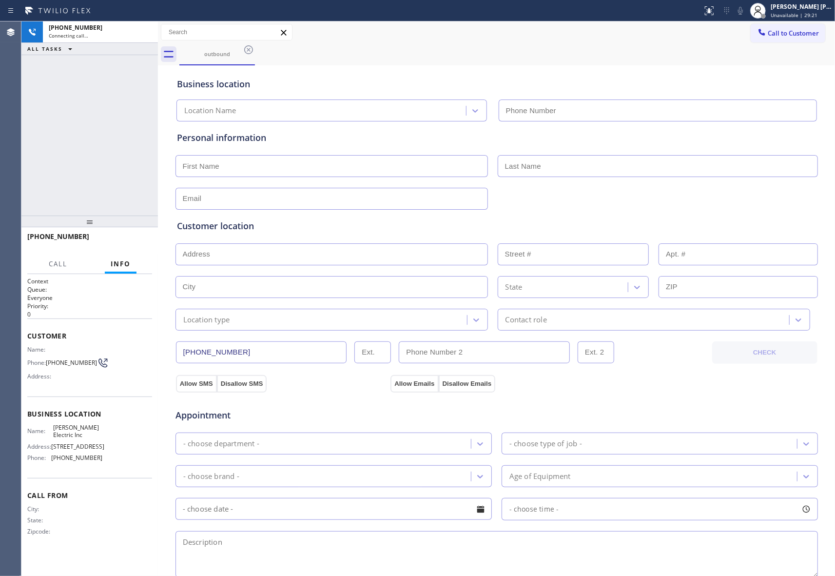
type input "[PHONE_NUMBER]"
click at [129, 246] on button "HANG UP" at bounding box center [129, 241] width 45 height 14
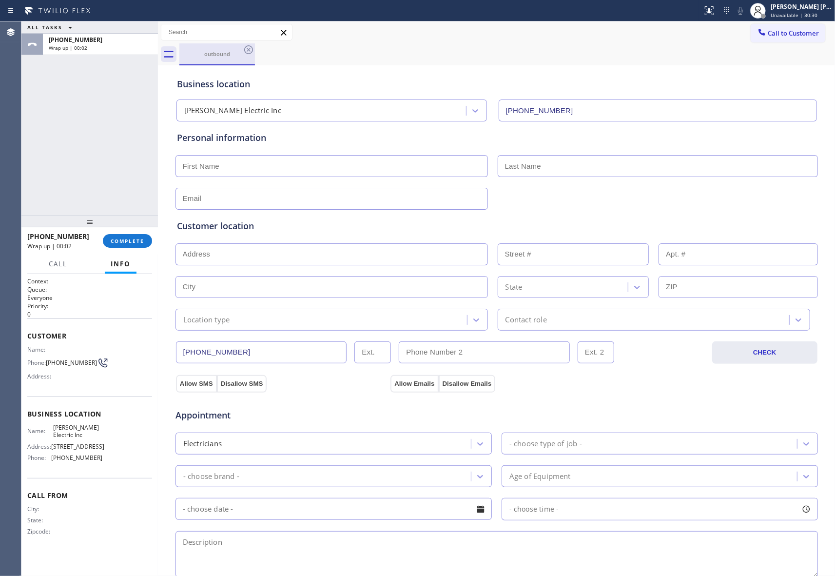
click at [254, 51] on div "outbound" at bounding box center [217, 54] width 76 height 22
click at [252, 54] on icon at bounding box center [249, 50] width 12 height 12
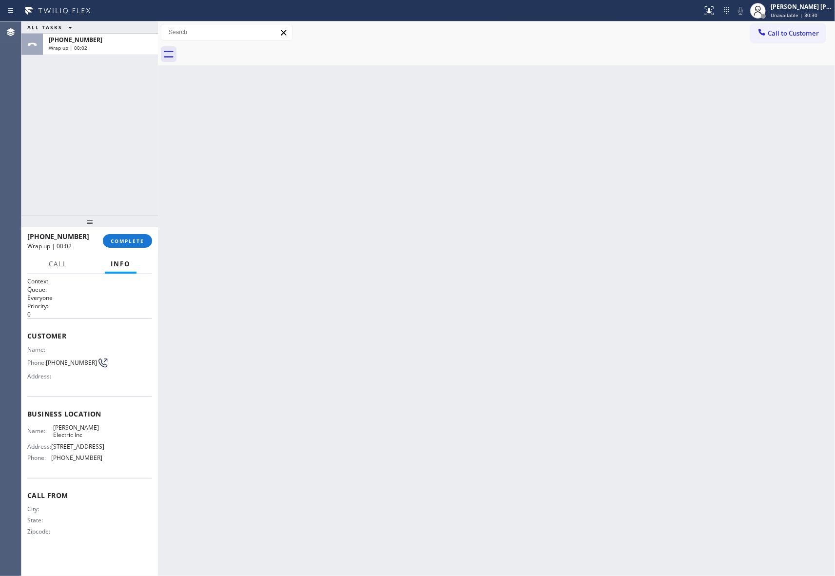
click at [250, 51] on div at bounding box center [506, 54] width 655 height 22
click at [139, 239] on span "COMPLETE" at bounding box center [128, 240] width 34 height 7
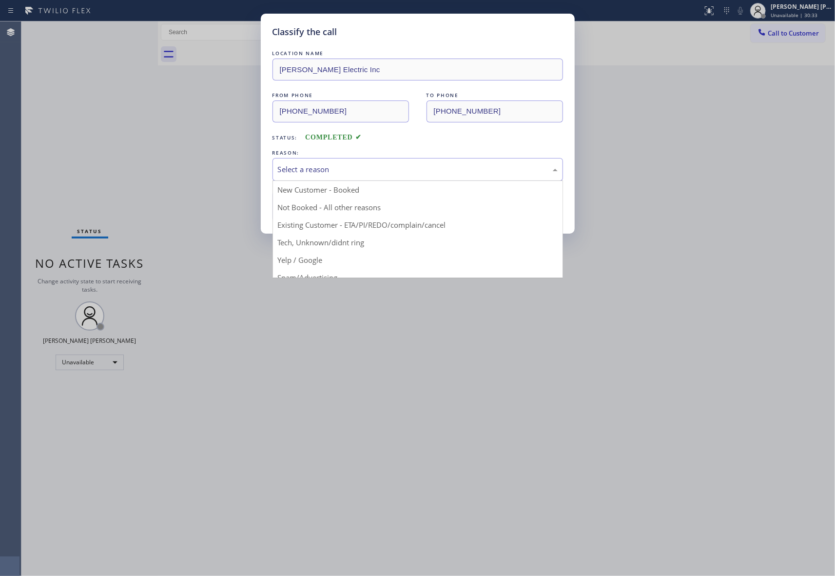
click at [392, 170] on div "Select a reason" at bounding box center [418, 169] width 280 height 11
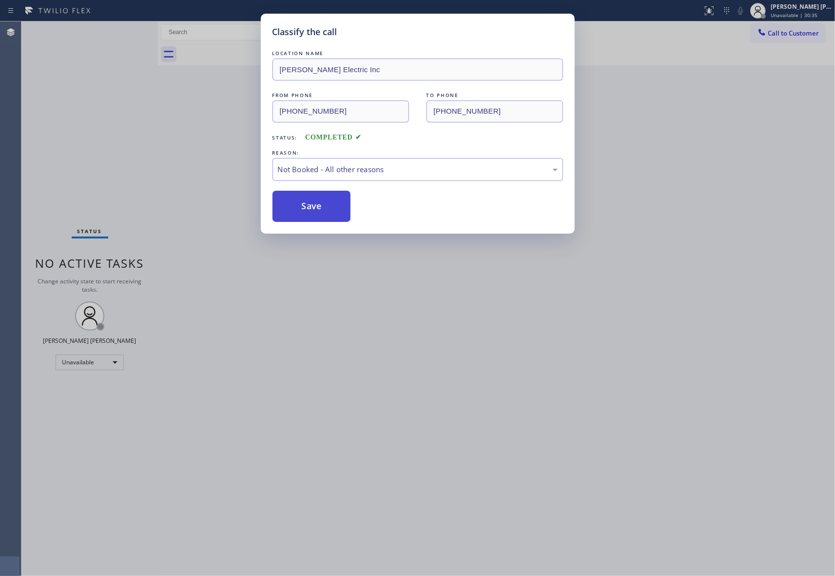
click at [328, 209] on button "Save" at bounding box center [311, 206] width 78 height 31
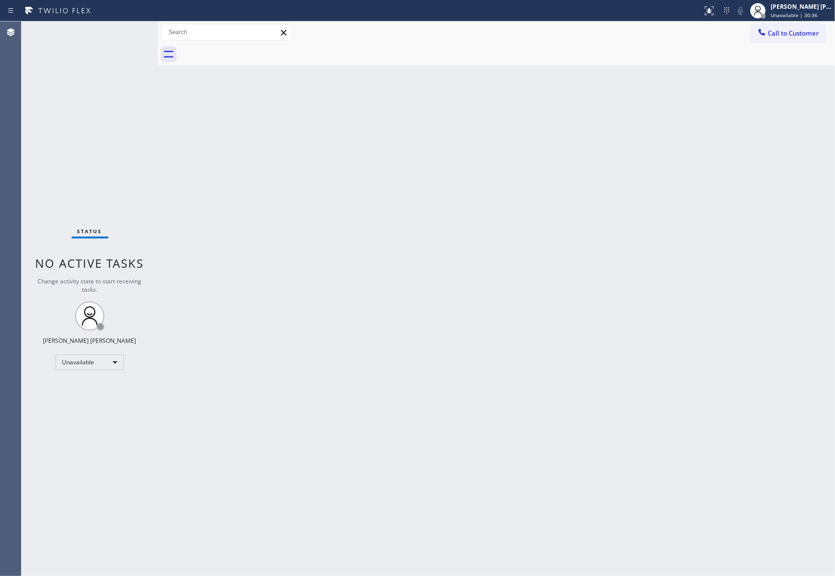
click at [333, 203] on div "Back to Dashboard Change Sender ID Customers Technicians Select a contact Outbo…" at bounding box center [496, 298] width 677 height 554
click at [820, 39] on button "Call to Customer" at bounding box center [788, 33] width 75 height 19
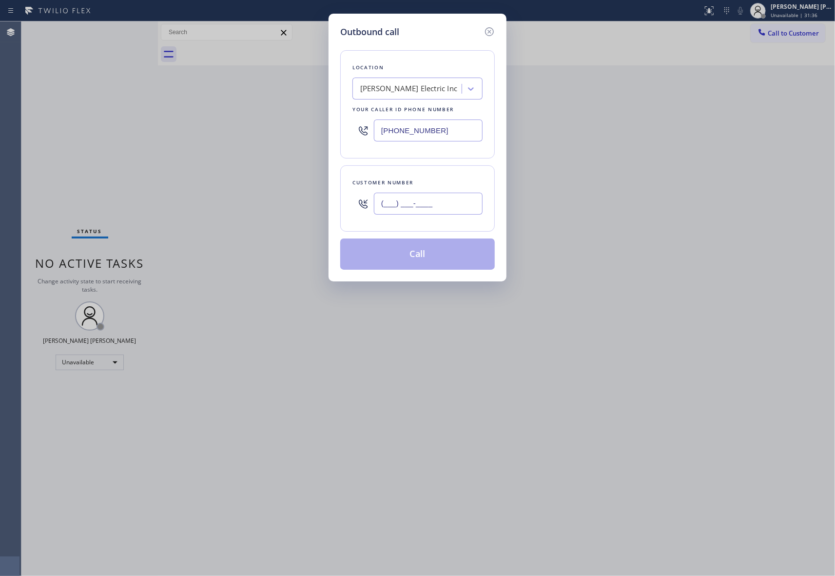
click at [445, 200] on input "(___) ___-____" at bounding box center [428, 203] width 109 height 22
paste input "646) 734-6450"
type input "[PHONE_NUMBER]"
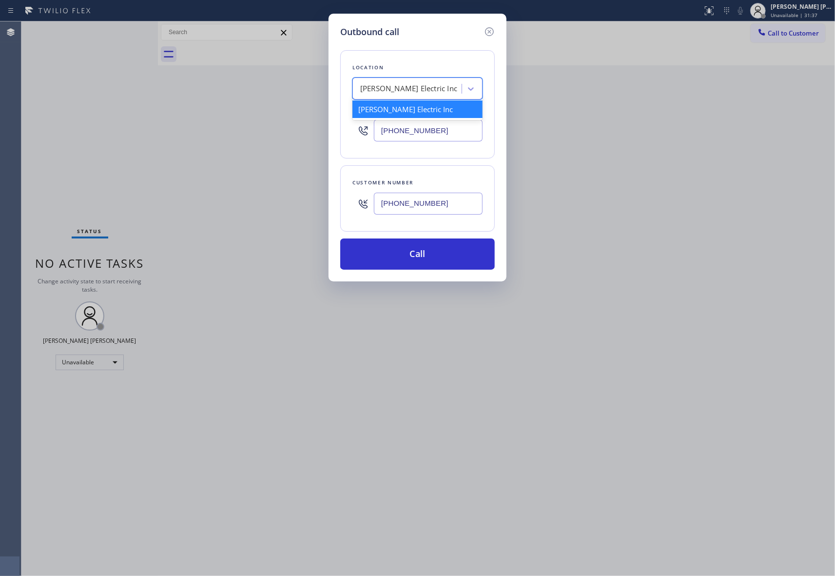
click at [424, 84] on div "[PERSON_NAME] Electric Inc" at bounding box center [408, 88] width 97 height 11
type input "5 star appliance repair"
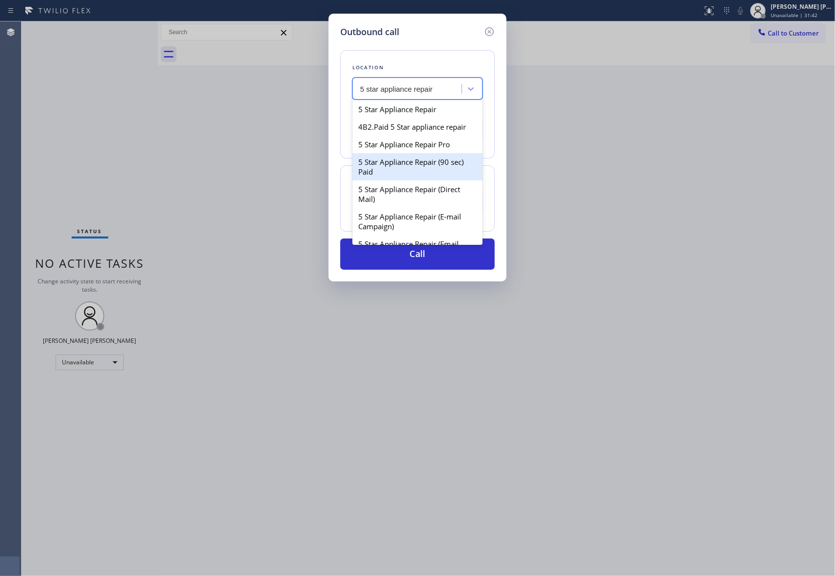
click at [443, 153] on div "5 Star Appliance Repair Pro" at bounding box center [417, 144] width 130 height 18
type input "[PHONE_NUMBER]"
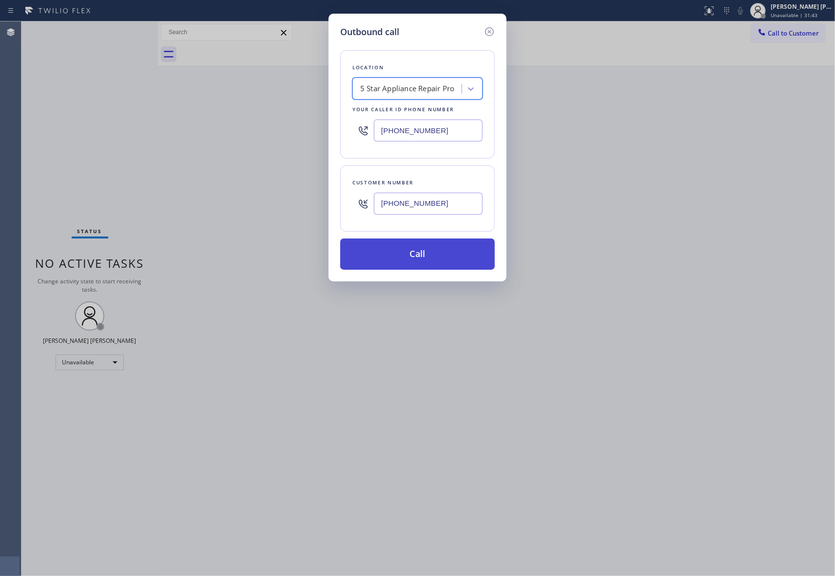
click at [439, 253] on button "Call" at bounding box center [417, 253] width 154 height 31
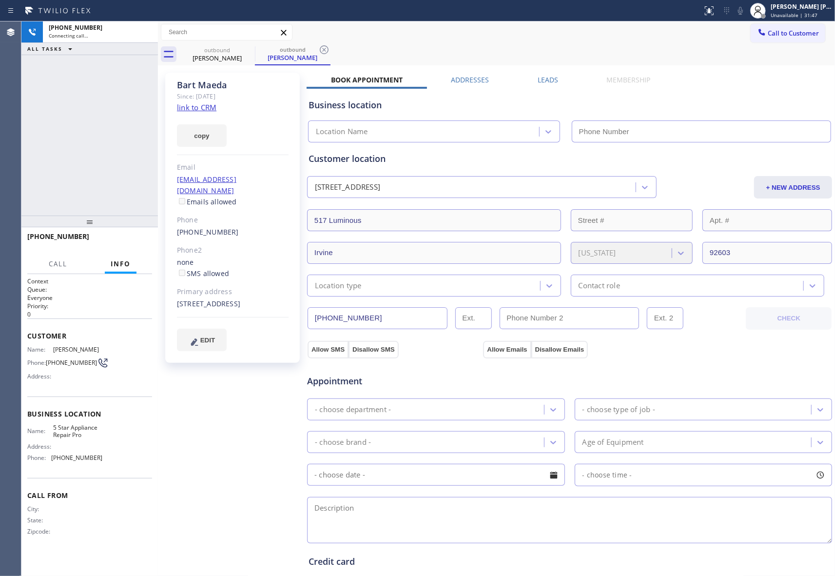
type input "[PHONE_NUMBER]"
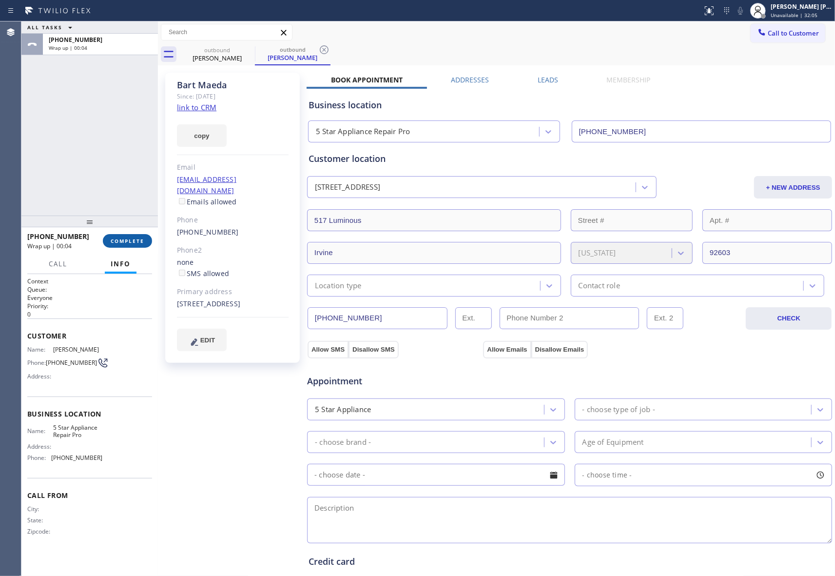
click at [143, 248] on button "COMPLETE" at bounding box center [127, 241] width 49 height 14
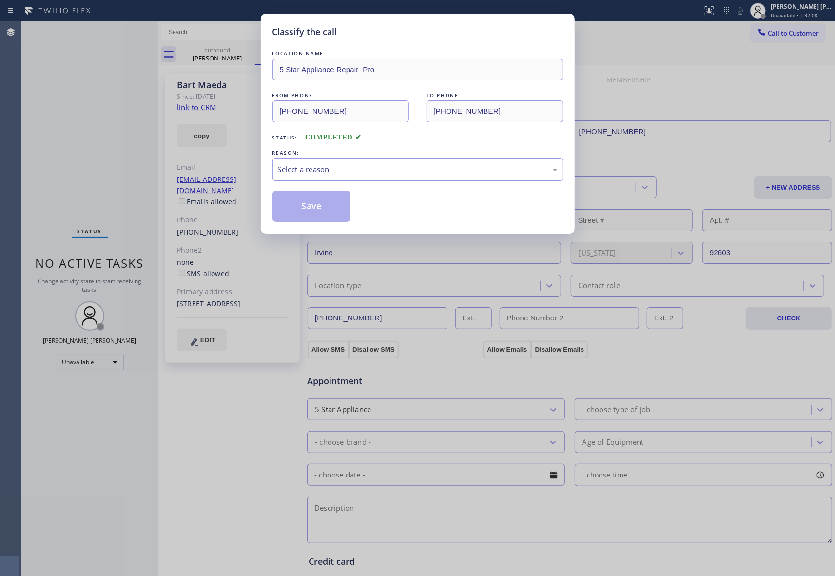
click at [366, 169] on div "Select a reason" at bounding box center [418, 169] width 280 height 11
click at [325, 208] on button "Save" at bounding box center [311, 206] width 78 height 31
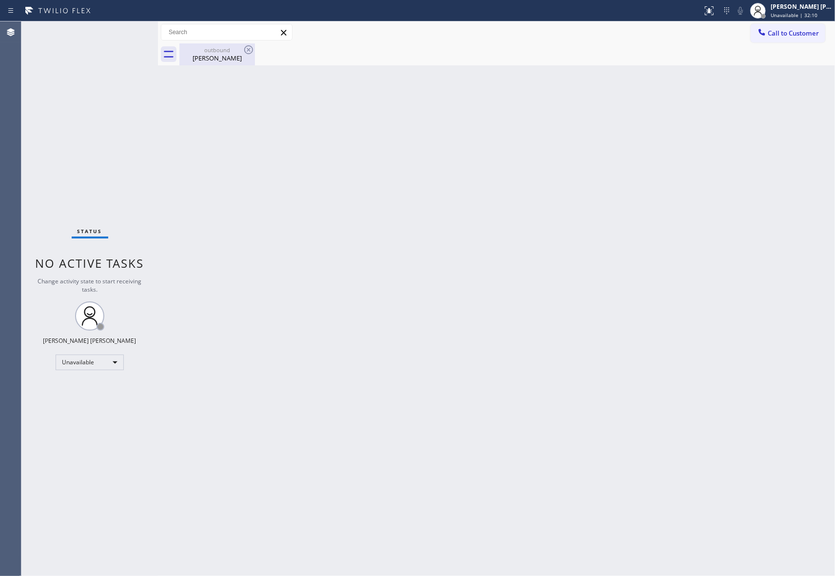
click at [229, 58] on div "[PERSON_NAME]" at bounding box center [217, 58] width 74 height 9
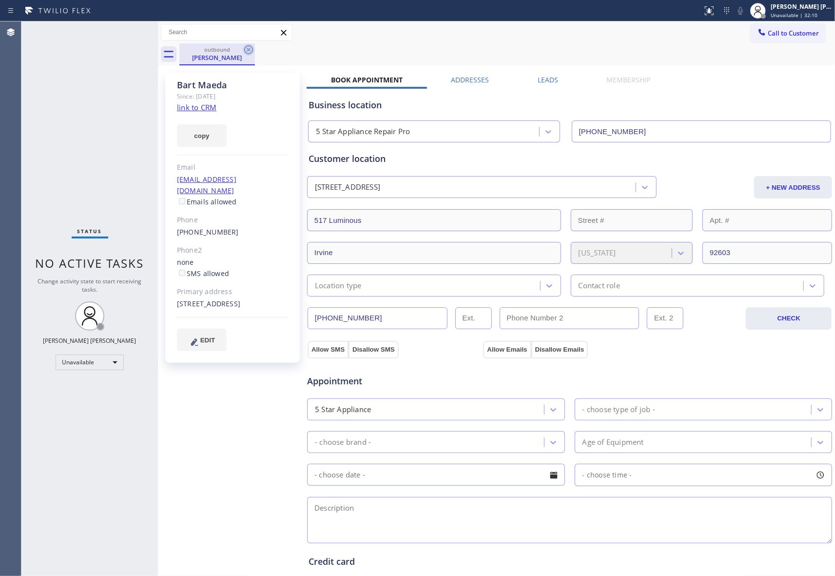
click at [248, 47] on icon at bounding box center [249, 50] width 12 height 12
click at [248, 47] on div "outbound [PERSON_NAME]" at bounding box center [506, 54] width 655 height 22
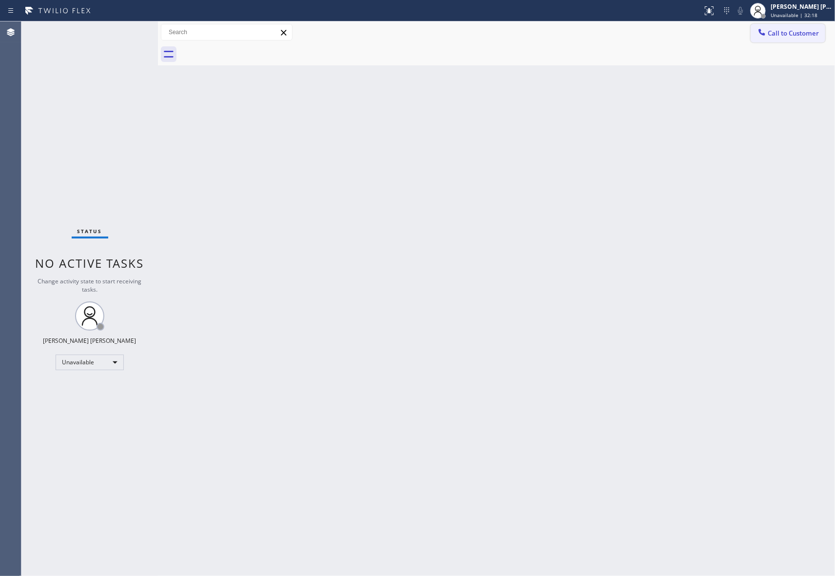
click at [807, 39] on button "Call to Customer" at bounding box center [788, 33] width 75 height 19
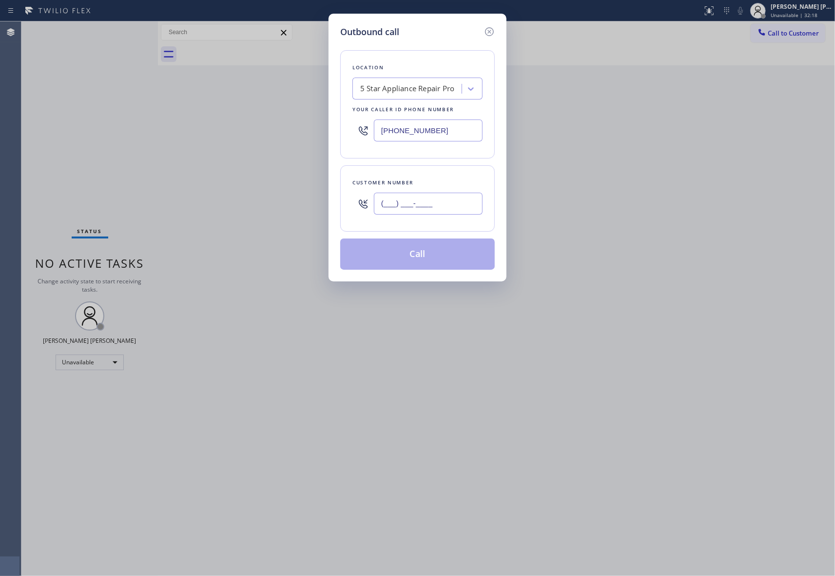
click at [414, 211] on input "(___) ___-____" at bounding box center [428, 203] width 109 height 22
paste input "310) 612-9996"
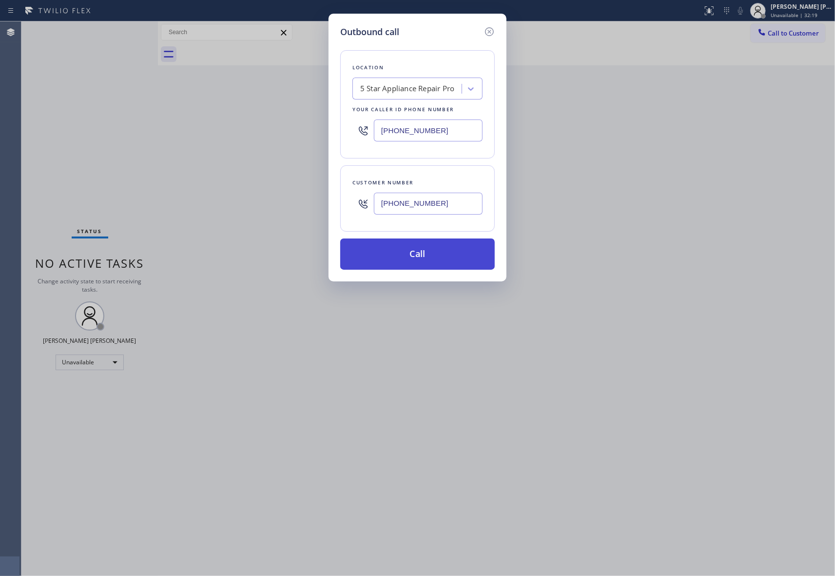
type input "[PHONE_NUMBER]"
click at [427, 253] on button "Call" at bounding box center [417, 253] width 154 height 31
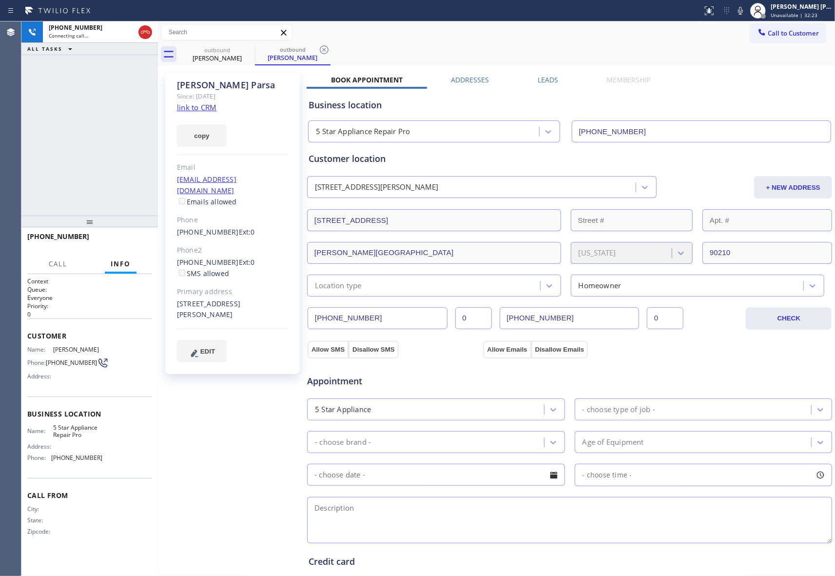
type input "[PHONE_NUMBER]"
click at [121, 244] on button "COMPLETE" at bounding box center [127, 241] width 49 height 14
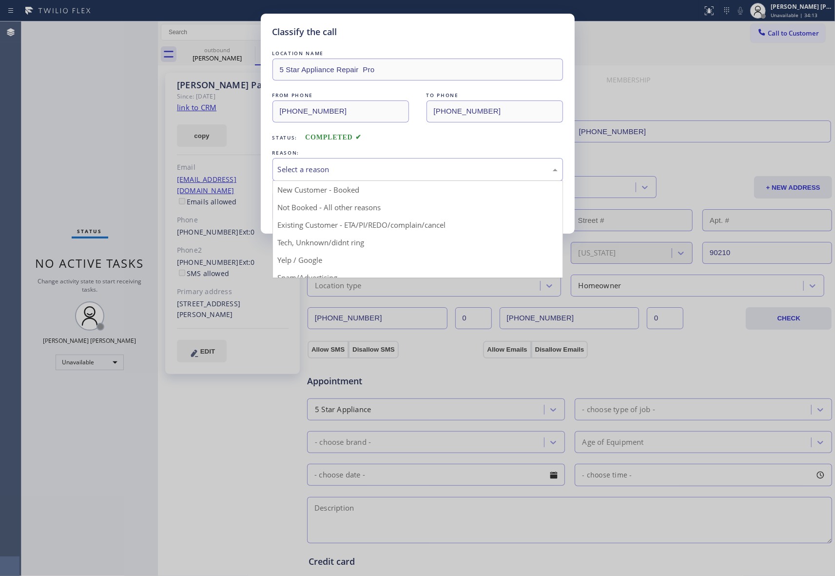
click at [319, 167] on div "Select a reason" at bounding box center [418, 169] width 280 height 11
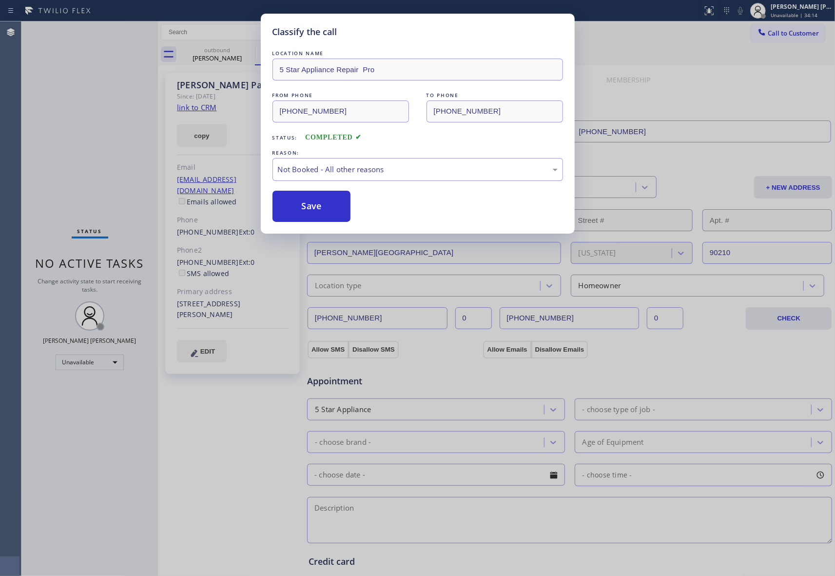
click at [312, 206] on button "Save" at bounding box center [311, 206] width 78 height 31
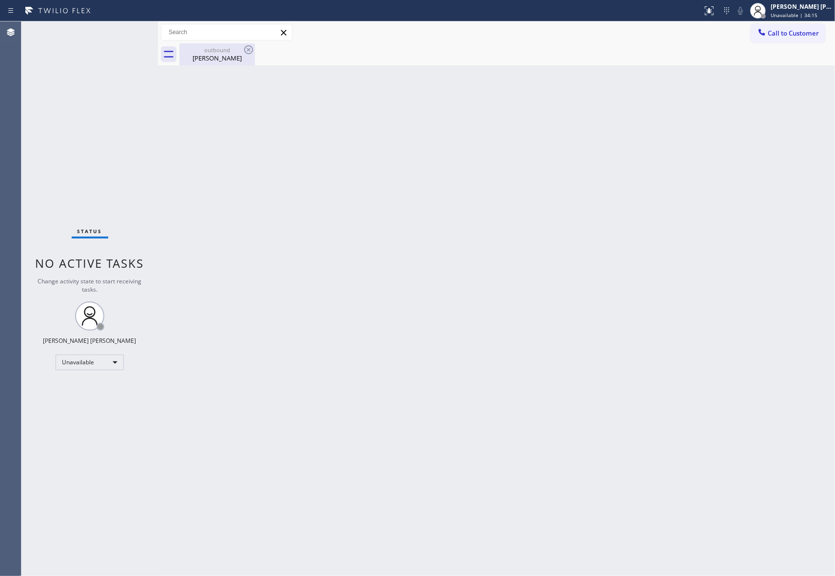
click at [242, 53] on div "outbound" at bounding box center [217, 49] width 74 height 7
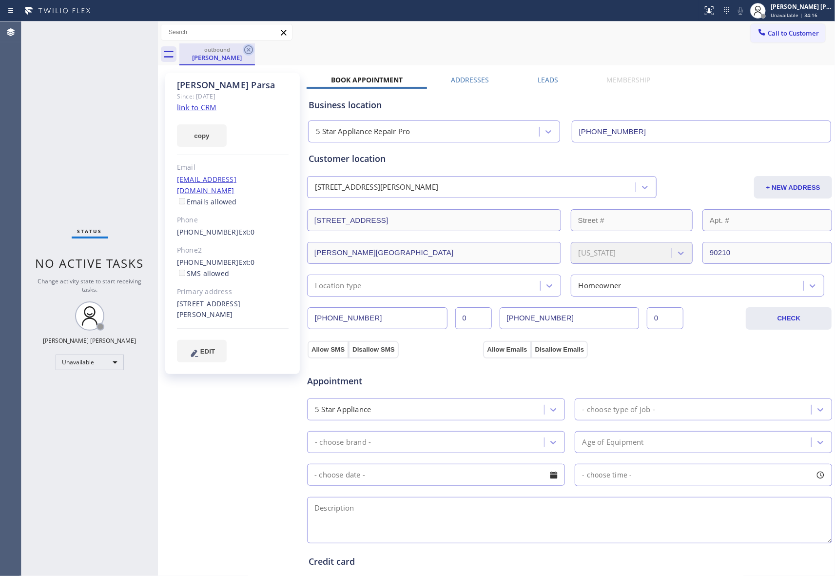
click at [254, 48] on icon at bounding box center [249, 50] width 12 height 12
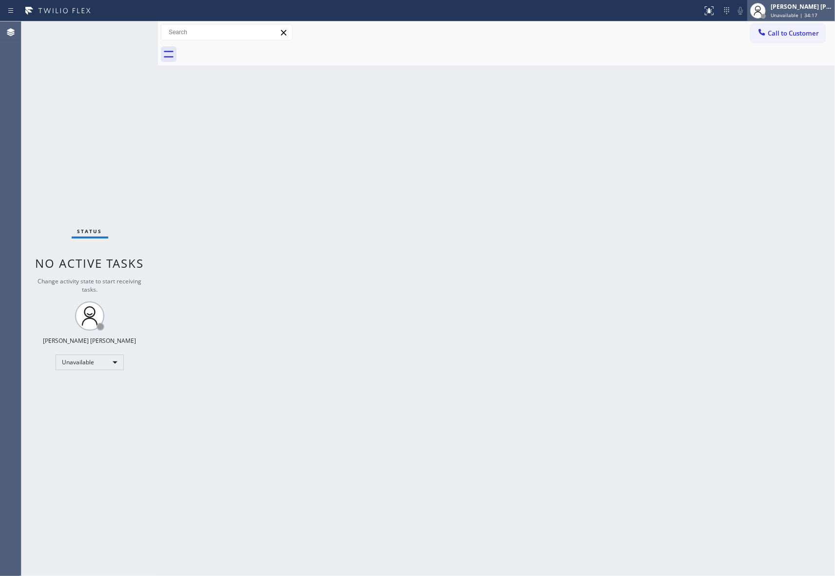
click at [790, 10] on div "[PERSON_NAME] [PERSON_NAME]" at bounding box center [800, 6] width 61 height 8
click at [776, 51] on button "Available" at bounding box center [785, 51] width 97 height 13
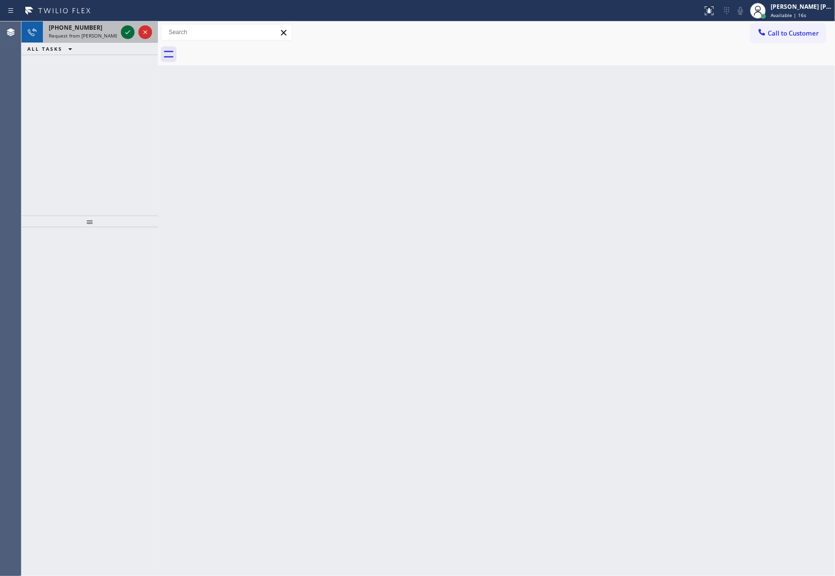
click at [129, 30] on icon at bounding box center [128, 32] width 12 height 12
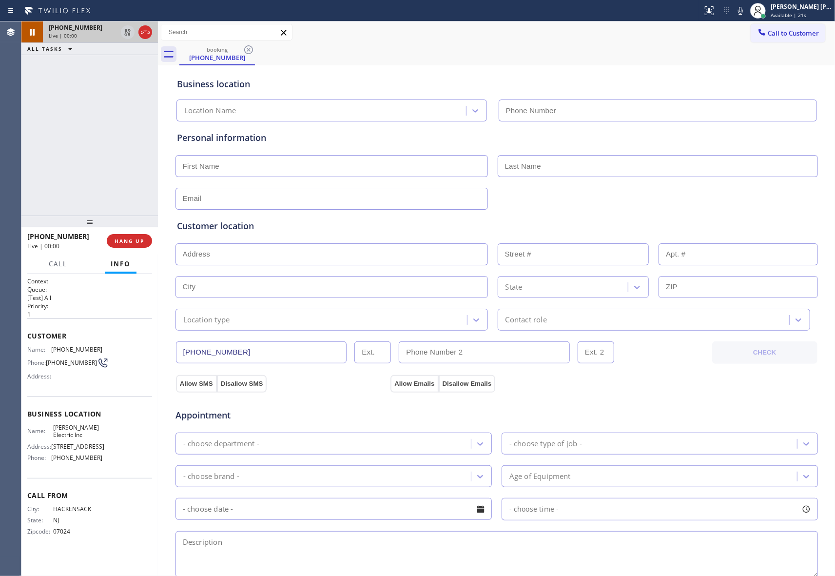
type input "[PHONE_NUMBER]"
click at [129, 31] on icon at bounding box center [128, 32] width 12 height 12
click at [123, 28] on icon at bounding box center [128, 32] width 12 height 12
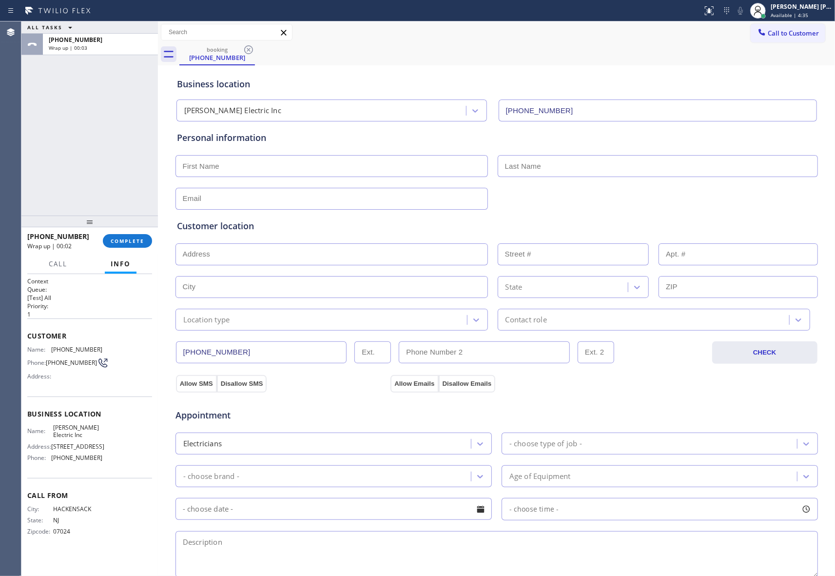
click at [233, 160] on input "text" at bounding box center [331, 166] width 312 height 22
paste input "Solange"
type input "Solange"
click at [605, 175] on input "text" at bounding box center [658, 166] width 320 height 22
paste input "[PERSON_NAME]"
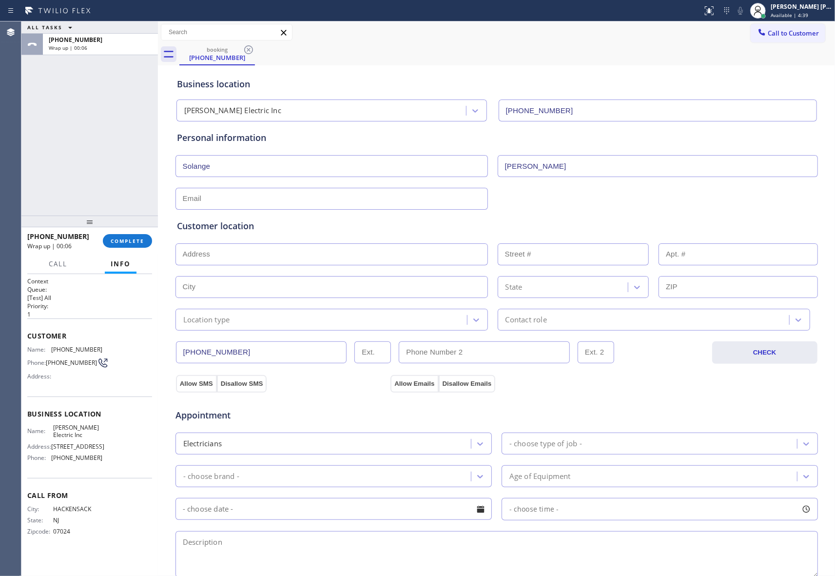
type input "[PERSON_NAME]"
click at [253, 201] on input "text" at bounding box center [331, 199] width 312 height 22
click at [327, 201] on input "text" at bounding box center [331, 199] width 312 height 22
paste input "[EMAIL_ADDRESS][DOMAIN_NAME]"
type input "[EMAIL_ADDRESS][DOMAIN_NAME]"
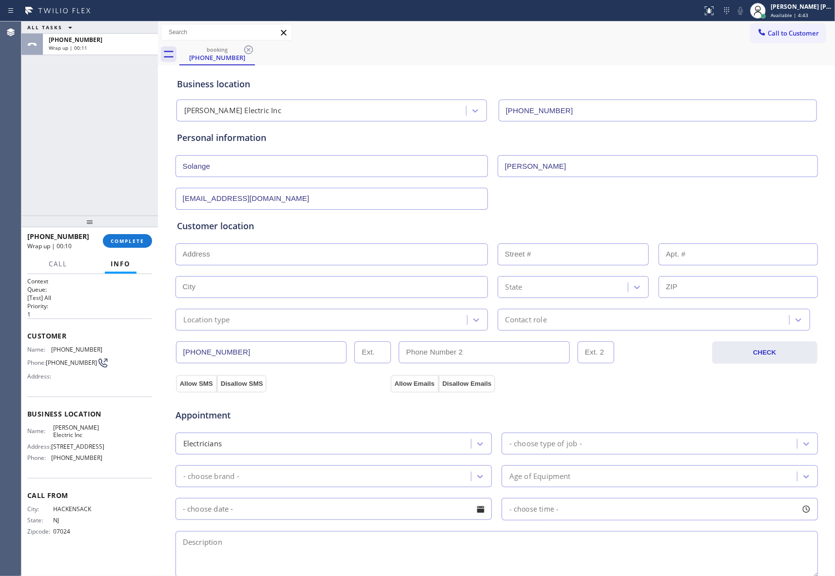
click at [227, 271] on div "Customer location >> ADD NEW ADDRESS << + NEW ADDRESS State Location type Conta…" at bounding box center [496, 274] width 639 height 111
click at [220, 256] on input "text" at bounding box center [331, 254] width 312 height 22
drag, startPoint x: 261, startPoint y: 254, endPoint x: 263, endPoint y: 259, distance: 5.2
click at [261, 254] on input "text" at bounding box center [331, 254] width 312 height 22
paste input "[STREET_ADDRESS]"
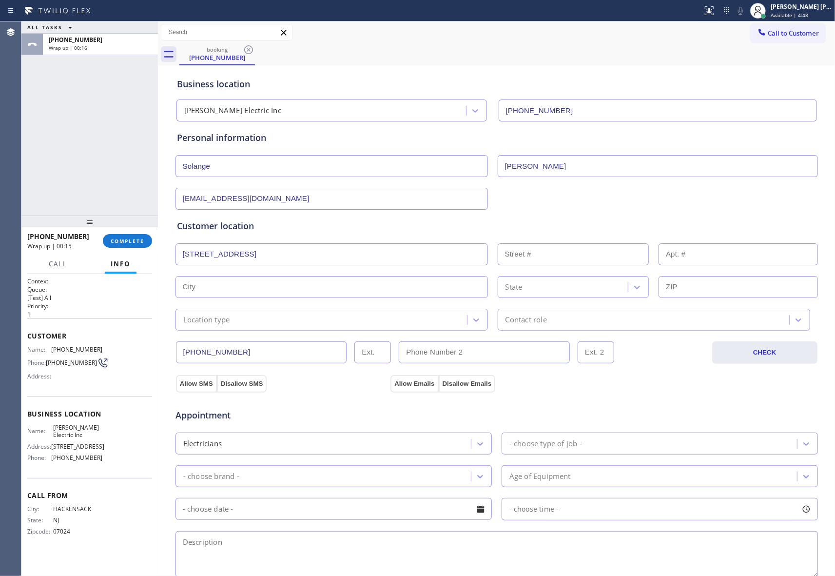
type input "[STREET_ADDRESS]"
type input "510"
click at [195, 384] on button "Allow SMS" at bounding box center [196, 384] width 41 height 18
click at [401, 382] on button "Allow Emails" at bounding box center [414, 384] width 48 height 18
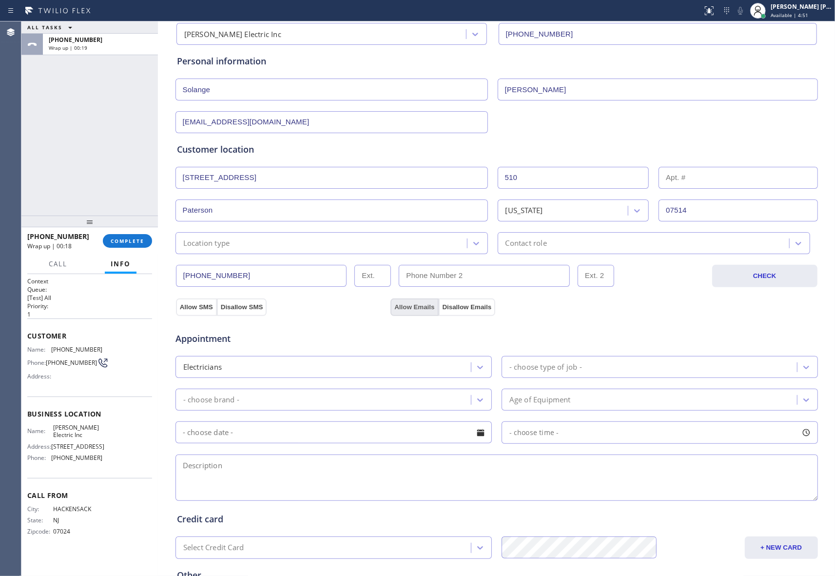
scroll to position [182, 0]
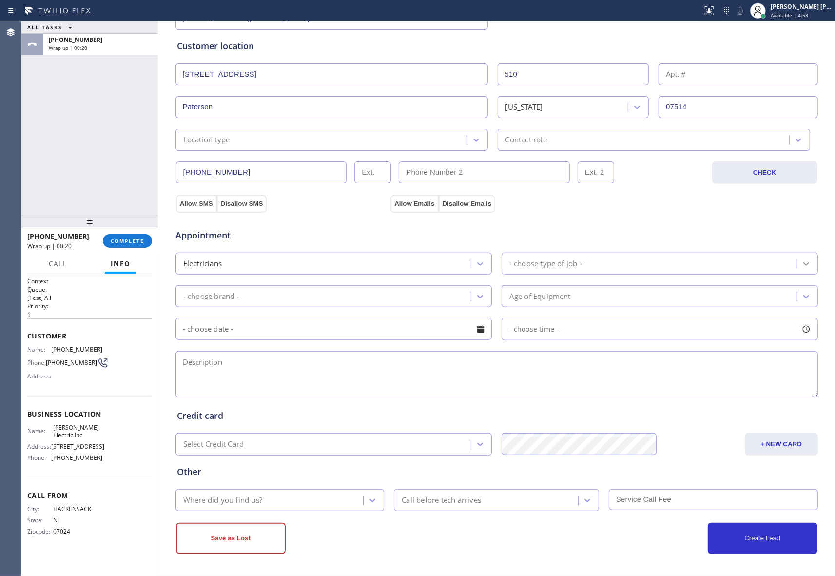
click at [797, 262] on div at bounding box center [806, 264] width 18 height 18
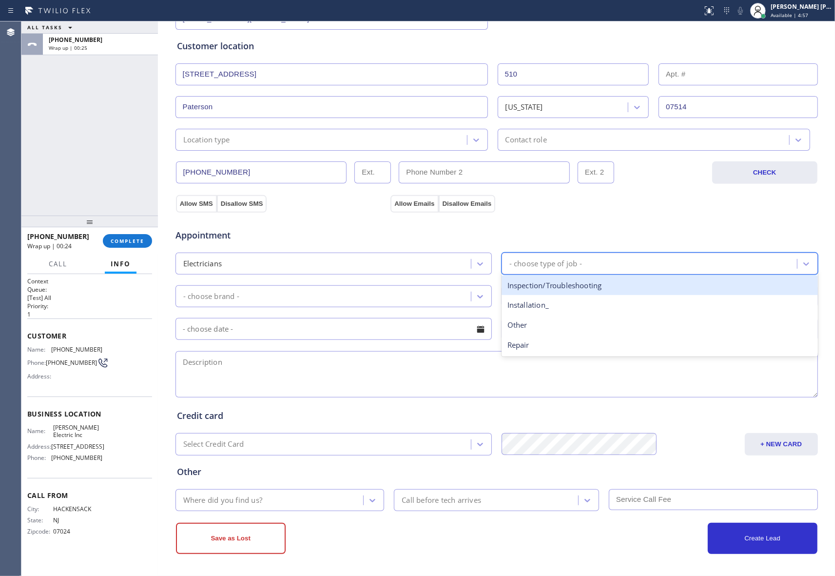
click at [558, 288] on div "Inspection/Troubleshooting" at bounding box center [659, 285] width 316 height 20
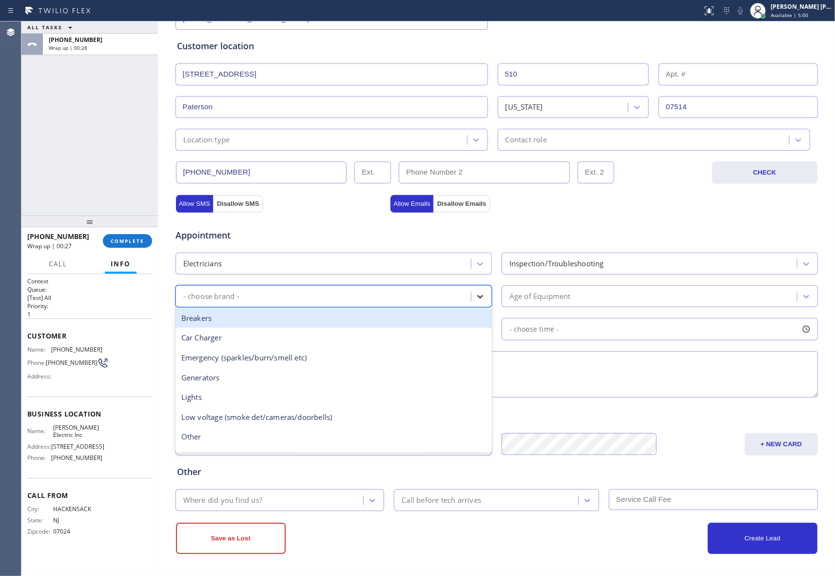
click at [476, 292] on icon at bounding box center [480, 296] width 10 height 10
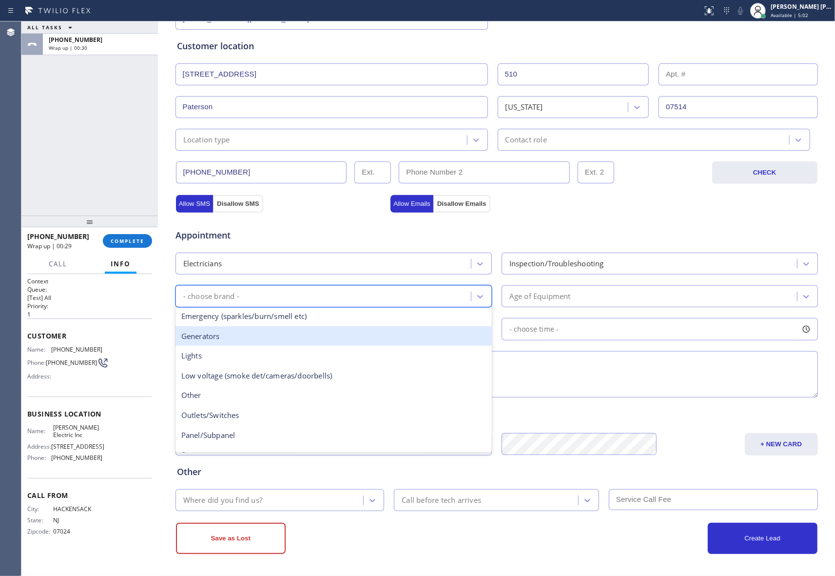
scroll to position [75, 0]
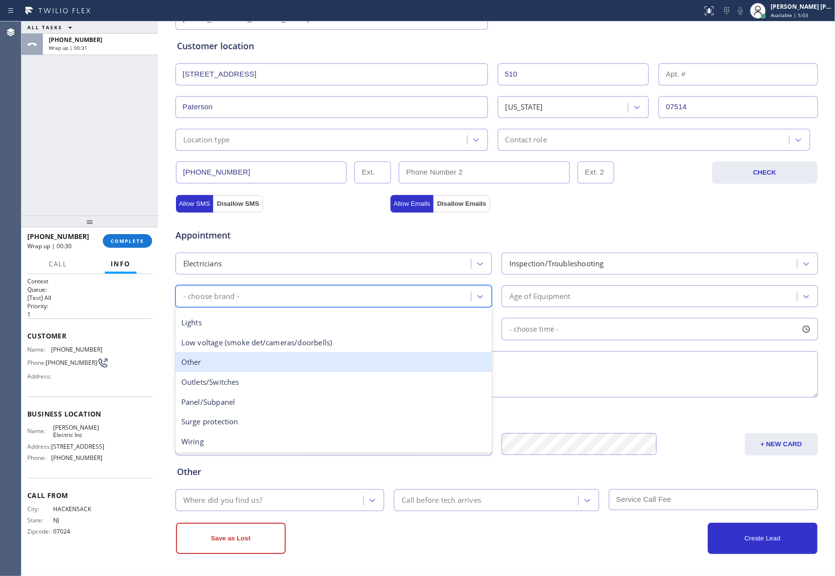
click at [196, 362] on div "Other" at bounding box center [333, 362] width 316 height 20
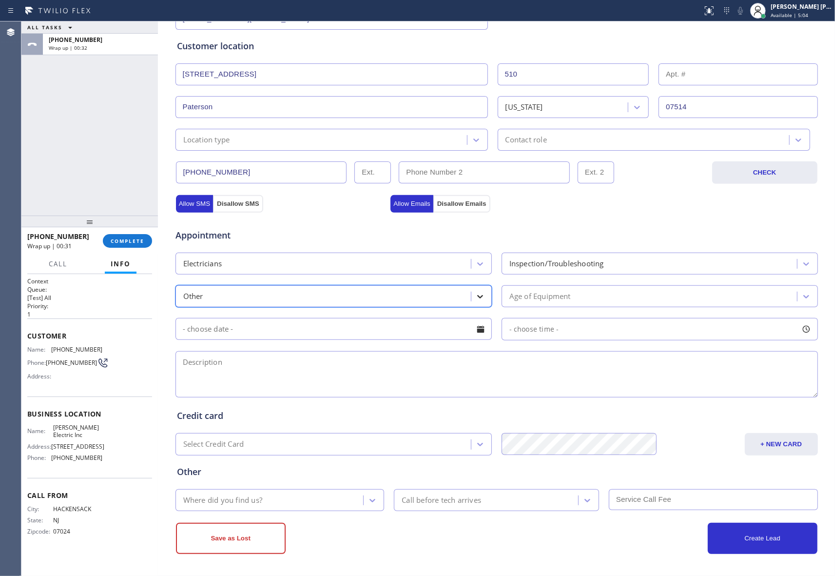
click at [478, 297] on icon at bounding box center [480, 296] width 10 height 10
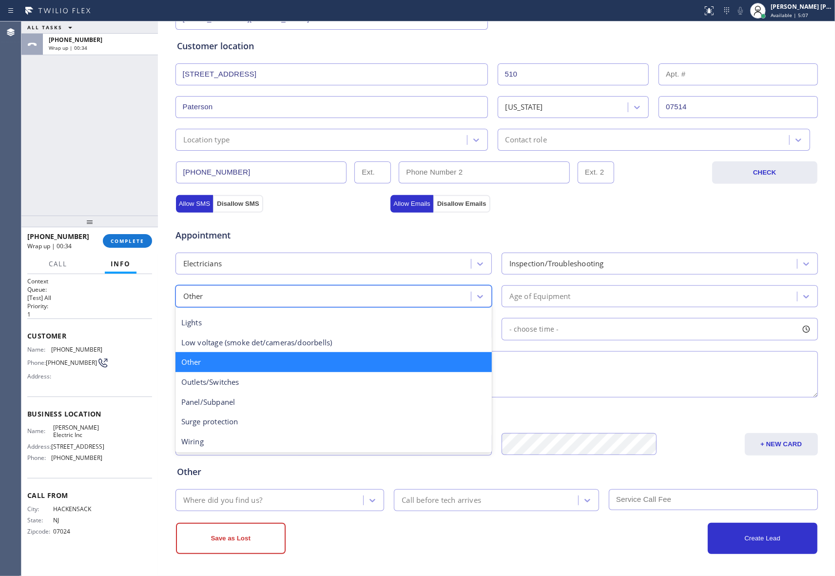
click at [312, 365] on div "Other" at bounding box center [333, 362] width 316 height 20
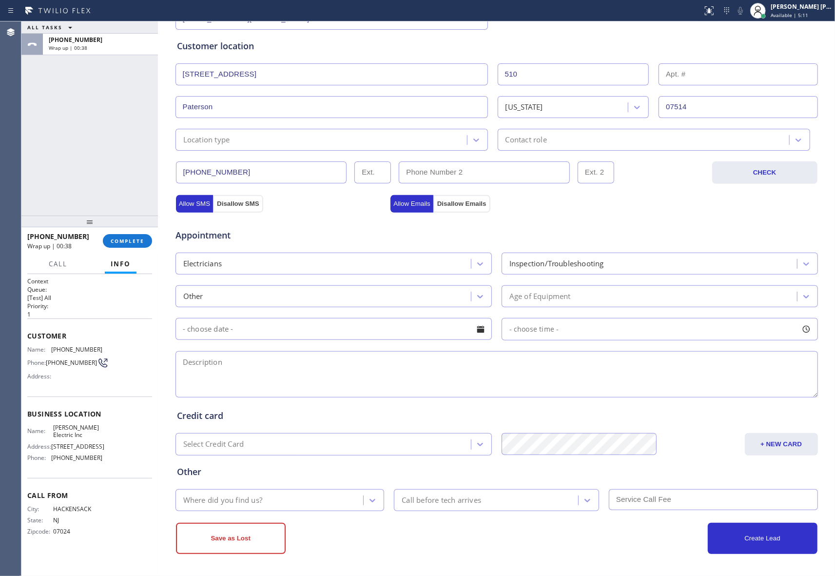
click at [195, 369] on textarea at bounding box center [496, 374] width 642 height 46
paste textarea "10-1 | Free SCF | exhaust fans in her roof that is not operating correctly | re…"
click at [772, 360] on textarea "10-1 | Free SCF | exhaust fans in her roof that is not operating correctly | re…" at bounding box center [496, 374] width 642 height 46
paste textarea "[PERSON_NAME] Electric Inc"
click at [244, 370] on textarea "10-1 | Free SCF | exhaust fans in her roof that is not operating correctly | re…" at bounding box center [496, 374] width 642 height 46
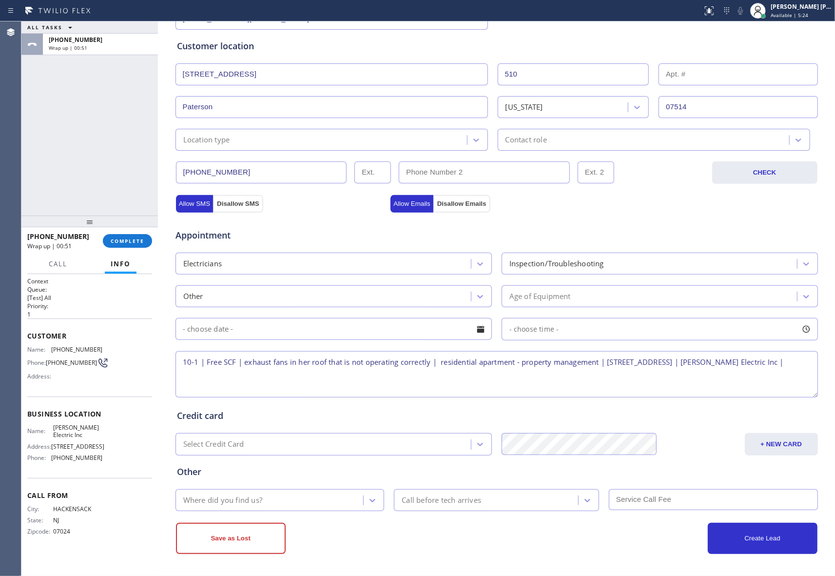
paste textarea "please call customer 30 minutes prior to arrival"
click at [370, 501] on icon at bounding box center [372, 500] width 10 height 10
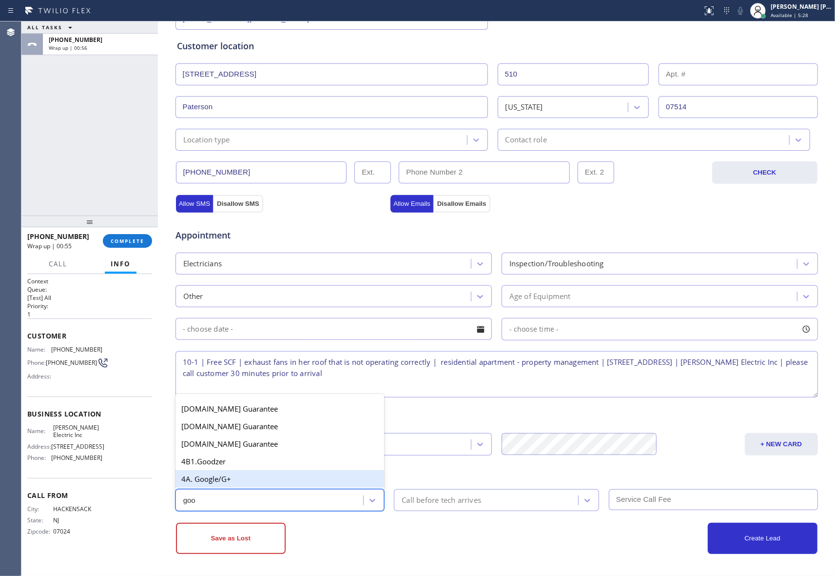
click at [271, 482] on div "4A. Google/G+" at bounding box center [279, 479] width 209 height 18
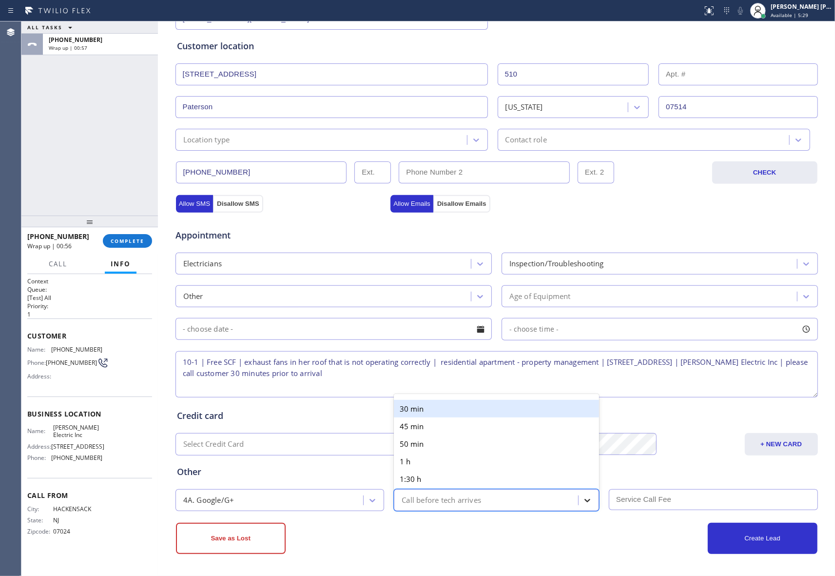
click at [580, 501] on div at bounding box center [587, 500] width 18 height 18
drag, startPoint x: 431, startPoint y: 413, endPoint x: 449, endPoint y: 415, distance: 18.6
click at [433, 413] on div "30 min" at bounding box center [496, 409] width 205 height 18
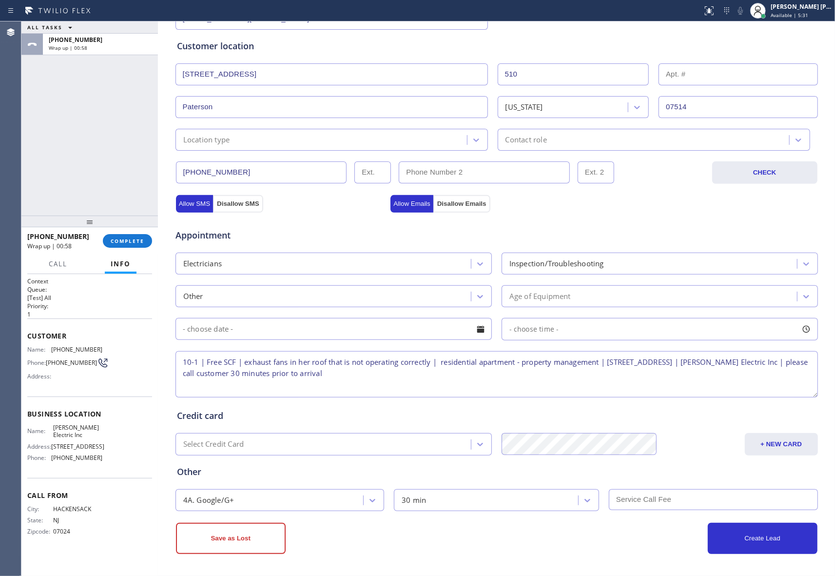
click at [698, 505] on input "text" at bounding box center [713, 499] width 209 height 21
click at [481, 330] on div at bounding box center [480, 329] width 17 height 17
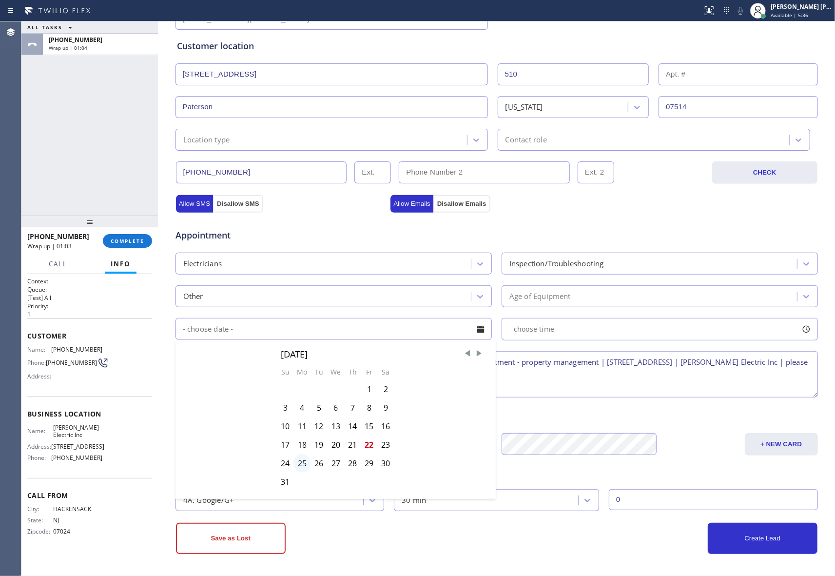
click at [299, 465] on div "25" at bounding box center [301, 463] width 17 height 19
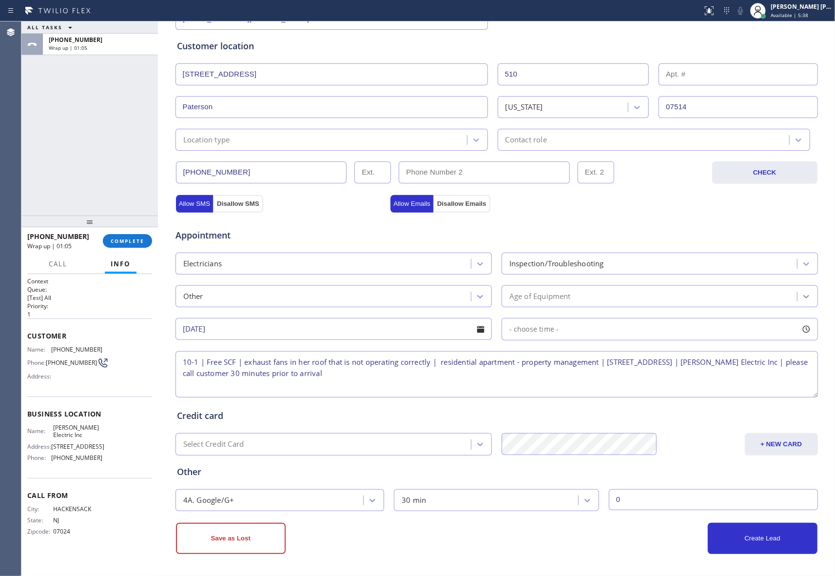
click at [801, 296] on icon at bounding box center [806, 296] width 10 height 10
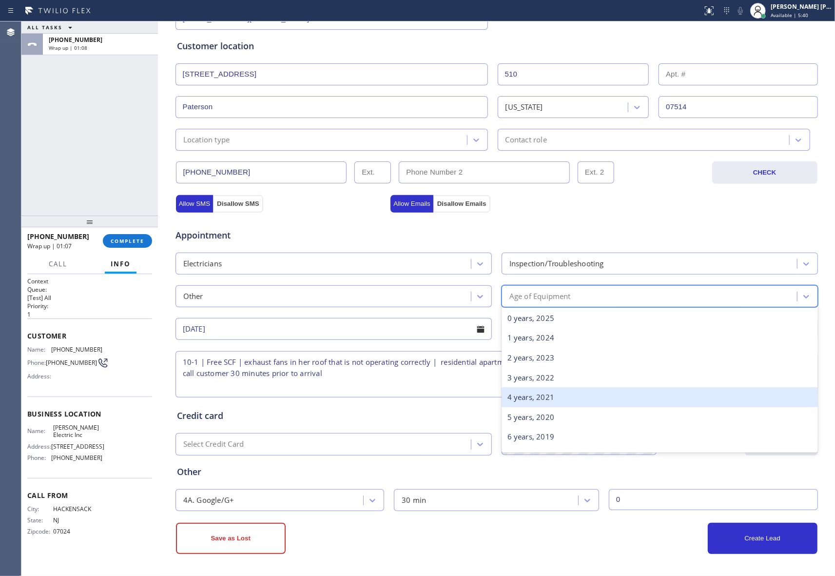
click at [535, 394] on div "4 years, 2021" at bounding box center [659, 397] width 316 height 20
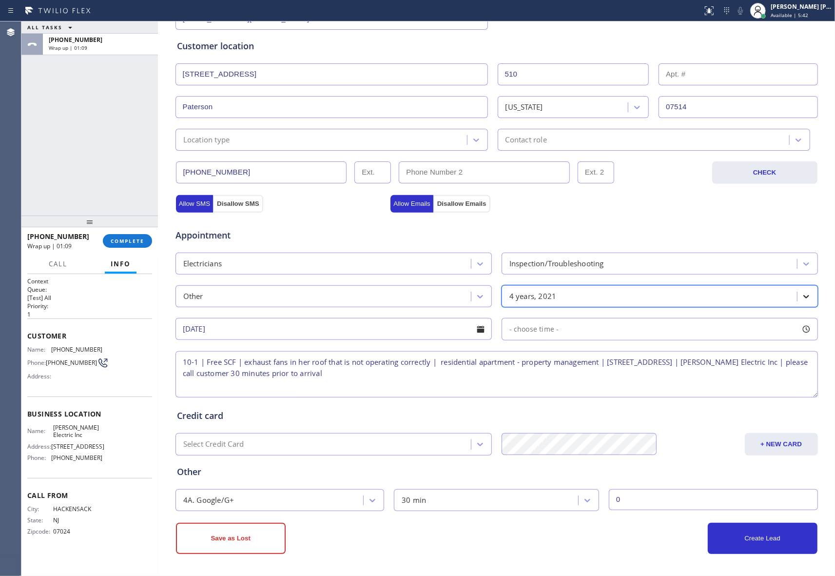
click at [801, 295] on icon at bounding box center [806, 296] width 10 height 10
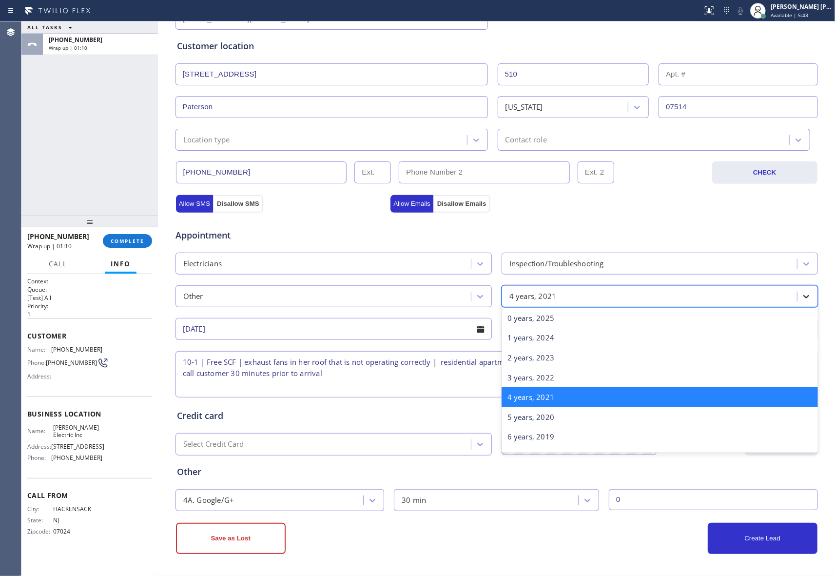
click at [807, 294] on div at bounding box center [806, 297] width 18 height 18
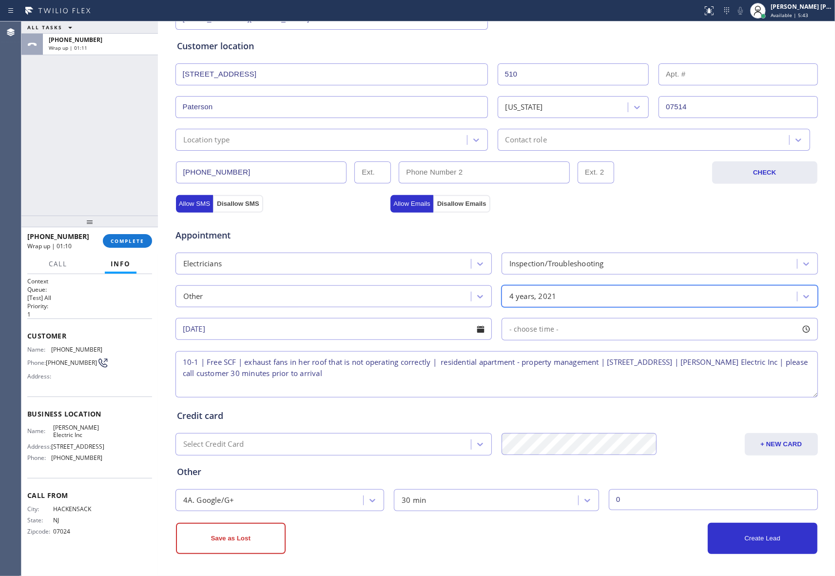
click at [806, 329] on div at bounding box center [806, 329] width 17 height 17
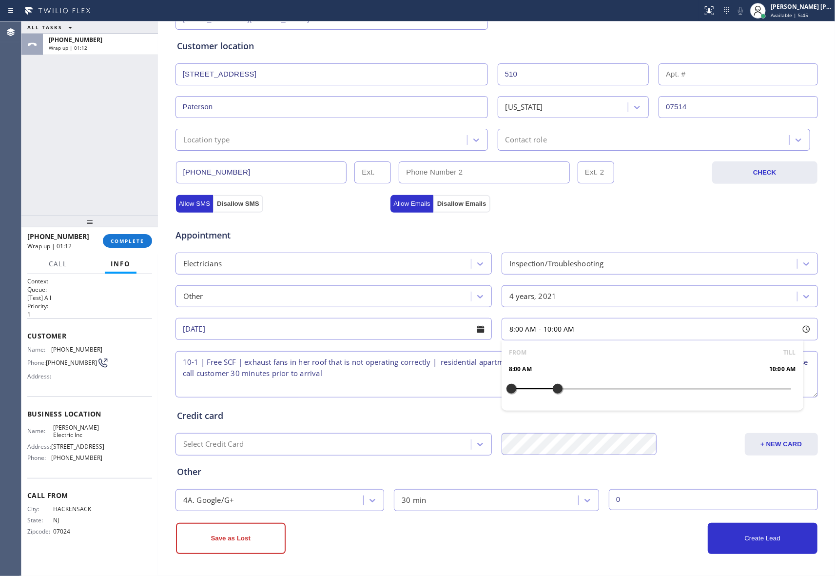
drag, startPoint x: 505, startPoint y: 385, endPoint x: 548, endPoint y: 386, distance: 42.4
click at [552, 386] on div at bounding box center [558, 388] width 12 height 20
drag, startPoint x: 508, startPoint y: 389, endPoint x: 623, endPoint y: 391, distance: 115.0
click at [736, 538] on button "Create Lead" at bounding box center [763, 537] width 110 height 31
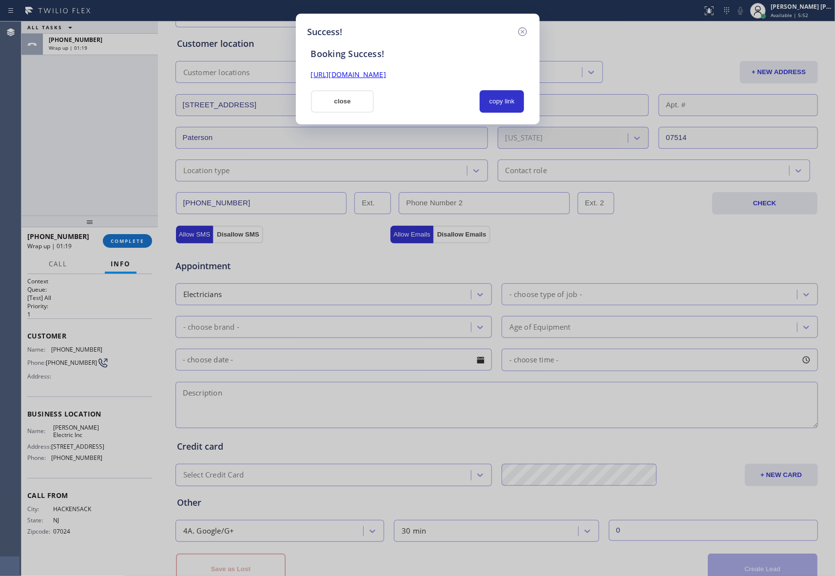
drag, startPoint x: 500, startPoint y: 74, endPoint x: 295, endPoint y: 69, distance: 204.7
click at [295, 69] on div "Success! Booking Success! [URL][DOMAIN_NAME] close copy link" at bounding box center [417, 288] width 835 height 576
copy link "[URL][DOMAIN_NAME]"
click at [521, 30] on icon at bounding box center [523, 32] width 12 height 12
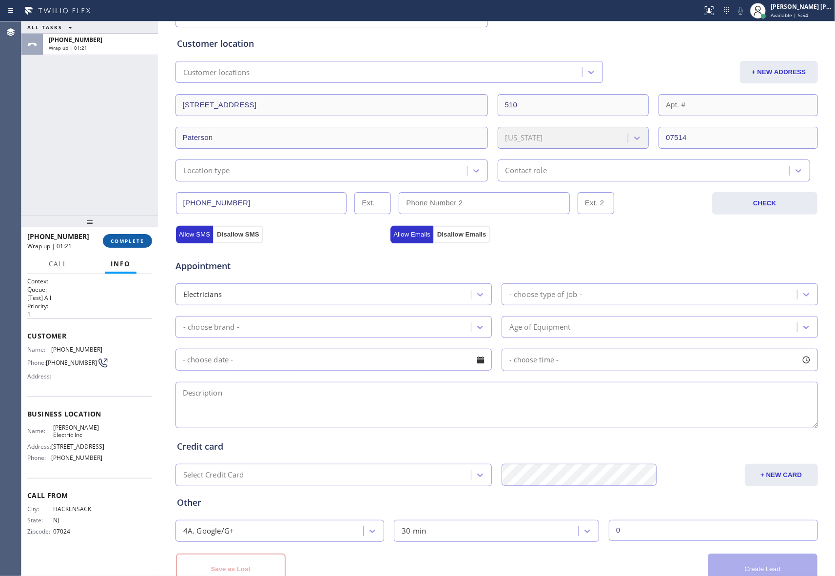
click at [138, 236] on button "COMPLETE" at bounding box center [127, 241] width 49 height 14
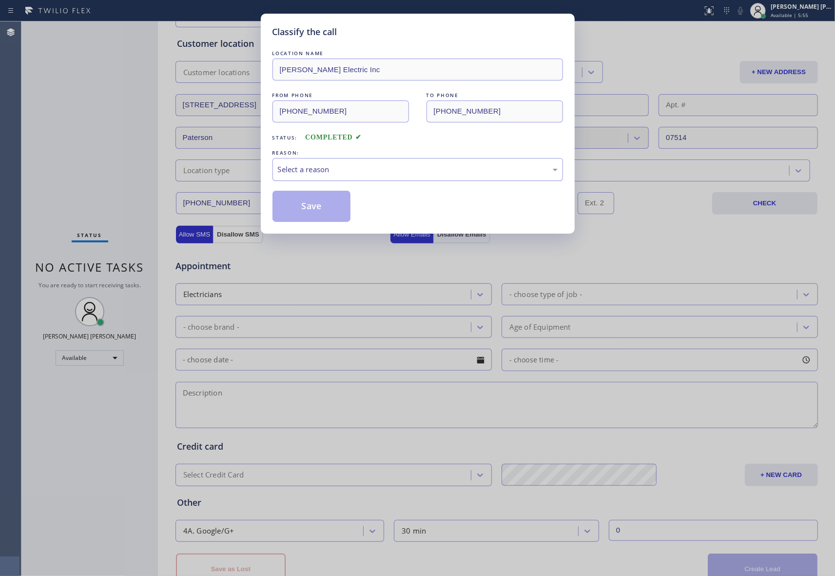
click at [370, 171] on div "Select a reason" at bounding box center [418, 169] width 280 height 11
click at [315, 212] on button "Save" at bounding box center [311, 206] width 78 height 31
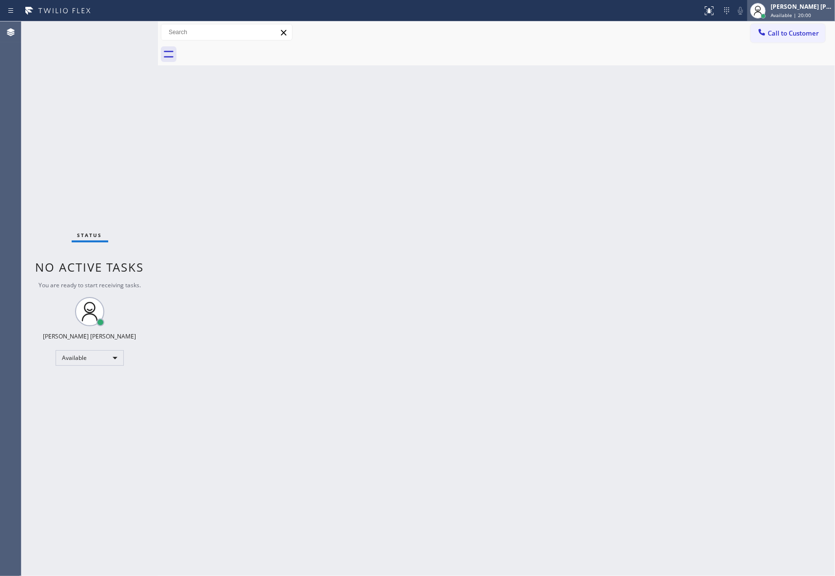
click at [797, 2] on div "[PERSON_NAME] [PERSON_NAME]" at bounding box center [800, 6] width 61 height 8
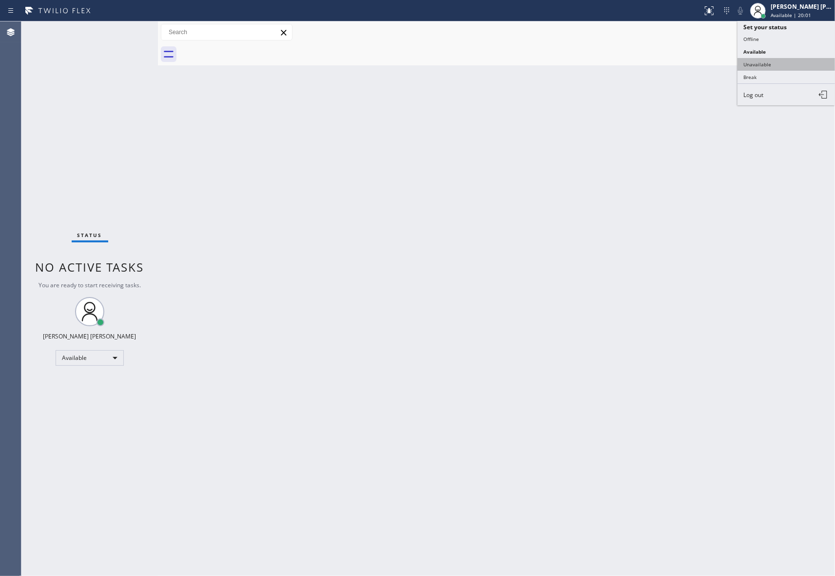
click at [779, 63] on button "Unavailable" at bounding box center [785, 64] width 97 height 13
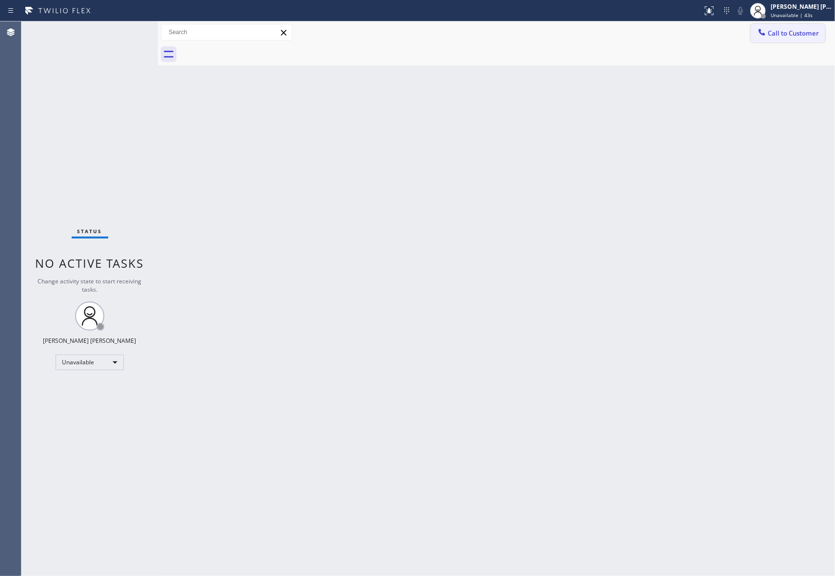
click at [809, 30] on span "Call to Customer" at bounding box center [793, 33] width 51 height 9
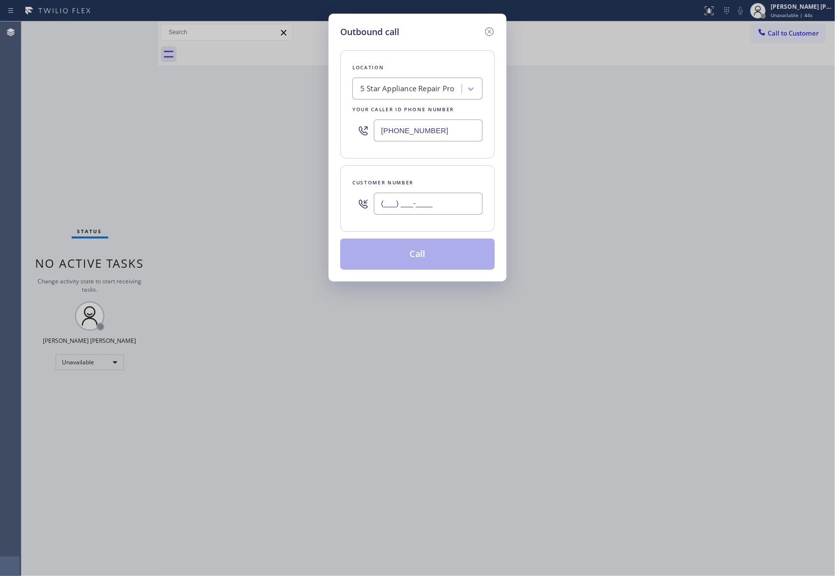
click at [437, 205] on input "(___) ___-____" at bounding box center [428, 203] width 109 height 22
paste input "310) 534-4665"
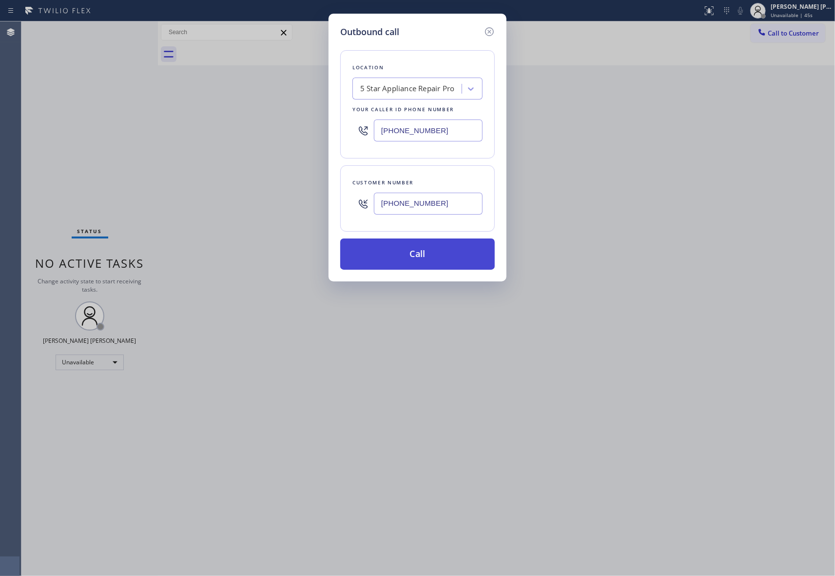
click at [437, 253] on button "Call" at bounding box center [417, 253] width 154 height 31
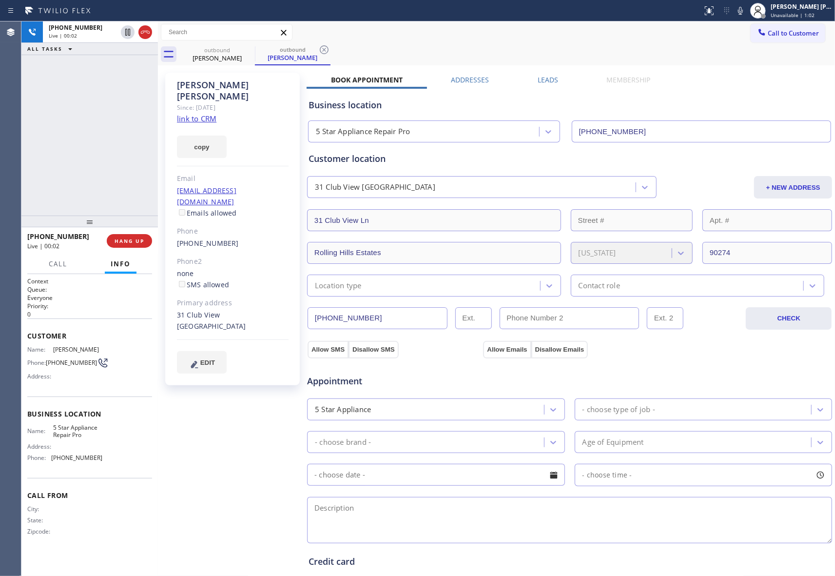
click at [549, 81] on label "Leads" at bounding box center [548, 79] width 20 height 9
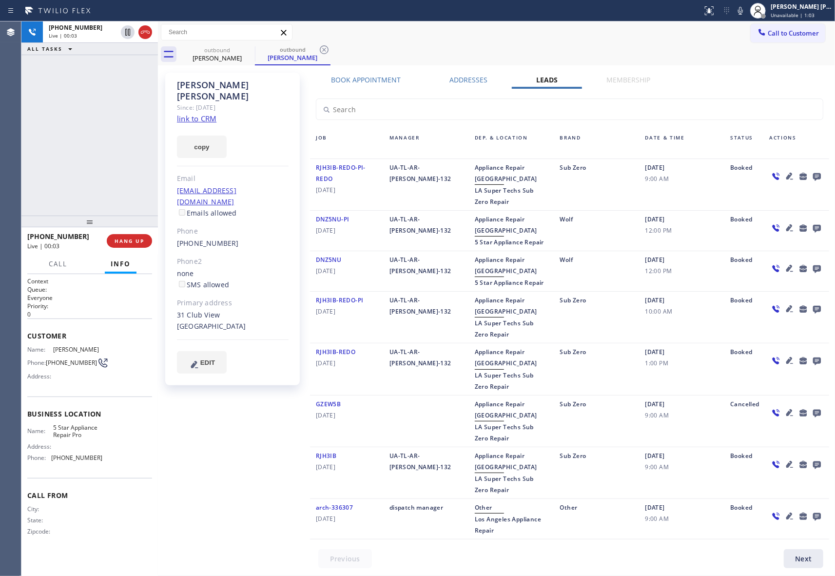
click at [815, 175] on icon at bounding box center [817, 177] width 8 height 8
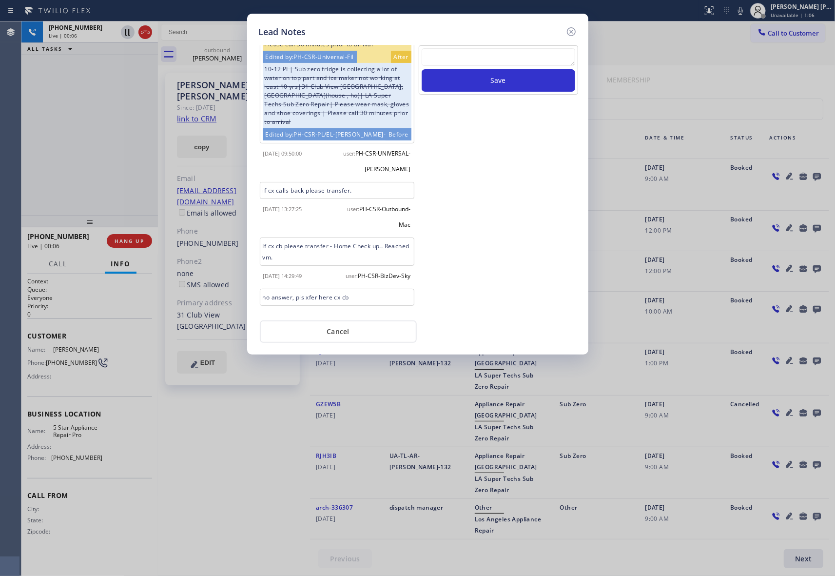
scroll to position [276, 0]
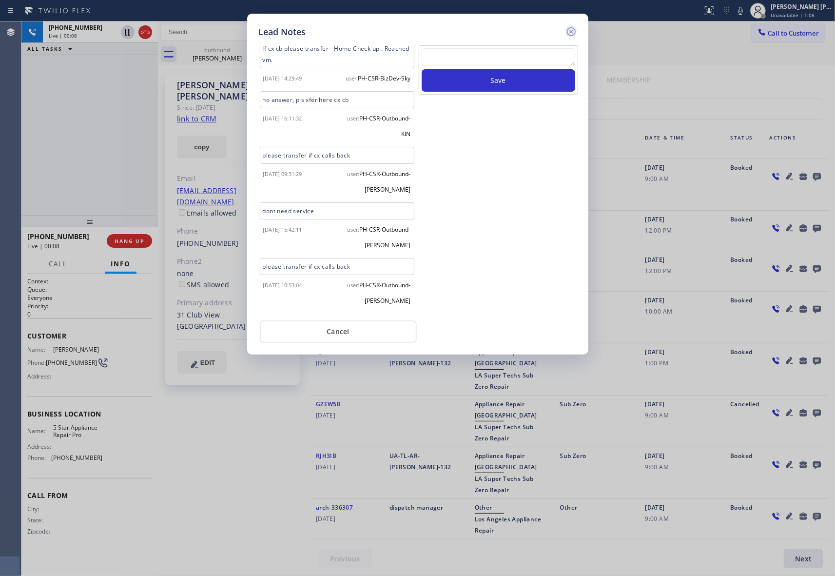
click at [574, 28] on icon at bounding box center [570, 31] width 9 height 9
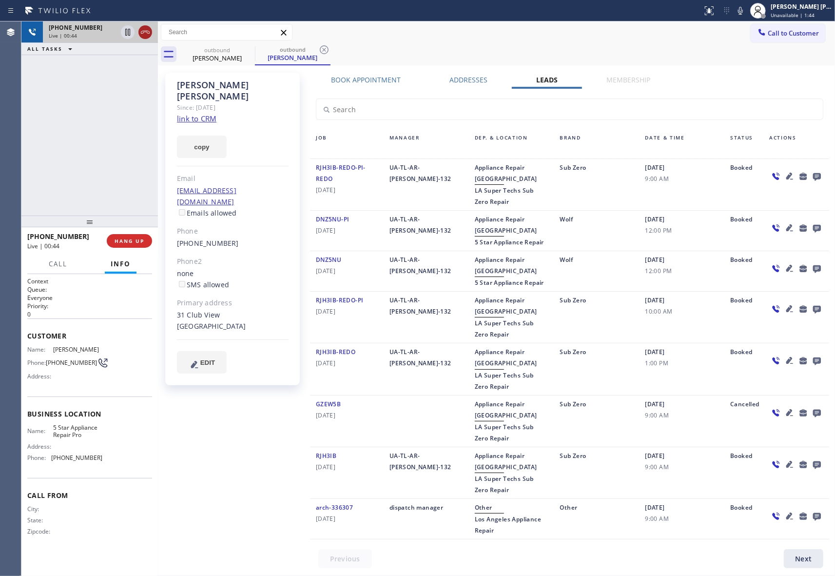
click at [149, 32] on icon at bounding box center [145, 32] width 9 height 3
click at [817, 176] on icon at bounding box center [817, 176] width 12 height 12
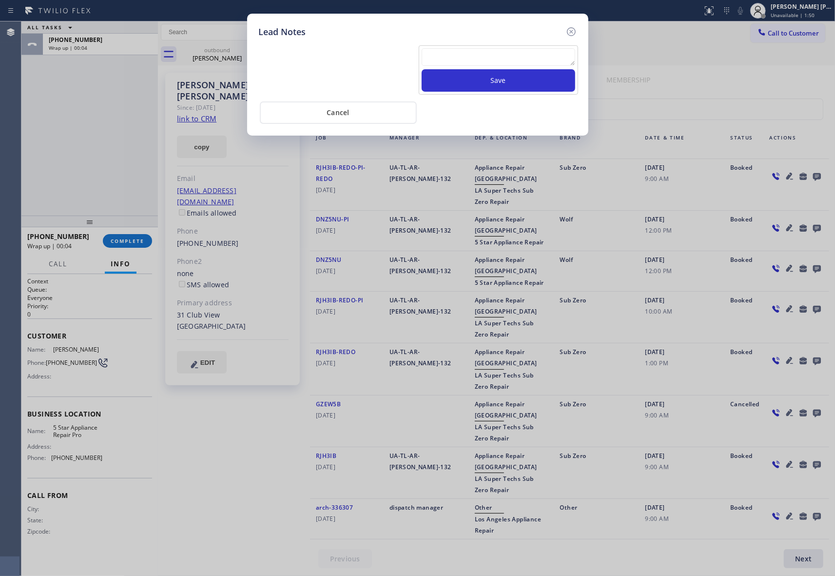
click at [461, 51] on textarea at bounding box center [499, 57] width 154 height 18
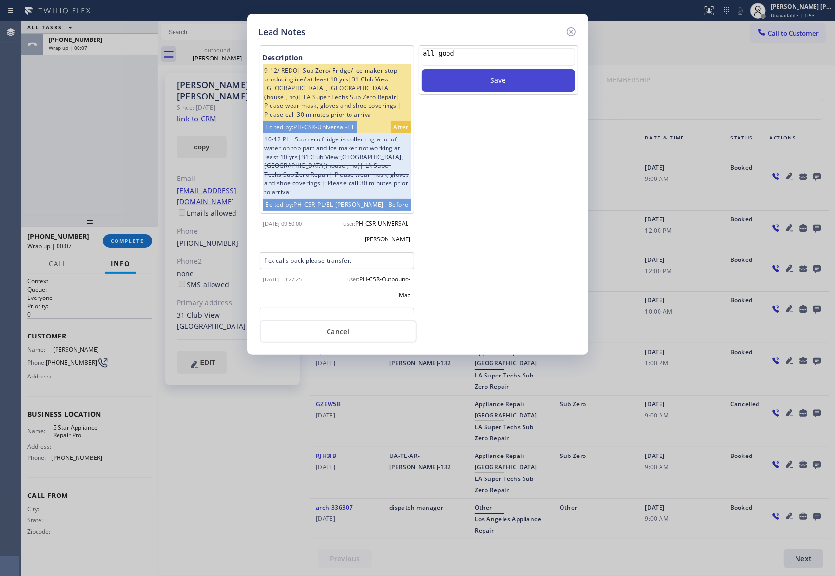
click at [533, 92] on button "Save" at bounding box center [499, 80] width 154 height 22
click at [566, 32] on icon at bounding box center [571, 32] width 12 height 12
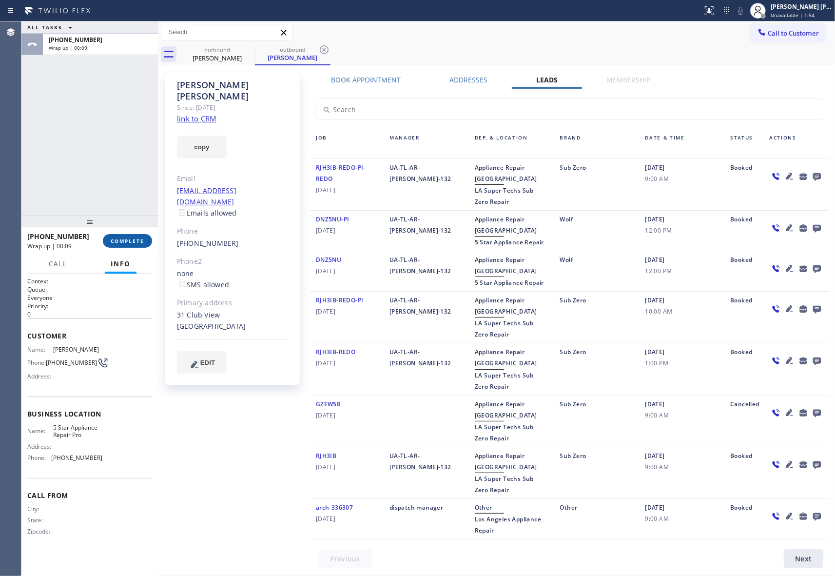
click at [125, 242] on span "COMPLETE" at bounding box center [128, 240] width 34 height 7
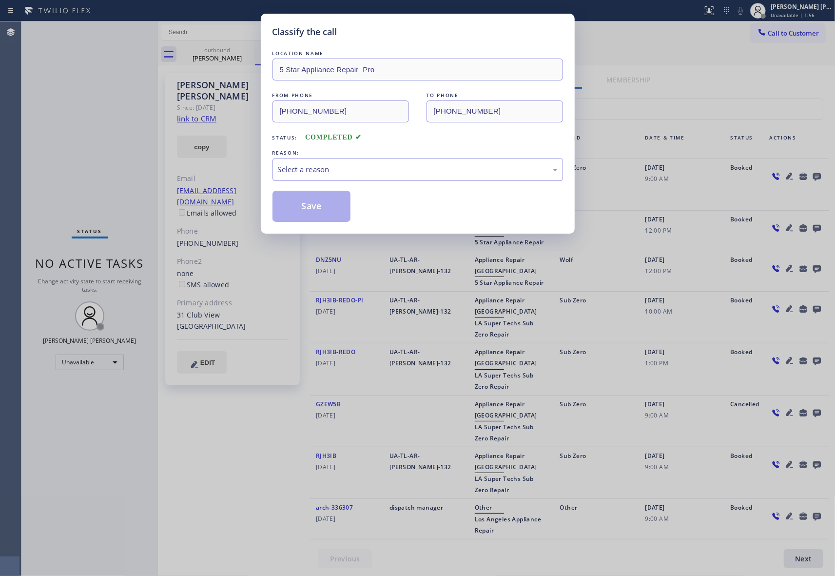
click at [335, 166] on div "Select a reason" at bounding box center [418, 169] width 280 height 11
click at [318, 208] on button "Save" at bounding box center [311, 206] width 78 height 31
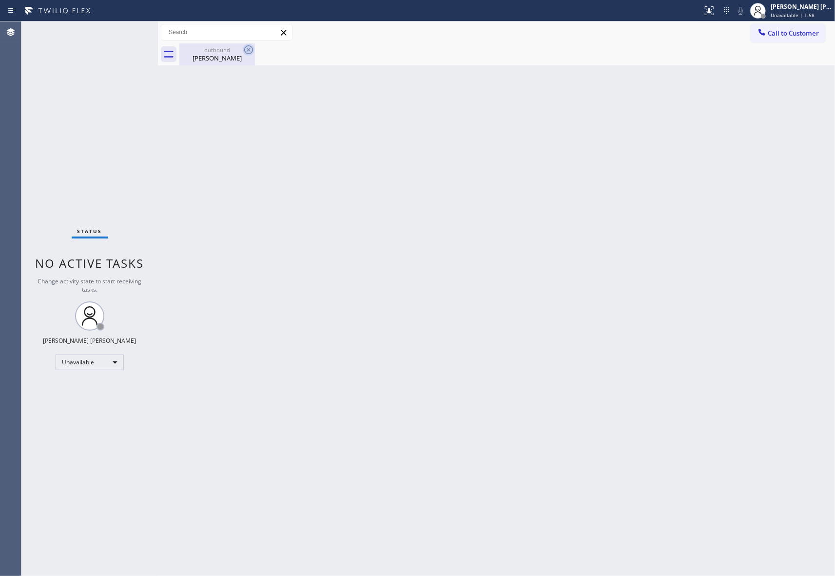
drag, startPoint x: 225, startPoint y: 59, endPoint x: 244, endPoint y: 53, distance: 20.4
click at [232, 56] on div "[PERSON_NAME]" at bounding box center [217, 58] width 74 height 9
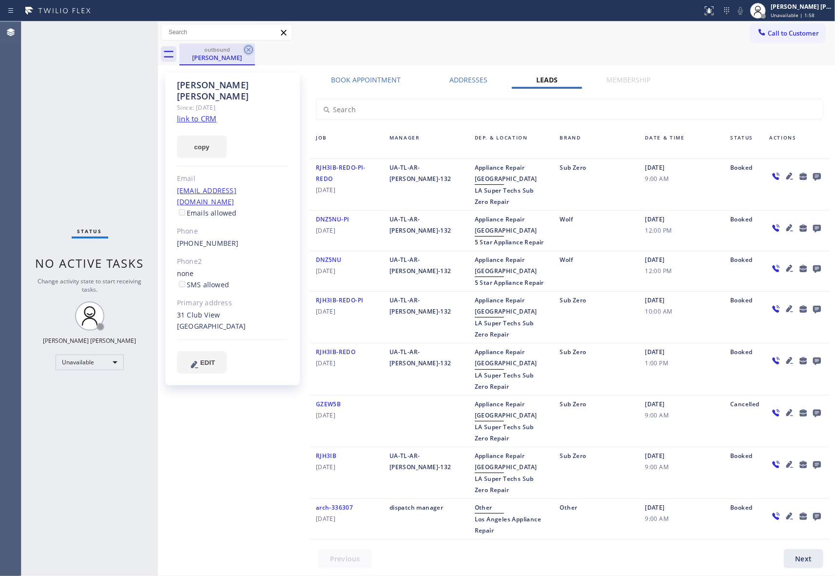
click at [245, 53] on icon at bounding box center [249, 50] width 12 height 12
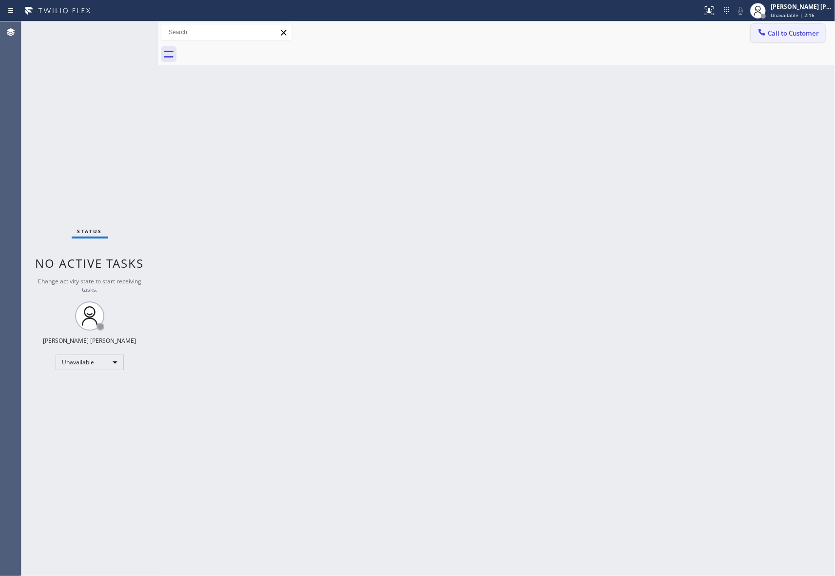
click at [796, 35] on span "Call to Customer" at bounding box center [793, 33] width 51 height 9
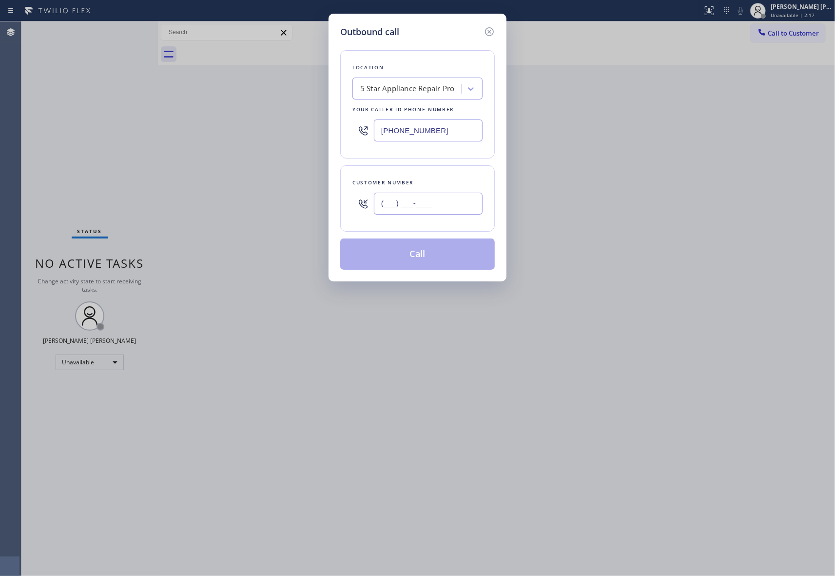
click at [441, 206] on input "(___) ___-____" at bounding box center [428, 203] width 109 height 22
paste input "714) 907-6125"
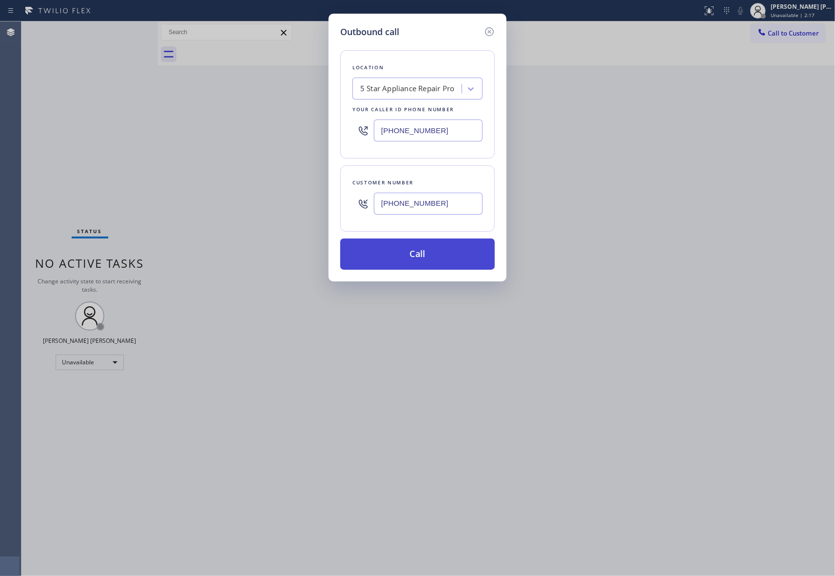
click at [437, 252] on button "Call" at bounding box center [417, 253] width 154 height 31
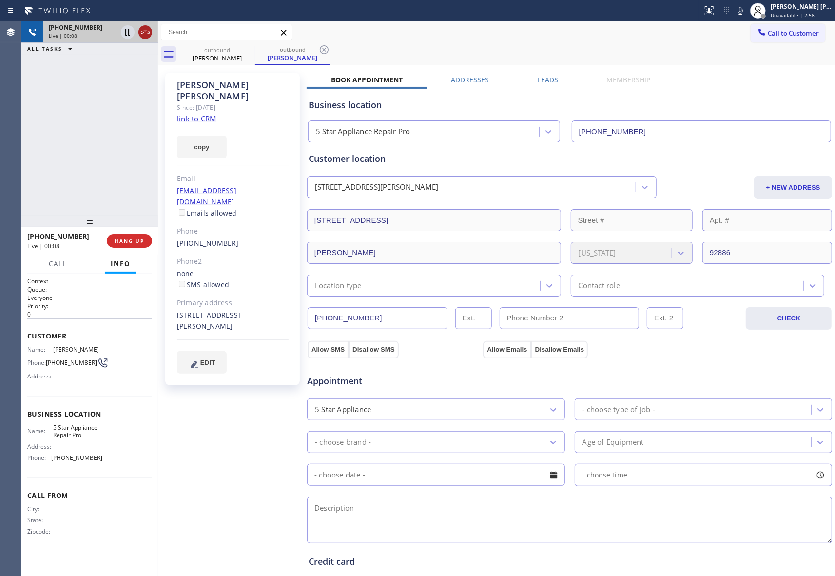
click at [143, 26] on icon at bounding box center [145, 32] width 12 height 12
click at [129, 236] on button "COMPLETE" at bounding box center [127, 241] width 49 height 14
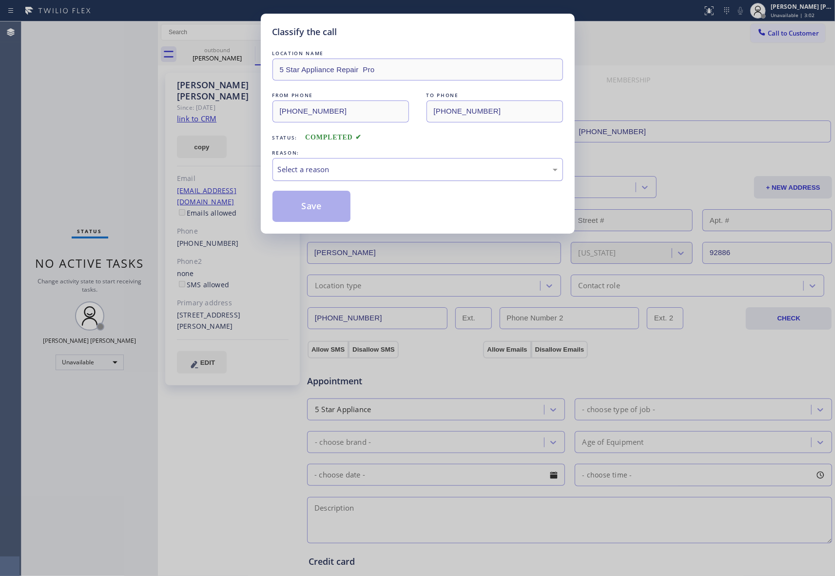
click at [303, 172] on div "Select a reason" at bounding box center [418, 169] width 280 height 11
click at [304, 207] on button "Save" at bounding box center [311, 206] width 78 height 31
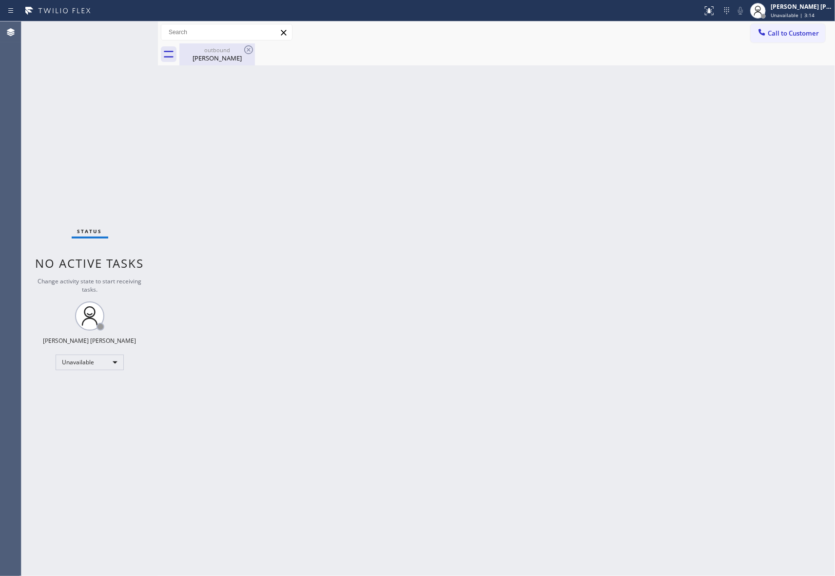
click at [232, 54] on div "[PERSON_NAME]" at bounding box center [217, 58] width 74 height 9
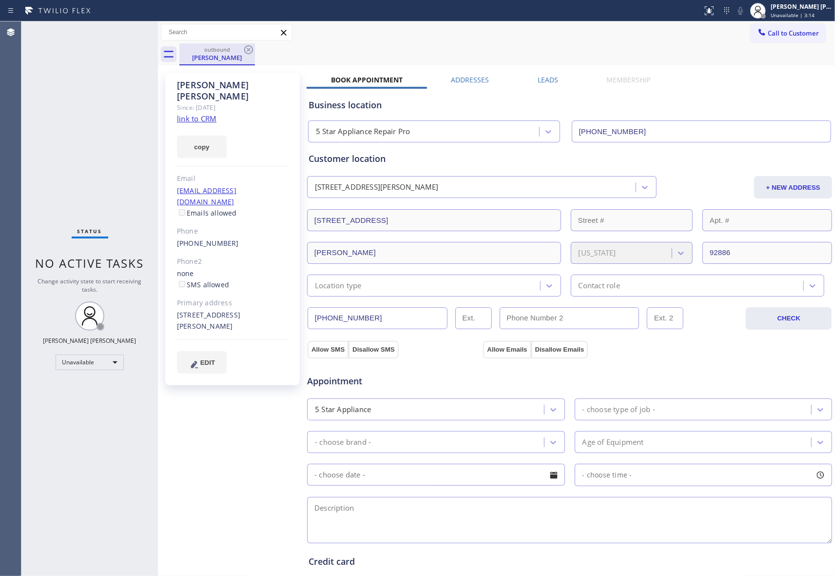
click at [240, 48] on div "outbound" at bounding box center [217, 49] width 74 height 7
click at [245, 48] on icon at bounding box center [248, 49] width 9 height 9
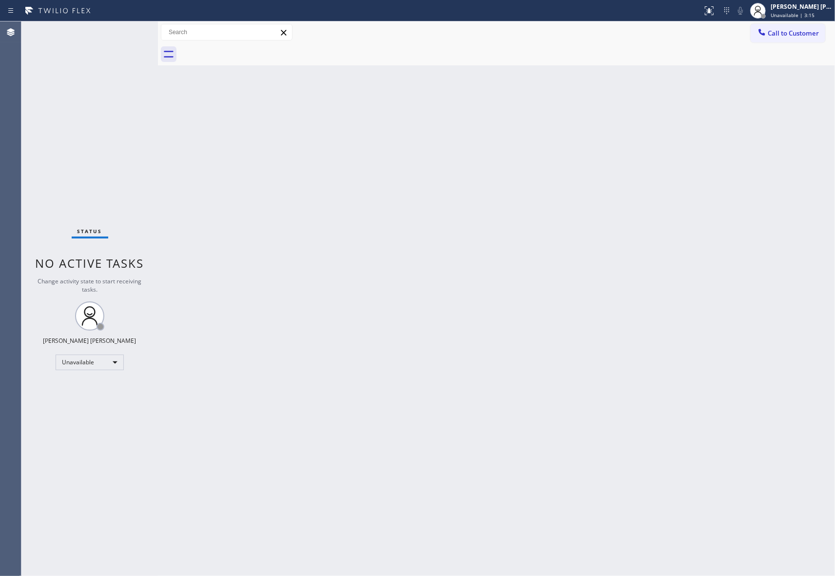
click at [245, 48] on div at bounding box center [506, 54] width 655 height 22
drag, startPoint x: 794, startPoint y: 34, endPoint x: 746, endPoint y: 41, distance: 49.3
click at [790, 36] on span "Call to Customer" at bounding box center [793, 33] width 51 height 9
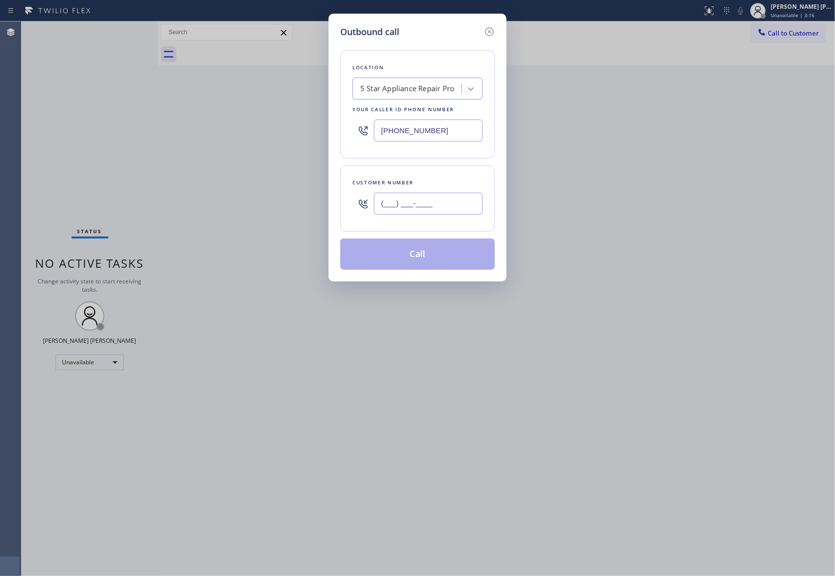
click at [434, 199] on input "(___) ___-____" at bounding box center [428, 203] width 109 height 22
paste
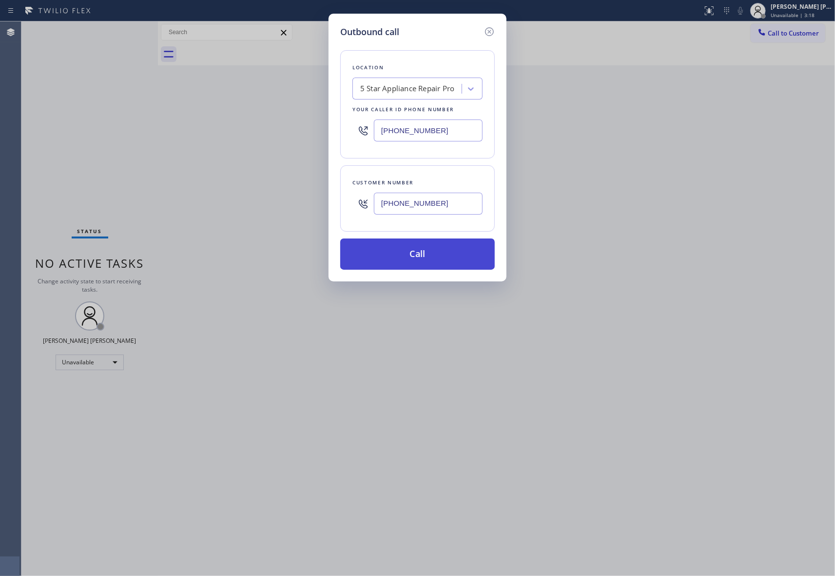
click at [421, 254] on button "Call" at bounding box center [417, 253] width 154 height 31
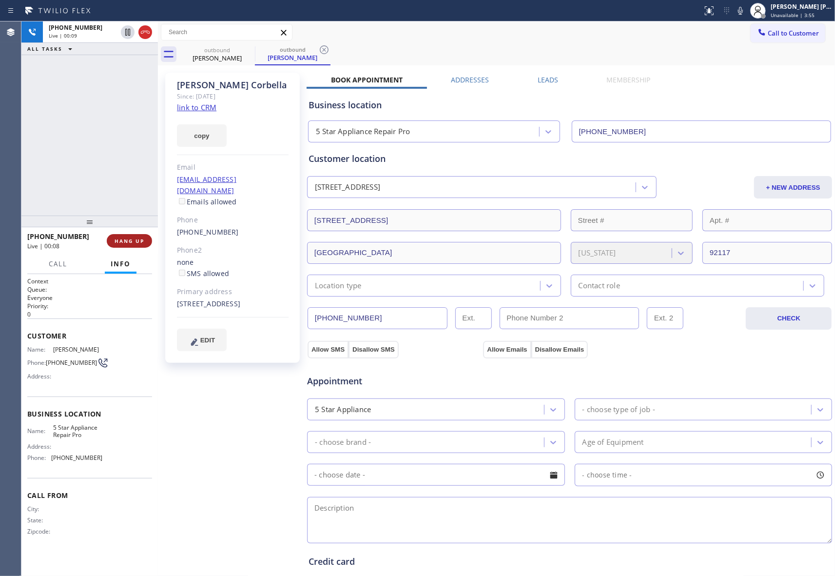
click at [130, 239] on span "HANG UP" at bounding box center [130, 240] width 30 height 7
click at [540, 85] on div "Business location 5 Star Appliance Repair Pro [PHONE_NUMBER]" at bounding box center [570, 114] width 526 height 58
click at [547, 80] on label "Leads" at bounding box center [548, 79] width 20 height 9
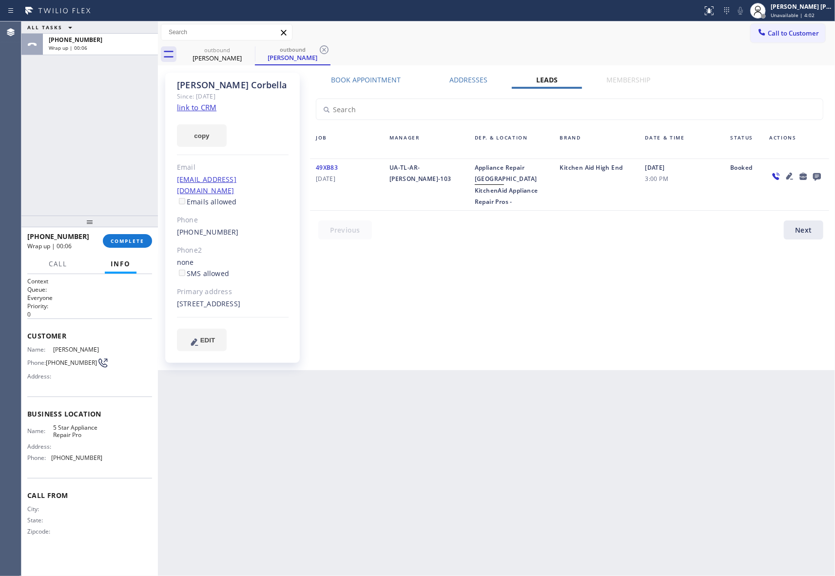
click at [819, 177] on icon at bounding box center [817, 177] width 8 height 8
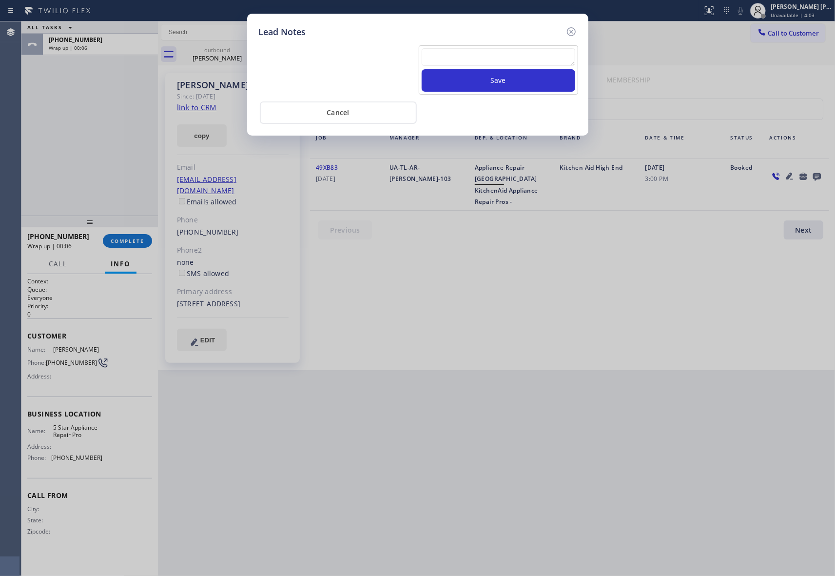
click at [475, 58] on textarea at bounding box center [499, 57] width 154 height 18
click at [488, 87] on button "Save" at bounding box center [499, 80] width 154 height 22
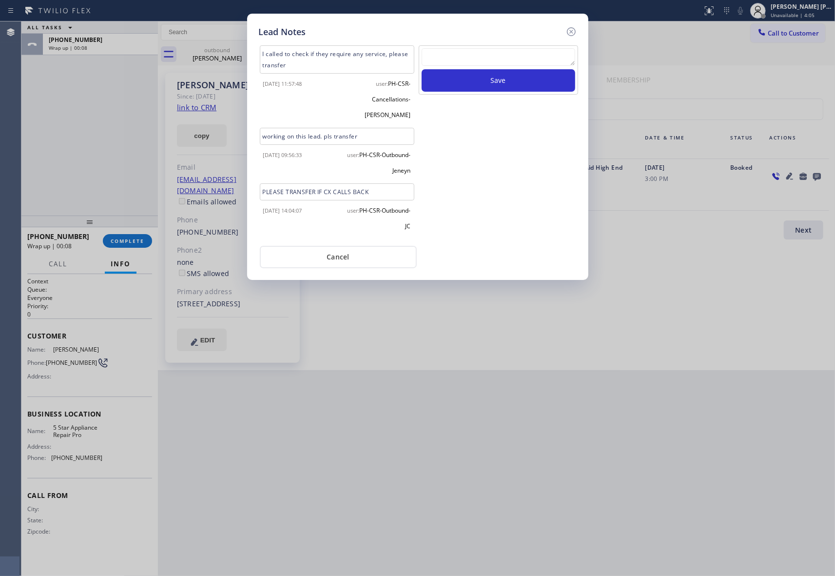
drag, startPoint x: 568, startPoint y: 32, endPoint x: 235, endPoint y: 133, distance: 348.4
click at [567, 32] on icon at bounding box center [571, 32] width 12 height 12
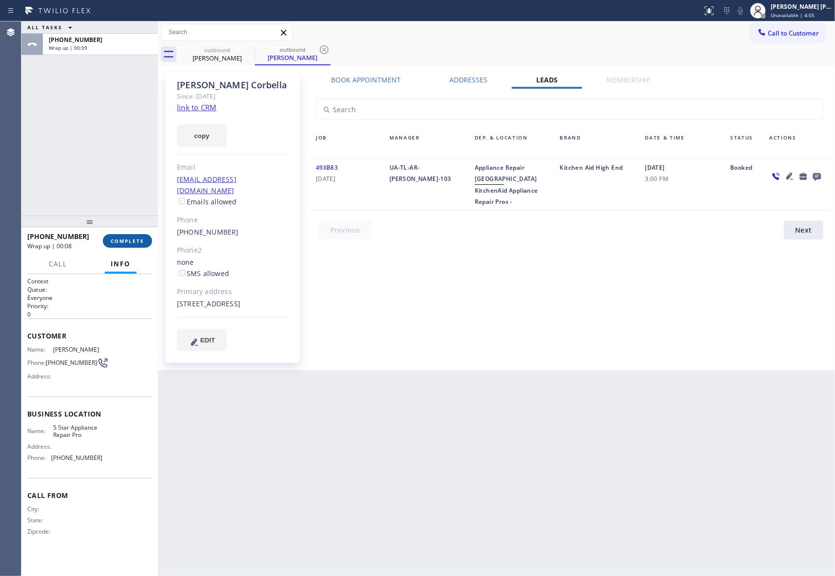
click at [125, 238] on span "COMPLETE" at bounding box center [128, 240] width 34 height 7
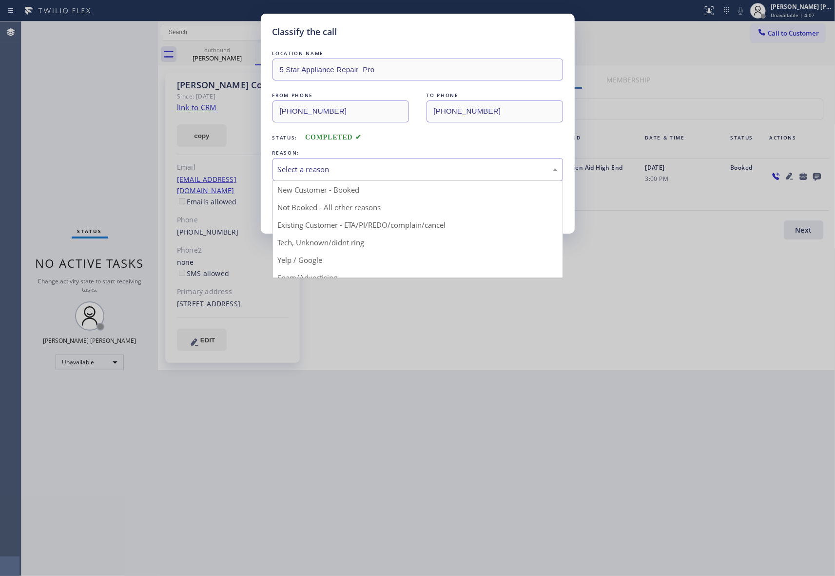
click at [320, 162] on div "Select a reason" at bounding box center [417, 169] width 290 height 23
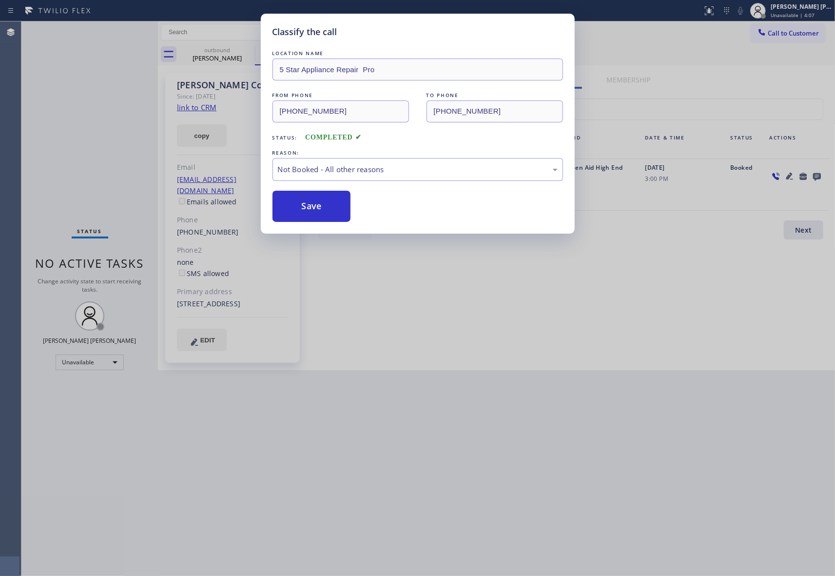
click at [307, 209] on button "Save" at bounding box center [311, 206] width 78 height 31
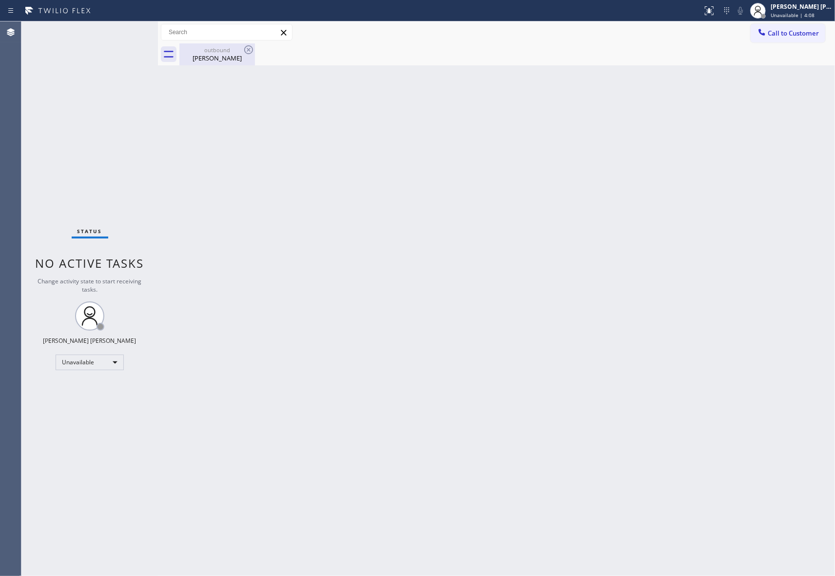
click at [225, 57] on div "[PERSON_NAME]" at bounding box center [217, 58] width 74 height 9
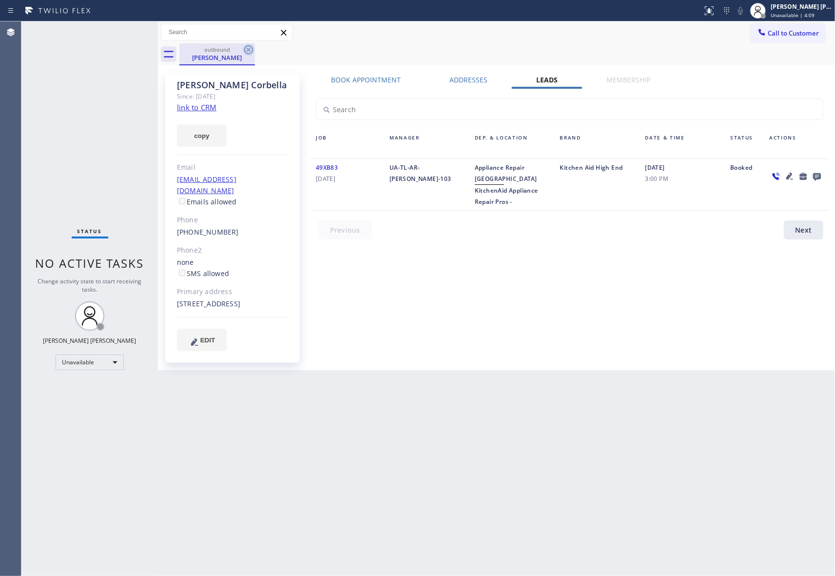
click at [245, 50] on icon at bounding box center [248, 49] width 9 height 9
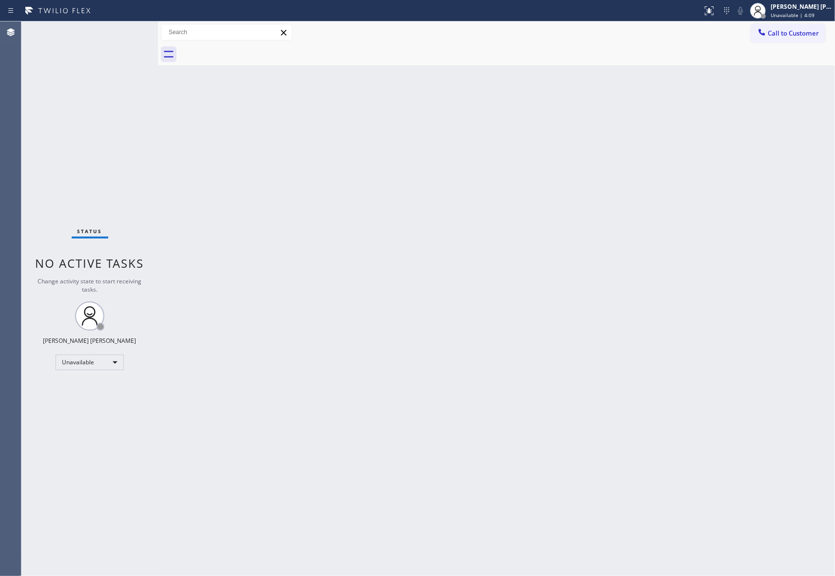
click at [246, 49] on div at bounding box center [506, 54] width 655 height 22
click at [801, 38] on button "Call to Customer" at bounding box center [788, 33] width 75 height 19
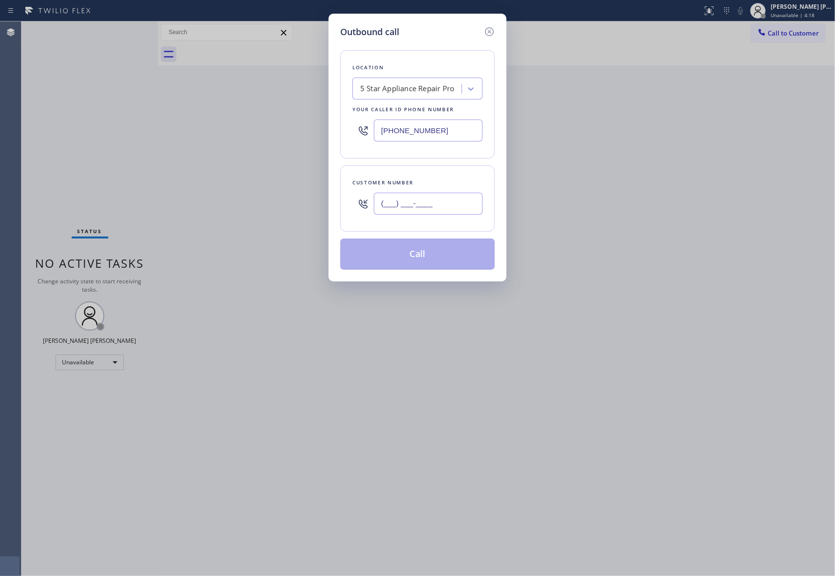
click at [443, 203] on input "(___) ___-____" at bounding box center [428, 203] width 109 height 22
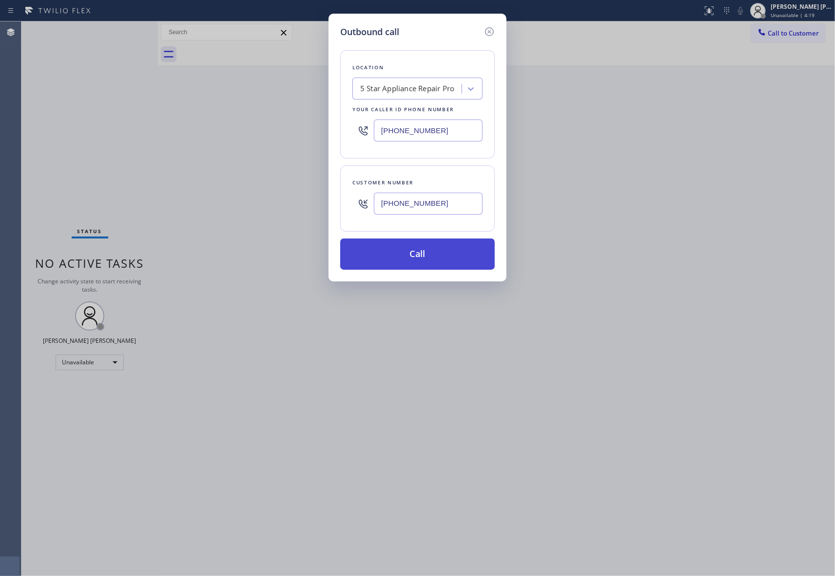
click at [441, 252] on button "Call" at bounding box center [417, 253] width 154 height 31
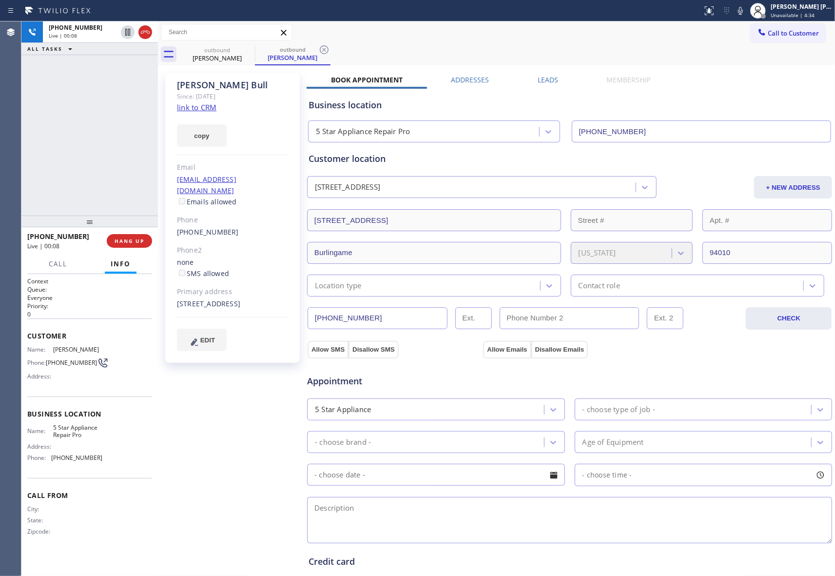
click at [542, 78] on label "Leads" at bounding box center [548, 79] width 20 height 9
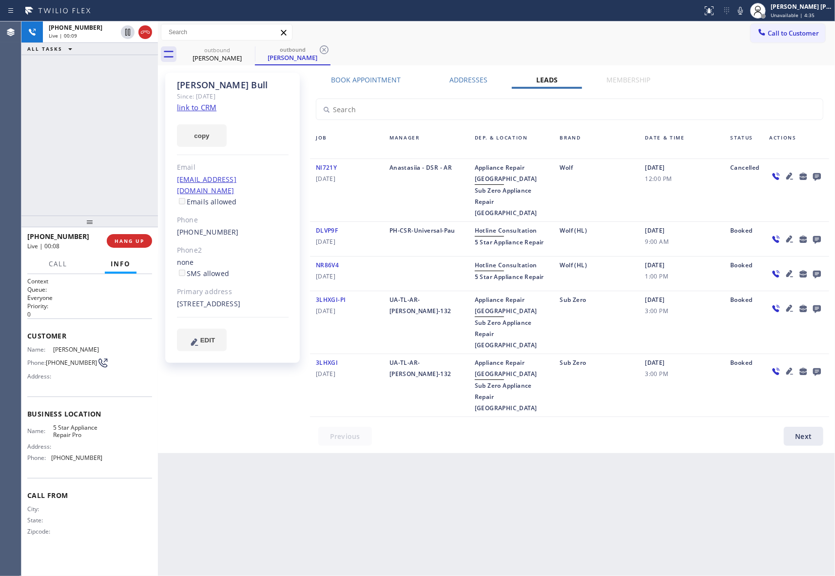
click at [808, 175] on icon at bounding box center [803, 176] width 12 height 12
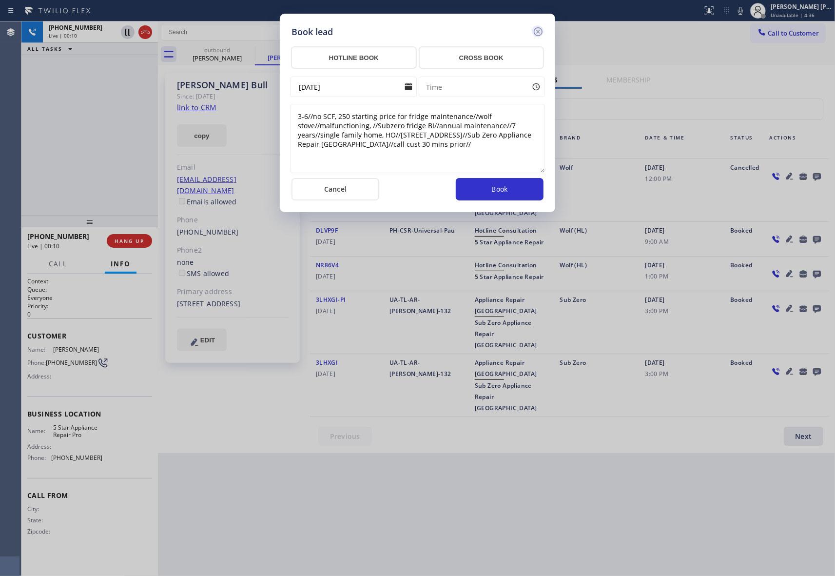
click at [544, 32] on icon at bounding box center [538, 32] width 12 height 12
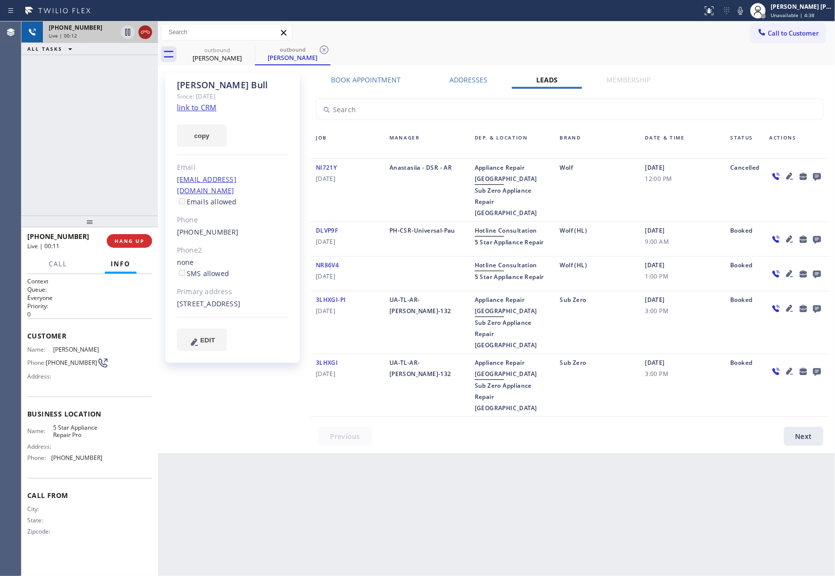
click at [146, 32] on icon at bounding box center [145, 32] width 9 height 3
click at [820, 179] on icon at bounding box center [817, 176] width 12 height 12
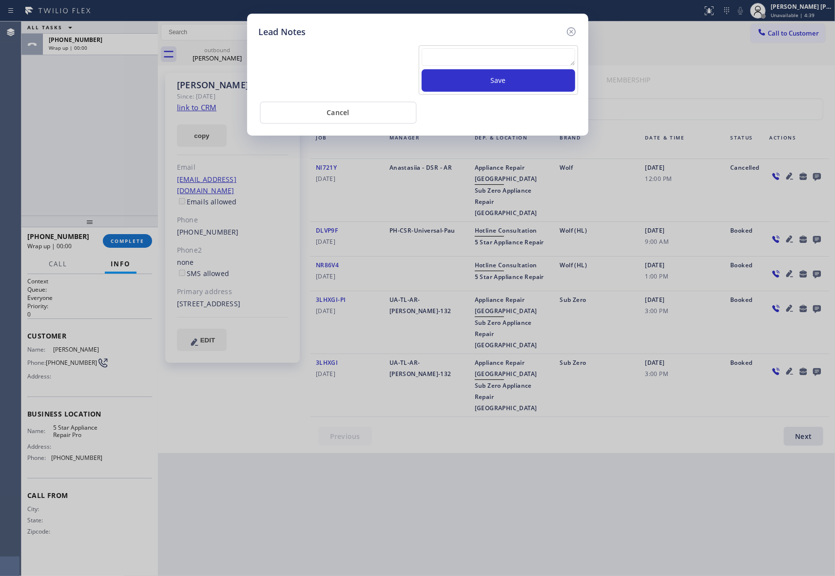
click at [455, 59] on textarea at bounding box center [499, 57] width 154 height 18
click at [482, 85] on button "Save" at bounding box center [499, 80] width 154 height 22
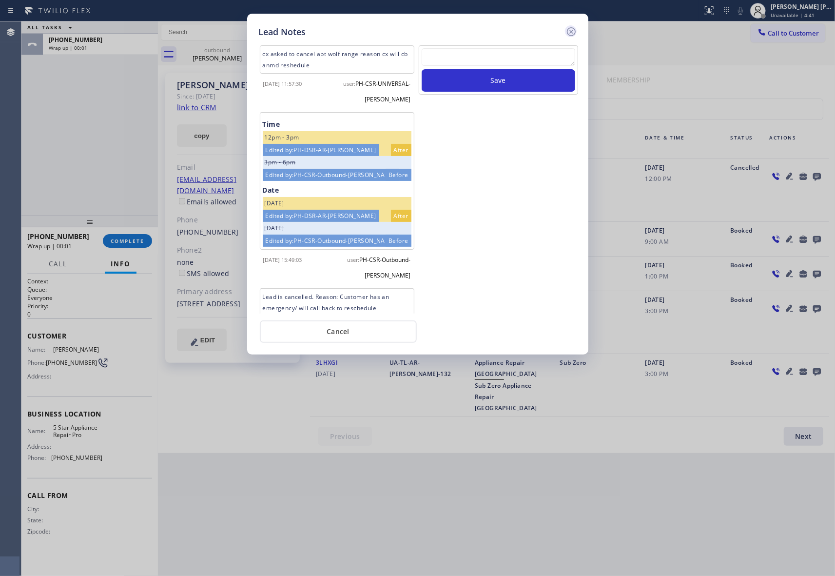
click at [572, 30] on icon at bounding box center [570, 31] width 9 height 9
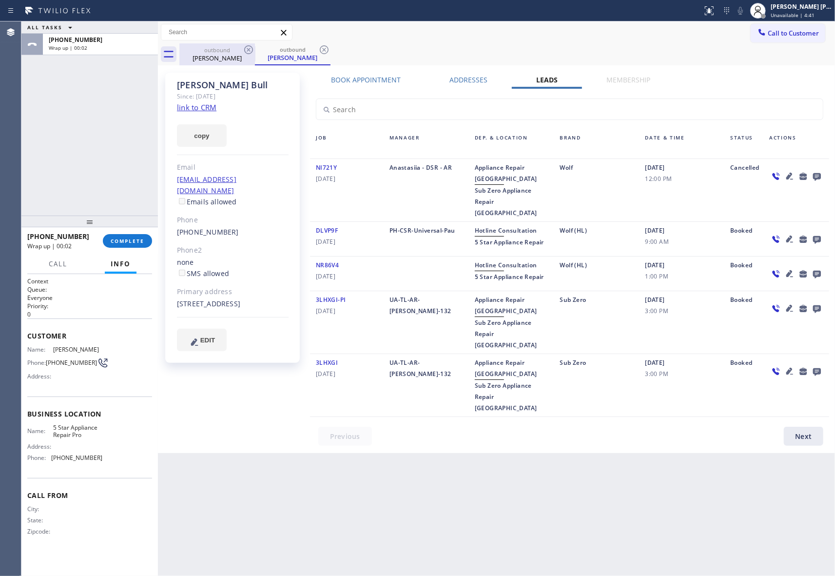
drag, startPoint x: 237, startPoint y: 56, endPoint x: 238, endPoint y: 51, distance: 5.0
click at [237, 54] on div "[PERSON_NAME]" at bounding box center [217, 58] width 74 height 9
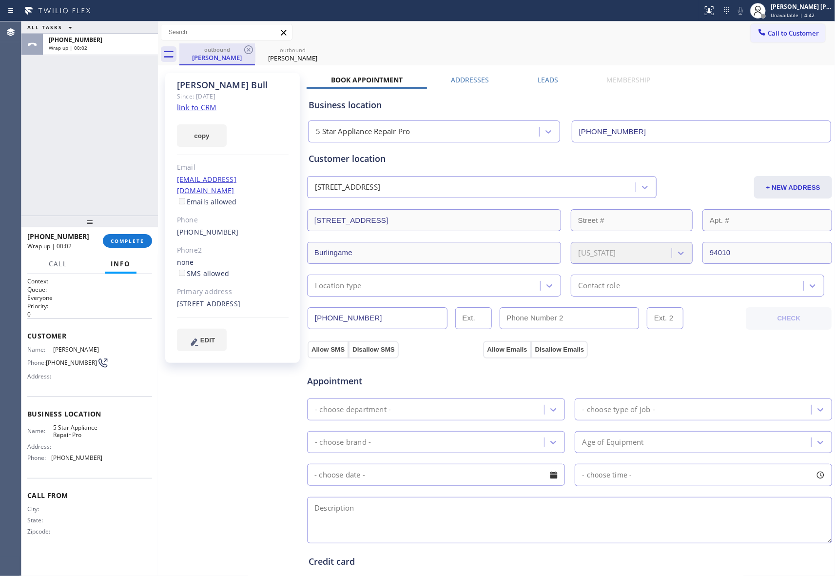
click at [238, 50] on div "outbound" at bounding box center [217, 49] width 74 height 7
click at [247, 49] on icon at bounding box center [249, 50] width 12 height 12
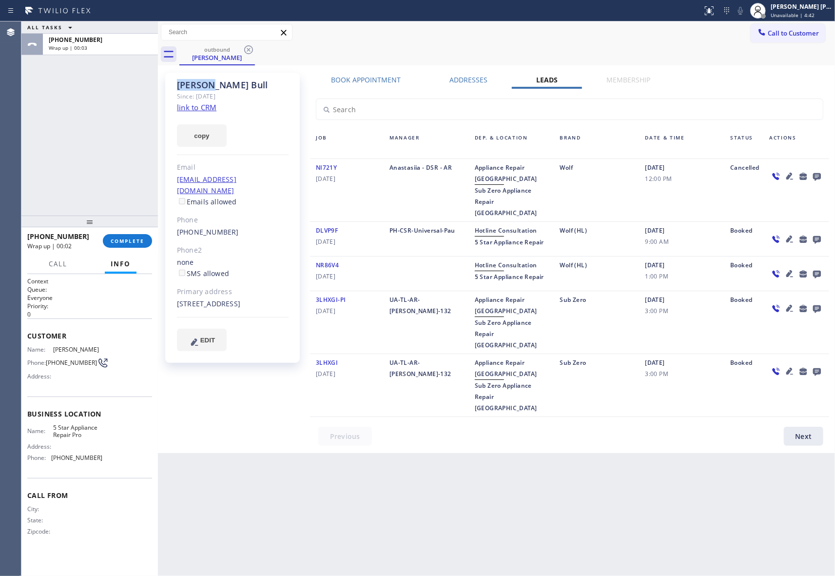
click at [247, 49] on icon at bounding box center [249, 50] width 12 height 12
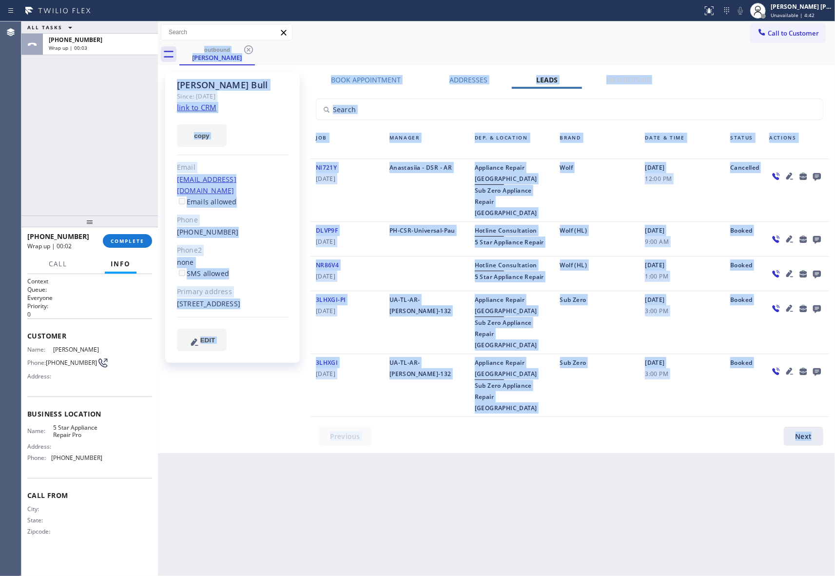
click at [247, 49] on div "outbound [PERSON_NAME]" at bounding box center [506, 54] width 655 height 22
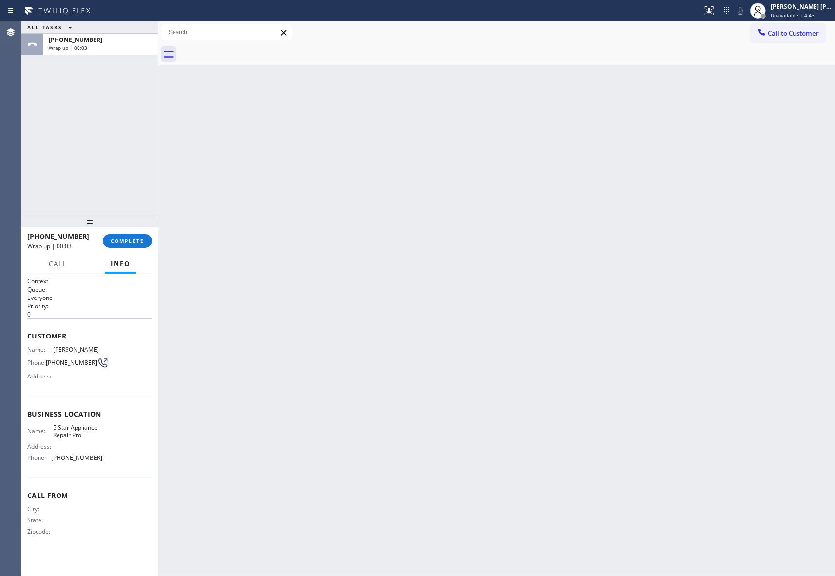
drag, startPoint x: 143, startPoint y: 236, endPoint x: 152, endPoint y: 232, distance: 9.9
click at [147, 236] on button "COMPLETE" at bounding box center [127, 241] width 49 height 14
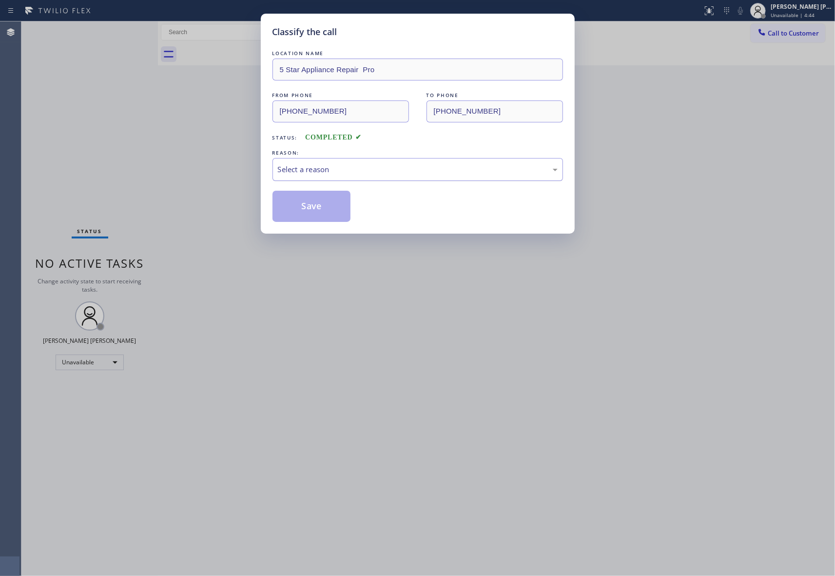
click at [310, 172] on div "Select a reason" at bounding box center [418, 169] width 280 height 11
drag, startPoint x: 305, startPoint y: 209, endPoint x: 69, endPoint y: 118, distance: 252.7
click at [292, 207] on button "Save" at bounding box center [311, 206] width 78 height 31
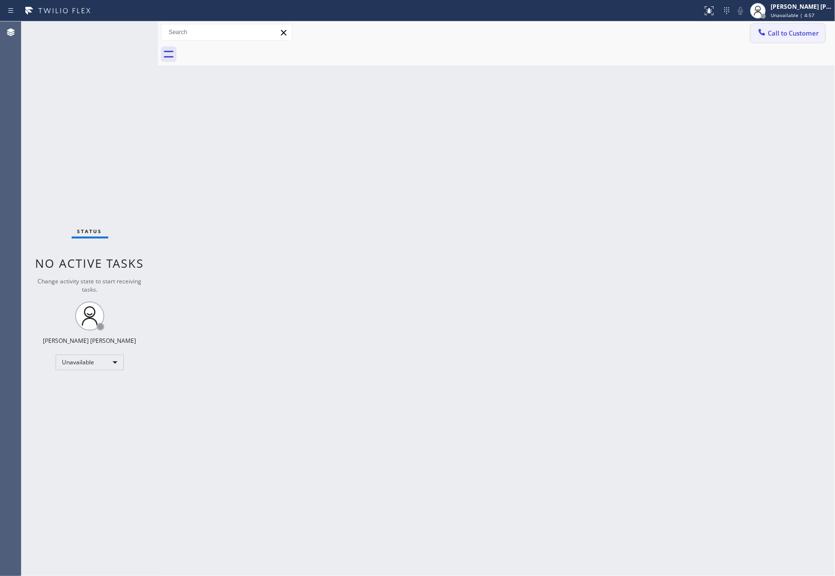
click at [792, 28] on button "Call to Customer" at bounding box center [788, 33] width 75 height 19
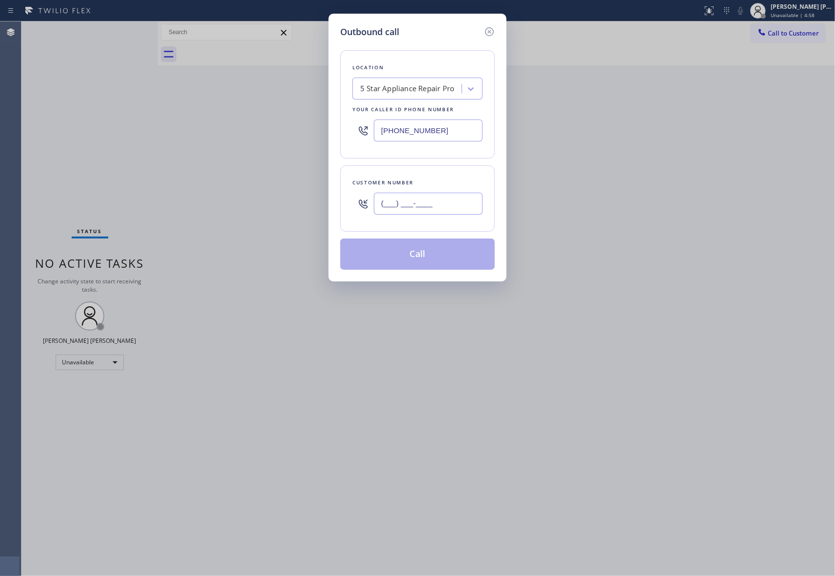
click at [433, 203] on input "(___) ___-____" at bounding box center [428, 203] width 109 height 22
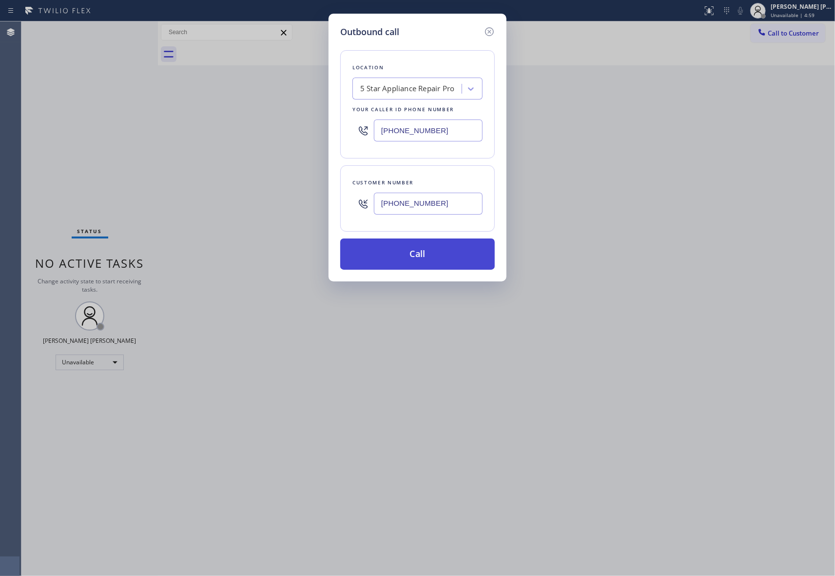
click at [438, 253] on button "Call" at bounding box center [417, 253] width 154 height 31
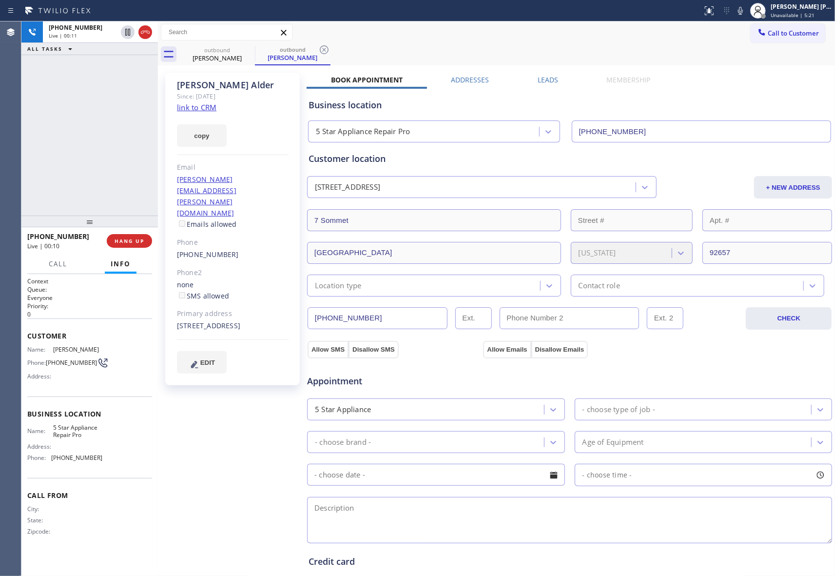
click at [546, 80] on label "Leads" at bounding box center [548, 79] width 20 height 9
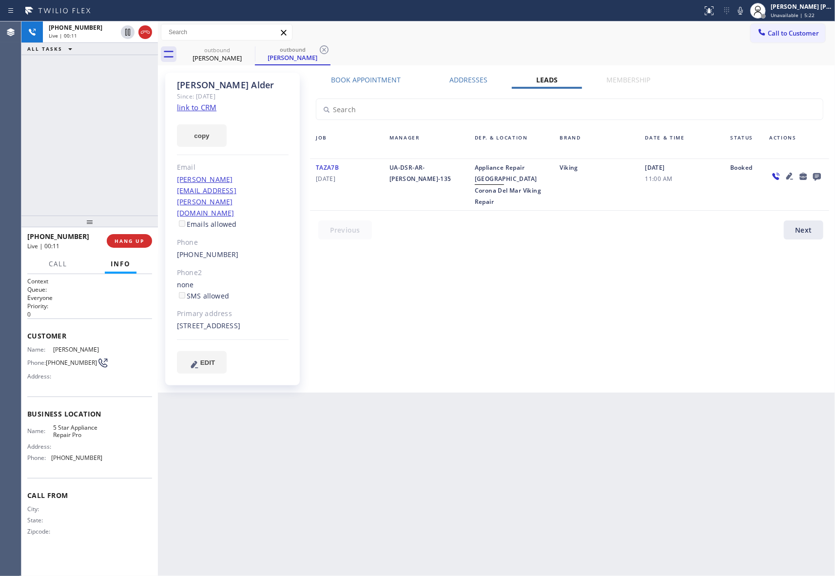
click at [816, 174] on icon at bounding box center [817, 177] width 8 height 8
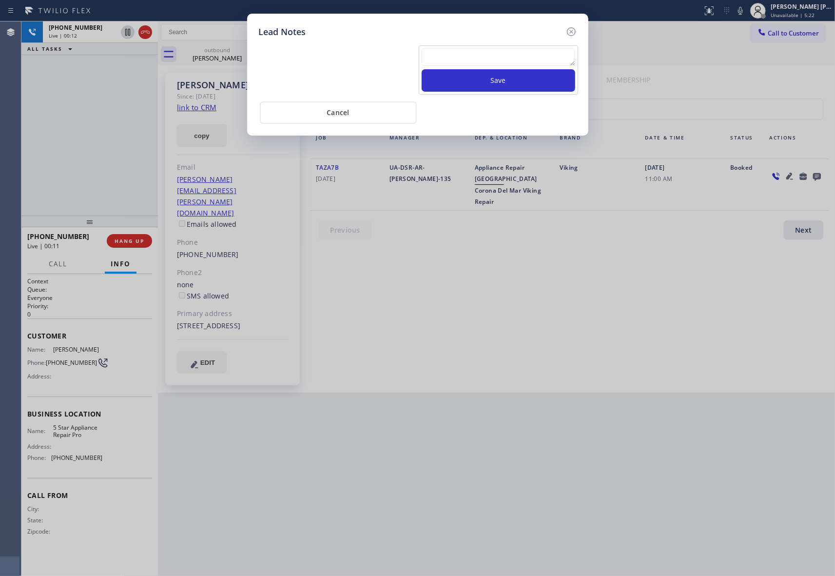
click at [506, 59] on textarea at bounding box center [499, 57] width 154 height 18
click at [507, 78] on button "Save" at bounding box center [499, 80] width 154 height 22
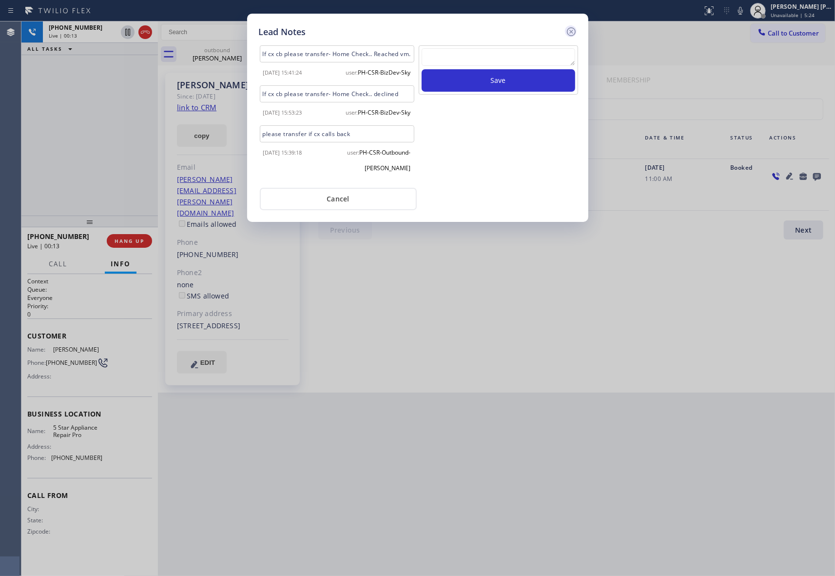
click at [569, 33] on icon at bounding box center [571, 32] width 12 height 12
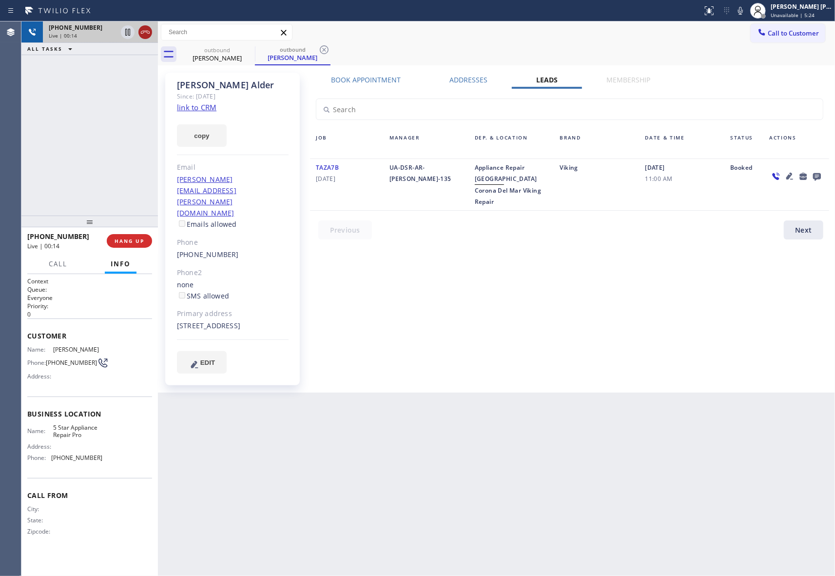
click at [146, 30] on icon at bounding box center [145, 32] width 12 height 12
click at [244, 49] on icon at bounding box center [249, 50] width 12 height 12
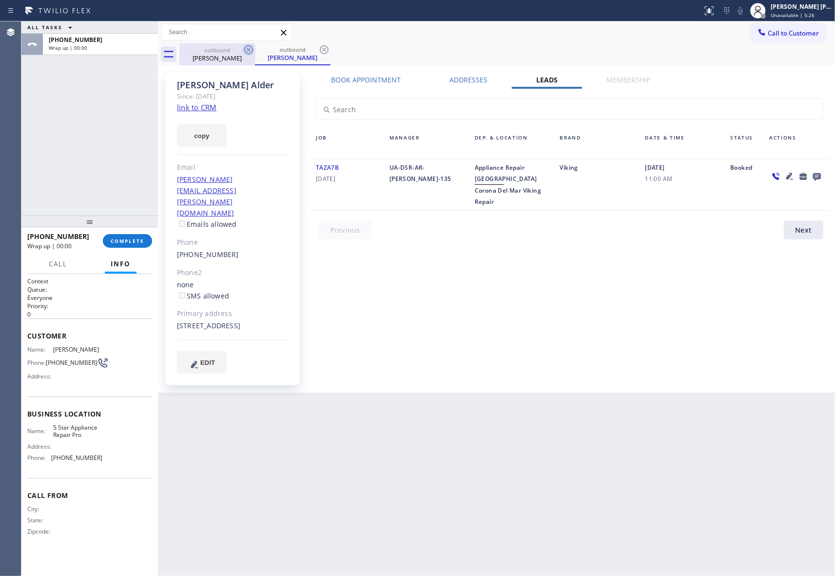
click at [246, 49] on icon at bounding box center [249, 50] width 12 height 12
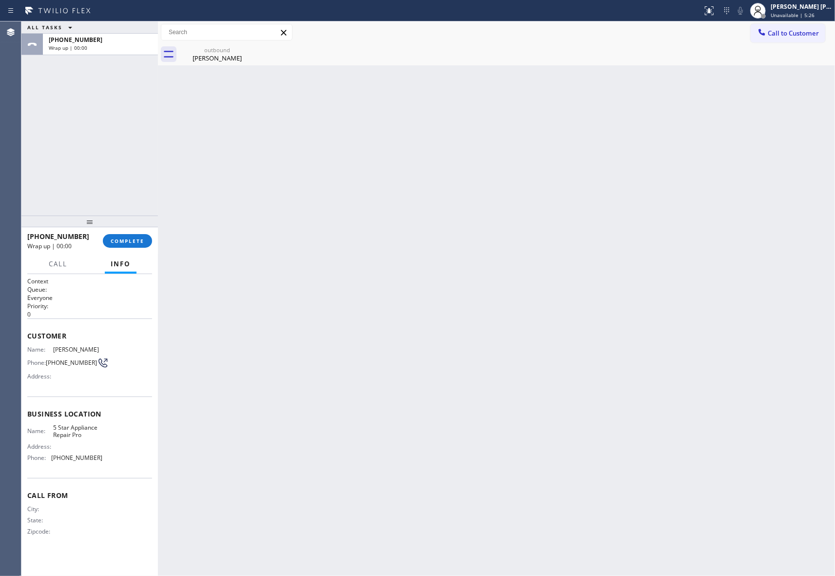
click at [246, 49] on div "outbound [PERSON_NAME]" at bounding box center [217, 54] width 76 height 22
drag, startPoint x: 246, startPoint y: 49, endPoint x: 178, endPoint y: 160, distance: 129.7
click at [0, 0] on icon at bounding box center [0, 0] width 0 height 0
click at [130, 234] on button "COMPLETE" at bounding box center [127, 241] width 49 height 14
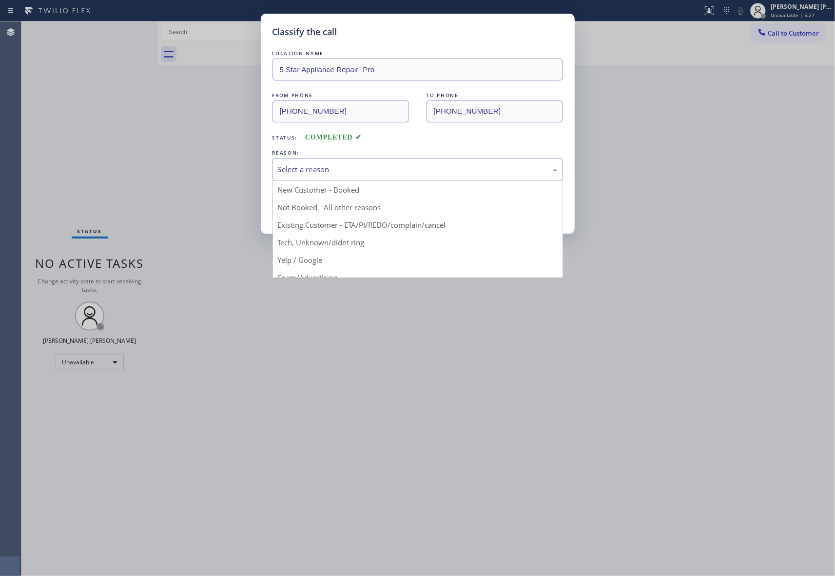
click at [301, 172] on div "Select a reason" at bounding box center [418, 169] width 280 height 11
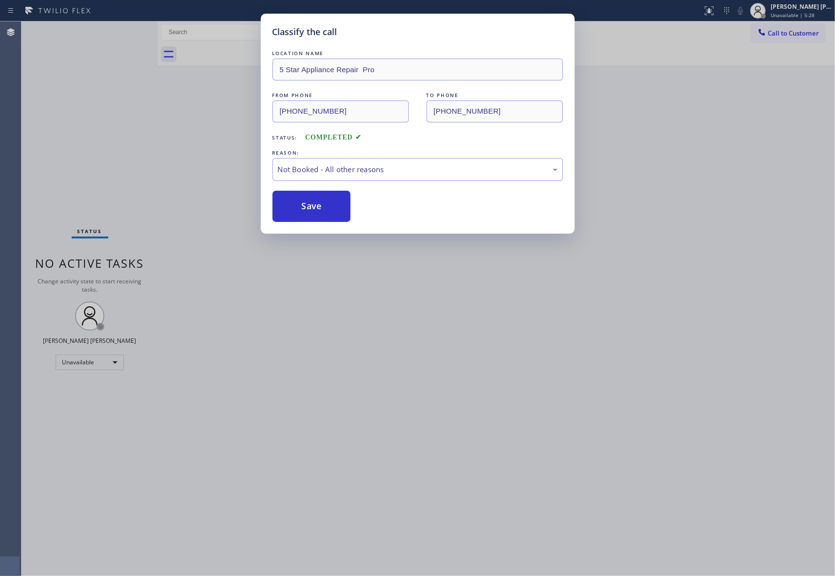
click at [303, 204] on button "Save" at bounding box center [311, 206] width 78 height 31
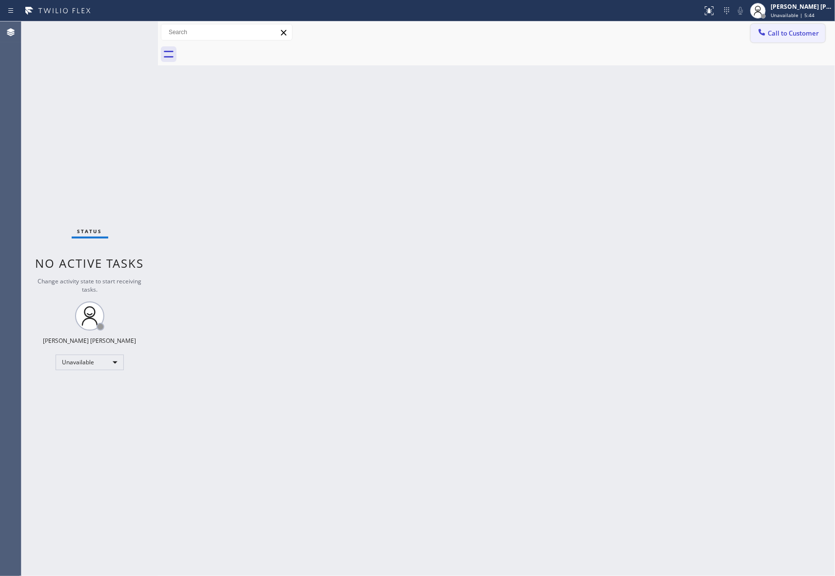
click at [780, 24] on button "Call to Customer" at bounding box center [788, 33] width 75 height 19
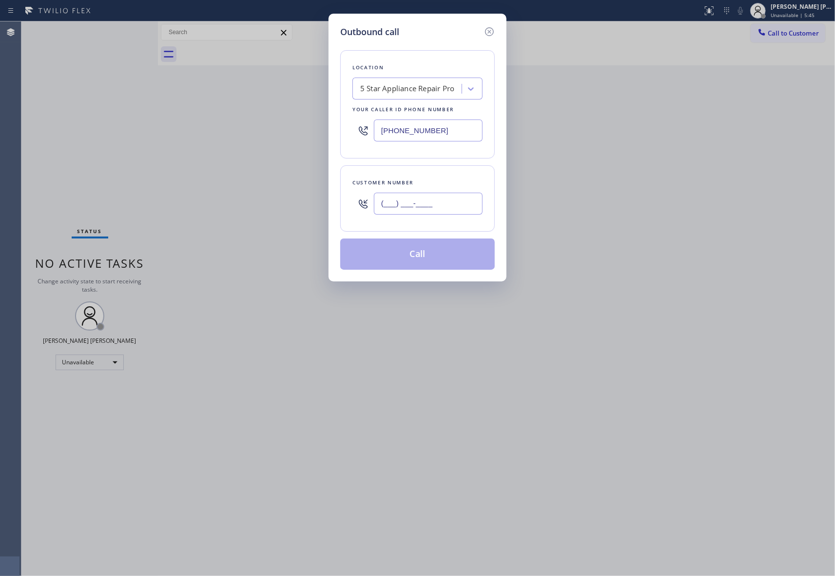
click at [472, 210] on input "(___) ___-____" at bounding box center [428, 203] width 109 height 22
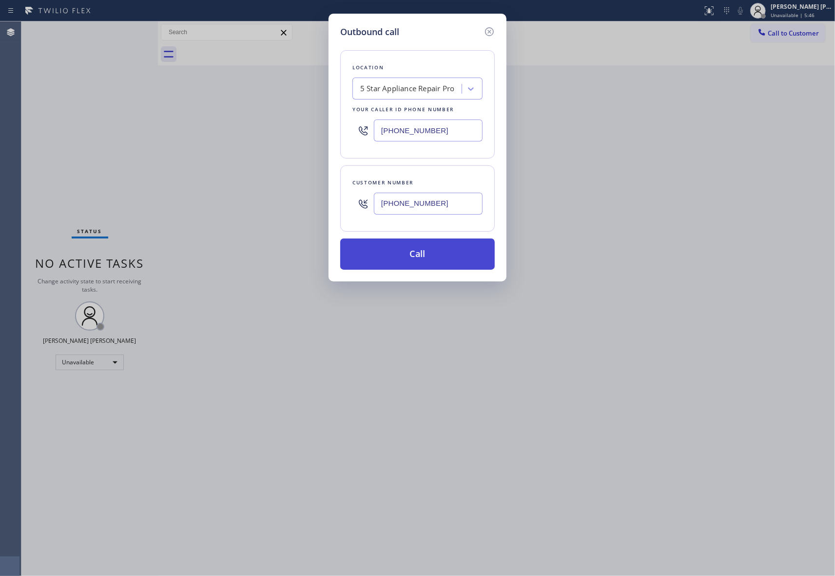
click at [423, 256] on button "Call" at bounding box center [417, 253] width 154 height 31
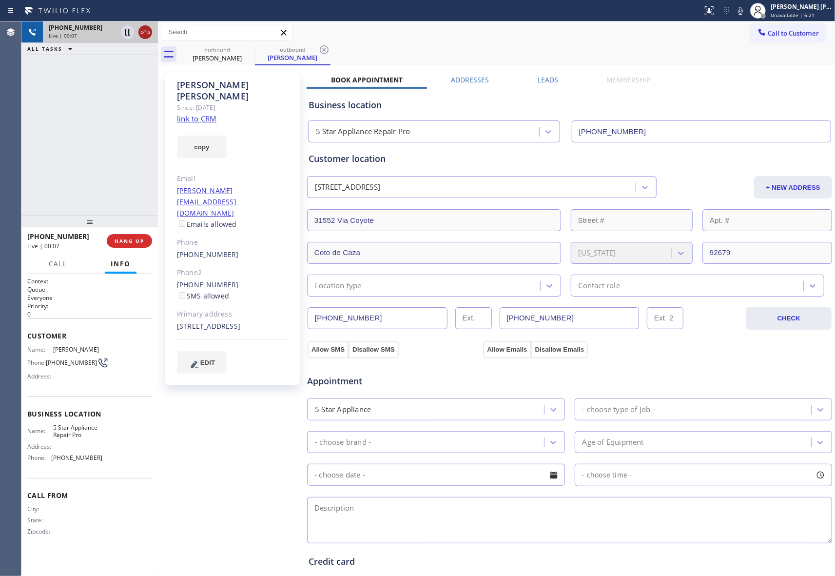
click at [147, 32] on icon at bounding box center [145, 32] width 12 height 12
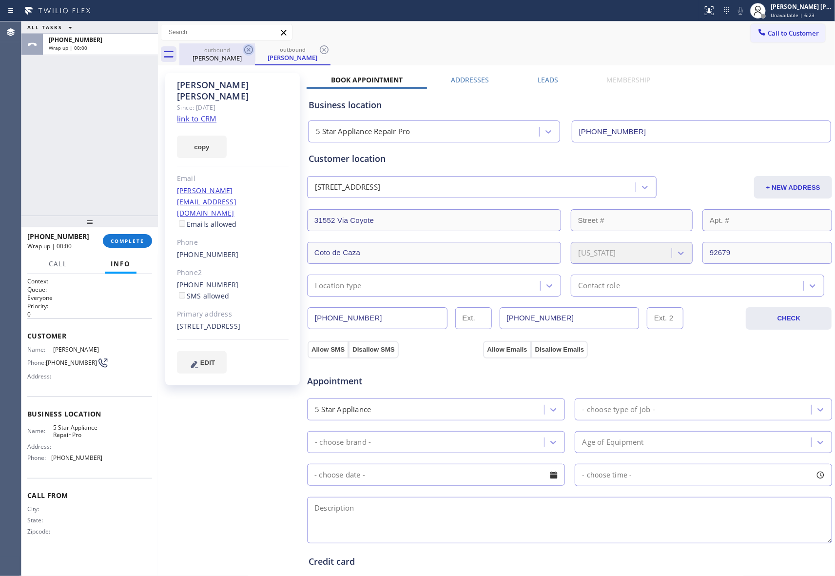
click at [249, 47] on icon at bounding box center [249, 50] width 12 height 12
click at [255, 47] on div "outbound [PERSON_NAME]" at bounding box center [293, 54] width 76 height 22
click at [318, 47] on icon at bounding box center [324, 50] width 12 height 12
click at [249, 47] on div "outbound [PERSON_NAME] outbound [PERSON_NAME]" at bounding box center [506, 54] width 655 height 22
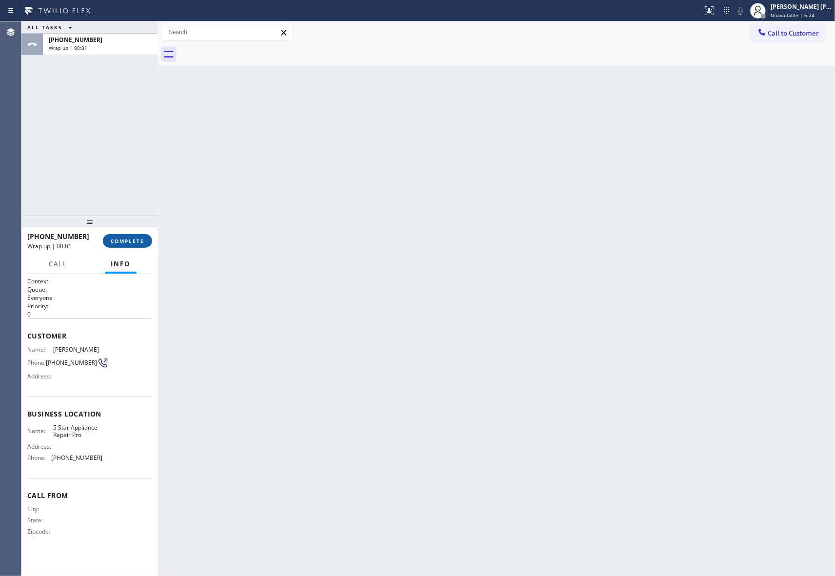
click at [120, 242] on span "COMPLETE" at bounding box center [128, 240] width 34 height 7
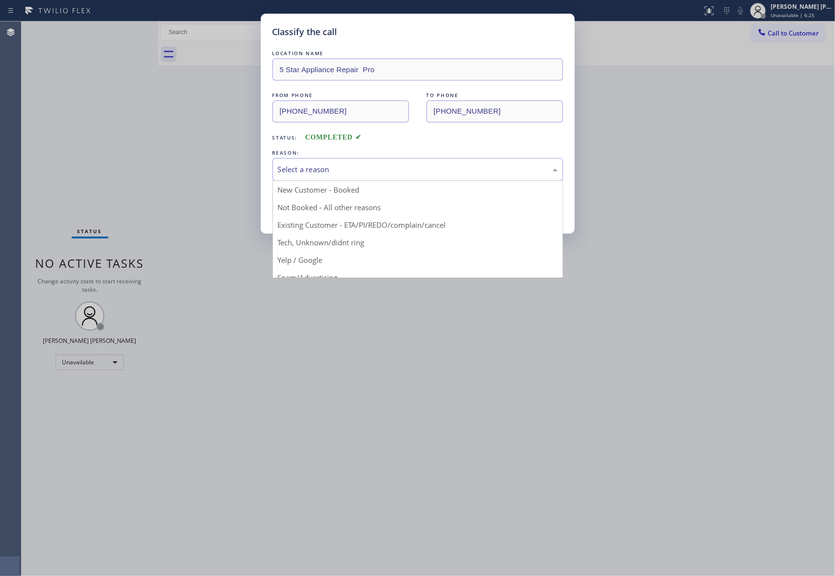
click at [394, 164] on div "Select a reason" at bounding box center [418, 169] width 280 height 11
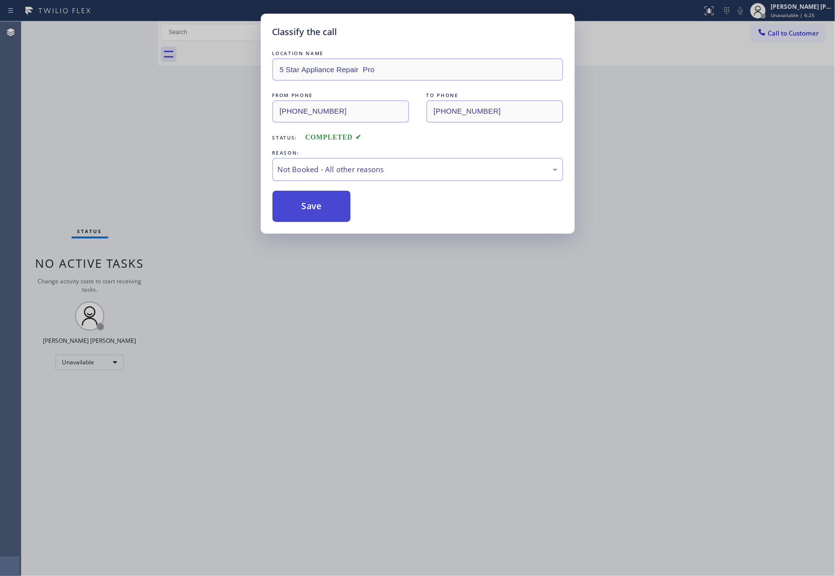
drag, startPoint x: 334, startPoint y: 209, endPoint x: 326, endPoint y: 207, distance: 8.6
drag, startPoint x: 326, startPoint y: 207, endPoint x: 244, endPoint y: 4, distance: 218.0
click at [325, 207] on button "Save" at bounding box center [311, 206] width 78 height 31
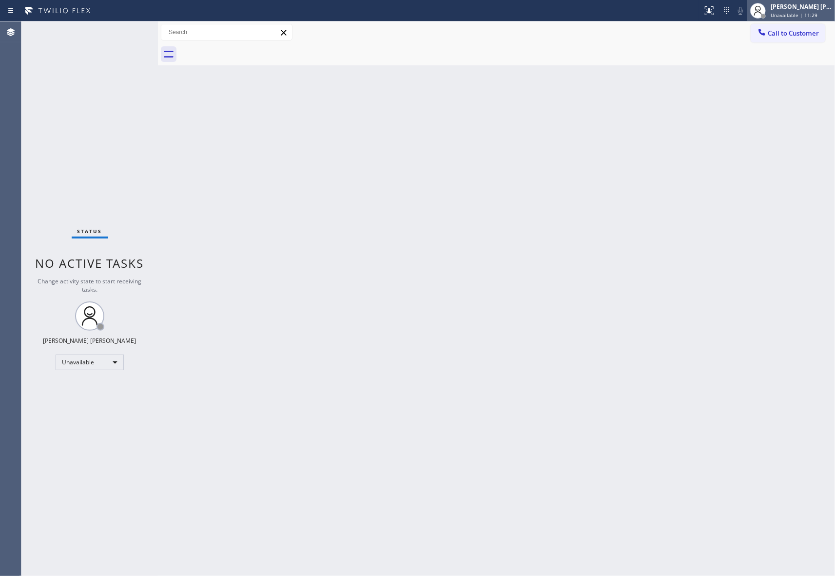
click at [798, 10] on div "[PERSON_NAME] [PERSON_NAME]" at bounding box center [800, 6] width 61 height 8
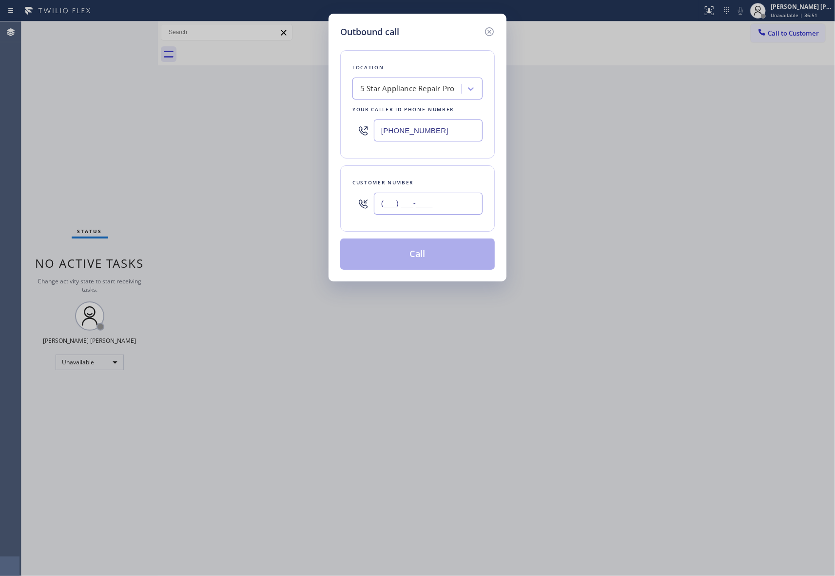
click at [449, 210] on input "(___) ___-____" at bounding box center [428, 203] width 109 height 22
paste input "805) 402-7730"
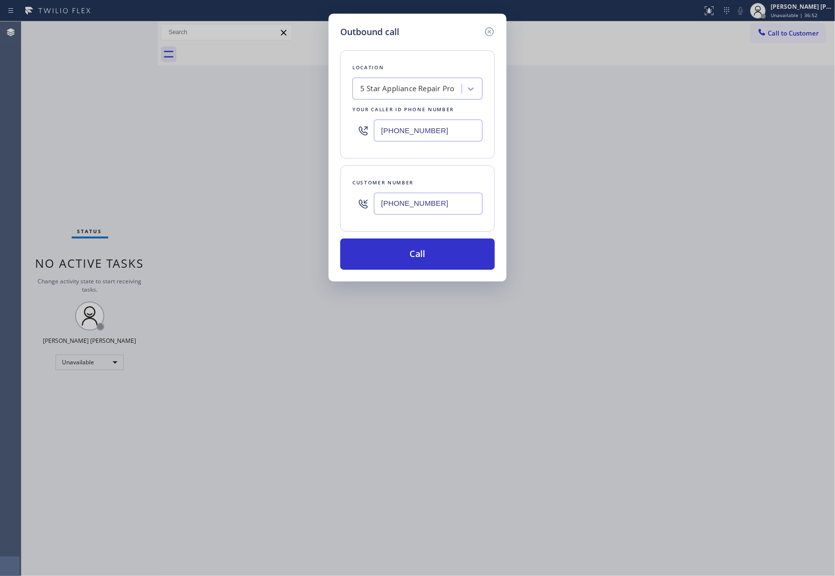
type input "(805) 402-7730"
drag, startPoint x: 448, startPoint y: 131, endPoint x: 248, endPoint y: 123, distance: 200.4
click at [248, 123] on div "Outbound call Location 5 Star Appliance Repair Pro Your caller id phone number …" at bounding box center [417, 288] width 835 height 576
paste input "05) 892-6898"
type input "(805) 892-6898"
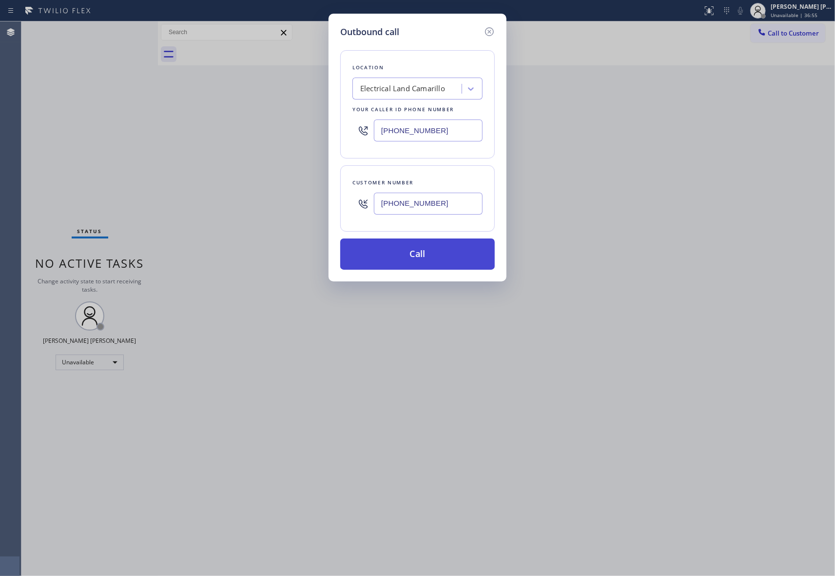
click at [419, 258] on button "Call" at bounding box center [417, 253] width 154 height 31
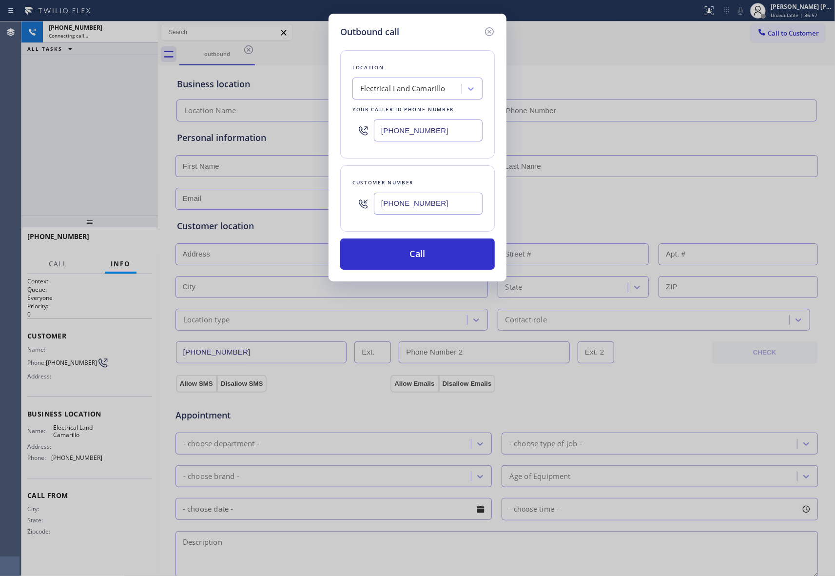
type input "(805) 892-6898"
click at [489, 34] on icon at bounding box center [489, 32] width 12 height 12
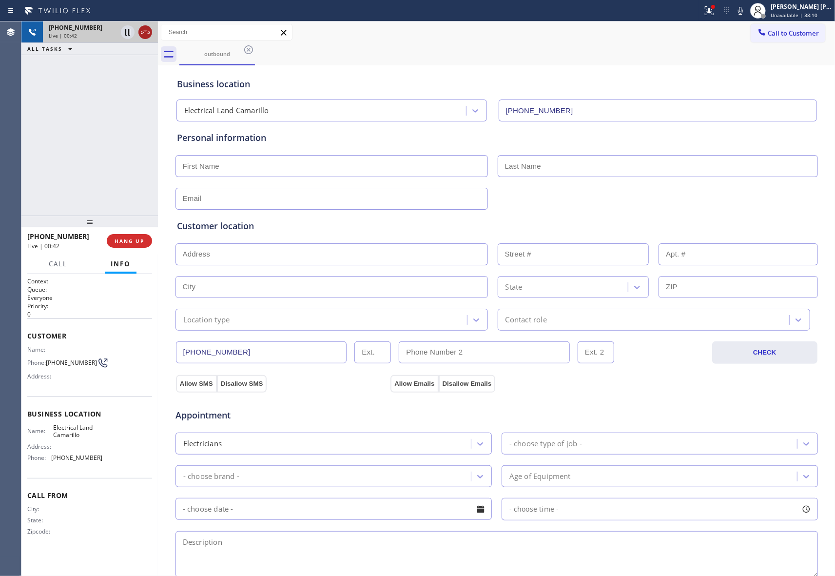
click at [151, 36] on icon at bounding box center [145, 32] width 12 height 12
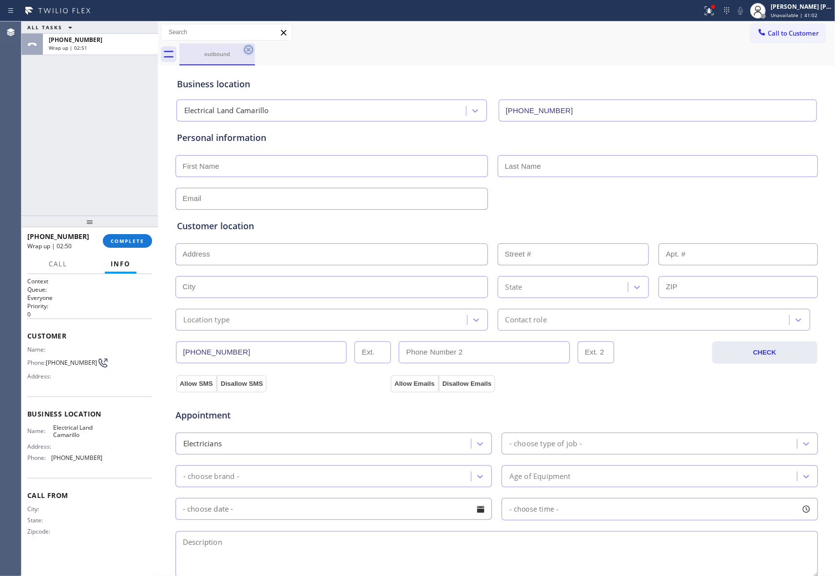
click at [249, 46] on icon at bounding box center [248, 49] width 9 height 9
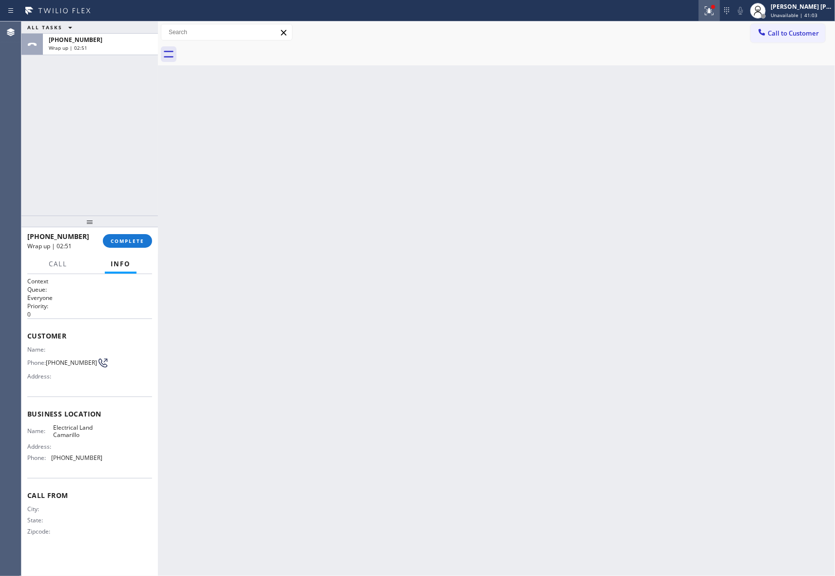
click at [706, 2] on button at bounding box center [708, 10] width 21 height 21
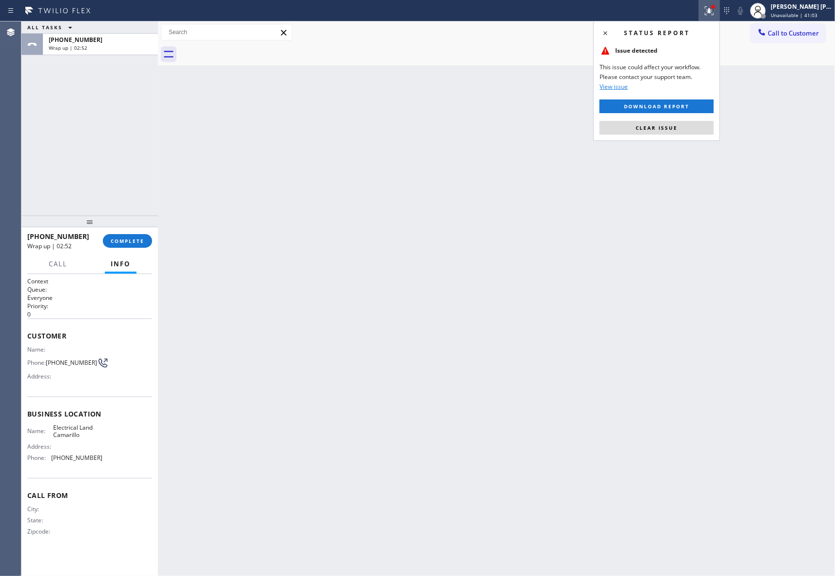
drag, startPoint x: 681, startPoint y: 128, endPoint x: 671, endPoint y: 131, distance: 11.1
click at [680, 129] on button "Clear issue" at bounding box center [656, 128] width 114 height 14
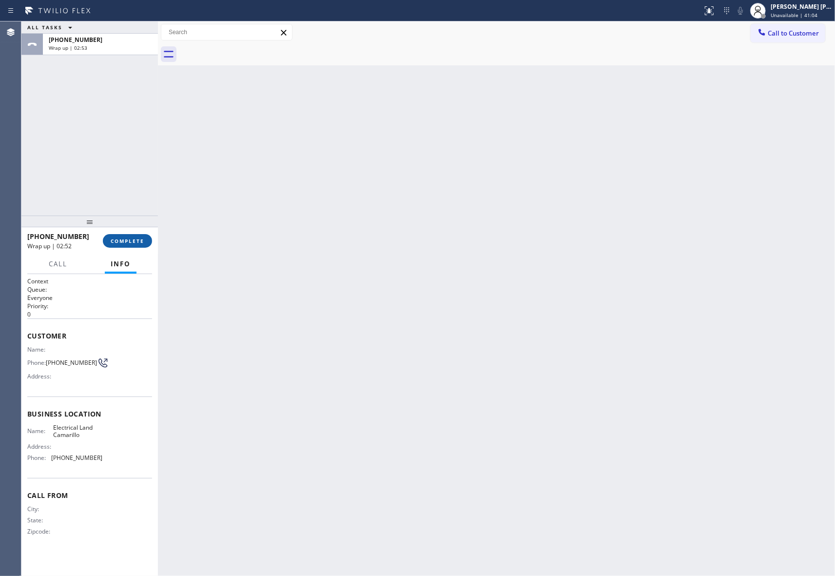
click at [138, 238] on span "COMPLETE" at bounding box center [128, 240] width 34 height 7
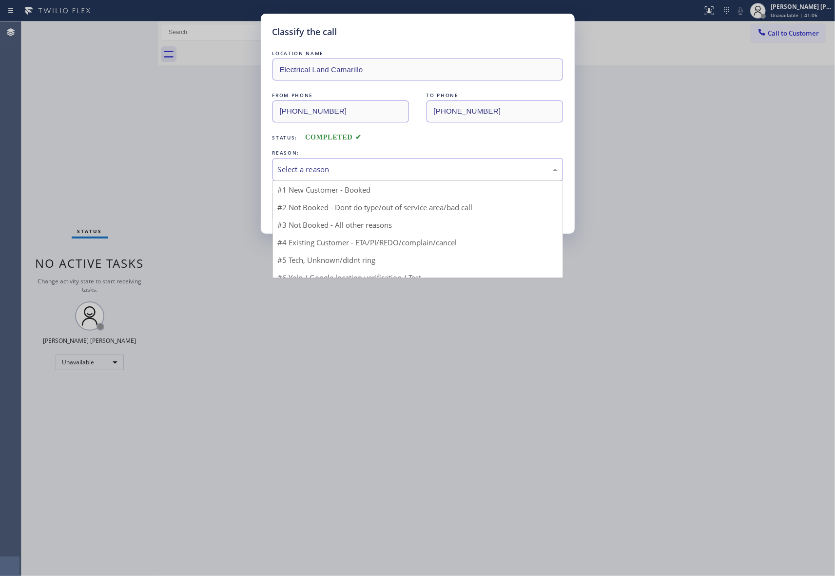
click at [312, 169] on div "Select a reason" at bounding box center [418, 169] width 280 height 11
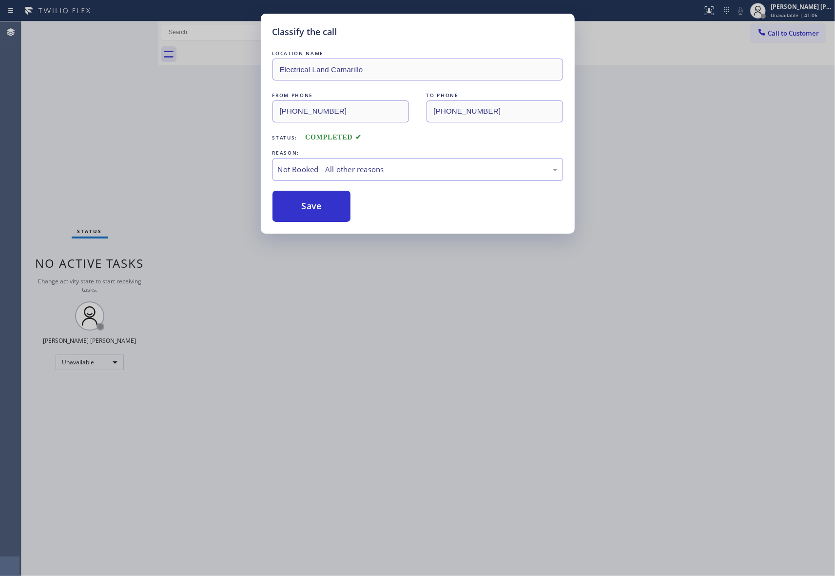
click at [303, 203] on button "Save" at bounding box center [311, 206] width 78 height 31
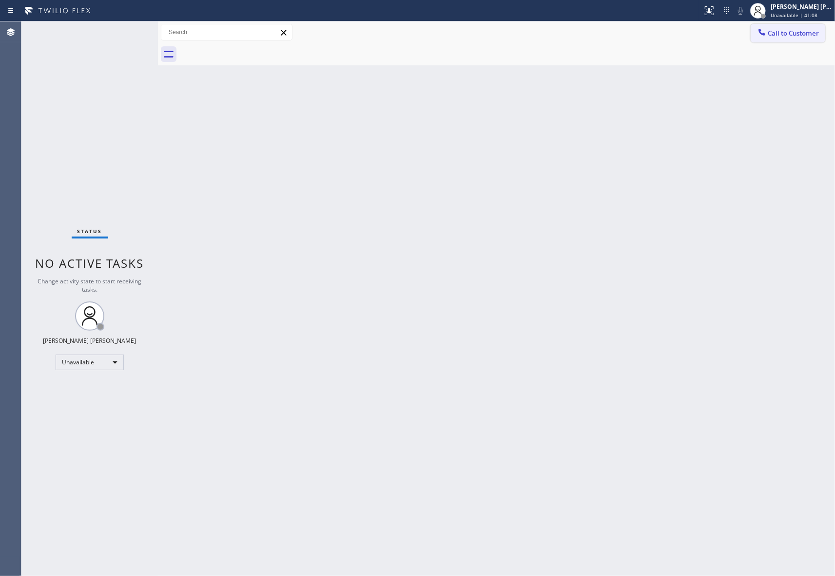
click at [790, 28] on button "Call to Customer" at bounding box center [788, 33] width 75 height 19
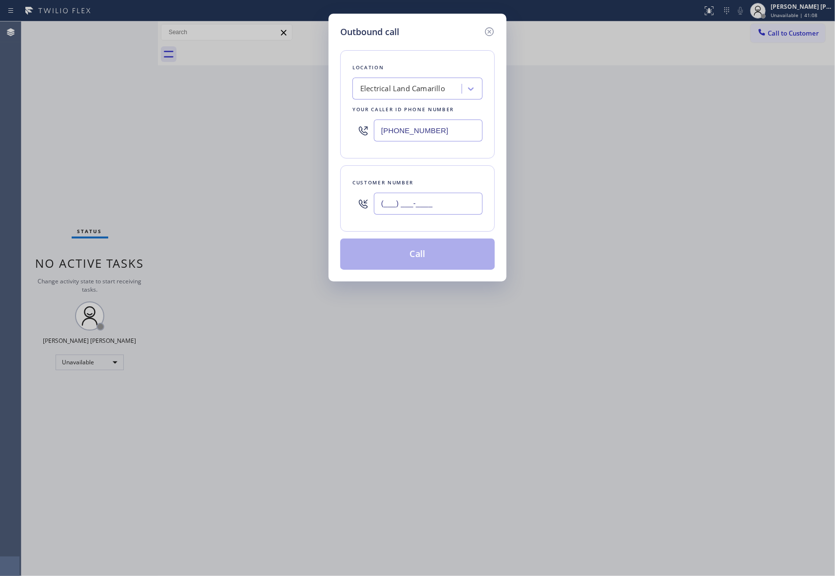
click at [453, 195] on input "(___) ___-____" at bounding box center [428, 203] width 109 height 22
paste input "626) 246-4119"
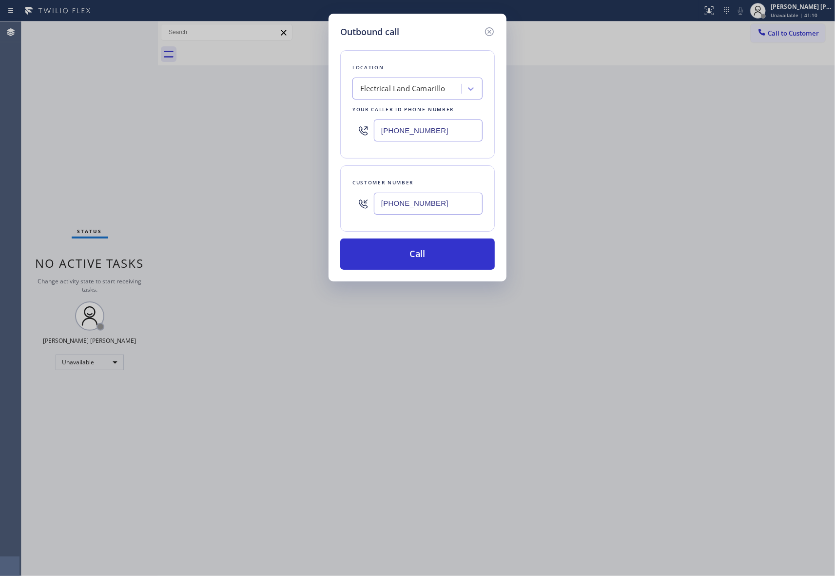
type input "(626) 246-4119"
drag, startPoint x: 445, startPoint y: 203, endPoint x: 234, endPoint y: 201, distance: 211.5
click at [234, 201] on div "Outbound call Location Electrical Land Camarillo Your caller id phone number (8…" at bounding box center [417, 288] width 835 height 576
click at [409, 89] on div "Electrical Land Camarillo" at bounding box center [402, 88] width 85 height 11
paste input "Wholesale District Air Conditioning"
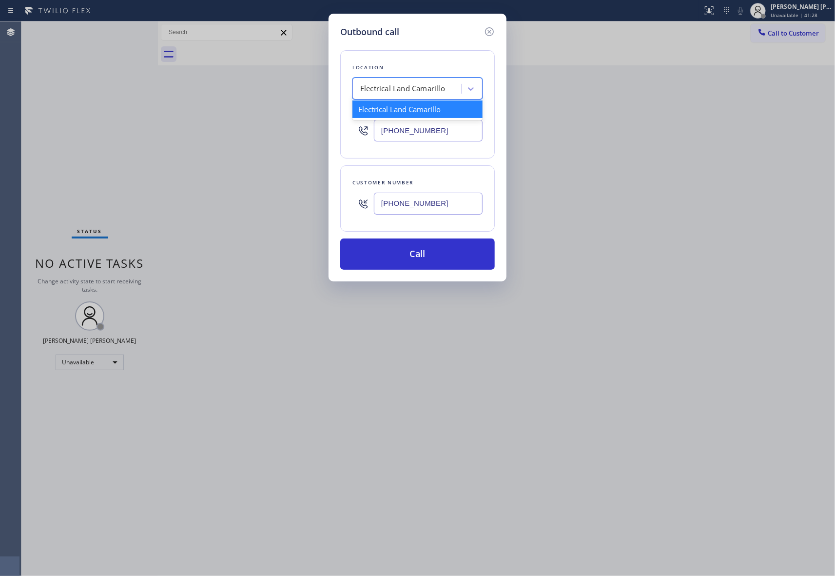
type input "Wholesale District Air Conditioning"
click at [408, 108] on div "Wholesale District Air Conditioning" at bounding box center [417, 109] width 130 height 18
type input "(213) 894-9527"
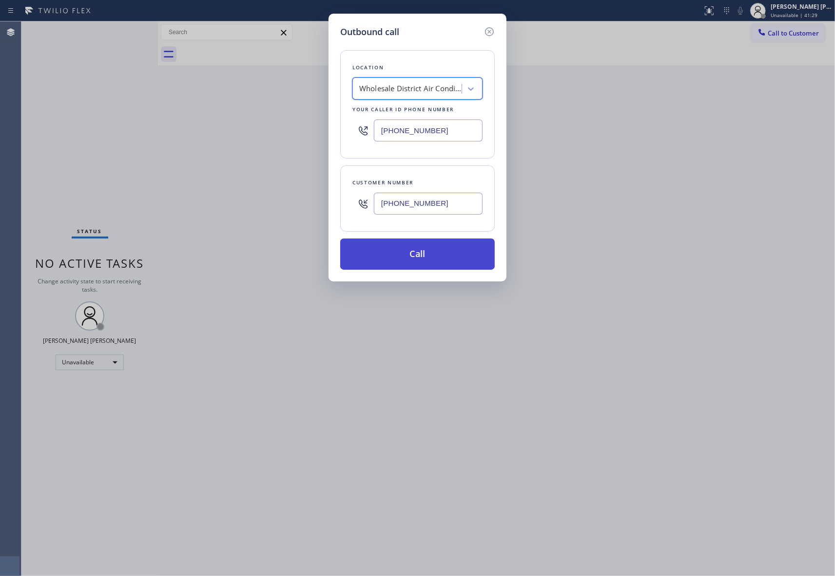
scroll to position [0, 0]
click at [388, 265] on button "Call" at bounding box center [417, 253] width 154 height 31
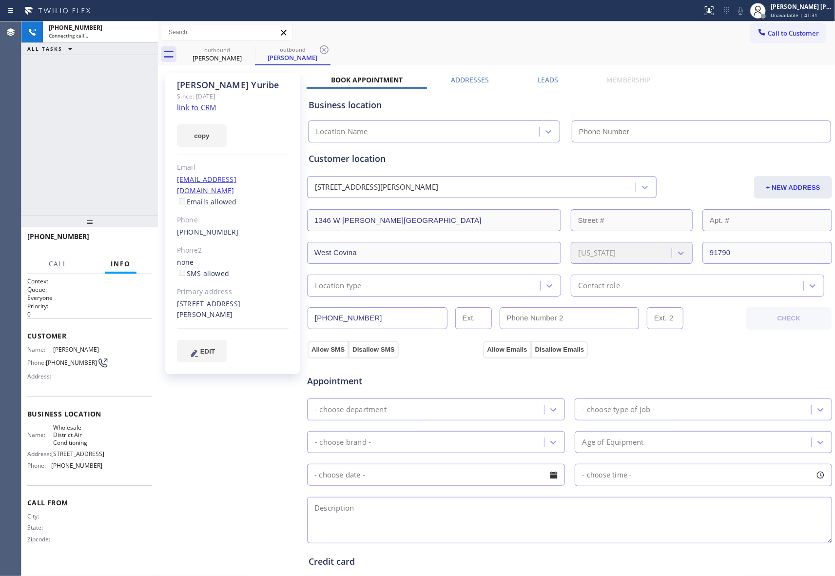
click at [556, 73] on div "Carlos Yuribe Since: 20 may 2020 link to CRM copy Email no@gmail.com Emails all…" at bounding box center [496, 393] width 672 height 651
click at [552, 75] on label "Leads" at bounding box center [548, 79] width 20 height 9
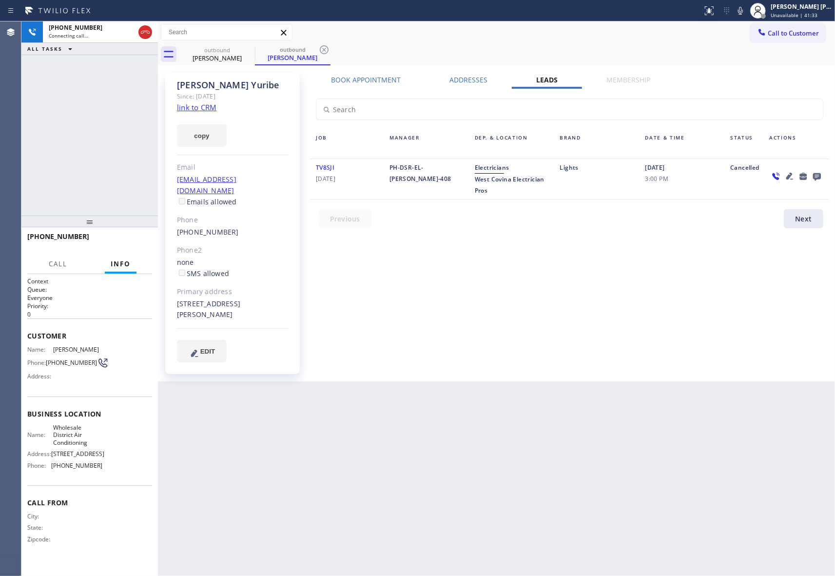
click at [549, 80] on label "Leads" at bounding box center [546, 79] width 21 height 9
click at [204, 106] on link "link to CRM" at bounding box center [196, 107] width 39 height 10
drag, startPoint x: 145, startPoint y: 30, endPoint x: 9, endPoint y: 44, distance: 137.1
click at [144, 31] on icon at bounding box center [145, 32] width 12 height 12
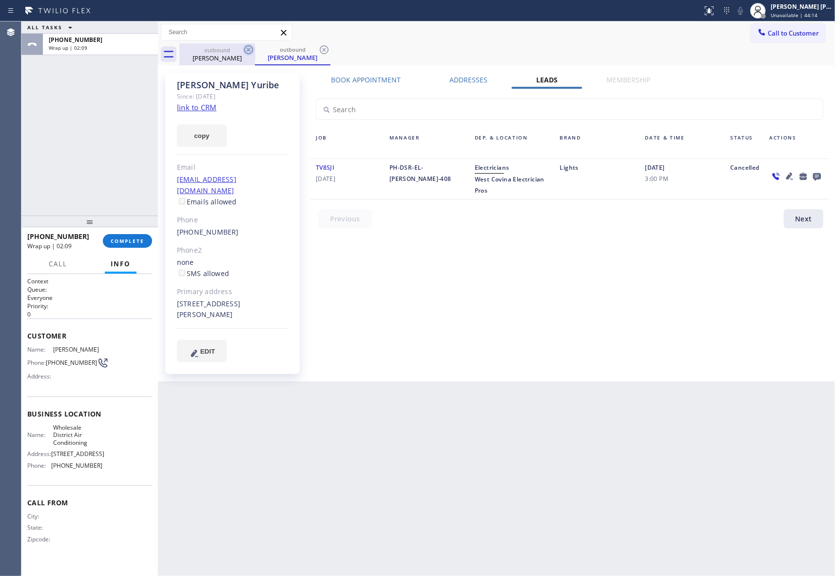
drag, startPoint x: 223, startPoint y: 58, endPoint x: 243, endPoint y: 55, distance: 20.3
click at [225, 58] on div "Carlos Yuribe" at bounding box center [217, 58] width 74 height 9
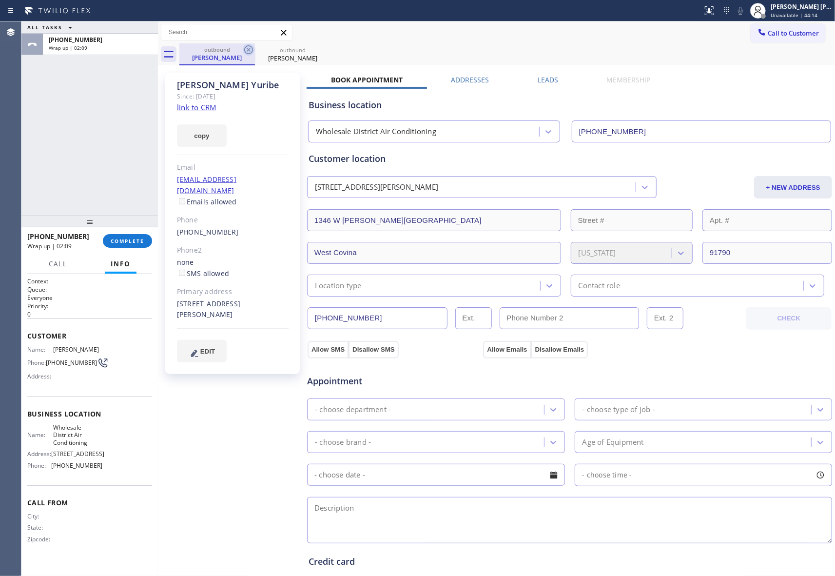
click at [244, 54] on icon at bounding box center [249, 50] width 12 height 12
click at [318, 52] on icon at bounding box center [324, 50] width 12 height 12
click at [246, 52] on div "outbound Carlos Yuribe outbound Carlos Yuribe" at bounding box center [506, 54] width 655 height 22
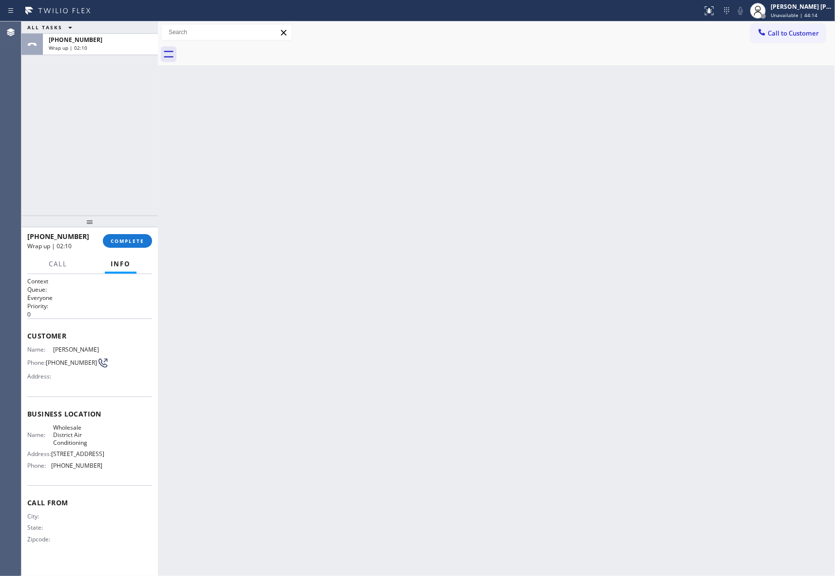
click at [246, 52] on div at bounding box center [506, 54] width 655 height 22
click at [129, 248] on button "COMPLETE" at bounding box center [127, 241] width 49 height 14
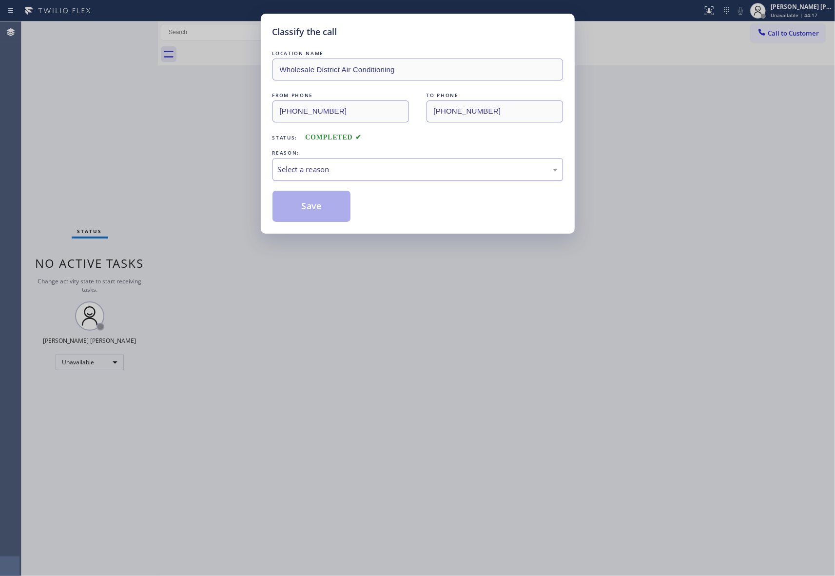
click at [408, 166] on div "Select a reason" at bounding box center [418, 169] width 280 height 11
click at [324, 201] on button "Save" at bounding box center [311, 206] width 78 height 31
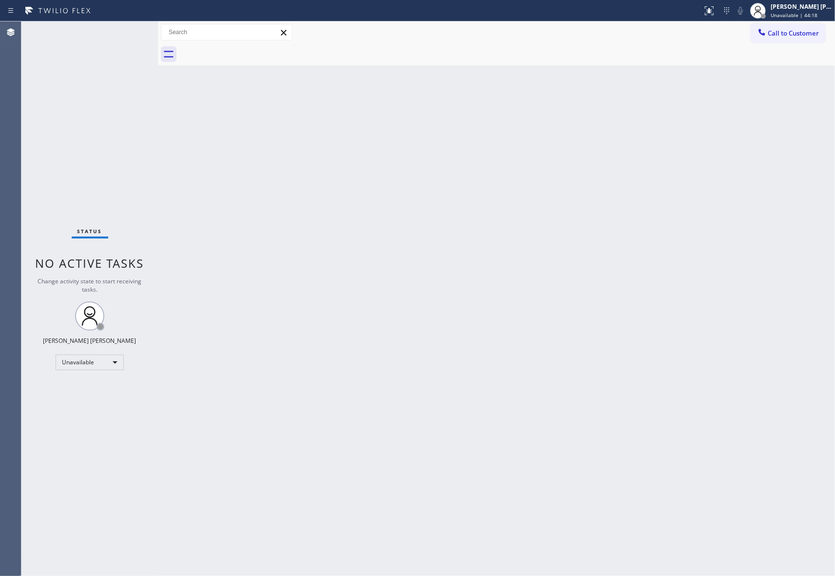
click at [802, 31] on span "Call to Customer" at bounding box center [793, 33] width 51 height 9
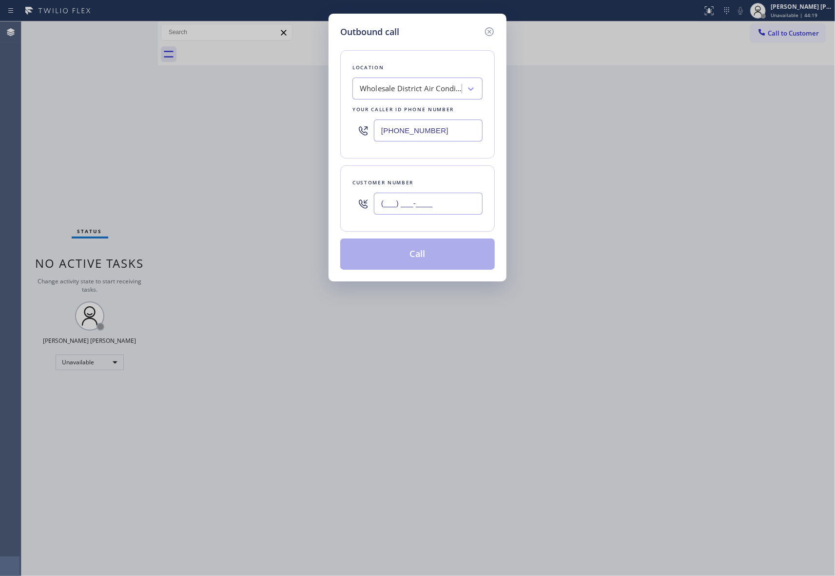
click at [436, 213] on input "(___) ___-____" at bounding box center [428, 203] width 109 height 22
paste input "626) 345-4670"
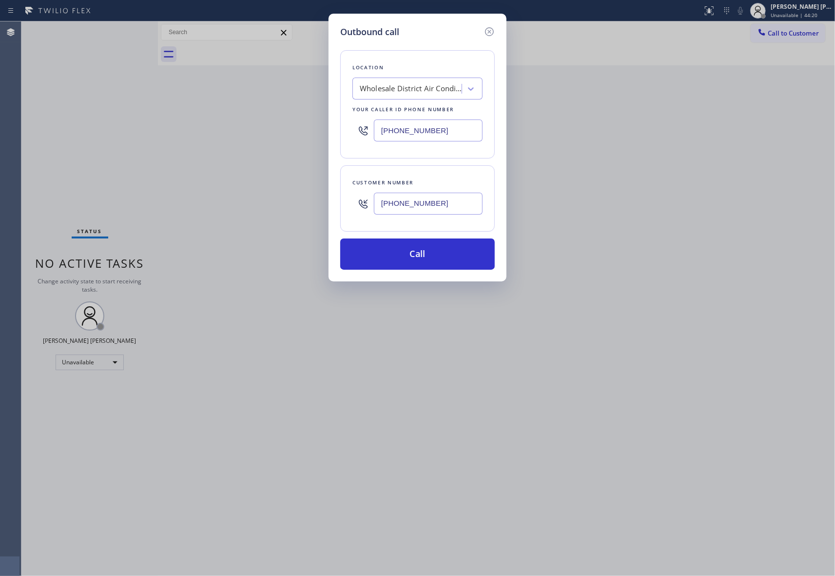
type input "(626) 345-4670"
drag, startPoint x: 448, startPoint y: 134, endPoint x: 236, endPoint y: 128, distance: 212.1
click at [236, 129] on div "Outbound call Location Wholesale District Air Conditioning Your caller id phone…" at bounding box center [417, 288] width 835 height 576
paste input "290-9201"
type input "(213) 290-9201"
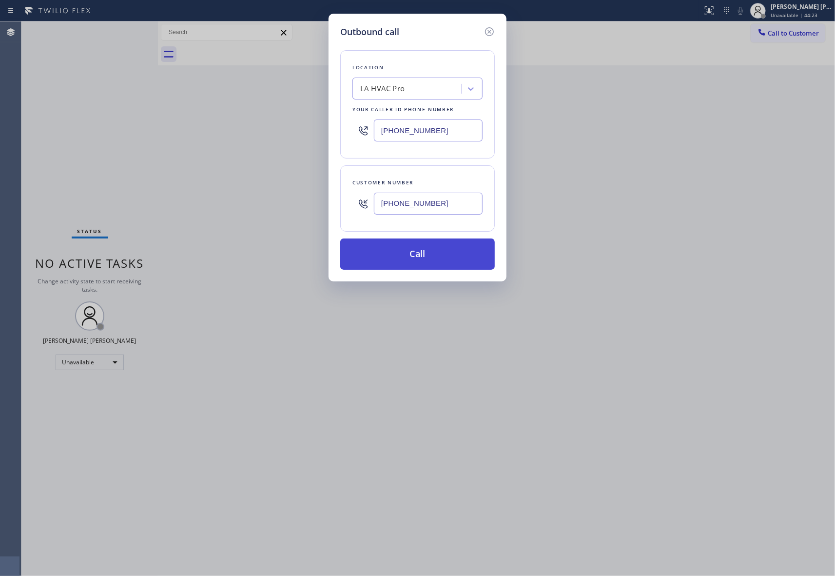
click at [395, 246] on button "Call" at bounding box center [417, 253] width 154 height 31
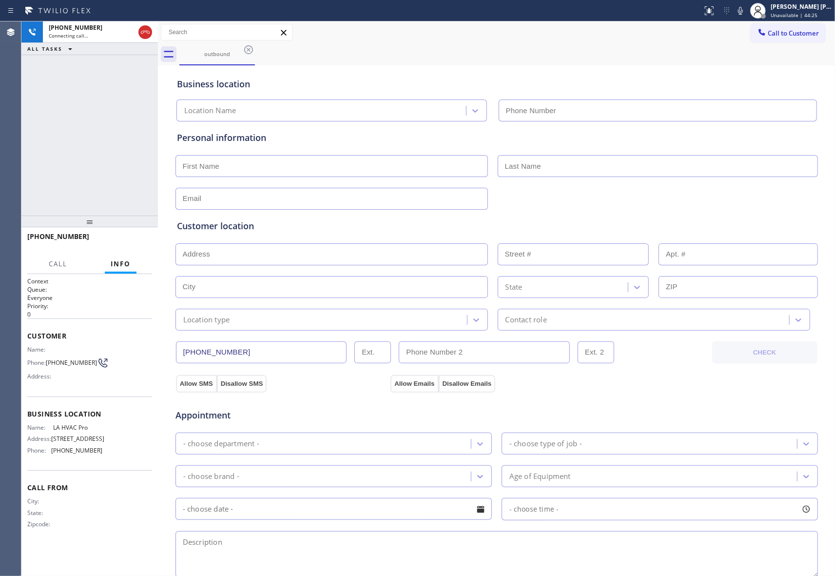
type input "(213) 290-9201"
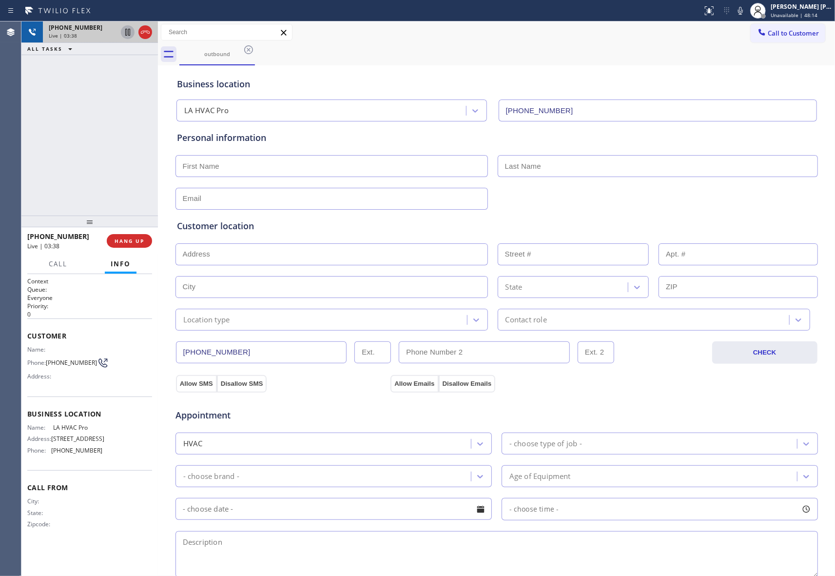
click at [125, 32] on icon at bounding box center [127, 32] width 5 height 7
click at [123, 28] on icon at bounding box center [128, 32] width 12 height 12
click at [135, 237] on span "COMPLETE" at bounding box center [128, 240] width 34 height 7
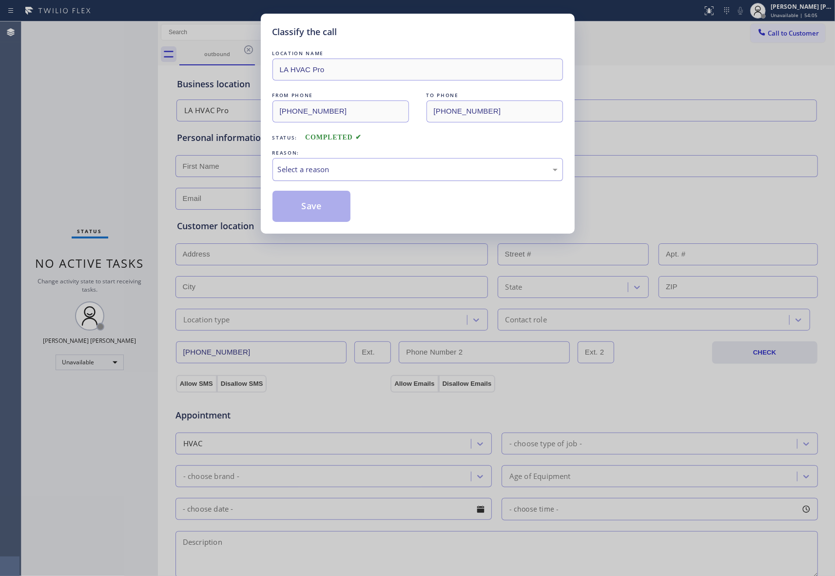
click at [360, 173] on div "Select a reason" at bounding box center [418, 169] width 280 height 11
click at [322, 202] on button "Save" at bounding box center [311, 206] width 78 height 31
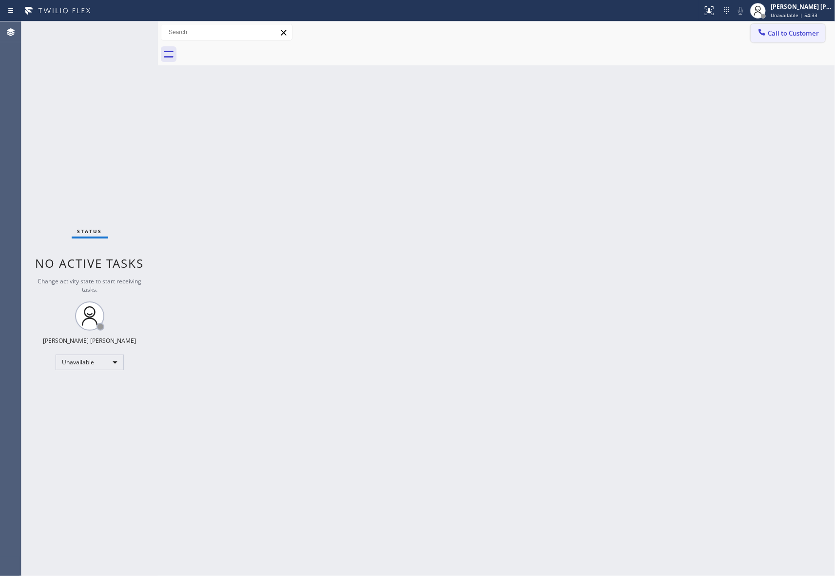
click at [783, 32] on span "Call to Customer" at bounding box center [793, 33] width 51 height 9
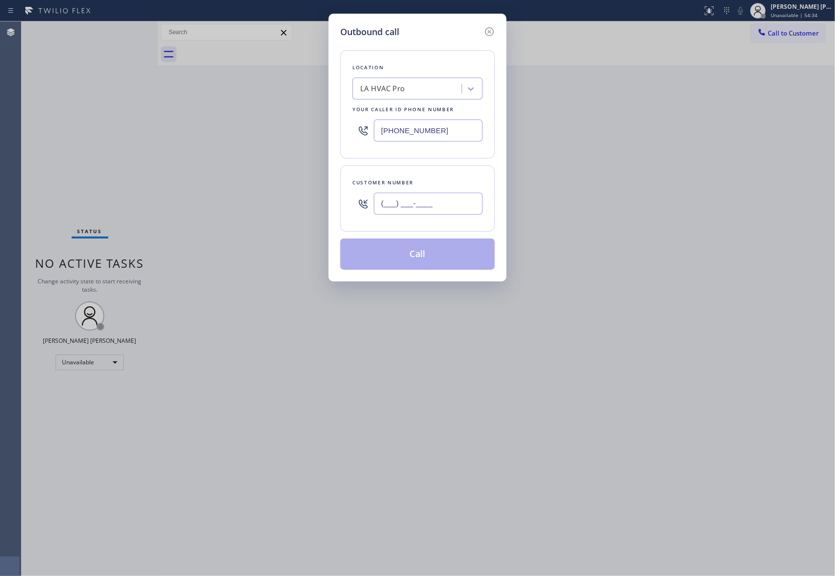
click at [419, 199] on input "(___) ___-____" at bounding box center [428, 203] width 109 height 22
paste input "626) 345-4670"
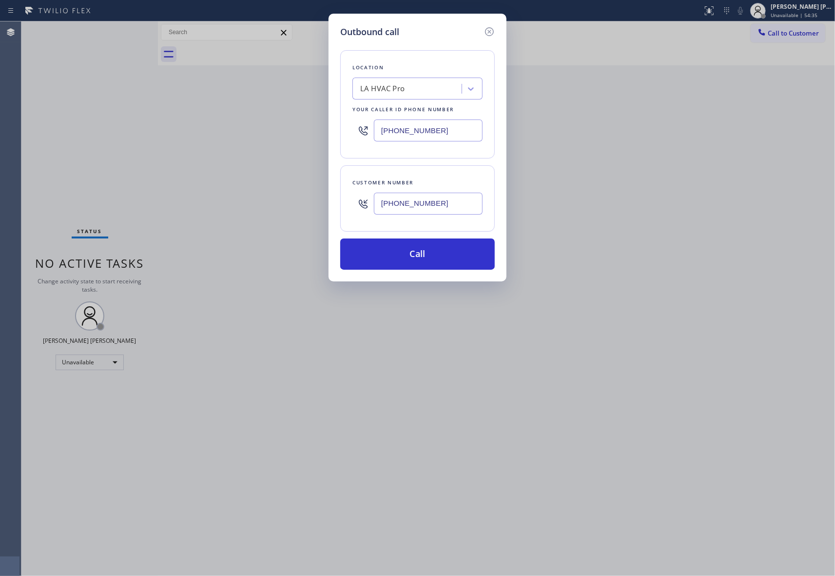
type input "(626) 345-4670"
drag, startPoint x: 449, startPoint y: 126, endPoint x: 327, endPoint y: 122, distance: 122.4
click at [327, 122] on div "Outbound call Location LA HVAC Pro Your caller id phone number (213) 290-9201 C…" at bounding box center [417, 288] width 835 height 576
paste input "text"
type input "(213) 290-9201"
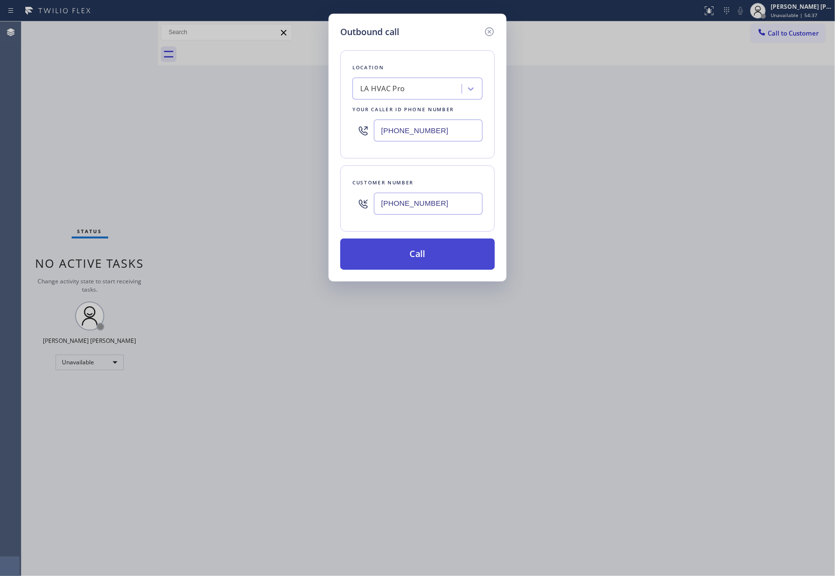
click at [418, 249] on button "Call" at bounding box center [417, 253] width 154 height 31
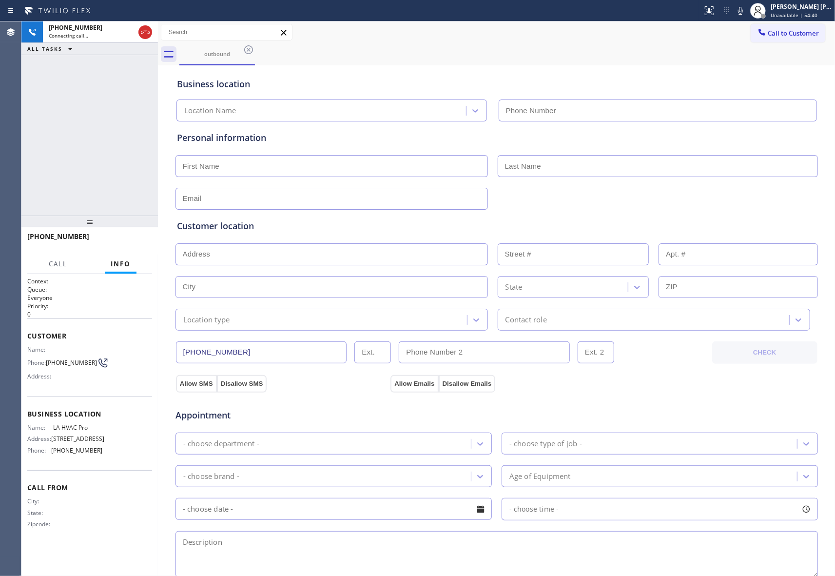
type input "(213) 290-9201"
click at [135, 241] on span "HANG UP" at bounding box center [130, 240] width 30 height 7
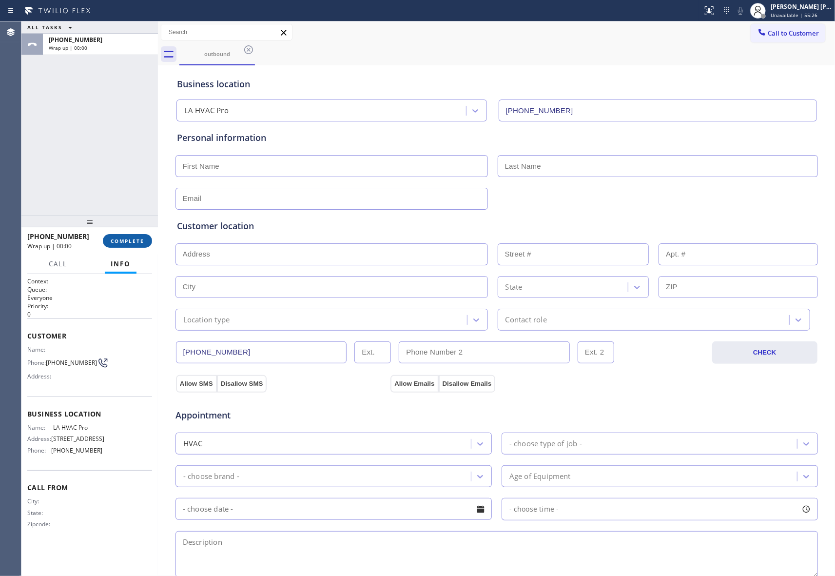
click at [135, 241] on span "COMPLETE" at bounding box center [128, 240] width 34 height 7
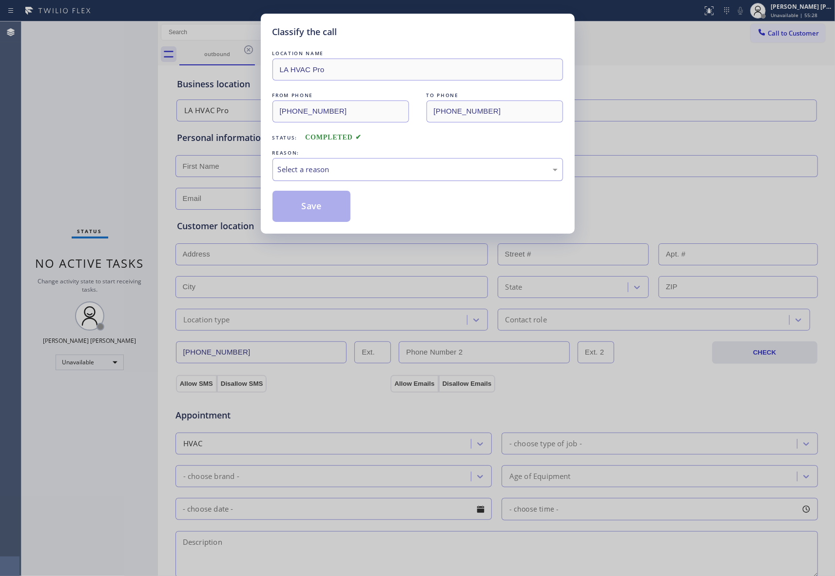
click at [361, 166] on div "Select a reason" at bounding box center [418, 169] width 280 height 11
click at [298, 211] on button "Save" at bounding box center [311, 206] width 78 height 31
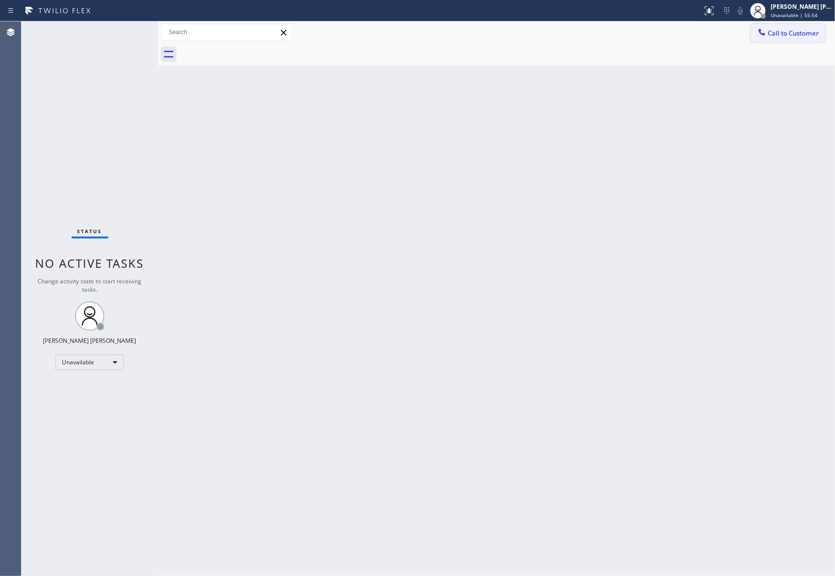
click at [816, 26] on button "Call to Customer" at bounding box center [788, 33] width 75 height 19
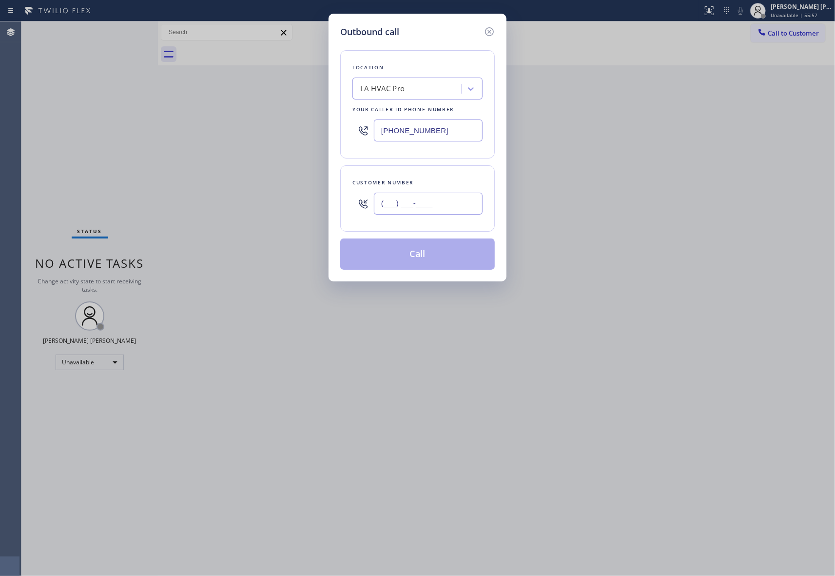
drag, startPoint x: 452, startPoint y: 205, endPoint x: 277, endPoint y: 195, distance: 175.3
click at [275, 195] on div "Outbound call Location LA HVAC Pro Your caller id phone number (213) 290-9201 C…" at bounding box center [417, 288] width 835 height 576
paste input "626) 345-4670"
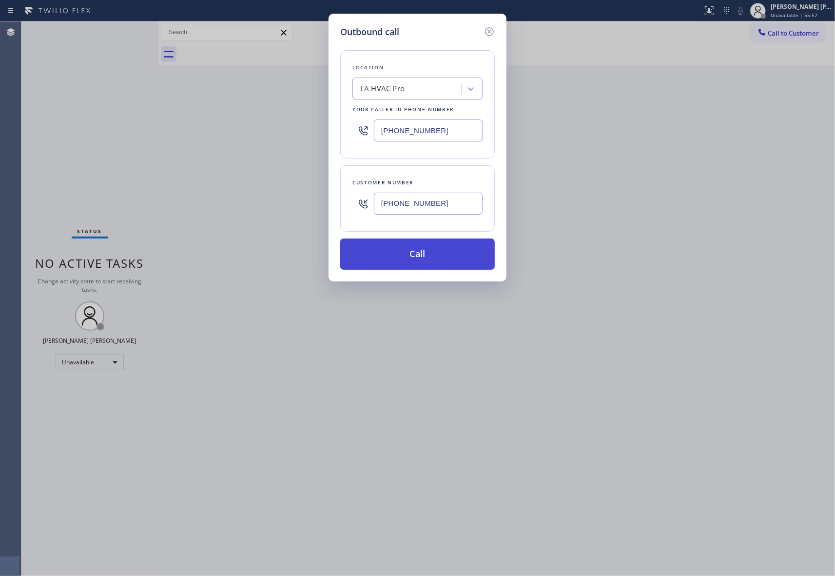
type input "(626) 345-4670"
click at [400, 260] on button "Call" at bounding box center [417, 253] width 154 height 31
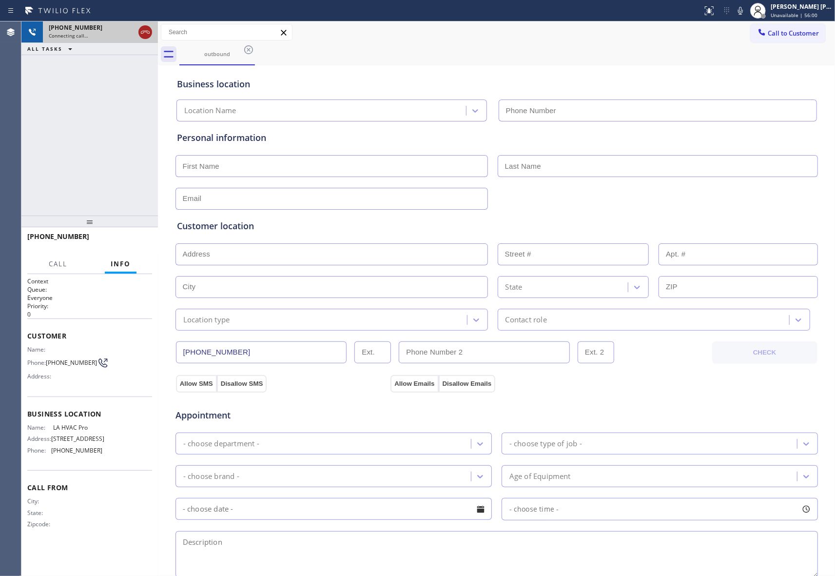
click at [148, 29] on icon at bounding box center [145, 32] width 12 height 12
type input "(213) 290-9201"
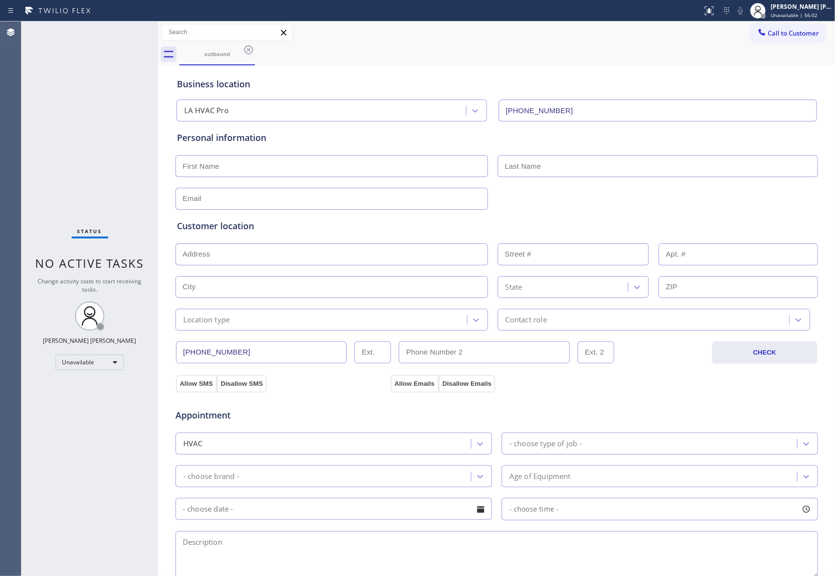
click at [236, 161] on input "text" at bounding box center [331, 166] width 312 height 22
paste input "Jorge"
type input "Jorge"
click at [588, 173] on input "text" at bounding box center [658, 166] width 320 height 22
paste input "Lopez"
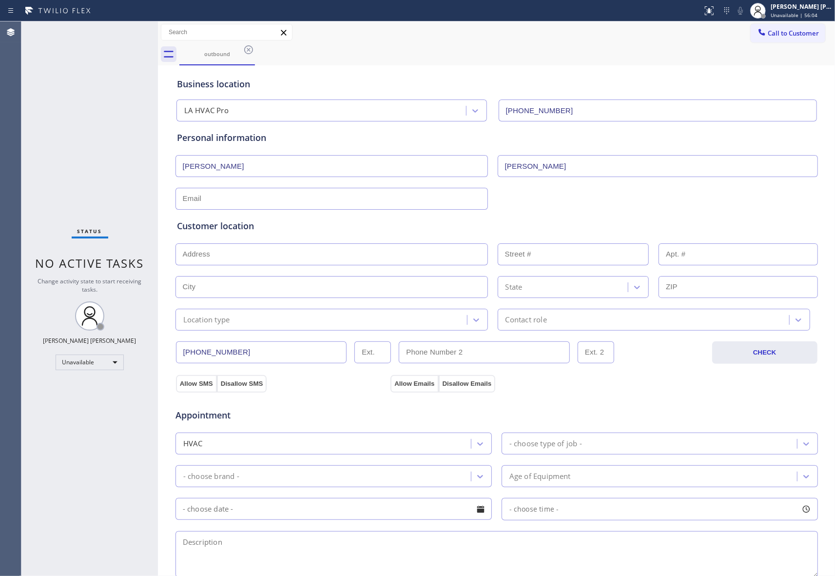
type input "Lopez"
click at [320, 201] on input "text" at bounding box center [331, 199] width 312 height 22
type input "[EMAIL_ADDRESS][DOMAIN_NAME]"
click at [258, 250] on input "text" at bounding box center [331, 254] width 312 height 22
paste input "5567 N Figueroa St Highland Park, CA 90042, USA"
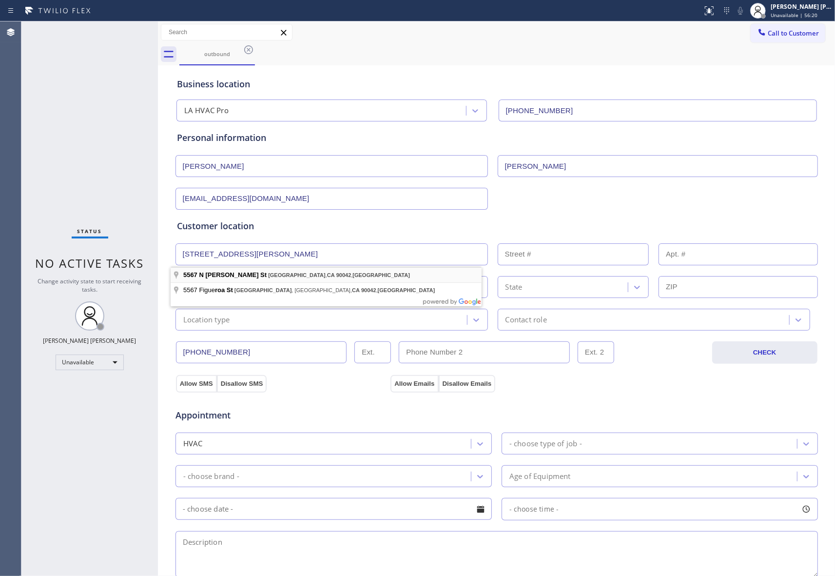
type input "5567 N Figueroa St"
type input "5567"
type input "Los Angeles"
type input "90042"
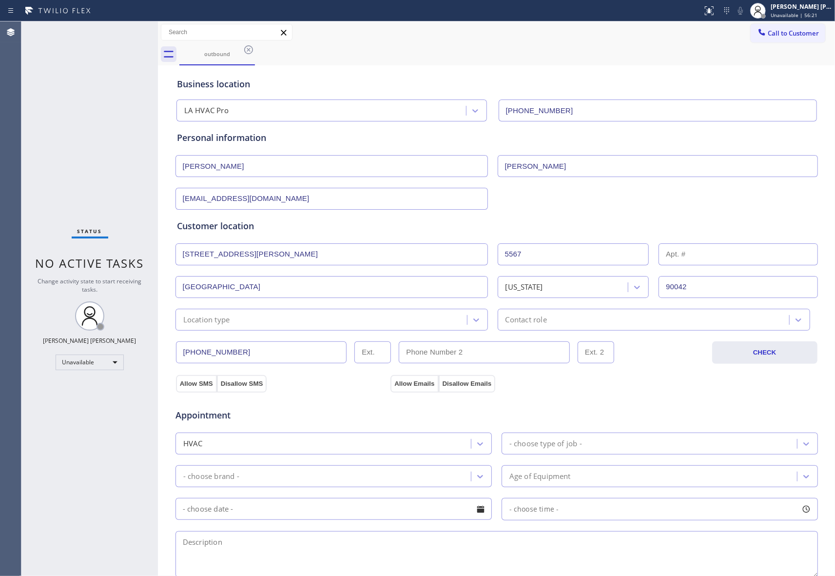
scroll to position [182, 0]
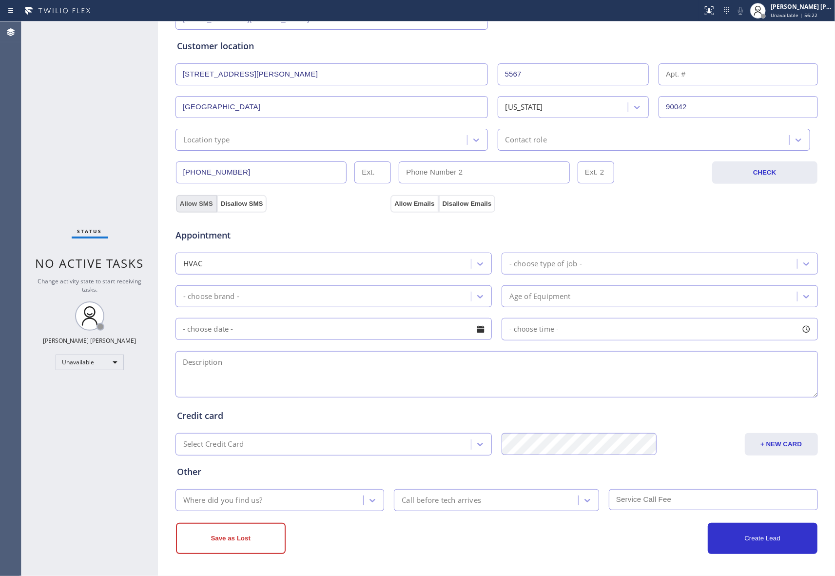
click at [186, 205] on button "Allow SMS" at bounding box center [196, 204] width 41 height 18
click at [410, 204] on button "Allow Emails" at bounding box center [414, 204] width 48 height 18
click at [797, 259] on div at bounding box center [806, 264] width 18 height 18
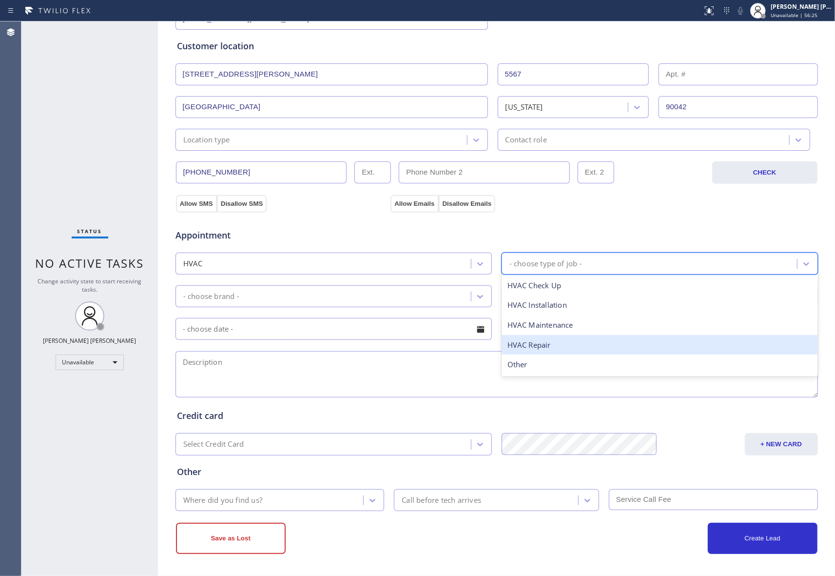
click at [537, 345] on div "HVAC Repair" at bounding box center [659, 345] width 316 height 20
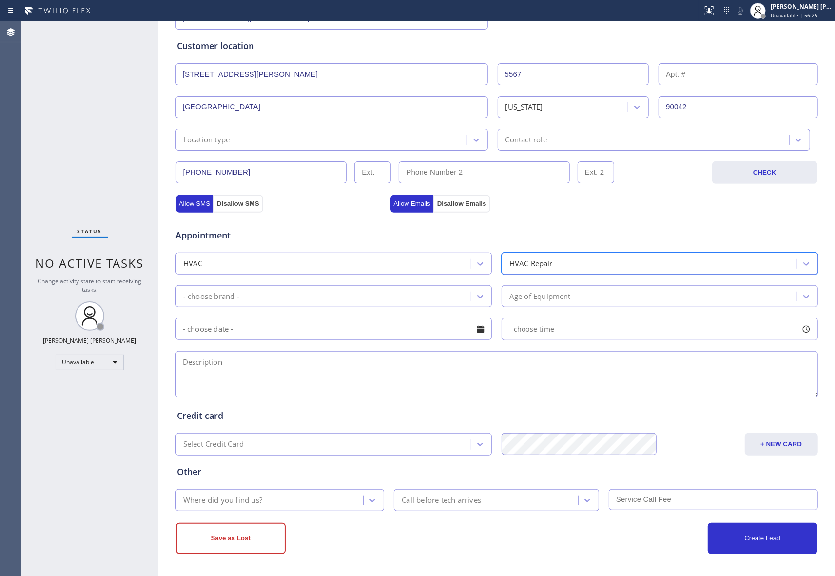
click at [636, 262] on div "HVAC Repair" at bounding box center [650, 263] width 292 height 17
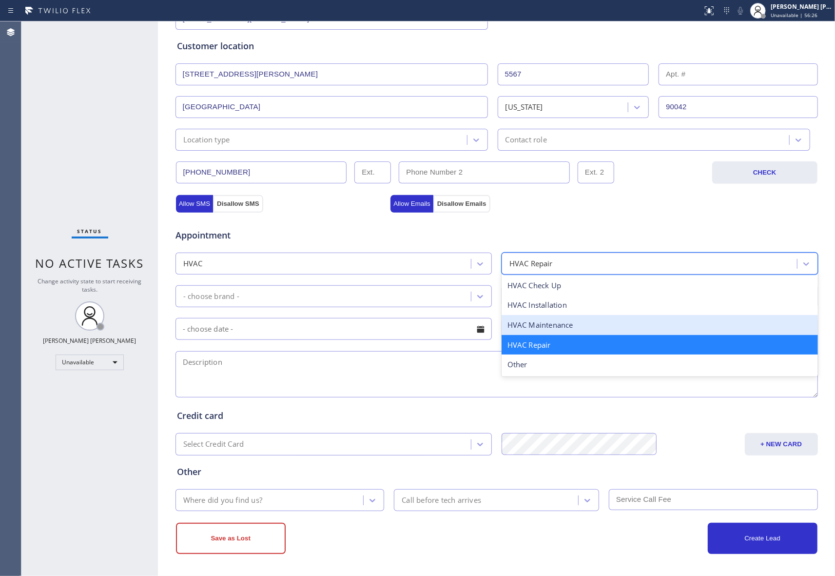
drag, startPoint x: 548, startPoint y: 321, endPoint x: 461, endPoint y: 310, distance: 87.8
click at [546, 321] on div "HVAC Maintenance" at bounding box center [659, 325] width 316 height 20
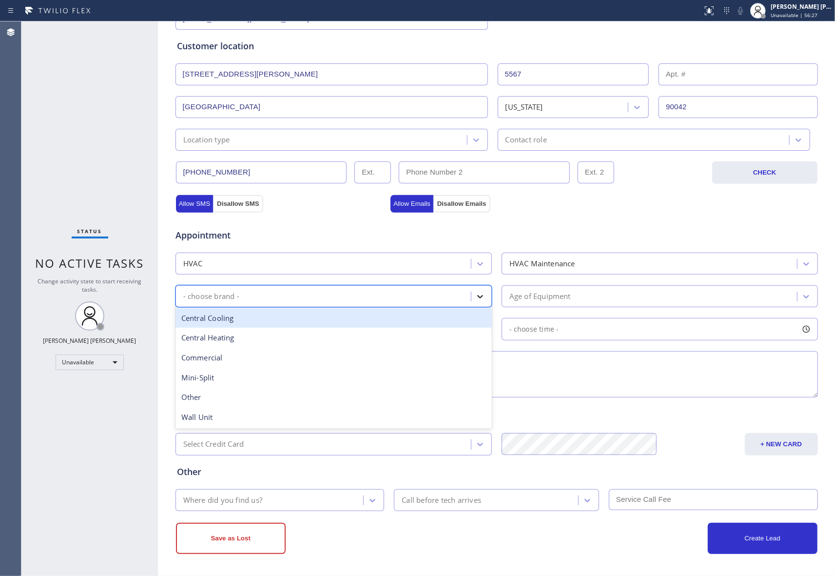
click at [475, 296] on icon at bounding box center [480, 296] width 10 height 10
drag, startPoint x: 231, startPoint y: 318, endPoint x: 236, endPoint y: 318, distance: 5.4
click at [232, 318] on div "Central Cooling" at bounding box center [333, 318] width 316 height 20
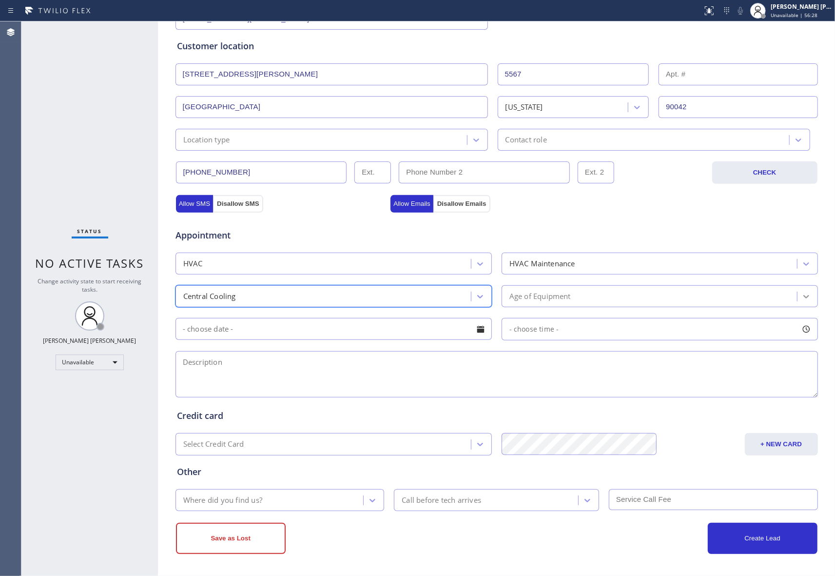
click at [804, 294] on icon at bounding box center [806, 296] width 10 height 10
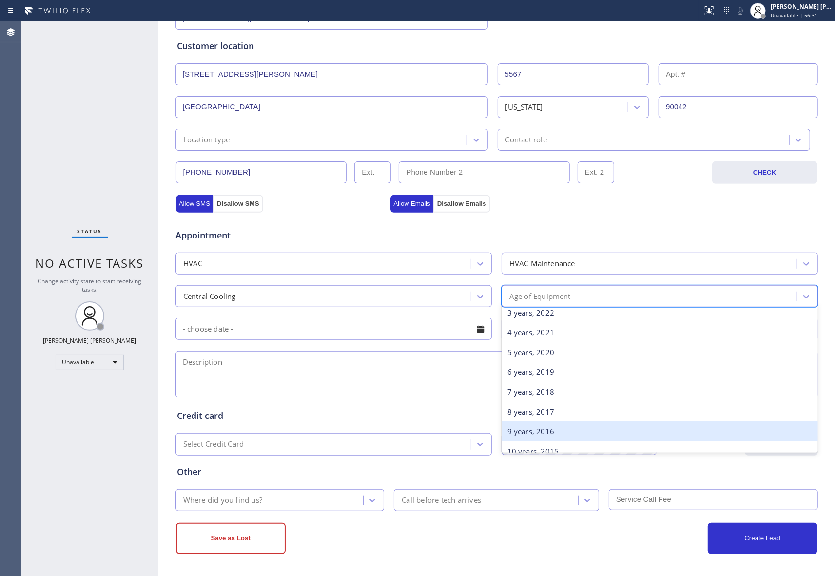
scroll to position [195, 0]
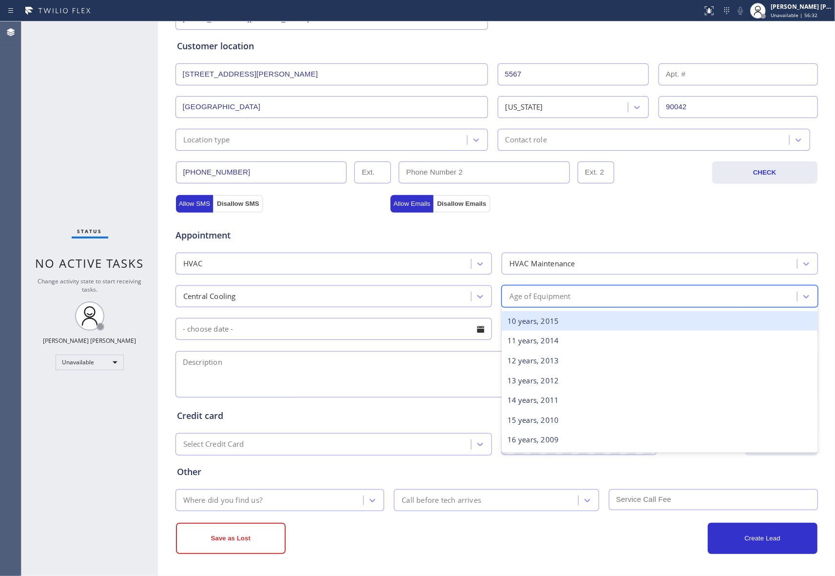
click at [548, 320] on div "10 years, 2015" at bounding box center [659, 321] width 316 height 20
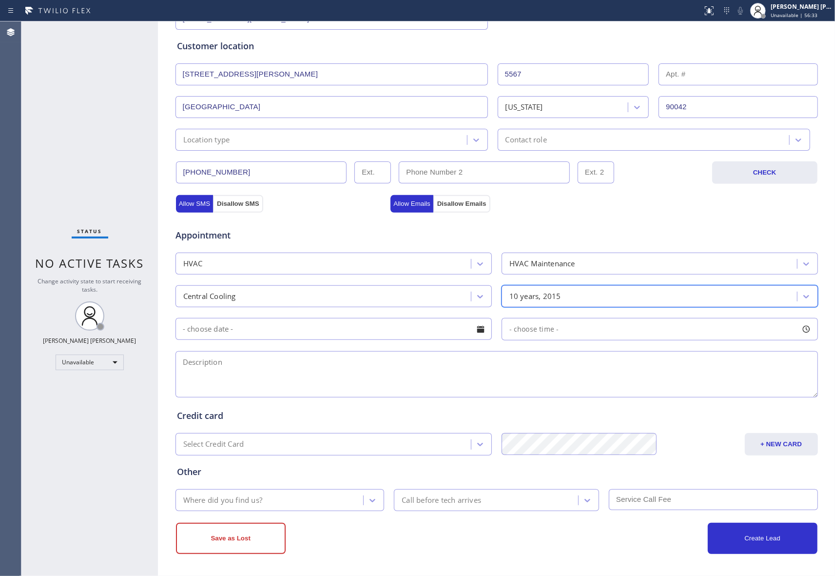
click at [480, 327] on div at bounding box center [480, 329] width 17 height 17
click at [546, 371] on textarea at bounding box center [496, 374] width 642 height 46
click at [223, 363] on textarea at bounding box center [496, 374] width 642 height 46
paste textarea "Central HVAC System | 1 AC tune up | about 5-10YO | condenser is located on the…"
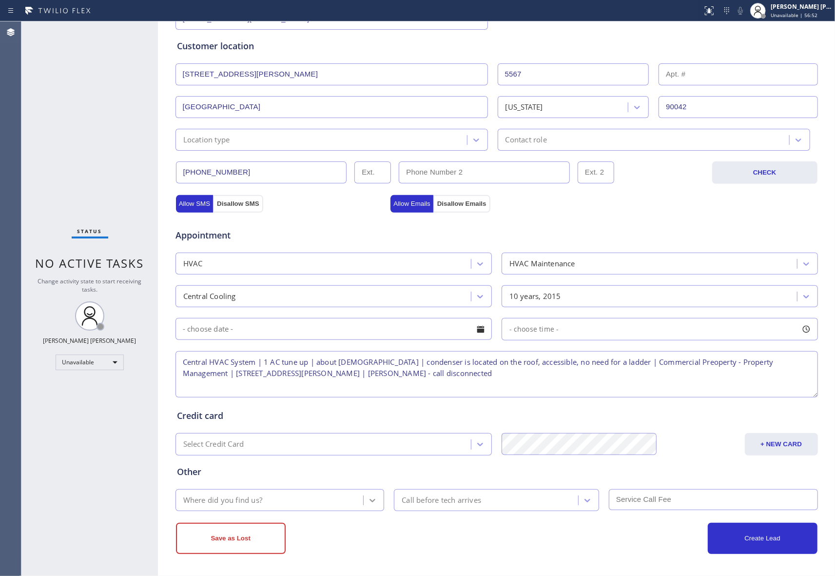
type textarea "Central HVAC System | 1 AC tune up | about 5-10YO | condenser is located on the…"
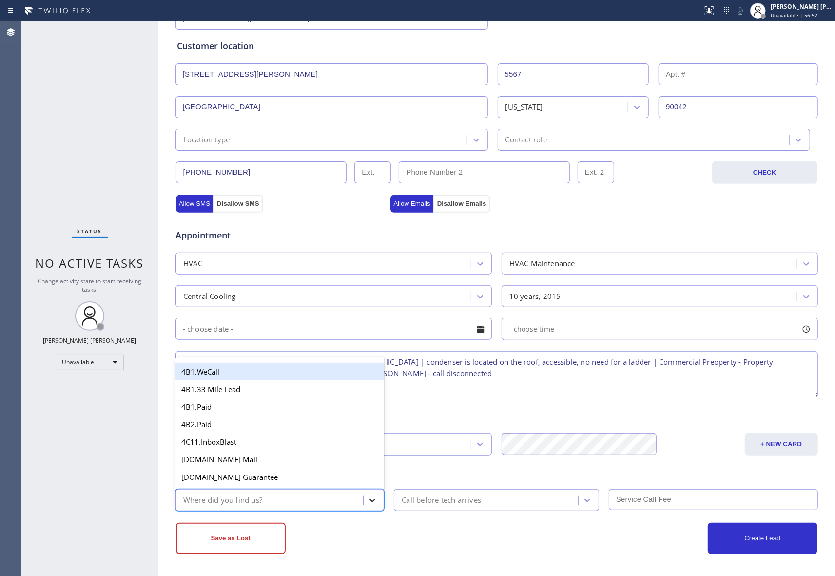
click at [364, 493] on div at bounding box center [373, 500] width 18 height 18
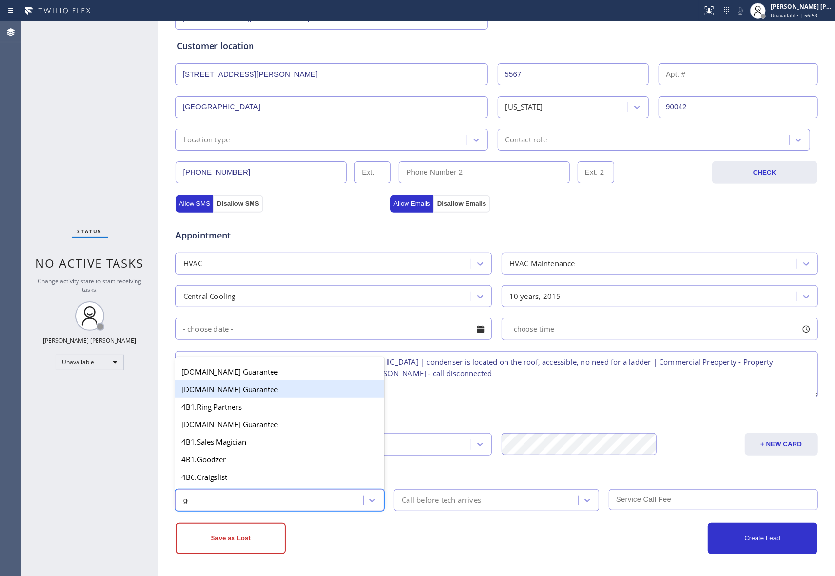
type input "goo"
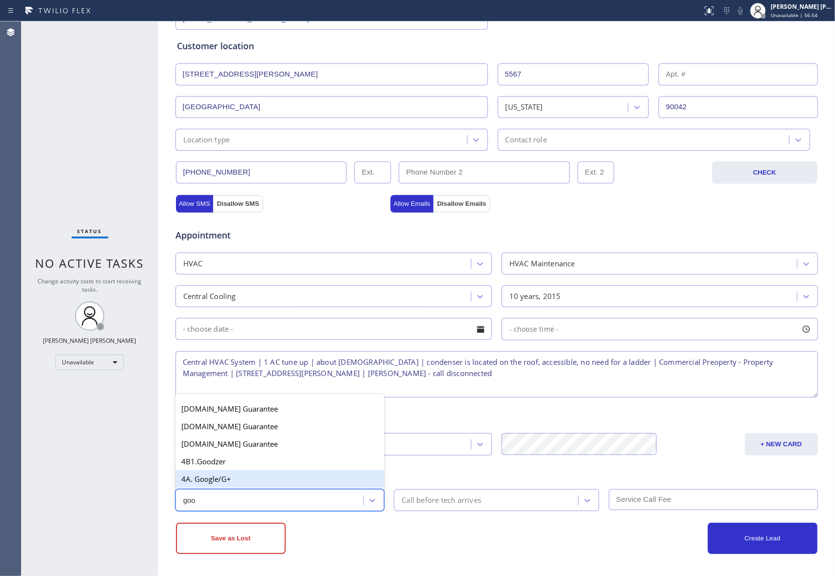
click at [320, 481] on div "4A. Google/G+" at bounding box center [279, 479] width 209 height 18
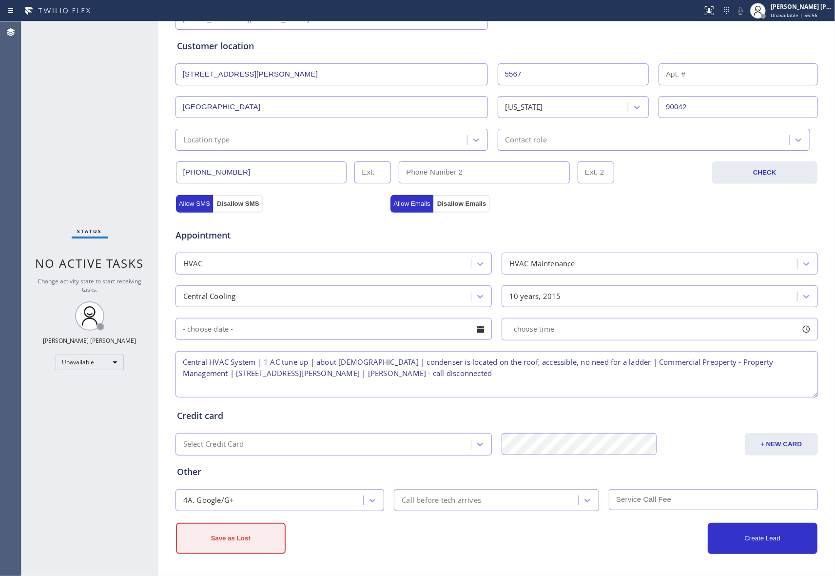
click at [229, 532] on button "Save as Lost" at bounding box center [231, 537] width 110 height 31
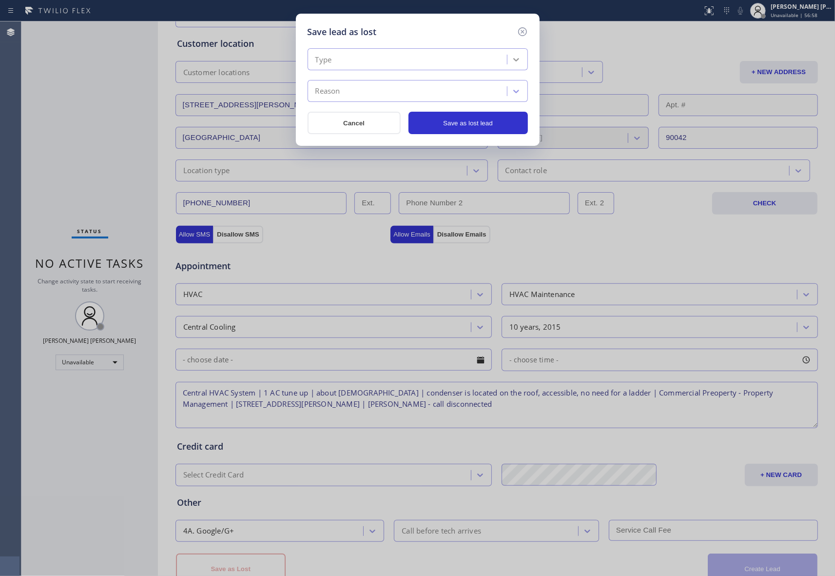
click at [522, 55] on div at bounding box center [516, 60] width 18 height 18
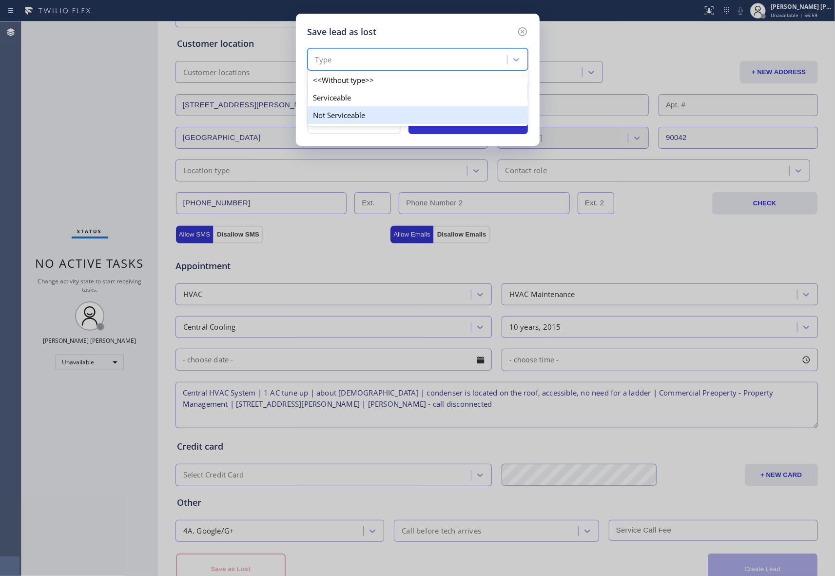
click at [379, 116] on div "Not Serviceable" at bounding box center [418, 115] width 220 height 18
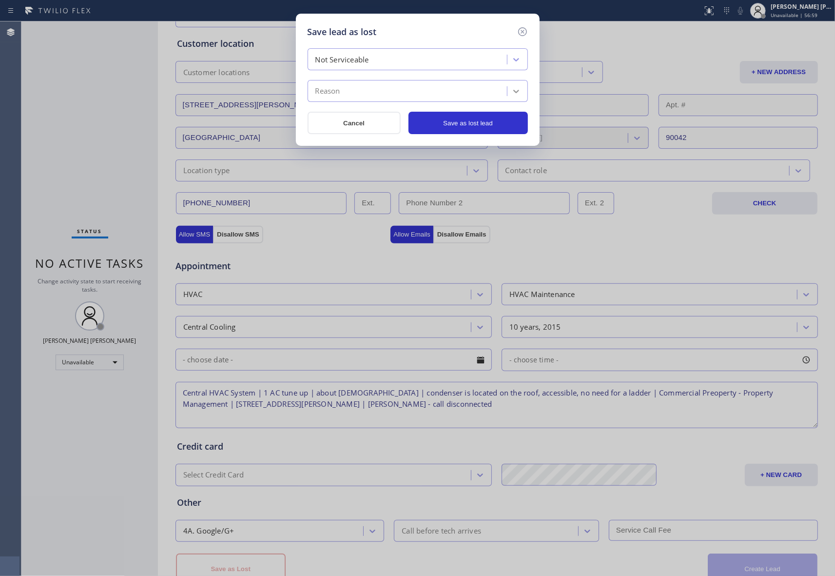
click at [516, 88] on icon at bounding box center [516, 91] width 10 height 10
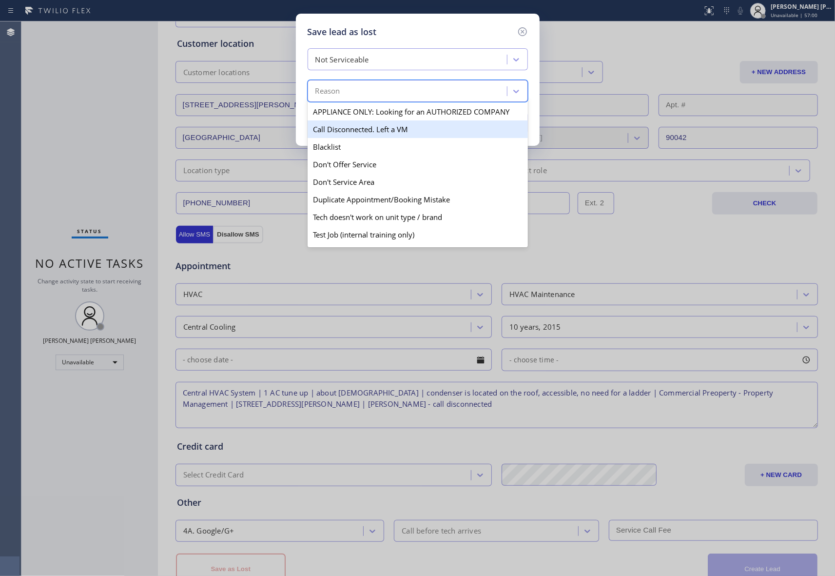
click at [400, 129] on div "Call Disconnected. Left a VM" at bounding box center [418, 129] width 220 height 18
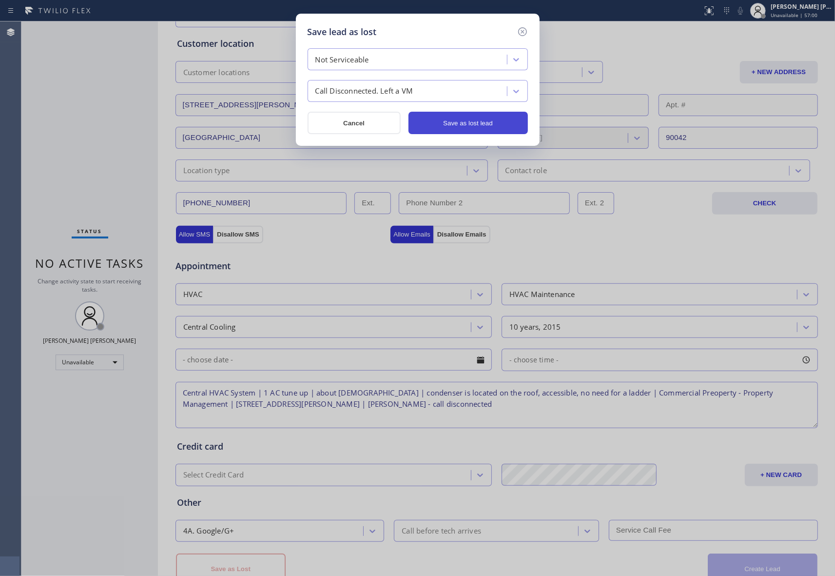
click at [488, 125] on button "Save as lost lead" at bounding box center [467, 123] width 119 height 22
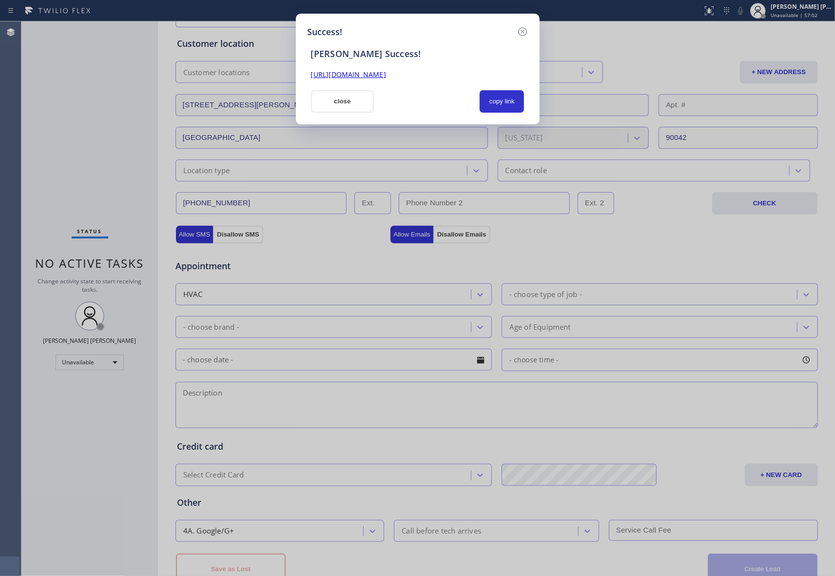
drag, startPoint x: 505, startPoint y: 71, endPoint x: 290, endPoint y: 71, distance: 214.4
click at [290, 71] on div "Success! SAL Success! https://erp.apollosoft.co/customer/758727#portlet_lead cl…" at bounding box center [417, 288] width 835 height 576
copy link "https://erp.apollosoft.co/customer/758727#portlet_lead"
click at [524, 30] on icon at bounding box center [523, 32] width 12 height 12
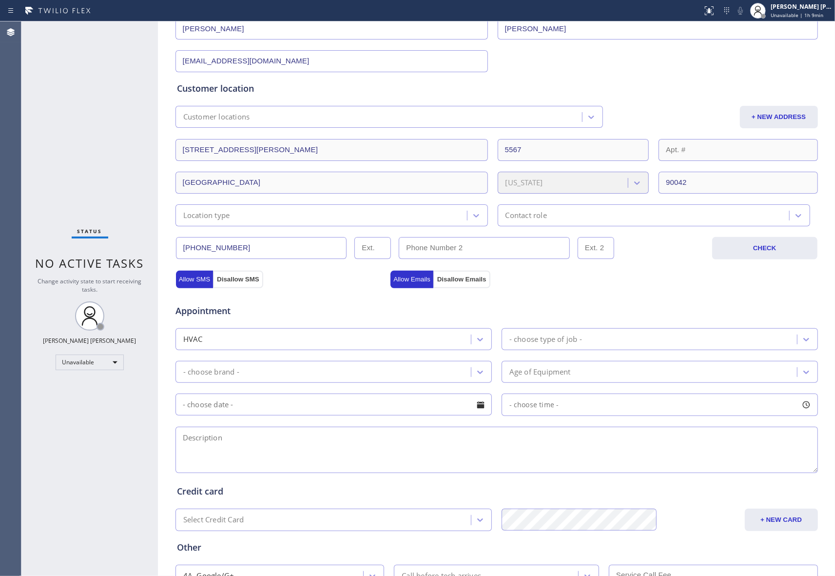
scroll to position [0, 0]
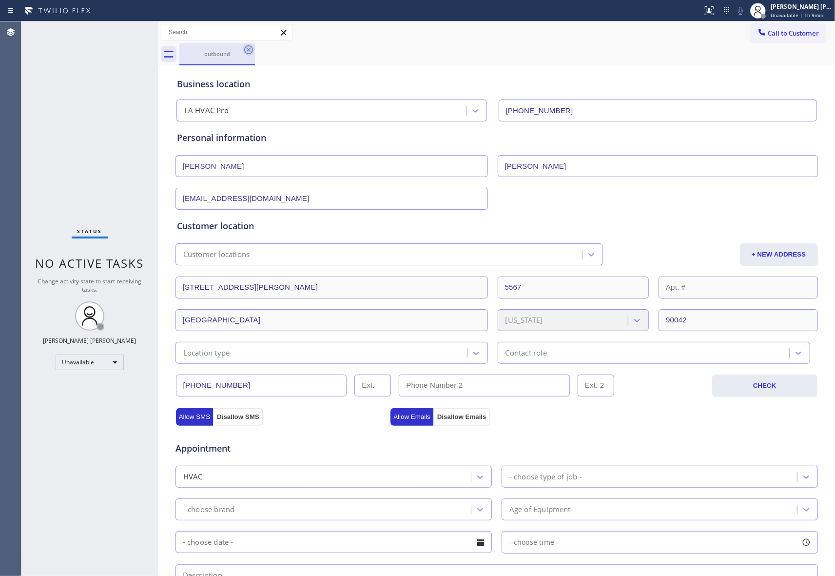
click at [245, 51] on icon at bounding box center [248, 49] width 9 height 9
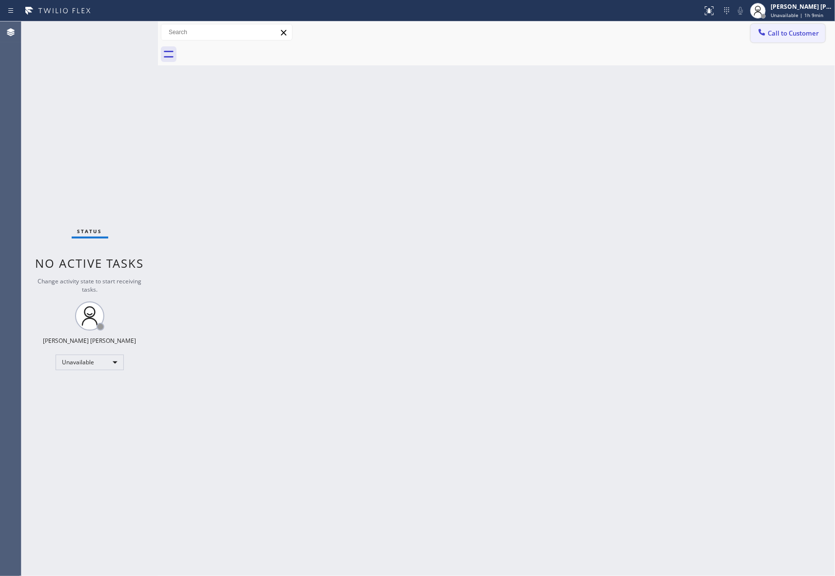
click at [795, 30] on span "Call to Customer" at bounding box center [793, 33] width 51 height 9
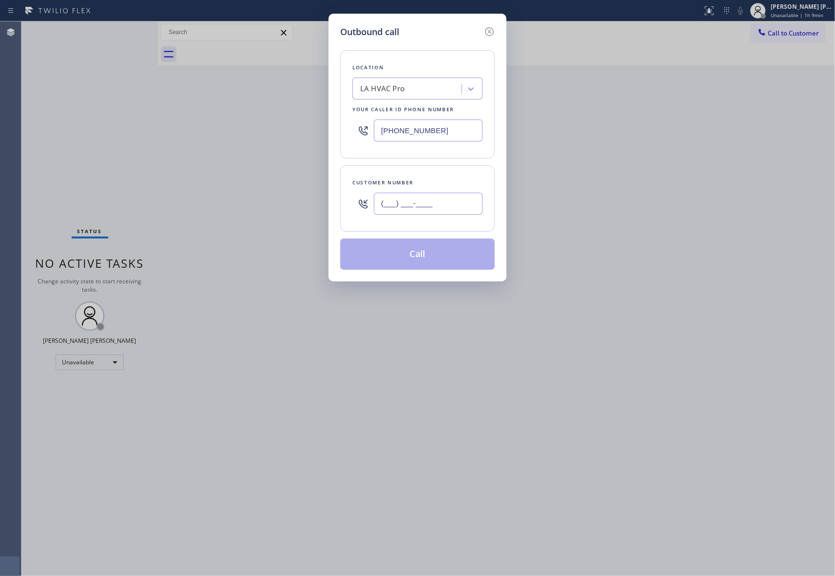
click at [441, 214] on input "(___) ___-____" at bounding box center [428, 203] width 109 height 22
paste input "951) 772-1797"
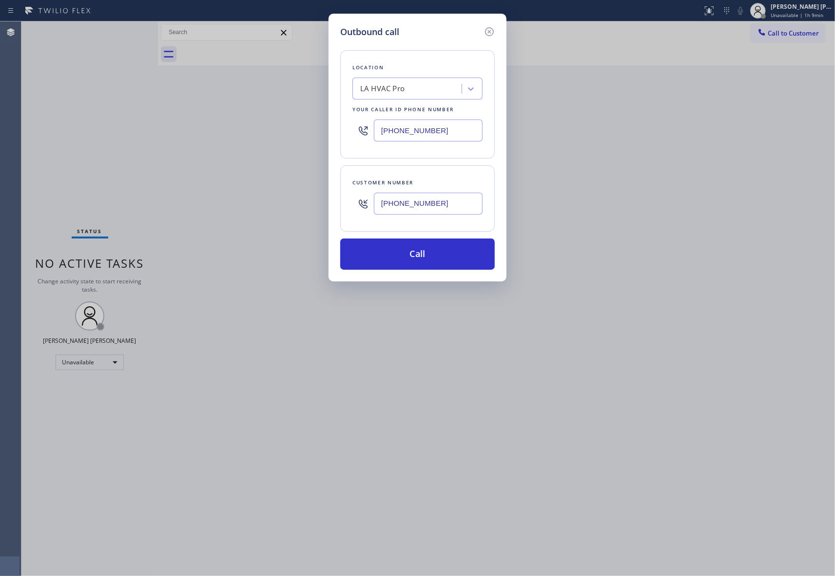
type input "(951) 772-1797"
drag, startPoint x: 448, startPoint y: 130, endPoint x: 344, endPoint y: 120, distance: 104.7
click at [344, 120] on div "Location LA HVAC Pro Your caller id phone number (213) 290-9201" at bounding box center [417, 104] width 154 height 108
paste input "949) 565-468"
type input "(949) 565-4681"
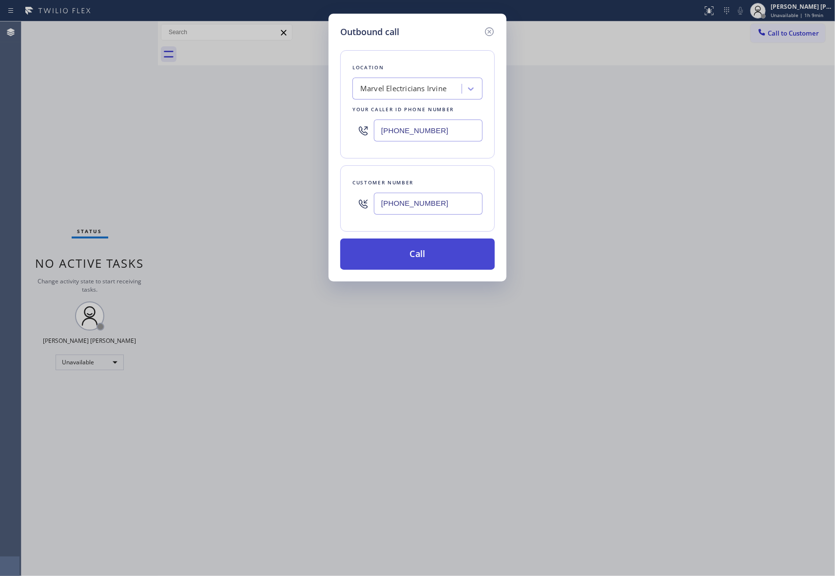
click at [432, 252] on button "Call" at bounding box center [417, 253] width 154 height 31
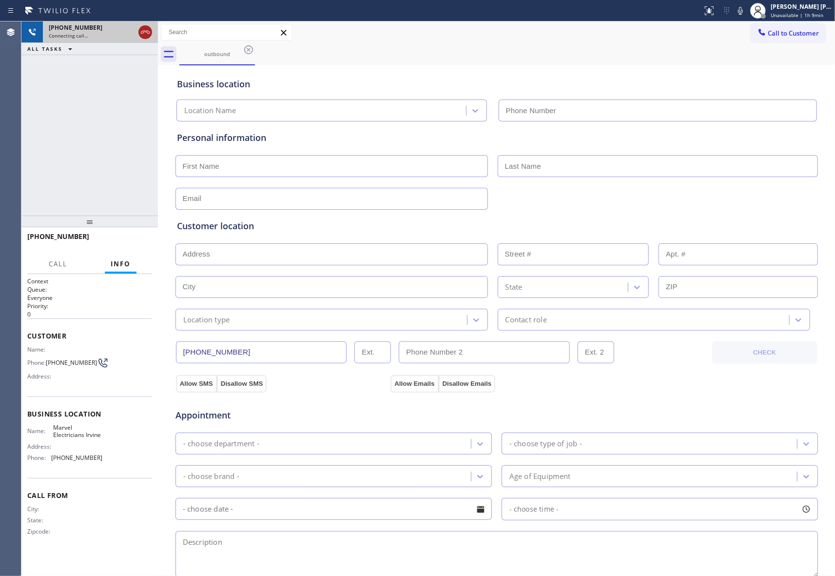
click at [149, 32] on icon at bounding box center [145, 32] width 12 height 12
type input "(949) 565-4681"
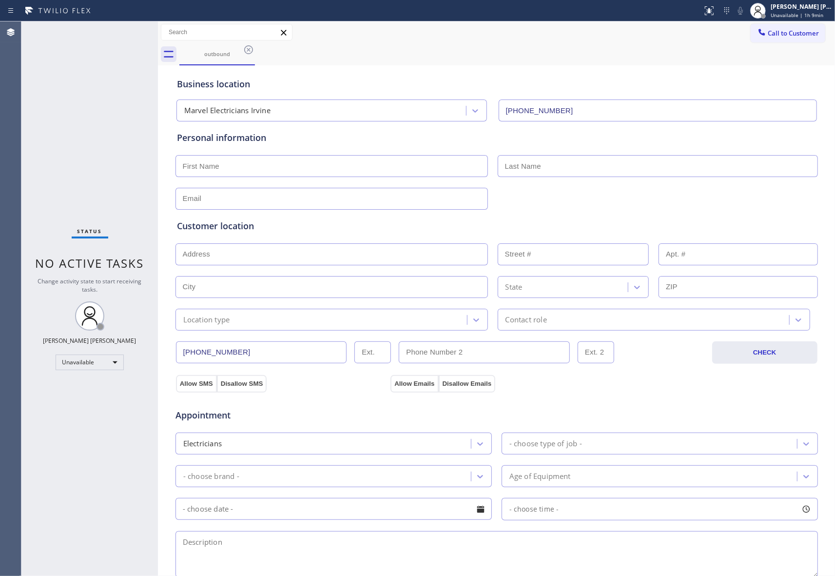
click at [227, 172] on input "text" at bounding box center [331, 166] width 312 height 22
paste input "Emily"
type input "Emily"
click at [550, 168] on input "text" at bounding box center [658, 166] width 320 height 22
paste input "Chang"
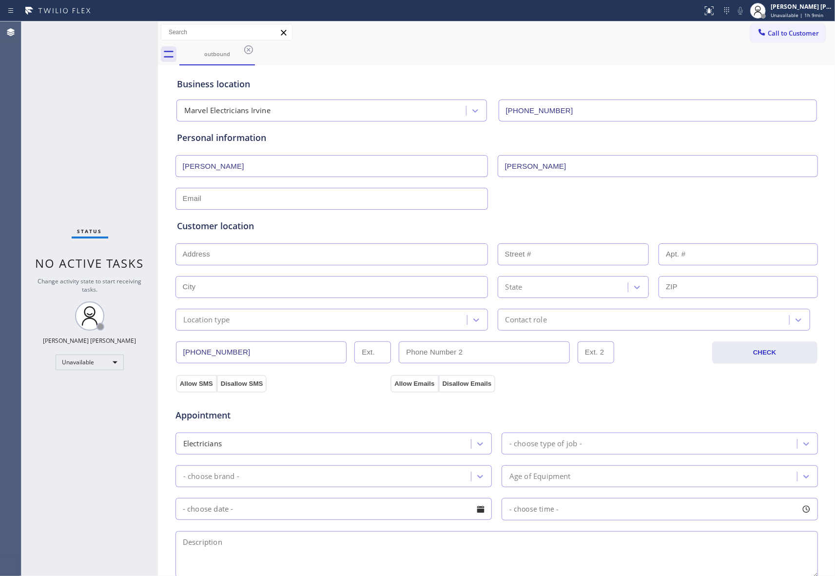
type input "Chang"
click at [254, 256] on input "text" at bounding box center [331, 254] width 312 height 22
click at [251, 200] on input "text" at bounding box center [331, 199] width 312 height 22
paste input "emilychangy@gmail.com"
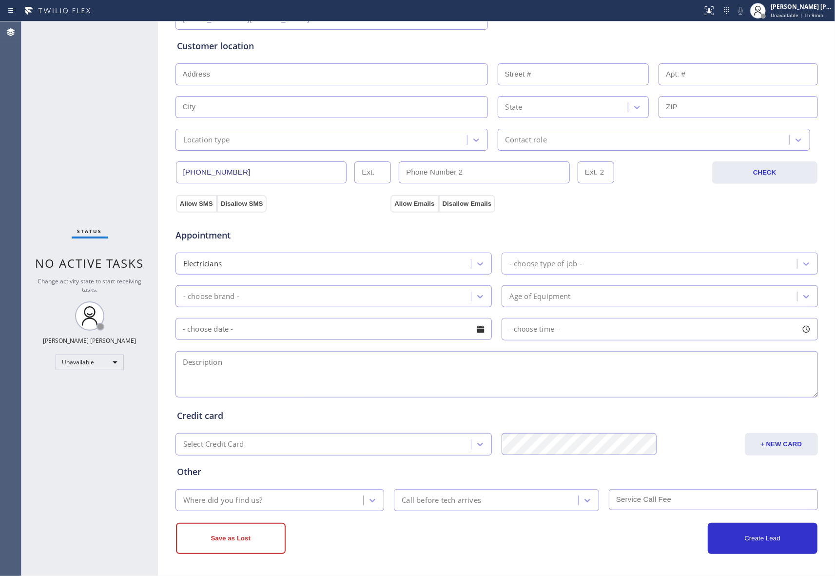
type input "emilychangy@gmail.com"
click at [271, 76] on input "text" at bounding box center [331, 74] width 312 height 22
paste input "48 Cienega Irvine, CA 92618, USA"
type input "48 Cienega"
type input "48"
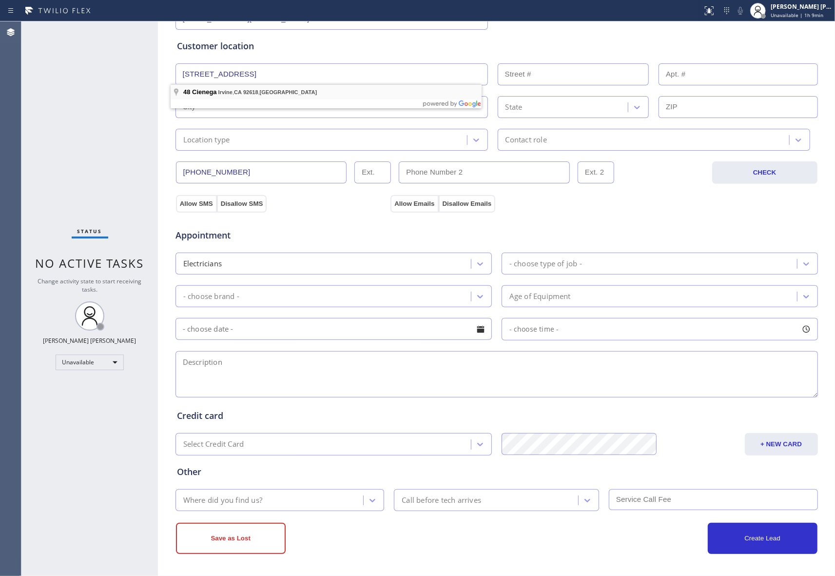
type input "Irvine"
type input "92618"
click at [186, 203] on button "Allow SMS" at bounding box center [196, 204] width 41 height 18
click at [415, 201] on button "Allow Emails" at bounding box center [414, 204] width 48 height 18
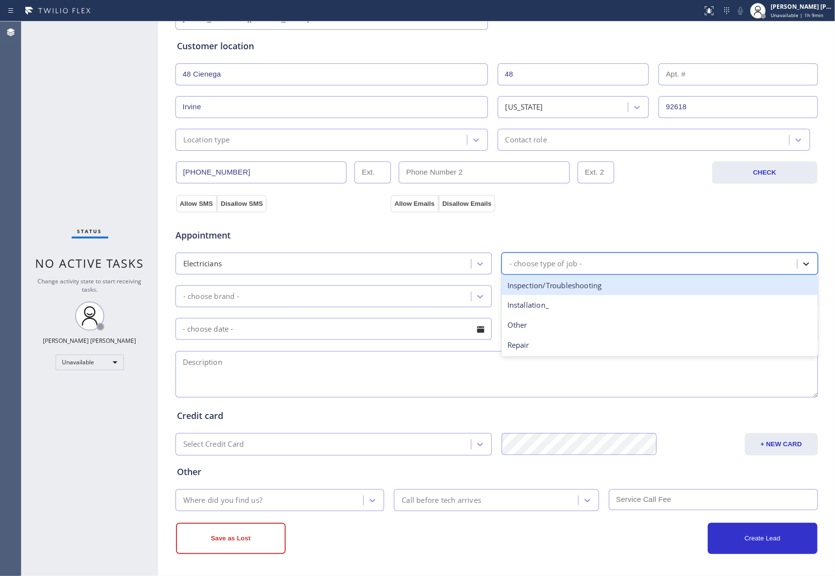
click at [801, 259] on icon at bounding box center [806, 264] width 10 height 10
click at [609, 283] on div "Inspection/Troubleshooting" at bounding box center [659, 285] width 316 height 20
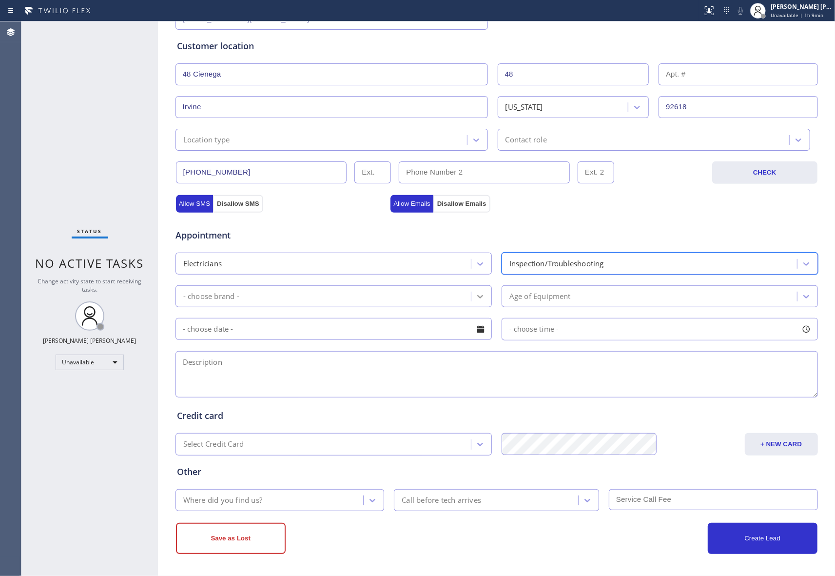
click at [475, 291] on icon at bounding box center [480, 296] width 10 height 10
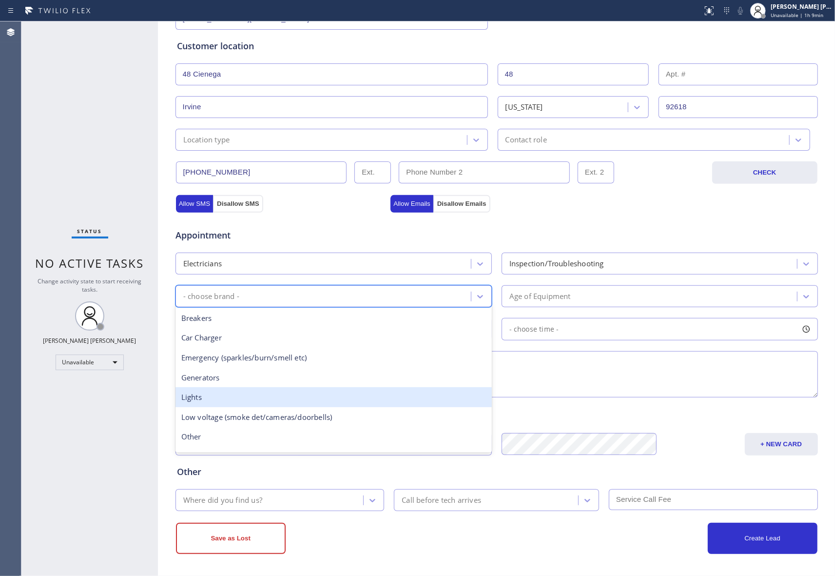
click at [248, 395] on div "Lights" at bounding box center [333, 397] width 316 height 20
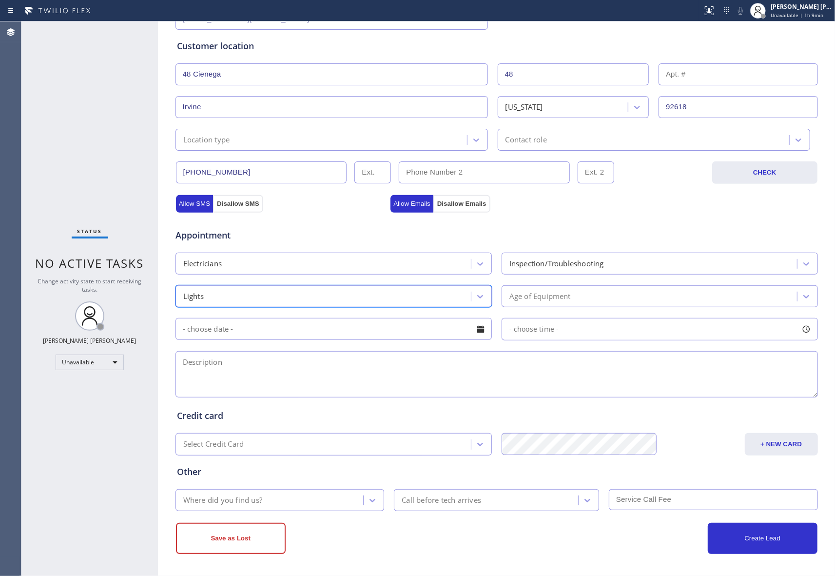
click at [474, 331] on div at bounding box center [480, 329] width 17 height 17
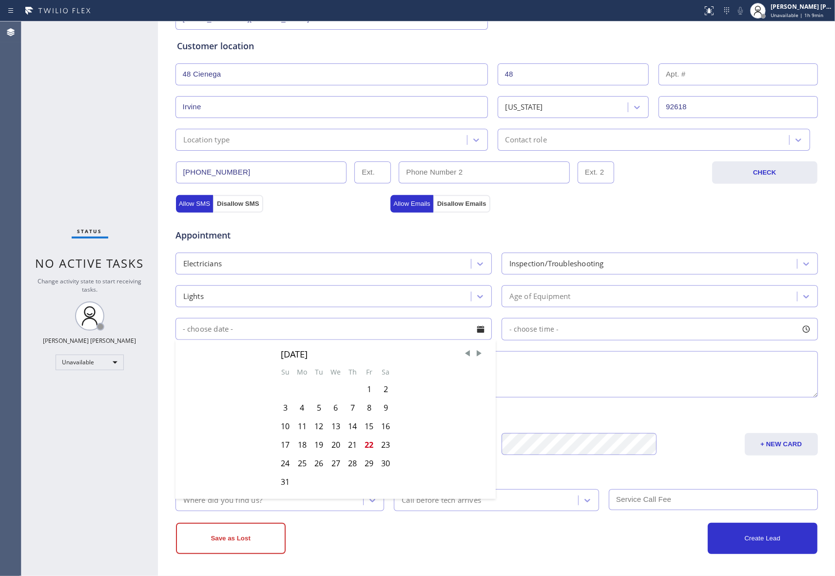
click at [296, 461] on div "25" at bounding box center [301, 463] width 17 height 19
type input "[DATE]"
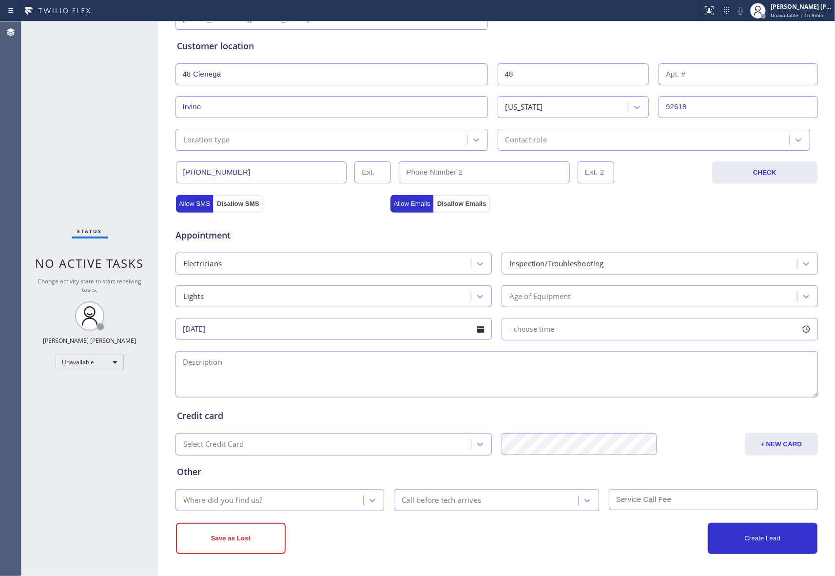
click at [808, 328] on div at bounding box center [806, 329] width 17 height 17
drag, startPoint x: 506, startPoint y: 390, endPoint x: 669, endPoint y: 390, distance: 162.8
click at [669, 390] on div at bounding box center [674, 388] width 12 height 20
drag, startPoint x: 507, startPoint y: 385, endPoint x: 742, endPoint y: 390, distance: 234.5
drag, startPoint x: 390, startPoint y: 371, endPoint x: 234, endPoint y: 386, distance: 156.7
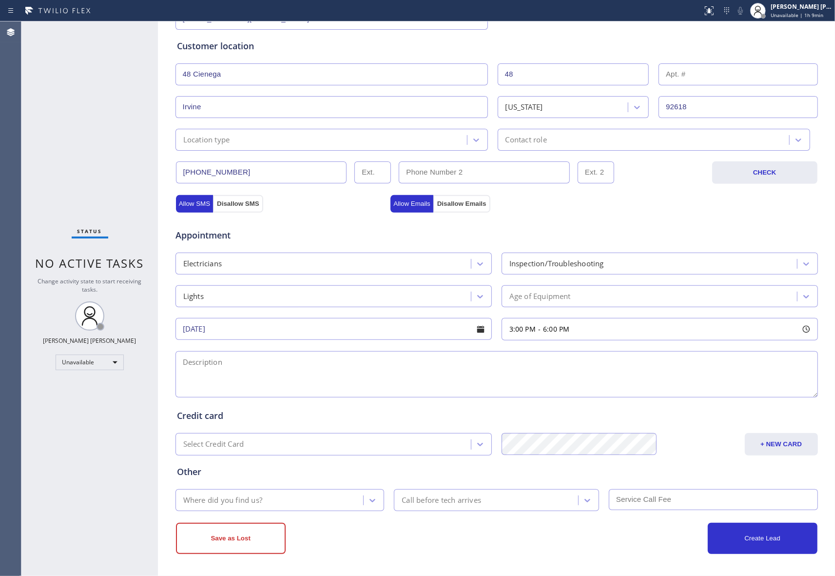
click at [390, 371] on textarea at bounding box center [496, 374] width 642 height 46
click at [264, 363] on textarea at bounding box center [496, 374] width 642 height 46
paste textarea "3-6 | Free SCF | I have an issue with the electrical circuits in my home. In bo…"
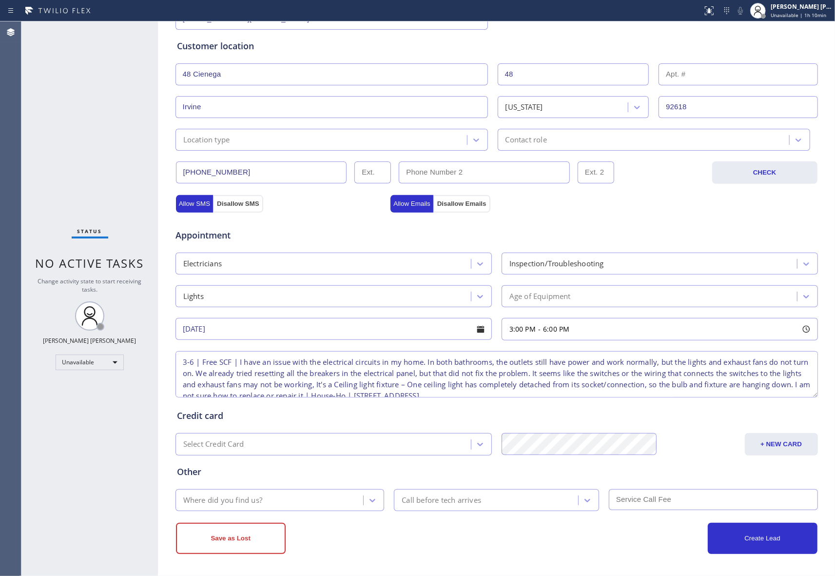
scroll to position [16, 0]
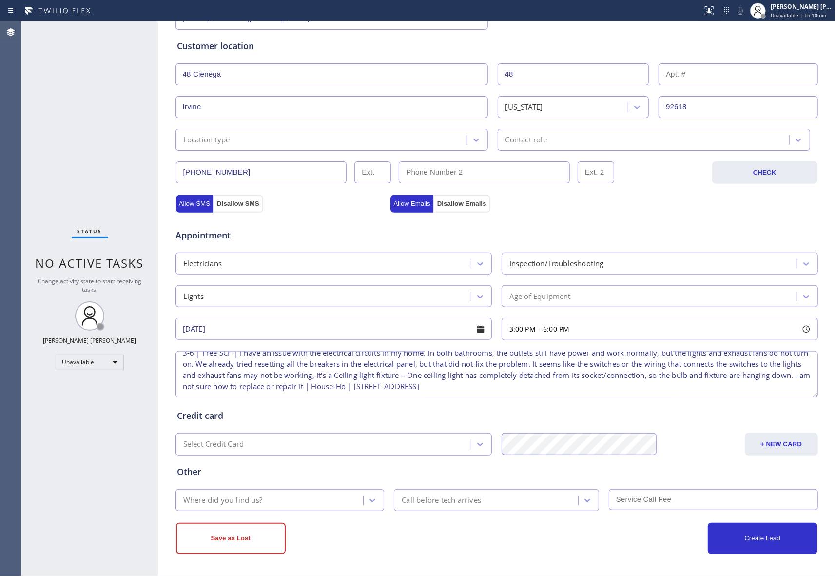
click at [555, 385] on textarea "3-6 | Free SCF | I have an issue with the electrical circuits in my home. In bo…" at bounding box center [496, 374] width 642 height 46
click at [590, 380] on textarea "3-6 | Free SCF | I have an issue with the electrical circuits in my home. In bo…" at bounding box center [496, 374] width 642 height 46
paste textarea "Marvel Electricians Irvine"
click at [660, 383] on textarea "3-6 | Free SCF | I have an issue with the electrical circuits in my home. In bo…" at bounding box center [496, 374] width 642 height 46
paste textarea "please call customer 30 minutes prior to arrival"
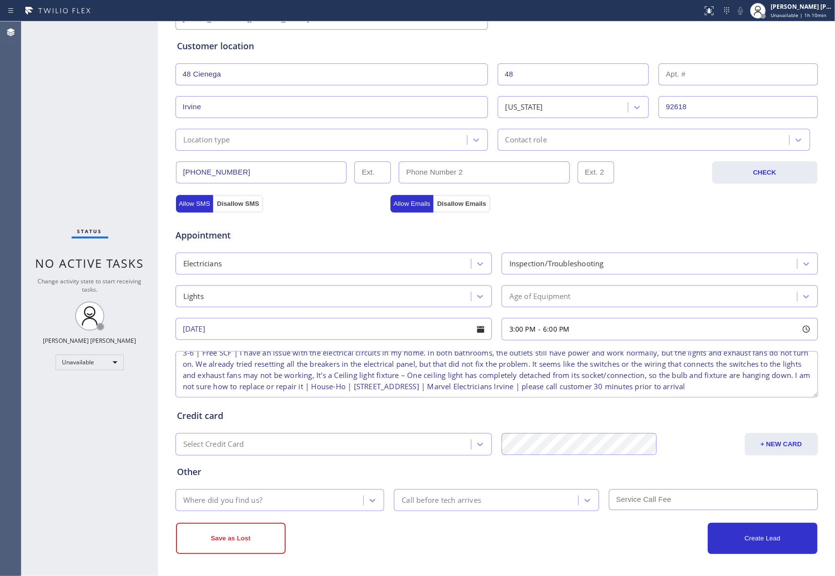
type textarea "3-6 | Free SCF | I have an issue with the electrical circuits in my home. In bo…"
click at [367, 500] on icon at bounding box center [372, 500] width 10 height 10
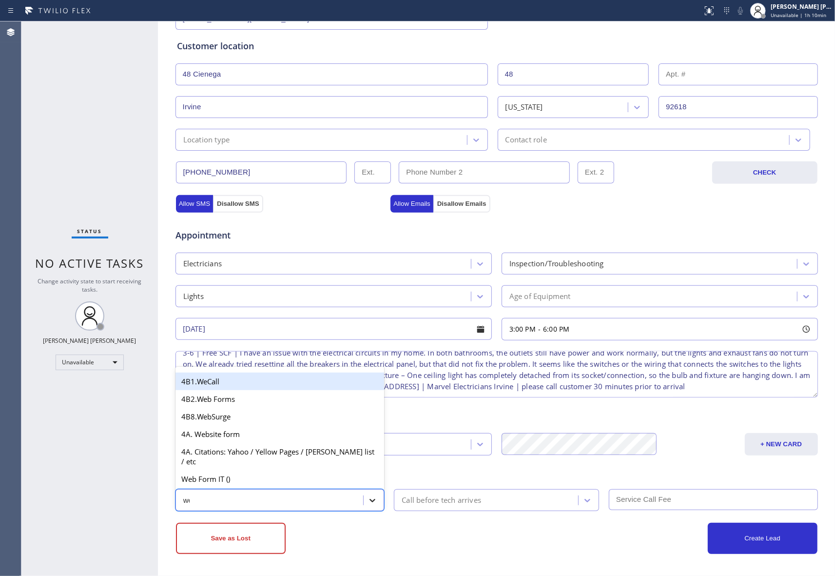
type input "web"
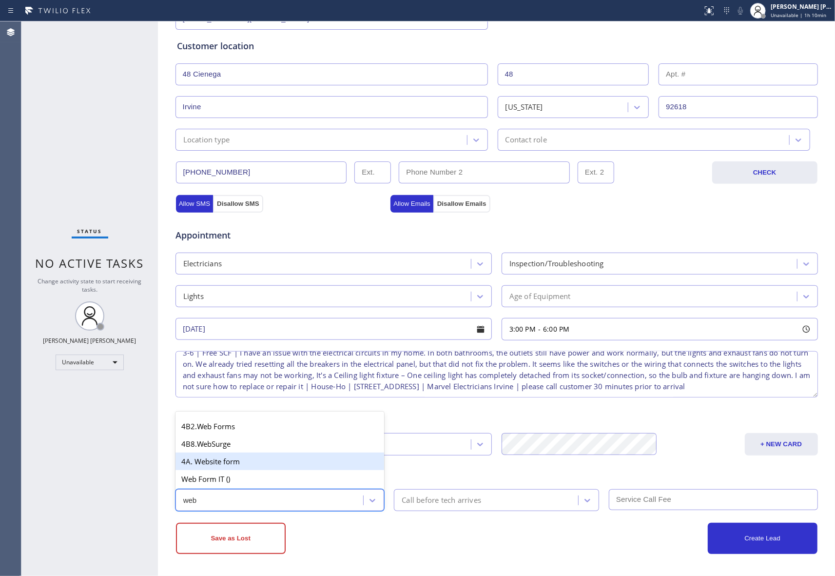
click at [242, 463] on div "4A. Website form" at bounding box center [279, 461] width 209 height 18
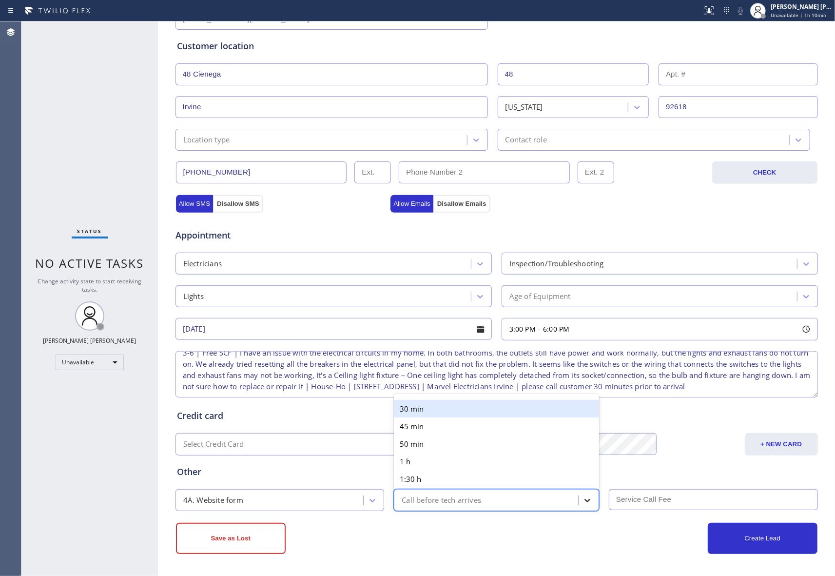
click at [582, 496] on icon at bounding box center [587, 500] width 10 height 10
drag, startPoint x: 456, startPoint y: 412, endPoint x: 636, endPoint y: 465, distance: 187.8
click at [457, 413] on div "30 min" at bounding box center [496, 409] width 205 height 18
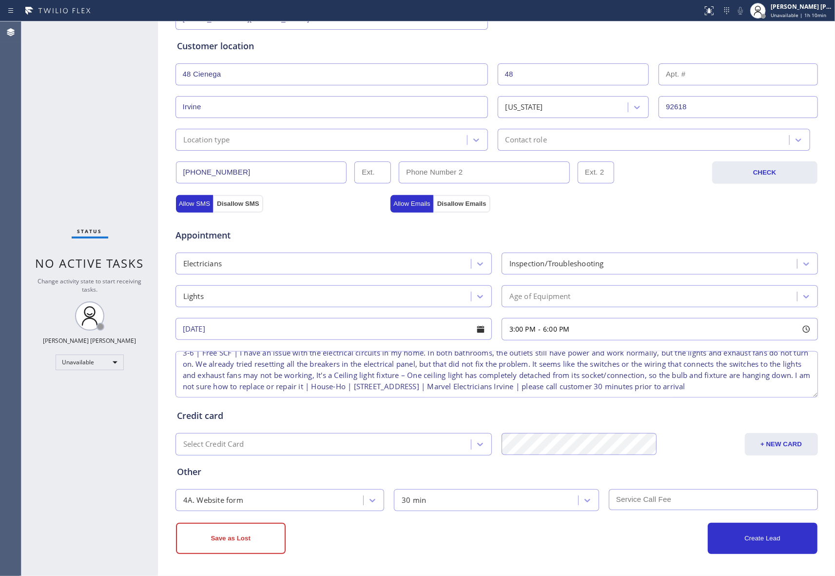
drag, startPoint x: 664, startPoint y: 488, endPoint x: 664, endPoint y: 494, distance: 6.3
click at [664, 494] on div "4A. Website form 30 min" at bounding box center [496, 499] width 644 height 24
click at [663, 497] on input "text" at bounding box center [713, 499] width 209 height 21
type input "0"
click at [748, 544] on button "Create Lead" at bounding box center [763, 537] width 110 height 31
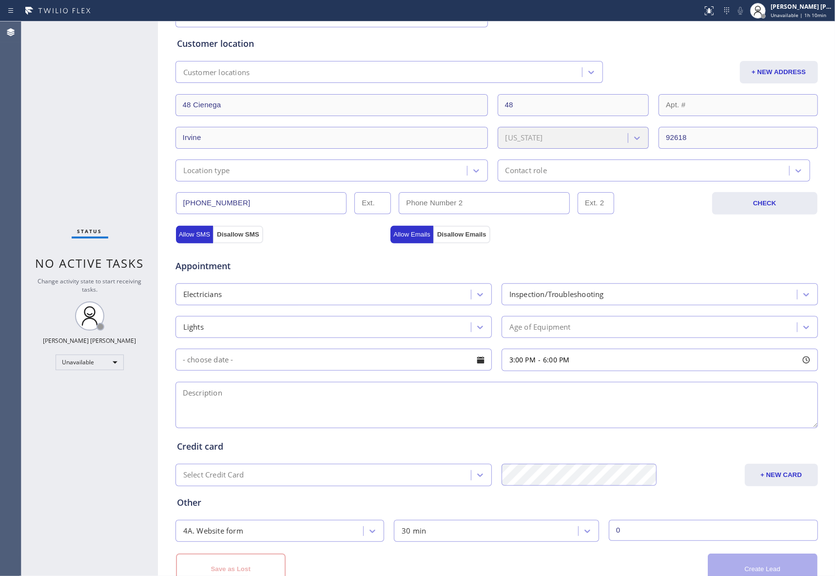
scroll to position [0, 0]
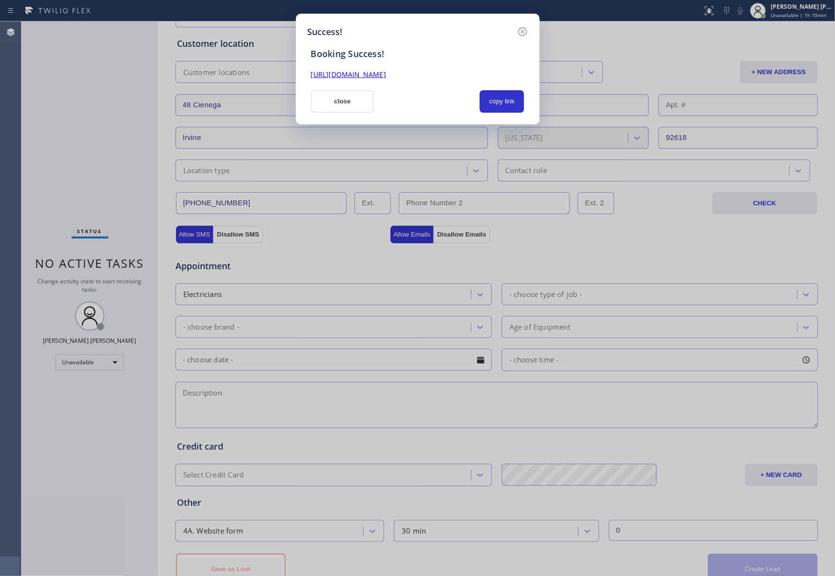
drag, startPoint x: 509, startPoint y: 75, endPoint x: 296, endPoint y: 76, distance: 213.0
click at [296, 76] on div "Success! Booking Success! https://erp.apollosoft.co/customer/758730#portlet_lea…" at bounding box center [418, 69] width 244 height 111
copy link "https://erp.apollosoft.co/customer/758730#portlet_lead"
click at [520, 29] on icon at bounding box center [523, 32] width 12 height 12
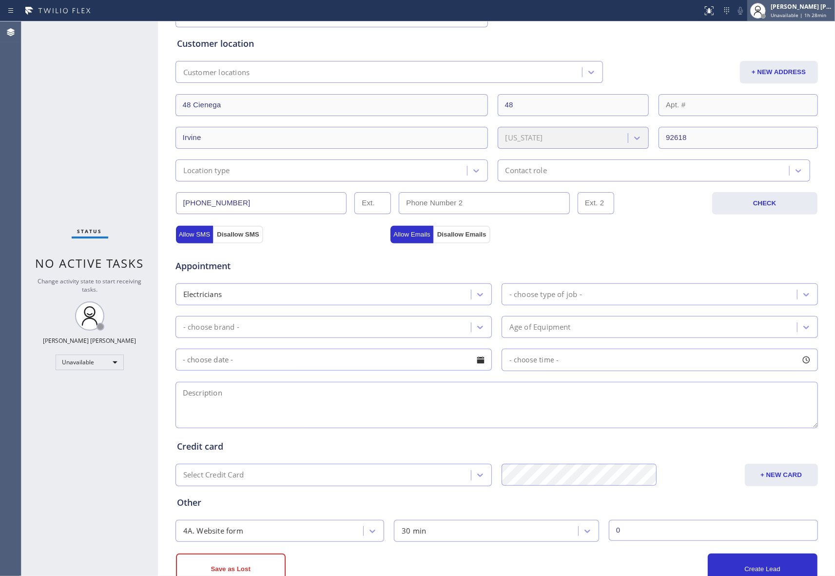
click at [802, 8] on div "[PERSON_NAME] [PERSON_NAME]" at bounding box center [800, 6] width 61 height 8
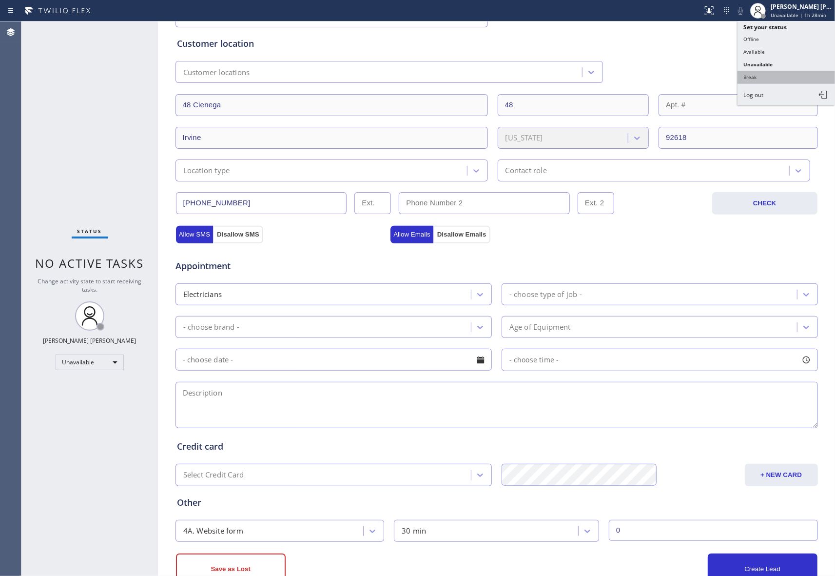
click at [764, 78] on button "Break" at bounding box center [785, 77] width 97 height 13
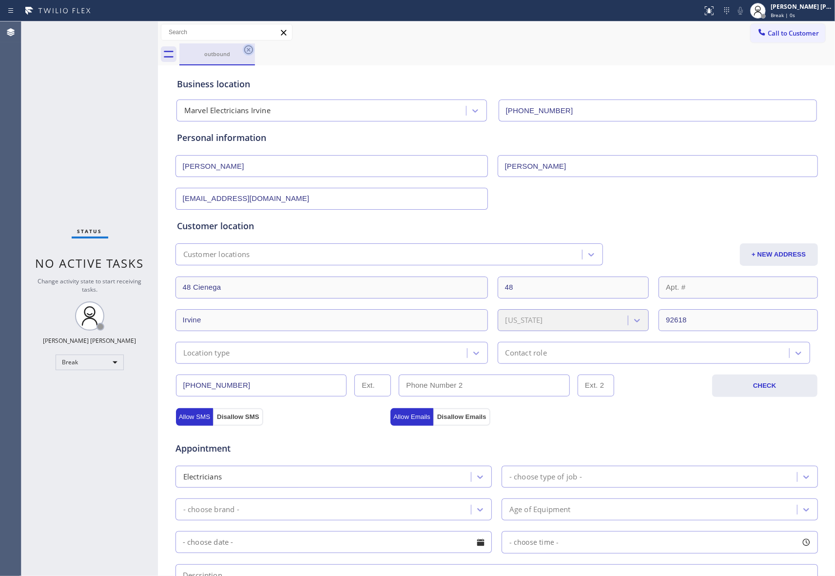
click at [248, 53] on icon at bounding box center [248, 49] width 9 height 9
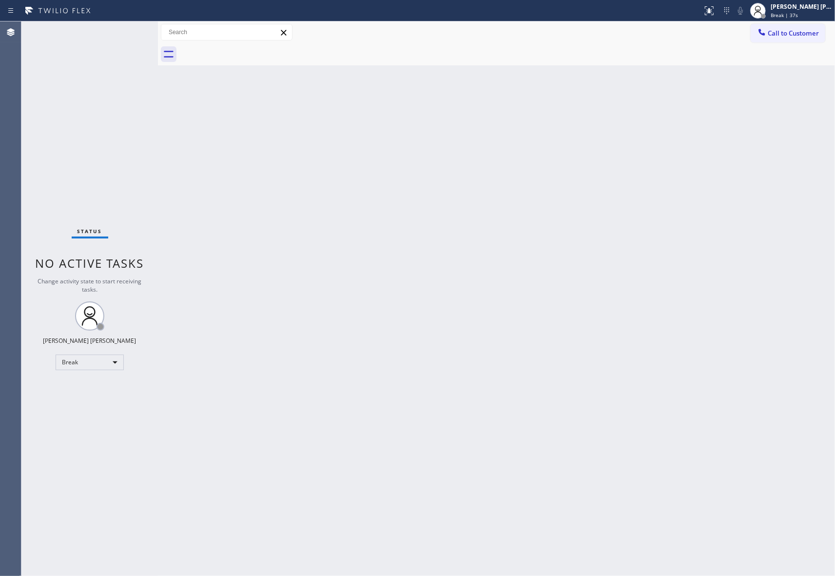
click at [201, 522] on div "Back to Dashboard Change Sender ID Customers Technicians Select a contact Outbo…" at bounding box center [496, 298] width 677 height 554
